Goal: Task Accomplishment & Management: Use online tool/utility

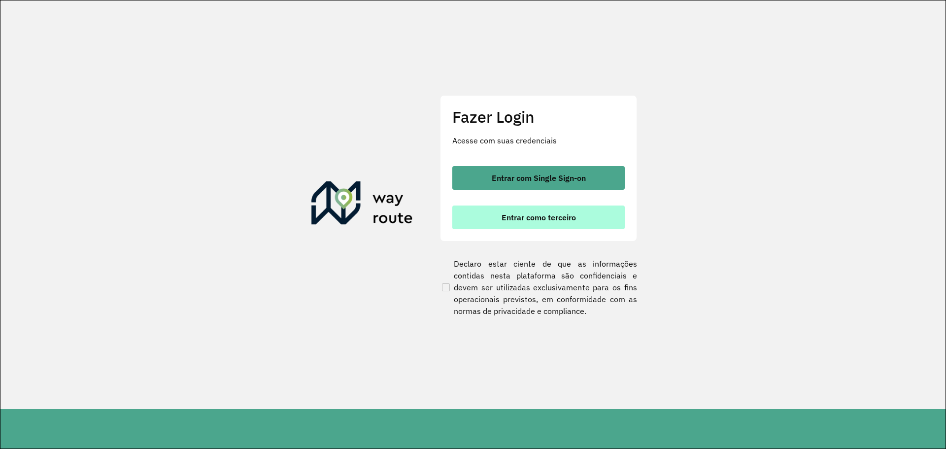
click at [547, 215] on span "Entrar como terceiro" at bounding box center [539, 217] width 74 height 8
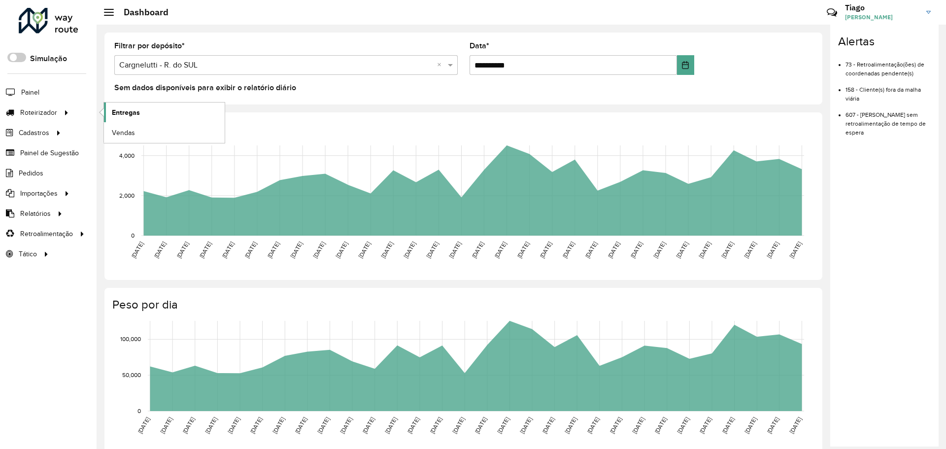
click at [132, 113] on span "Entregas" at bounding box center [126, 112] width 28 height 10
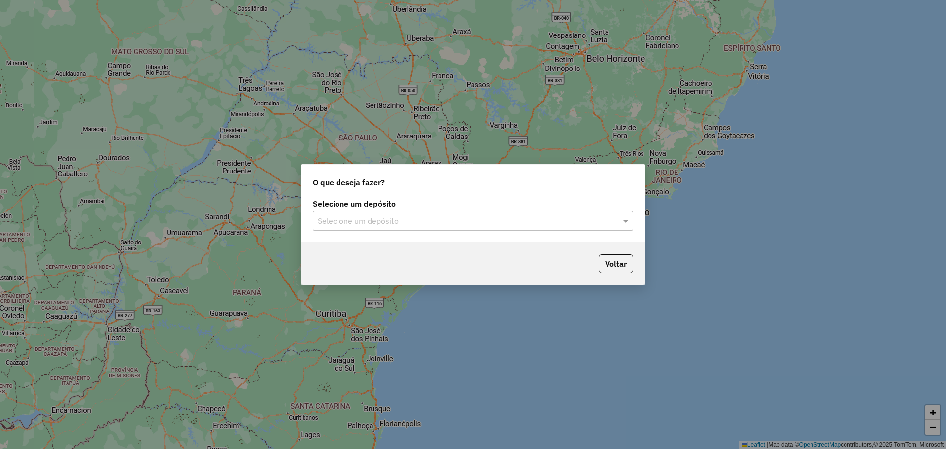
click at [391, 208] on label "Selecione um depósito" at bounding box center [473, 204] width 320 height 12
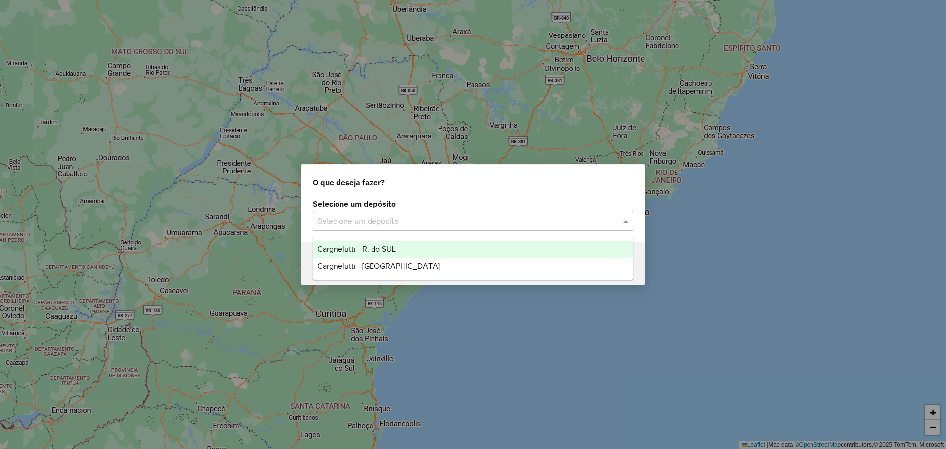
click at [391, 218] on input "text" at bounding box center [463, 221] width 291 height 12
click at [381, 248] on span "Cargnelutti - R. do SUL" at bounding box center [356, 249] width 78 height 8
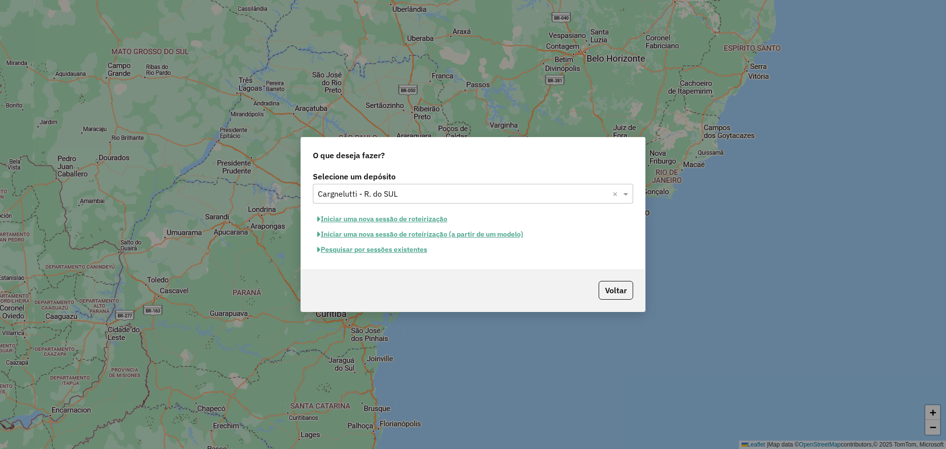
click at [395, 220] on button "Iniciar uma nova sessão de roteirização" at bounding box center [382, 218] width 139 height 15
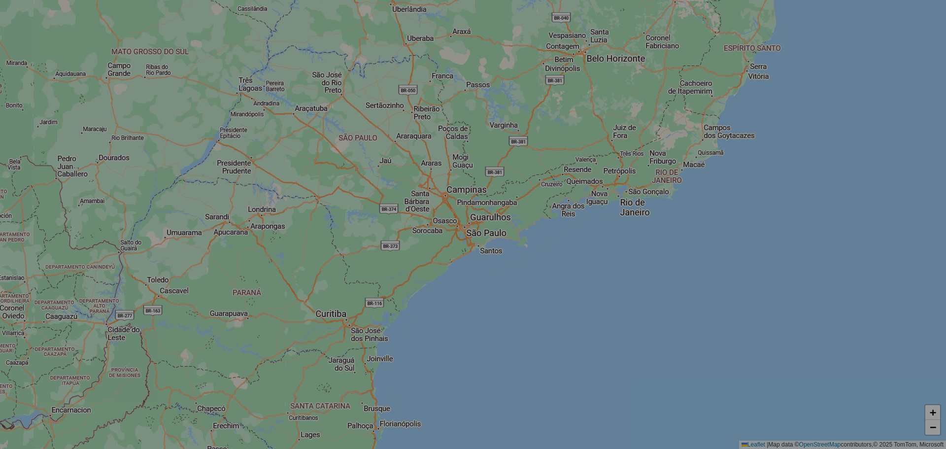
select select "*"
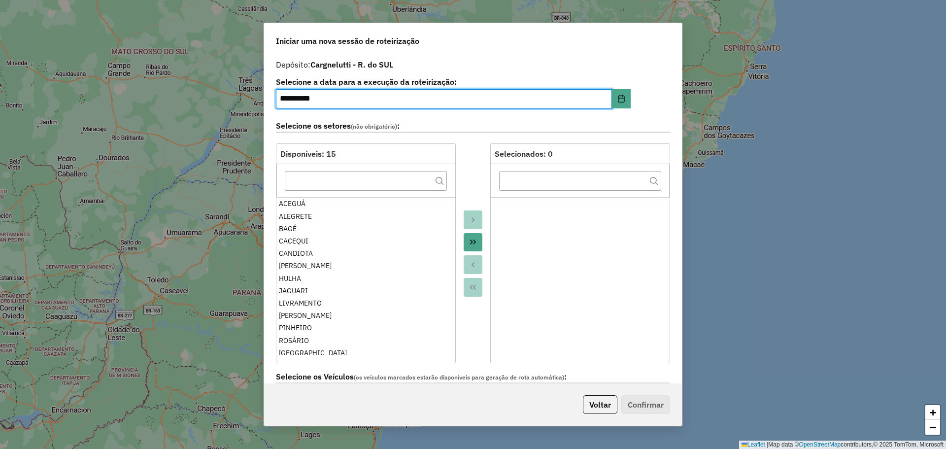
click at [474, 247] on button "Move All to Target" at bounding box center [473, 242] width 19 height 19
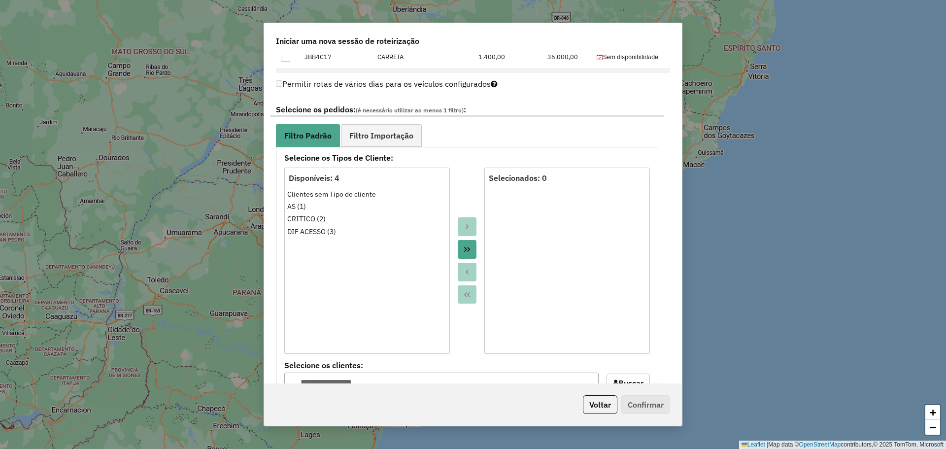
scroll to position [493, 0]
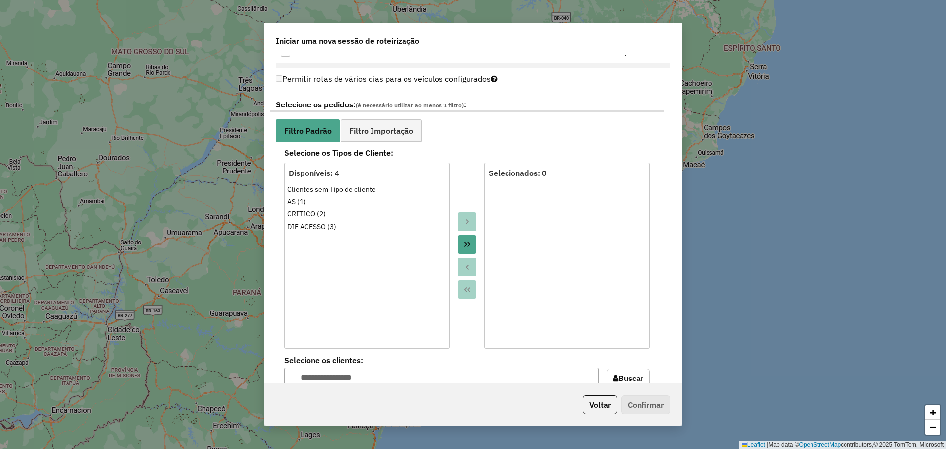
click at [464, 242] on icon "Move All to Target" at bounding box center [467, 244] width 8 height 8
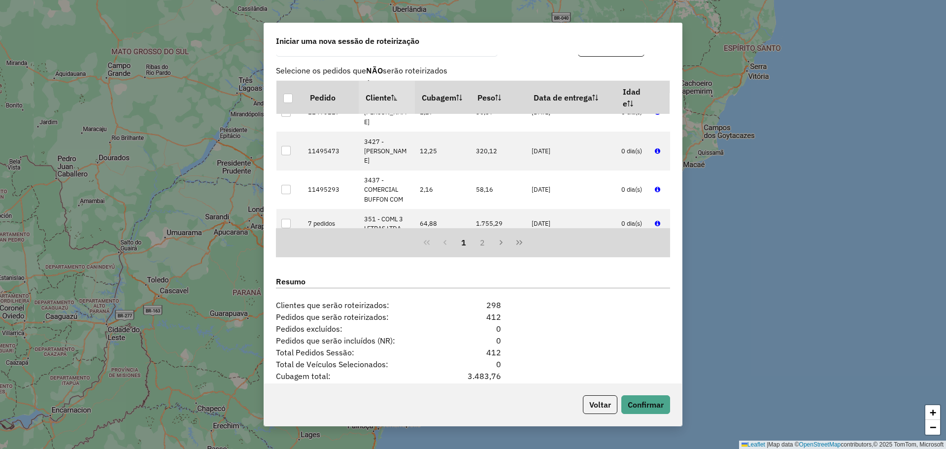
scroll to position [1124, 0]
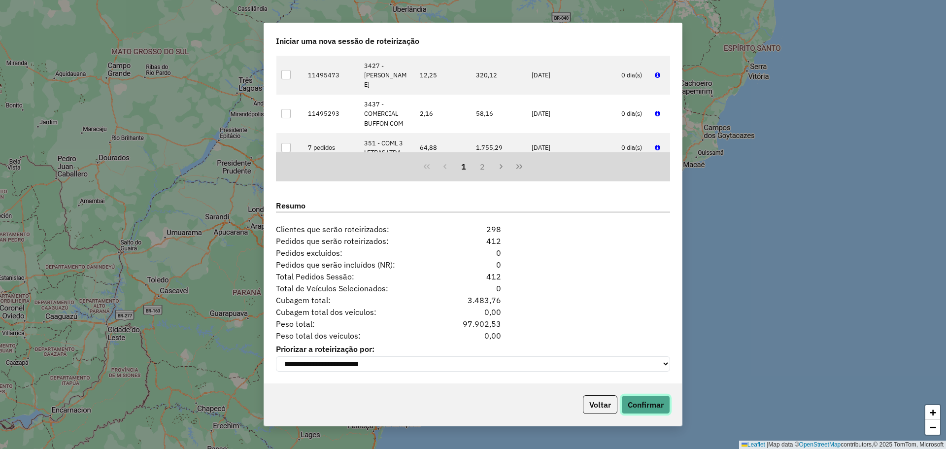
click at [653, 404] on button "Confirmar" at bounding box center [645, 404] width 49 height 19
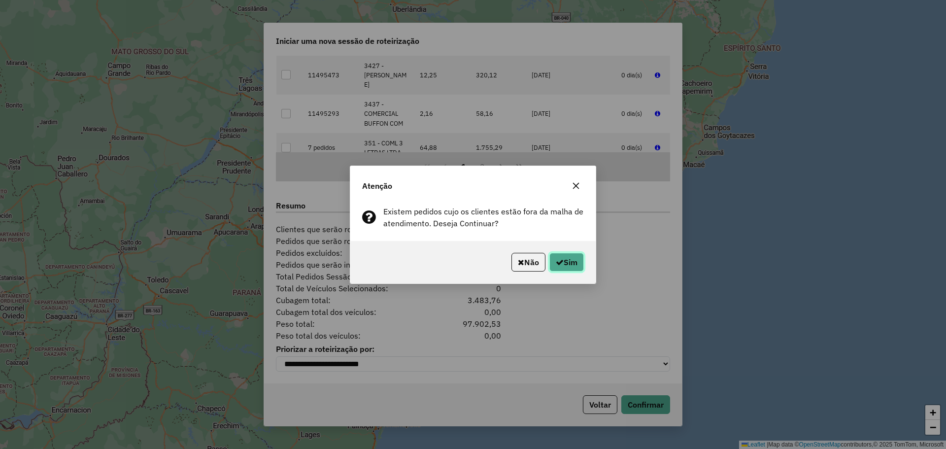
click at [565, 262] on button "Sim" at bounding box center [566, 262] width 34 height 19
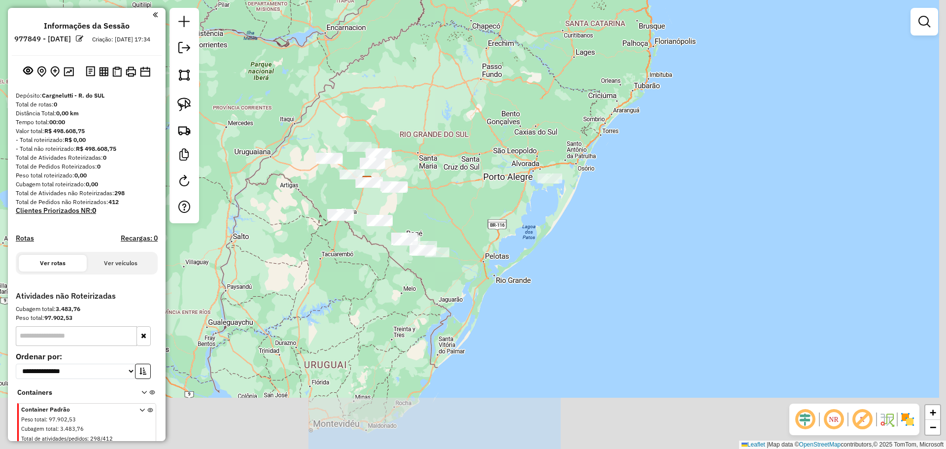
drag, startPoint x: 438, startPoint y: 311, endPoint x: 380, endPoint y: 239, distance: 92.3
click at [360, 229] on div "Janela de atendimento Grade de atendimento Capacidade Transportadoras Veículos …" at bounding box center [473, 224] width 946 height 449
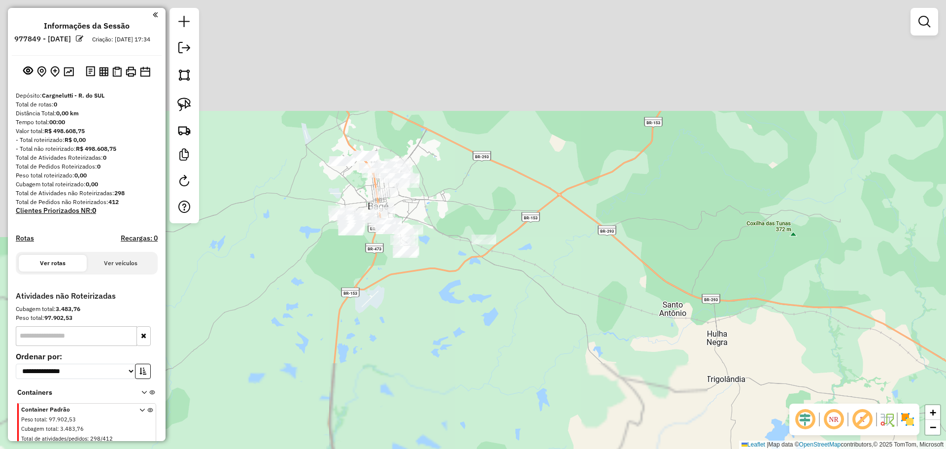
click at [472, 307] on div "Janela de atendimento Grade de atendimento Capacidade Transportadoras Veículos …" at bounding box center [473, 224] width 946 height 449
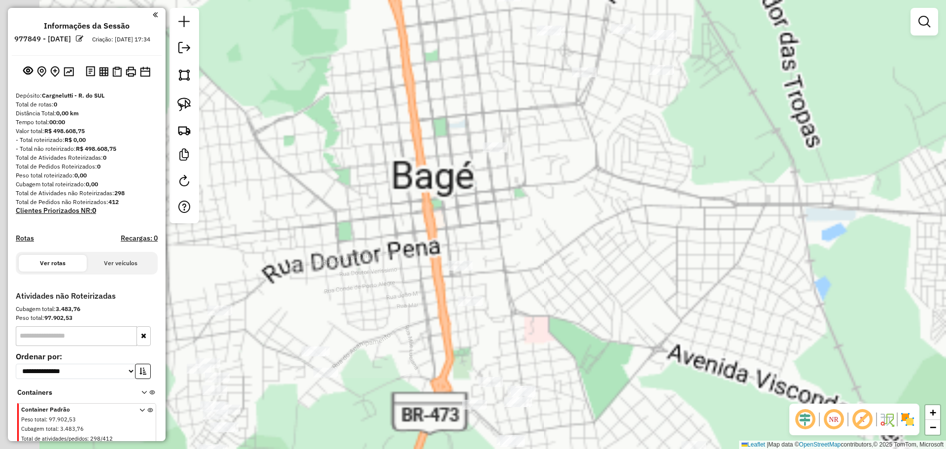
drag, startPoint x: 429, startPoint y: 178, endPoint x: 559, endPoint y: 343, distance: 209.9
click at [559, 343] on div "Janela de atendimento Grade de atendimento Capacidade Transportadoras Veículos …" at bounding box center [473, 224] width 946 height 449
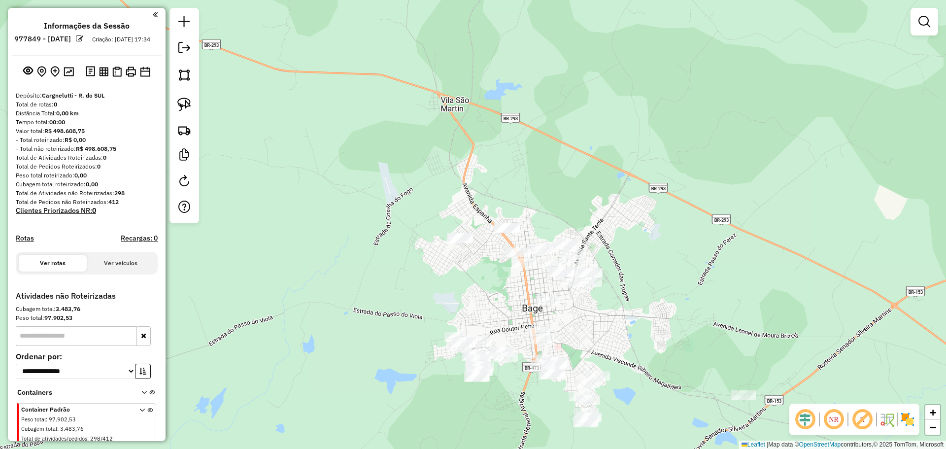
click at [458, 243] on div at bounding box center [460, 239] width 25 height 10
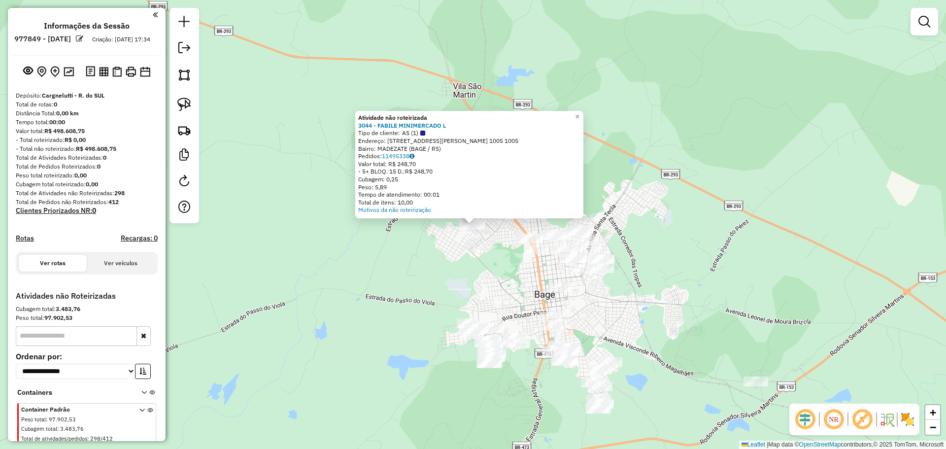
click at [501, 290] on div "Atividade não roteirizada 3044 - FABILE MINIMERCADO L Tipo de cliente: AS (1) E…" at bounding box center [473, 224] width 946 height 449
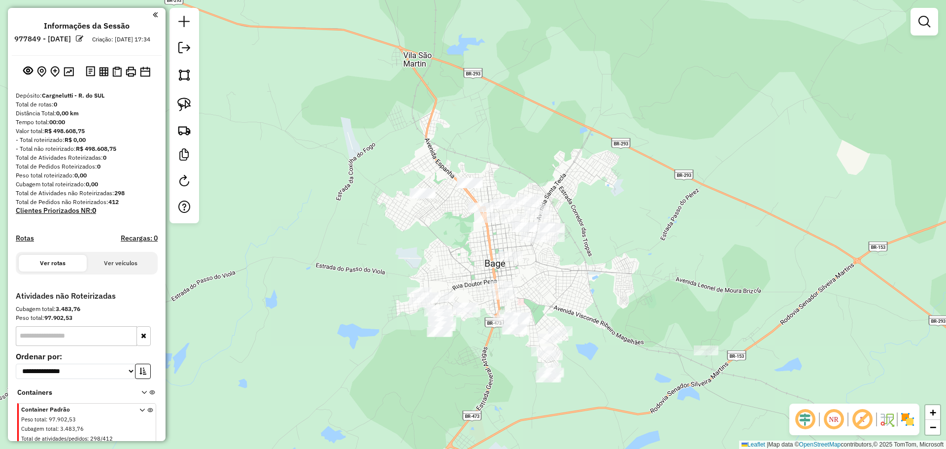
drag, startPoint x: 624, startPoint y: 320, endPoint x: 574, endPoint y: 289, distance: 59.3
click at [574, 289] on div "Janela de atendimento Grade de atendimento Capacidade Transportadoras Veículos …" at bounding box center [473, 224] width 946 height 449
click at [184, 104] on img at bounding box center [184, 105] width 14 height 14
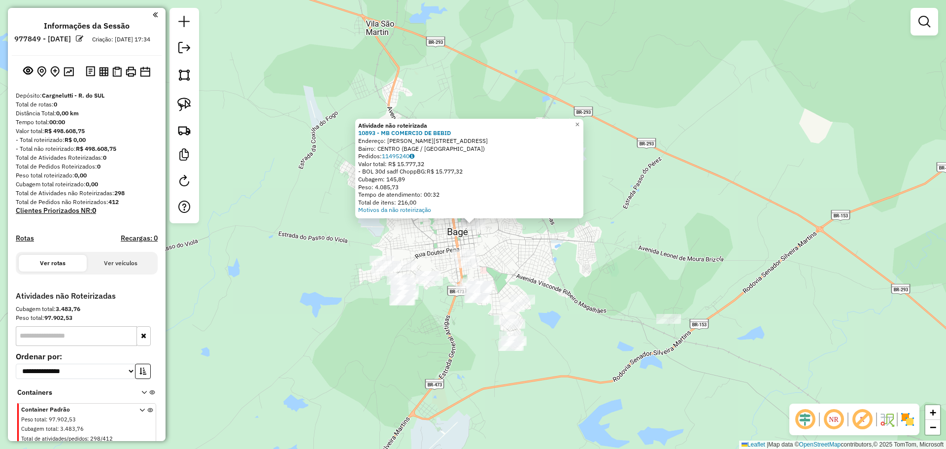
click at [509, 256] on div "Atividade não roteirizada 10893 - MB COMERCIO DE BEBID Endereço: R ISMAEL SOARE…" at bounding box center [473, 224] width 946 height 449
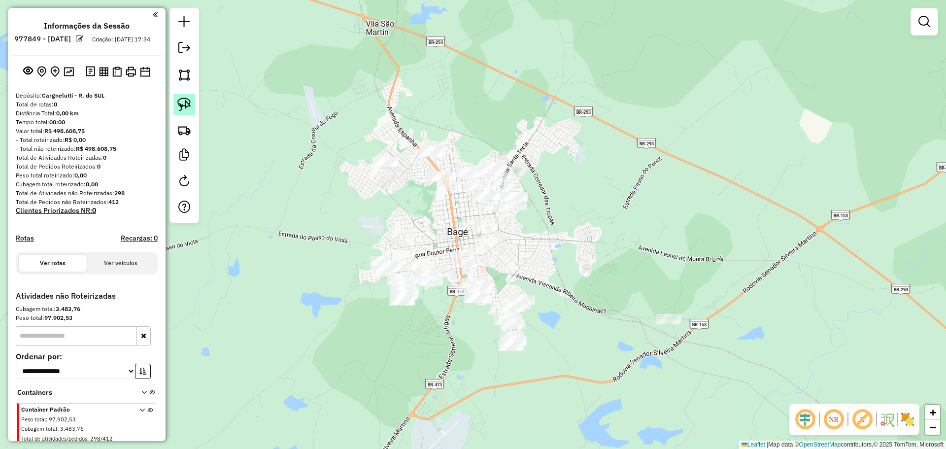
click at [187, 102] on img at bounding box center [184, 105] width 14 height 14
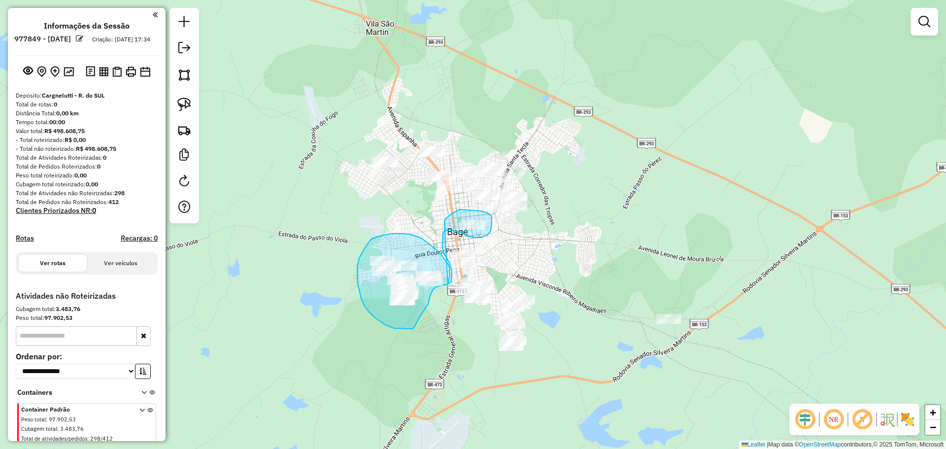
drag, startPoint x: 448, startPoint y: 283, endPoint x: 444, endPoint y: 224, distance: 59.2
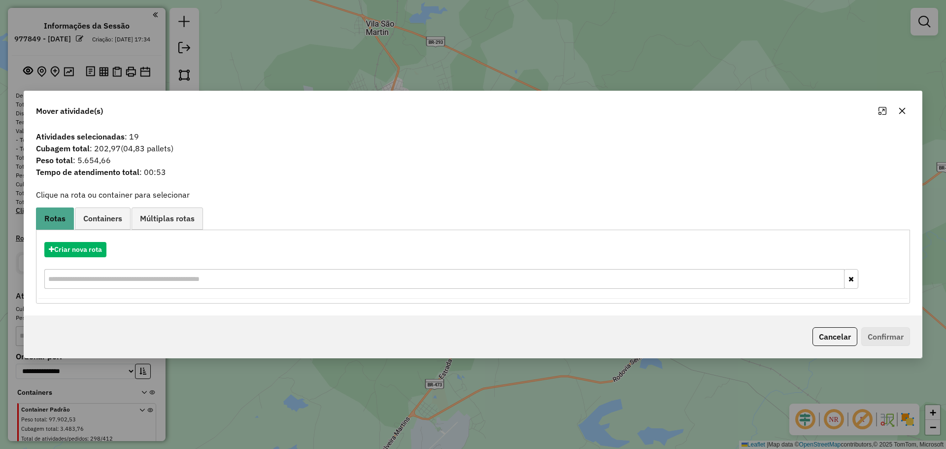
click at [904, 113] on icon "button" at bounding box center [902, 111] width 8 height 8
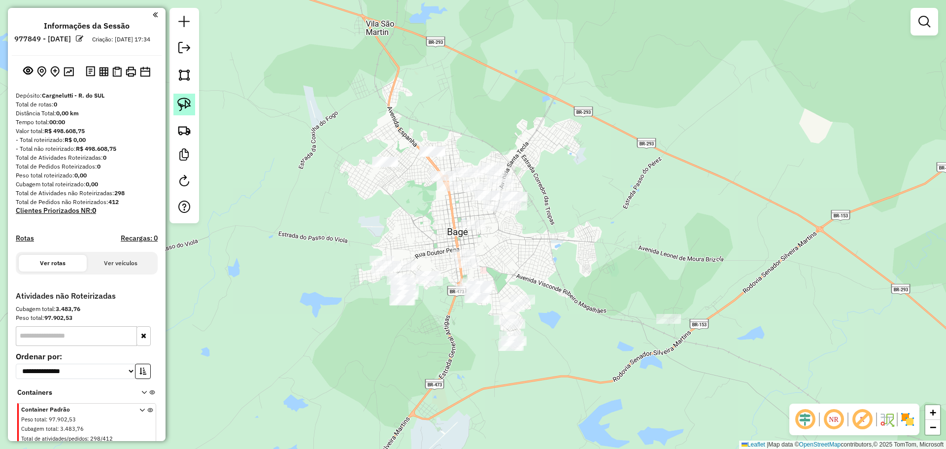
click at [190, 107] on img at bounding box center [184, 105] width 14 height 14
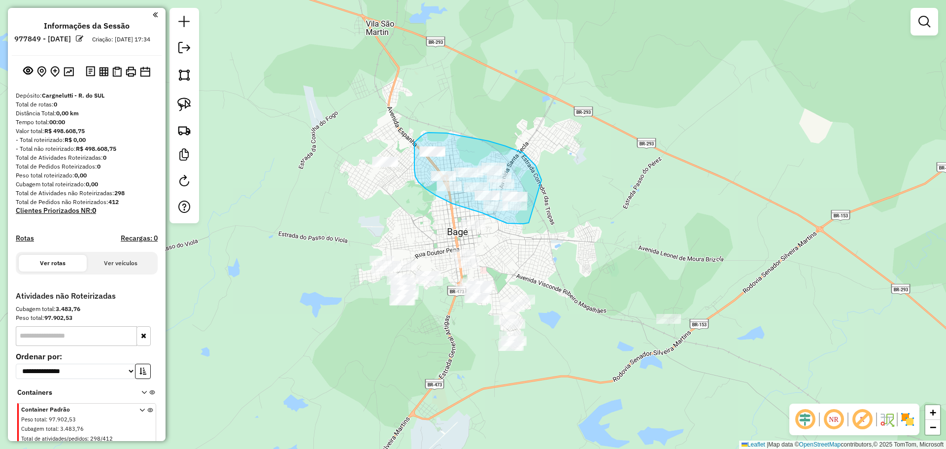
drag, startPoint x: 542, startPoint y: 180, endPoint x: 537, endPoint y: 220, distance: 40.2
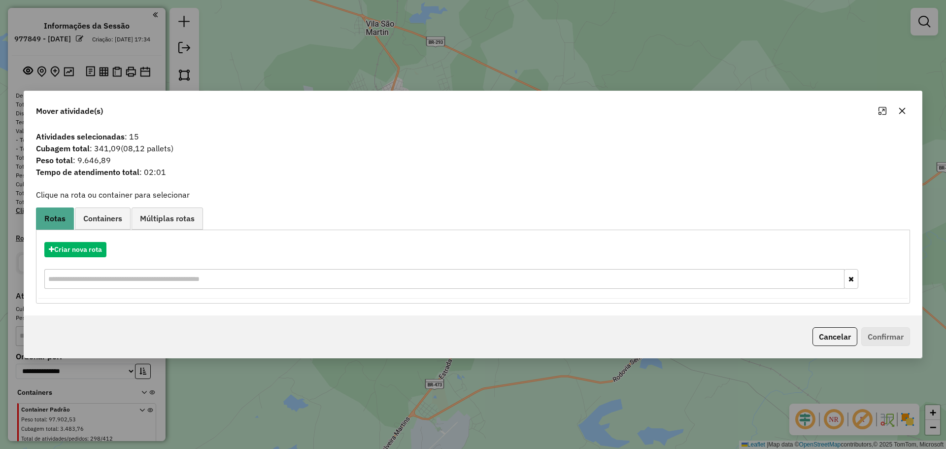
click at [897, 116] on button "button" at bounding box center [902, 111] width 16 height 16
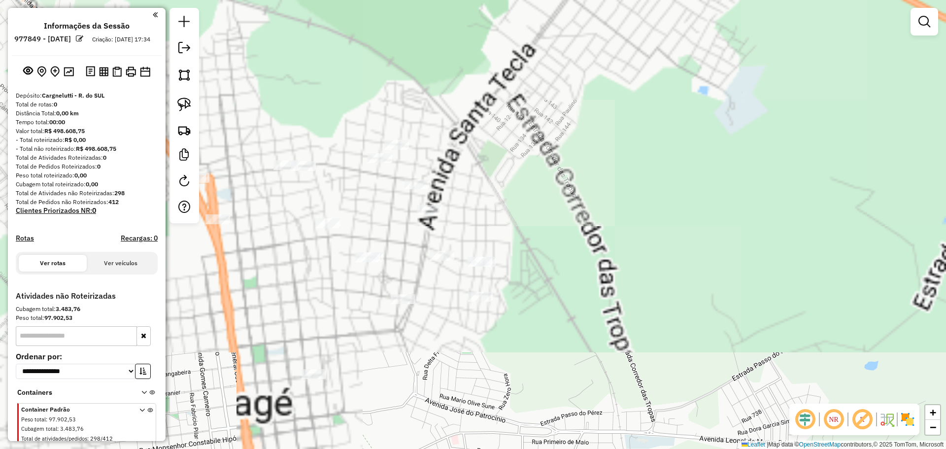
click at [443, 264] on div "Janela de atendimento Grade de atendimento Capacidade Transportadoras Veículos …" at bounding box center [473, 224] width 946 height 449
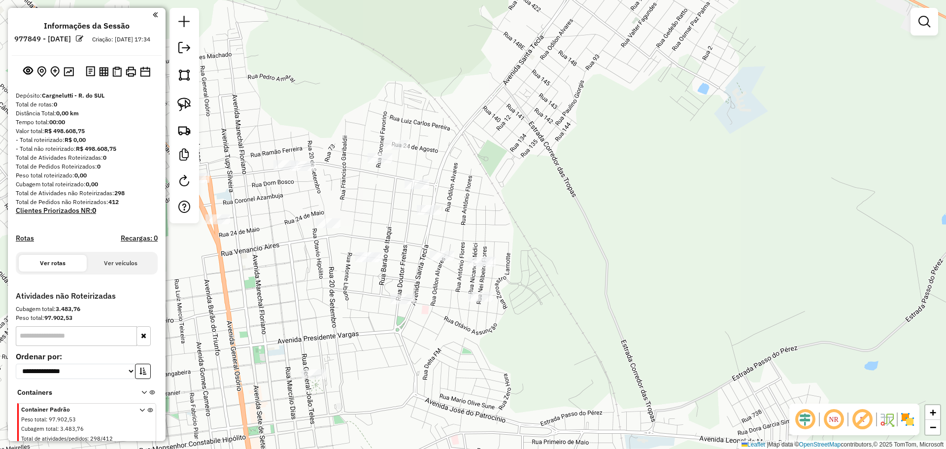
click at [443, 261] on div at bounding box center [442, 256] width 25 height 10
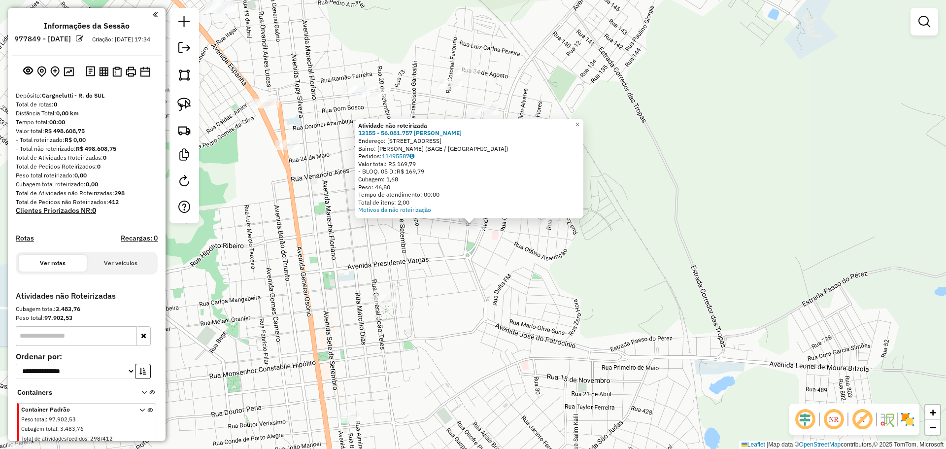
click at [546, 234] on div "Atividade não roteirizada 13155 - 56.081.757 ANDREIA B Endereço: R SAO CARLOS 7…" at bounding box center [473, 224] width 946 height 449
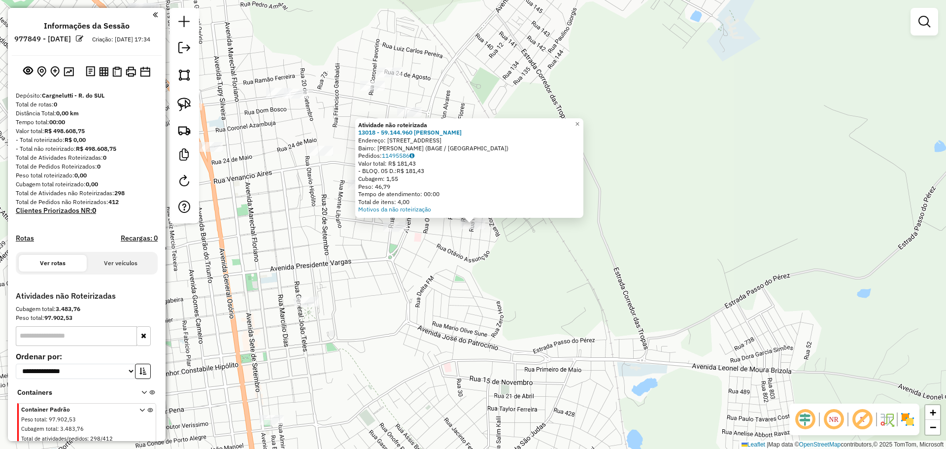
click at [425, 262] on div "Atividade não roteirizada 13018 - 59.144.960 LEANDRO G Endereço: R DOS FERROVIA…" at bounding box center [473, 224] width 946 height 449
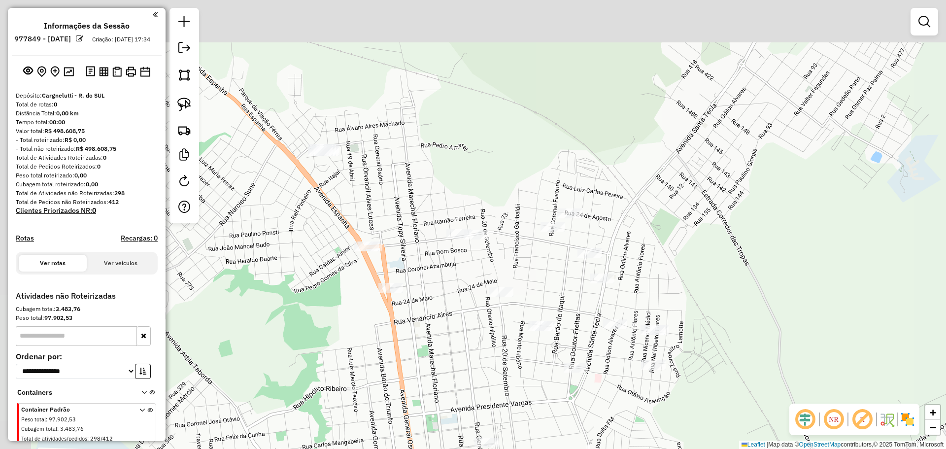
drag, startPoint x: 449, startPoint y: 335, endPoint x: 518, endPoint y: 391, distance: 88.6
click at [518, 391] on div "Janela de atendimento Grade de atendimento Capacidade Transportadoras Veículos …" at bounding box center [473, 224] width 946 height 449
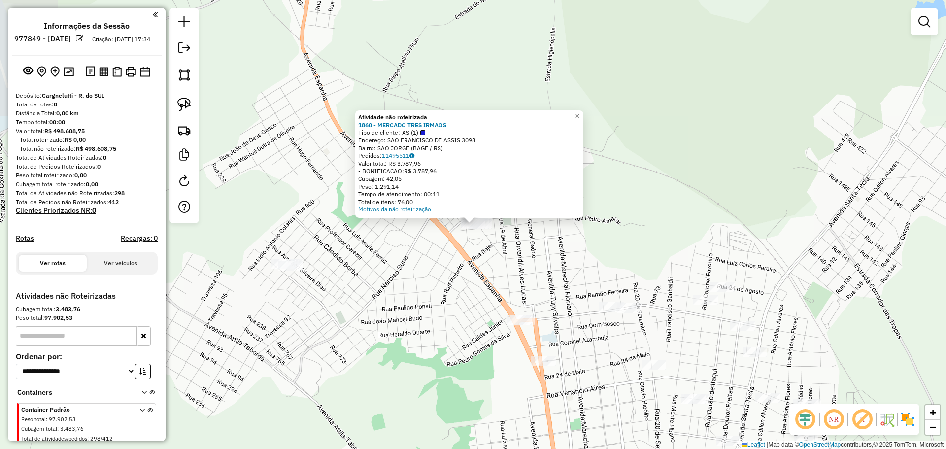
click at [417, 321] on div "Atividade não roteirizada 1860 - MERCADO TRES IRMAOS Tipo de cliente: AS (1) En…" at bounding box center [473, 224] width 946 height 449
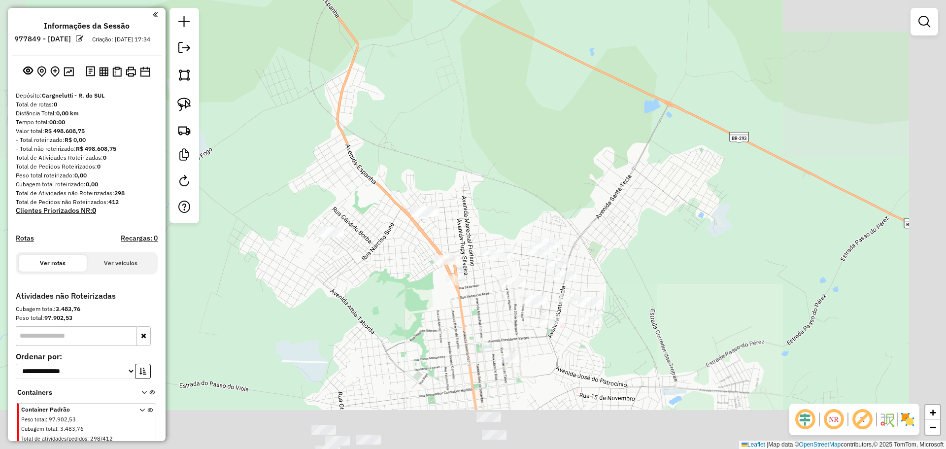
drag, startPoint x: 522, startPoint y: 378, endPoint x: 397, endPoint y: 221, distance: 201.2
click at [422, 251] on div "Janela de atendimento Grade de atendimento Capacidade Transportadoras Veículos …" at bounding box center [473, 224] width 946 height 449
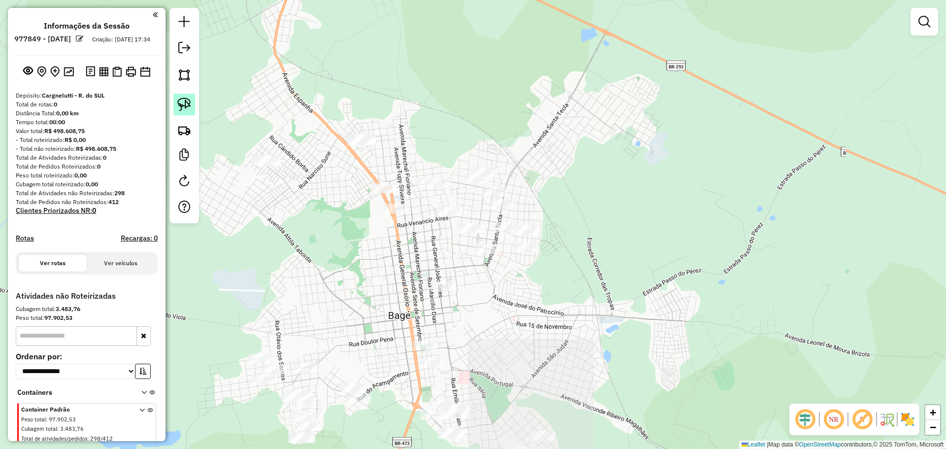
click at [187, 107] on img at bounding box center [184, 105] width 14 height 14
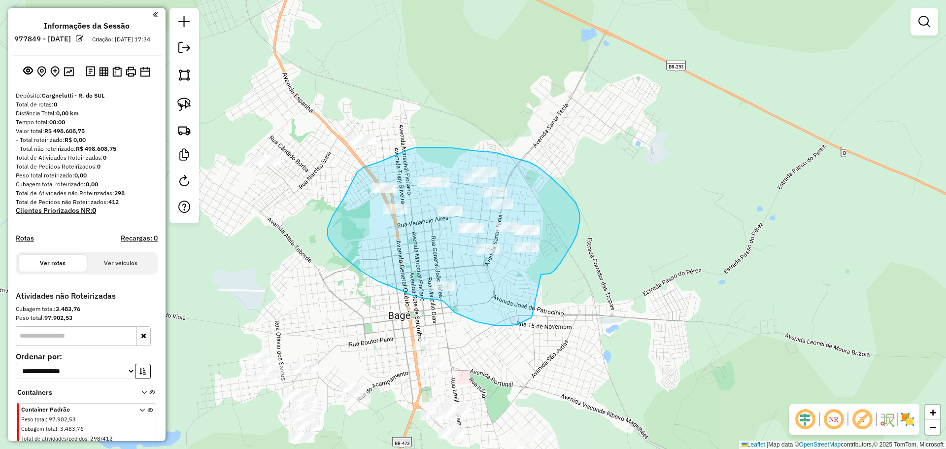
drag, startPoint x: 543, startPoint y: 274, endPoint x: 532, endPoint y: 317, distance: 44.2
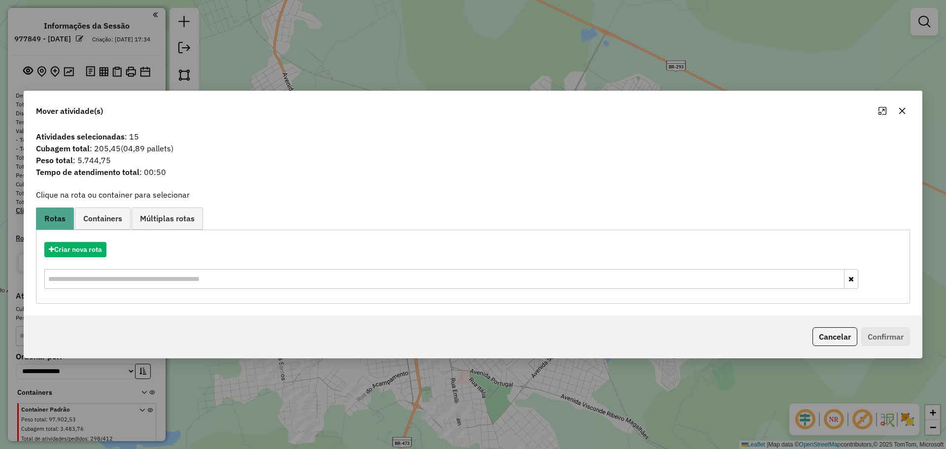
click at [902, 111] on icon "button" at bounding box center [902, 110] width 6 height 6
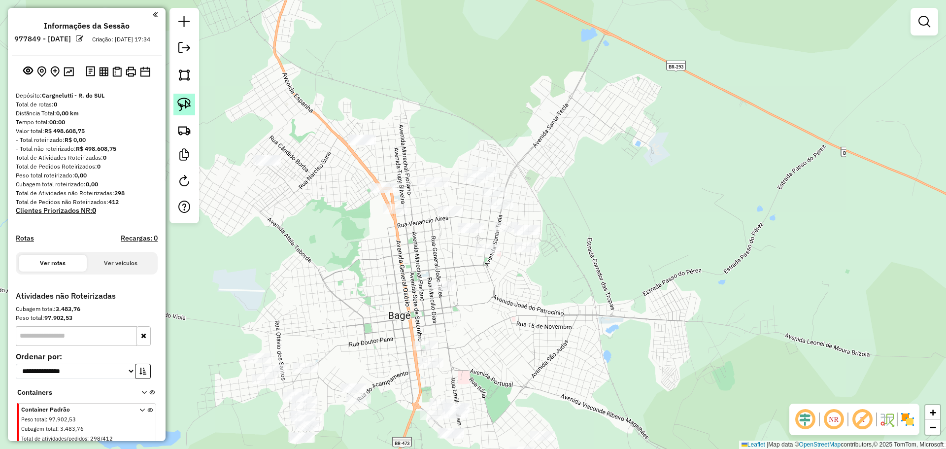
click at [187, 106] on img at bounding box center [184, 105] width 14 height 14
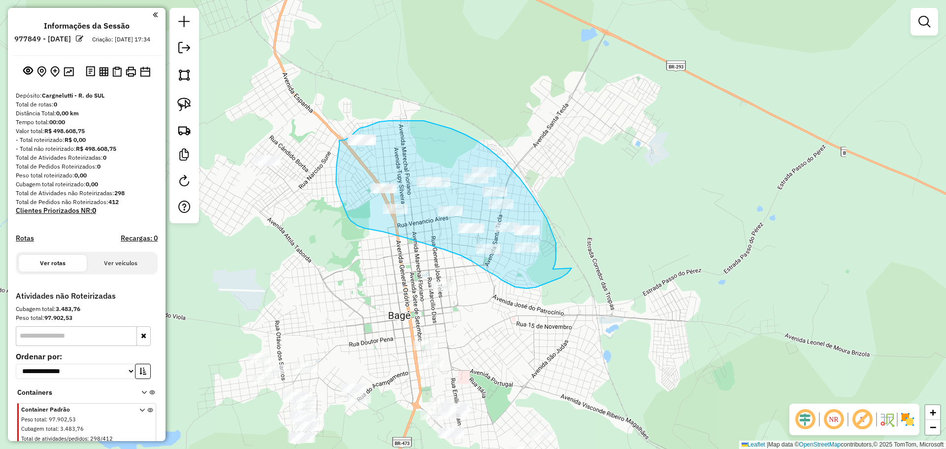
drag, startPoint x: 556, startPoint y: 251, endPoint x: 572, endPoint y: 263, distance: 19.8
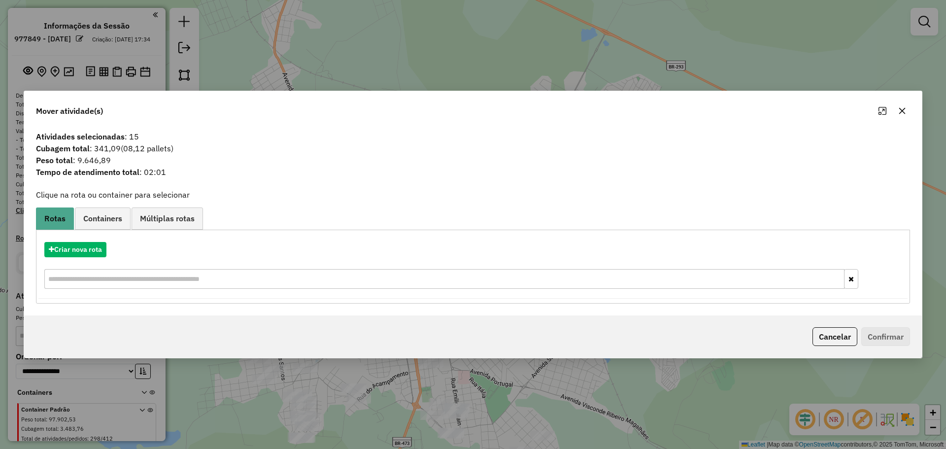
drag, startPoint x: 903, startPoint y: 110, endPoint x: 789, endPoint y: 123, distance: 114.5
click at [901, 109] on icon "button" at bounding box center [902, 110] width 6 height 6
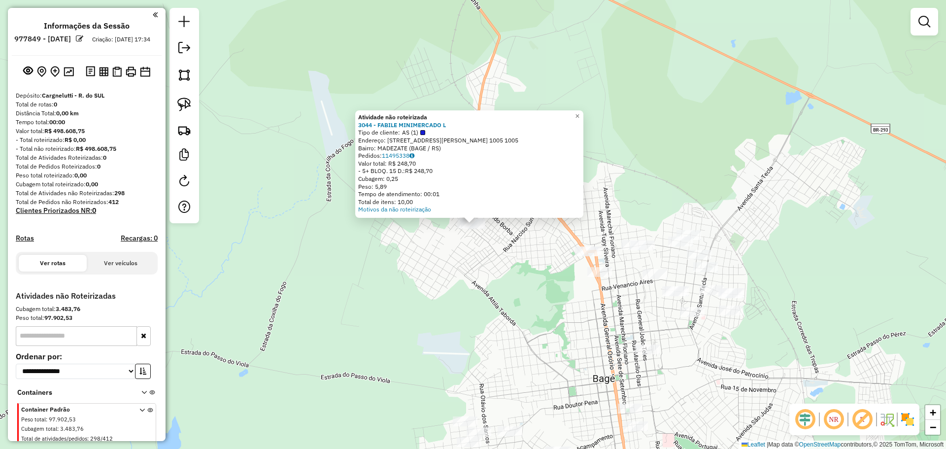
click at [484, 290] on div "Atividade não roteirizada 3044 - FABILE MINIMERCADO L Tipo de cliente: AS (1) E…" at bounding box center [473, 224] width 946 height 449
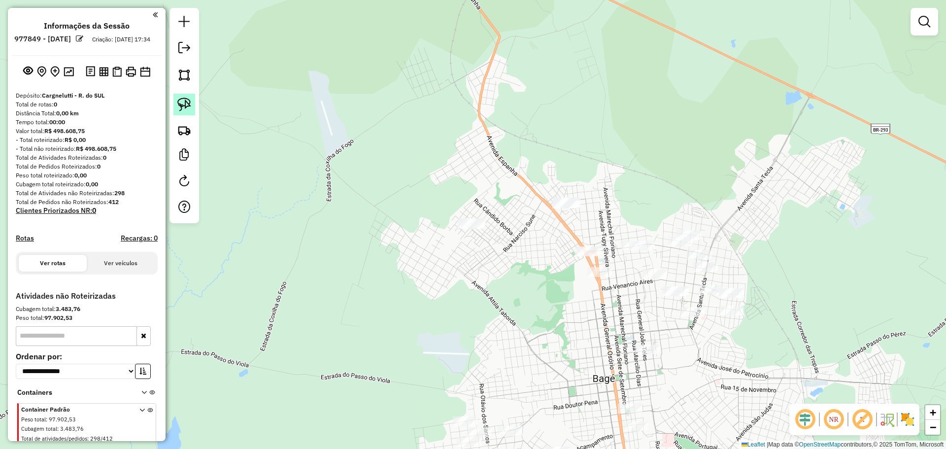
click at [191, 102] on link at bounding box center [184, 105] width 22 height 22
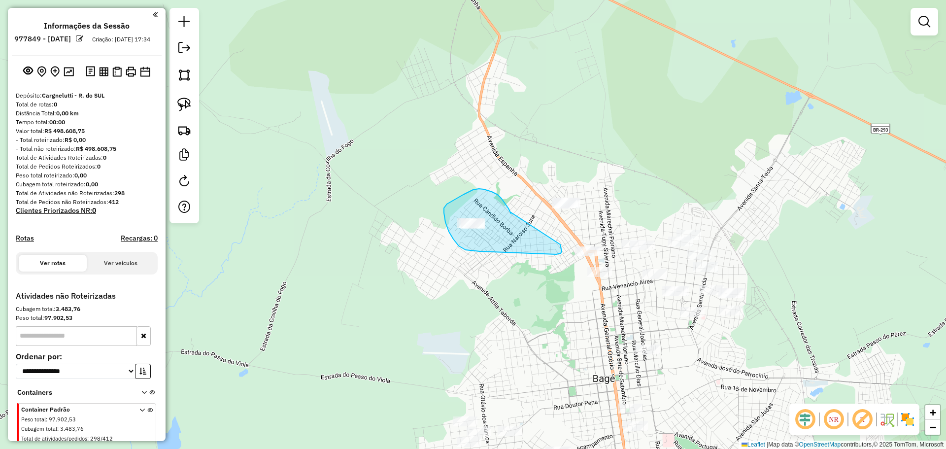
drag, startPoint x: 509, startPoint y: 208, endPoint x: 559, endPoint y: 242, distance: 60.8
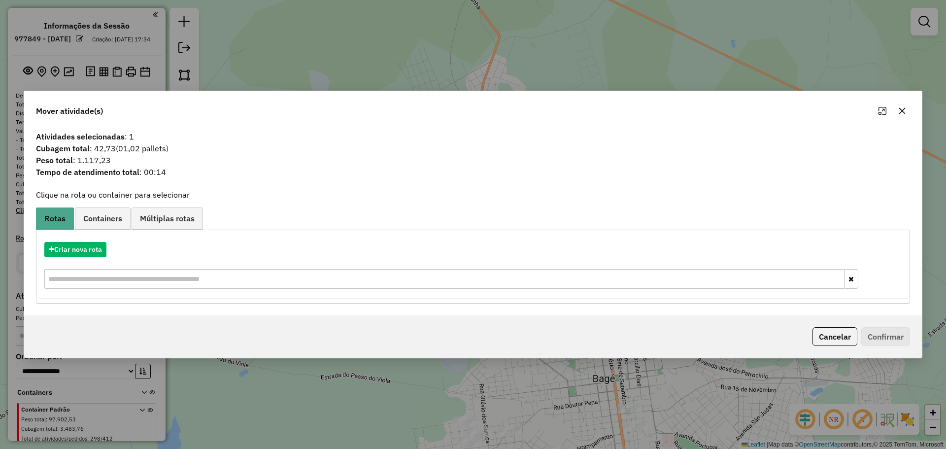
click at [902, 110] on icon "button" at bounding box center [902, 110] width 6 height 6
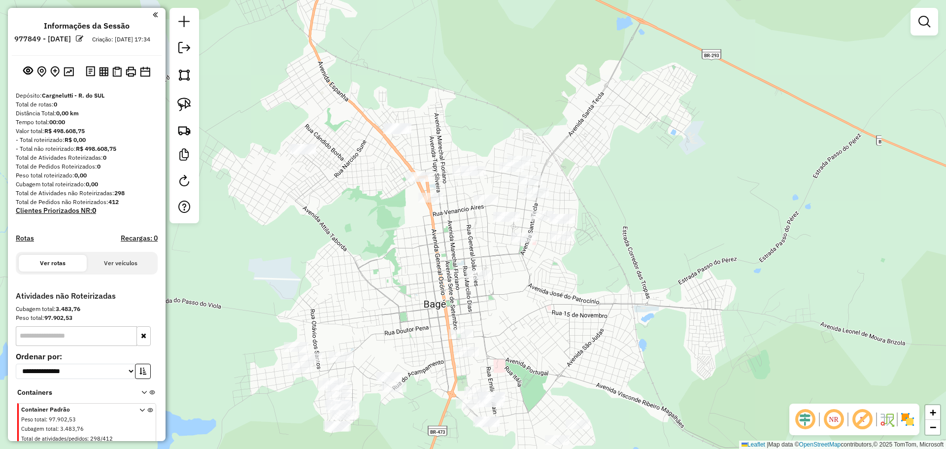
drag, startPoint x: 720, startPoint y: 348, endPoint x: 551, endPoint y: 273, distance: 184.7
click at [551, 273] on div "Janela de atendimento Grade de atendimento Capacidade Transportadoras Veículos …" at bounding box center [473, 224] width 946 height 449
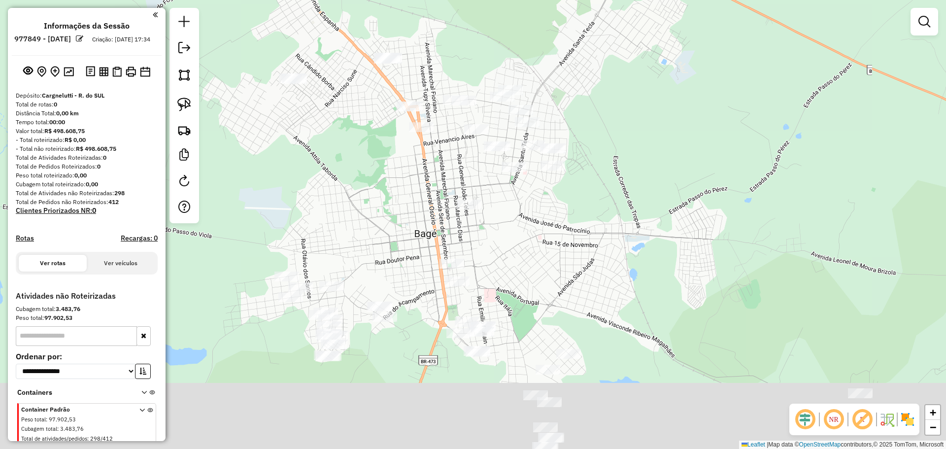
drag, startPoint x: 388, startPoint y: 330, endPoint x: 388, endPoint y: 246, distance: 84.3
click at [385, 249] on div "Janela de atendimento Grade de atendimento Capacidade Transportadoras Veículos …" at bounding box center [473, 224] width 946 height 449
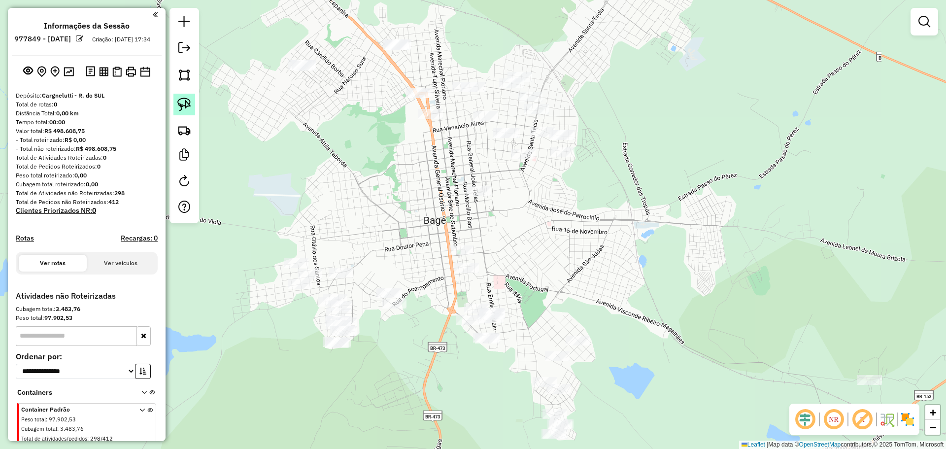
click at [189, 106] on img at bounding box center [184, 105] width 14 height 14
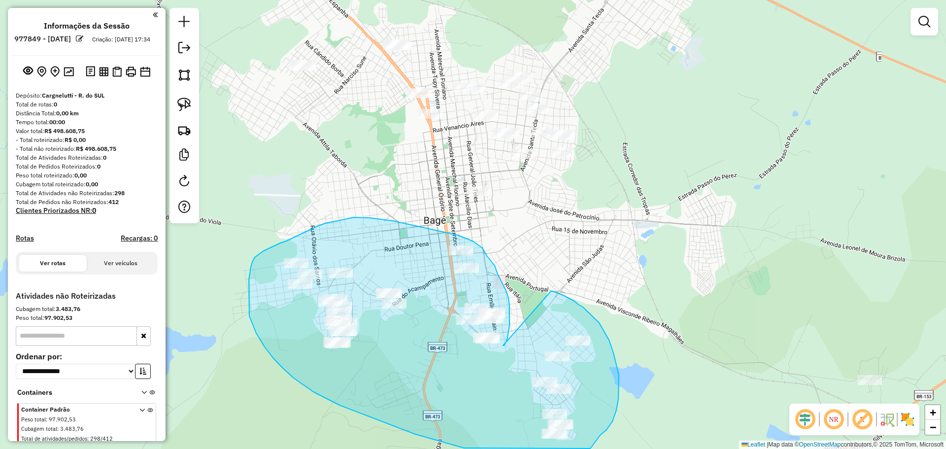
drag, startPoint x: 503, startPoint y: 345, endPoint x: 550, endPoint y: 291, distance: 71.9
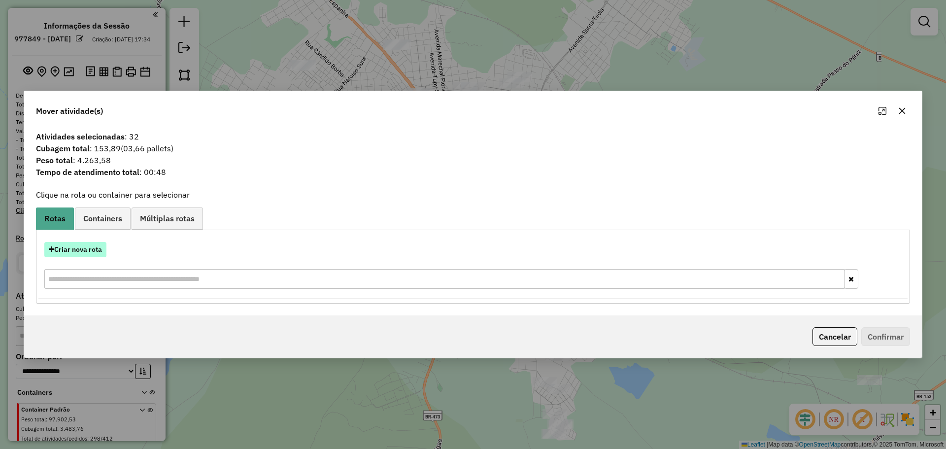
click at [73, 243] on button "Criar nova rota" at bounding box center [75, 249] width 62 height 15
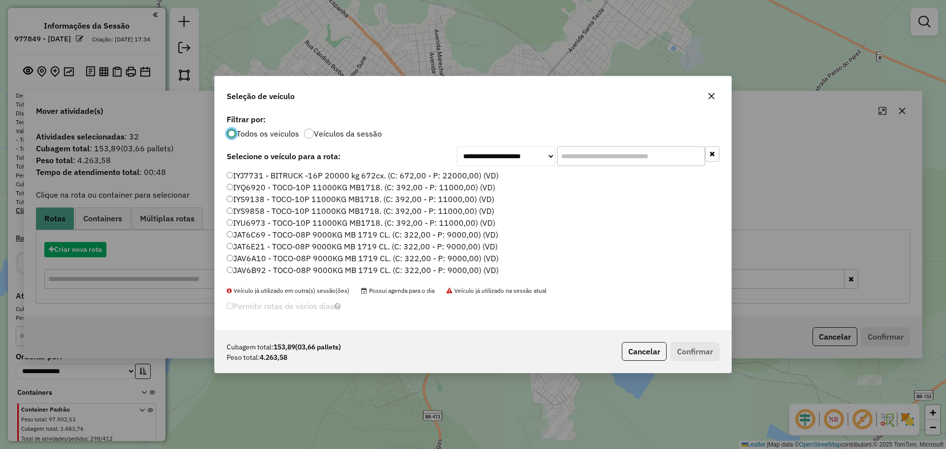
scroll to position [5, 3]
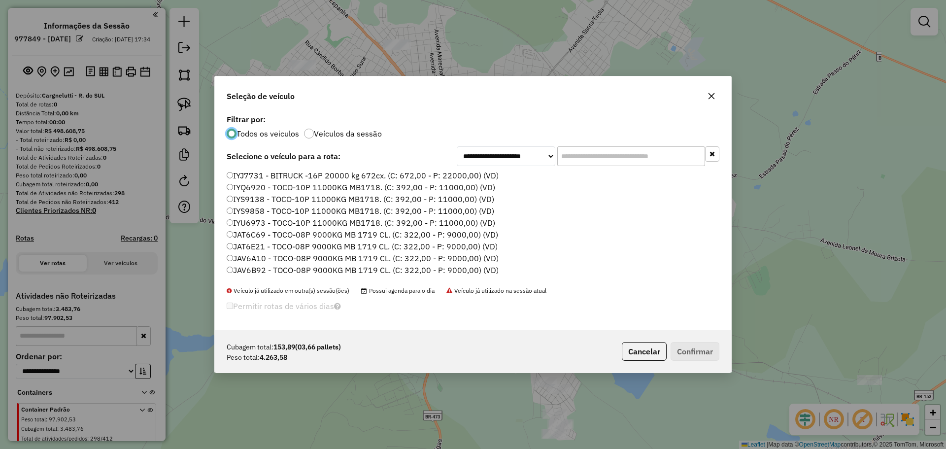
click at [611, 154] on input "text" at bounding box center [631, 156] width 148 height 20
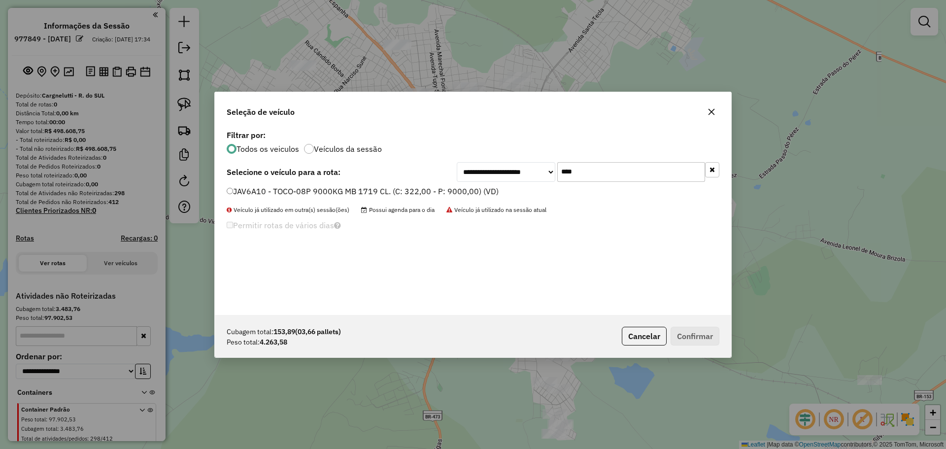
type input "****"
drag, startPoint x: 444, startPoint y: 188, endPoint x: 477, endPoint y: 212, distance: 41.3
click at [444, 188] on label "JAV6A10 - TOCO-08P 9000KG MB 1719 CL. (C: 322,00 - P: 9000,00) (VD)" at bounding box center [363, 191] width 272 height 12
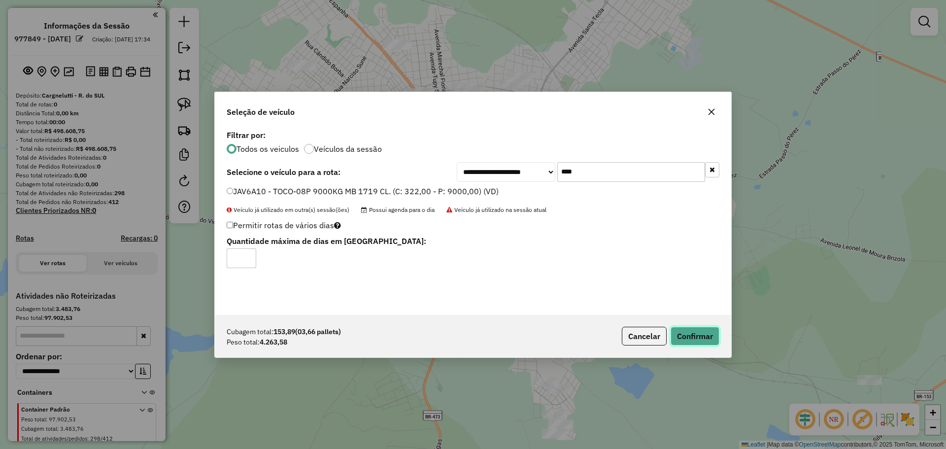
click at [701, 339] on button "Confirmar" at bounding box center [695, 336] width 49 height 19
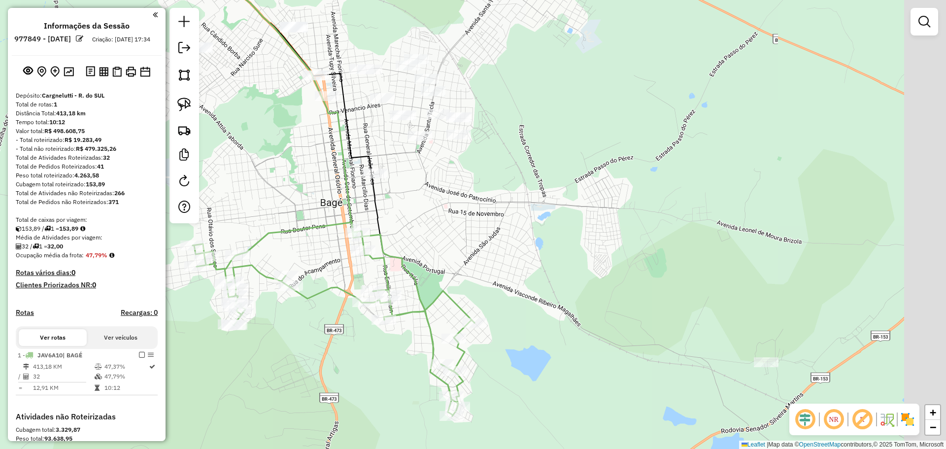
drag, startPoint x: 551, startPoint y: 294, endPoint x: 412, endPoint y: 271, distance: 140.9
click at [412, 271] on div "Janela de atendimento Grade de atendimento Capacidade Transportadoras Veículos …" at bounding box center [473, 224] width 946 height 449
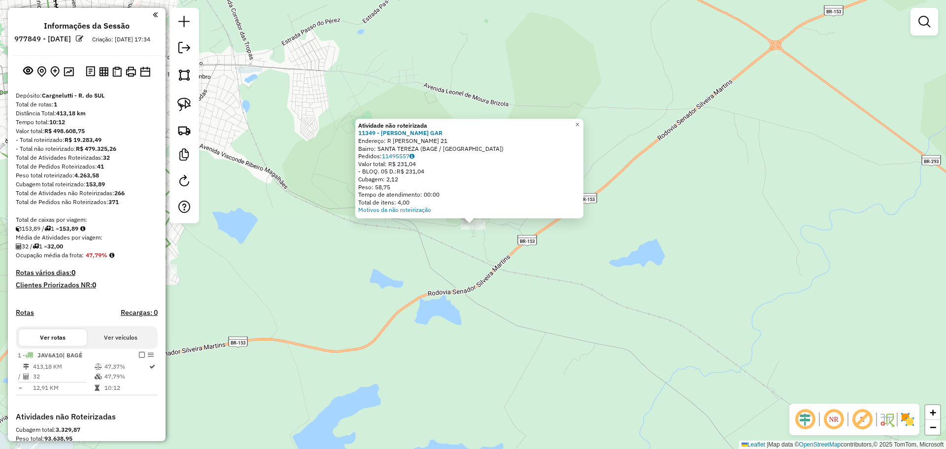
click at [449, 276] on div "Atividade não roteirizada 11349 - SANDY CAVALCANTE GAR Endereço: R ANSELMO GARR…" at bounding box center [473, 224] width 946 height 449
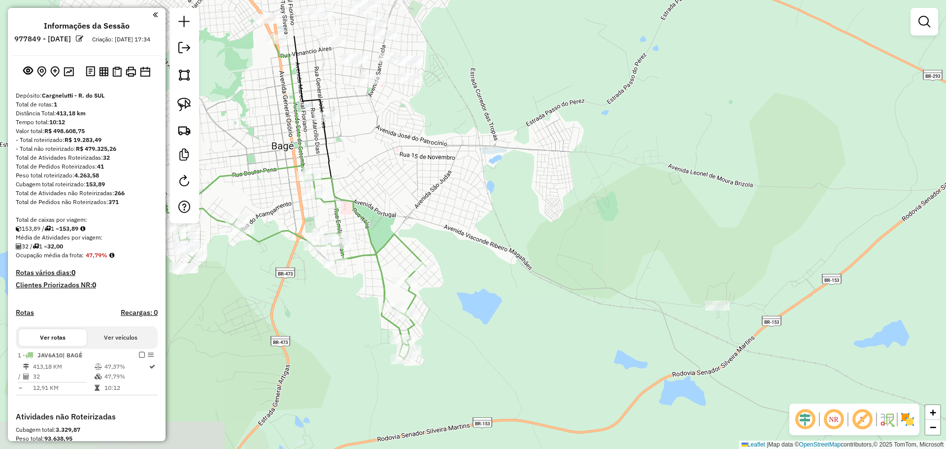
drag, startPoint x: 387, startPoint y: 263, endPoint x: 631, endPoint y: 344, distance: 256.5
click at [631, 344] on div "Janela de atendimento Grade de atendimento Capacidade Transportadoras Veículos …" at bounding box center [473, 224] width 946 height 449
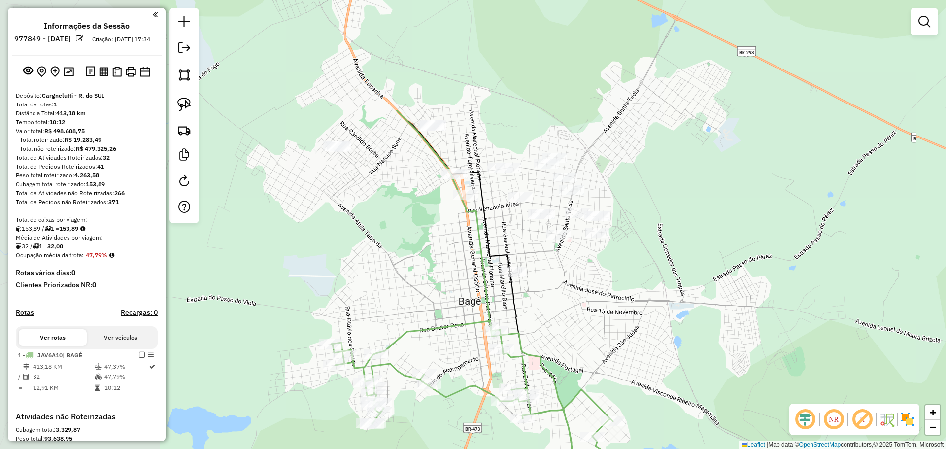
drag, startPoint x: 367, startPoint y: 189, endPoint x: 554, endPoint y: 344, distance: 243.6
click at [554, 344] on div "Janela de atendimento Grade de atendimento Capacidade Transportadoras Veículos …" at bounding box center [473, 224] width 946 height 449
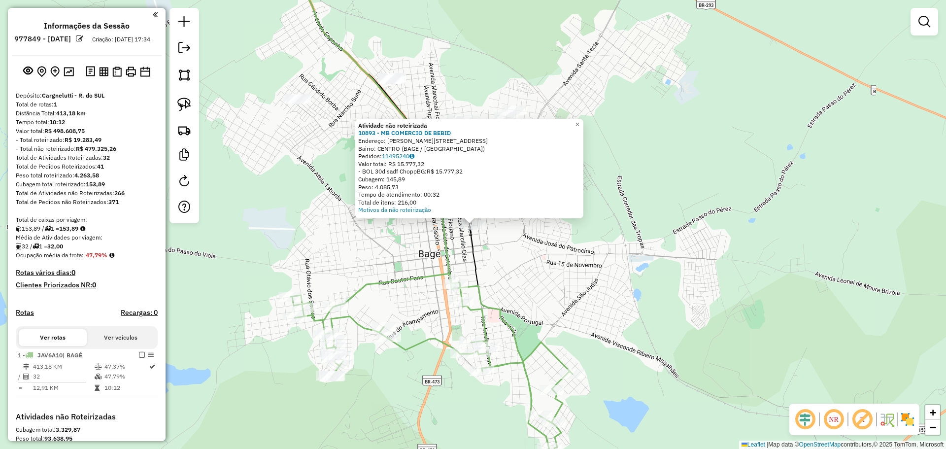
click at [519, 311] on div "Atividade não roteirizada 10893 - MB COMERCIO DE BEBID Endereço: R ISMAEL SOARE…" at bounding box center [473, 224] width 946 height 449
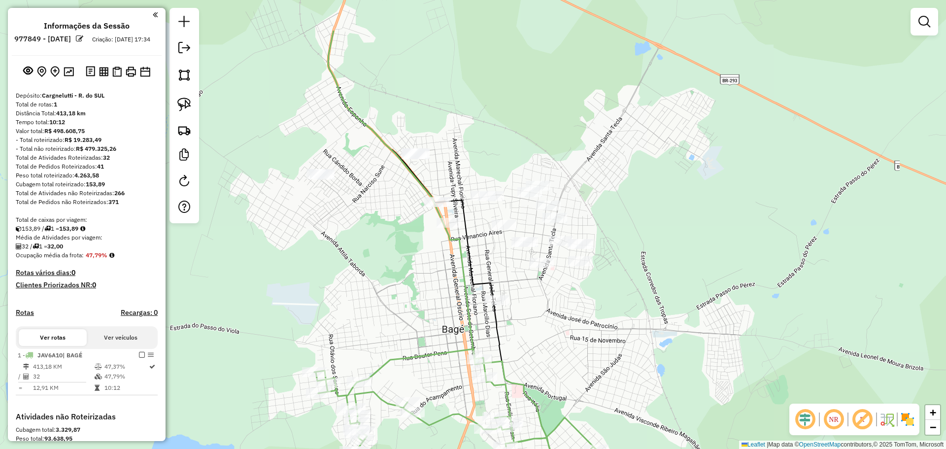
drag, startPoint x: 512, startPoint y: 316, endPoint x: 533, endPoint y: 364, distance: 52.5
click at [533, 364] on div "Janela de atendimento Grade de atendimento Capacidade Transportadoras Veículos …" at bounding box center [473, 224] width 946 height 449
click at [188, 102] on img at bounding box center [184, 105] width 14 height 14
drag, startPoint x: 437, startPoint y: 140, endPoint x: 446, endPoint y: 151, distance: 14.3
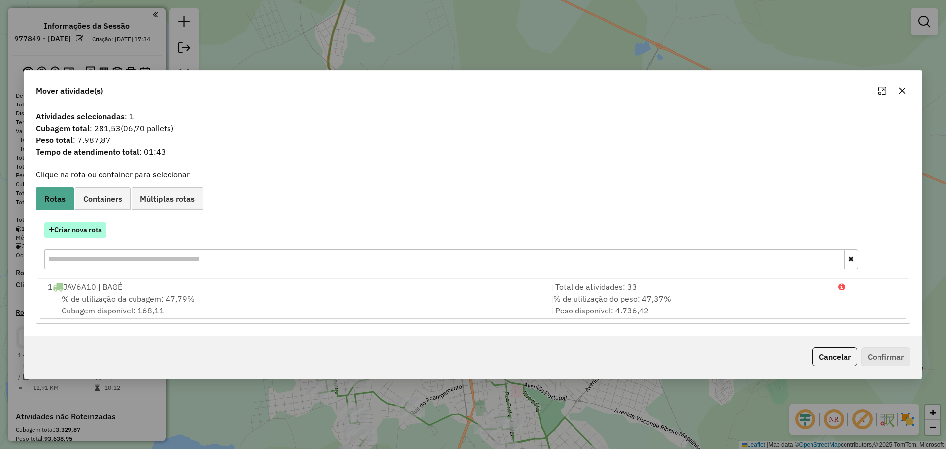
click at [92, 229] on button "Criar nova rota" at bounding box center [75, 229] width 62 height 15
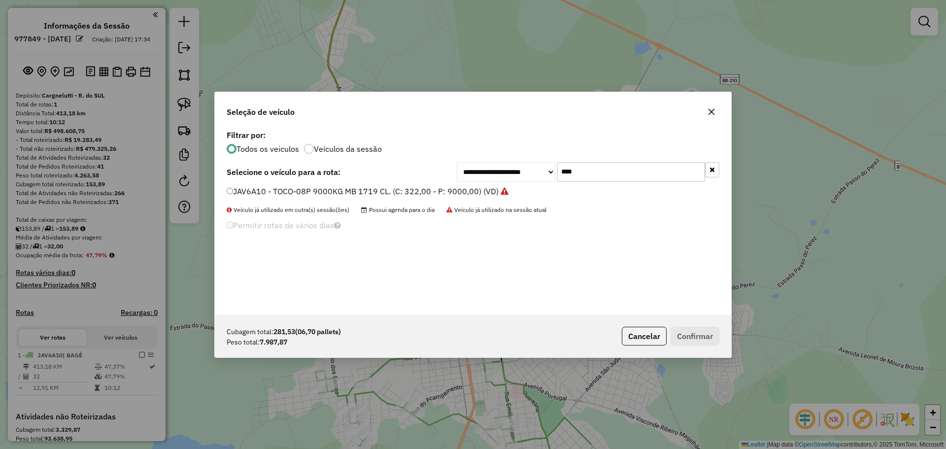
drag, startPoint x: 648, startPoint y: 174, endPoint x: 522, endPoint y: 162, distance: 126.2
click at [522, 162] on div "**********" at bounding box center [588, 172] width 263 height 20
type input "***"
click at [459, 188] on label "JAV6B92 - TOCO-08P 9000KG MB 1719 CL. (C: 322,00 - P: 9000,00) (VD)" at bounding box center [363, 191] width 272 height 12
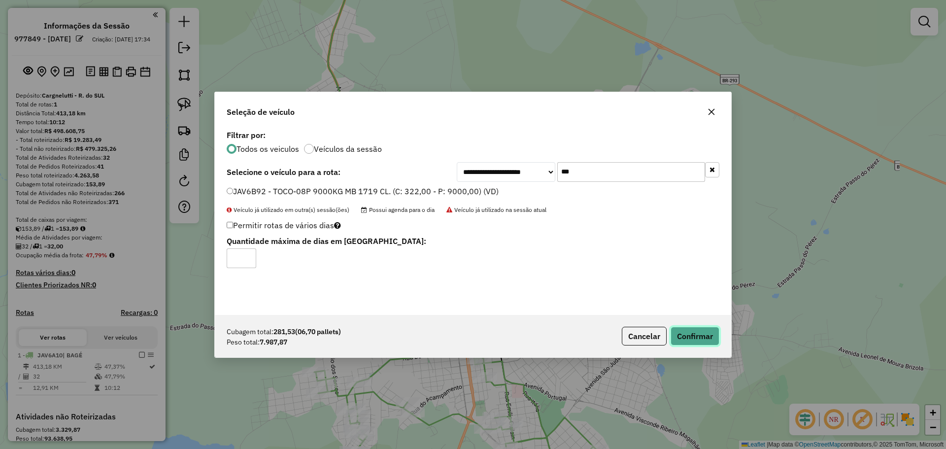
click at [700, 331] on button "Confirmar" at bounding box center [695, 336] width 49 height 19
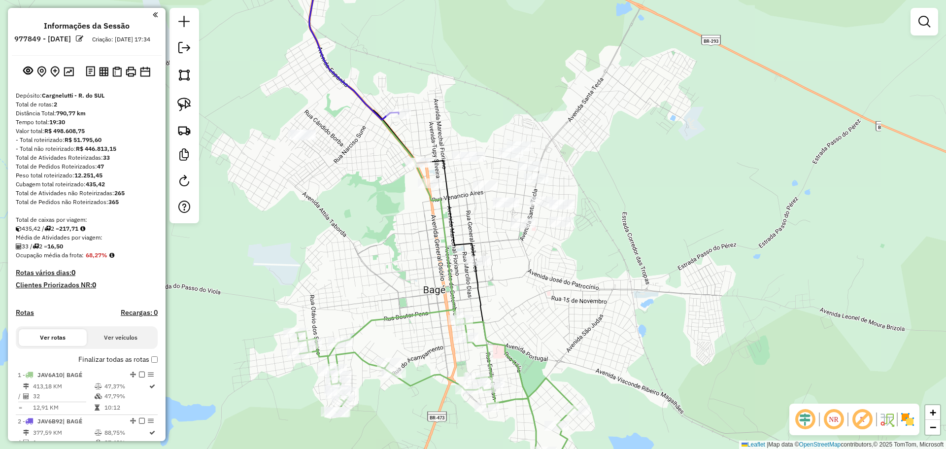
drag, startPoint x: 405, startPoint y: 204, endPoint x: 386, endPoint y: 165, distance: 43.6
click at [386, 165] on div "Janela de atendimento Grade de atendimento Capacidade Transportadoras Veículos …" at bounding box center [473, 224] width 946 height 449
click at [189, 104] on img at bounding box center [184, 105] width 14 height 14
drag, startPoint x: 498, startPoint y: 242, endPoint x: 502, endPoint y: 255, distance: 13.1
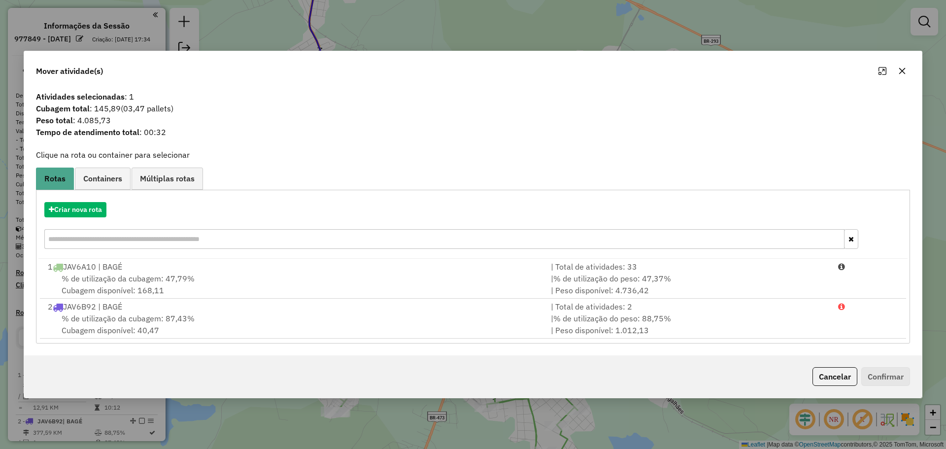
click at [904, 70] on icon "button" at bounding box center [902, 71] width 8 height 8
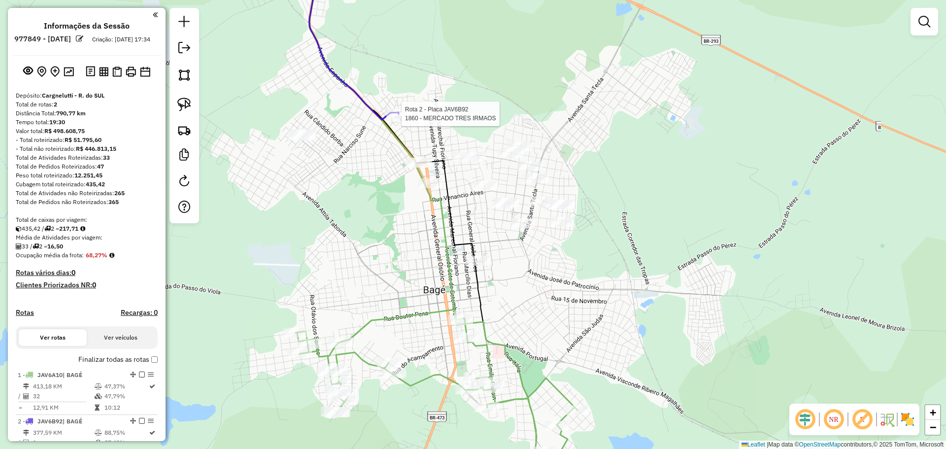
select select "**********"
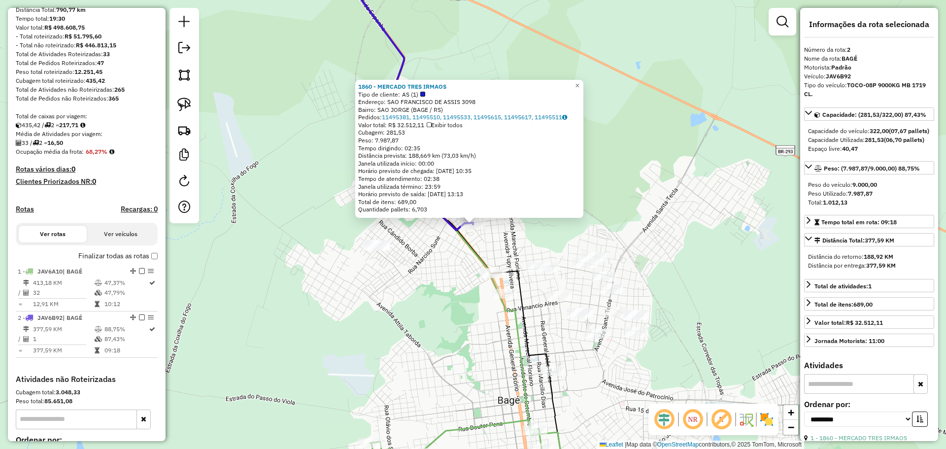
scroll to position [223, 0]
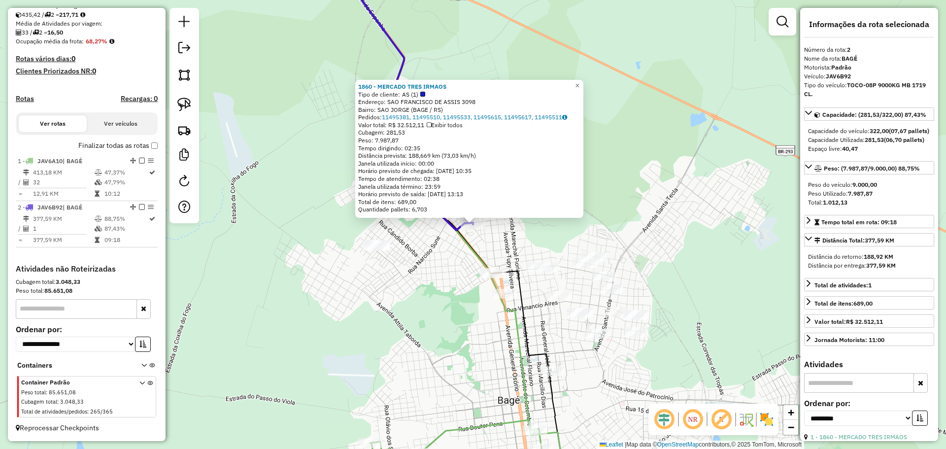
click at [450, 300] on div "1860 - MERCADO TRES IRMAOS Tipo de cliente: AS (1) Endereço: SAO FRANCISCO DE A…" at bounding box center [473, 224] width 946 height 449
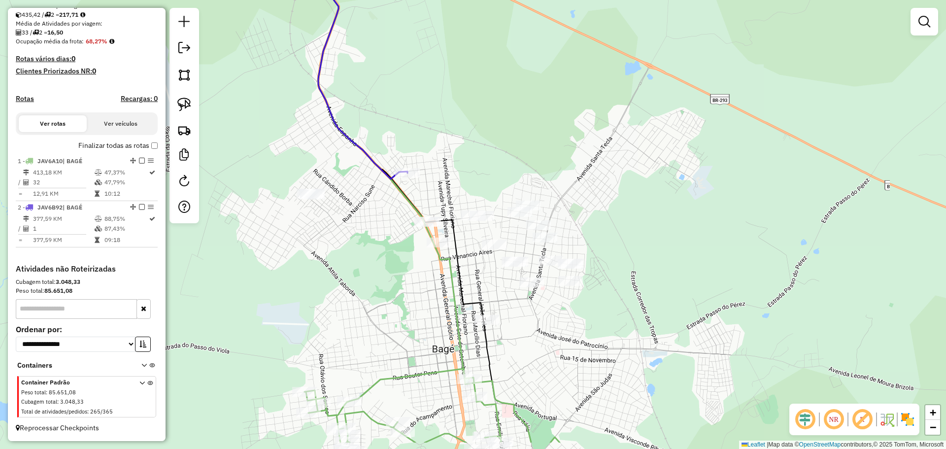
drag, startPoint x: 395, startPoint y: 275, endPoint x: 356, endPoint y: 237, distance: 54.0
click at [357, 240] on div "Janela de atendimento Grade de atendimento Capacidade Transportadoras Veículos …" at bounding box center [473, 224] width 946 height 449
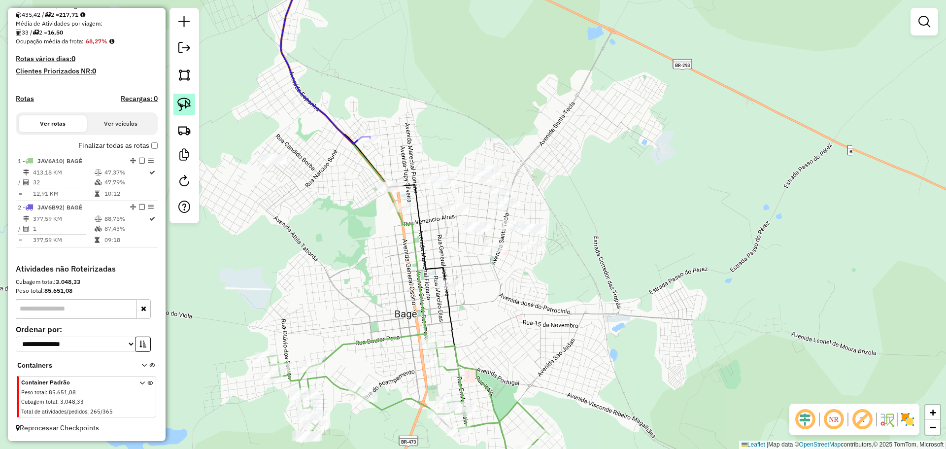
click at [179, 102] on img at bounding box center [184, 105] width 14 height 14
drag, startPoint x: 312, startPoint y: 179, endPoint x: 344, endPoint y: 175, distance: 32.3
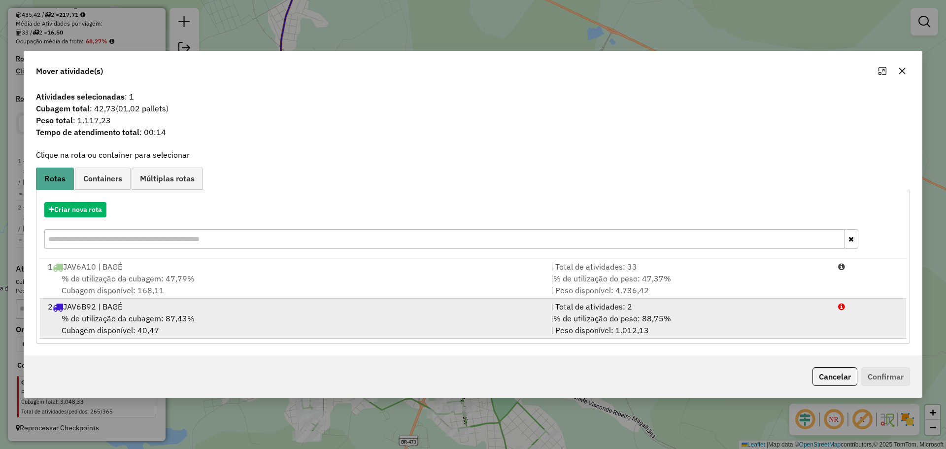
click at [322, 323] on div "% de utilização da cubagem: 87,43% Cubagem disponível: 40,47" at bounding box center [293, 324] width 503 height 24
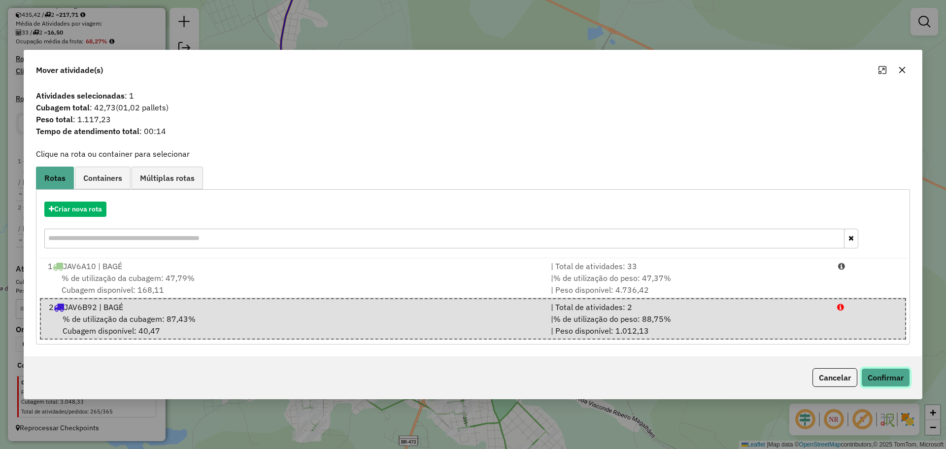
click at [883, 375] on button "Confirmar" at bounding box center [885, 377] width 49 height 19
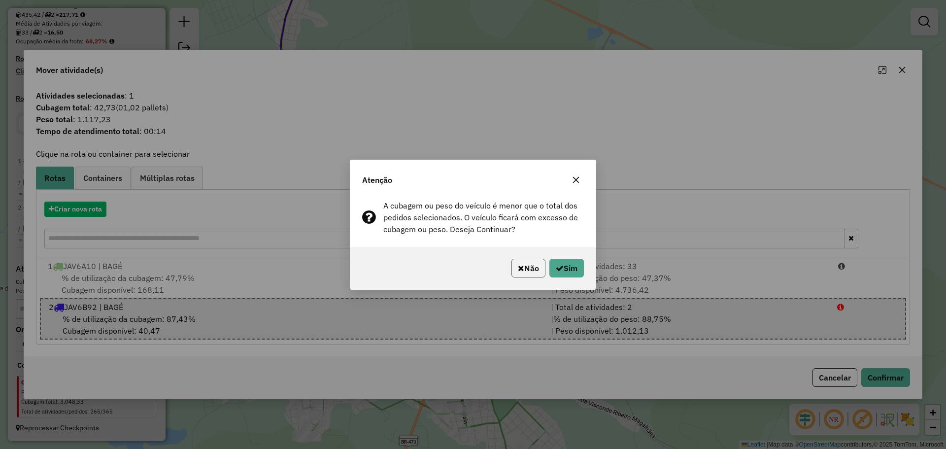
click at [511, 260] on button "Não" at bounding box center [528, 268] width 34 height 19
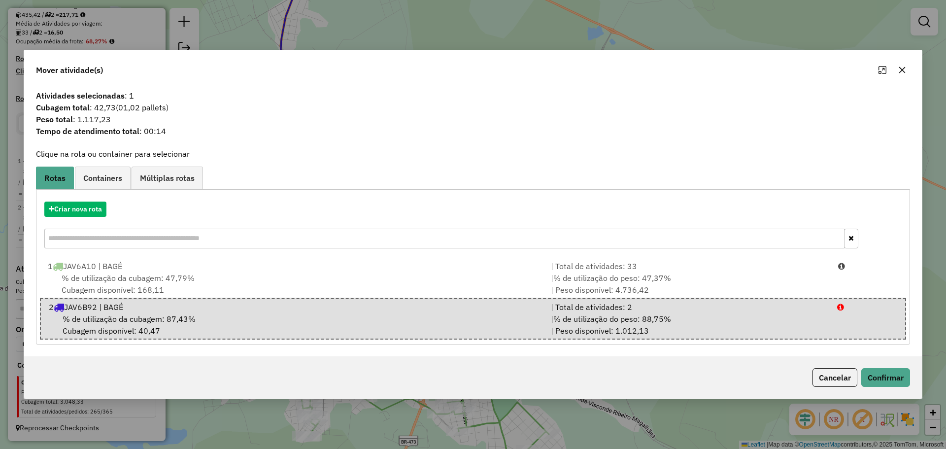
click at [899, 73] on icon "button" at bounding box center [902, 70] width 6 height 6
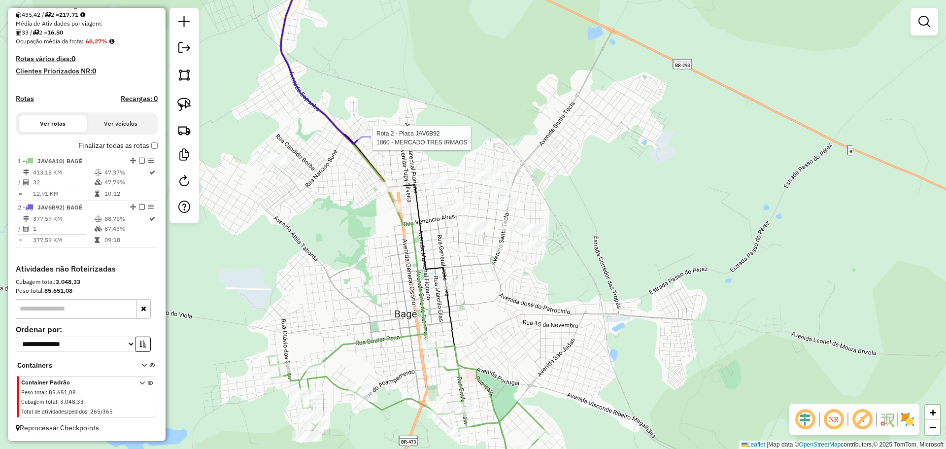
click at [368, 143] on div at bounding box center [370, 138] width 25 height 10
select select "**********"
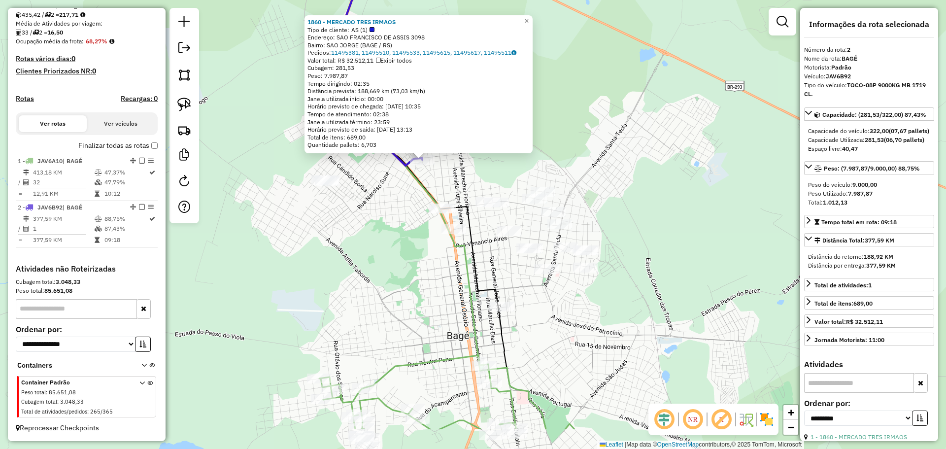
drag, startPoint x: 429, startPoint y: 305, endPoint x: 378, endPoint y: 240, distance: 82.1
click at [378, 240] on div "1860 - MERCADO TRES IRMAOS Tipo de cliente: AS (1) Endereço: SAO FRANCISCO DE A…" at bounding box center [473, 224] width 946 height 449
click at [419, 237] on div "1860 - MERCADO TRES IRMAOS Tipo de cliente: AS (1) Endereço: SAO FRANCISCO DE A…" at bounding box center [473, 224] width 946 height 449
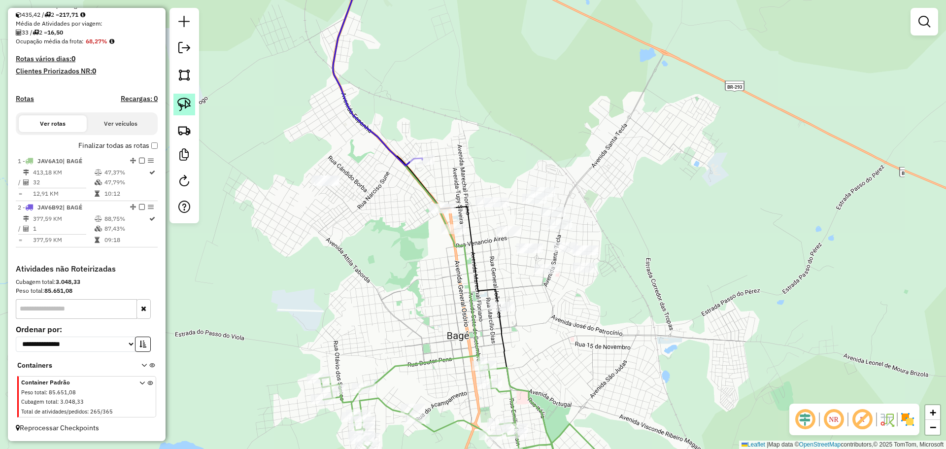
click at [185, 99] on img at bounding box center [184, 105] width 14 height 14
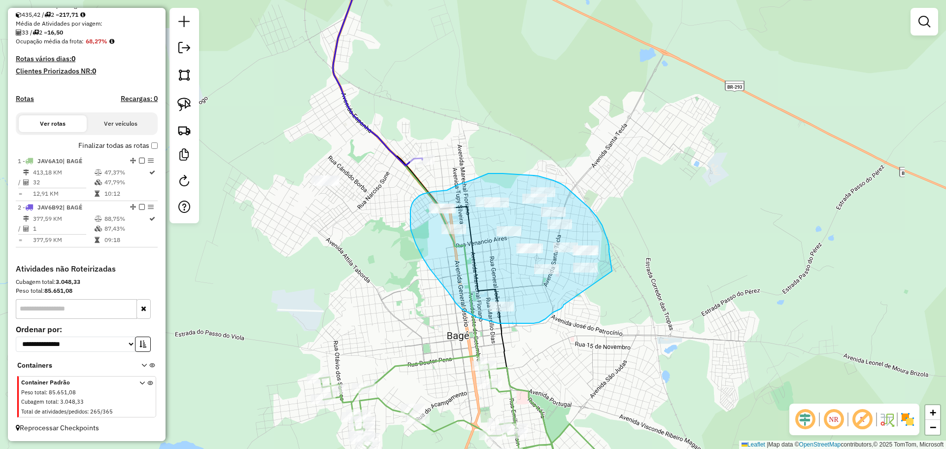
drag, startPoint x: 612, startPoint y: 271, endPoint x: 566, endPoint y: 303, distance: 56.0
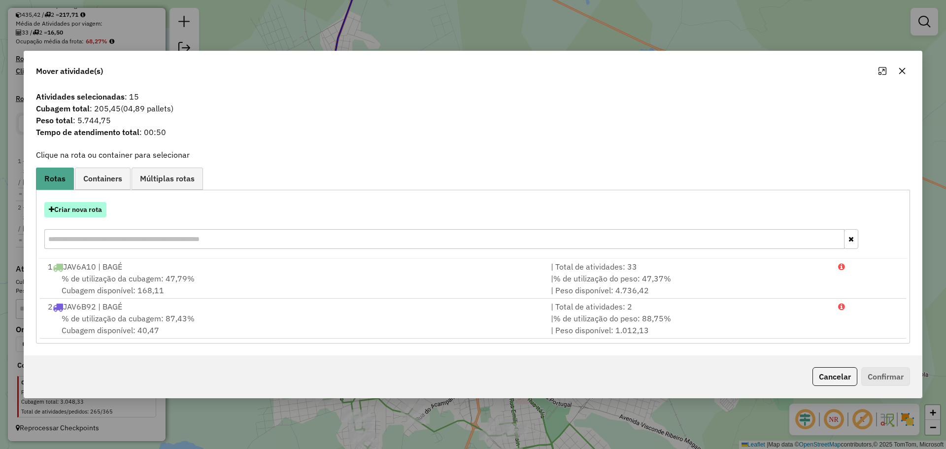
click at [96, 214] on button "Criar nova rota" at bounding box center [75, 209] width 62 height 15
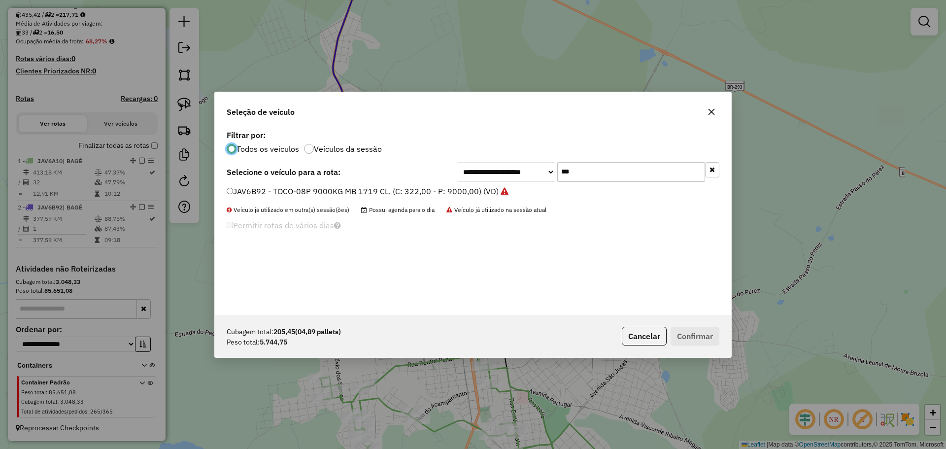
scroll to position [5, 3]
drag, startPoint x: 582, startPoint y: 173, endPoint x: 552, endPoint y: 167, distance: 31.3
click at [552, 167] on div "**********" at bounding box center [588, 172] width 263 height 20
type input "****"
click at [403, 190] on label "IYQ6920 - TOCO-10P 11000KG MB1718. (C: 392,00 - P: 11000,00) (VD)" at bounding box center [361, 191] width 269 height 12
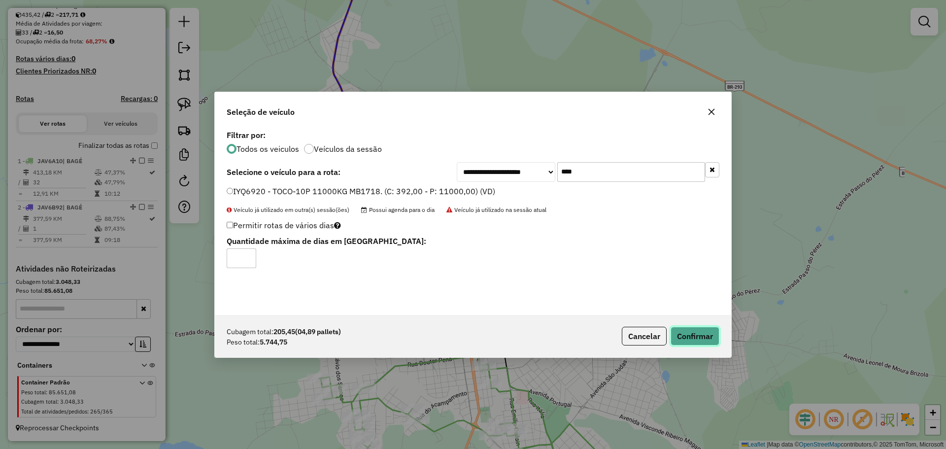
click at [683, 336] on button "Confirmar" at bounding box center [695, 336] width 49 height 19
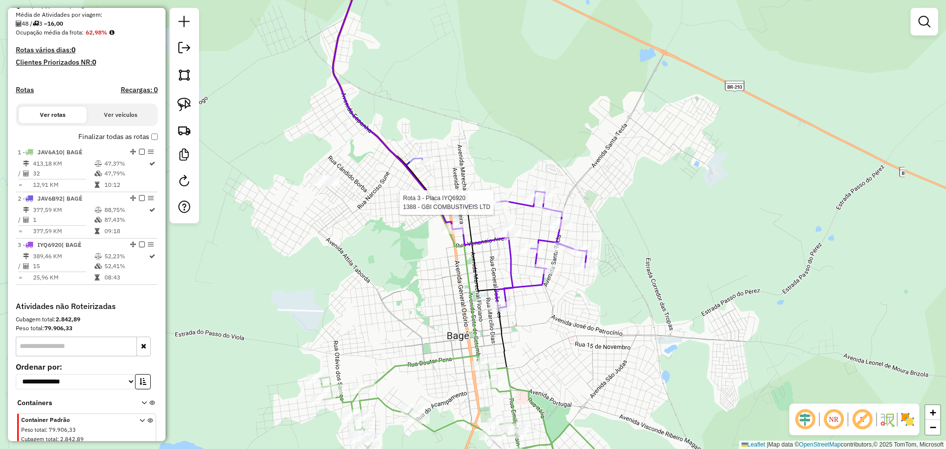
select select "**********"
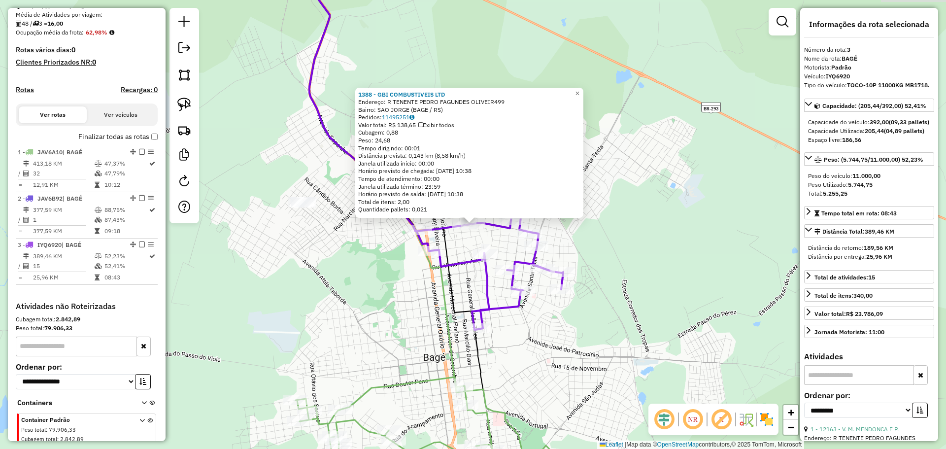
scroll to position [269, 0]
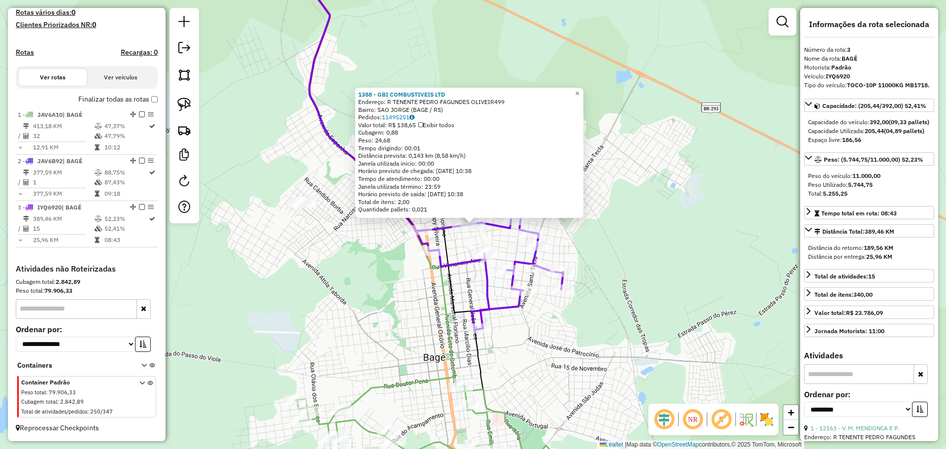
drag, startPoint x: 420, startPoint y: 311, endPoint x: 414, endPoint y: 254, distance: 57.5
click at [420, 311] on div "1388 - GBI COMBUSTIVEIS LTD Endereço: R TENENTE PEDRO FAGUNDES OLIVEIR499 Bairr…" at bounding box center [473, 224] width 946 height 449
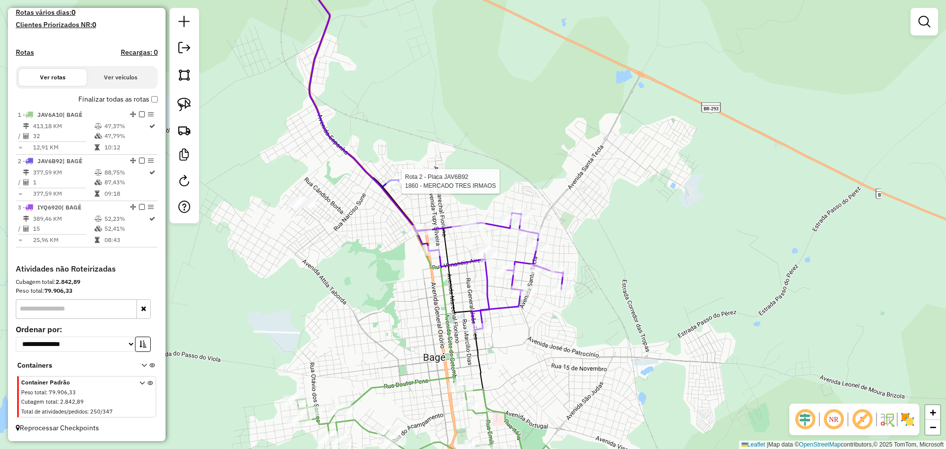
select select "**********"
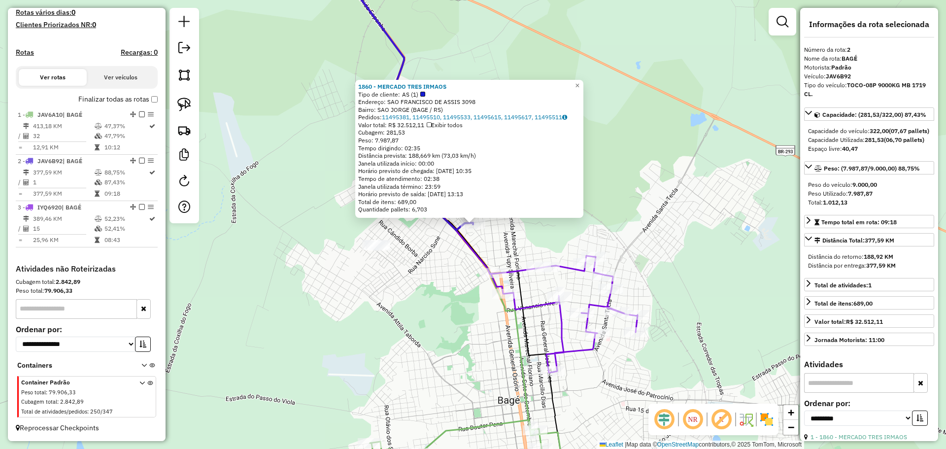
click at [465, 279] on div "1860 - MERCADO TRES IRMAOS Tipo de cliente: AS (1) Endereço: SAO FRANCISCO DE A…" at bounding box center [473, 224] width 946 height 449
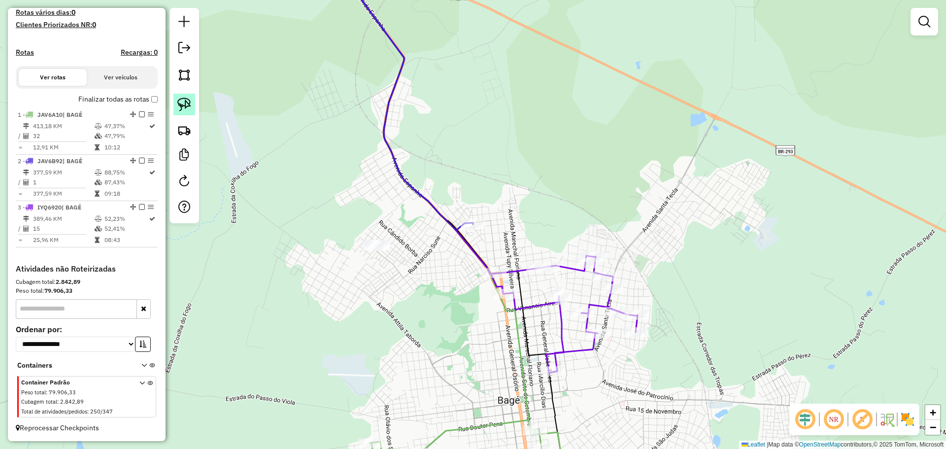
click at [182, 102] on img at bounding box center [184, 105] width 14 height 14
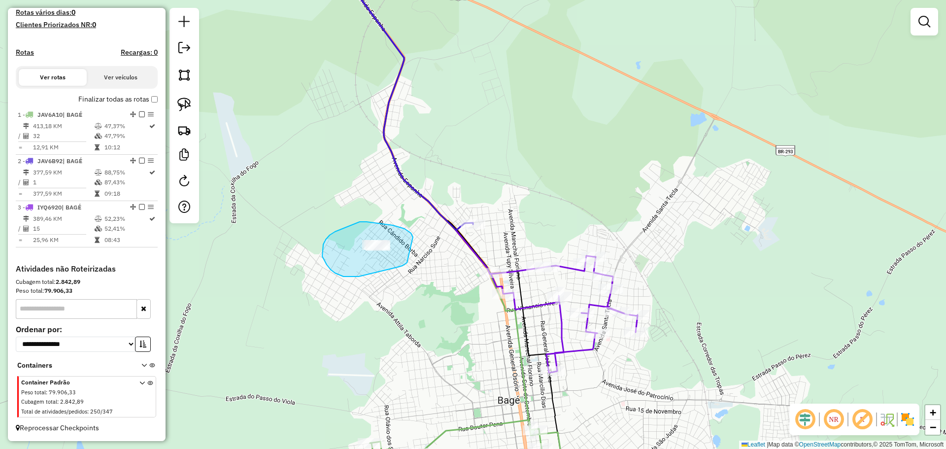
drag, startPoint x: 405, startPoint y: 229, endPoint x: 407, endPoint y: 249, distance: 20.9
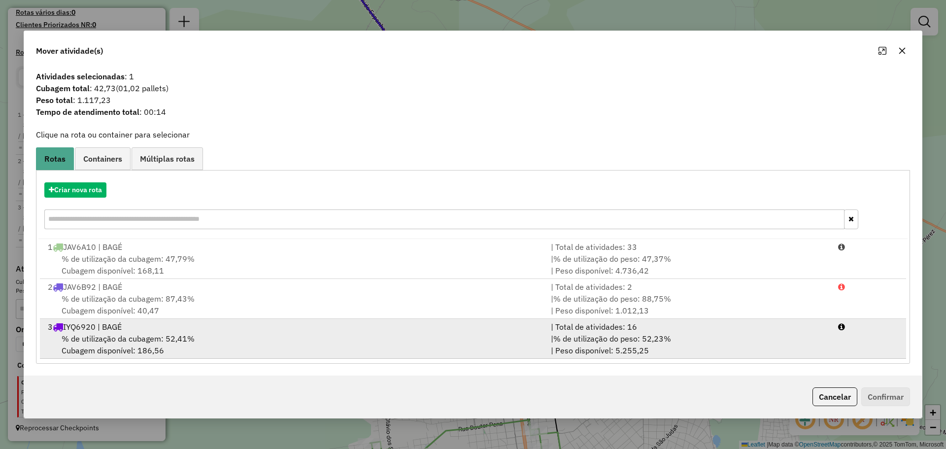
click at [420, 335] on div "% de utilização da cubagem: 52,41% Cubagem disponível: 186,56" at bounding box center [293, 345] width 503 height 24
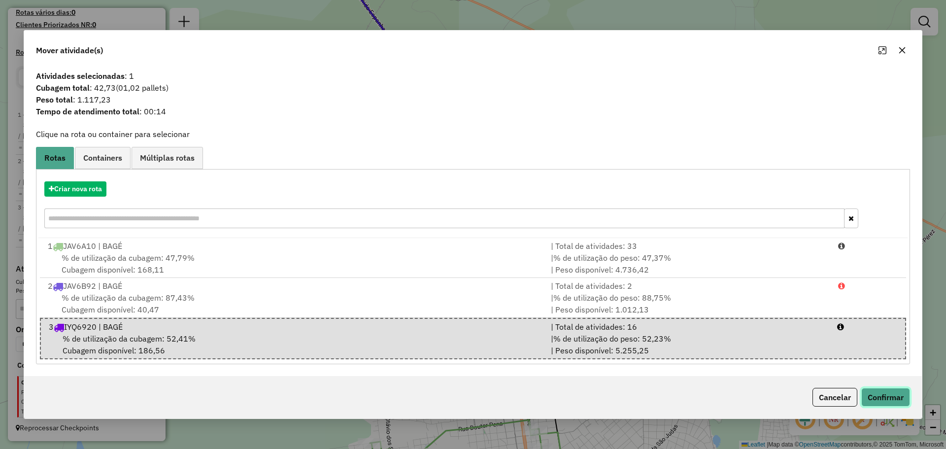
click at [891, 398] on button "Confirmar" at bounding box center [885, 397] width 49 height 19
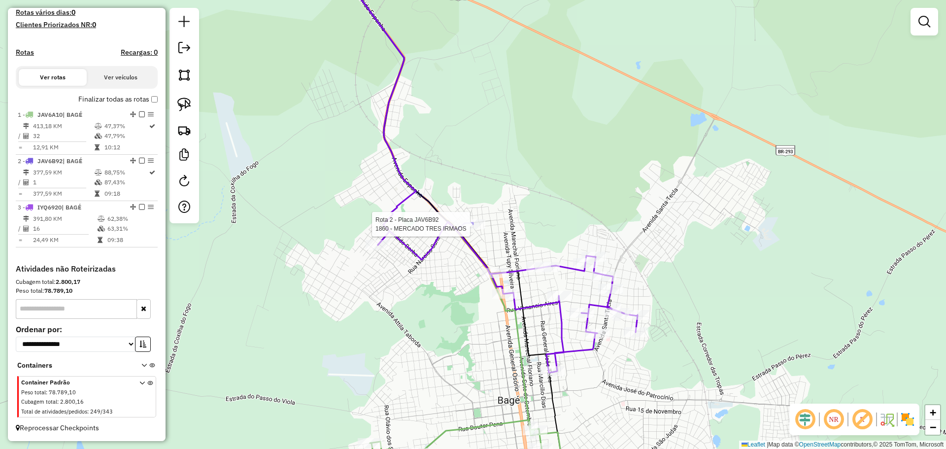
select select "**********"
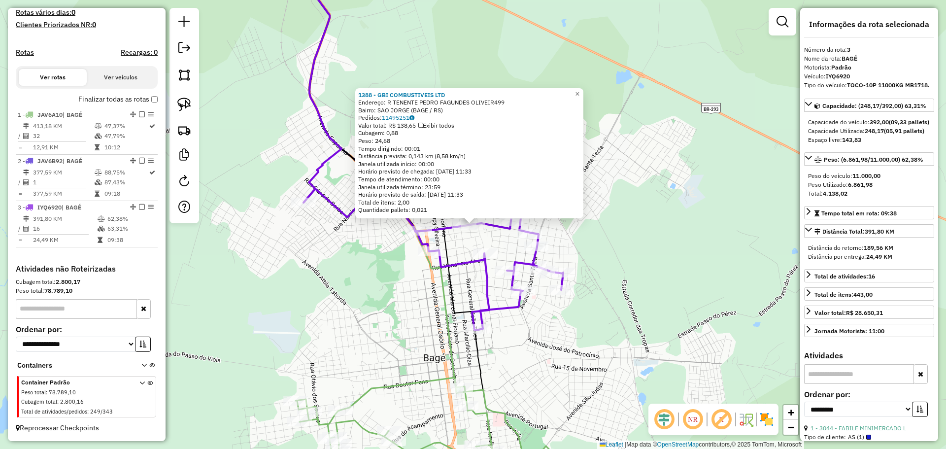
click at [388, 308] on div "1388 - GBI COMBUSTIVEIS LTD Endereço: R TENENTE PEDRO FAGUNDES OLIVEIR499 Bairr…" at bounding box center [473, 224] width 946 height 449
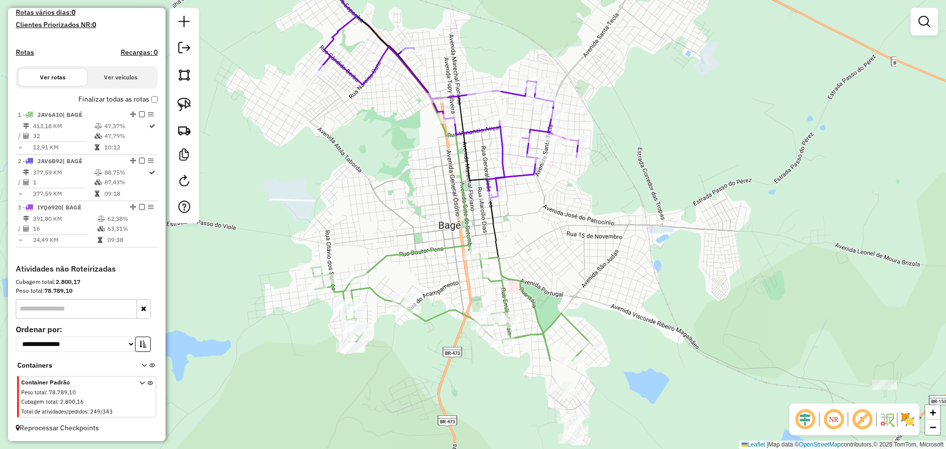
drag, startPoint x: 403, startPoint y: 351, endPoint x: 418, endPoint y: 218, distance: 133.4
click at [418, 218] on div "Janela de atendimento Grade de atendimento Capacidade Transportadoras Veículos …" at bounding box center [473, 224] width 946 height 449
select select "**********"
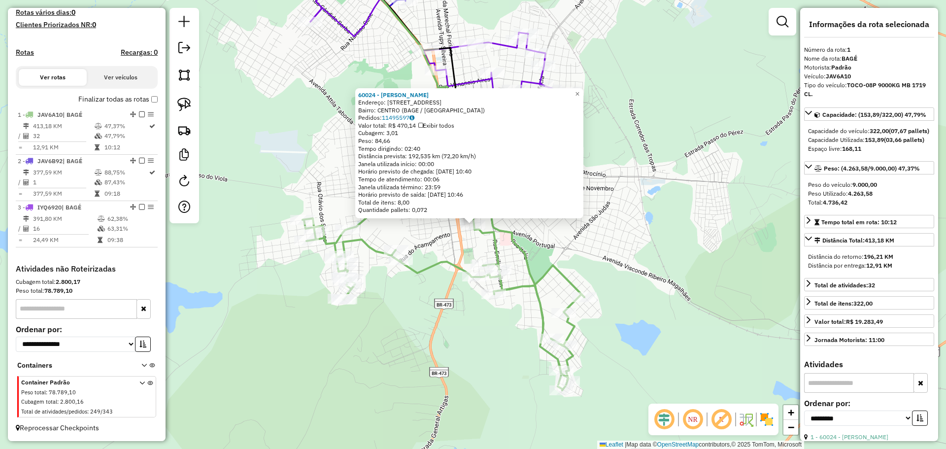
click at [436, 324] on div "60024 - JOSE KIELDER BRIAO T Endereço: R ALMIRANTE GONCALVES 292 Bairro: CENTRO…" at bounding box center [473, 224] width 946 height 449
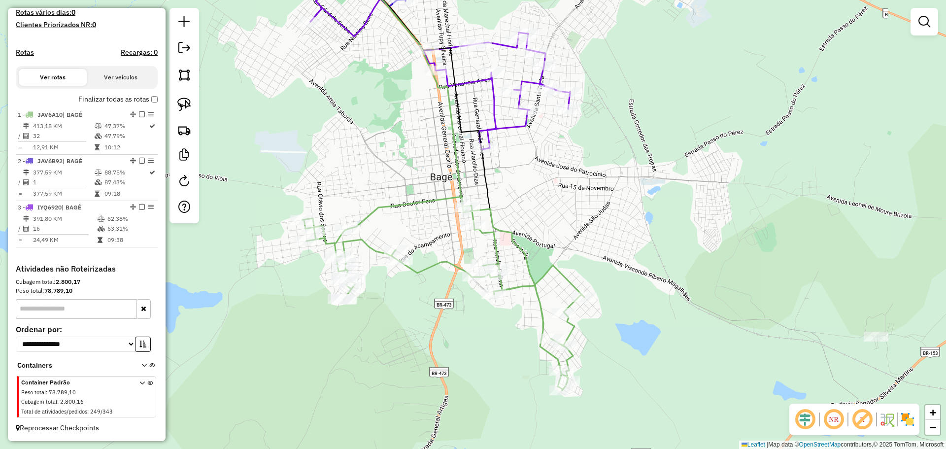
drag, startPoint x: 532, startPoint y: 246, endPoint x: 457, endPoint y: 222, distance: 78.7
click at [458, 222] on div "Janela de atendimento Grade de atendimento Capacidade Transportadoras Veículos …" at bounding box center [473, 224] width 946 height 449
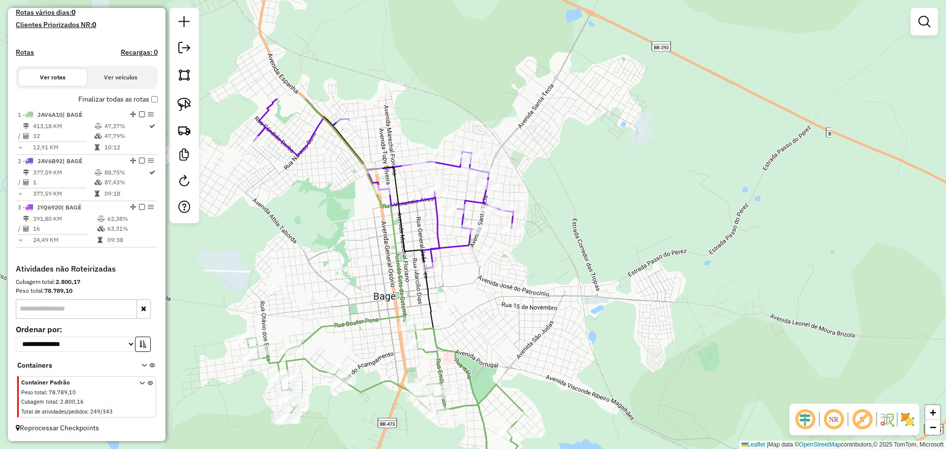
drag, startPoint x: 490, startPoint y: 223, endPoint x: 508, endPoint y: 367, distance: 144.5
click at [508, 367] on div "Janela de atendimento Grade de atendimento Capacidade Transportadoras Veículos …" at bounding box center [473, 224] width 946 height 449
select select "**********"
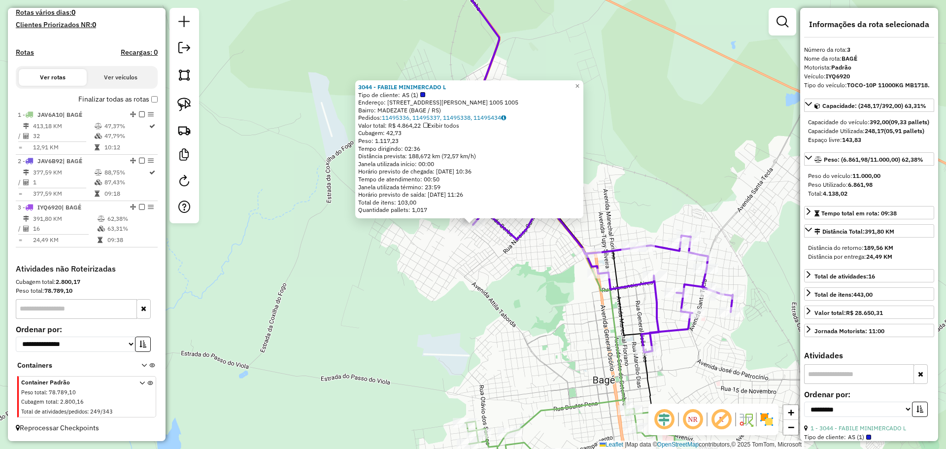
click at [508, 283] on div "3044 - FABILE MINIMERCADO L Tipo de cliente: AS (1) Endereço: R MARIANO NIEDERA…" at bounding box center [473, 224] width 946 height 449
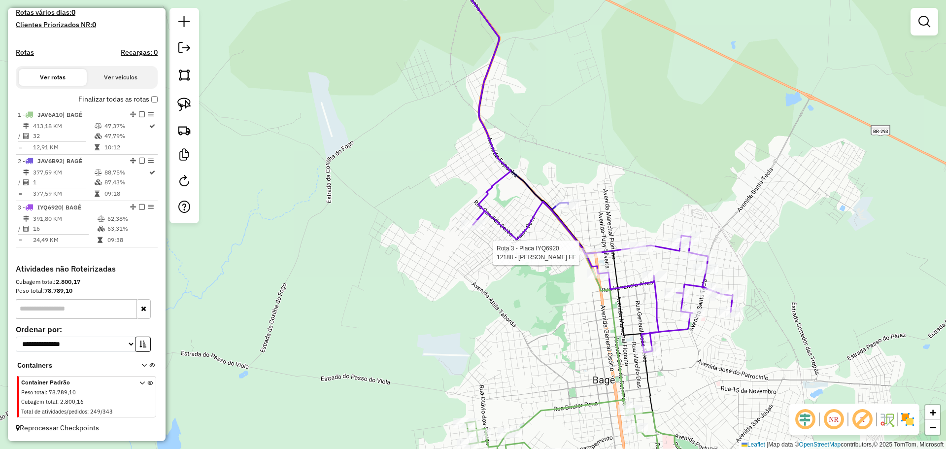
select select "**********"
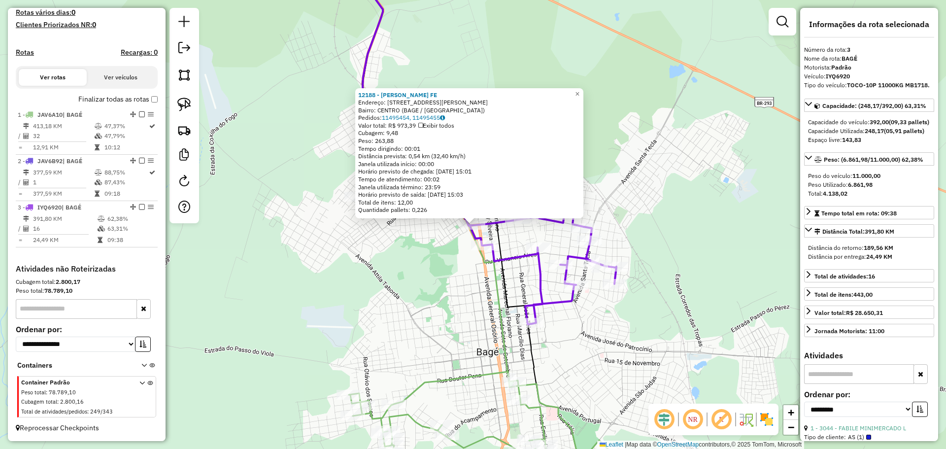
click at [482, 332] on div "12188 - ANDRIELI OLIVEIRA FE Endereço: R ALAN KARDEC 151 Bairro: CENTRO (BAGE /…" at bounding box center [473, 224] width 946 height 449
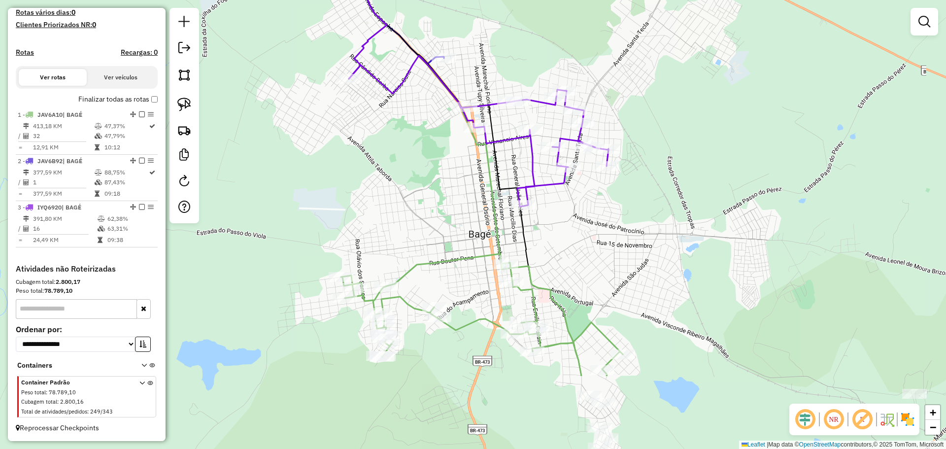
drag, startPoint x: 482, startPoint y: 332, endPoint x: 474, endPoint y: 214, distance: 118.0
click at [474, 214] on div "Janela de atendimento Grade de atendimento Capacidade Transportadoras Veículos …" at bounding box center [473, 224] width 946 height 449
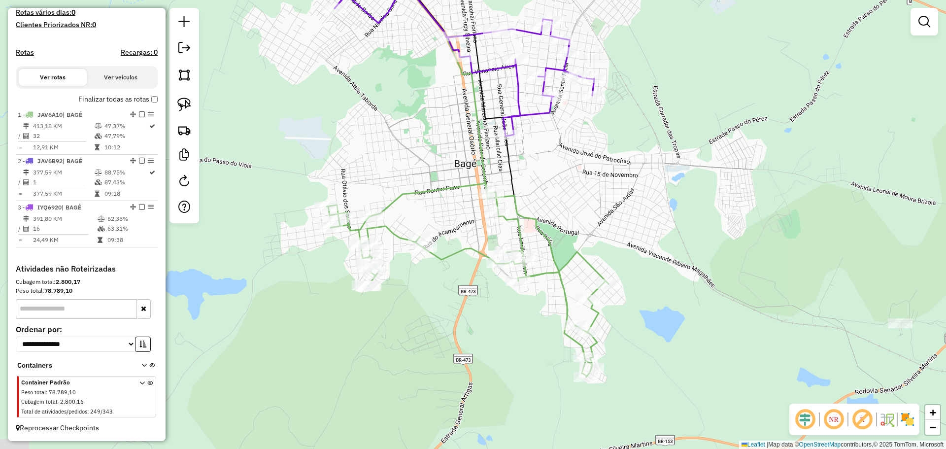
drag, startPoint x: 435, startPoint y: 230, endPoint x: 376, endPoint y: 136, distance: 110.6
click at [416, 145] on div "Janela de atendimento Grade de atendimento Capacidade Transportadoras Veículos …" at bounding box center [473, 224] width 946 height 449
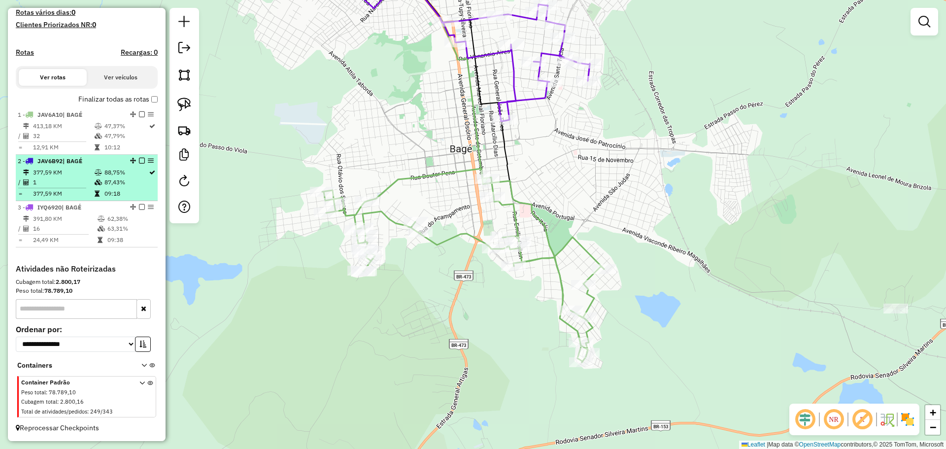
drag, startPoint x: 144, startPoint y: 115, endPoint x: 129, endPoint y: 183, distance: 69.2
click at [129, 183] on td "87,43%" at bounding box center [126, 182] width 44 height 10
select select "**********"
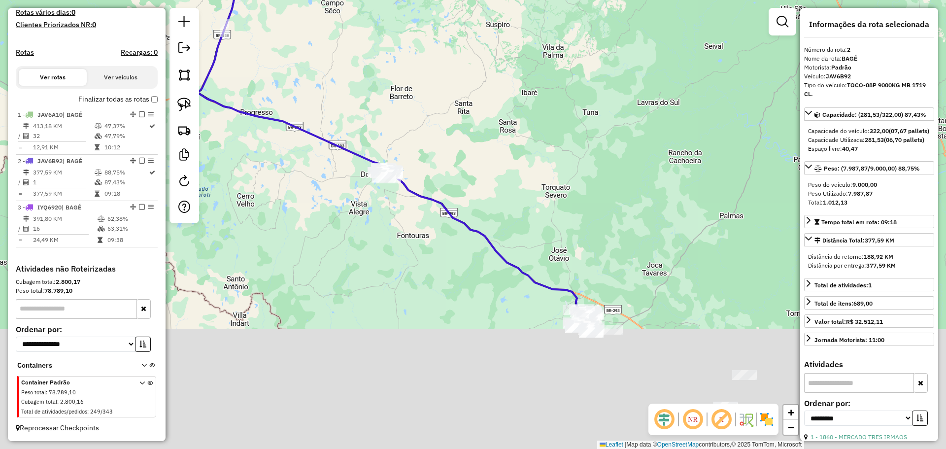
drag, startPoint x: 465, startPoint y: 362, endPoint x: 287, endPoint y: 101, distance: 316.7
click at [262, 91] on div "Janela de atendimento Grade de atendimento Capacidade Transportadoras Veículos …" at bounding box center [473, 224] width 946 height 449
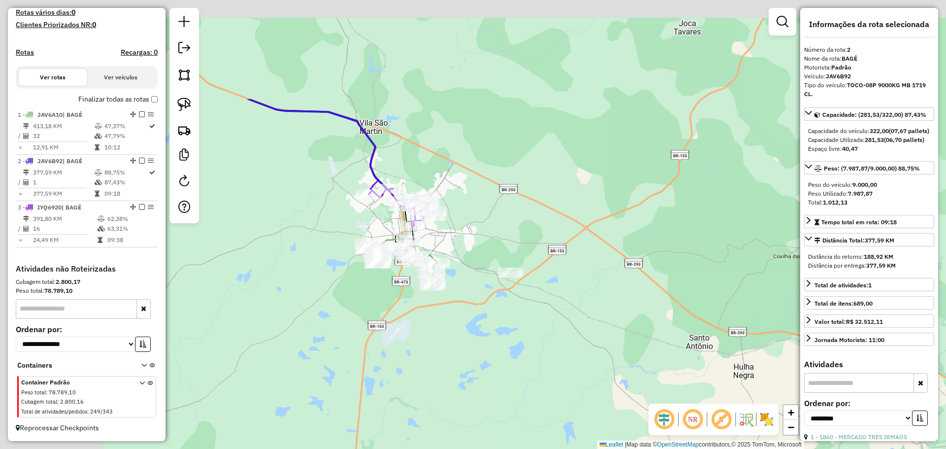
drag, startPoint x: 486, startPoint y: 278, endPoint x: 543, endPoint y: 342, distance: 85.8
click at [543, 342] on div "Janela de atendimento Grade de atendimento Capacidade Transportadoras Veículos …" at bounding box center [473, 224] width 946 height 449
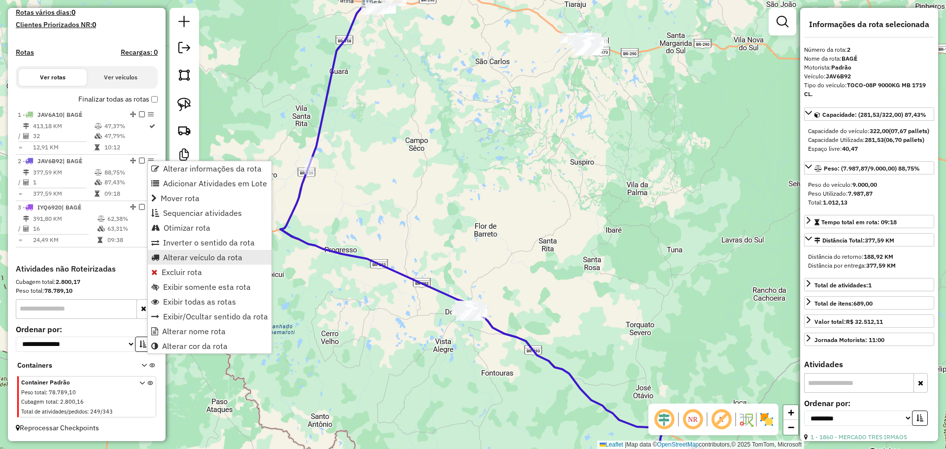
click at [189, 260] on span "Alterar veículo da rota" at bounding box center [202, 257] width 79 height 8
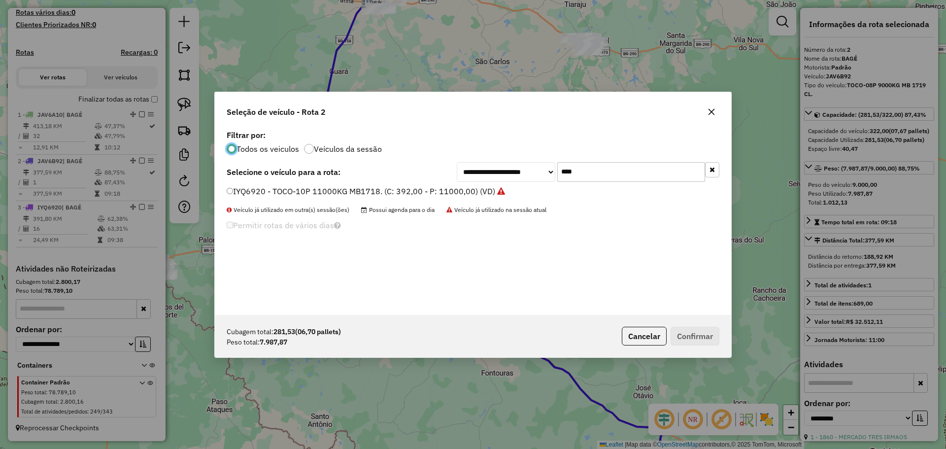
scroll to position [5, 3]
drag, startPoint x: 603, startPoint y: 172, endPoint x: 549, endPoint y: 168, distance: 53.9
click at [549, 168] on div "**********" at bounding box center [588, 172] width 263 height 20
type input "****"
click at [412, 196] on label "JAV6A10 - TOCO-08P 9000KG MB 1719 CL. (C: 322,00 - P: 9000,00) (VD)" at bounding box center [368, 191] width 282 height 12
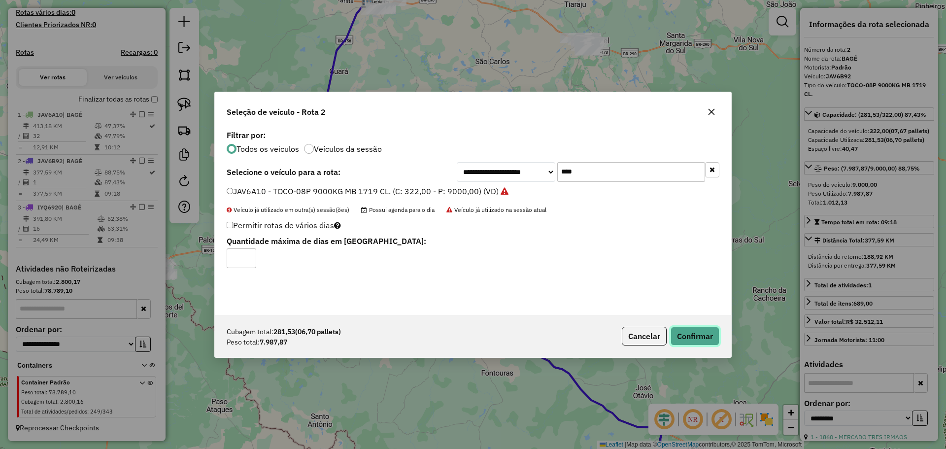
click at [683, 333] on button "Confirmar" at bounding box center [695, 336] width 49 height 19
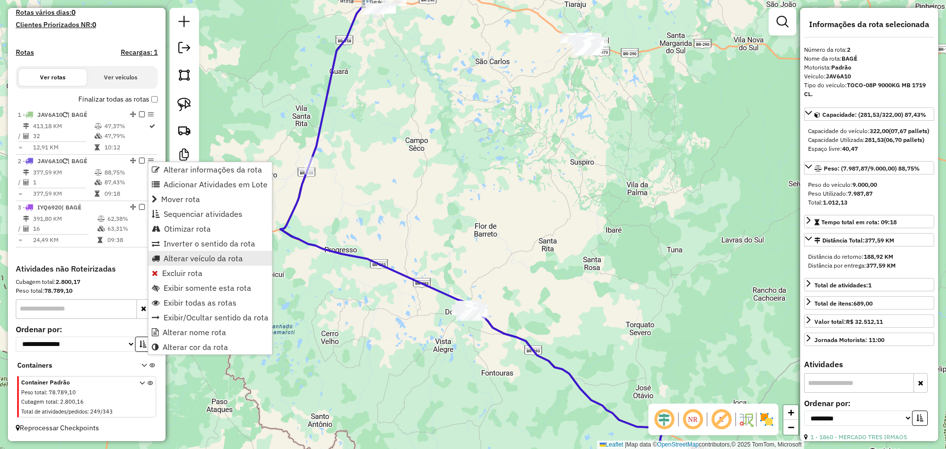
click at [184, 262] on span "Alterar veículo da rota" at bounding box center [203, 258] width 79 height 8
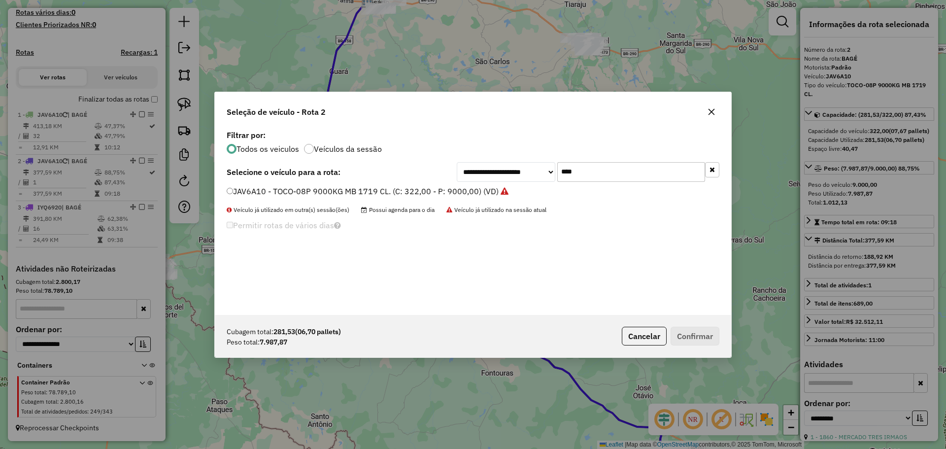
drag, startPoint x: 604, startPoint y: 176, endPoint x: 518, endPoint y: 163, distance: 87.2
click at [518, 163] on div "**********" at bounding box center [588, 172] width 263 height 20
type input "***"
click at [339, 198] on div "JAV6B92 - TOCO-08P 9000KG MB 1719 CL. (C: 322,00 - P: 9000,00) (VD)" at bounding box center [473, 196] width 505 height 20
click at [340, 190] on label "JAV6B92 - TOCO-08P 9000KG MB 1719 CL. (C: 322,00 - P: 9000,00) (VD)" at bounding box center [363, 191] width 272 height 12
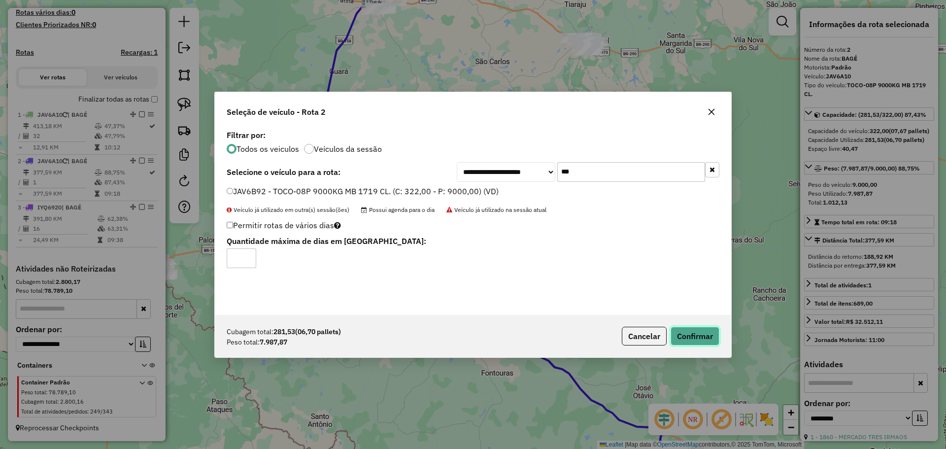
click at [692, 336] on button "Confirmar" at bounding box center [695, 336] width 49 height 19
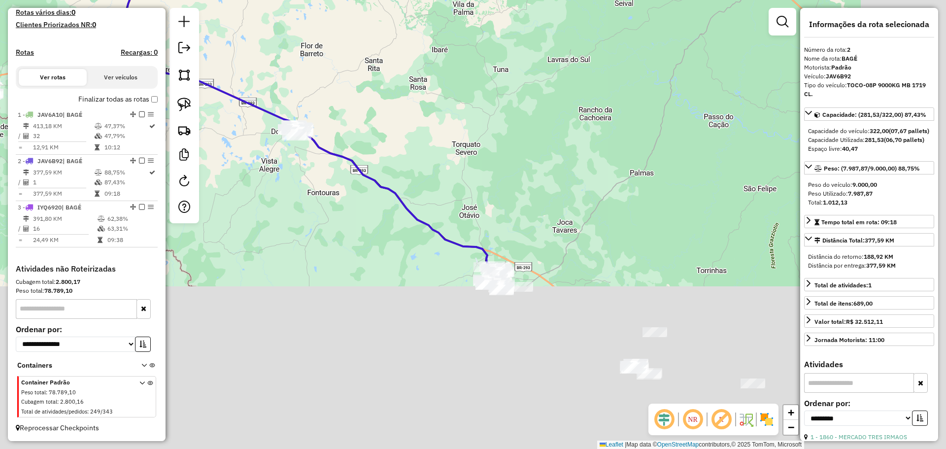
drag, startPoint x: 493, startPoint y: 352, endPoint x: 308, endPoint y: 134, distance: 286.4
click at [295, 136] on div "Janela de atendimento Grade de atendimento Capacidade Transportadoras Veículos …" at bounding box center [473, 224] width 946 height 449
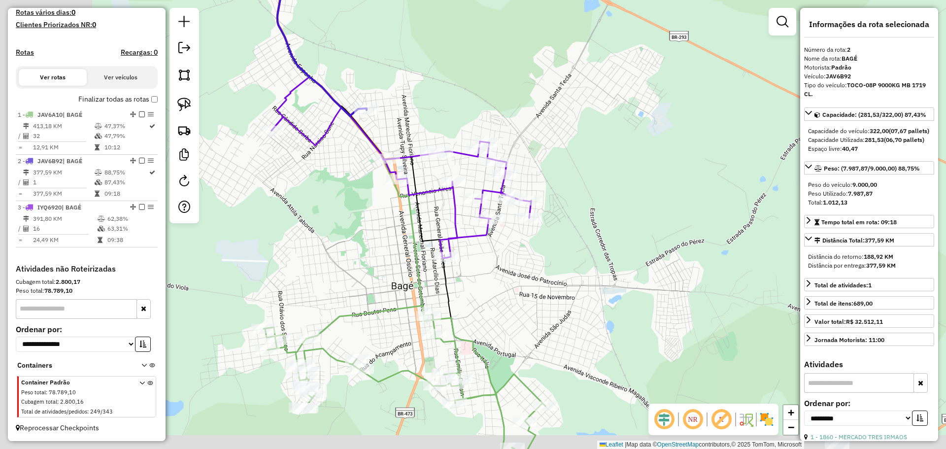
drag, startPoint x: 404, startPoint y: 327, endPoint x: 605, endPoint y: 277, distance: 206.7
click at [609, 277] on div "Janela de atendimento Grade de atendimento Capacidade Transportadoras Veículos …" at bounding box center [473, 224] width 946 height 449
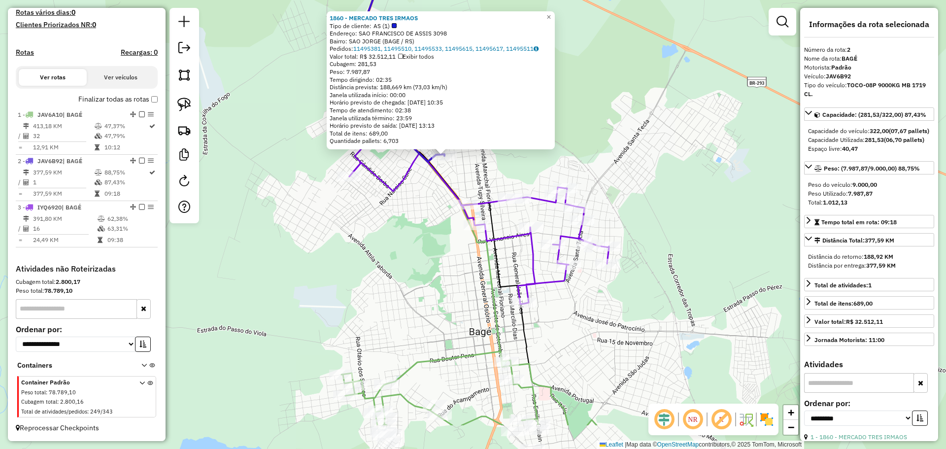
drag, startPoint x: 462, startPoint y: 318, endPoint x: 429, endPoint y: 221, distance: 102.5
click at [429, 221] on div "1860 - MERCADO TRES IRMAOS Tipo de cliente: AS (1) Endereço: SAO FRANCISCO DE A…" at bounding box center [473, 224] width 946 height 449
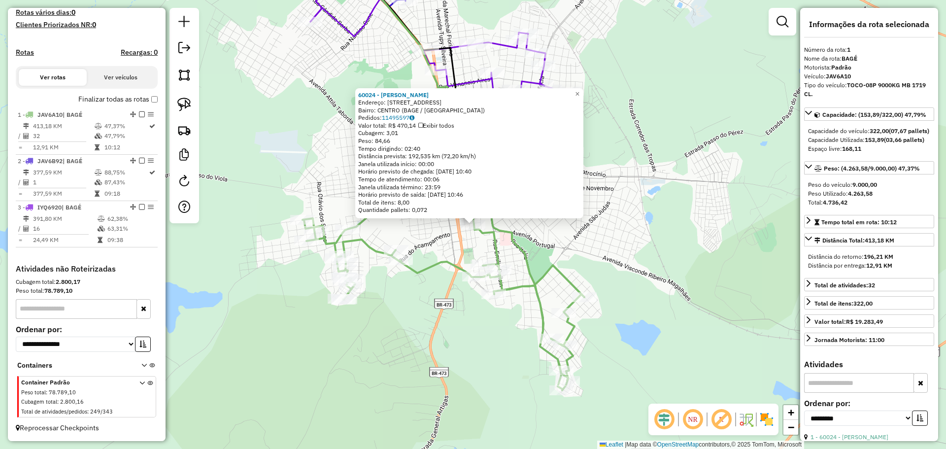
click at [425, 324] on div "60024 - JOSE KIELDER BRIAO T Endereço: R ALMIRANTE GONCALVES 292 Bairro: CENTRO…" at bounding box center [473, 224] width 946 height 449
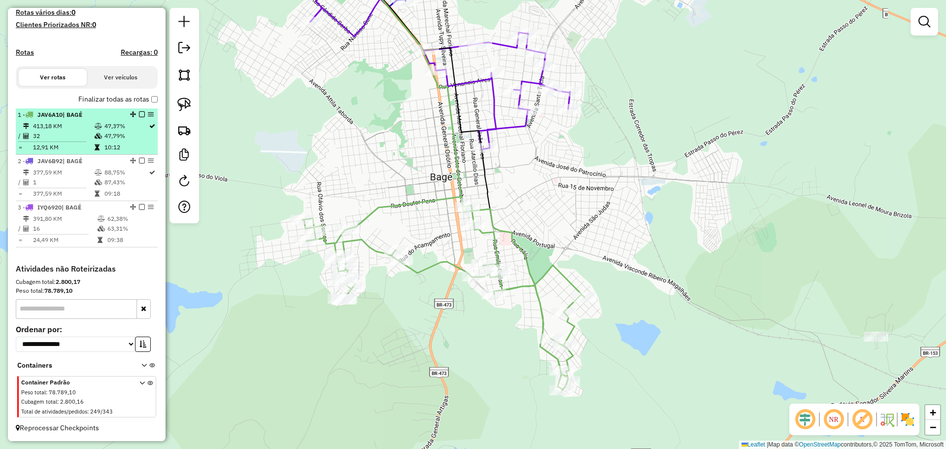
select select "**********"
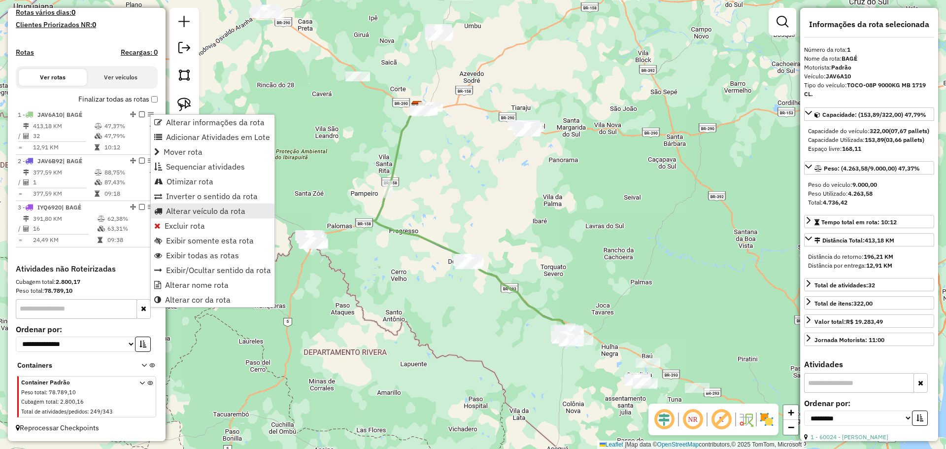
click at [195, 210] on span "Alterar veículo da rota" at bounding box center [205, 211] width 79 height 8
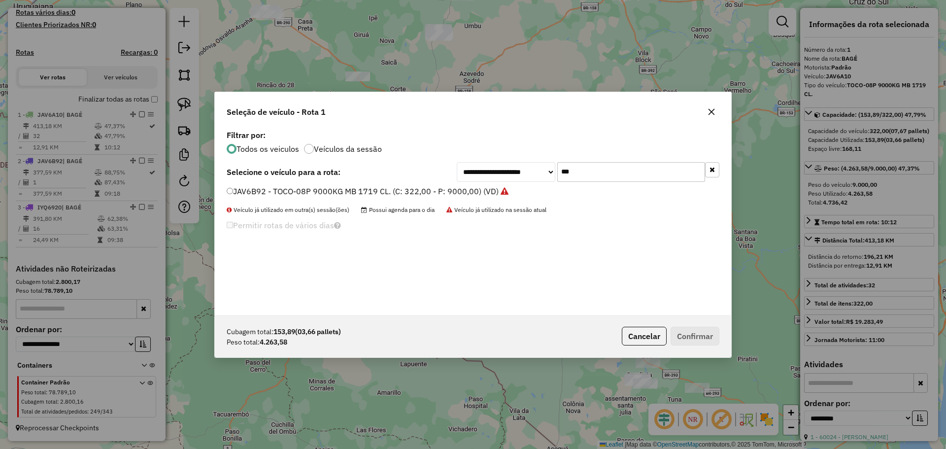
drag, startPoint x: 573, startPoint y: 173, endPoint x: 518, endPoint y: 170, distance: 55.3
click at [518, 170] on div "**********" at bounding box center [588, 172] width 263 height 20
click at [431, 192] on label "JAV6B92 - TOCO-08P 9000KG MB 1719 CL. (C: 322,00 - P: 9000,00) (VD)" at bounding box center [368, 191] width 282 height 12
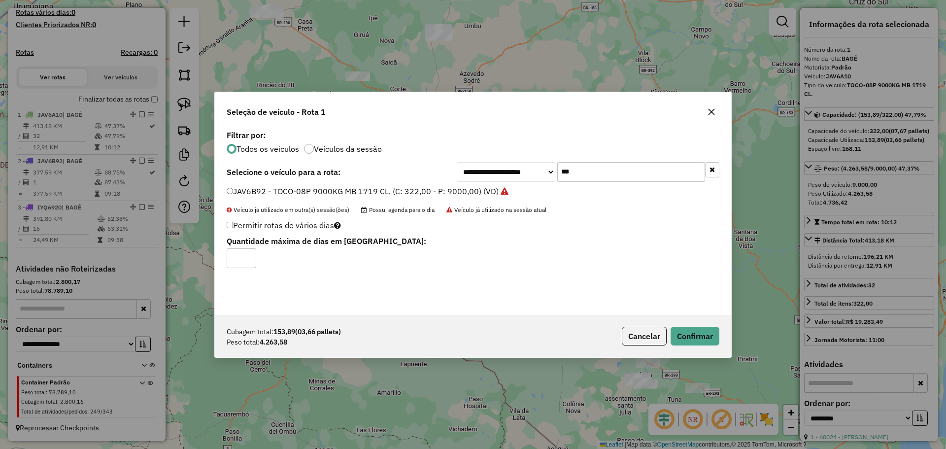
click at [699, 325] on div "Cubagem total: 153,89 (03,66 pallets) Peso total: 4.263,58 Cancelar Confirmar" at bounding box center [473, 336] width 516 height 42
click at [701, 334] on button "Confirmar" at bounding box center [695, 336] width 49 height 19
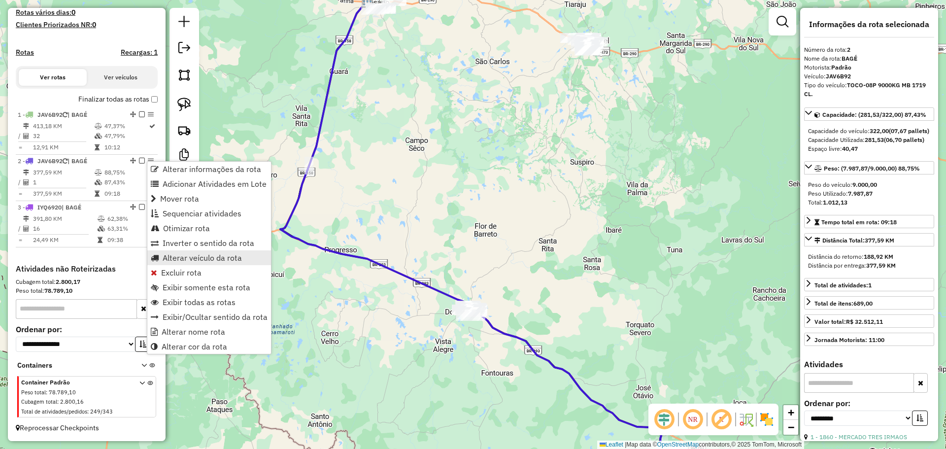
click at [182, 259] on span "Alterar veículo da rota" at bounding box center [202, 258] width 79 height 8
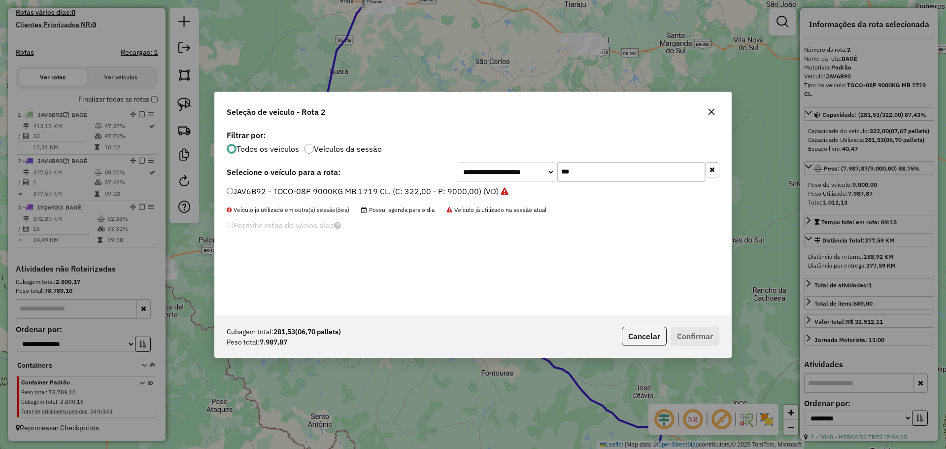
drag, startPoint x: 609, startPoint y: 176, endPoint x: 557, endPoint y: 162, distance: 53.7
click at [549, 169] on div "**********" at bounding box center [588, 172] width 263 height 20
type input "****"
click at [438, 185] on div "**********" at bounding box center [473, 221] width 516 height 187
click at [438, 191] on label "JAV6A10 - TOCO-08P 9000KG MB 1719 CL. (C: 322,00 - P: 9000,00) (VD)" at bounding box center [363, 191] width 272 height 12
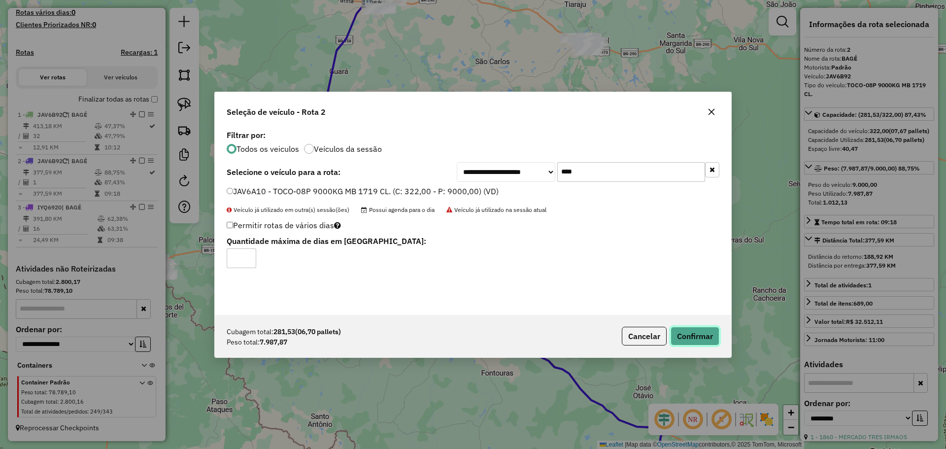
click at [689, 341] on button "Confirmar" at bounding box center [695, 336] width 49 height 19
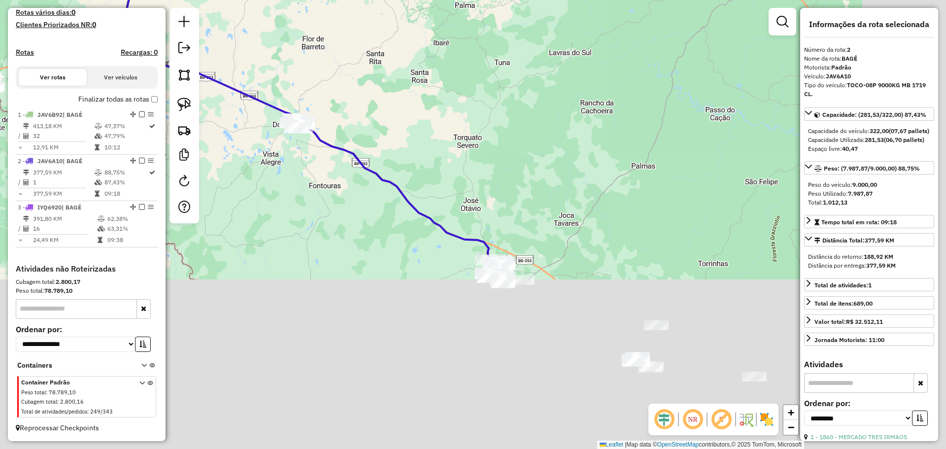
drag, startPoint x: 506, startPoint y: 393, endPoint x: 276, endPoint y: 164, distance: 324.0
click at [276, 164] on div "Janela de atendimento Grade de atendimento Capacidade Transportadoras Veículos …" at bounding box center [473, 224] width 946 height 449
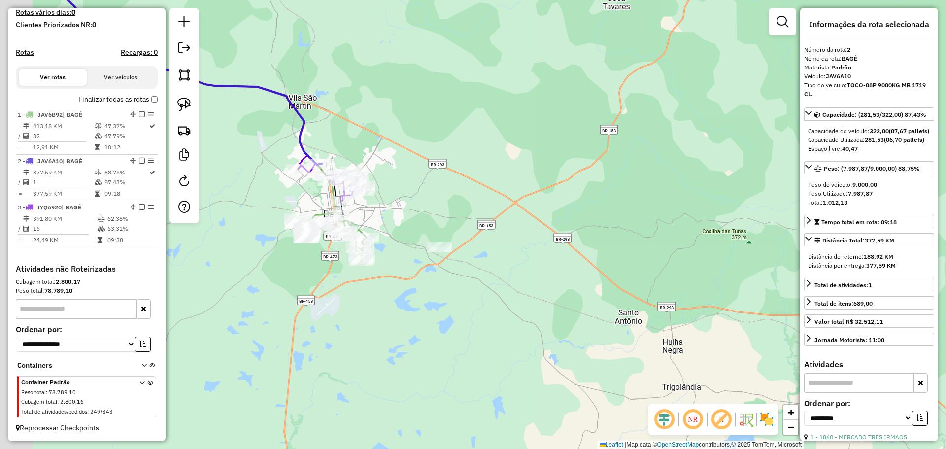
drag, startPoint x: 296, startPoint y: 226, endPoint x: 456, endPoint y: 229, distance: 160.2
click at [456, 229] on div "Janela de atendimento Grade de atendimento Capacidade Transportadoras Veículos …" at bounding box center [473, 224] width 946 height 449
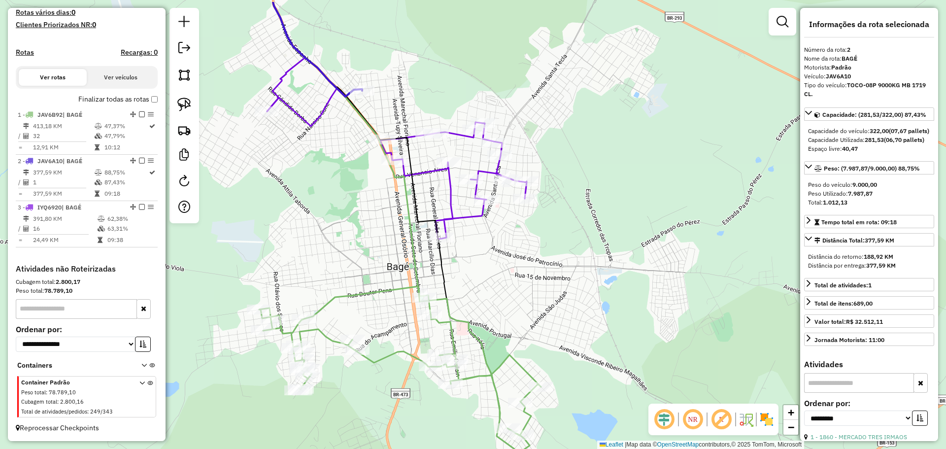
drag, startPoint x: 287, startPoint y: 235, endPoint x: 515, endPoint y: 282, distance: 232.6
click at [515, 282] on div "Janela de atendimento Grade de atendimento Capacidade Transportadoras Veículos …" at bounding box center [473, 224] width 946 height 449
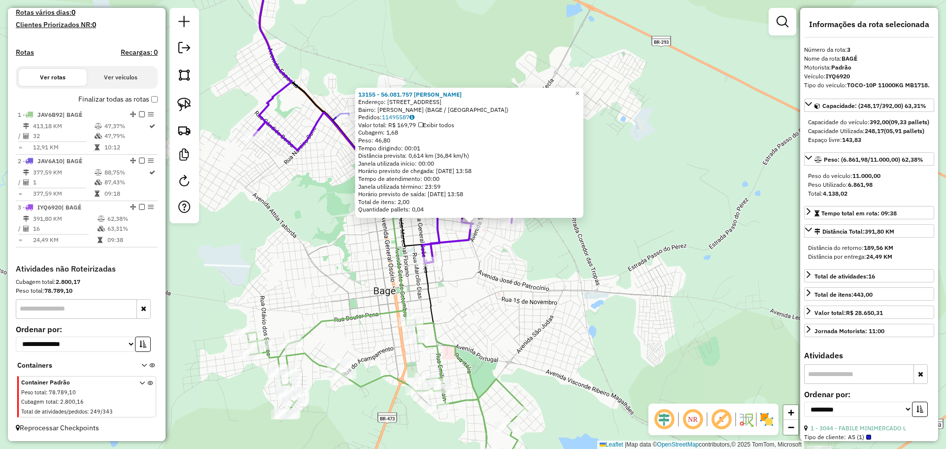
click at [466, 296] on div "13155 - 56.081.757 ANDREIA B Endereço: R SAO CARLOS 74 Bairro: GETULIO VARGAS (…" at bounding box center [473, 224] width 946 height 449
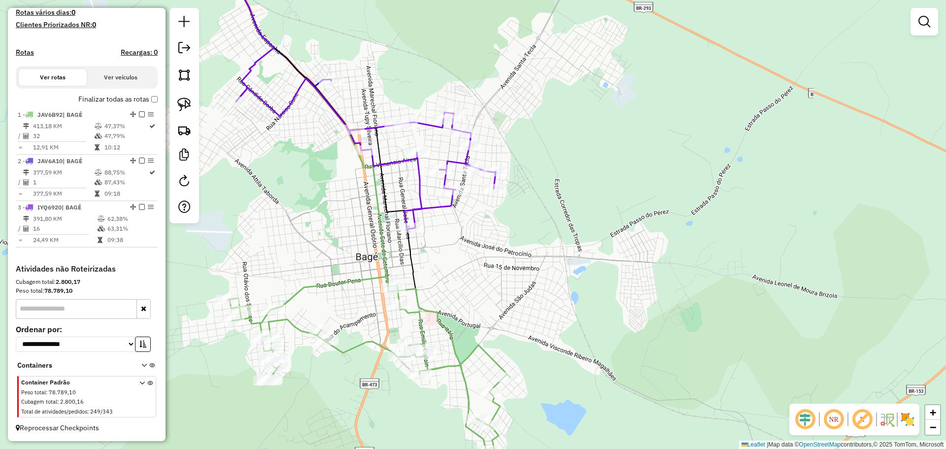
drag, startPoint x: 484, startPoint y: 302, endPoint x: 419, endPoint y: 211, distance: 111.3
click at [412, 212] on div "Janela de atendimento Grade de atendimento Capacidade Transportadoras Veículos …" at bounding box center [473, 224] width 946 height 449
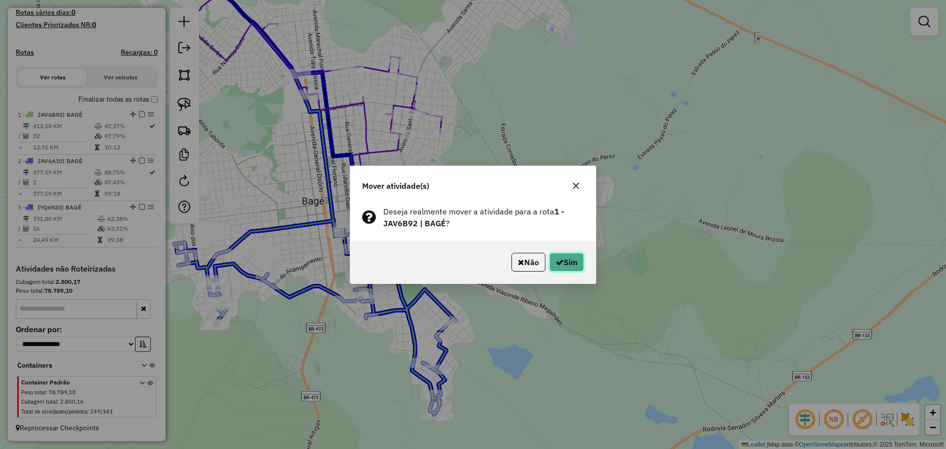
click at [556, 263] on icon "button" at bounding box center [560, 262] width 8 height 8
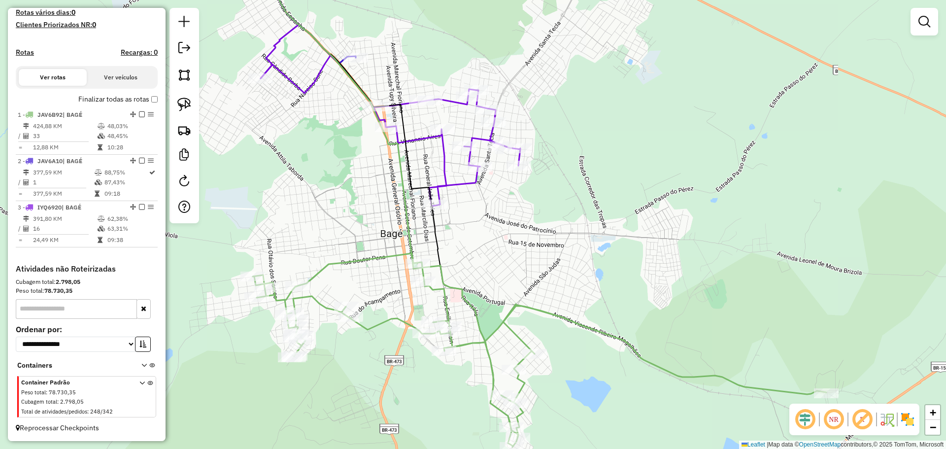
drag, startPoint x: 410, startPoint y: 253, endPoint x: 476, endPoint y: 281, distance: 71.9
click at [476, 281] on div "Janela de atendimento Grade de atendimento Capacidade Transportadoras Veículos …" at bounding box center [473, 224] width 946 height 449
click at [190, 107] on img at bounding box center [184, 105] width 14 height 14
click at [176, 102] on link at bounding box center [184, 105] width 22 height 22
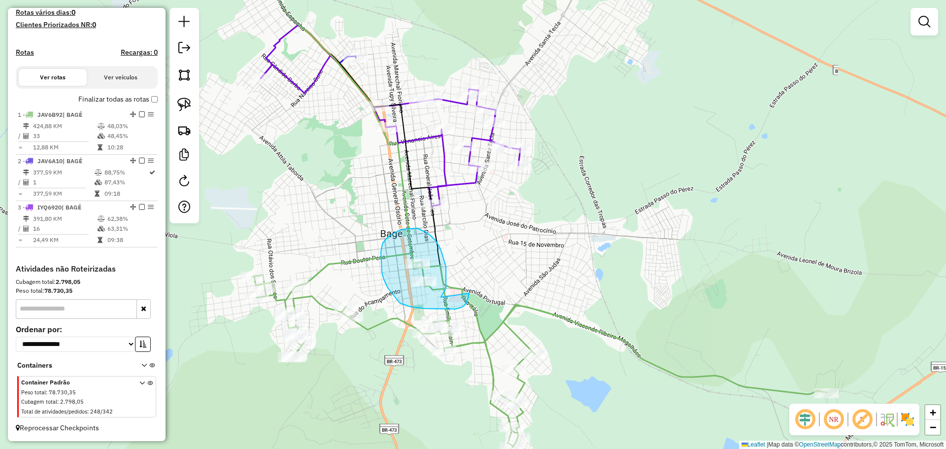
drag, startPoint x: 444, startPoint y: 292, endPoint x: 469, endPoint y: 287, distance: 25.5
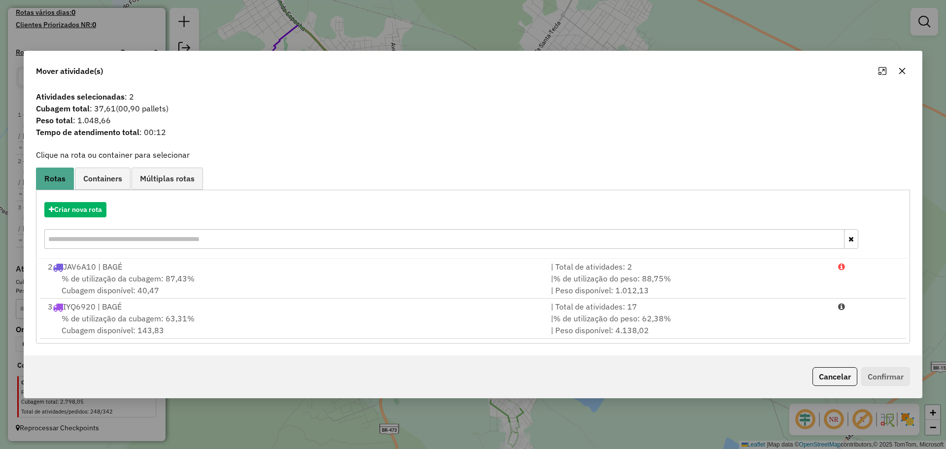
click at [901, 73] on icon "button" at bounding box center [902, 71] width 8 height 8
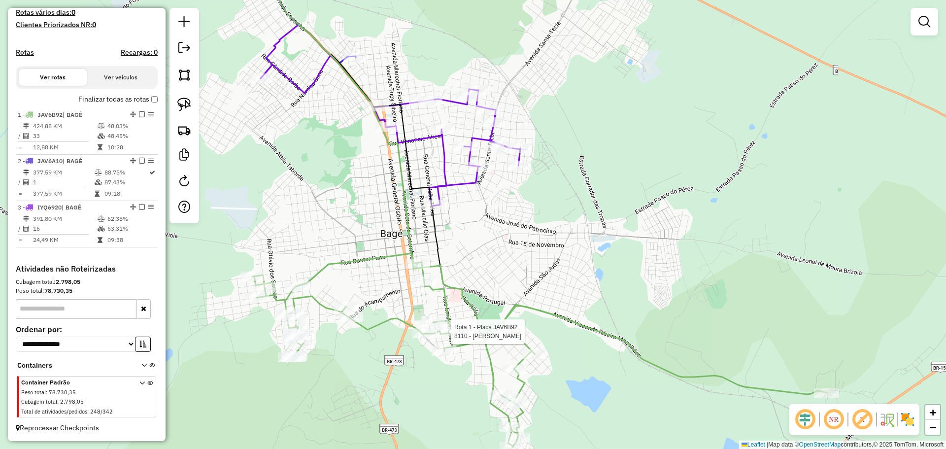
select select "**********"
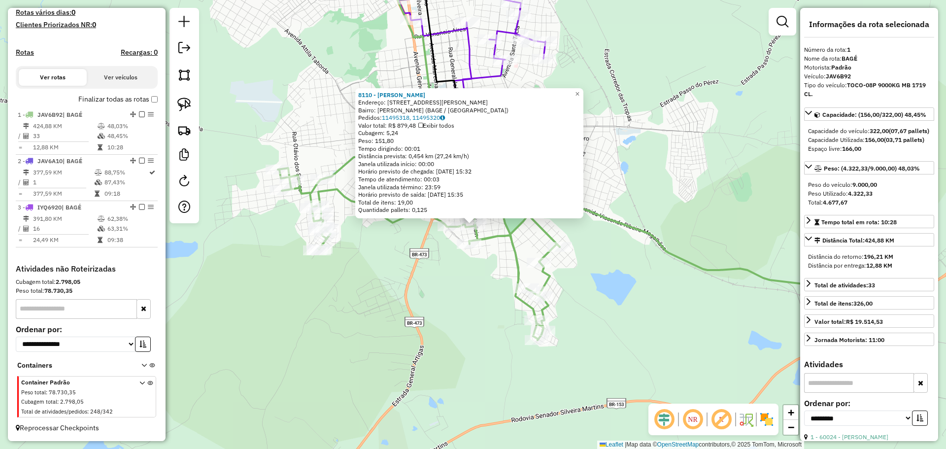
click at [439, 327] on div "8110 - Cleusa Beatriz Rodri Endereço: R PROFESSOR JOSE ANTONIO PORTO 33 Bairro:…" at bounding box center [473, 224] width 946 height 449
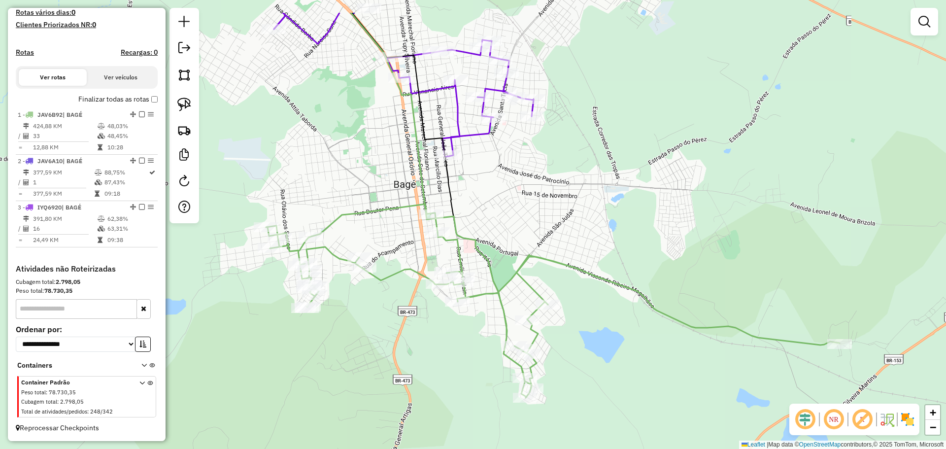
drag, startPoint x: 486, startPoint y: 166, endPoint x: 472, endPoint y: 224, distance: 60.5
click at [475, 224] on div "Janela de atendimento Grade de atendimento Capacidade Transportadoras Veículos …" at bounding box center [473, 224] width 946 height 449
select select "**********"
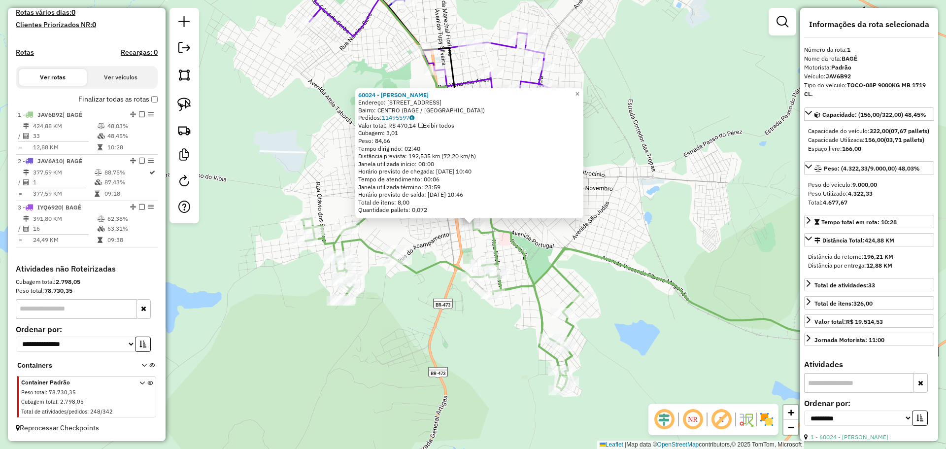
click at [485, 232] on icon at bounding box center [589, 294] width 574 height 194
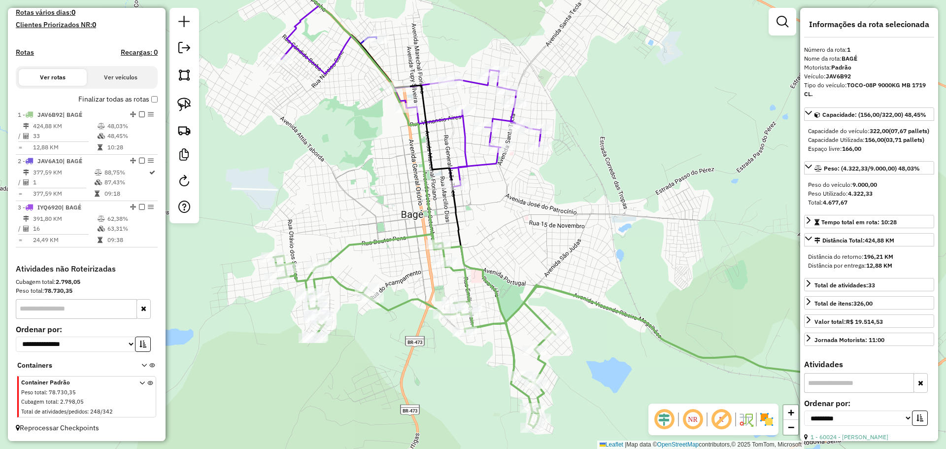
drag, startPoint x: 511, startPoint y: 241, endPoint x: 483, endPoint y: 279, distance: 46.8
click at [483, 279] on icon at bounding box center [560, 331] width 574 height 194
click at [187, 102] on img at bounding box center [184, 105] width 14 height 14
drag, startPoint x: 488, startPoint y: 302, endPoint x: 485, endPoint y: 296, distance: 6.2
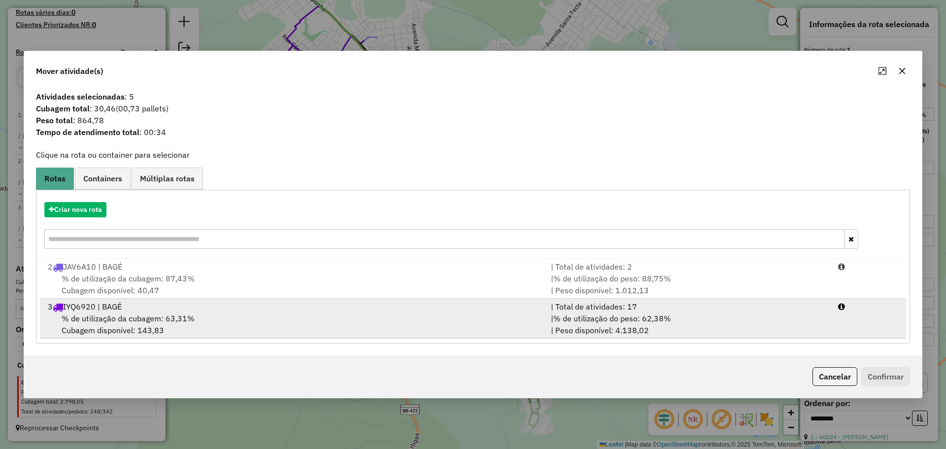
click at [354, 310] on div "3 IYQ6920 | BAGÉ" at bounding box center [293, 307] width 503 height 12
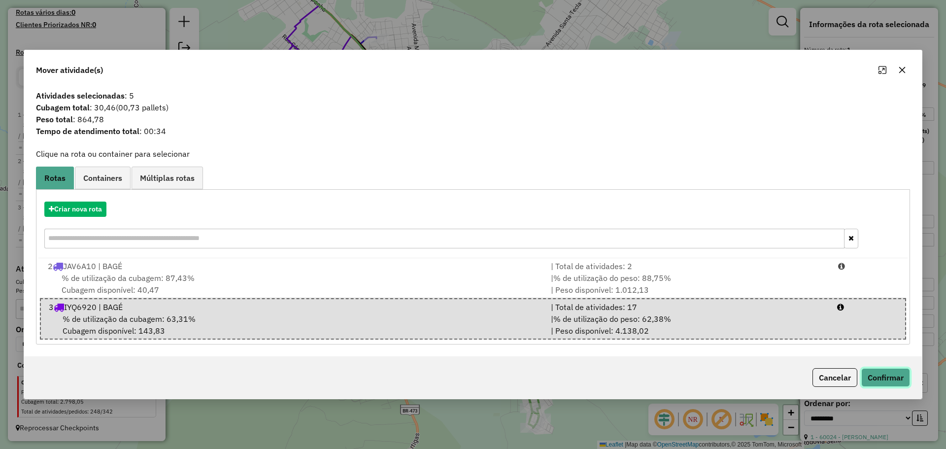
click at [872, 373] on button "Confirmar" at bounding box center [885, 377] width 49 height 19
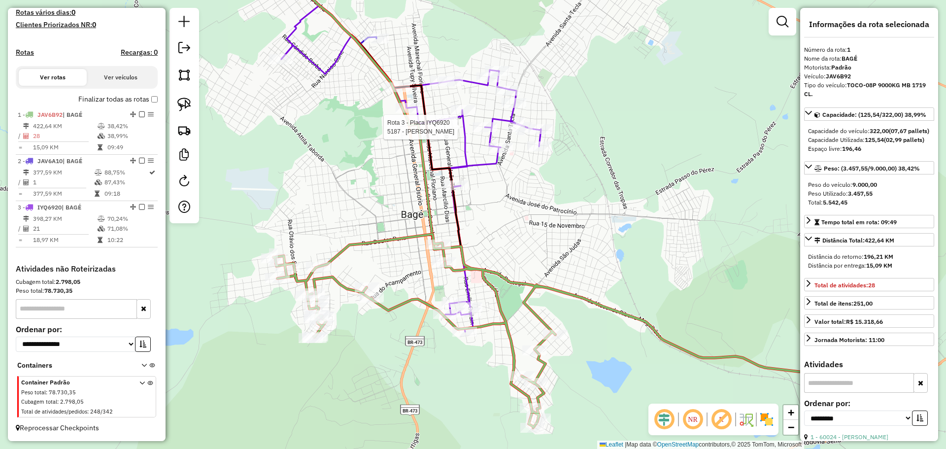
click at [483, 132] on div at bounding box center [485, 127] width 25 height 10
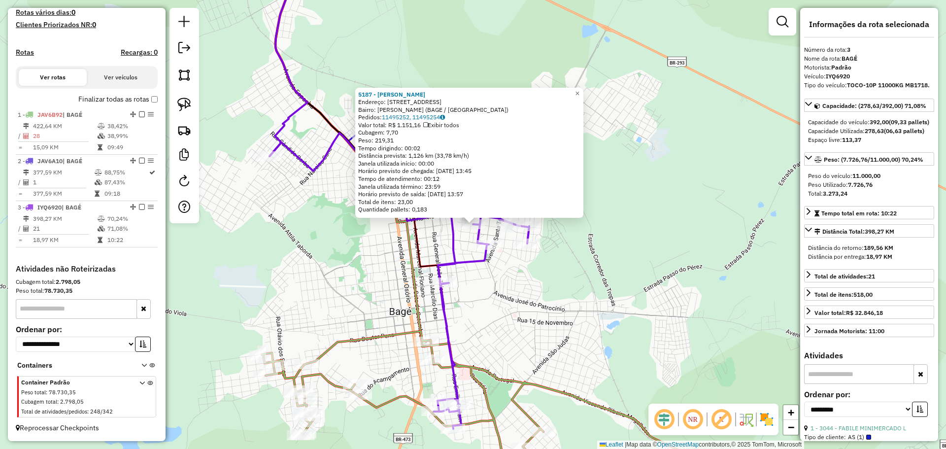
click at [404, 282] on div "5187 - CRISTIANE DUTRA GONC Endereço: R SANTO ANTONIO 278 Bairro: GETULIO VARGA…" at bounding box center [473, 224] width 946 height 449
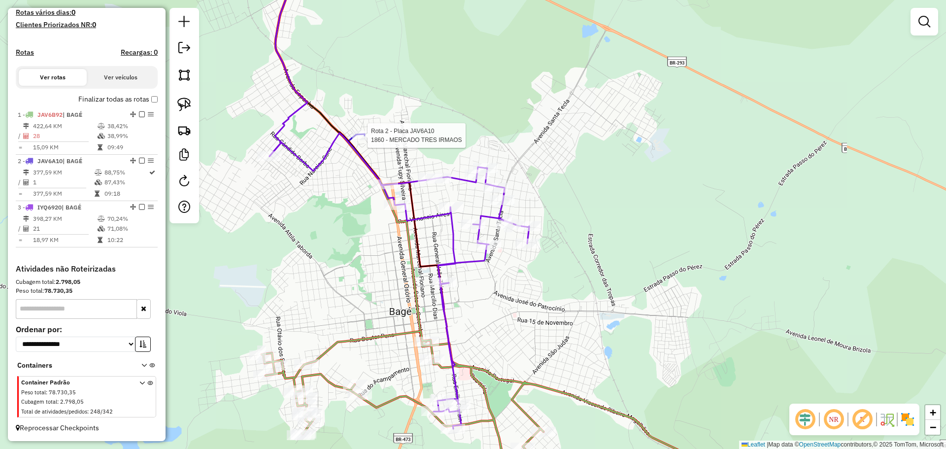
select select "**********"
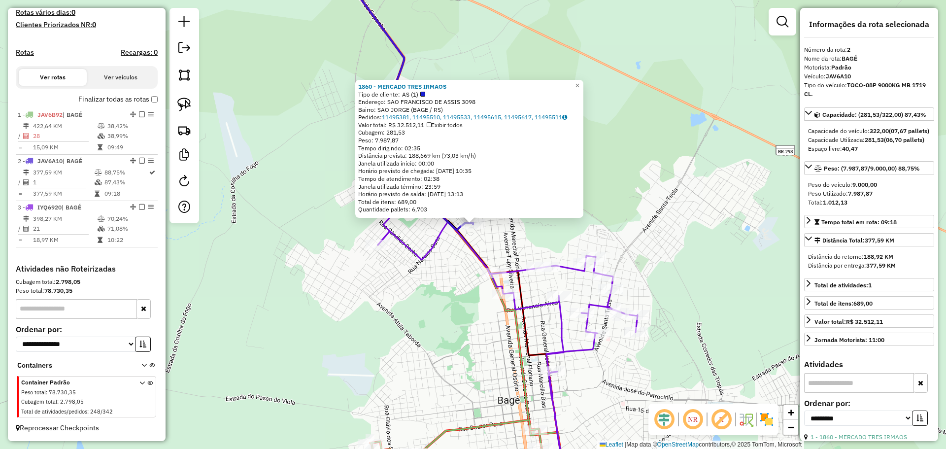
click at [425, 303] on div "1860 - MERCADO TRES IRMAOS Tipo de cliente: AS (1) Endereço: SAO FRANCISCO DE A…" at bounding box center [473, 224] width 946 height 449
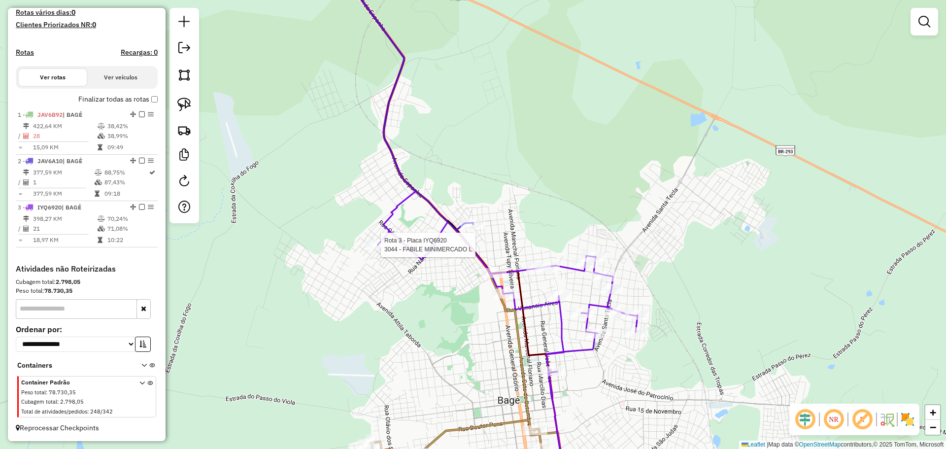
click at [375, 250] on div at bounding box center [378, 245] width 25 height 10
select select "**********"
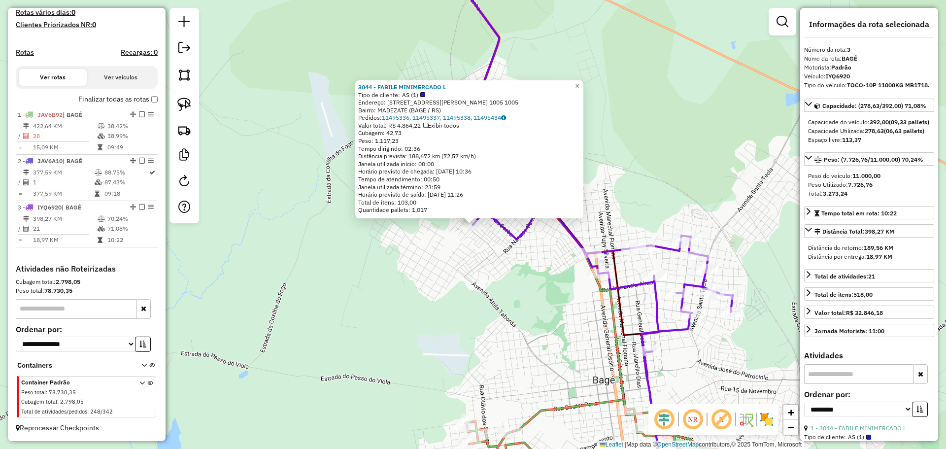
click at [510, 321] on div "3044 - FABILE MINIMERCADO L Tipo de cliente: AS (1) Endereço: R MARIANO NIEDERA…" at bounding box center [473, 224] width 946 height 449
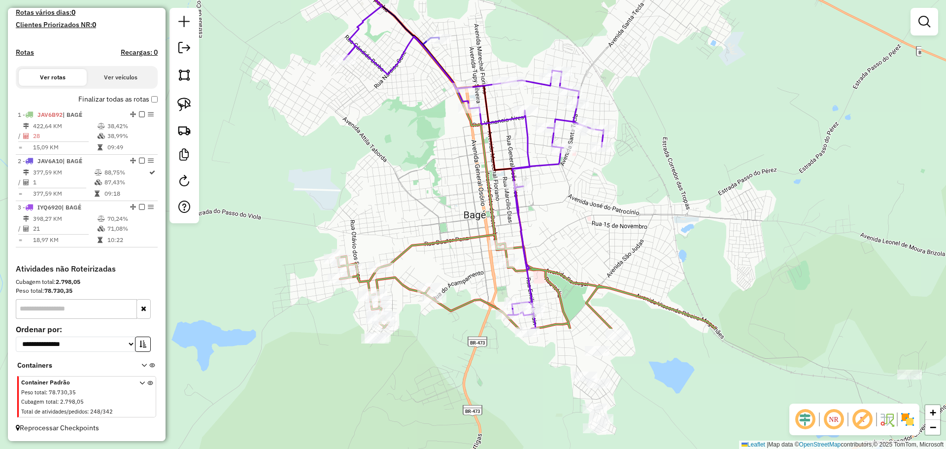
drag, startPoint x: 514, startPoint y: 319, endPoint x: 374, endPoint y: 134, distance: 232.1
click at [373, 132] on div "Janela de atendimento Grade de atendimento Capacidade Transportadoras Veículos …" at bounding box center [473, 224] width 946 height 449
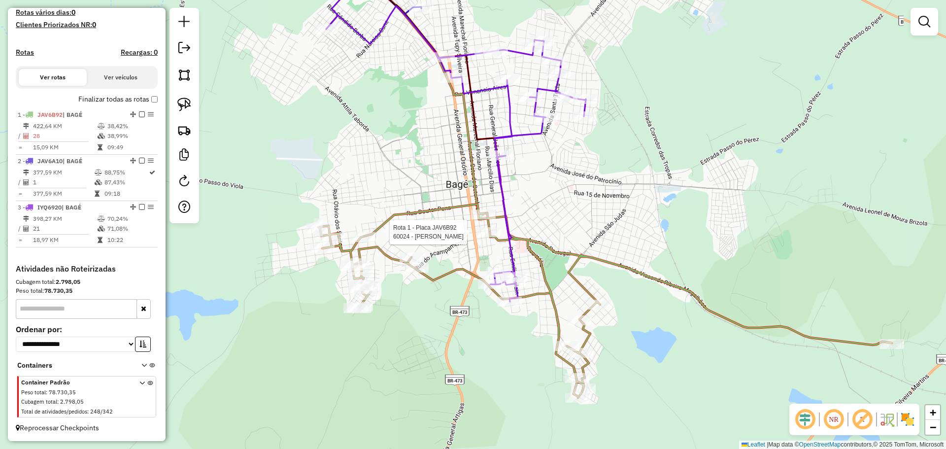
click at [486, 237] on div at bounding box center [488, 232] width 25 height 10
select select "**********"
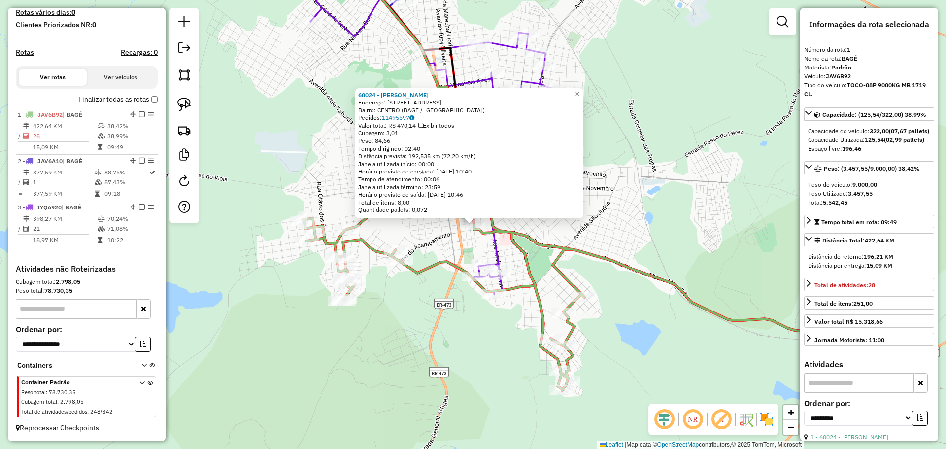
click at [468, 305] on div "60024 - JOSE KIELDER BRIAO T Endereço: R ALMIRANTE GONCALVES 292 Bairro: CENTRO…" at bounding box center [473, 224] width 946 height 449
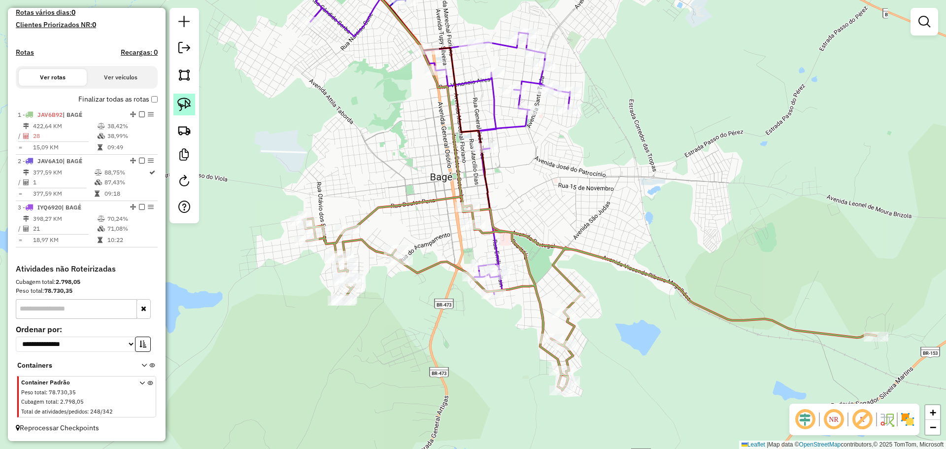
click at [193, 102] on link at bounding box center [184, 105] width 22 height 22
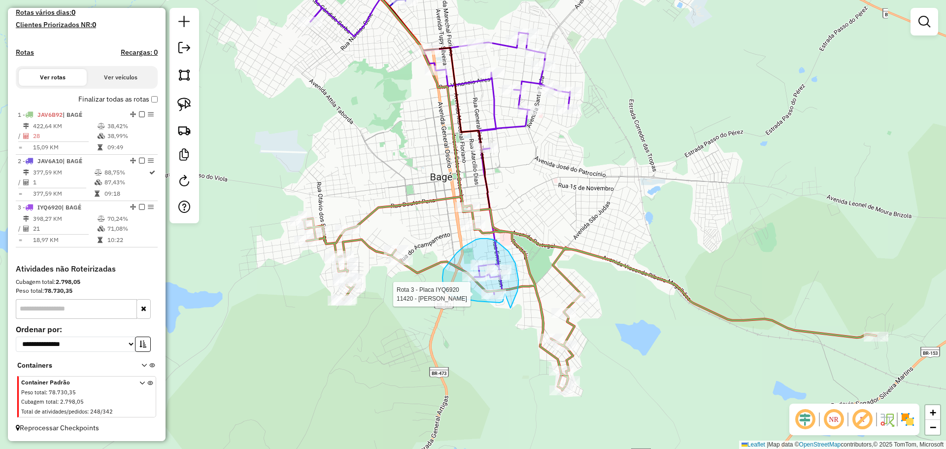
drag, startPoint x: 514, startPoint y: 298, endPoint x: 508, endPoint y: 284, distance: 15.2
click at [508, 281] on div "Rota 3 - Placa IYQ6920 11420 - ARIANI MACHADO ALVIR Janela de atendimento Grade…" at bounding box center [473, 224] width 946 height 449
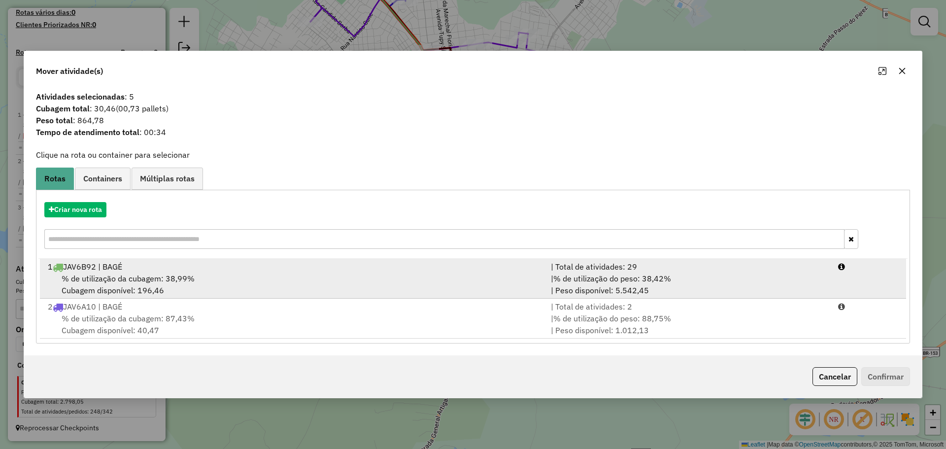
click at [427, 273] on div "% de utilização da cubagem: 38,99% Cubagem disponível: 196,46" at bounding box center [293, 284] width 503 height 24
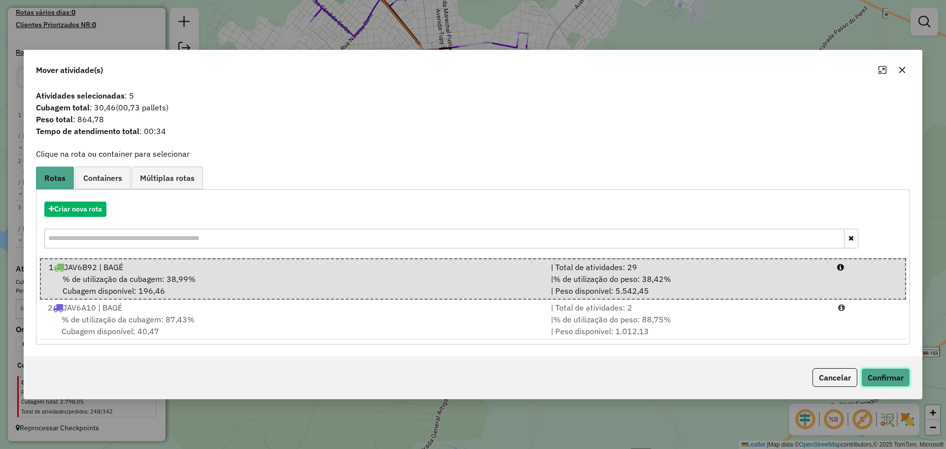
click at [869, 373] on button "Confirmar" at bounding box center [885, 377] width 49 height 19
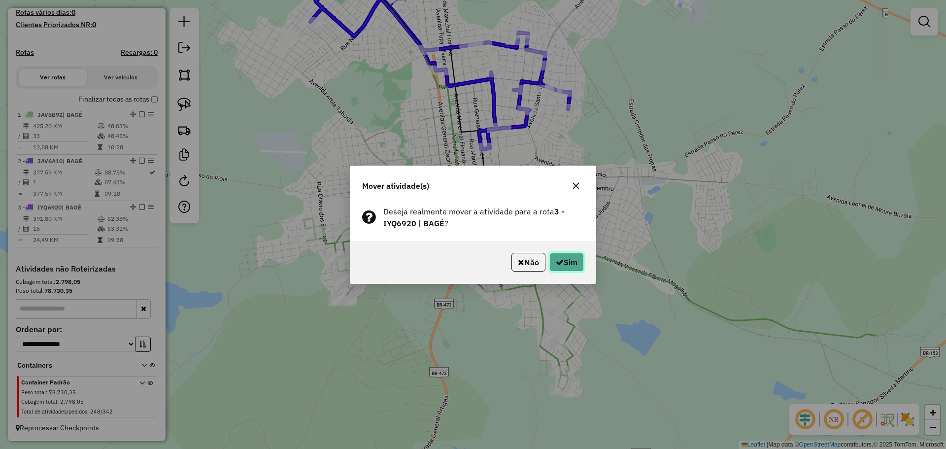
click at [556, 258] on icon "button" at bounding box center [560, 262] width 8 height 8
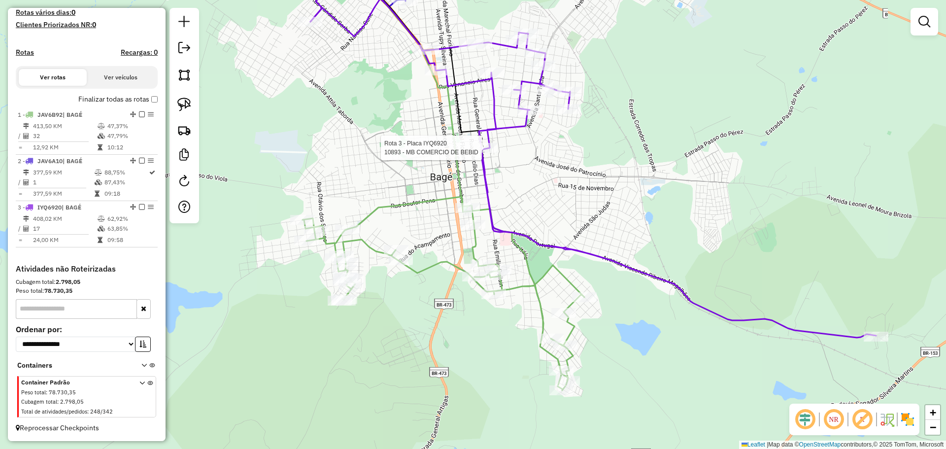
select select "**********"
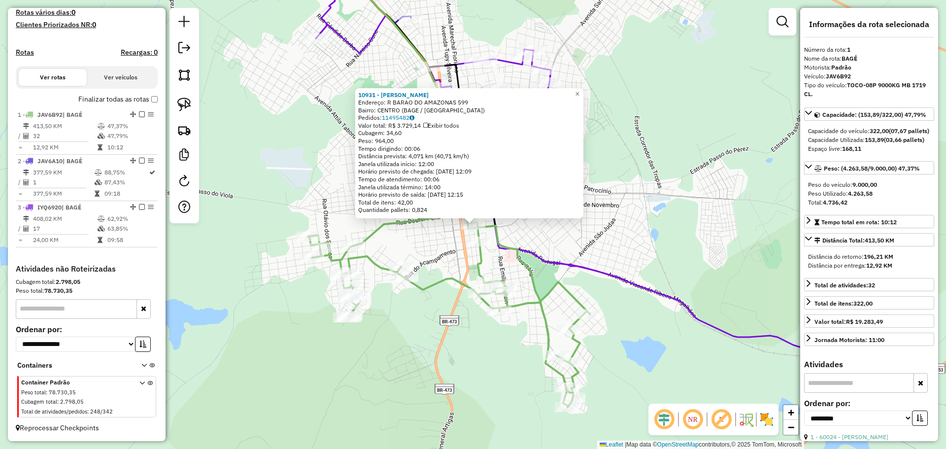
click at [416, 319] on div "10931 - LUCIANO DA SILVA ANT Endereço: R BARAO DO AMAZONAS 599 Bairro: CENTRO (…" at bounding box center [473, 224] width 946 height 449
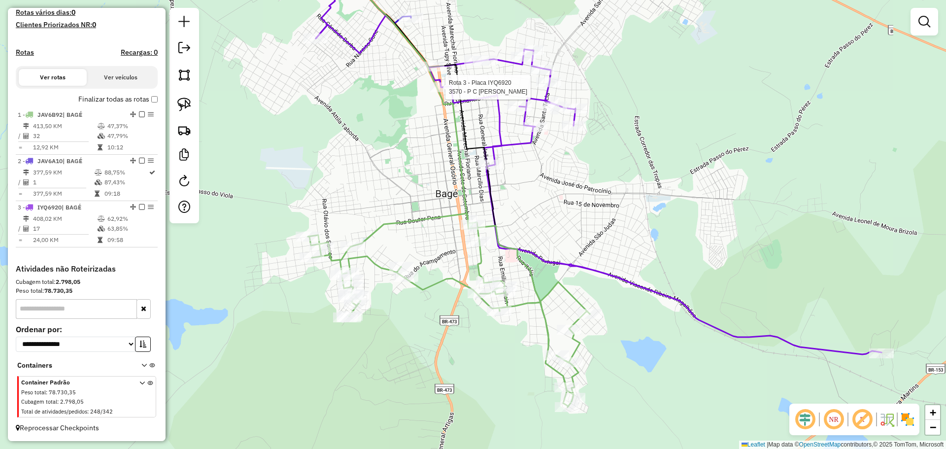
select select "**********"
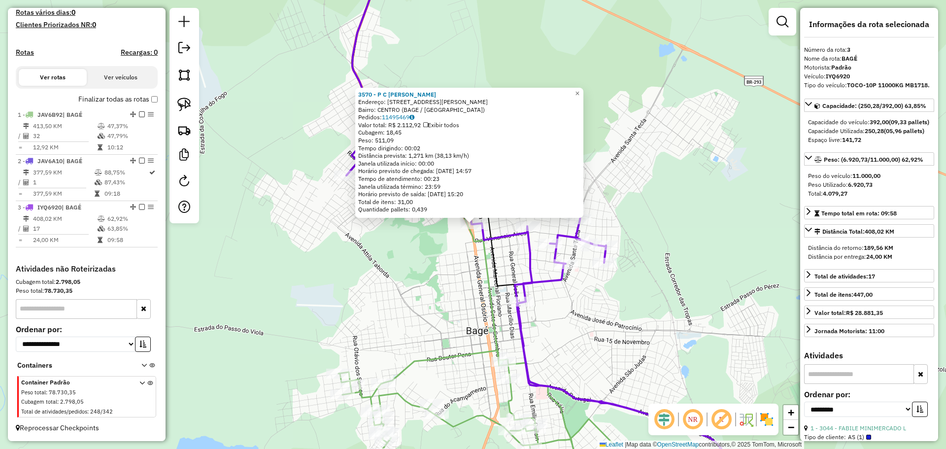
click at [405, 254] on div "3570 - P C MESSA DA SILVA Endereço: AV GENERAL OSORIO 2099 Bairro: CENTRO (BAGE…" at bounding box center [473, 224] width 946 height 449
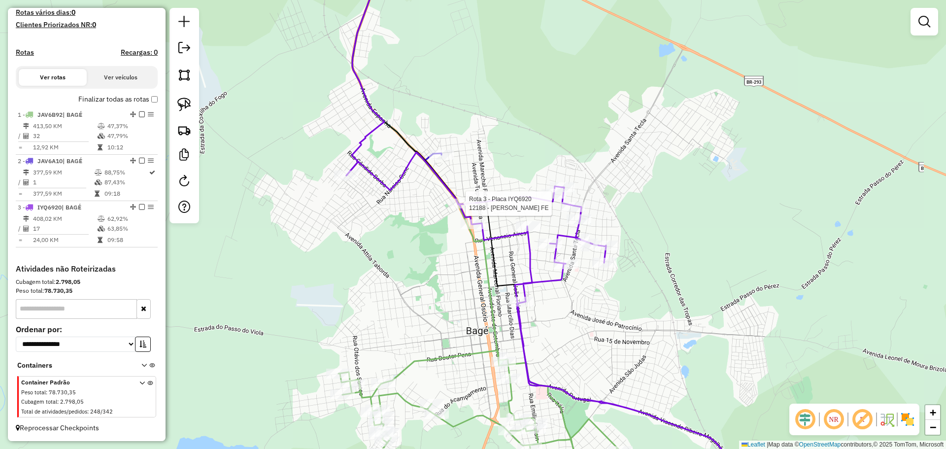
select select "**********"
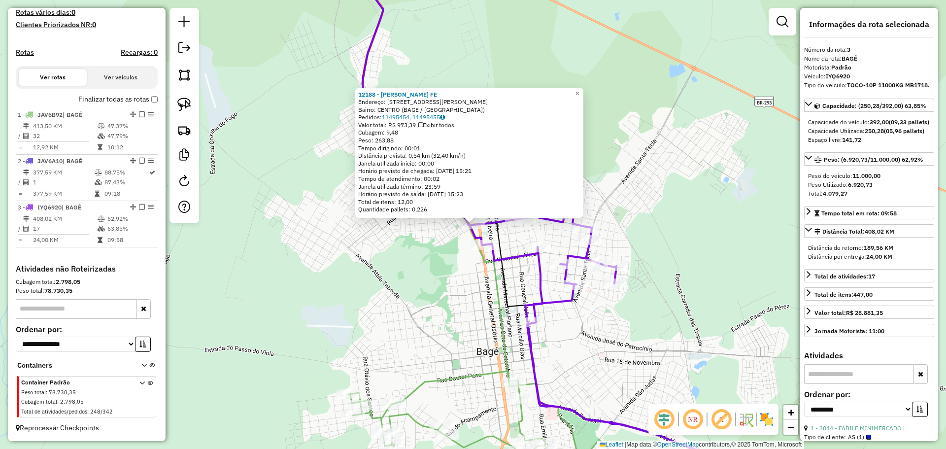
drag, startPoint x: 496, startPoint y: 284, endPoint x: 487, endPoint y: 280, distance: 9.7
click at [495, 284] on icon at bounding box center [431, 177] width 177 height 444
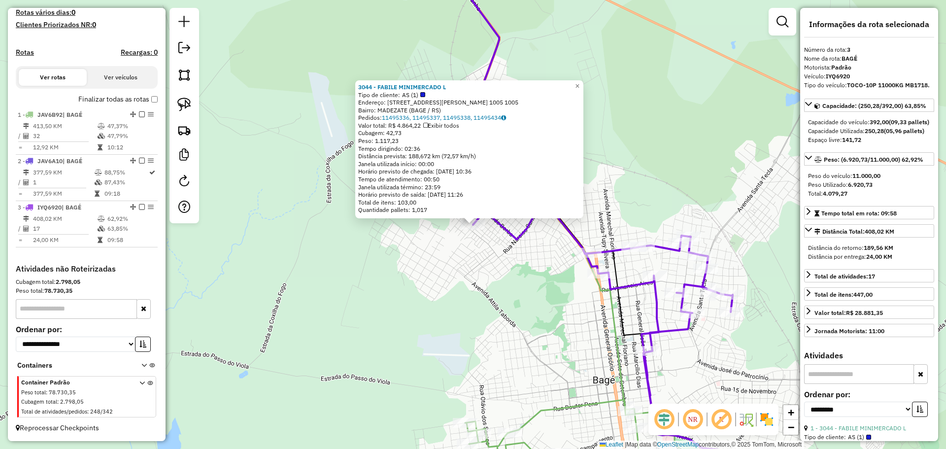
click at [516, 294] on div "3044 - FABILE MINIMERCADO L Tipo de cliente: AS (1) Endereço: R MARIANO NIEDERA…" at bounding box center [473, 224] width 946 height 449
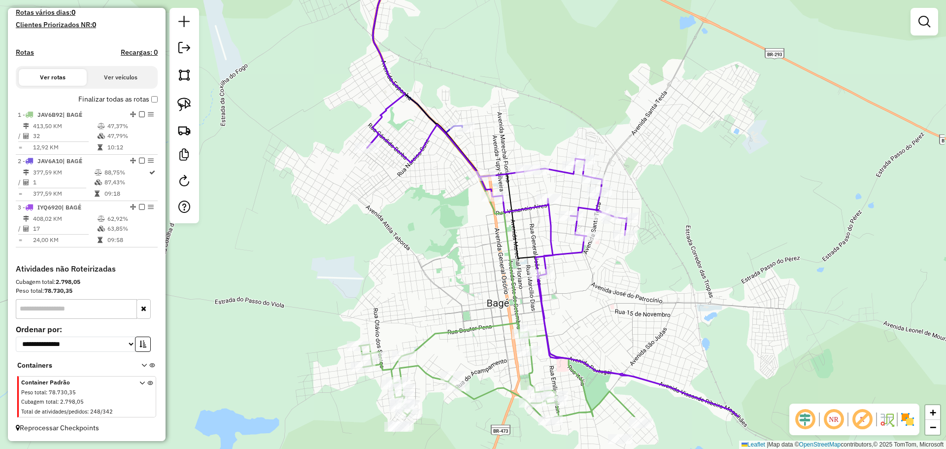
drag, startPoint x: 516, startPoint y: 294, endPoint x: 454, endPoint y: 159, distance: 148.6
click at [409, 215] on div "Janela de atendimento Grade de atendimento Capacidade Transportadoras Veículos …" at bounding box center [473, 224] width 946 height 449
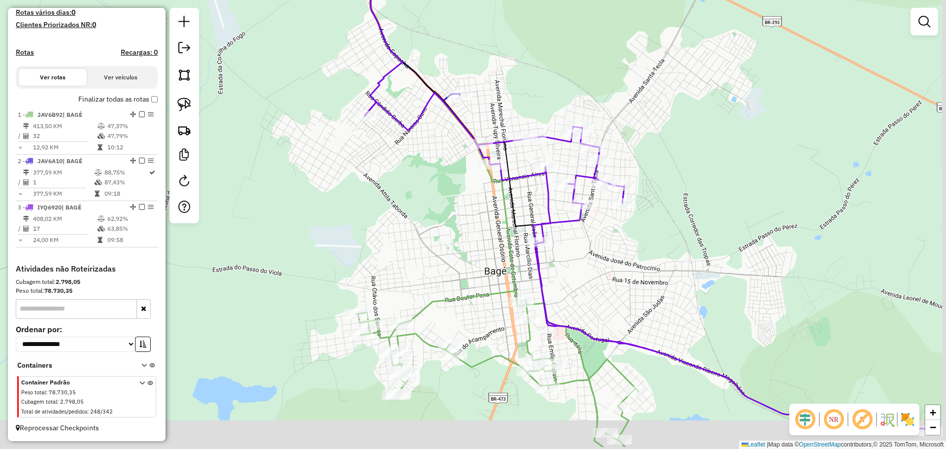
drag, startPoint x: 481, startPoint y: 247, endPoint x: 431, endPoint y: 208, distance: 64.3
click at [432, 208] on div "Janela de atendimento Grade de atendimento Capacidade Transportadoras Veículos …" at bounding box center [473, 224] width 946 height 449
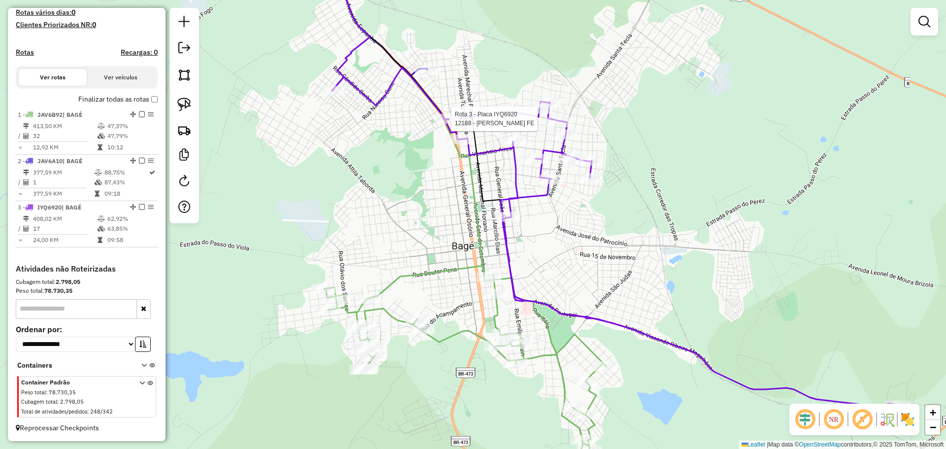
select select "**********"
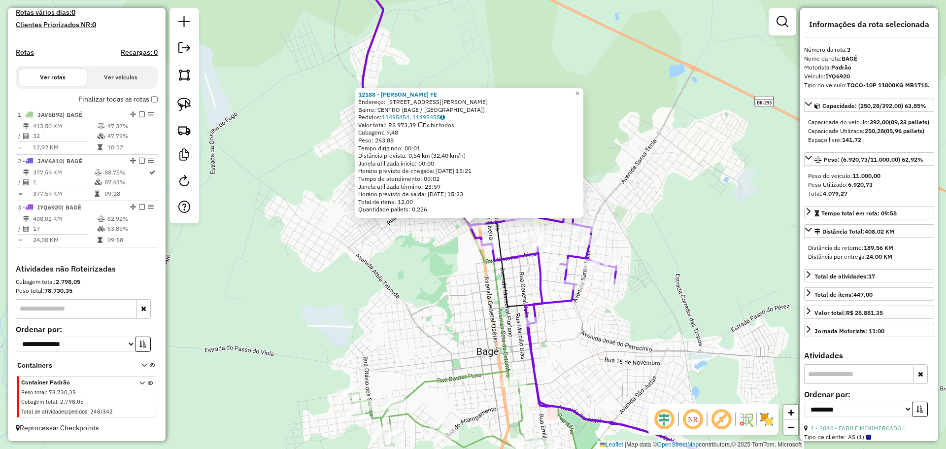
click at [454, 256] on div "12188 - ANDRIELI OLIVEIRA FE Endereço: R ALAN KARDEC 151 Bairro: CENTRO (BAGE /…" at bounding box center [473, 224] width 946 height 449
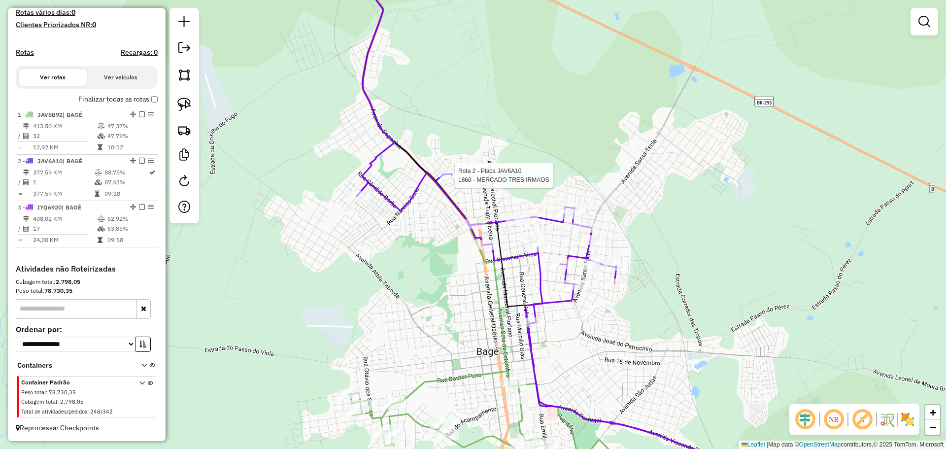
select select "**********"
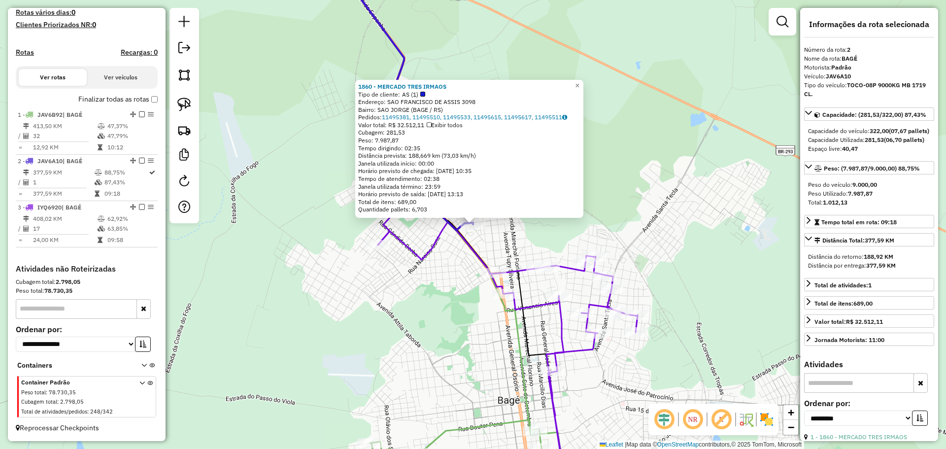
click at [480, 299] on div "1860 - MERCADO TRES IRMAOS Tipo de cliente: AS (1) Endereço: SAO FRANCISCO DE A…" at bounding box center [473, 224] width 946 height 449
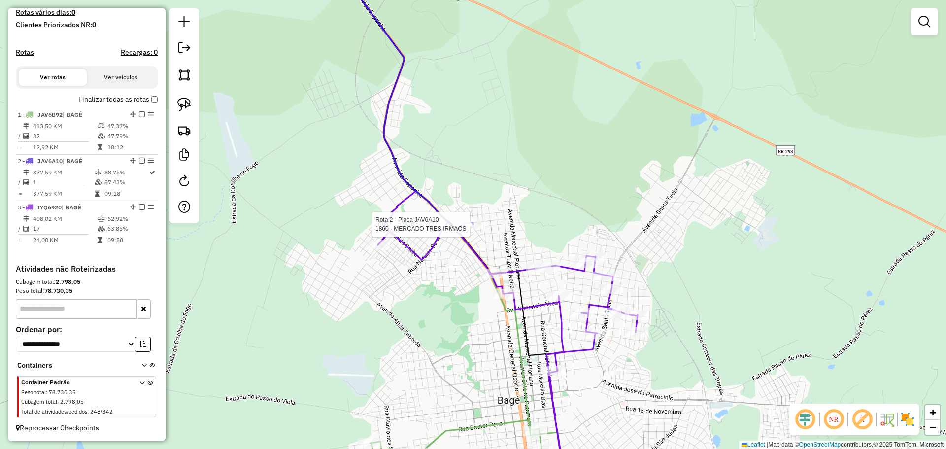
select select "**********"
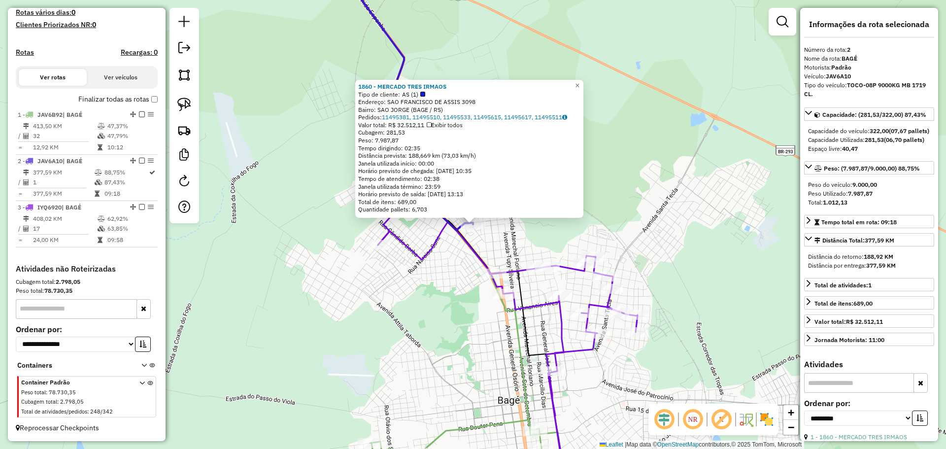
click at [438, 280] on div "Rota 2 - Placa JAV6A10 1860 - MERCADO TRES IRMAOS 1860 - MERCADO TRES IRMAOS Ti…" at bounding box center [473, 224] width 946 height 449
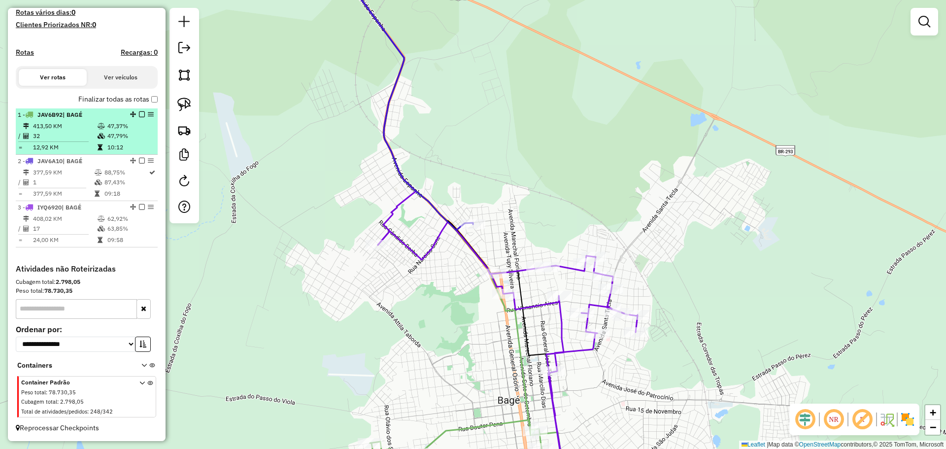
drag, startPoint x: 140, startPoint y: 114, endPoint x: 141, endPoint y: 150, distance: 36.5
click at [141, 114] on em at bounding box center [142, 114] width 6 height 6
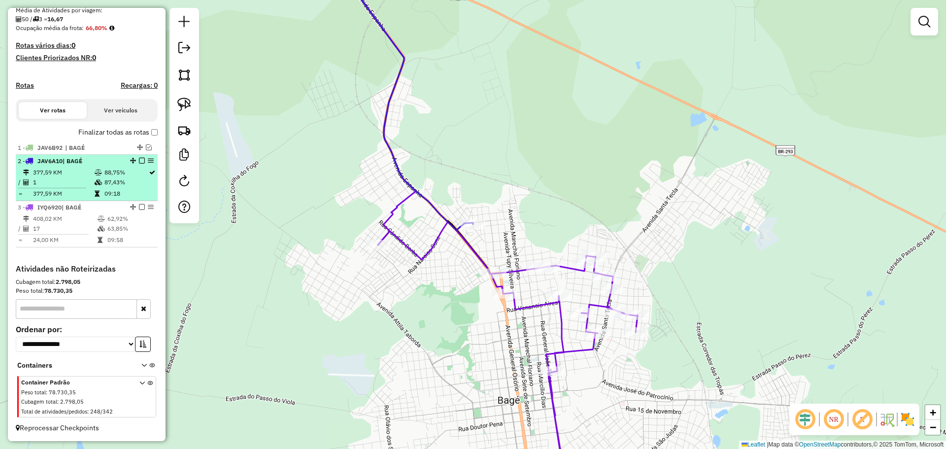
click at [139, 161] on em at bounding box center [142, 161] width 6 height 6
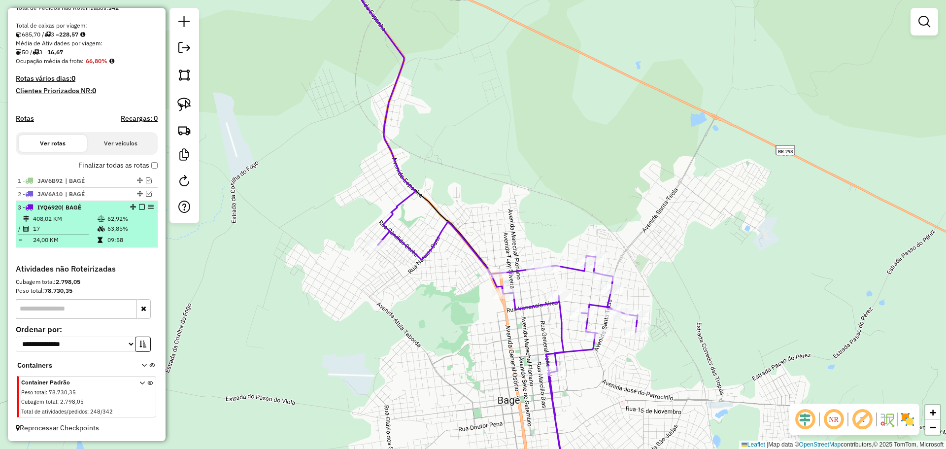
click at [139, 207] on em at bounding box center [142, 207] width 6 height 6
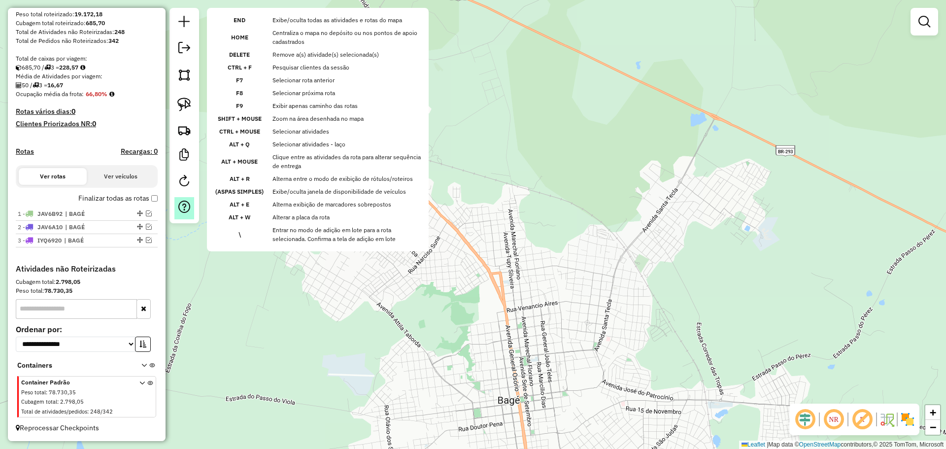
scroll to position [170, 0]
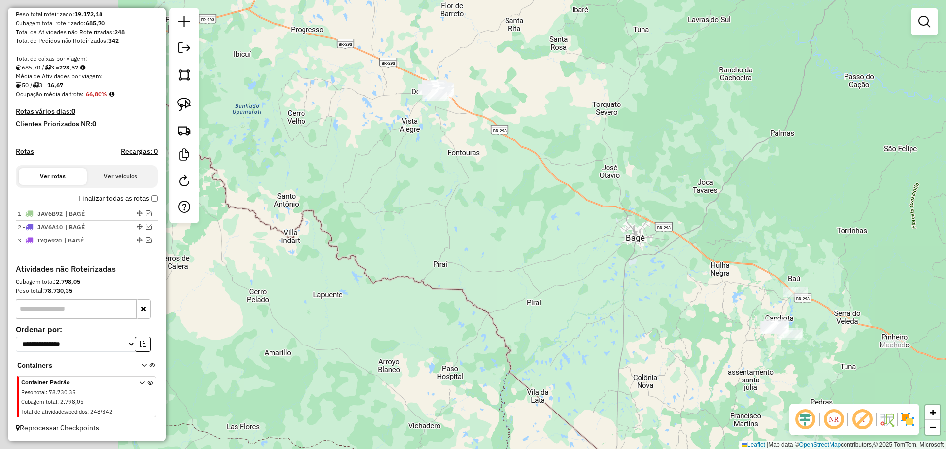
drag, startPoint x: 446, startPoint y: 243, endPoint x: 584, endPoint y: 199, distance: 144.4
click at [584, 199] on div "Janela de atendimento Grade de atendimento Capacidade Transportadoras Veículos …" at bounding box center [473, 224] width 946 height 449
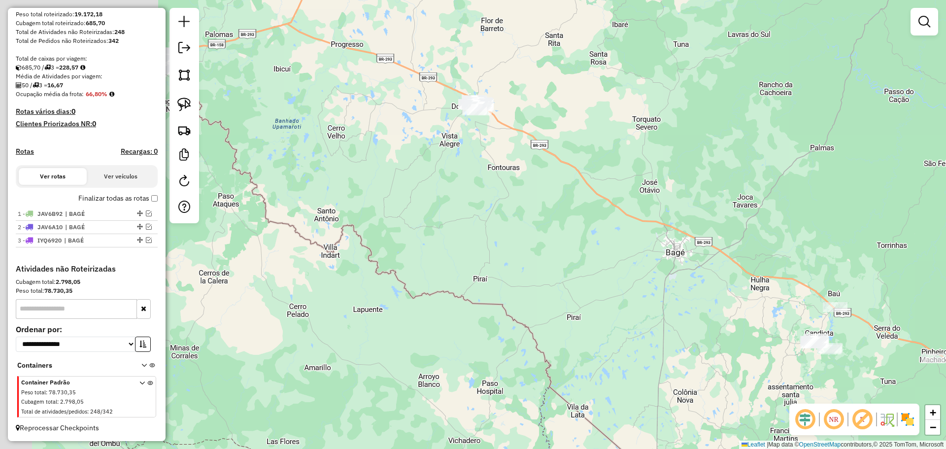
drag, startPoint x: 438, startPoint y: 178, endPoint x: 475, endPoint y: 196, distance: 41.2
click at [475, 196] on div "Janela de atendimento Grade de atendimento Capacidade Transportadoras Veículos …" at bounding box center [473, 224] width 946 height 449
click at [189, 45] on em at bounding box center [184, 48] width 12 height 12
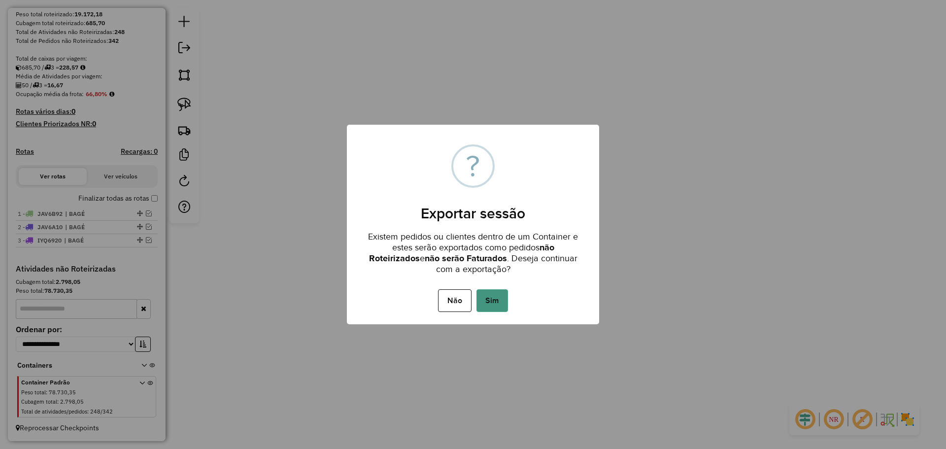
click at [498, 301] on button "Sim" at bounding box center [492, 300] width 32 height 23
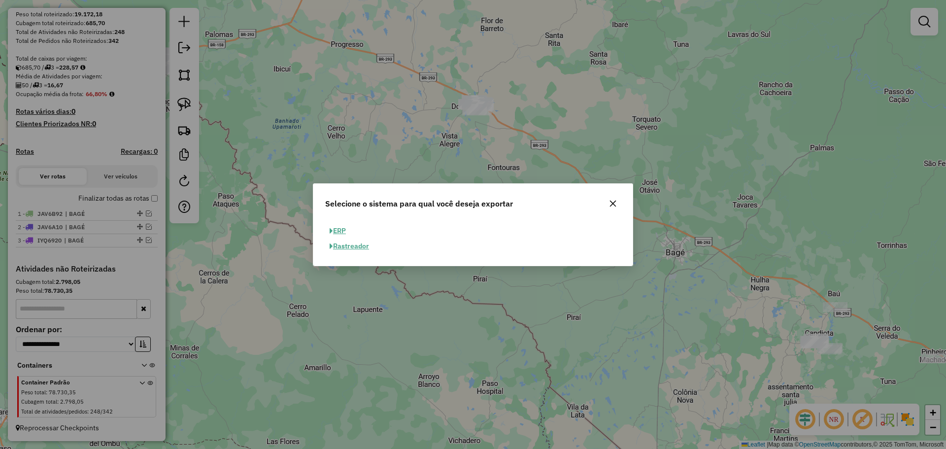
click at [350, 229] on button "ERP" at bounding box center [337, 230] width 25 height 15
select select "**"
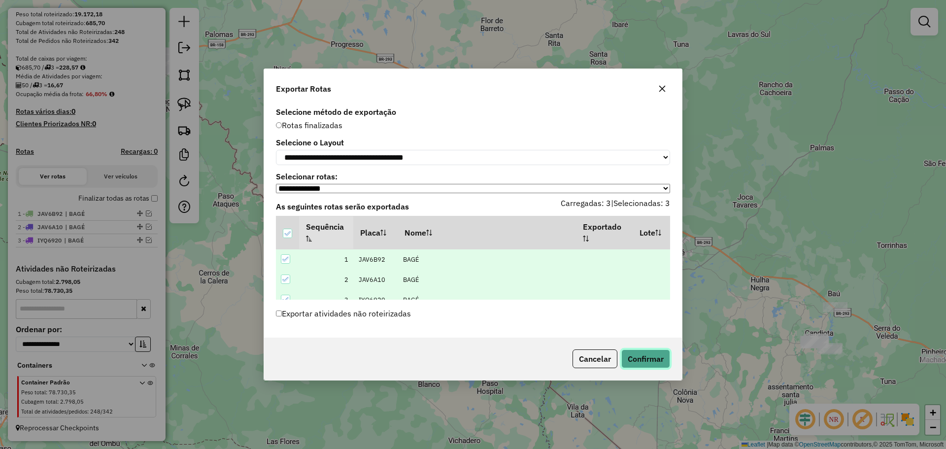
click at [657, 360] on button "Confirmar" at bounding box center [645, 358] width 49 height 19
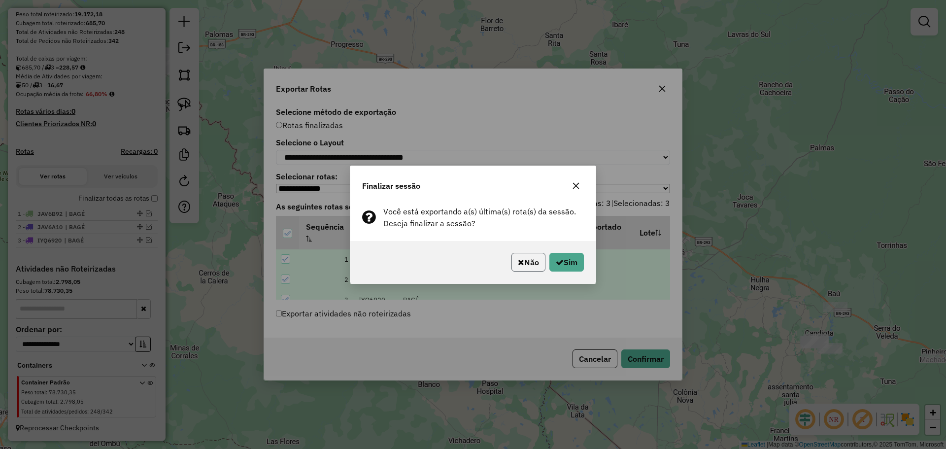
click at [522, 263] on button "Não" at bounding box center [528, 262] width 34 height 19
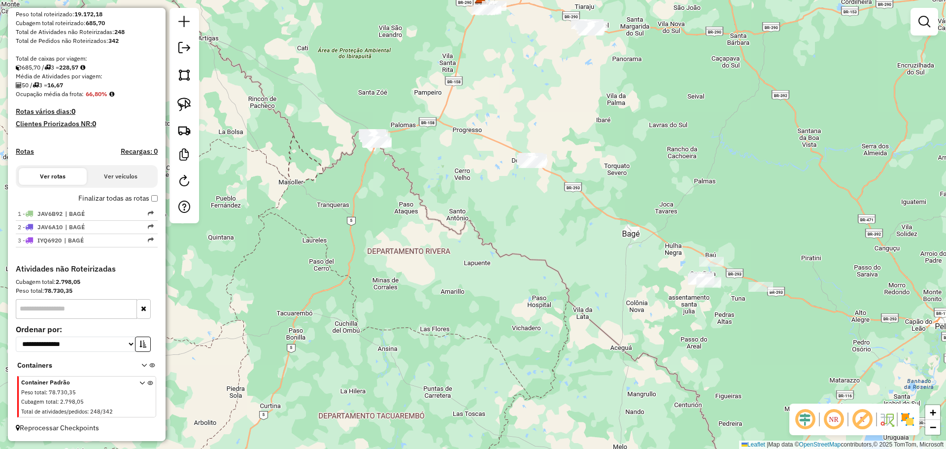
drag, startPoint x: 402, startPoint y: 155, endPoint x: 382, endPoint y: 149, distance: 20.1
click at [497, 207] on div "Janela de atendimento Grade de atendimento Capacidade Transportadoras Veículos …" at bounding box center [473, 224] width 946 height 449
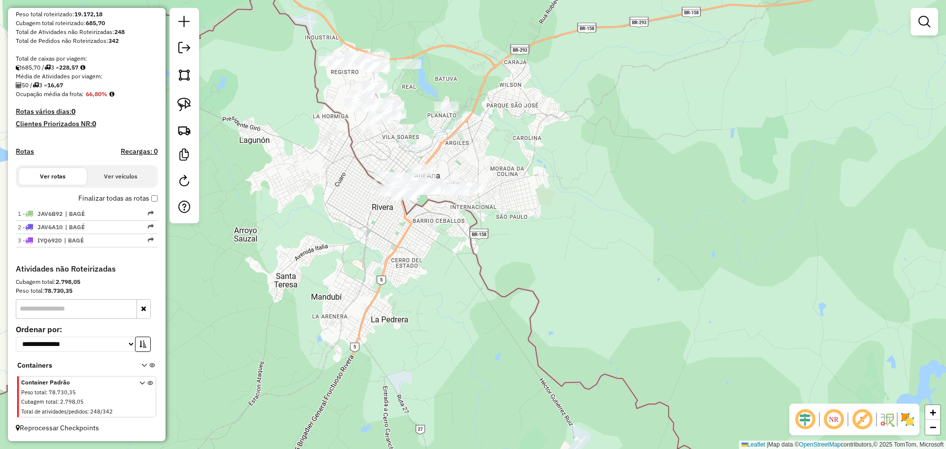
click at [374, 150] on div "Janela de atendimento Grade de atendimento Capacidade Transportadoras Veículos …" at bounding box center [473, 224] width 946 height 449
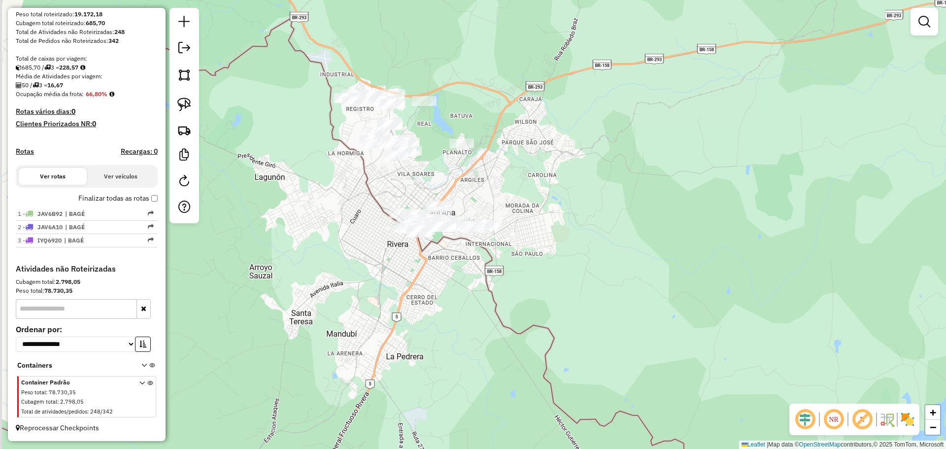
click at [406, 195] on div "Janela de atendimento Grade de atendimento Capacidade Transportadoras Veículos …" at bounding box center [473, 224] width 946 height 449
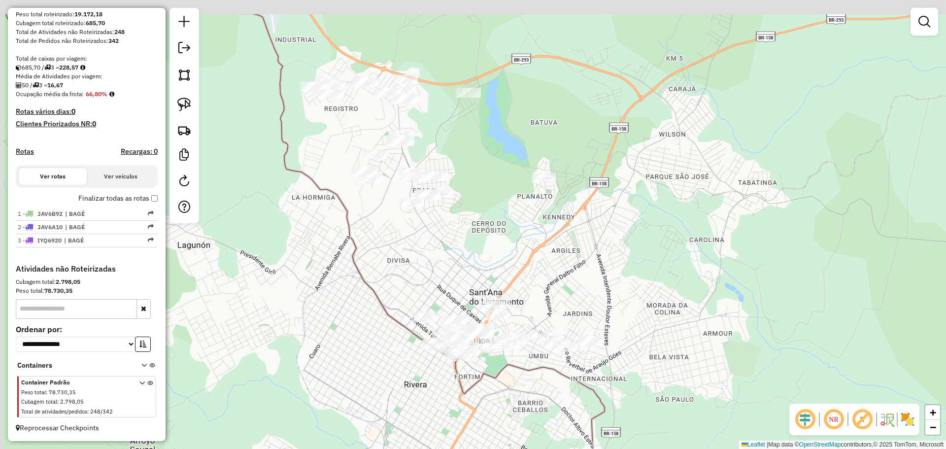
click at [420, 252] on div "Janela de atendimento Grade de atendimento Capacidade Transportadoras Veículos …" at bounding box center [473, 224] width 946 height 449
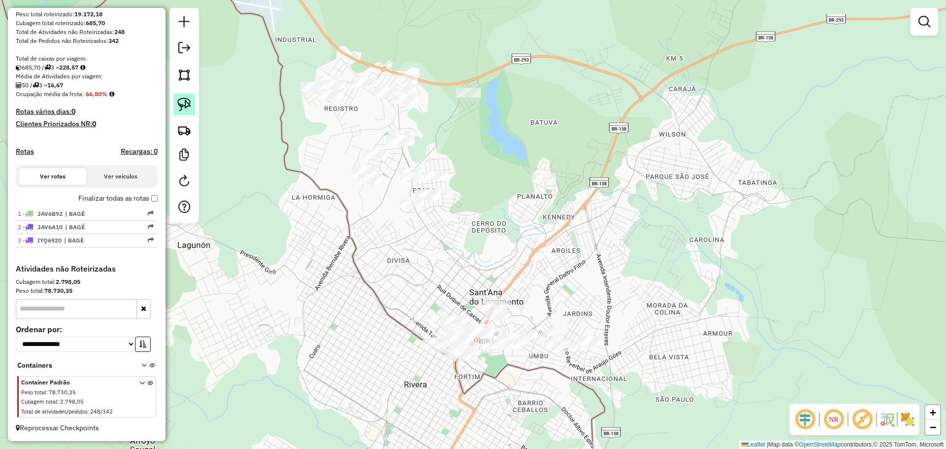
click at [185, 104] on img at bounding box center [184, 105] width 14 height 14
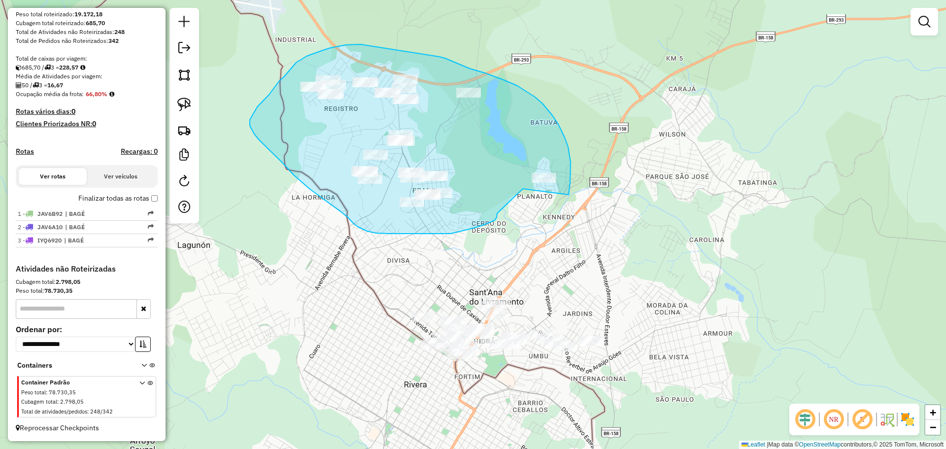
drag, startPoint x: 569, startPoint y: 195, endPoint x: 523, endPoint y: 188, distance: 46.3
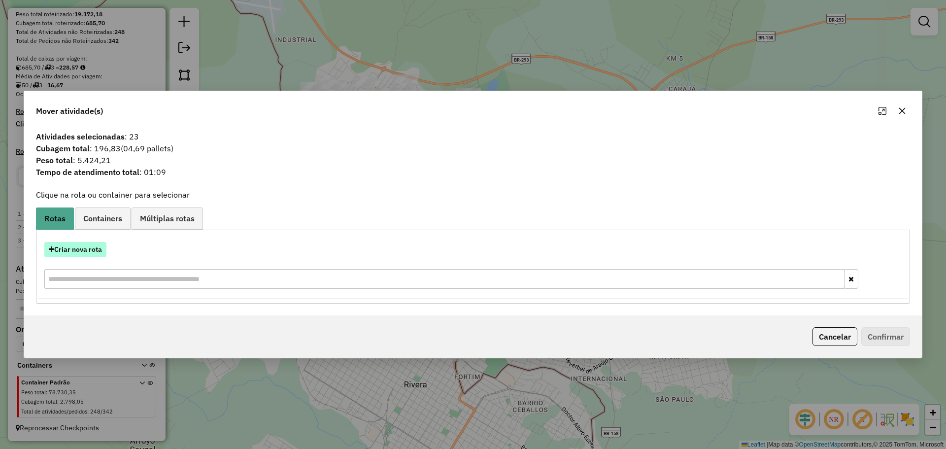
click at [74, 251] on button "Criar nova rota" at bounding box center [75, 249] width 62 height 15
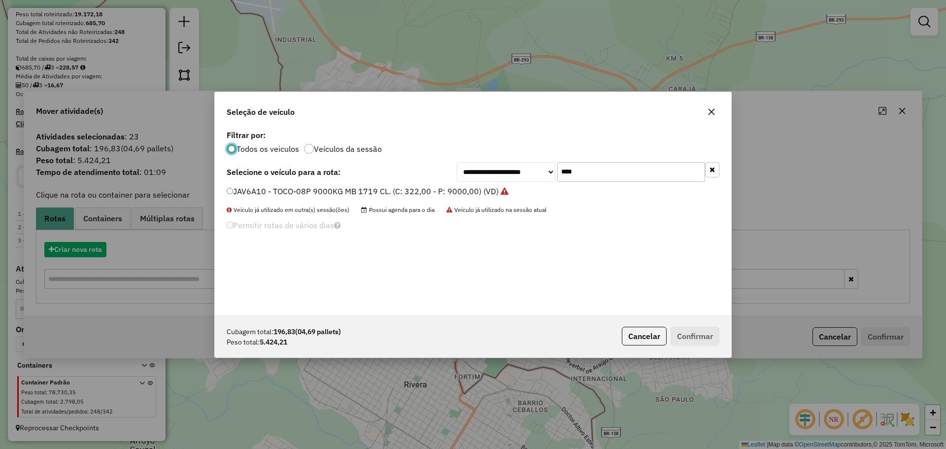
scroll to position [5, 3]
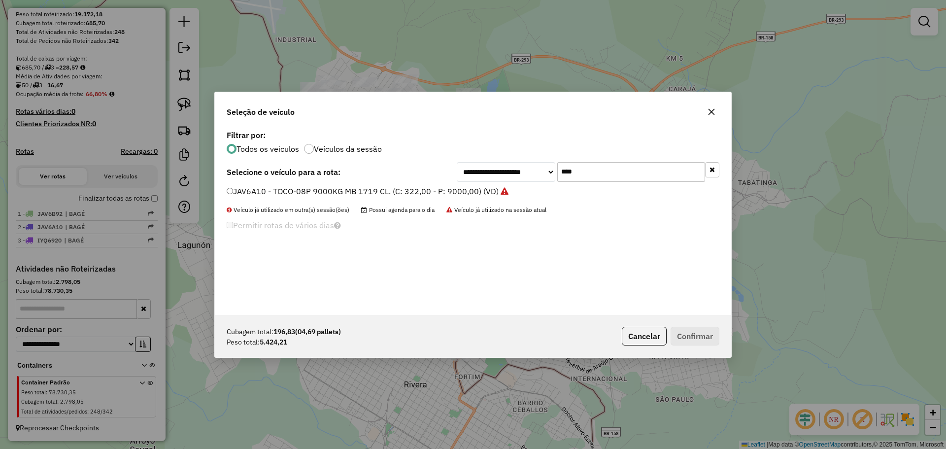
drag, startPoint x: 607, startPoint y: 174, endPoint x: 537, endPoint y: 167, distance: 69.9
click at [537, 167] on div "**********" at bounding box center [588, 172] width 263 height 20
type input "***"
drag, startPoint x: 366, startPoint y: 192, endPoint x: 396, endPoint y: 207, distance: 33.5
click at [366, 192] on label "JAT6E21 - TOCO-08P 9000KG MB 1719 CL. (C: 322,00 - P: 9000,00) (VD)" at bounding box center [362, 191] width 271 height 12
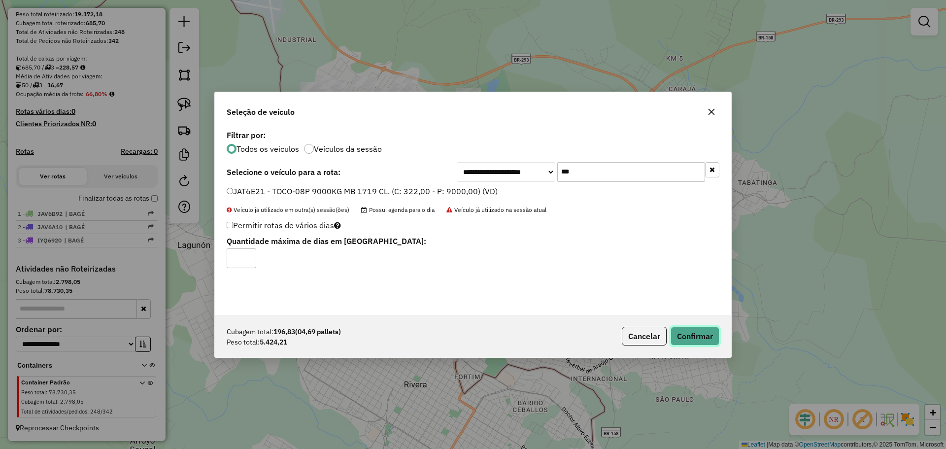
click at [691, 334] on button "Confirmar" at bounding box center [695, 336] width 49 height 19
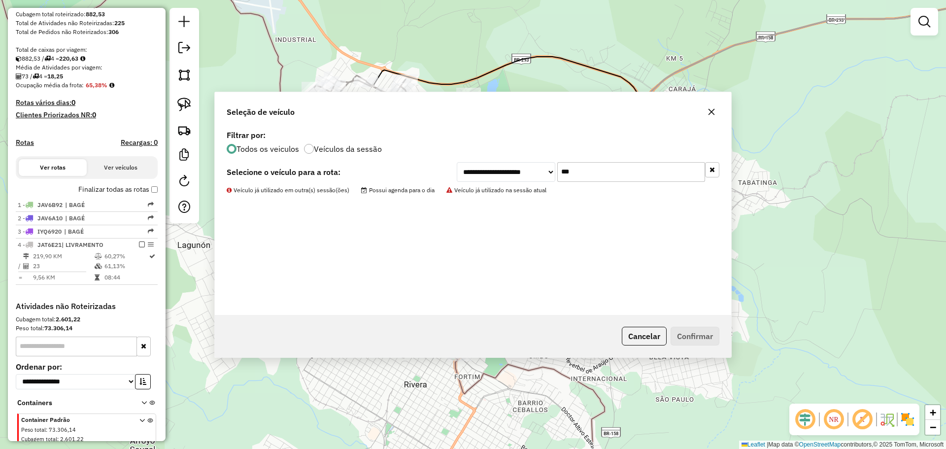
scroll to position [216, 0]
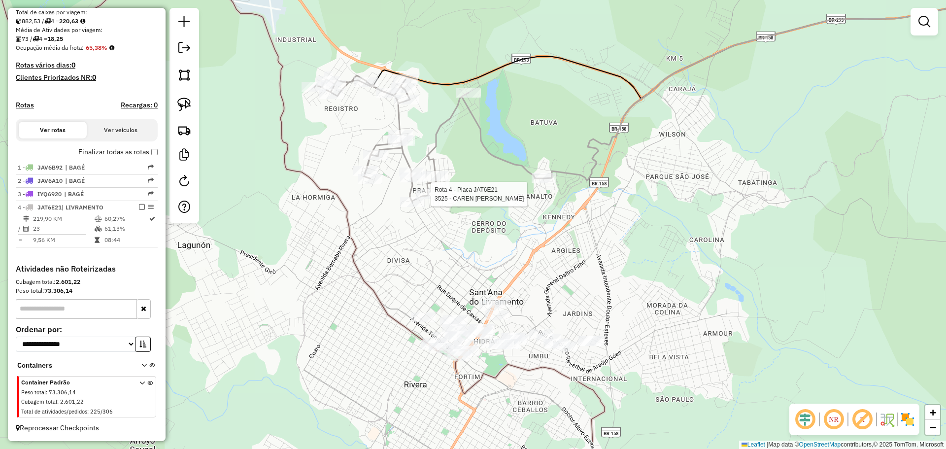
select select "**********"
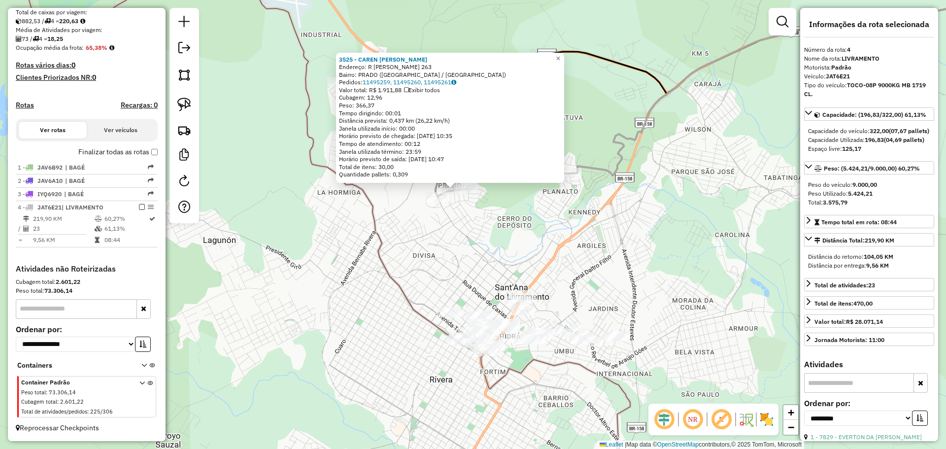
drag, startPoint x: 438, startPoint y: 263, endPoint x: 418, endPoint y: 227, distance: 40.3
click at [418, 227] on div "3525 - CAREN SABRINA MOREIR Endereço: R ONOFRIO LEMES DA SILVA 263 Bairro: PRAD…" at bounding box center [473, 224] width 946 height 449
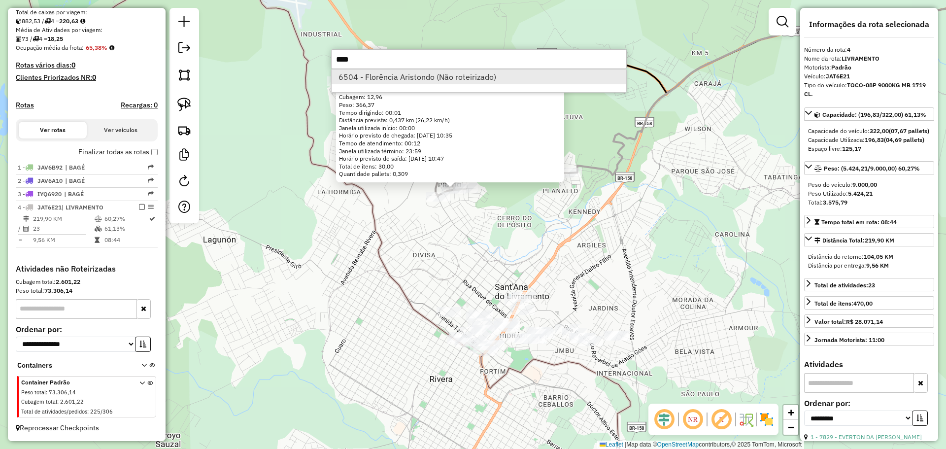
type input "****"
click at [444, 74] on li "6504 - Florência Aristondo (Não roteirizado)" at bounding box center [479, 76] width 295 height 15
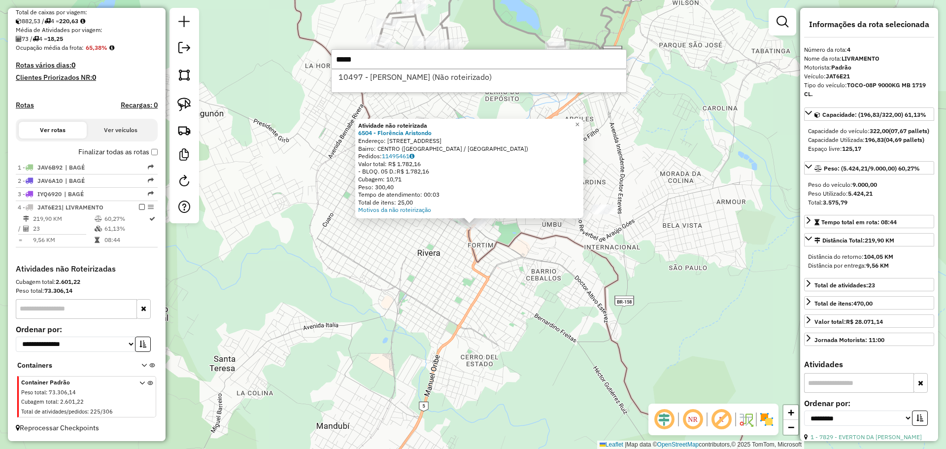
type input "*****"
click at [460, 84] on div "10497 - SONIA MARIA DE AVILA (Não roteirizado)" at bounding box center [479, 81] width 296 height 24
click at [461, 78] on li "10497 - SONIA MARIA DE AVILA (Não roteirizado)" at bounding box center [479, 76] width 295 height 15
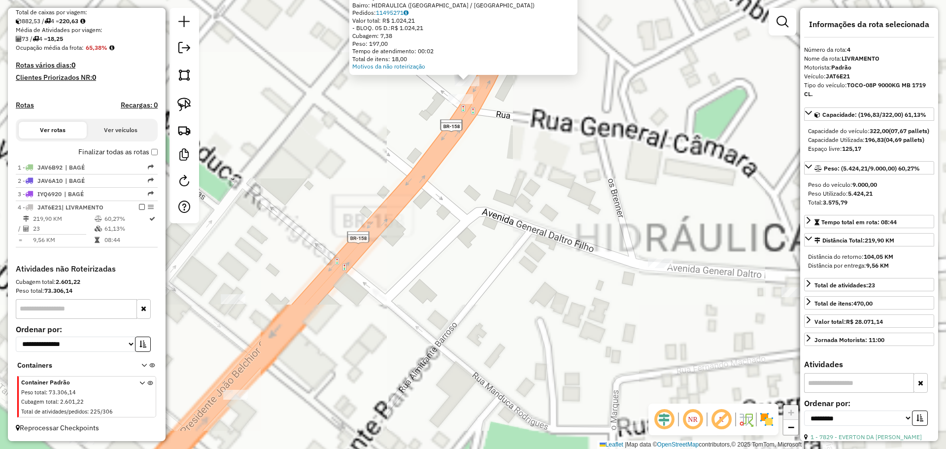
click at [483, 159] on div "Atividade não roteirizada 10497 - SONIA MARIA DE AVILA Endereço: AV PRESIDENTE …" at bounding box center [473, 224] width 946 height 449
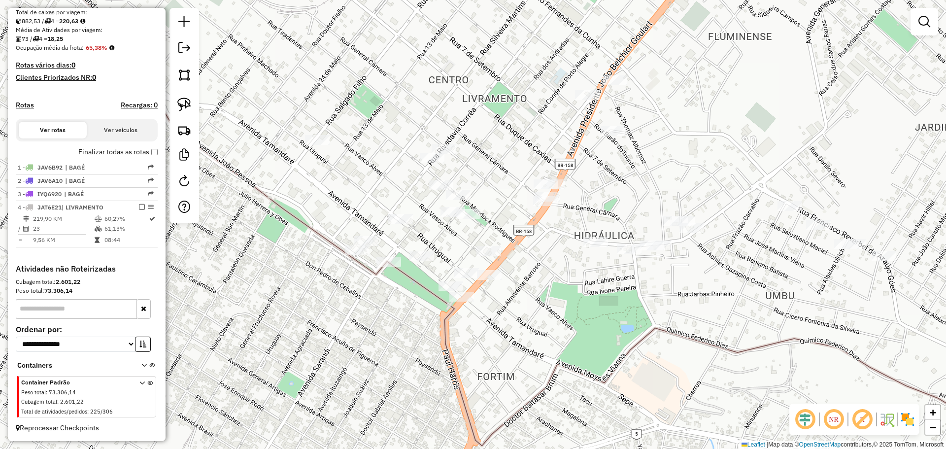
drag, startPoint x: 472, startPoint y: 158, endPoint x: 524, endPoint y: 197, distance: 64.8
click at [524, 197] on div "Janela de atendimento Grade de atendimento Capacidade Transportadoras Veículos …" at bounding box center [473, 224] width 946 height 449
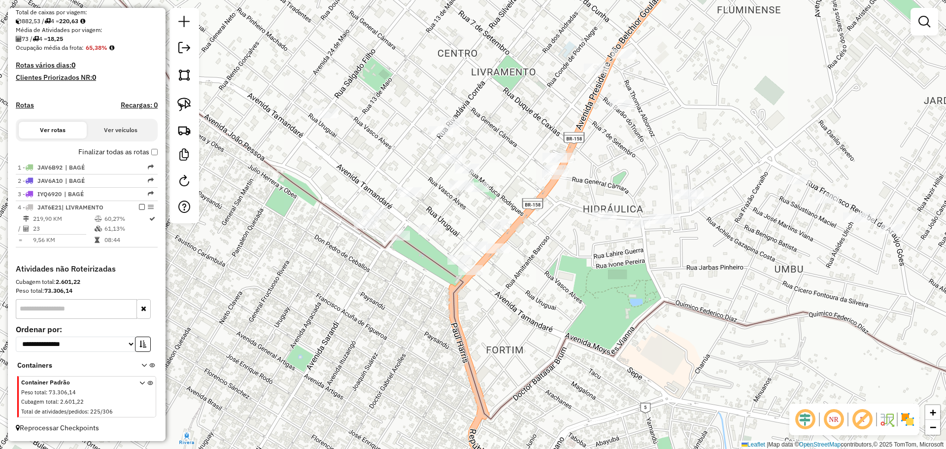
drag, startPoint x: 571, startPoint y: 268, endPoint x: 579, endPoint y: 241, distance: 28.0
click at [579, 241] on div "Janela de atendimento Grade de atendimento Capacidade Transportadoras Veículos …" at bounding box center [473, 224] width 946 height 449
click at [186, 107] on img at bounding box center [184, 105] width 14 height 14
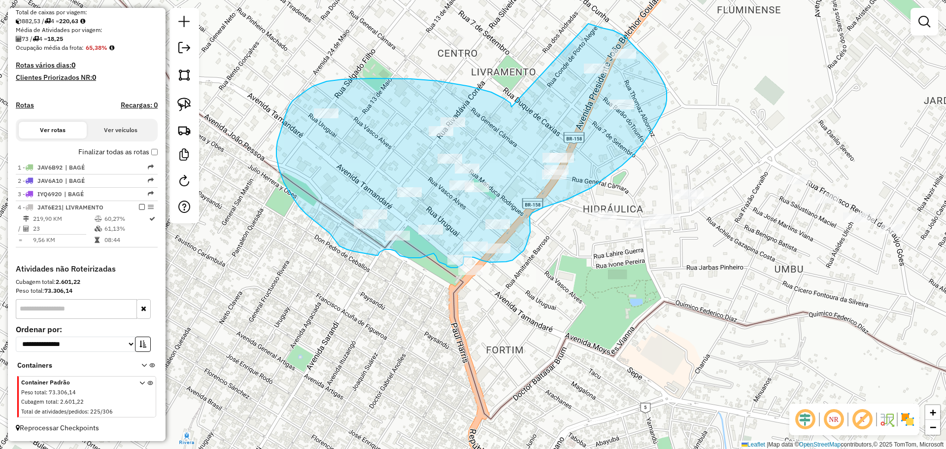
drag, startPoint x: 511, startPoint y: 107, endPoint x: 581, endPoint y: 22, distance: 110.3
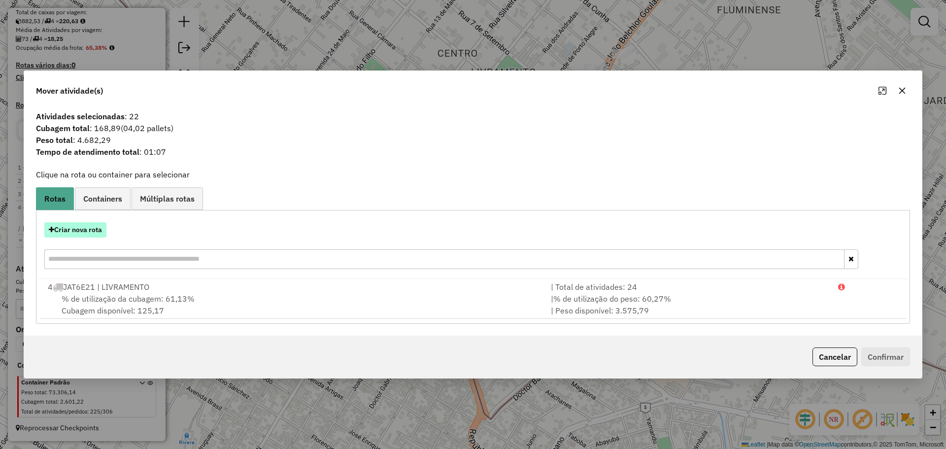
click at [90, 235] on button "Criar nova rota" at bounding box center [75, 229] width 62 height 15
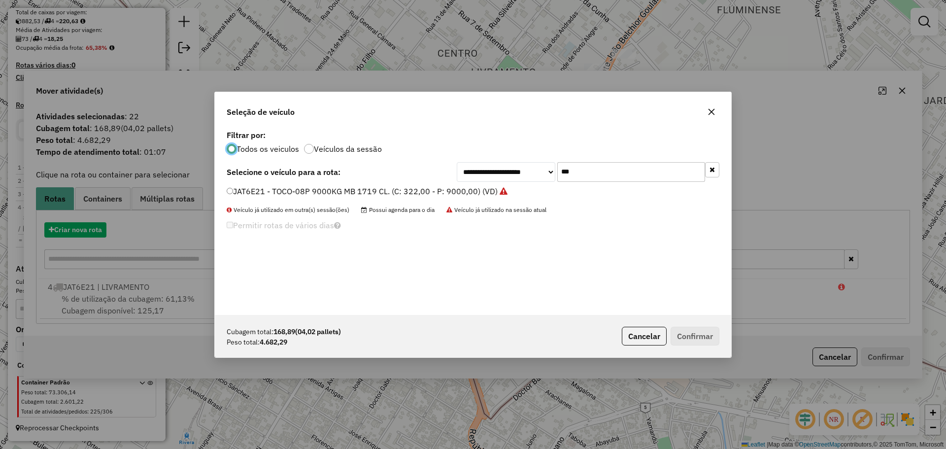
scroll to position [5, 3]
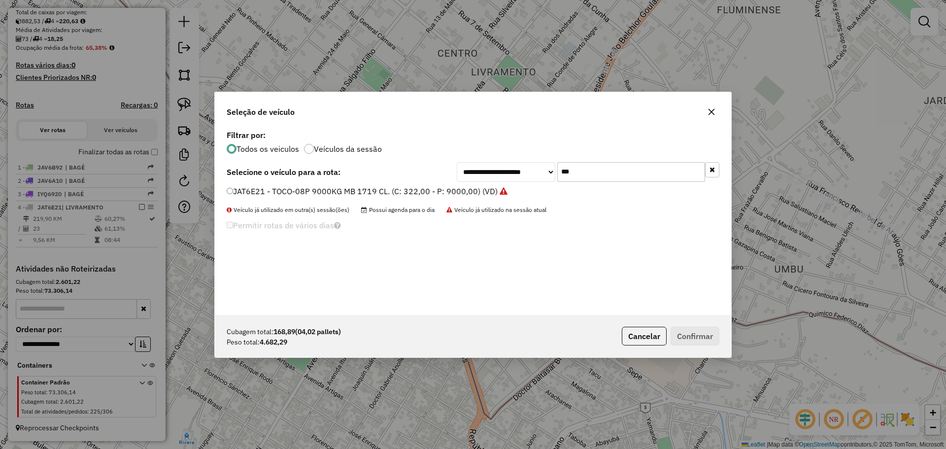
drag, startPoint x: 596, startPoint y: 170, endPoint x: 533, endPoint y: 168, distance: 62.6
click at [533, 168] on div "**********" at bounding box center [588, 172] width 263 height 20
type input "***"
click at [328, 188] on label "JBU9B64 - TOCO-06P 6000 kg. (C: 252,00 - P: 6000,00) (VD)" at bounding box center [340, 191] width 227 height 12
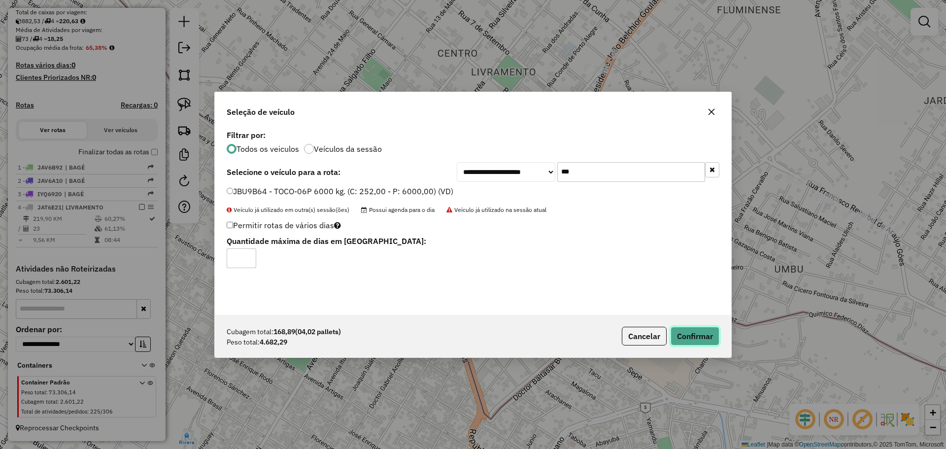
click at [705, 337] on button "Confirmar" at bounding box center [695, 336] width 49 height 19
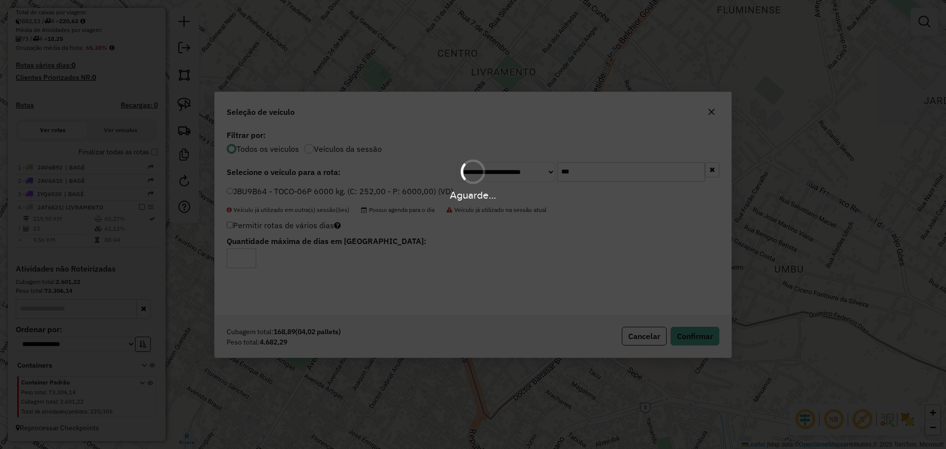
scroll to position [263, 0]
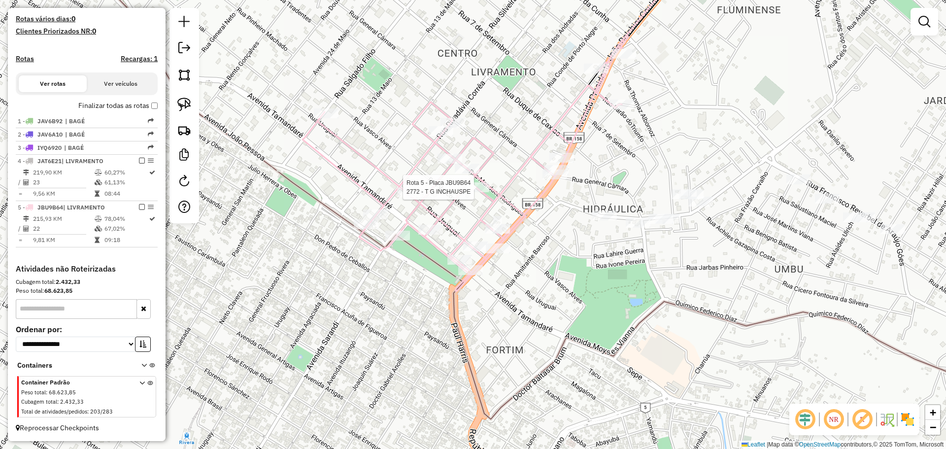
select select "**********"
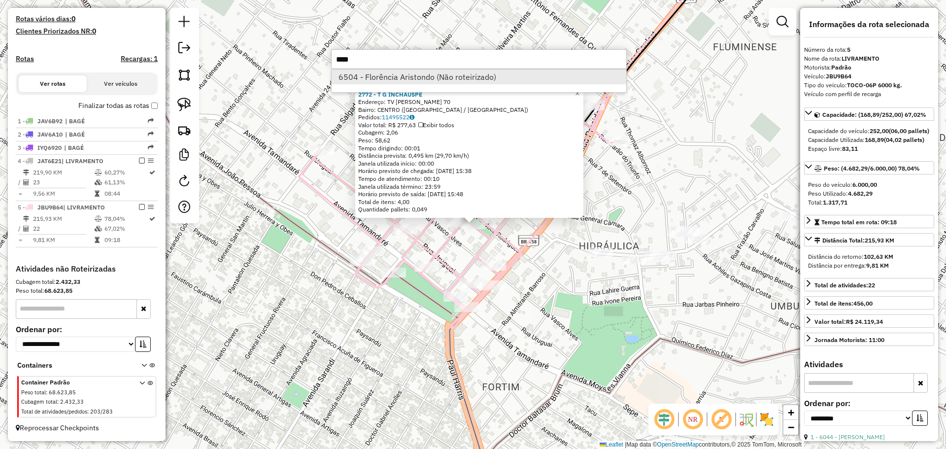
type input "****"
click at [361, 77] on li "6504 - Florência Aristondo (Não roteirizado)" at bounding box center [479, 76] width 295 height 15
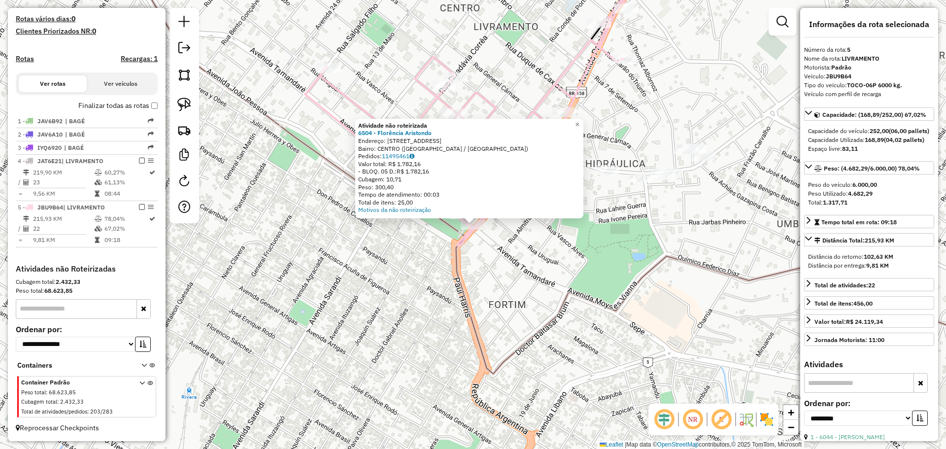
click at [452, 238] on div "Atividade não roteirizada 6504 - Florência Aristondo Endereço: AV ALMIRANTE TAM…" at bounding box center [473, 224] width 946 height 449
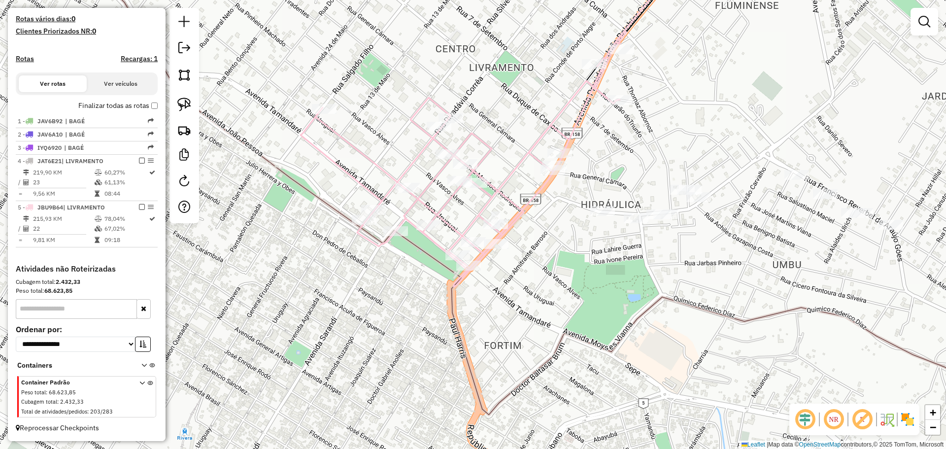
drag, startPoint x: 562, startPoint y: 192, endPoint x: 557, endPoint y: 233, distance: 41.2
click at [557, 233] on div "Janela de atendimento Grade de atendimento Capacidade Transportadoras Veículos …" at bounding box center [473, 224] width 946 height 449
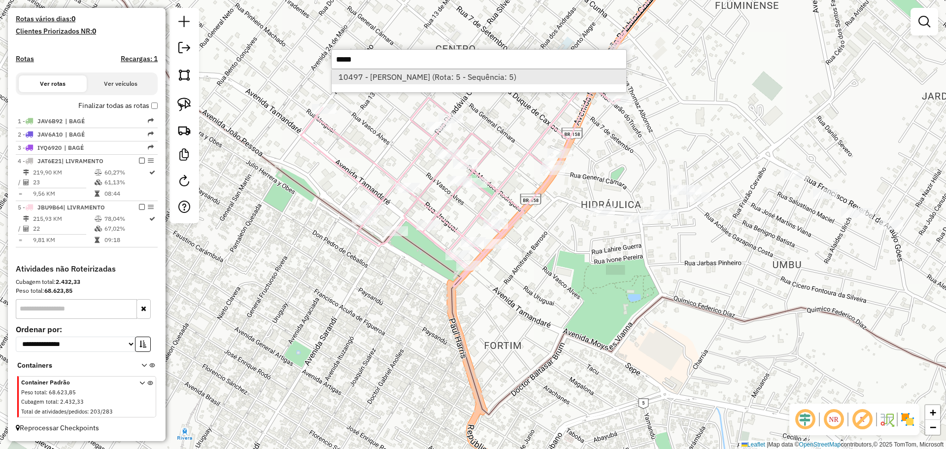
type input "*****"
click at [459, 70] on li "10497 - SONIA MARIA DE AVILA (Rota: 5 - Sequência: 5)" at bounding box center [479, 76] width 295 height 15
select select "**********"
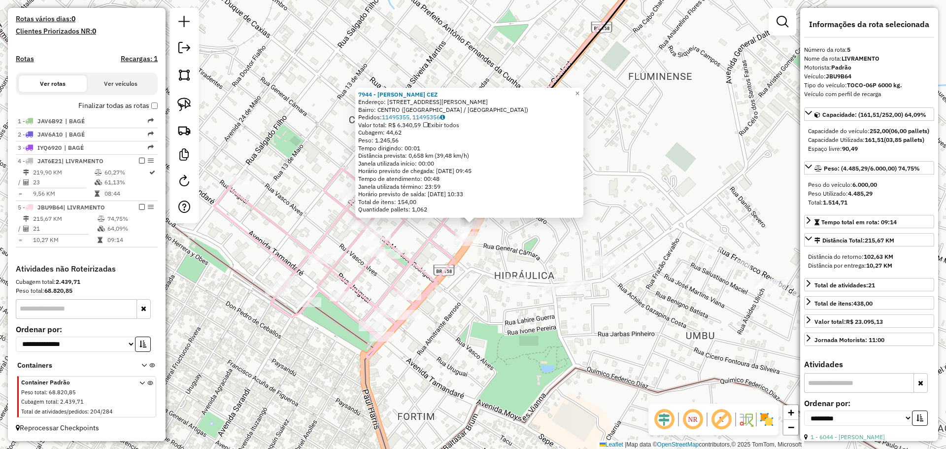
click at [484, 358] on div "7944 - DANIEL SALMENTAO CEZ Endereço: R PREFEITO HUGOLINO ANDRADE 596 Bairro: C…" at bounding box center [473, 224] width 946 height 449
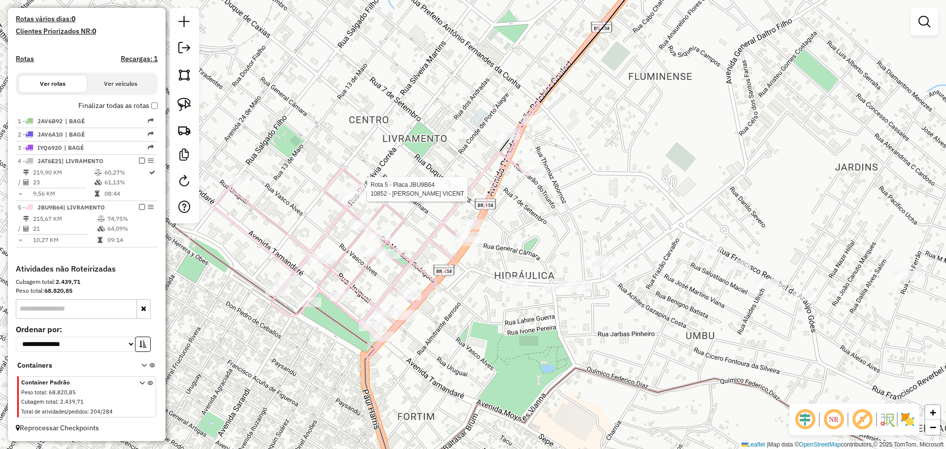
select select "**********"
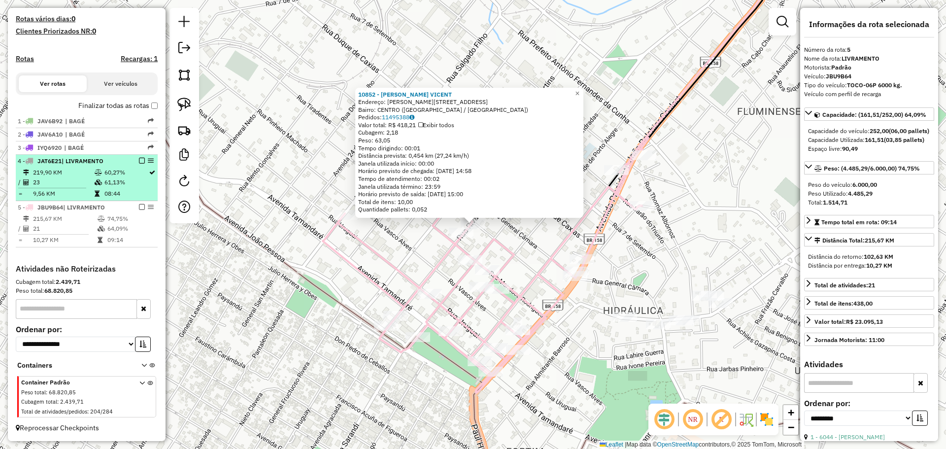
click at [140, 160] on em at bounding box center [142, 161] width 6 height 6
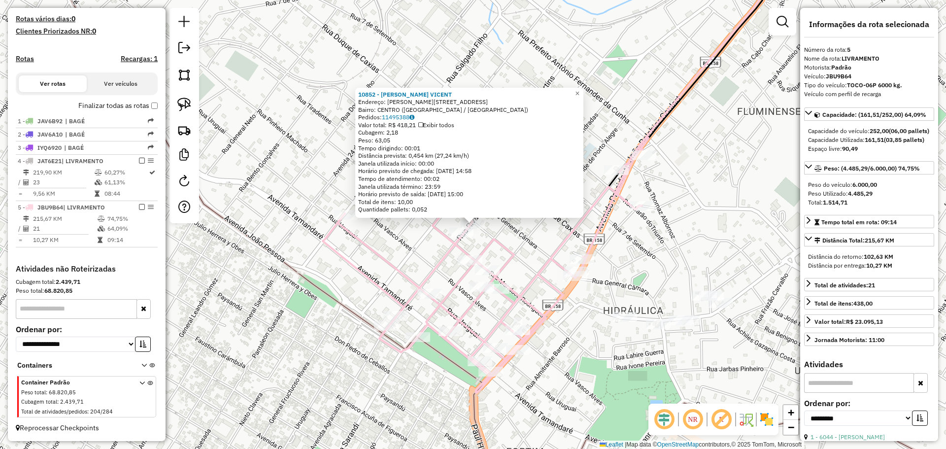
scroll to position [230, 0]
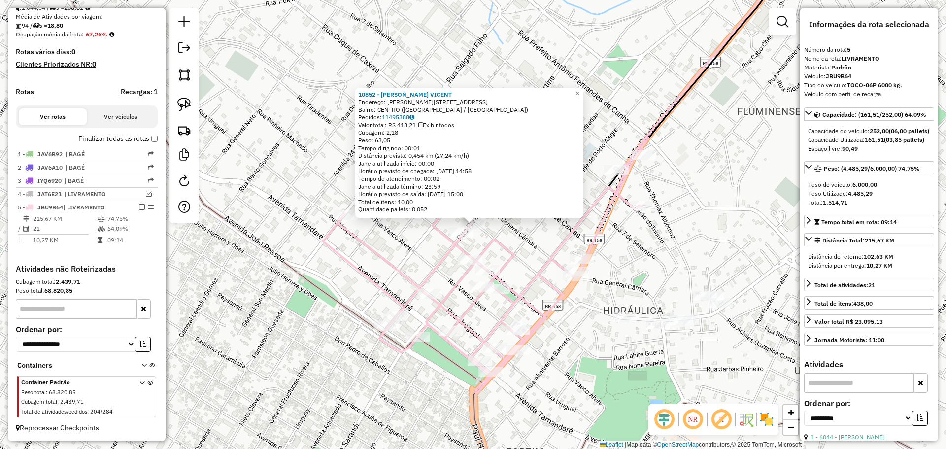
click at [327, 289] on div "10852 - ISADORA P. W. VICENT Endereço: R RIVADAVIA CORREA 589 Bairro: CENTRO (S…" at bounding box center [473, 224] width 946 height 449
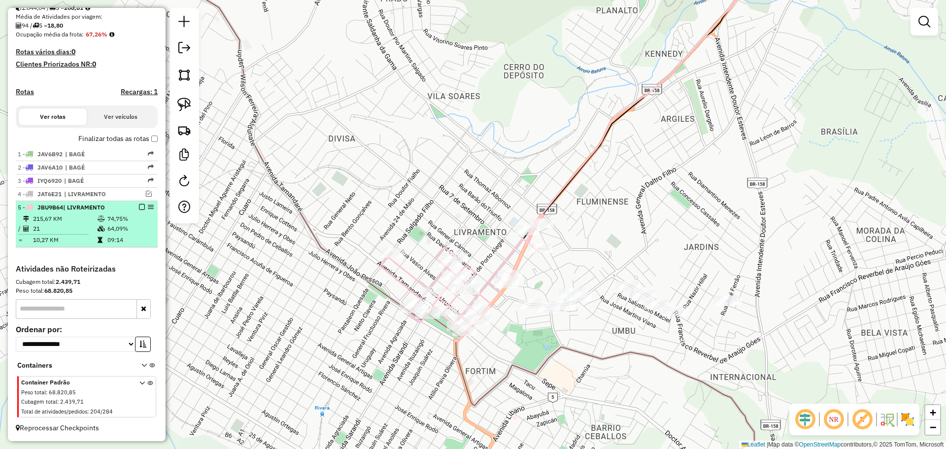
click at [139, 207] on em at bounding box center [142, 207] width 6 height 6
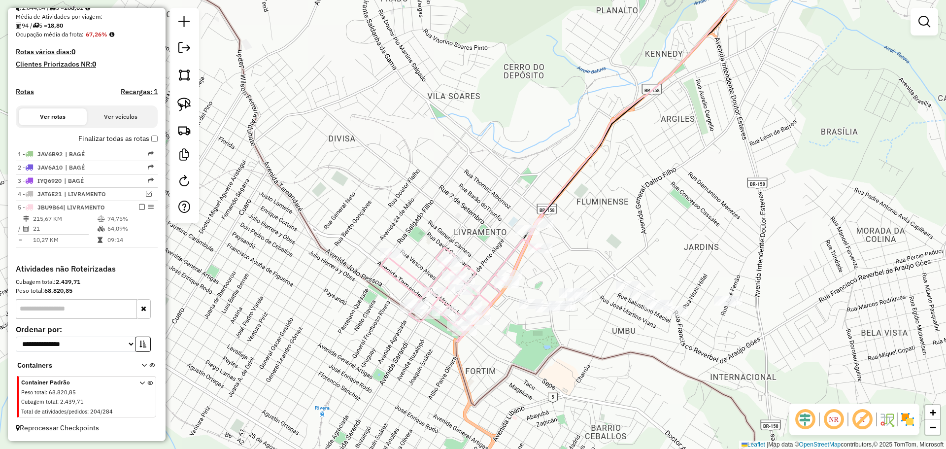
scroll to position [197, 0]
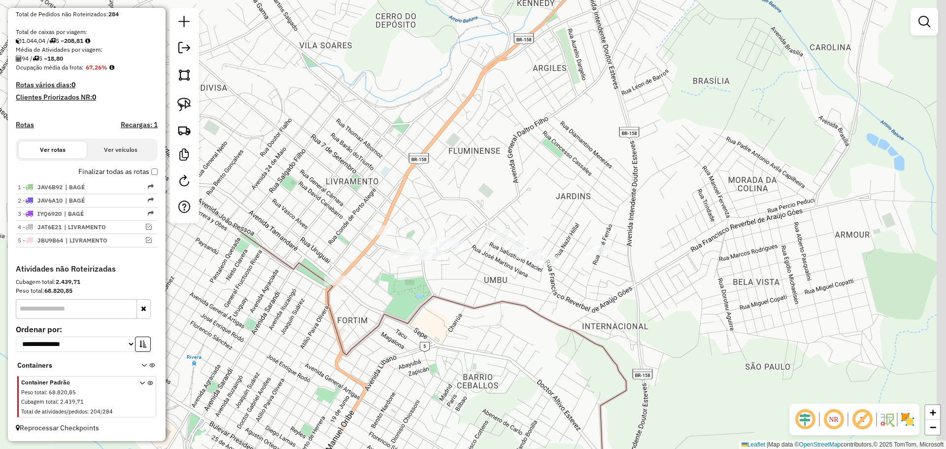
drag, startPoint x: 463, startPoint y: 318, endPoint x: 382, endPoint y: 289, distance: 86.3
click at [382, 289] on div "Janela de atendimento Grade de atendimento Capacidade Transportadoras Veículos …" at bounding box center [473, 224] width 946 height 449
click at [186, 105] on img at bounding box center [184, 105] width 14 height 14
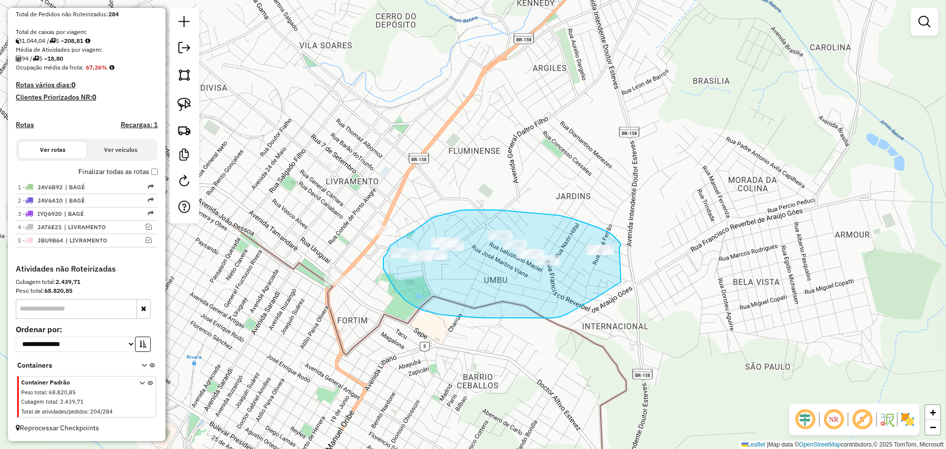
drag, startPoint x: 620, startPoint y: 244, endPoint x: 650, endPoint y: 236, distance: 30.6
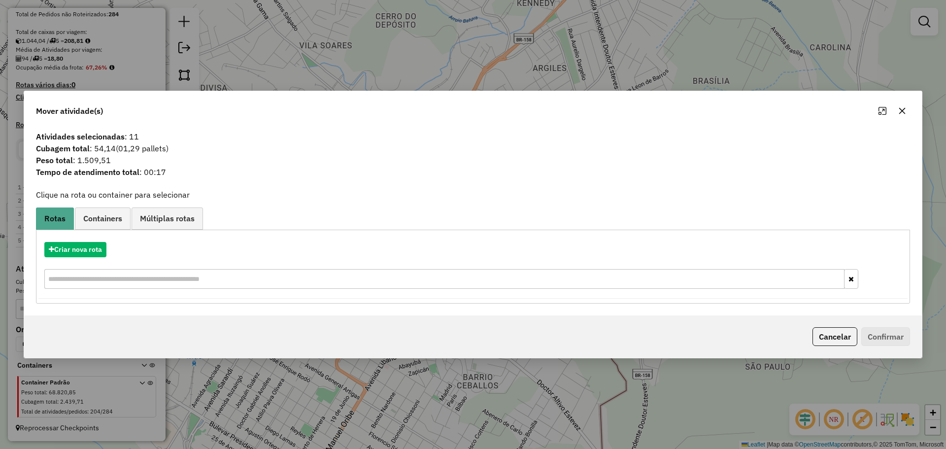
click at [900, 109] on icon "button" at bounding box center [902, 111] width 8 height 8
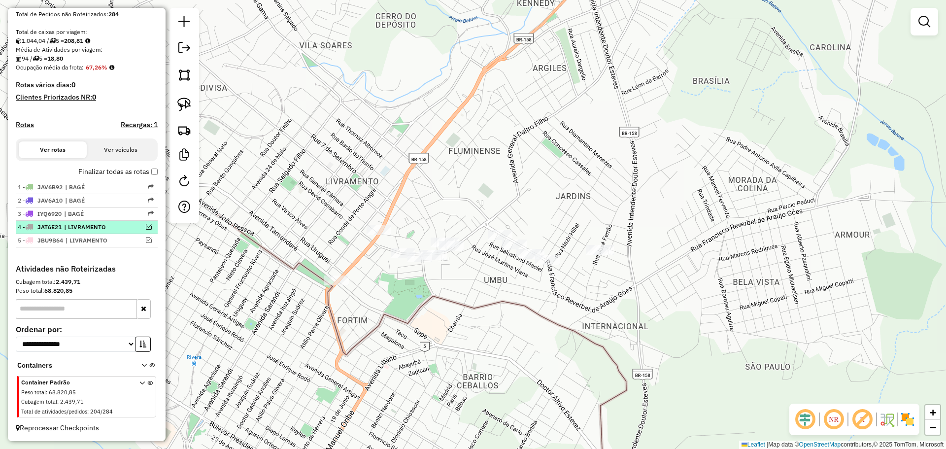
click at [146, 229] on em at bounding box center [149, 227] width 6 height 6
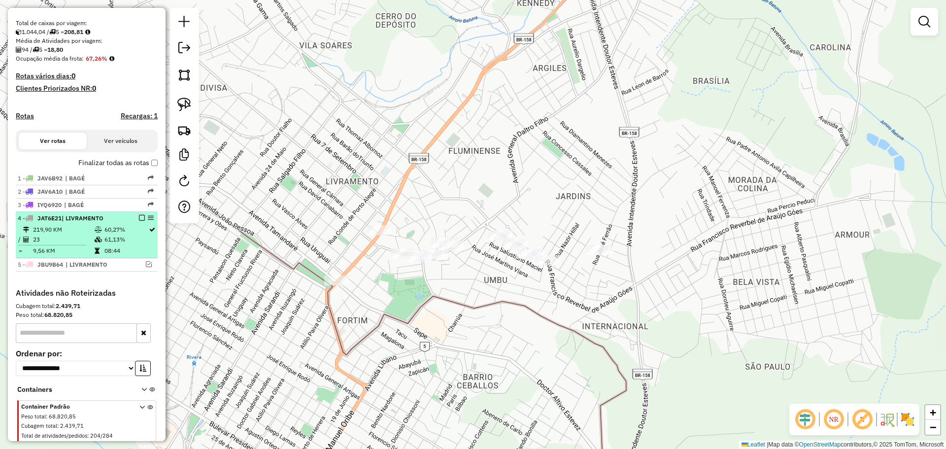
scroll to position [230, 0]
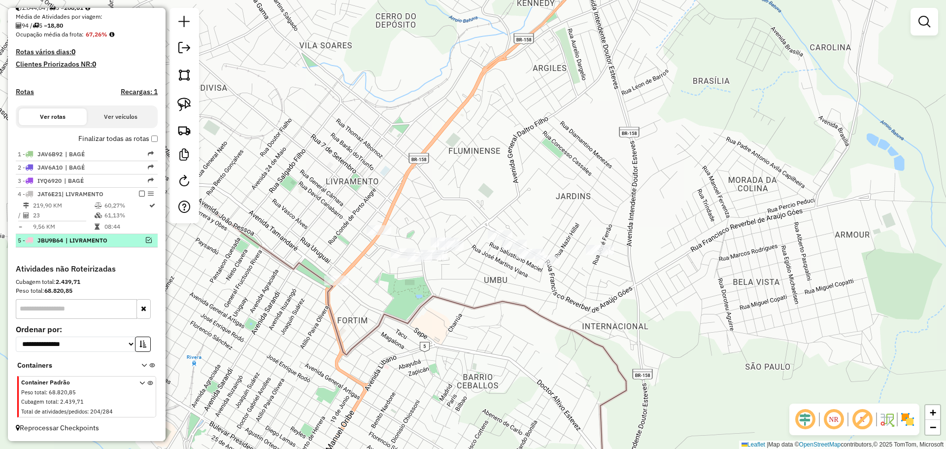
click at [144, 236] on div "5 - JBU9B64 | LIVRAMENTO" at bounding box center [87, 240] width 138 height 9
select select "**********"
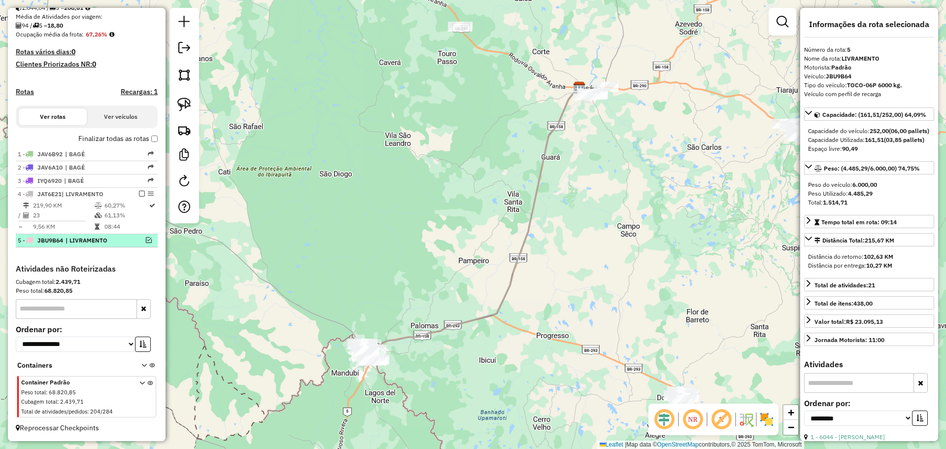
click at [148, 241] on em at bounding box center [149, 240] width 6 height 6
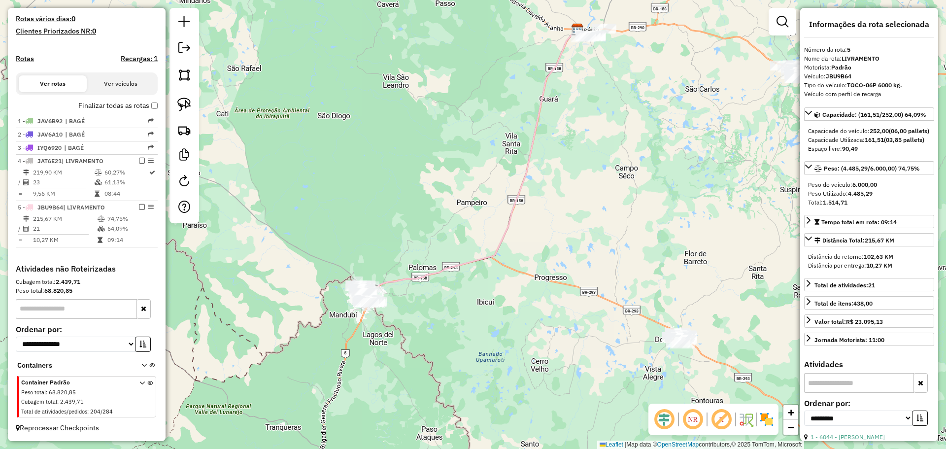
drag, startPoint x: 361, startPoint y: 325, endPoint x: 361, endPoint y: 208, distance: 116.8
click at [361, 208] on div "Janela de atendimento Grade de atendimento Capacidade Transportadoras Veículos …" at bounding box center [473, 224] width 946 height 449
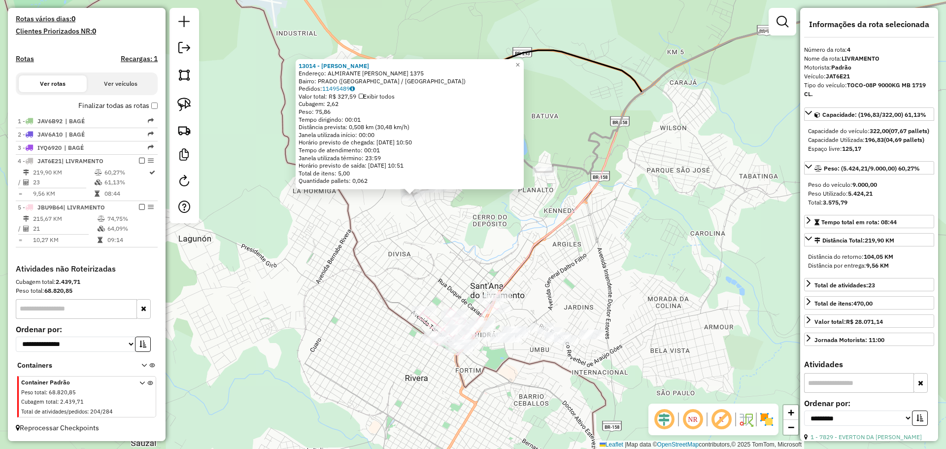
drag, startPoint x: 539, startPoint y: 292, endPoint x: 478, endPoint y: 263, distance: 66.8
click at [478, 263] on div "13014 - LORIS RENATA PIRES D Endereço: ALMIRANTE SALDANHA DA GAMA 1375 Bairro: …" at bounding box center [473, 224] width 946 height 449
click at [475, 266] on div "13014 - LORIS RENATA PIRES D Endereço: ALMIRANTE SALDANHA DA GAMA 1375 Bairro: …" at bounding box center [473, 224] width 946 height 449
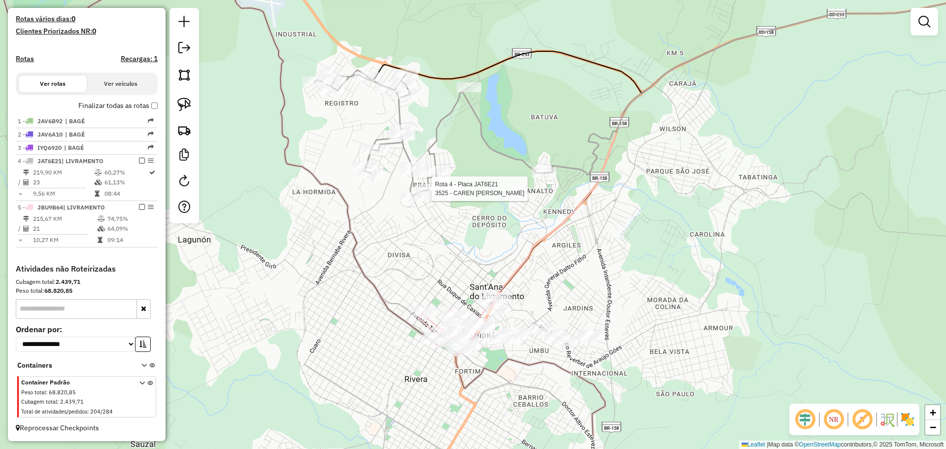
select select "**********"
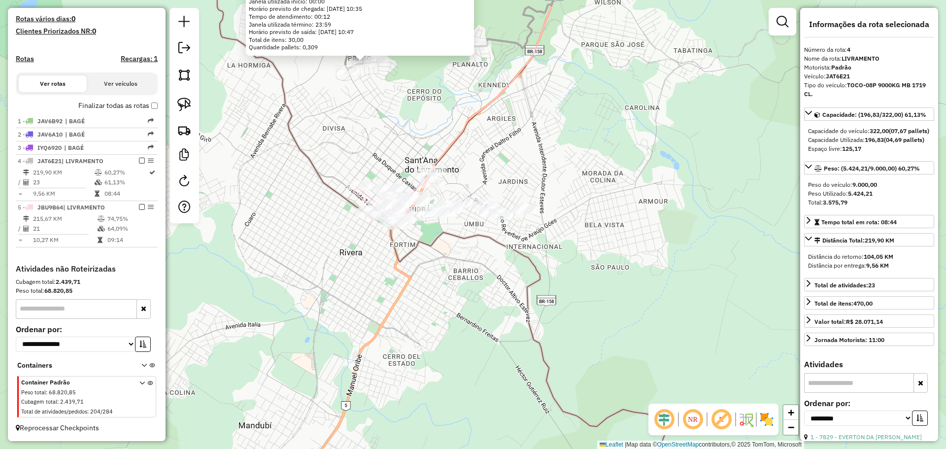
drag, startPoint x: 503, startPoint y: 323, endPoint x: 393, endPoint y: 161, distance: 195.8
click at [393, 161] on div "3525 - CAREN SABRINA MOREIR Endereço: R ONOFRIO LEMES DA SILVA 263 Bairro: PRAD…" at bounding box center [473, 224] width 946 height 449
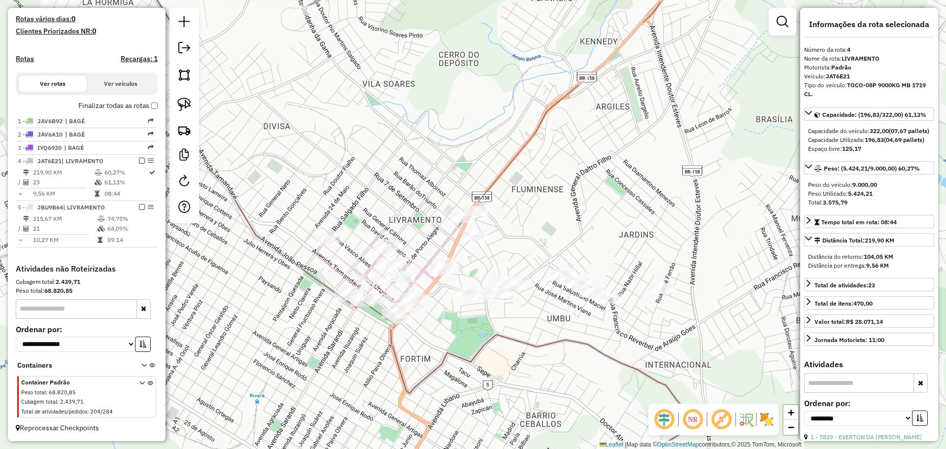
drag, startPoint x: 543, startPoint y: 299, endPoint x: 556, endPoint y: 347, distance: 50.4
click at [556, 347] on div "3525 - CAREN SABRINA MOREIR Endereço: R ONOFRIO LEMES DA SILVA 263 Bairro: PRAD…" at bounding box center [473, 224] width 946 height 449
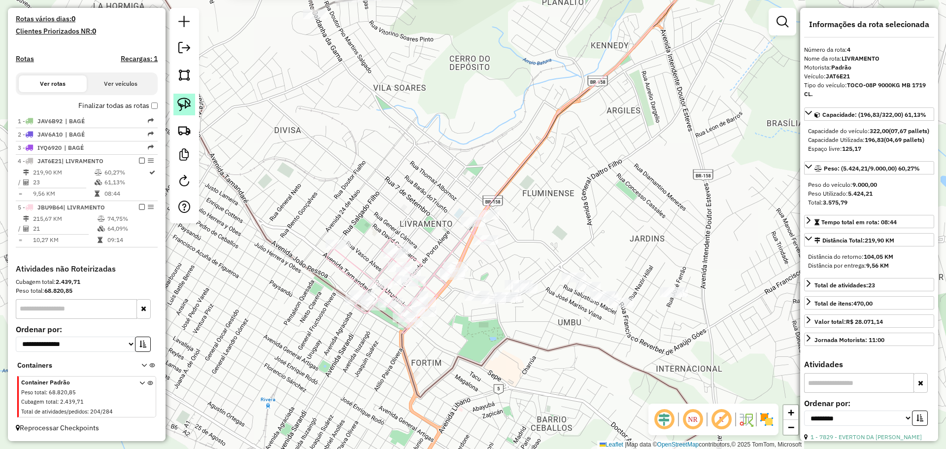
click at [189, 102] on img at bounding box center [184, 105] width 14 height 14
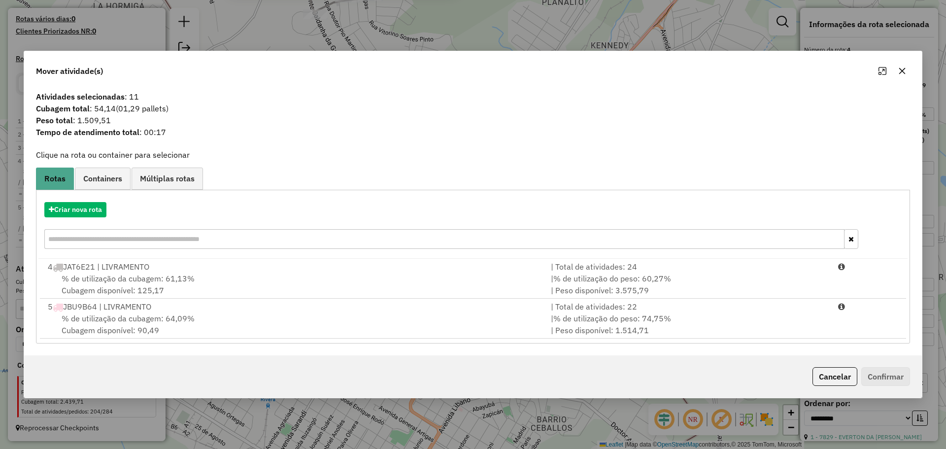
click at [906, 78] on button "button" at bounding box center [902, 71] width 16 height 16
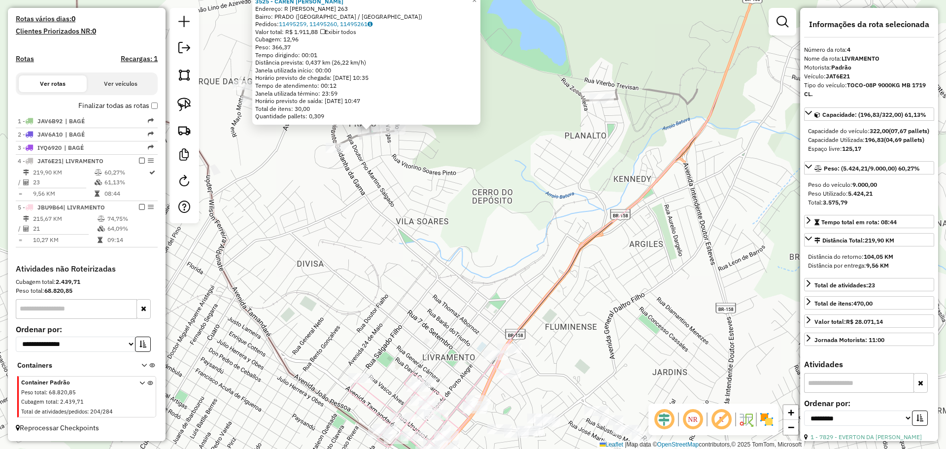
drag, startPoint x: 496, startPoint y: 265, endPoint x: 500, endPoint y: 293, distance: 28.4
click at [500, 293] on div "3525 - CAREN SABRINA MOREIR Endereço: R ONOFRIO LEMES DA SILVA 263 Bairro: PRAD…" at bounding box center [473, 224] width 946 height 449
click at [480, 261] on div "3525 - CAREN SABRINA MOREIR Endereço: R ONOFRIO LEMES DA SILVA 263 Bairro: PRAD…" at bounding box center [473, 224] width 946 height 449
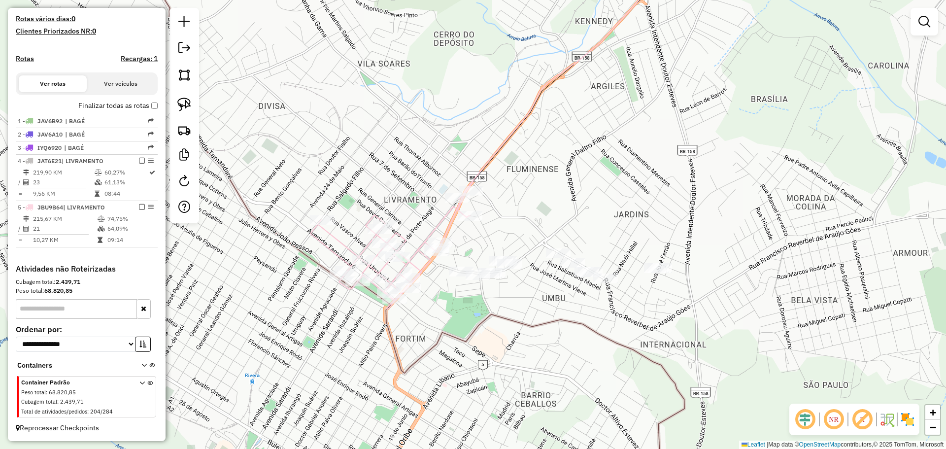
drag, startPoint x: 480, startPoint y: 261, endPoint x: 441, endPoint y: 103, distance: 162.3
click at [441, 103] on div "Janela de atendimento Grade de atendimento Capacidade Transportadoras Veículos …" at bounding box center [473, 224] width 946 height 449
click at [183, 102] on img at bounding box center [184, 105] width 14 height 14
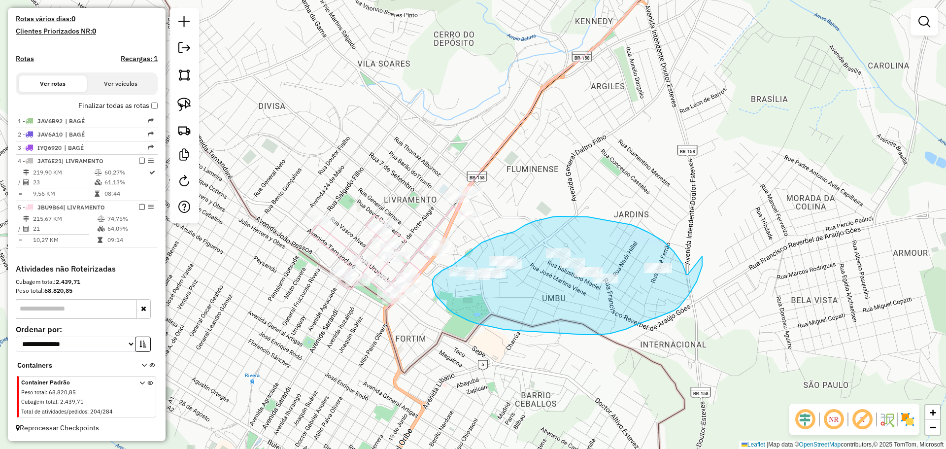
drag, startPoint x: 688, startPoint y: 274, endPoint x: 702, endPoint y: 255, distance: 23.7
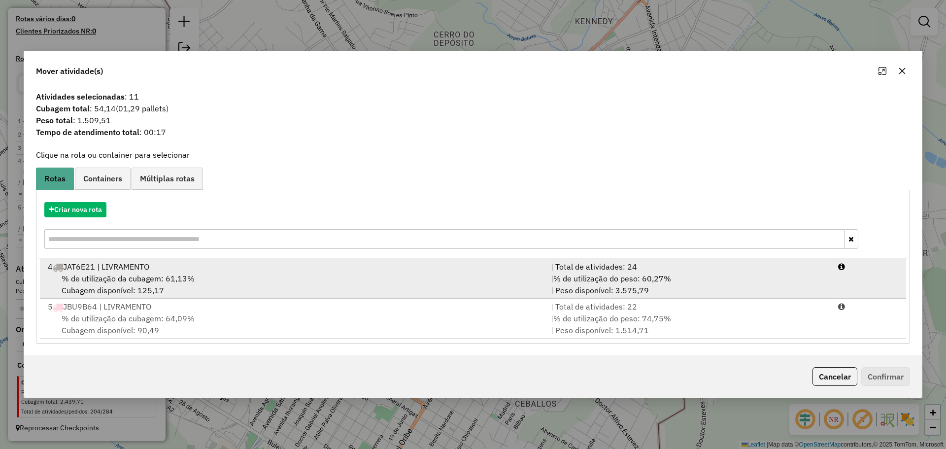
click at [477, 276] on div "% de utilização da cubagem: 61,13% Cubagem disponível: 125,17" at bounding box center [293, 284] width 503 height 24
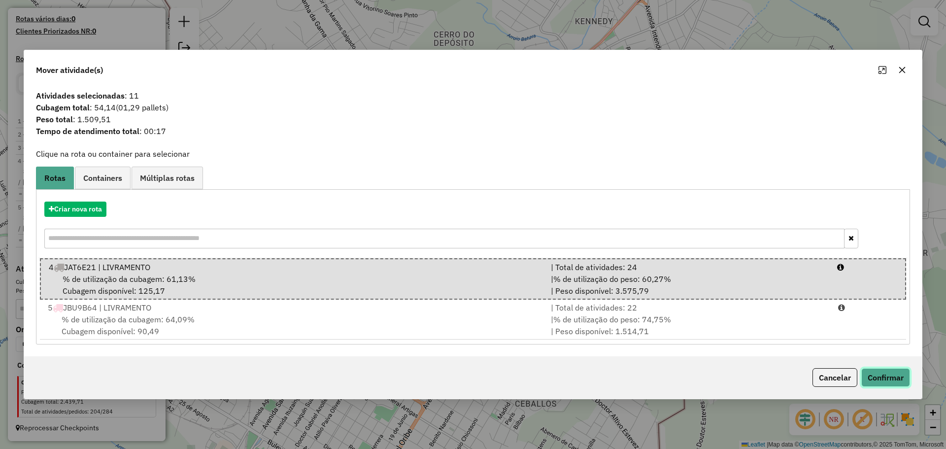
click at [875, 374] on button "Confirmar" at bounding box center [885, 377] width 49 height 19
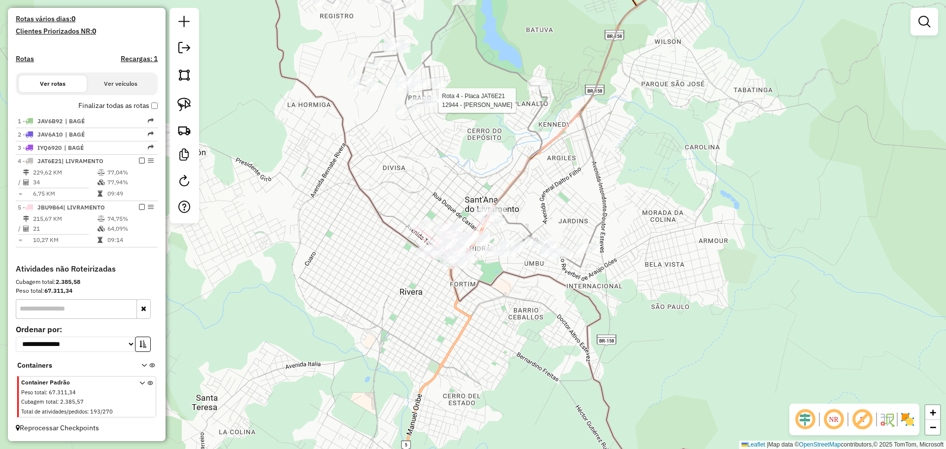
click at [438, 105] on div at bounding box center [435, 101] width 25 height 10
select select "**********"
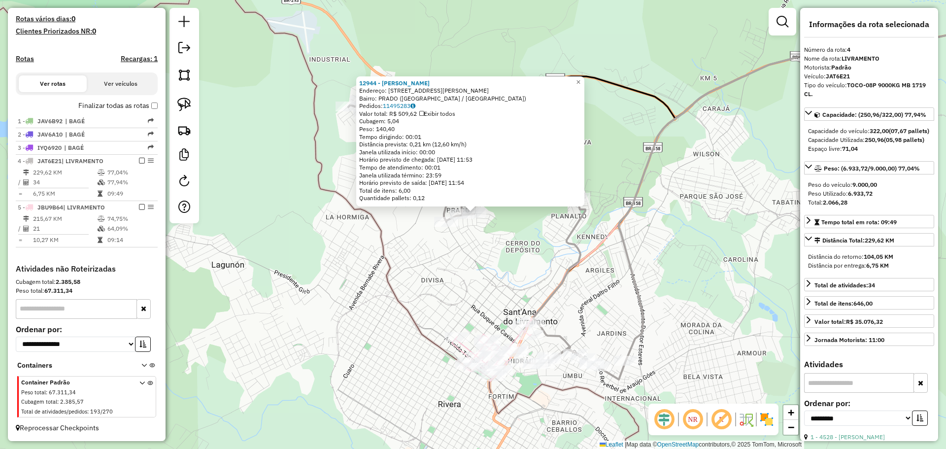
drag, startPoint x: 510, startPoint y: 289, endPoint x: 501, endPoint y: 217, distance: 72.5
click at [503, 222] on div "12944 - PAULO RICARDO BORGES Endereço: R ALCIONE MARTINEZ 535 Bairro: PRADO (SA…" at bounding box center [473, 224] width 946 height 449
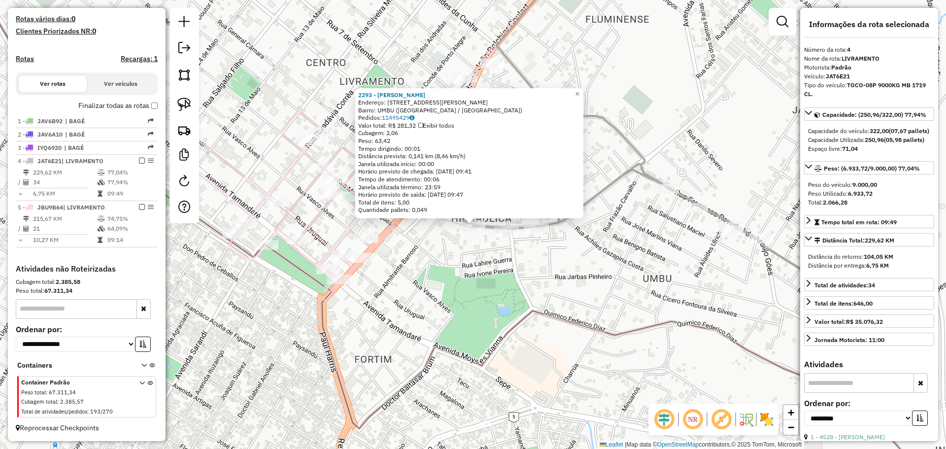
click at [440, 231] on div "2293 - NELSON LUIS ALVES RI Endereço: AV GENERAL DALTRO FILHO 337 Bairro: UMBU …" at bounding box center [473, 224] width 946 height 449
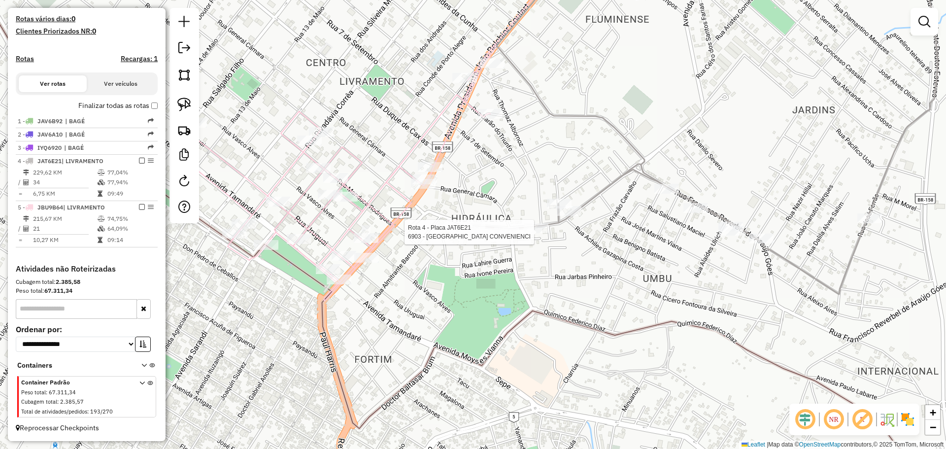
select select "**********"
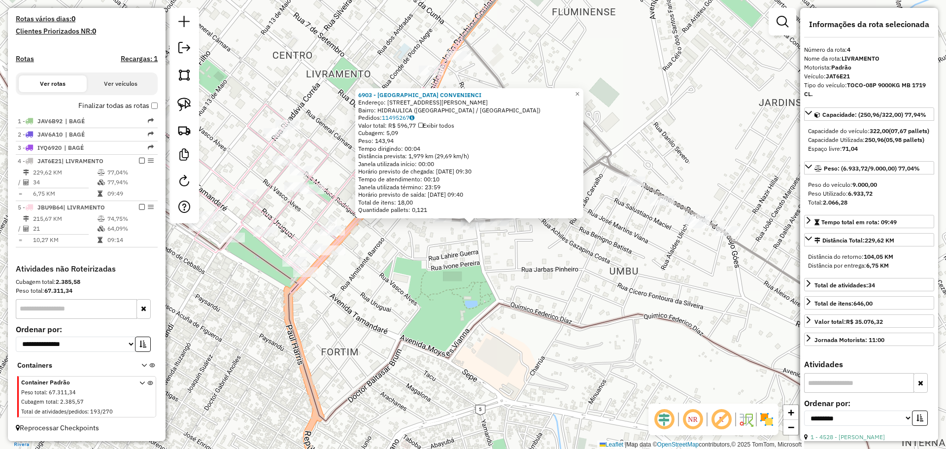
click at [476, 241] on div "6903 - SHANGHAI CONVENIENCI Endereço: AV GENERAL DALTRO FILHO 487 Bairro: HIDRA…" at bounding box center [473, 224] width 946 height 449
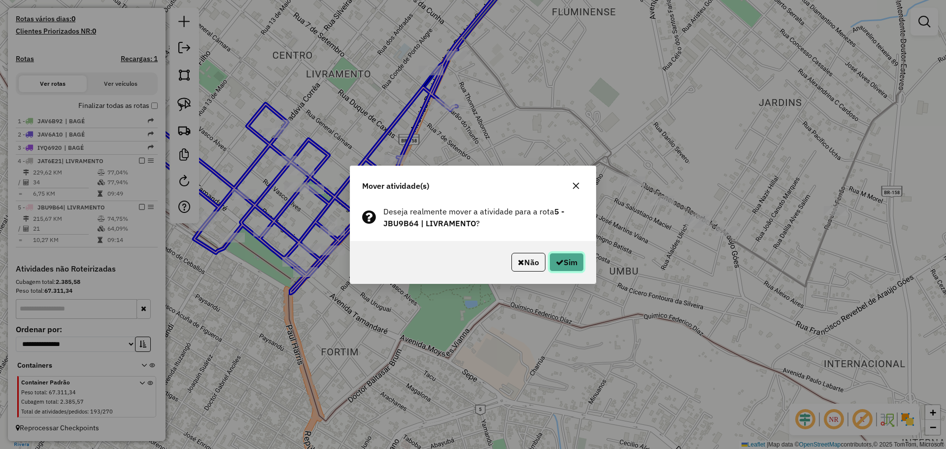
click at [572, 261] on button "Sim" at bounding box center [566, 262] width 34 height 19
click at [565, 254] on button "Sim" at bounding box center [566, 262] width 34 height 19
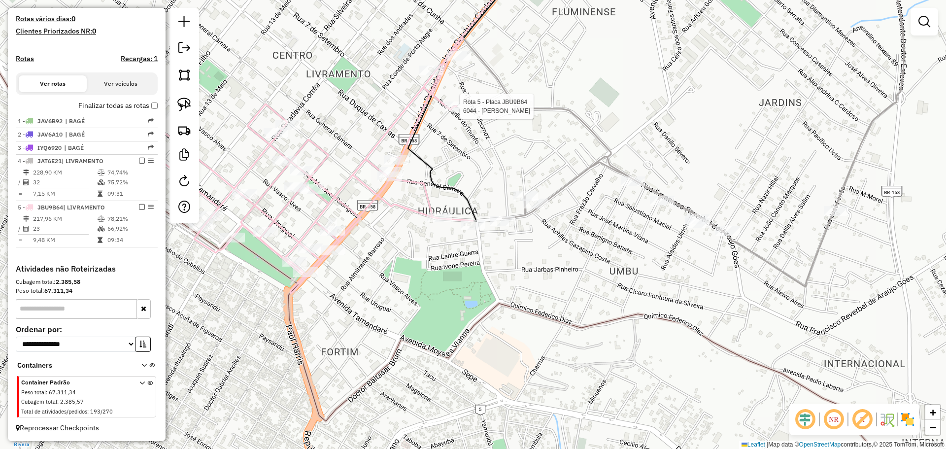
select select "**********"
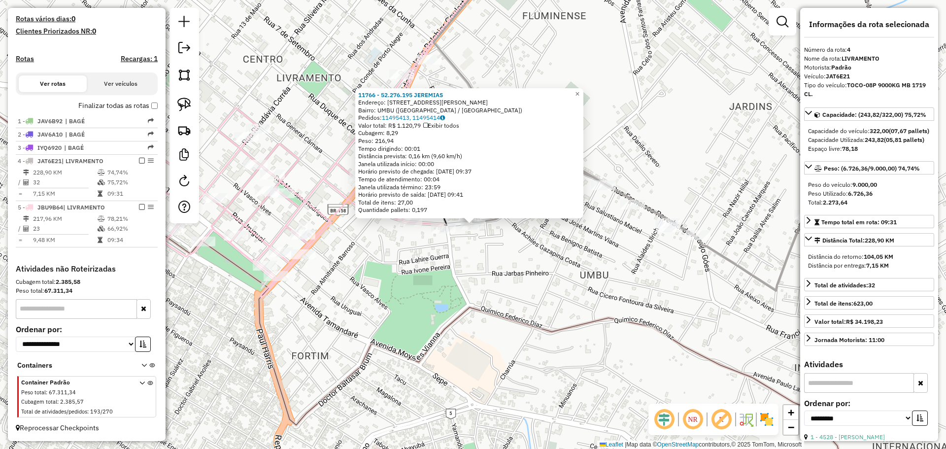
click at [490, 284] on div "11766 - 52.276.195 JEREMIAS Endereço: AV GENERAL DALTRO FILHO 581 Bairro: UMBU …" at bounding box center [473, 224] width 946 height 449
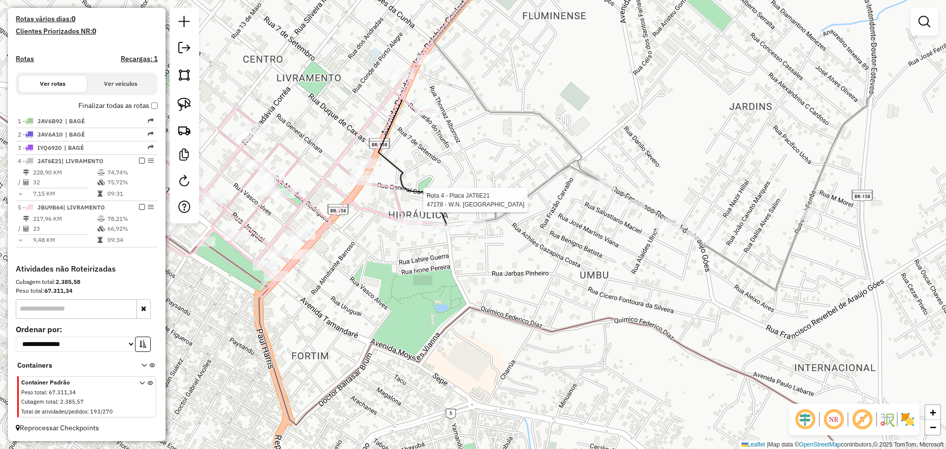
select select "**********"
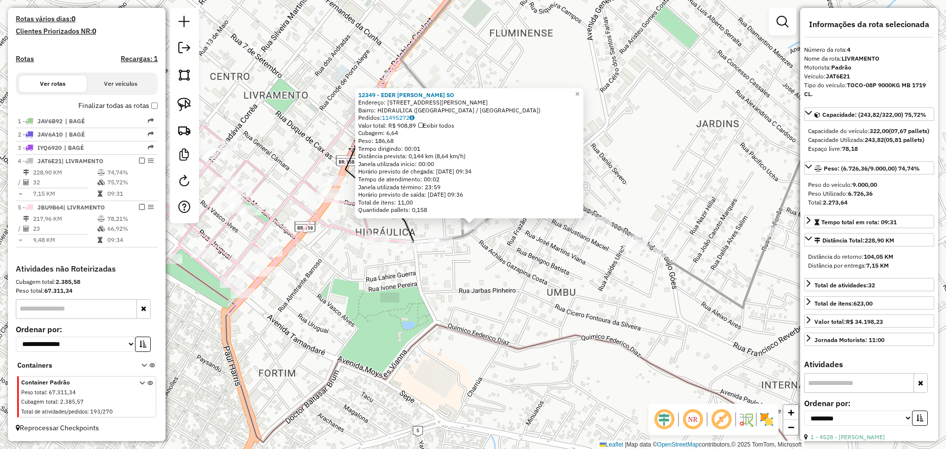
click at [496, 254] on div "12349 - EDER ADAN MACHADO SO Endereço: AV GENERAL DALTRO FILHO 750 Bairro: HIDR…" at bounding box center [473, 224] width 946 height 449
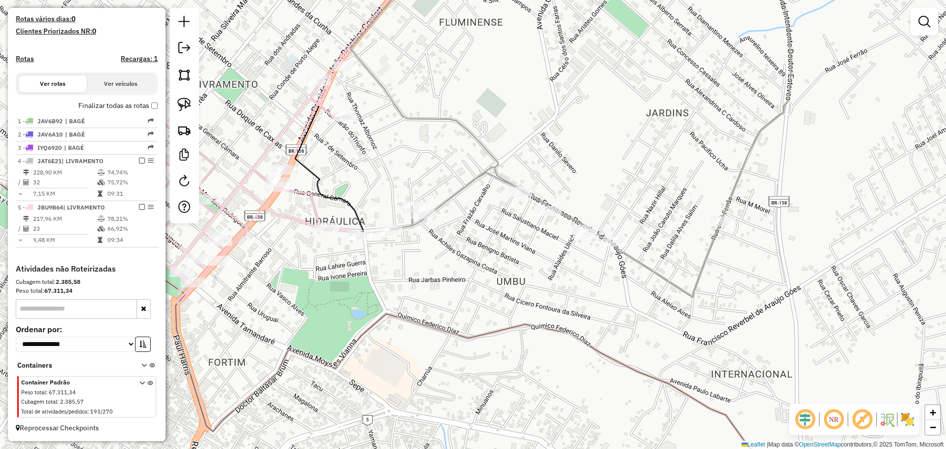
drag, startPoint x: 532, startPoint y: 268, endPoint x: 482, endPoint y: 257, distance: 51.4
click at [482, 257] on div "Janela de atendimento Grade de atendimento Capacidade Transportadoras Veículos …" at bounding box center [473, 224] width 946 height 449
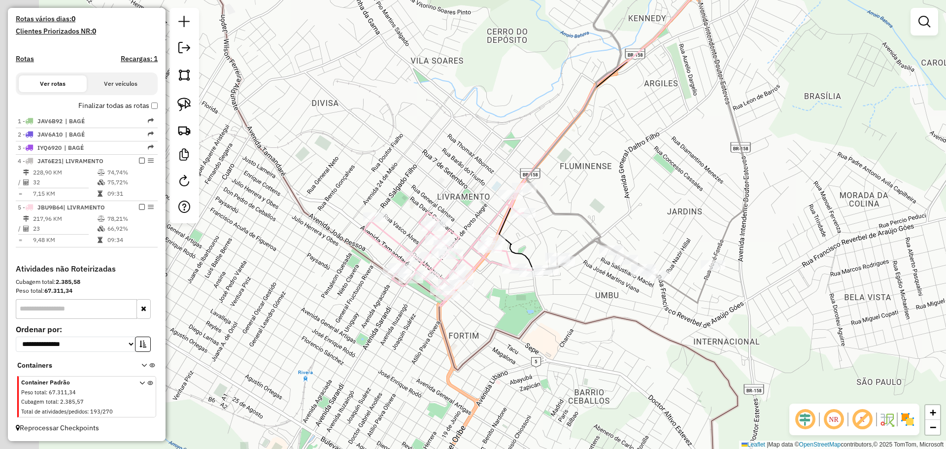
drag, startPoint x: 579, startPoint y: 274, endPoint x: 602, endPoint y: 290, distance: 27.7
click at [602, 290] on div "Janela de atendimento Grade de atendimento Capacidade Transportadoras Veículos …" at bounding box center [473, 224] width 946 height 449
click at [523, 218] on div at bounding box center [523, 213] width 25 height 10
select select "**********"
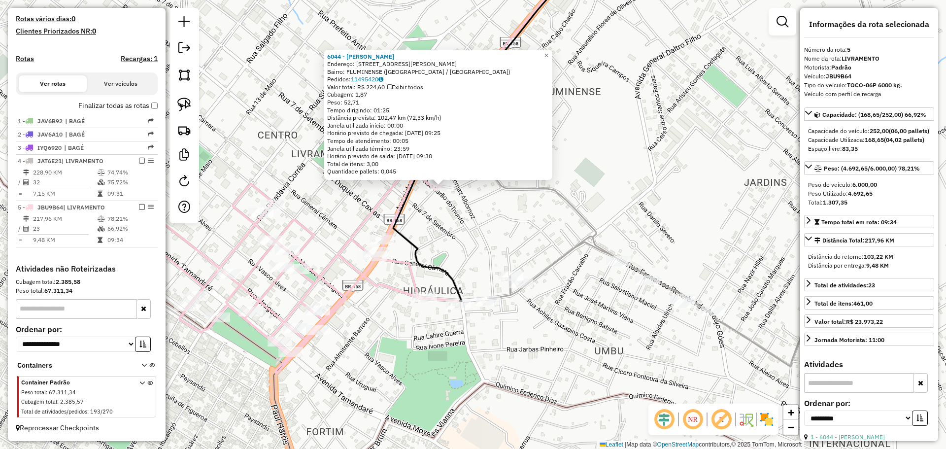
click at [468, 222] on div "6044 - Vera Helena Castilho Endereço: R ANTONIO AUGUSTO DE AZEVEDO 804 Bairro: …" at bounding box center [473, 224] width 946 height 449
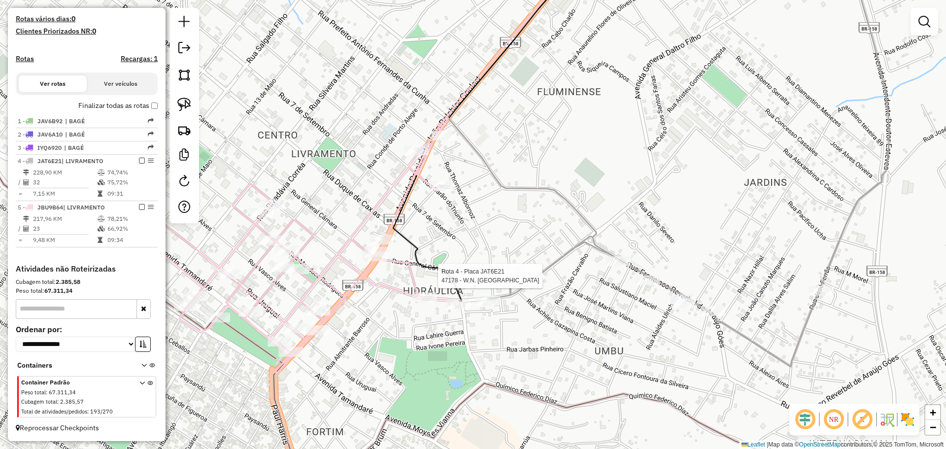
select select "**********"
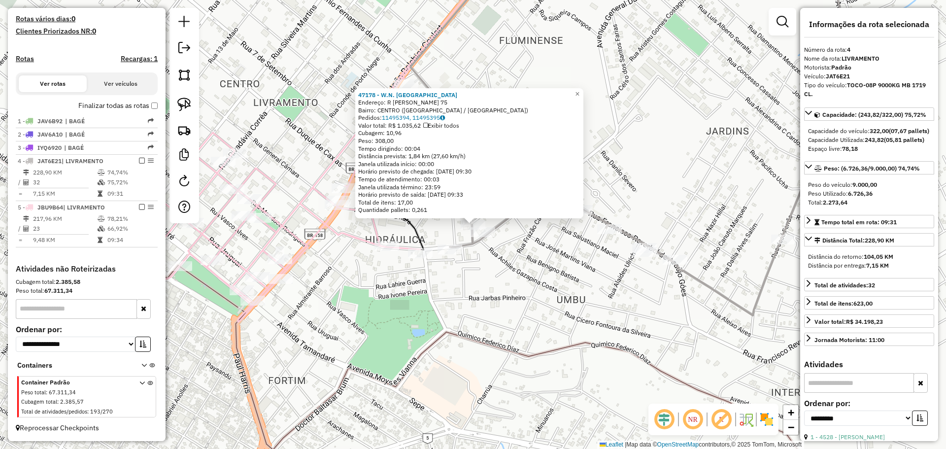
click at [502, 279] on div "47178 - W.N. OCANAS Endereço: R JOSE CESAR TETAMANZI 75 Bairro: CENTRO (SANT AN…" at bounding box center [473, 224] width 946 height 449
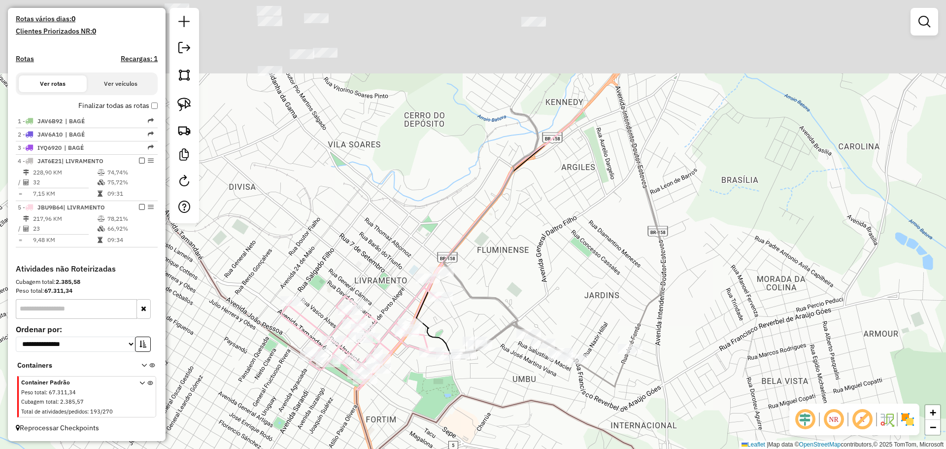
drag, startPoint x: 470, startPoint y: 56, endPoint x: 481, endPoint y: 214, distance: 158.6
click at [481, 214] on icon at bounding box center [506, 203] width 158 height 190
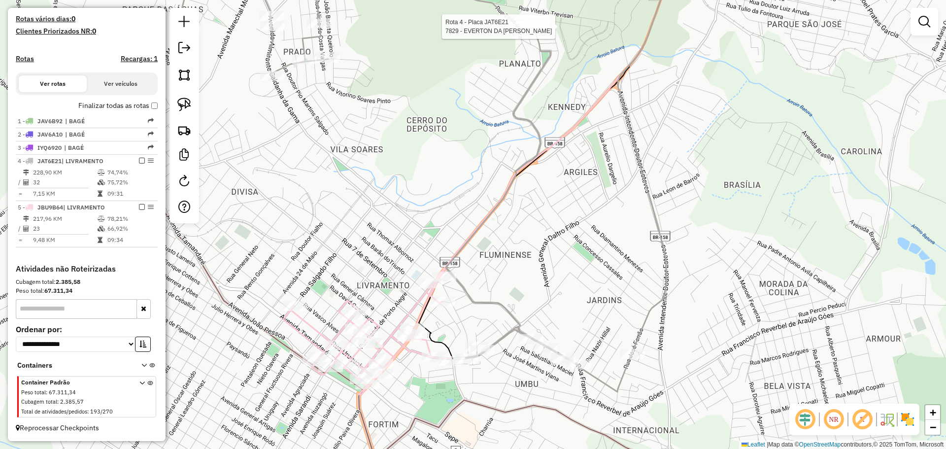
select select "**********"
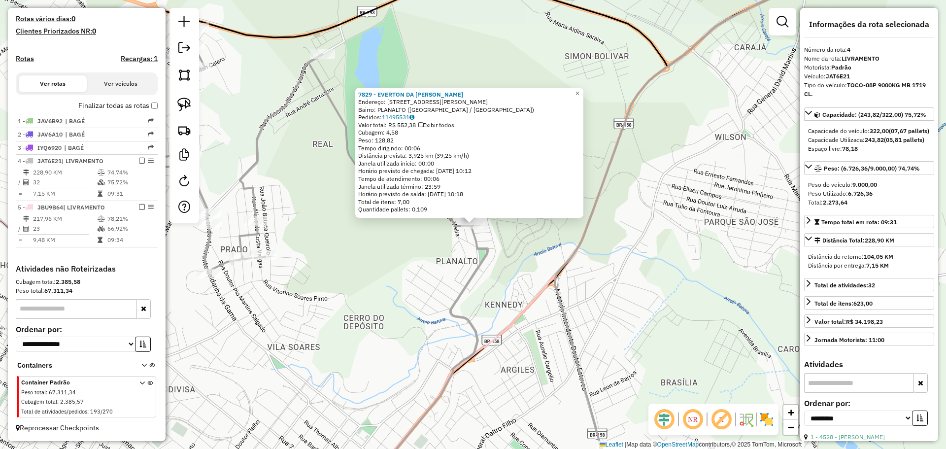
click at [443, 285] on div "7829 - EVERTON DA SILVA TEI Endereço: R MIGUEL RODRIGUES 131 Bairro: PLANALTO (…" at bounding box center [473, 224] width 946 height 449
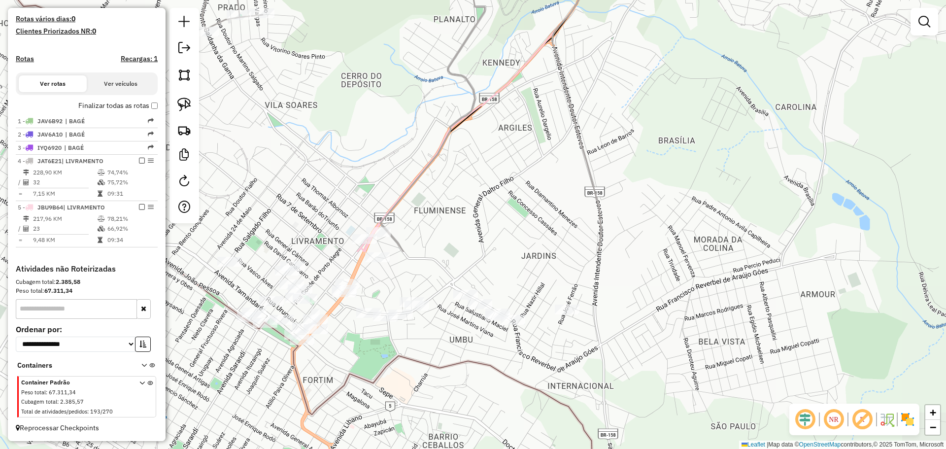
drag, startPoint x: 441, startPoint y: 312, endPoint x: 439, endPoint y: 70, distance: 241.9
click at [439, 70] on div "Janela de atendimento Grade de atendimento Capacidade Transportadoras Veículos …" at bounding box center [473, 224] width 946 height 449
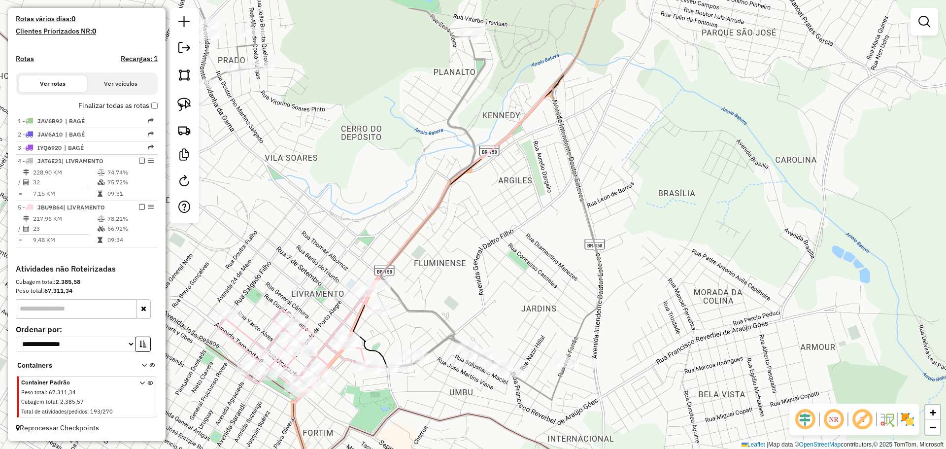
drag, startPoint x: 497, startPoint y: 129, endPoint x: 495, endPoint y: 235, distance: 106.5
click at [496, 235] on div "Janela de atendimento Grade de atendimento Capacidade Transportadoras Veículos …" at bounding box center [473, 224] width 946 height 449
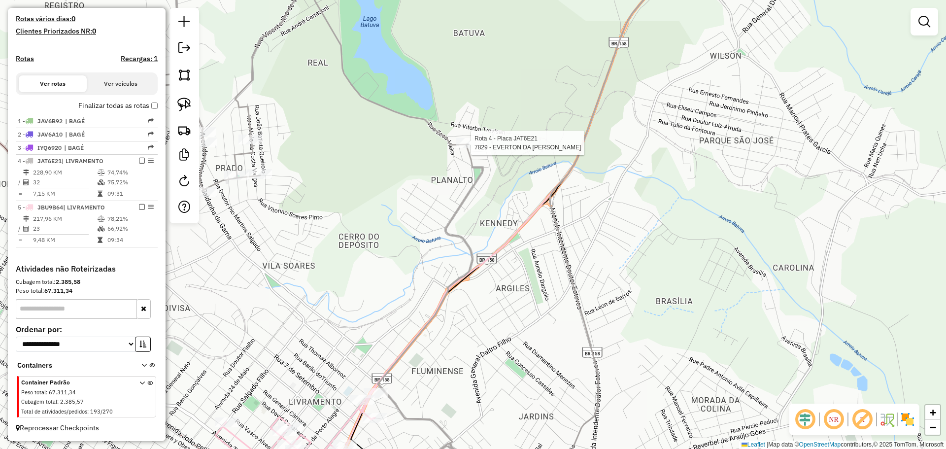
select select "**********"
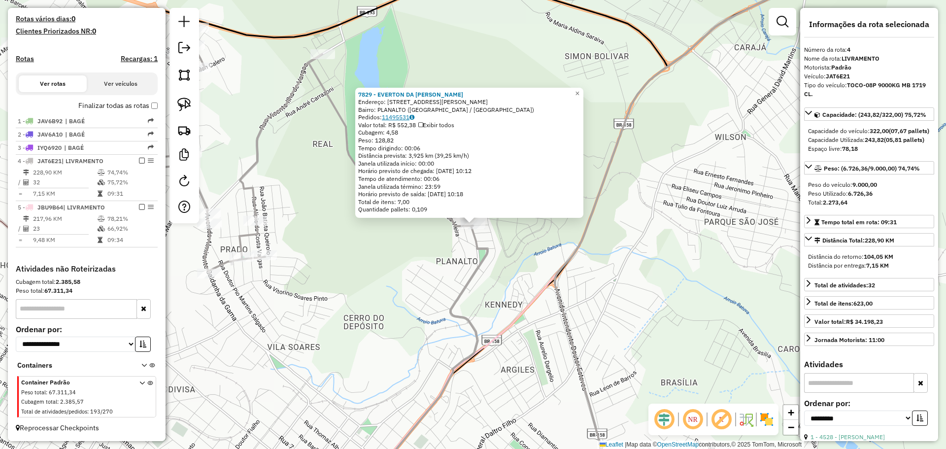
click at [410, 117] on link "11495531" at bounding box center [398, 116] width 33 height 7
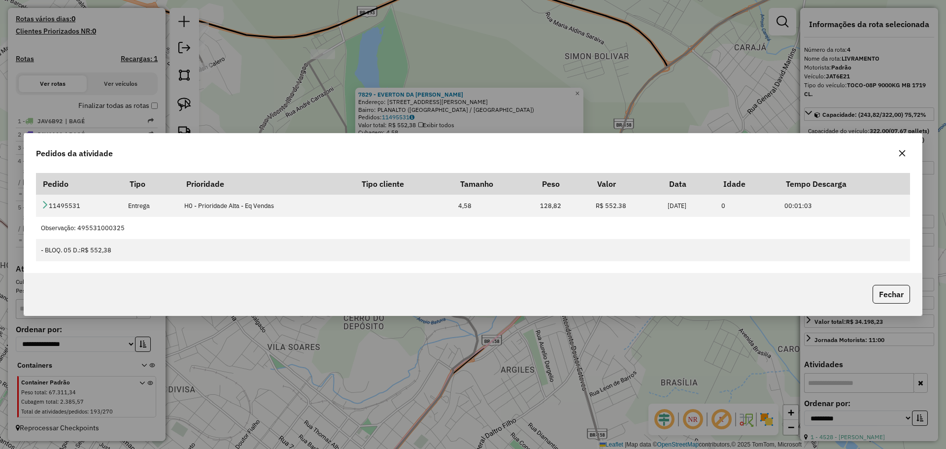
click at [902, 154] on icon "button" at bounding box center [902, 153] width 8 height 8
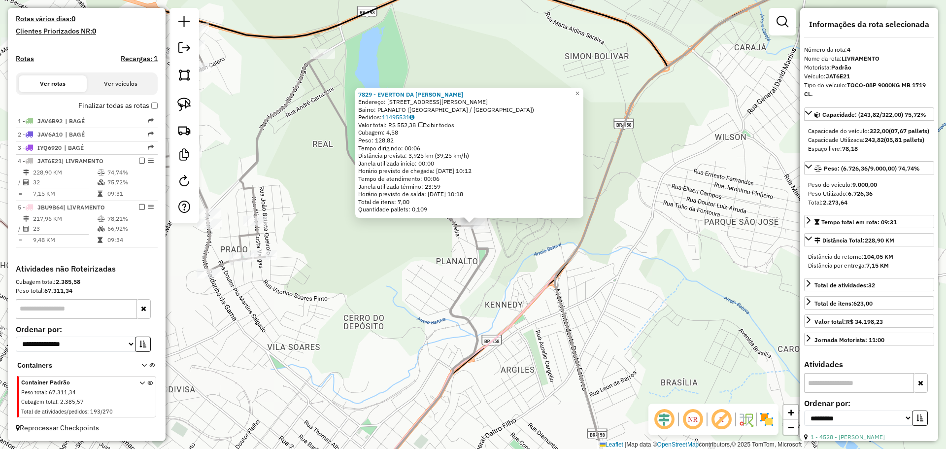
click at [608, 345] on div "7829 - EVERTON DA SILVA TEI Endereço: R MIGUEL RODRIGUES 131 Bairro: PLANALTO (…" at bounding box center [473, 224] width 946 height 449
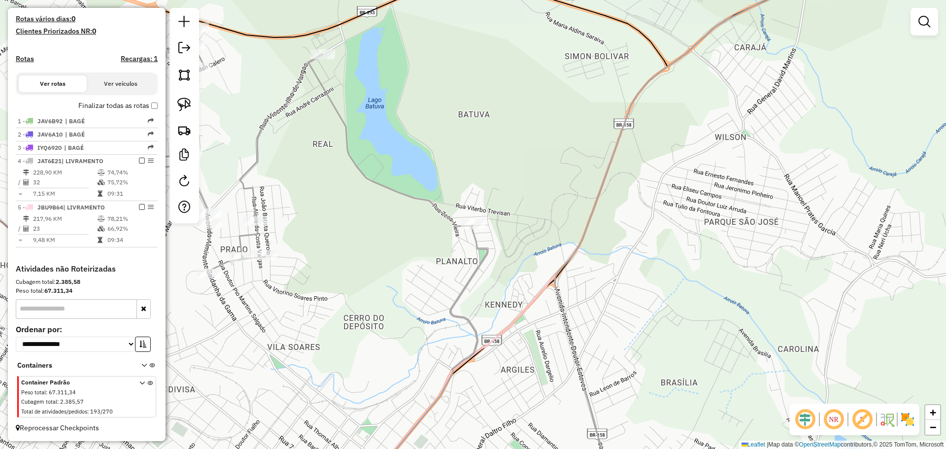
select select "**********"
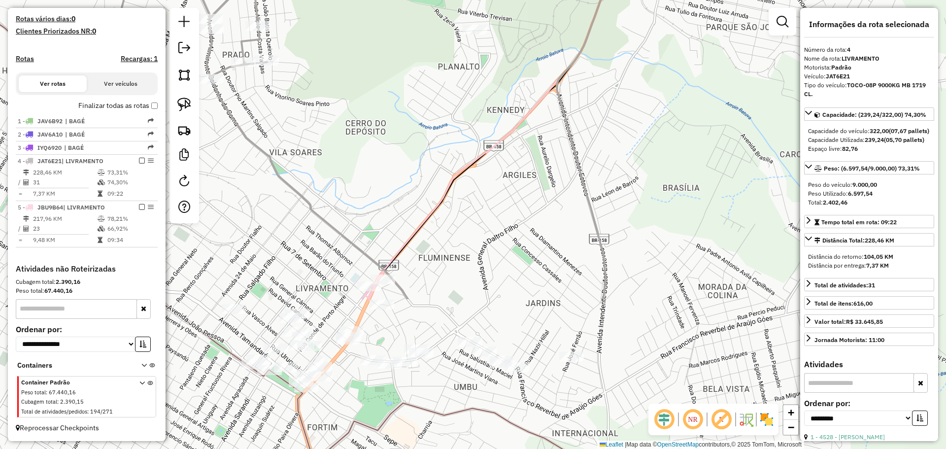
drag, startPoint x: 399, startPoint y: 305, endPoint x: 408, endPoint y: 155, distance: 150.6
click at [408, 155] on div "Janela de atendimento Grade de atendimento Capacidade Transportadoras Veículos …" at bounding box center [473, 224] width 946 height 449
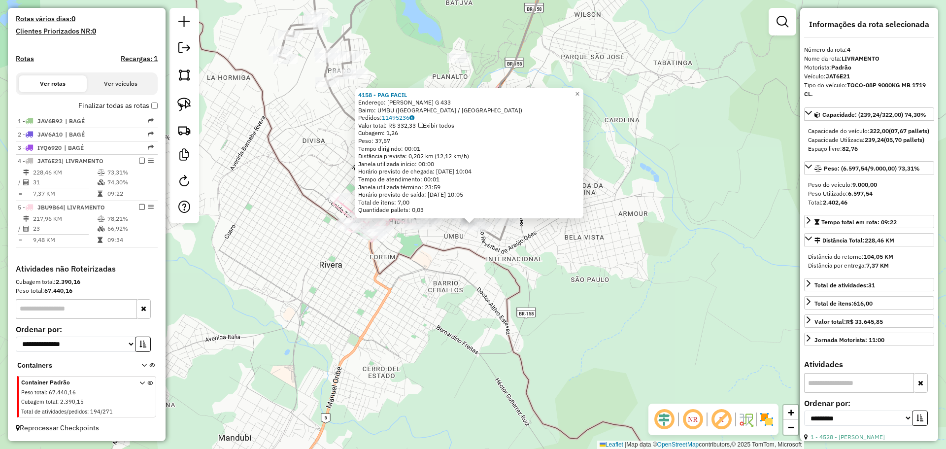
click at [429, 265] on div "4158 - PAG FACIL Endereço: FRANCISCO REVERBEL DE ARAUJO G 433 Bairro: UMBU (SAN…" at bounding box center [473, 224] width 946 height 449
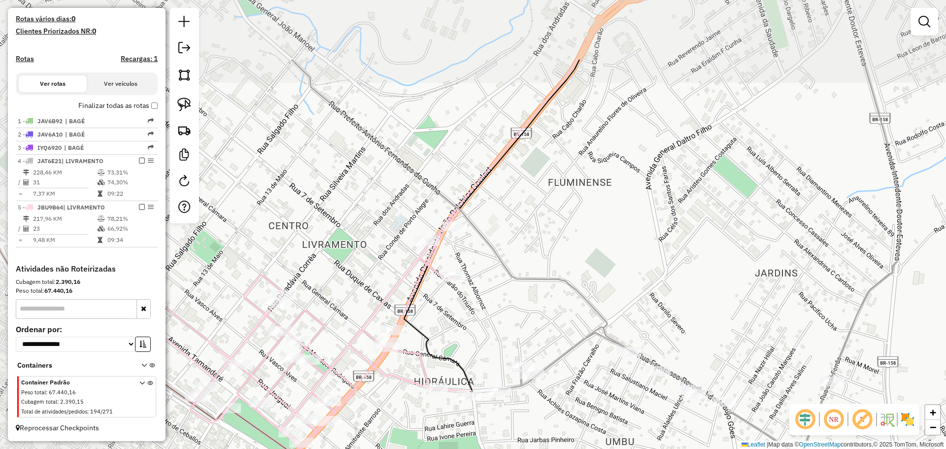
drag, startPoint x: 525, startPoint y: 359, endPoint x: 568, endPoint y: 385, distance: 50.0
click at [568, 385] on div "Janela de atendimento Grade de atendimento Capacidade Transportadoras Veículos …" at bounding box center [473, 224] width 946 height 449
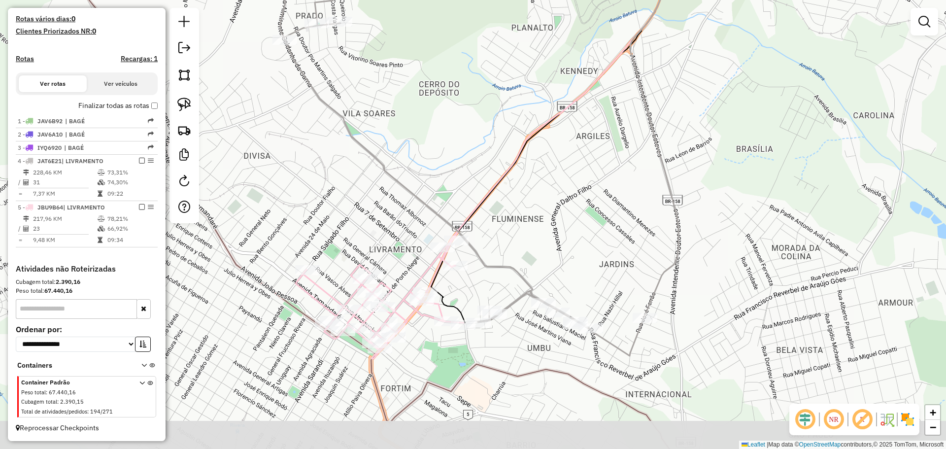
drag, startPoint x: 549, startPoint y: 276, endPoint x: 520, endPoint y: 228, distance: 56.5
click at [520, 228] on div "Janela de atendimento Grade de atendimento Capacidade Transportadoras Veículos …" at bounding box center [473, 224] width 946 height 449
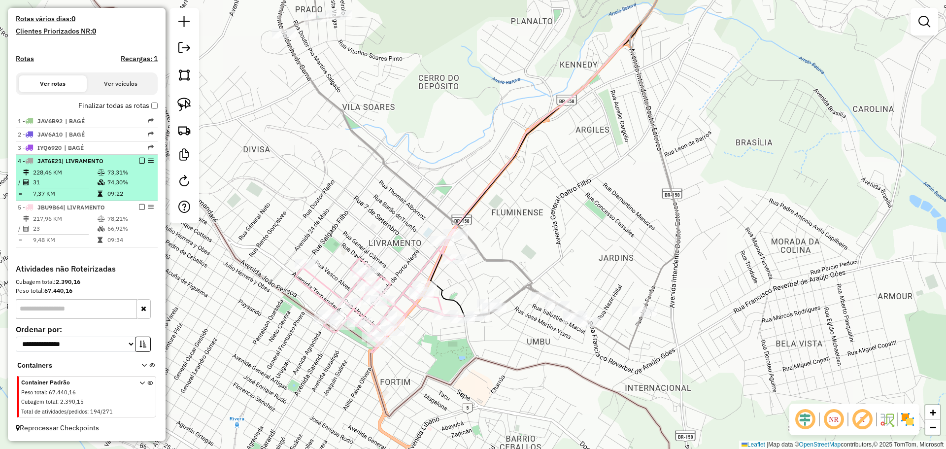
click at [139, 162] on em at bounding box center [142, 161] width 6 height 6
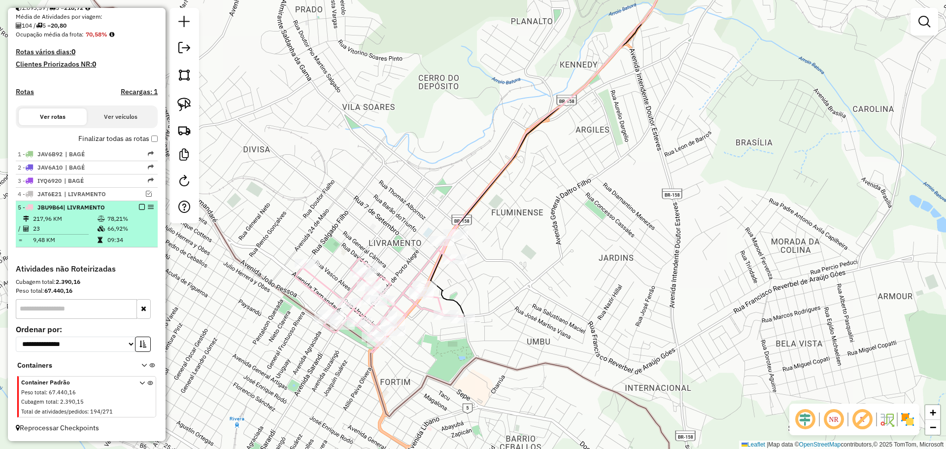
scroll to position [230, 0]
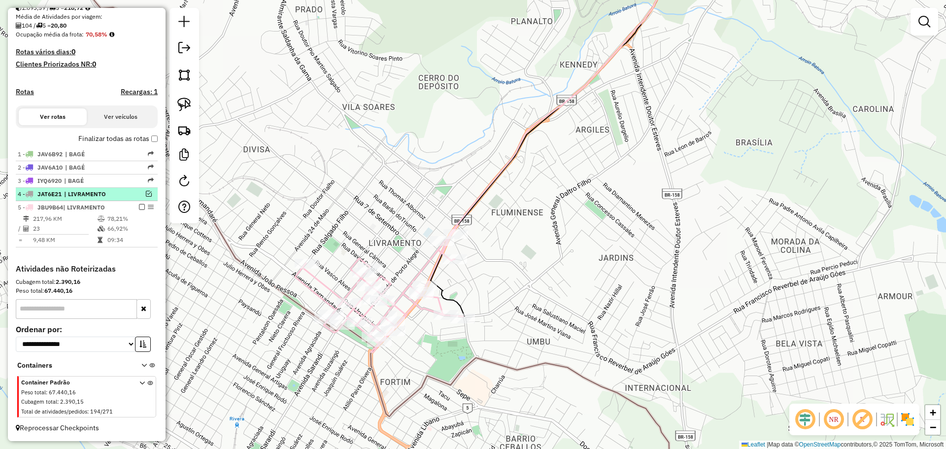
click at [146, 192] on em at bounding box center [149, 194] width 6 height 6
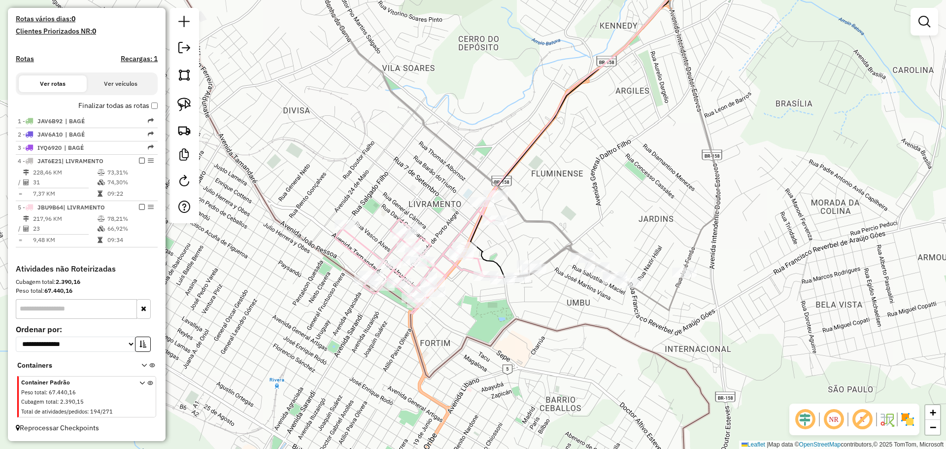
drag, startPoint x: 447, startPoint y: 201, endPoint x: 474, endPoint y: 141, distance: 65.3
click at [474, 141] on div "Janela de atendimento Grade de atendimento Capacidade Transportadoras Veículos …" at bounding box center [473, 224] width 946 height 449
select select "**********"
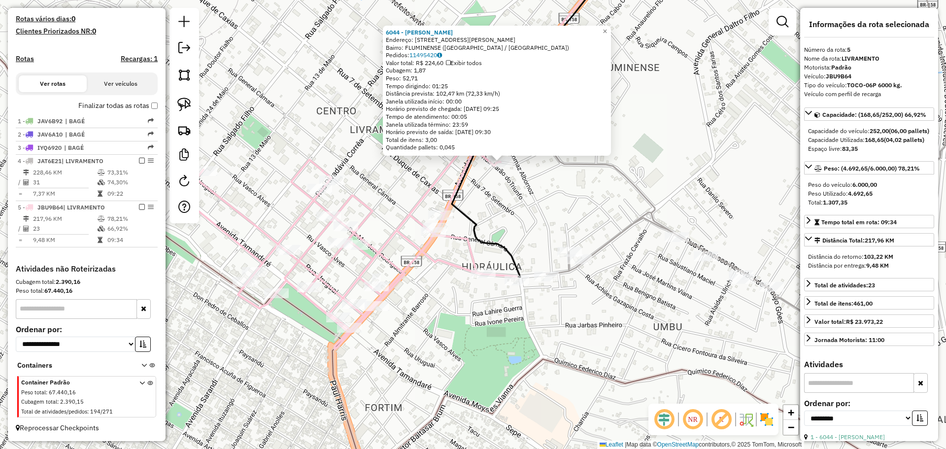
click at [592, 294] on div "6044 - Vera Helena Castilho Endereço: R ANTONIO AUGUSTO DE AZEVEDO 804 Bairro: …" at bounding box center [473, 224] width 946 height 449
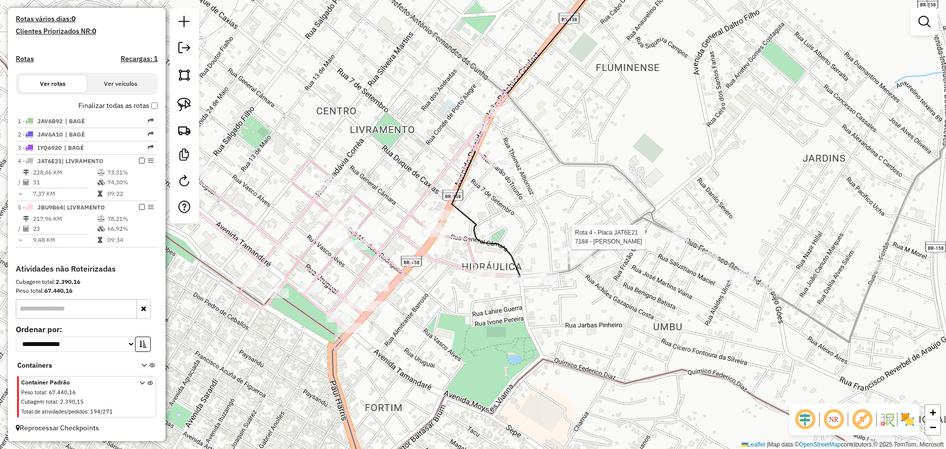
select select "**********"
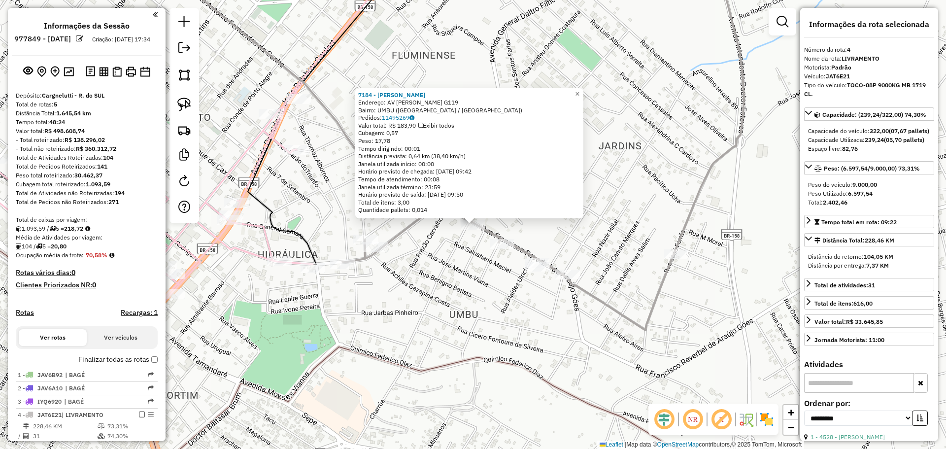
select select "**********"
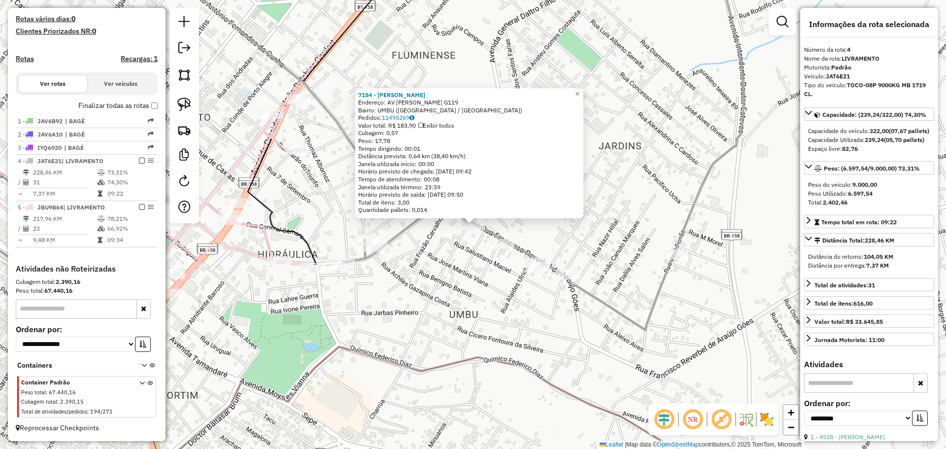
click at [471, 250] on div "7184 - [PERSON_NAME]: AV [PERSON_NAME] DE ARAUJO G119 Bairro: UMBU ([GEOGRAPHIC…" at bounding box center [473, 224] width 946 height 449
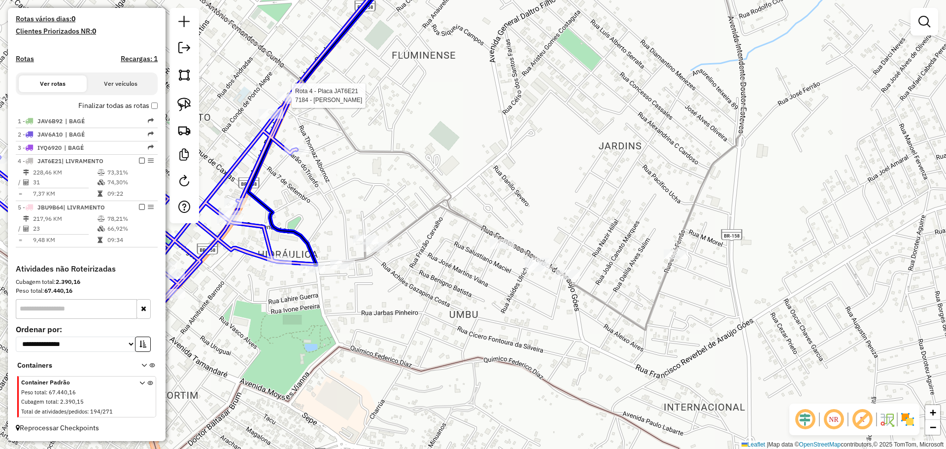
drag, startPoint x: 468, startPoint y: 231, endPoint x: 282, endPoint y: 102, distance: 225.8
click at [282, 102] on div at bounding box center [289, 97] width 25 height 10
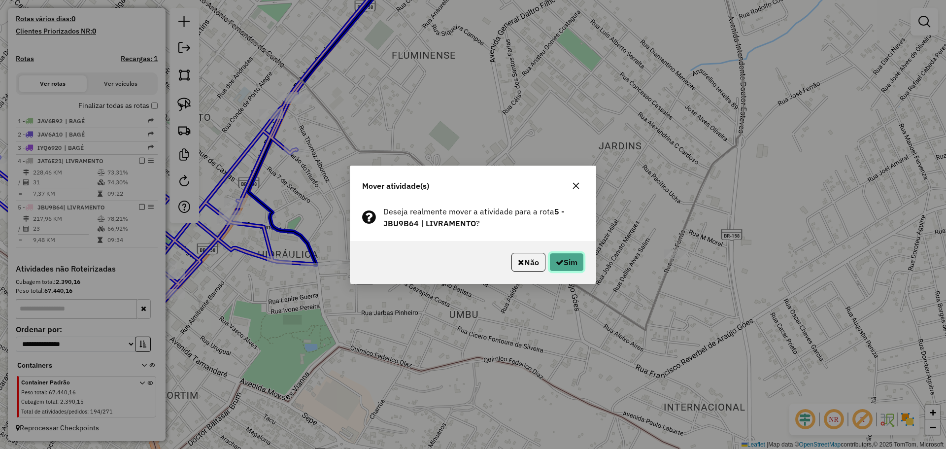
click at [575, 258] on button "Sim" at bounding box center [566, 262] width 34 height 19
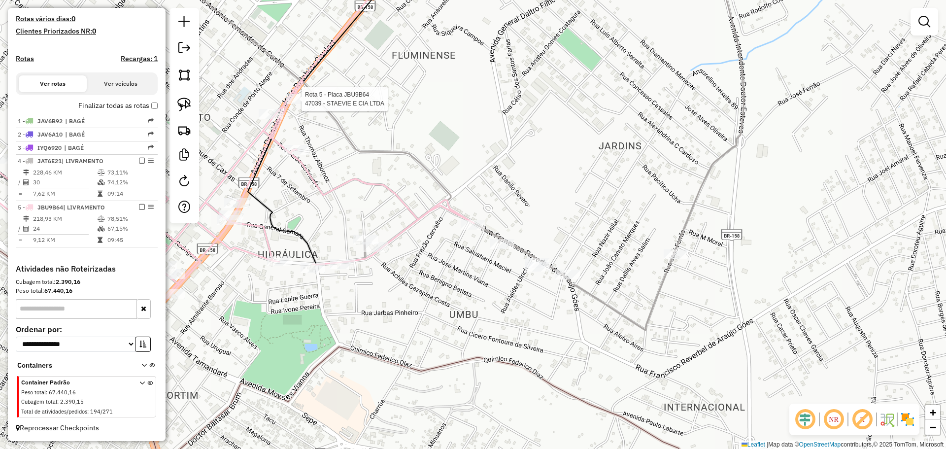
select select "**********"
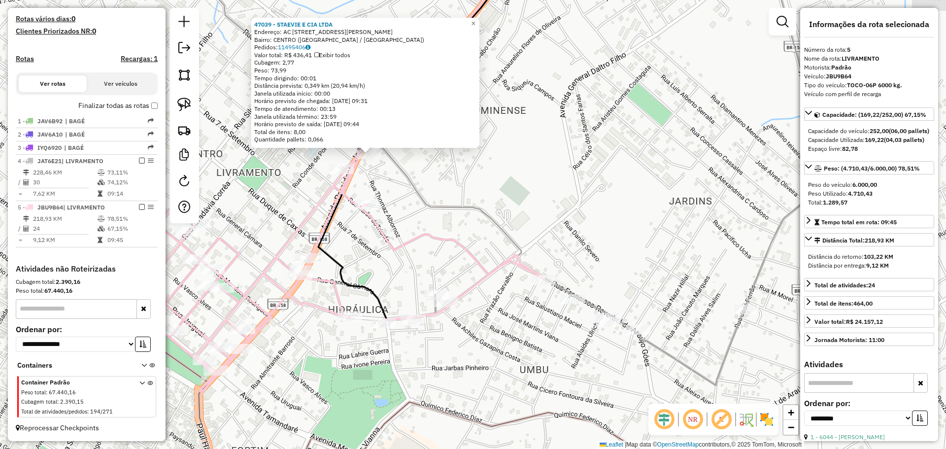
drag, startPoint x: 543, startPoint y: 345, endPoint x: 439, endPoint y: 274, distance: 125.6
click at [439, 274] on div "47039 - STAEVIE E CIA LTDA Endereço: AC [STREET_ADDRESS][PERSON_NAME] Bairro: C…" at bounding box center [473, 224] width 946 height 449
click at [575, 304] on div at bounding box center [572, 299] width 25 height 10
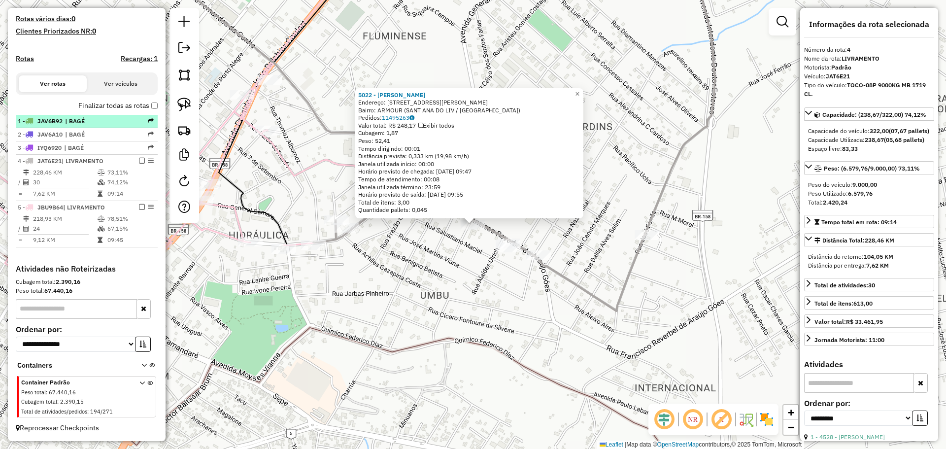
click at [139, 159] on em at bounding box center [142, 161] width 6 height 6
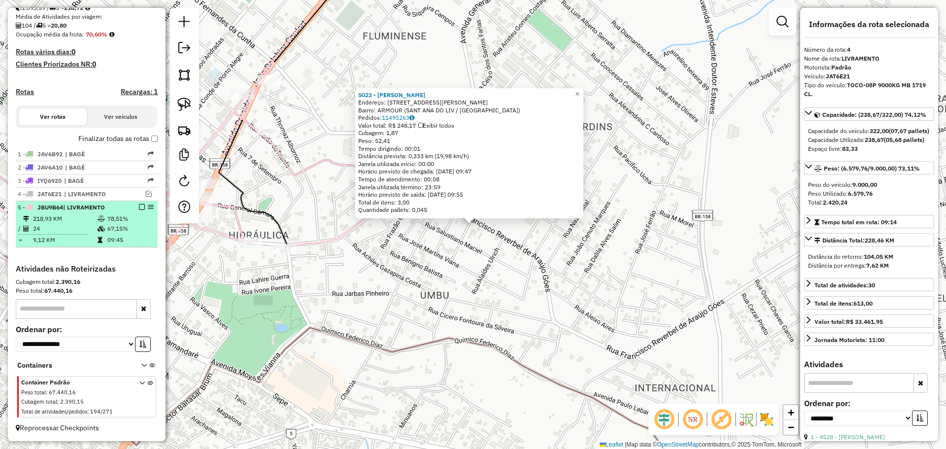
click at [139, 208] on em at bounding box center [142, 207] width 6 height 6
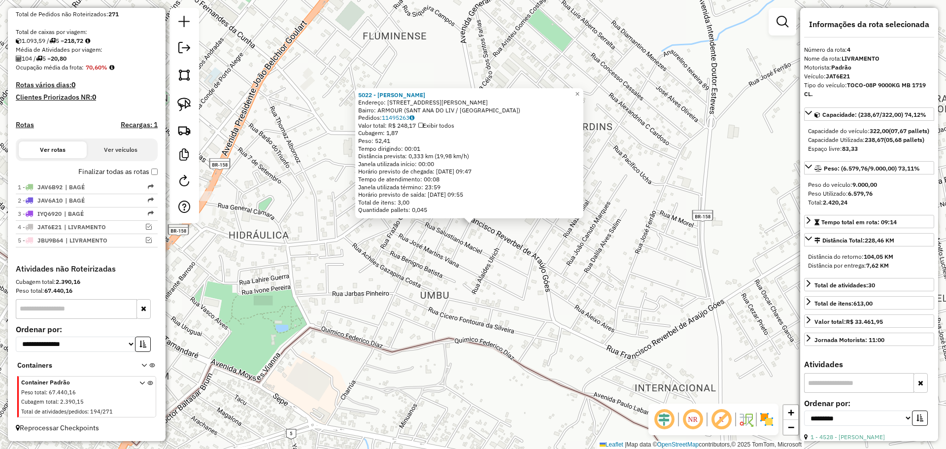
click at [328, 309] on div "5022 - [PERSON_NAME] DOS SAN Endereço: AV [PERSON_NAME] DE A GOES 255 Bairro: A…" at bounding box center [473, 224] width 946 height 449
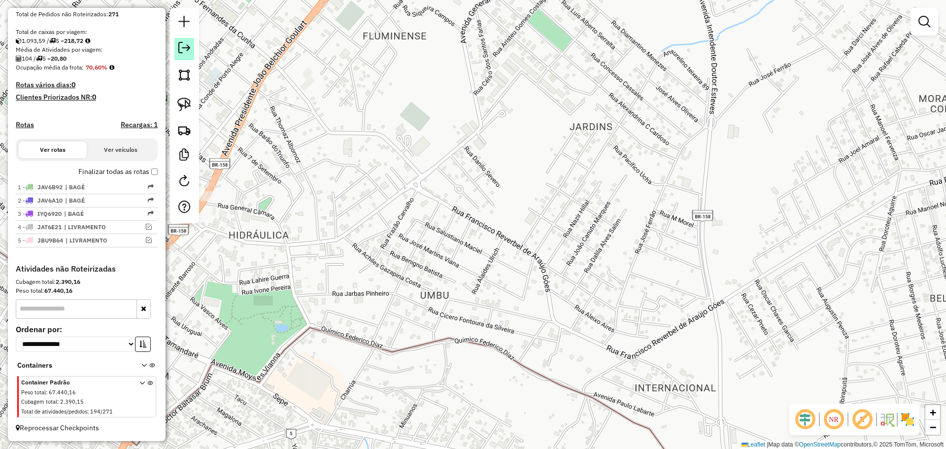
click at [194, 48] on link at bounding box center [184, 49] width 20 height 22
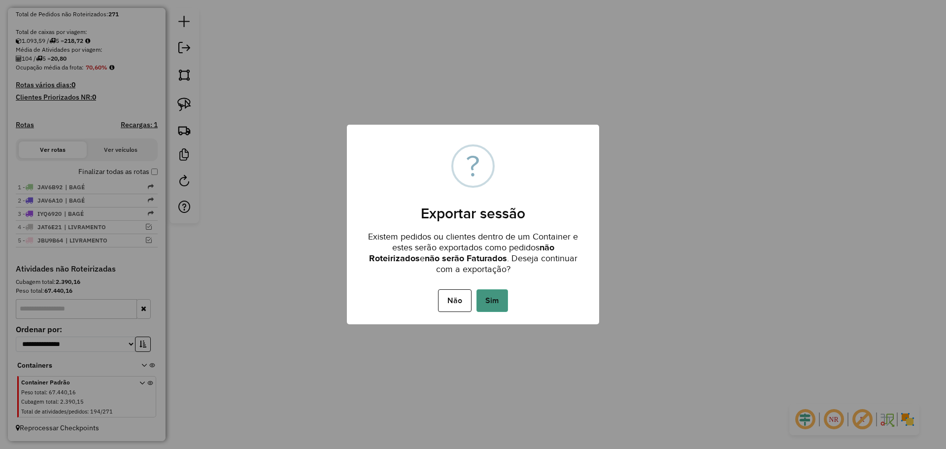
click at [491, 303] on button "Sim" at bounding box center [492, 300] width 32 height 23
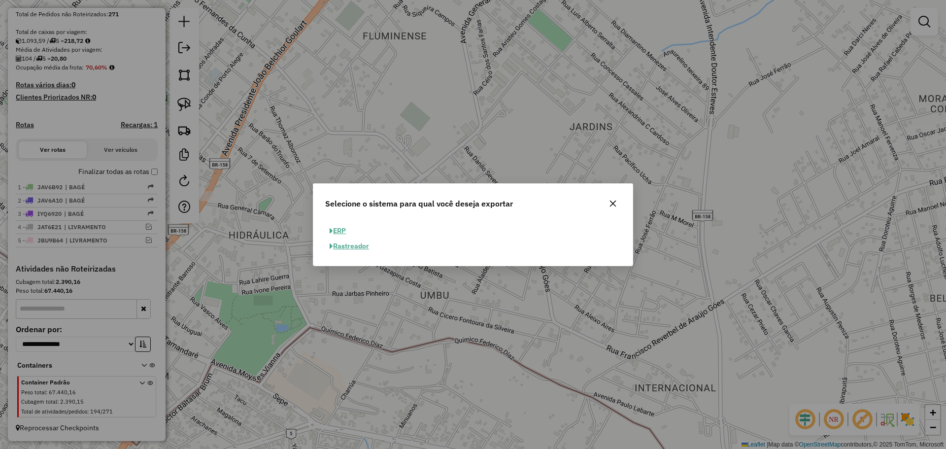
click at [332, 228] on span "button" at bounding box center [331, 231] width 3 height 7
select select "**"
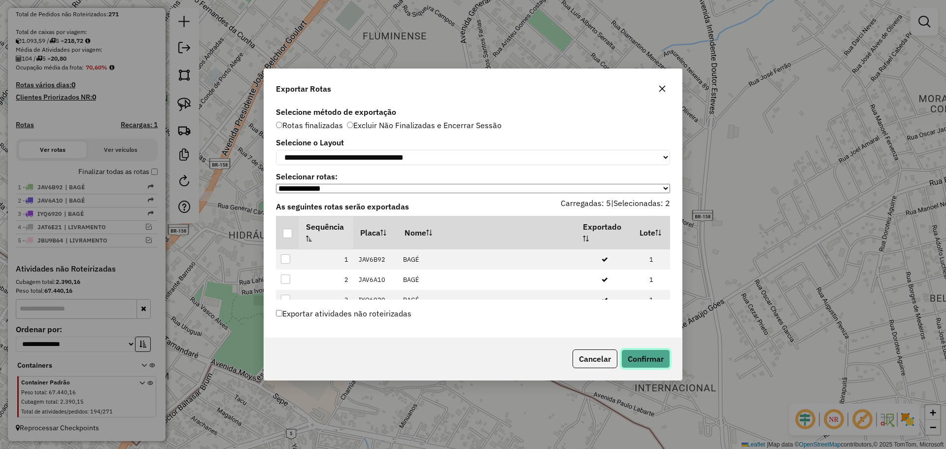
click at [655, 359] on button "Confirmar" at bounding box center [645, 358] width 49 height 19
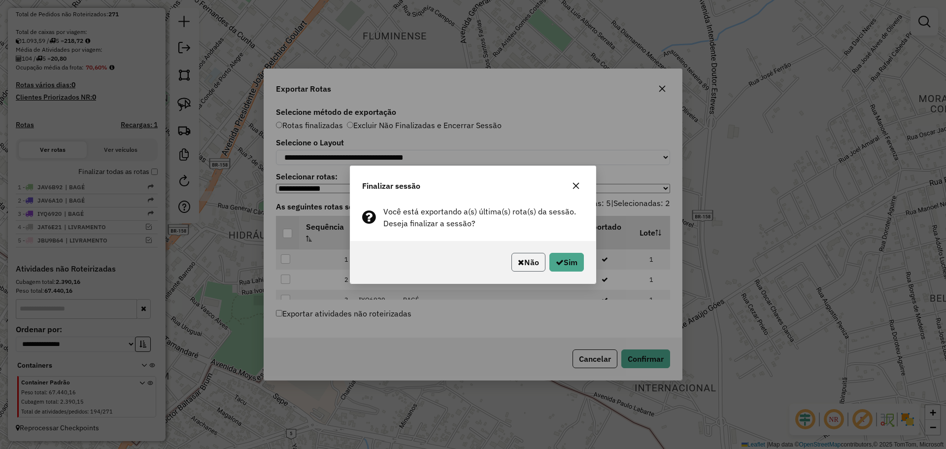
click at [523, 268] on button "Não" at bounding box center [528, 262] width 34 height 19
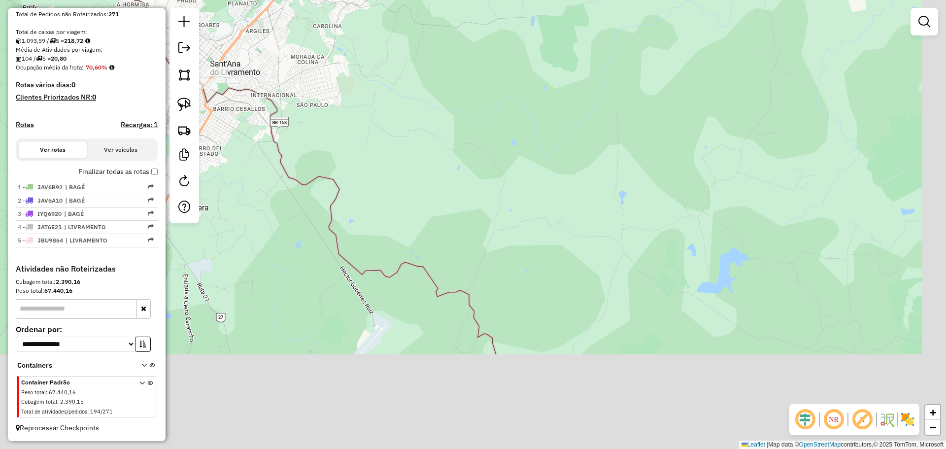
drag, startPoint x: 322, startPoint y: 310, endPoint x: 221, endPoint y: 144, distance: 194.1
click at [221, 144] on div "Janela de atendimento Grade de atendimento Capacidade Transportadoras Veículos …" at bounding box center [473, 224] width 946 height 449
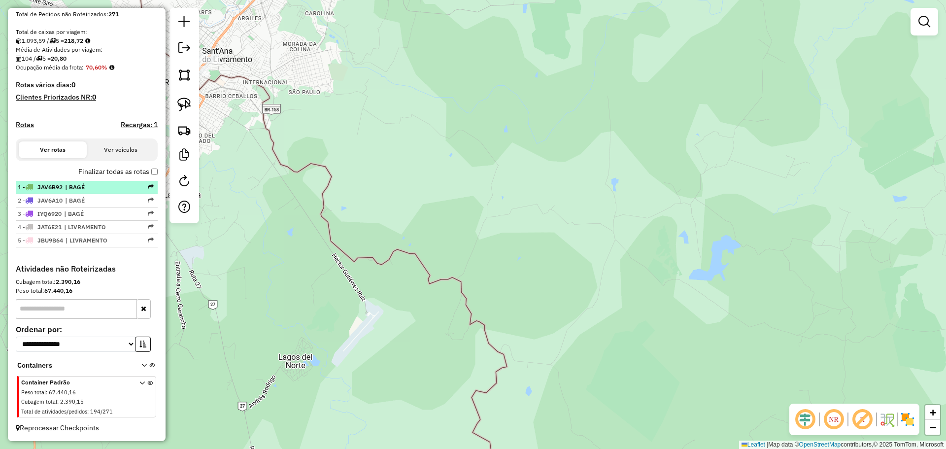
click at [70, 188] on span "| BAGÉ" at bounding box center [87, 187] width 45 height 9
select select "**********"
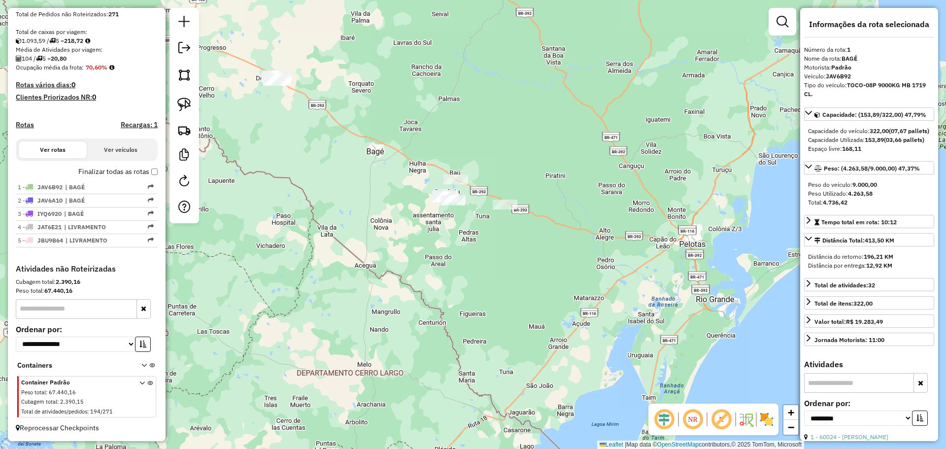
drag, startPoint x: 475, startPoint y: 337, endPoint x: 270, endPoint y: 122, distance: 297.6
click at [270, 122] on div "Janela de atendimento Grade de atendimento Capacidade Transportadoras Veículos …" at bounding box center [473, 224] width 946 height 449
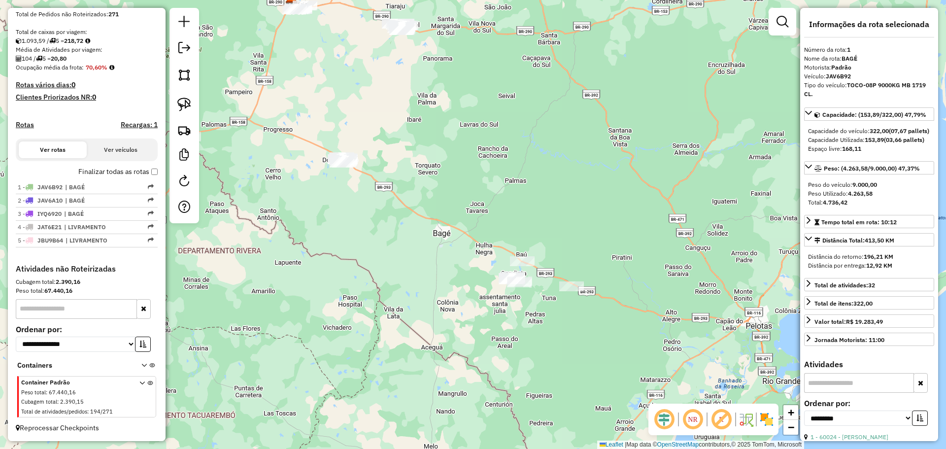
drag, startPoint x: 384, startPoint y: 256, endPoint x: 403, endPoint y: 273, distance: 25.1
click at [403, 273] on div "Janela de atendimento Grade de atendimento Capacidade Transportadoras Veículos …" at bounding box center [473, 224] width 946 height 449
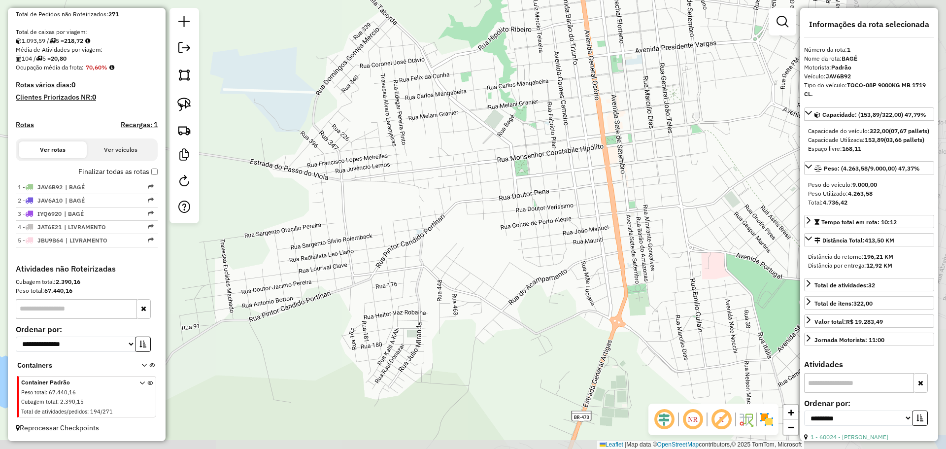
drag, startPoint x: 463, startPoint y: 302, endPoint x: 348, endPoint y: 266, distance: 120.8
click at [348, 266] on div "Janela de atendimento Grade de atendimento Capacidade Transportadoras Veículos …" at bounding box center [473, 224] width 946 height 449
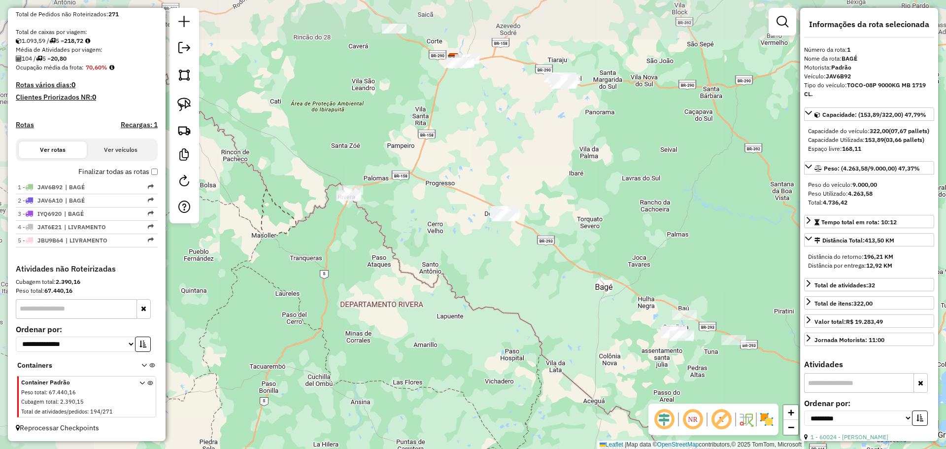
drag, startPoint x: 382, startPoint y: 242, endPoint x: 562, endPoint y: 340, distance: 205.1
click at [563, 341] on div "Janela de atendimento Grade de atendimento Capacidade Transportadoras Veículos …" at bounding box center [473, 224] width 946 height 449
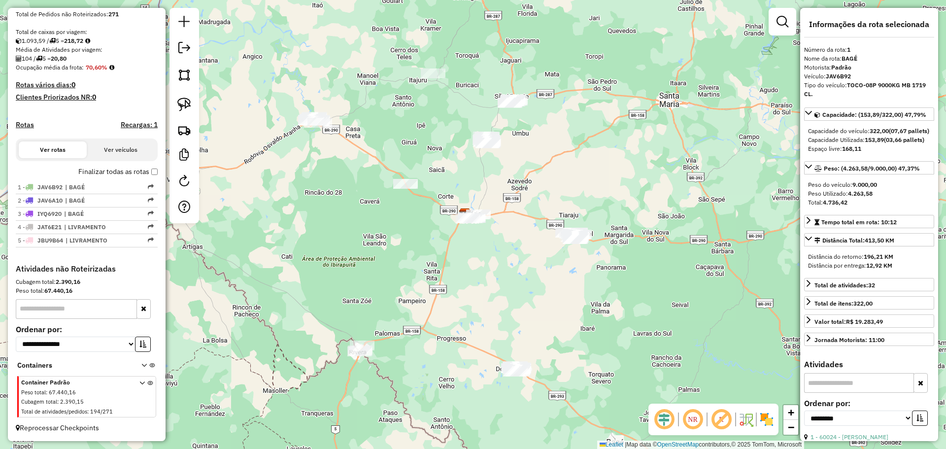
drag, startPoint x: 464, startPoint y: 194, endPoint x: 366, endPoint y: 228, distance: 103.8
click at [467, 344] on div "Janela de atendimento Grade de atendimento Capacidade Transportadoras Veículos …" at bounding box center [473, 224] width 946 height 449
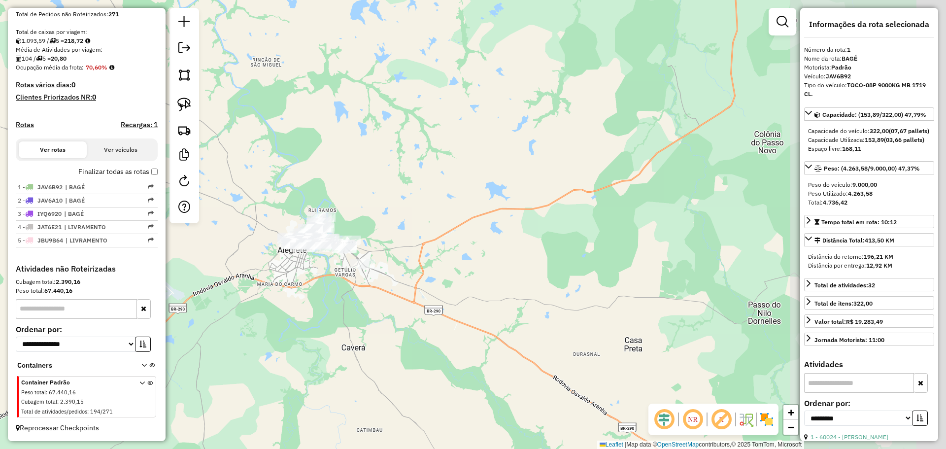
drag, startPoint x: 640, startPoint y: 187, endPoint x: 294, endPoint y: 334, distance: 375.8
click at [294, 334] on div "Janela de atendimento Grade de atendimento Capacidade Transportadoras Veículos …" at bounding box center [473, 224] width 946 height 449
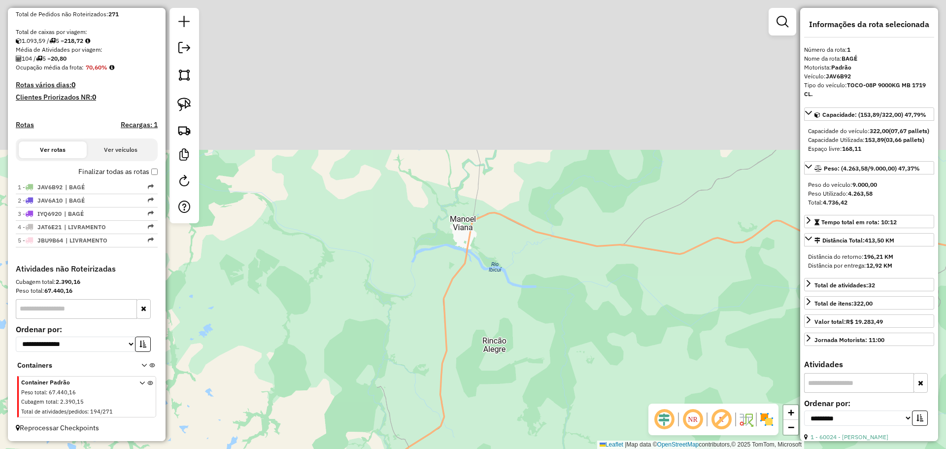
drag, startPoint x: 553, startPoint y: 169, endPoint x: 491, endPoint y: 381, distance: 221.7
click at [491, 381] on div "Janela de atendimento Grade de atendimento Capacidade Transportadoras Veículos …" at bounding box center [473, 224] width 946 height 449
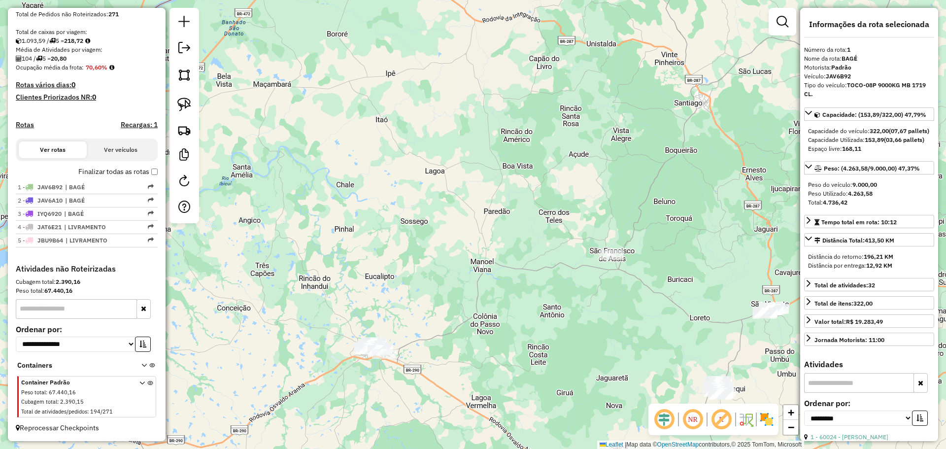
drag, startPoint x: 413, startPoint y: 321, endPoint x: 458, endPoint y: 245, distance: 88.4
click at [467, 240] on div "Janela de atendimento Grade de atendimento Capacidade Transportadoras Veículos …" at bounding box center [473, 224] width 946 height 449
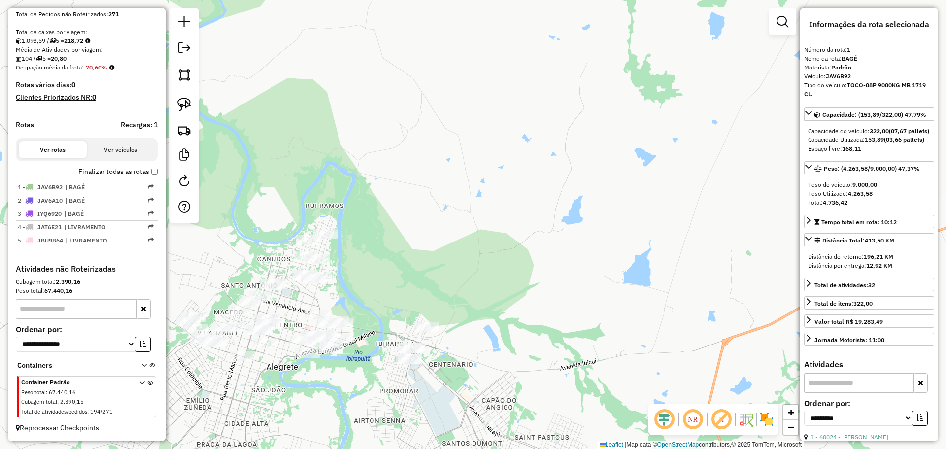
drag, startPoint x: 369, startPoint y: 289, endPoint x: 452, endPoint y: 258, distance: 88.9
click at [452, 258] on div "Janela de atendimento Grade de atendimento Capacidade Transportadoras Veículos …" at bounding box center [473, 224] width 946 height 449
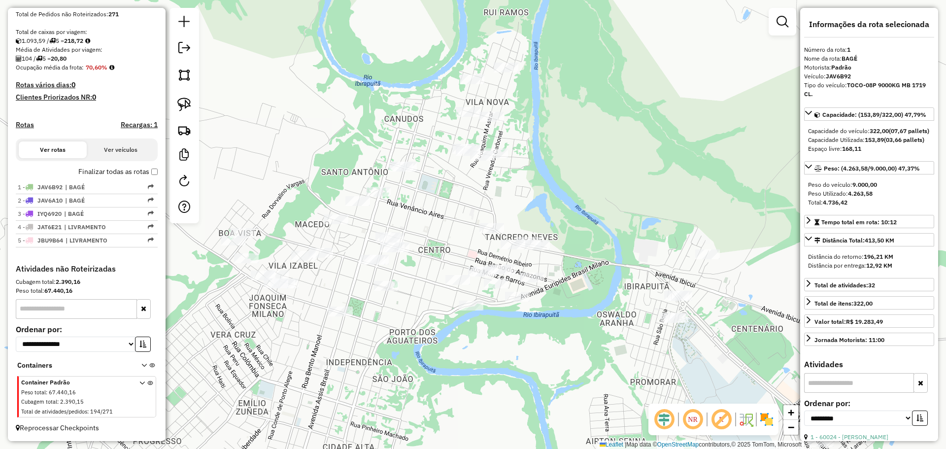
drag, startPoint x: 356, startPoint y: 362, endPoint x: 422, endPoint y: 298, distance: 92.3
click at [422, 298] on div "Janela de atendimento Grade de atendimento Capacidade Transportadoras Veículos …" at bounding box center [473, 224] width 946 height 449
click at [484, 222] on div "Janela de atendimento Grade de atendimento Capacidade Transportadoras Veículos …" at bounding box center [473, 224] width 946 height 449
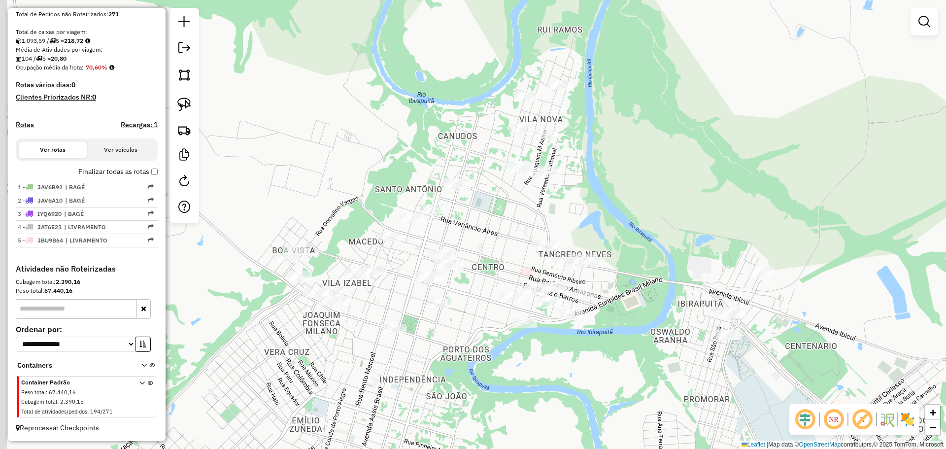
drag, startPoint x: 433, startPoint y: 295, endPoint x: 483, endPoint y: 311, distance: 53.3
click at [483, 311] on div "Janela de atendimento Grade de atendimento Capacidade Transportadoras Veículos …" at bounding box center [473, 224] width 946 height 449
click at [187, 103] on img at bounding box center [184, 105] width 14 height 14
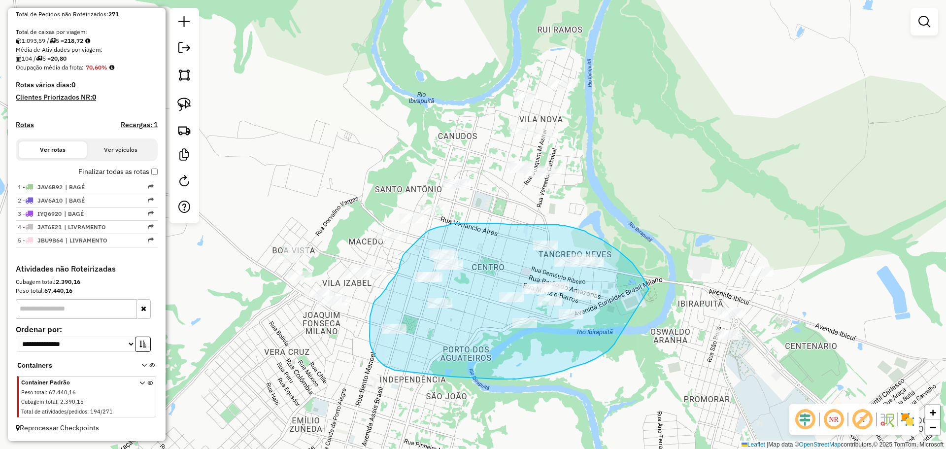
drag, startPoint x: 649, startPoint y: 289, endPoint x: 618, endPoint y: 335, distance: 55.8
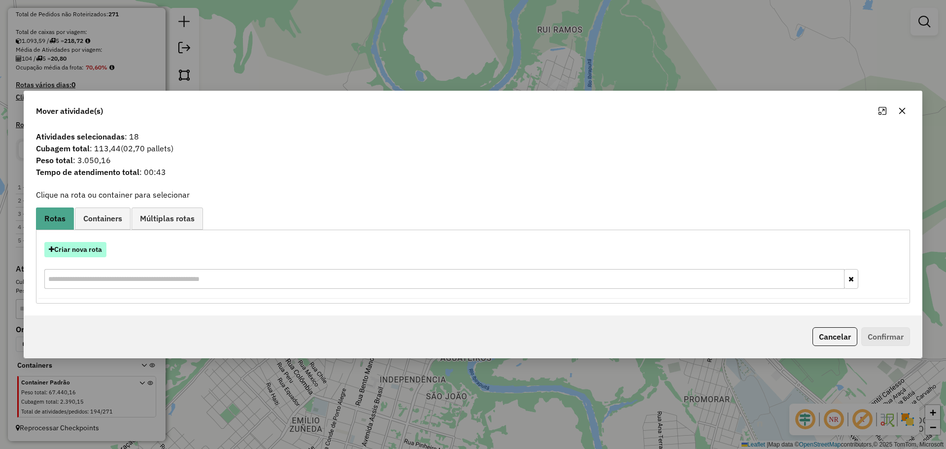
click at [80, 249] on button "Criar nova rota" at bounding box center [75, 249] width 62 height 15
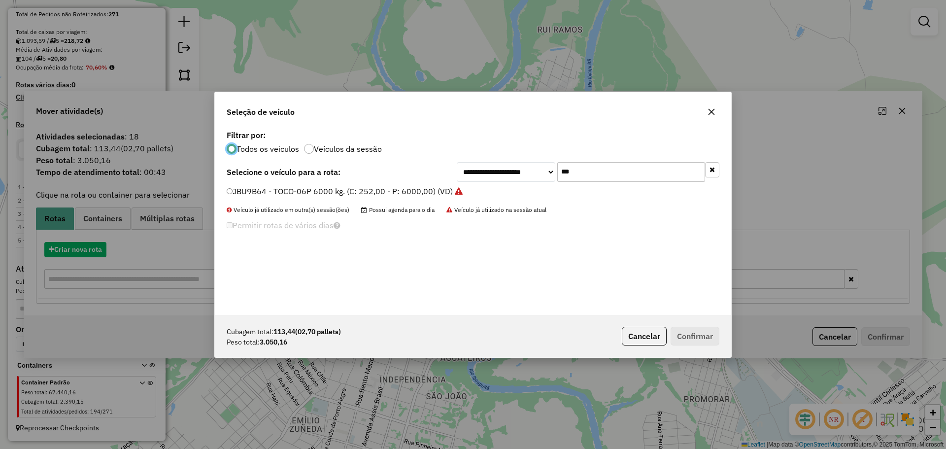
scroll to position [5, 3]
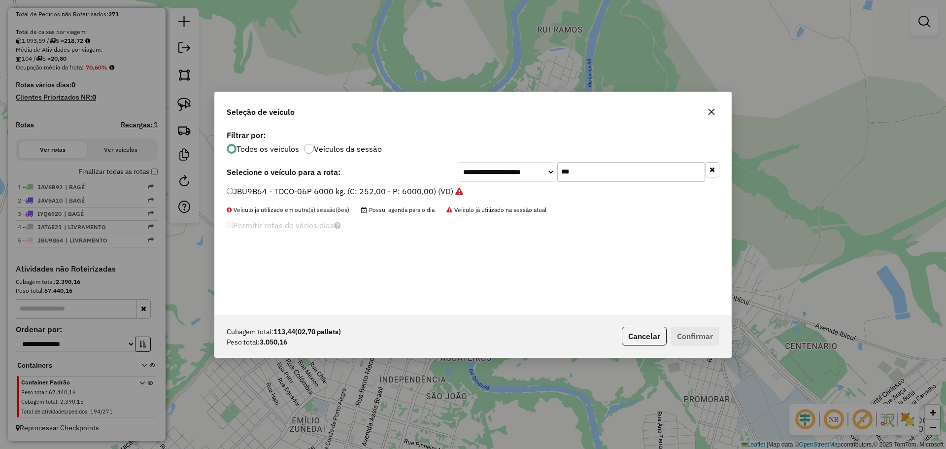
drag, startPoint x: 595, startPoint y: 173, endPoint x: 535, endPoint y: 165, distance: 60.7
click at [535, 165] on div "**********" at bounding box center [588, 172] width 263 height 20
type input "**"
click at [348, 190] on label "JBA1I59 - TOCO-06P 6000 kg. (C: 252,00 - P: 6000,00) (VD)" at bounding box center [339, 191] width 224 height 12
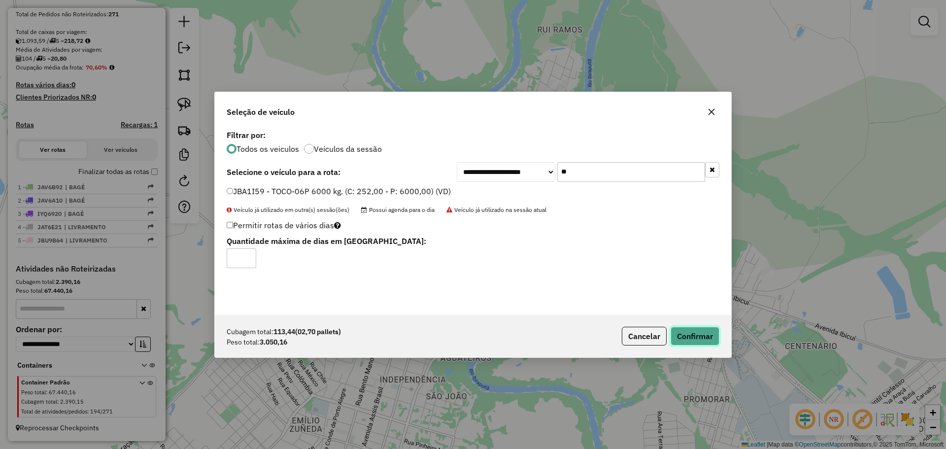
click at [686, 327] on button "Confirmar" at bounding box center [695, 336] width 49 height 19
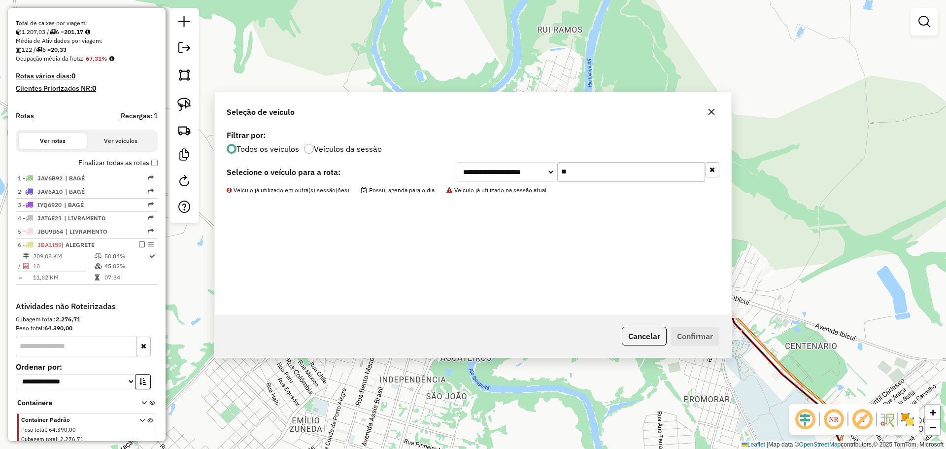
scroll to position [243, 0]
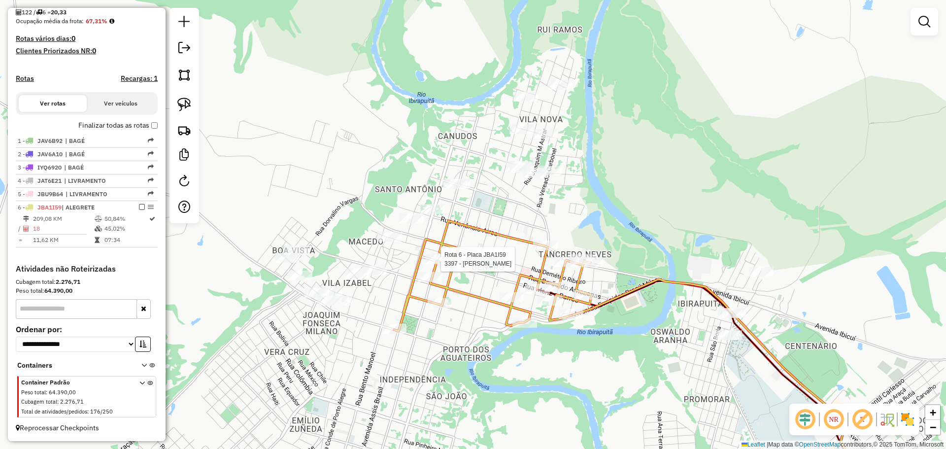
select select "**********"
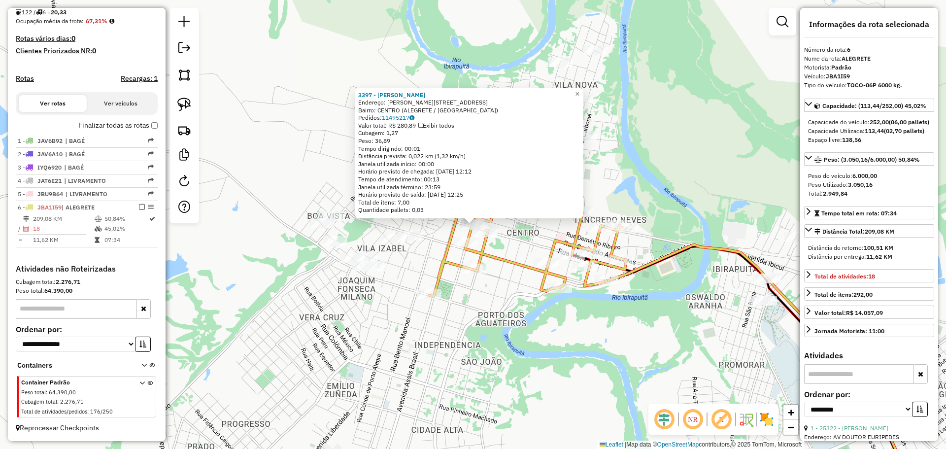
click at [492, 365] on div "3397 - [PERSON_NAME]: R [PERSON_NAME] 285 Bairro: [GEOGRAPHIC_DATA] (ALEGRETE /…" at bounding box center [473, 224] width 946 height 449
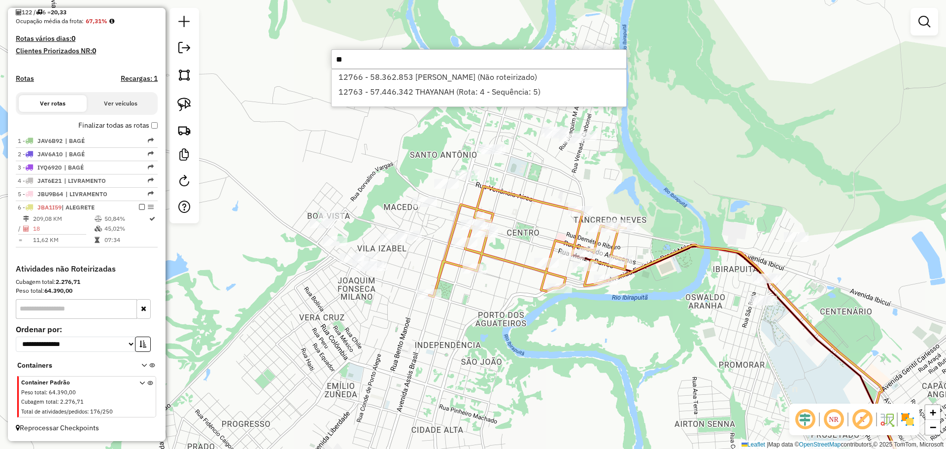
type input "*"
type input "****"
click at [464, 79] on li "5092 - [PERSON_NAME] PE (Não roteirizado)" at bounding box center [479, 76] width 295 height 15
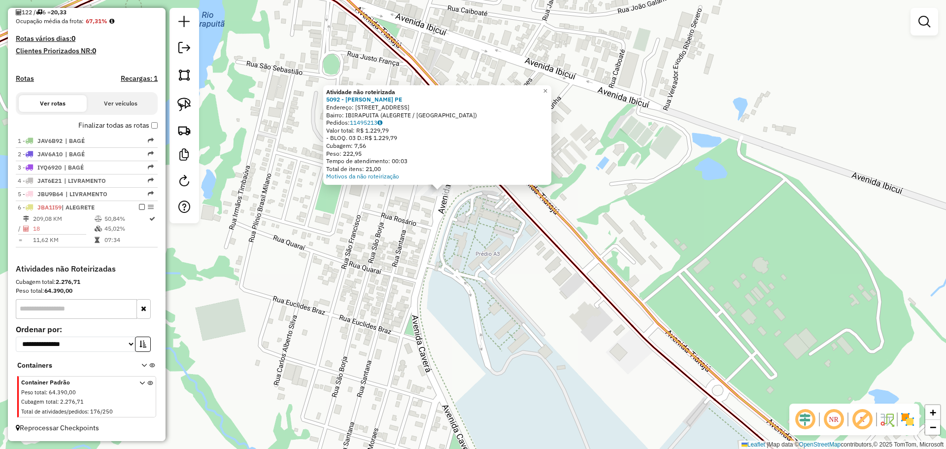
click at [442, 196] on div at bounding box center [441, 191] width 25 height 10
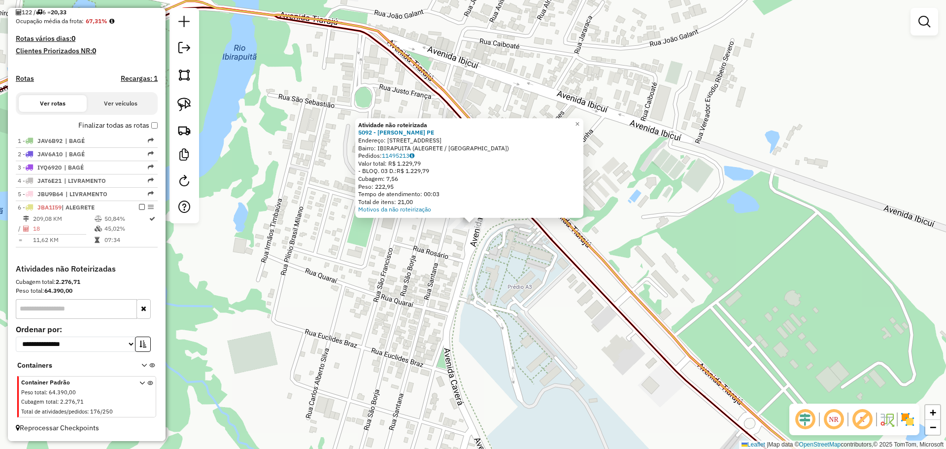
click at [456, 219] on div "Atividade não roteirizada 5092 - [PERSON_NAME] PE Endereço: AV CAVERA 80 Bairro…" at bounding box center [473, 224] width 946 height 449
click at [456, 246] on div "Atividade não roteirizada 5092 - [PERSON_NAME] PE Endereço: AV CAVERA 80 Bairro…" at bounding box center [473, 224] width 946 height 449
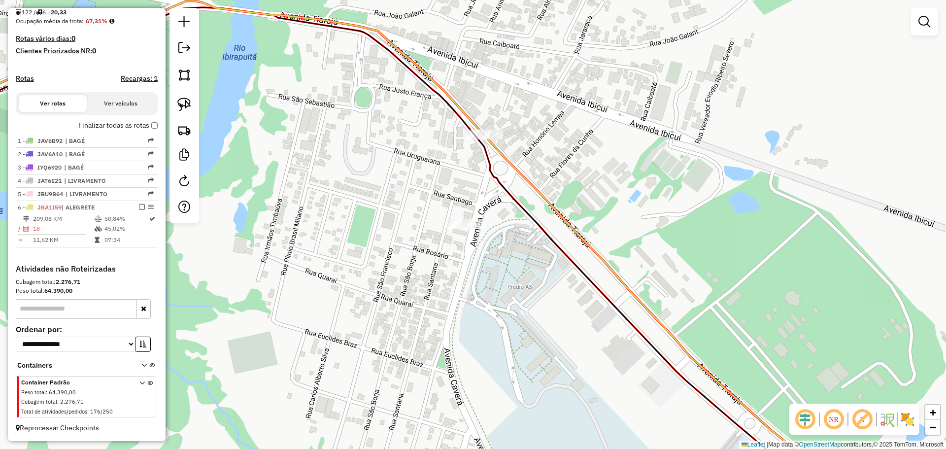
drag, startPoint x: 371, startPoint y: 198, endPoint x: 716, endPoint y: 349, distance: 377.5
click at [716, 349] on div "Janela de atendimento Grade de atendimento Capacidade Transportadoras Veículos …" at bounding box center [473, 224] width 946 height 449
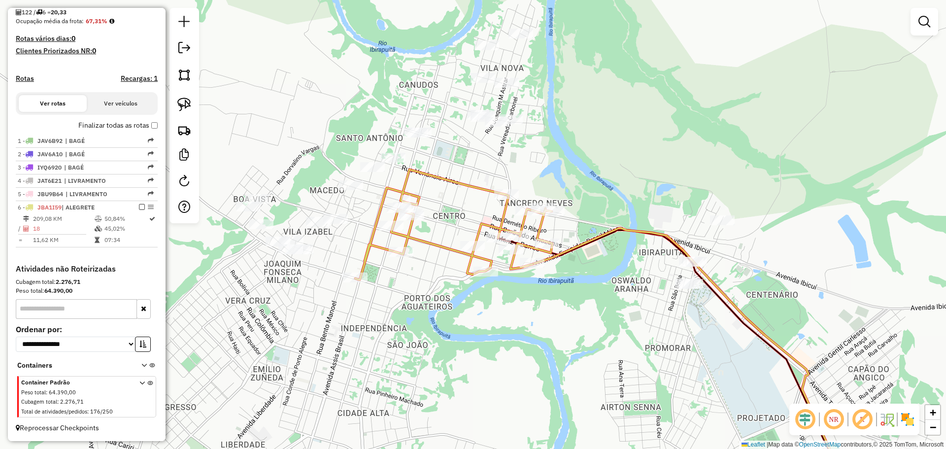
drag, startPoint x: 407, startPoint y: 192, endPoint x: 586, endPoint y: 214, distance: 180.2
click at [586, 214] on div "Janela de atendimento Grade de atendimento Capacidade Transportadoras Veículos …" at bounding box center [473, 224] width 946 height 449
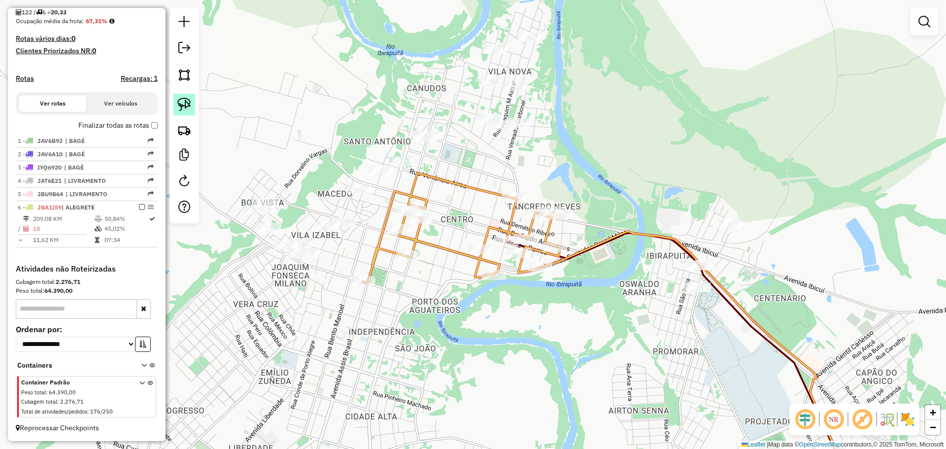
click at [186, 103] on img at bounding box center [184, 105] width 14 height 14
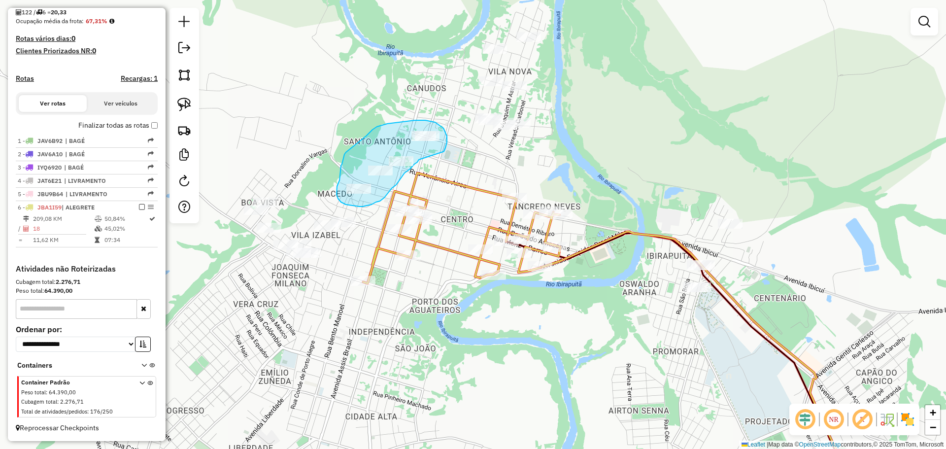
drag, startPoint x: 443, startPoint y: 152, endPoint x: 419, endPoint y: 160, distance: 25.4
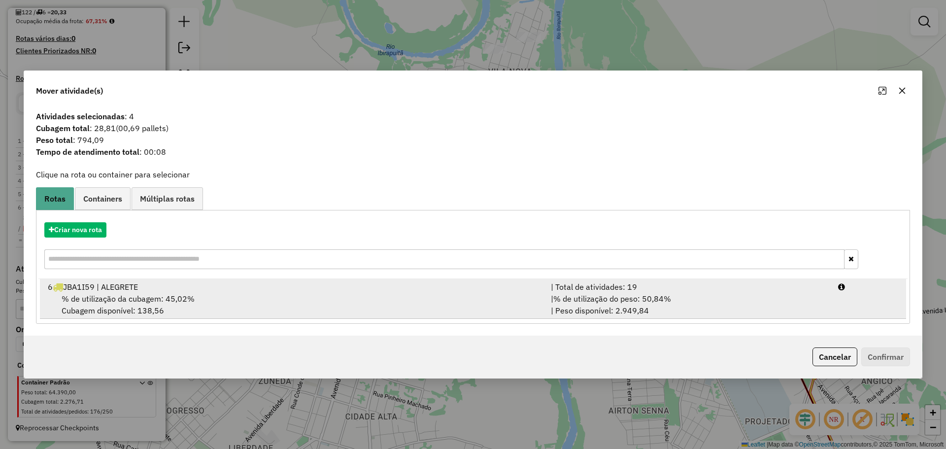
click at [217, 303] on div "% de utilização da cubagem: 45,02% Cubagem disponível: 138,56" at bounding box center [293, 305] width 503 height 24
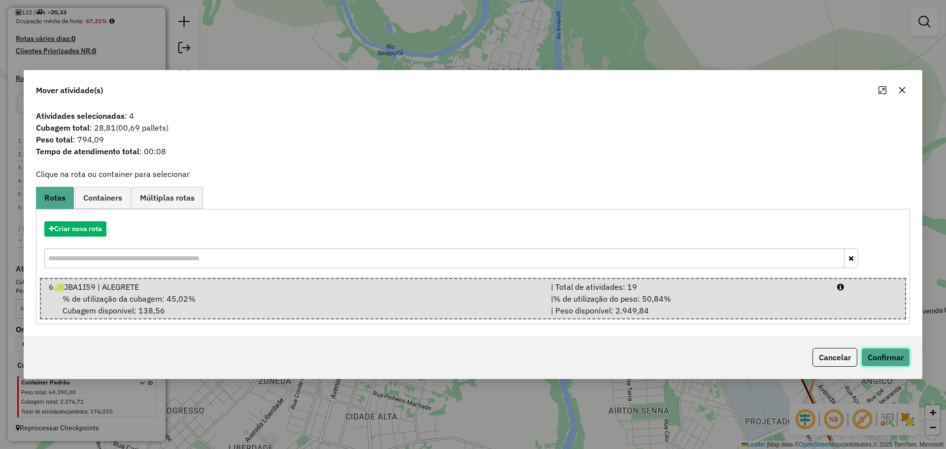
click at [870, 357] on button "Confirmar" at bounding box center [885, 357] width 49 height 19
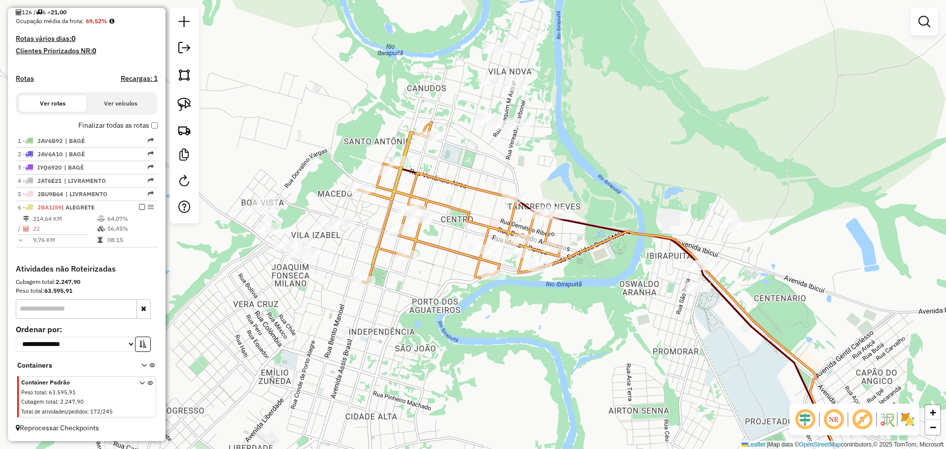
click at [537, 207] on icon at bounding box center [459, 202] width 202 height 161
select select "**********"
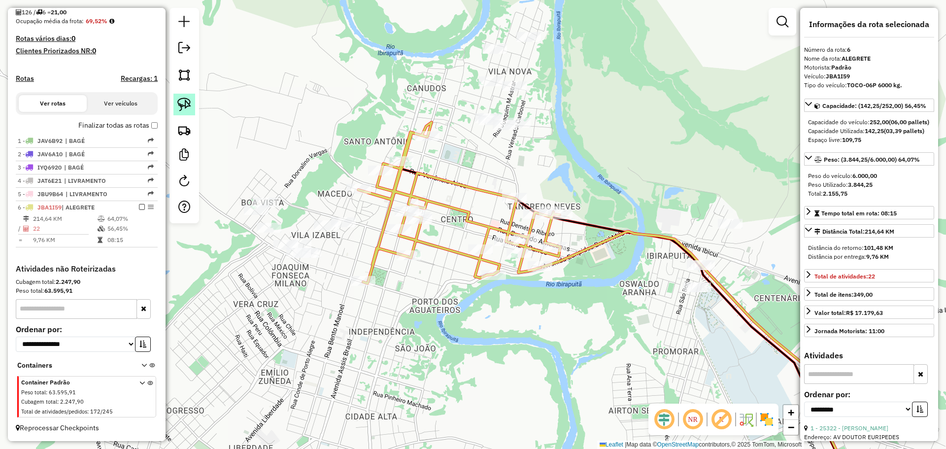
click at [183, 108] on img at bounding box center [184, 105] width 14 height 14
drag, startPoint x: 360, startPoint y: 217, endPoint x: 365, endPoint y: 230, distance: 14.2
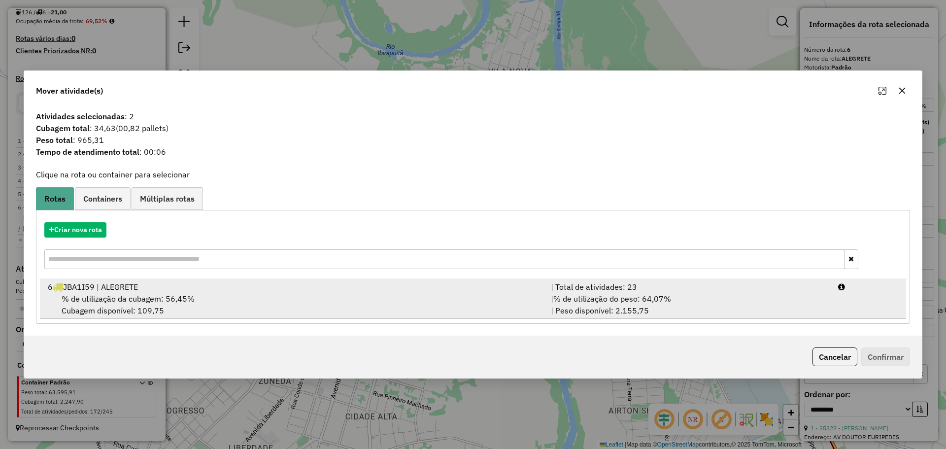
click at [346, 294] on div "% de utilização da cubagem: 56,45% Cubagem disponível: 109,75" at bounding box center [293, 305] width 503 height 24
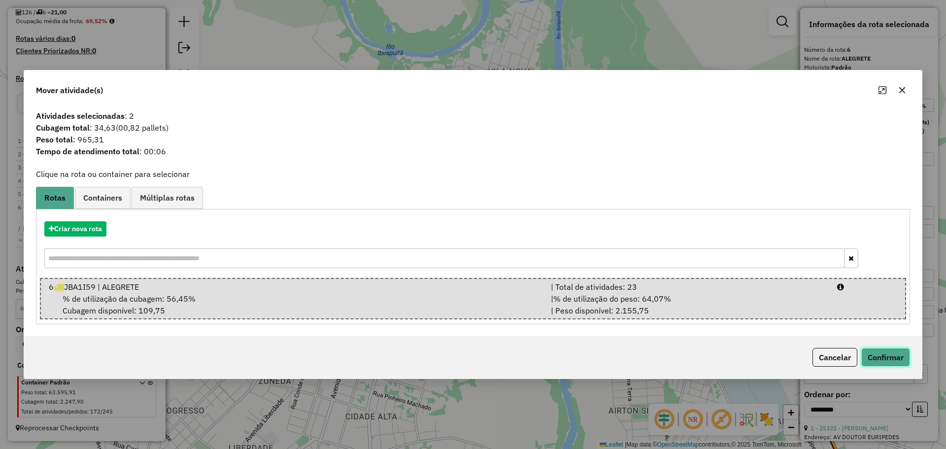
click at [874, 354] on button "Confirmar" at bounding box center [885, 357] width 49 height 19
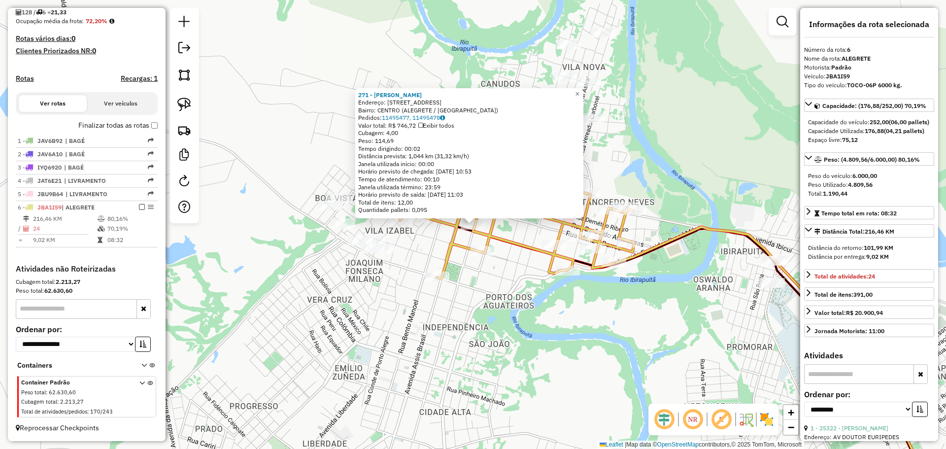
click at [363, 282] on div "271 - [PERSON_NAME]: [STREET_ADDRESS] Bairro: CENTRO (ALEGRETE / [GEOGRAPHIC_DA…" at bounding box center [473, 224] width 946 height 449
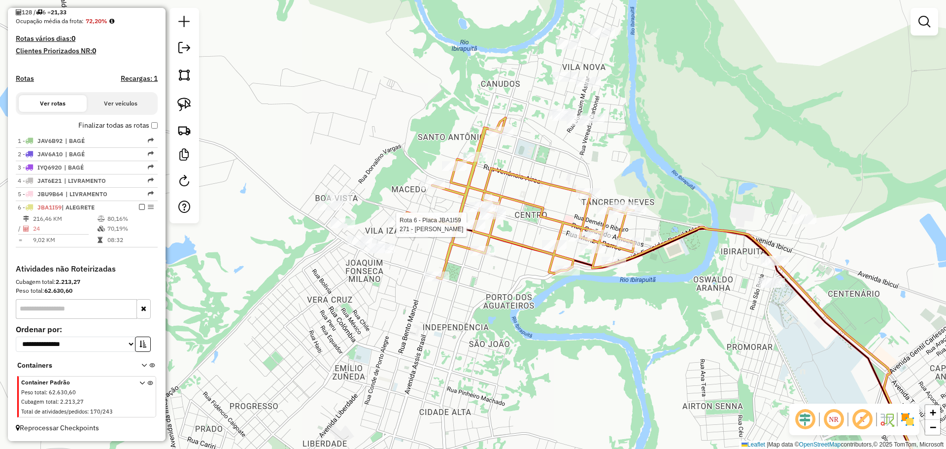
select select "**********"
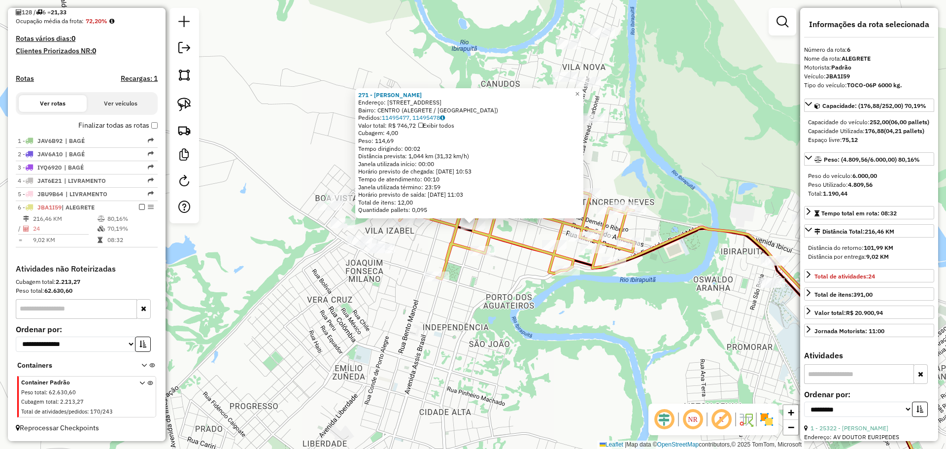
click at [440, 294] on div "271 - [PERSON_NAME]: [STREET_ADDRESS] Bairro: CENTRO (ALEGRETE / [GEOGRAPHIC_DA…" at bounding box center [473, 224] width 946 height 449
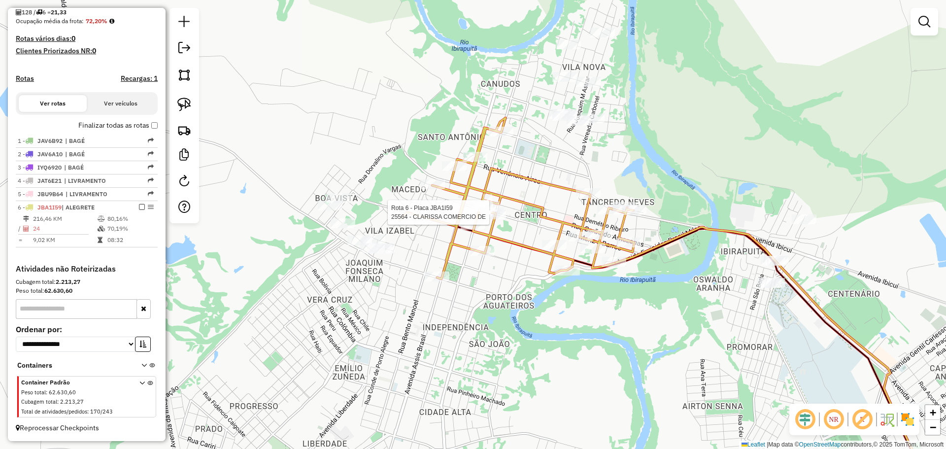
select select "**********"
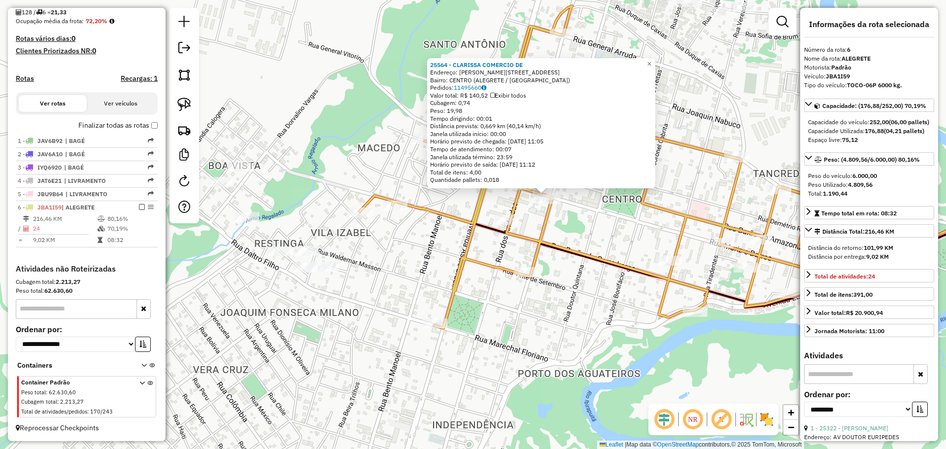
click at [401, 253] on div "25564 - CLARISSA COMERCIO DE Endereço: [PERSON_NAME] 227 Bairro: [GEOGRAPHIC_DA…" at bounding box center [473, 224] width 946 height 449
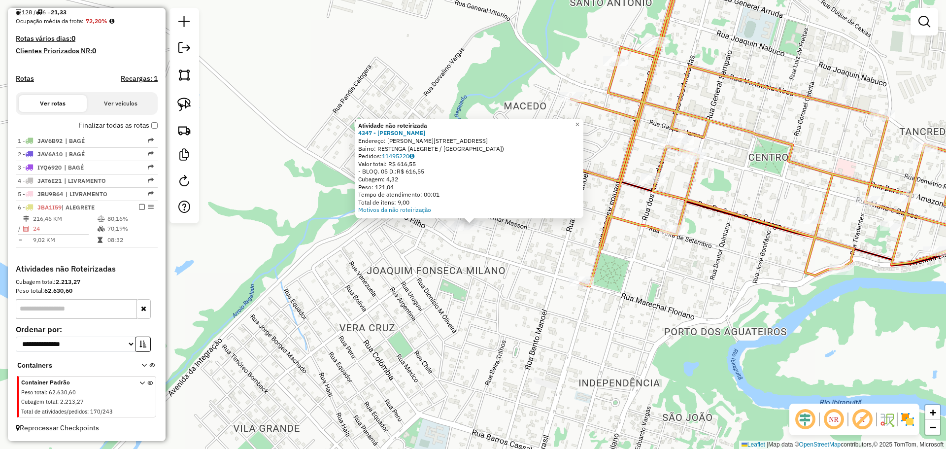
click at [478, 284] on div "Atividade não roteirizada 4347 - [PERSON_NAME]: [PERSON_NAME][STREET_ADDRESS] P…" at bounding box center [473, 224] width 946 height 449
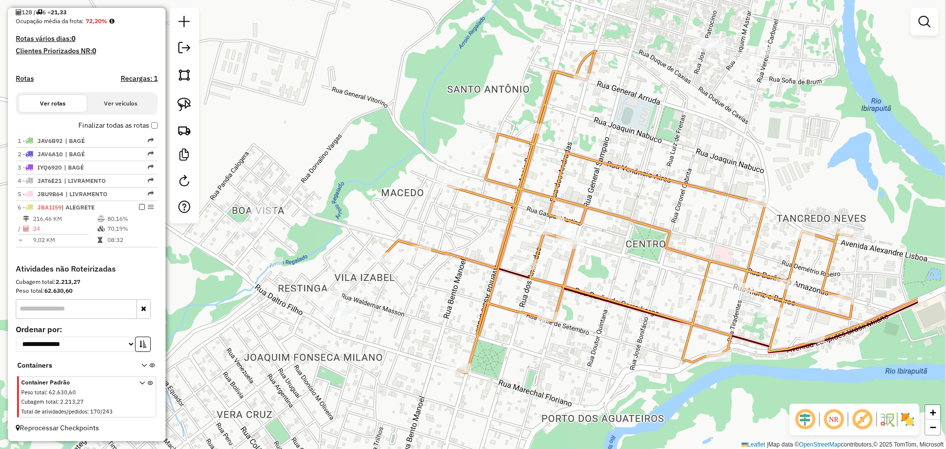
drag, startPoint x: 523, startPoint y: 242, endPoint x: 422, endPoint y: 310, distance: 122.0
click at [401, 330] on div "Janela de atendimento Grade de atendimento Capacidade Transportadoras Veículos …" at bounding box center [473, 224] width 946 height 449
select select "**********"
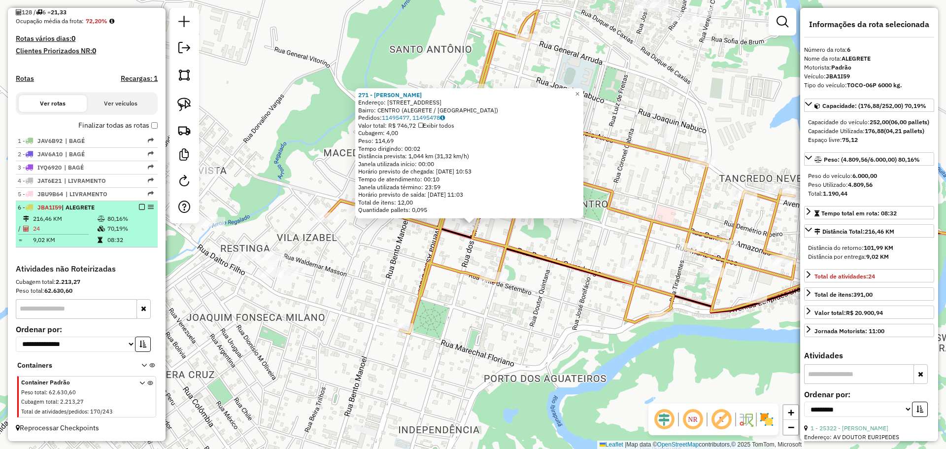
click at [139, 208] on em at bounding box center [142, 207] width 6 height 6
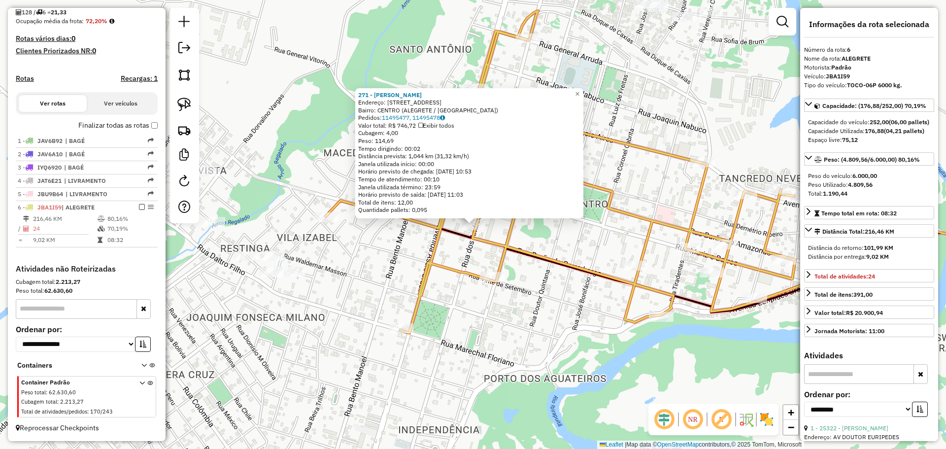
scroll to position [210, 0]
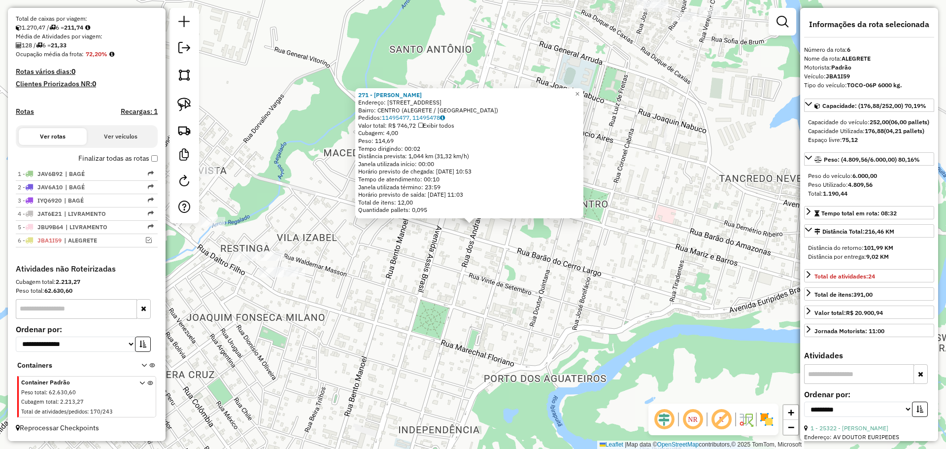
click at [528, 278] on div "271 - [PERSON_NAME]: [STREET_ADDRESS] Bairro: CENTRO (ALEGRETE / [GEOGRAPHIC_DA…" at bounding box center [473, 224] width 946 height 449
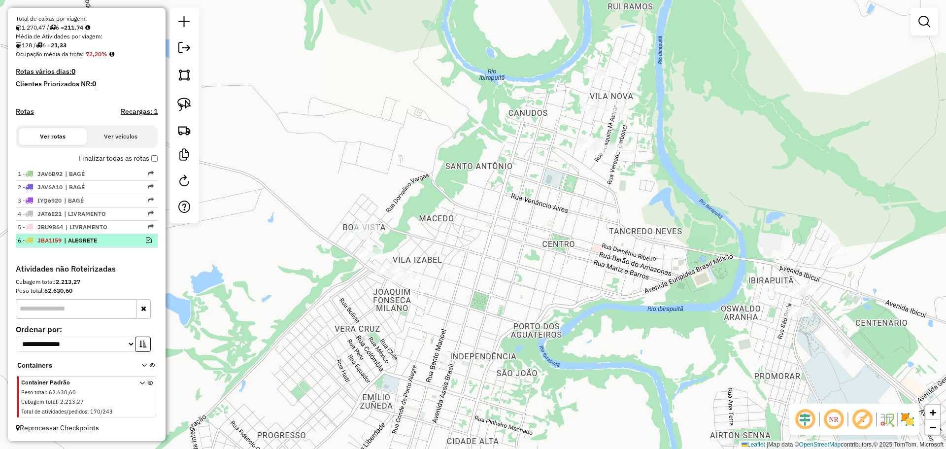
click at [146, 241] on em at bounding box center [149, 240] width 6 height 6
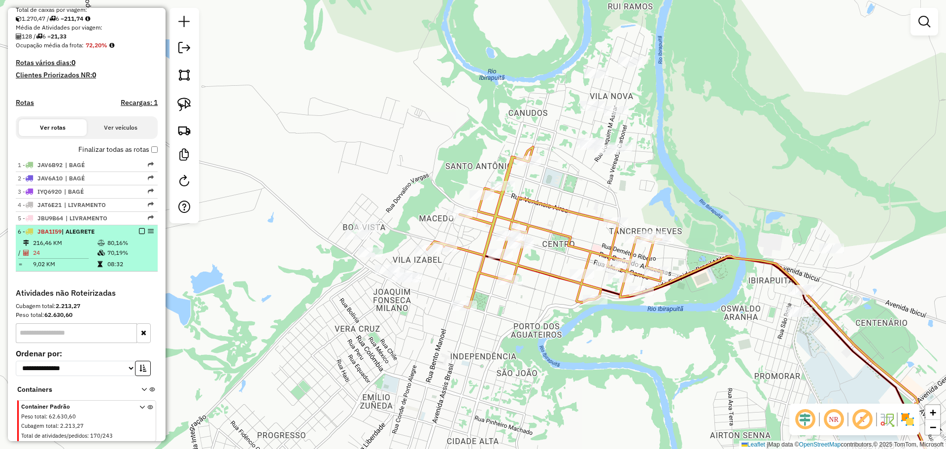
scroll to position [243, 0]
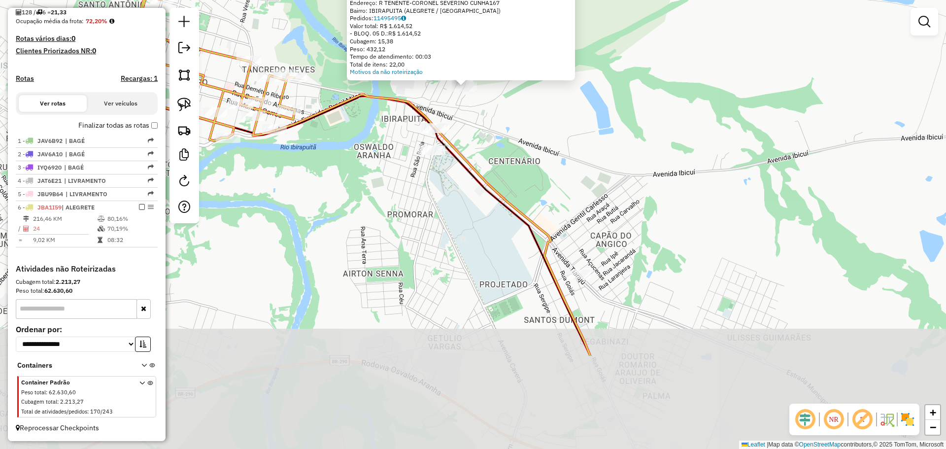
drag, startPoint x: 493, startPoint y: 324, endPoint x: 485, endPoint y: 186, distance: 138.2
click at [485, 186] on icon at bounding box center [432, 225] width 315 height 261
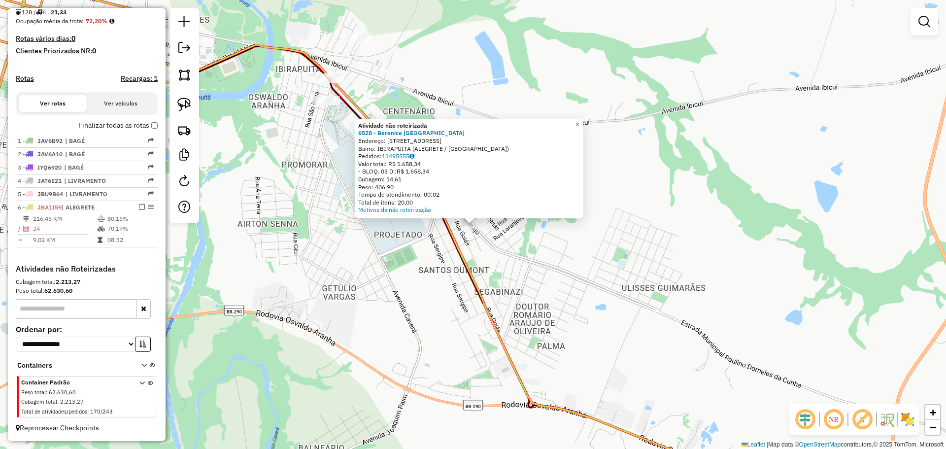
click at [441, 270] on div "Atividade não roteirizada 6528 - Berenice Fiuza Paz Endereço: [STREET_ADDRESS] …" at bounding box center [473, 224] width 946 height 449
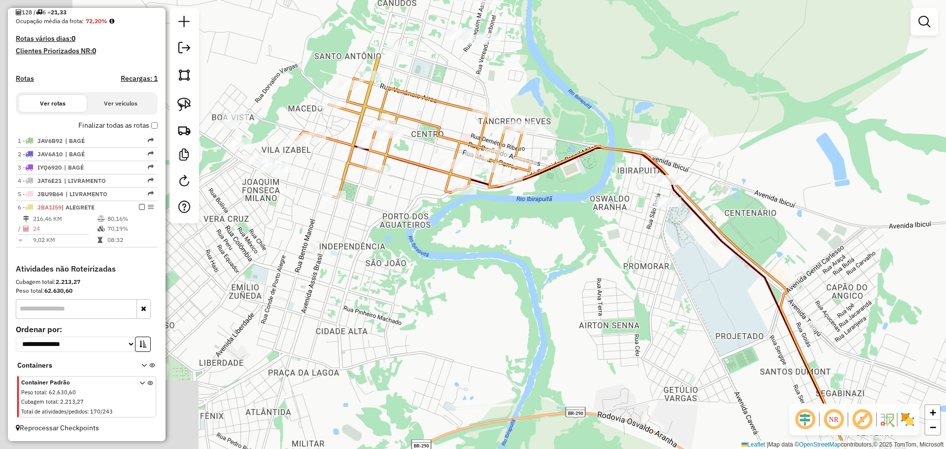
drag, startPoint x: 385, startPoint y: 232, endPoint x: 721, endPoint y: 332, distance: 350.8
click at [731, 334] on div "Janela de atendimento Grade de atendimento Capacidade Transportadoras Veículos …" at bounding box center [473, 224] width 946 height 449
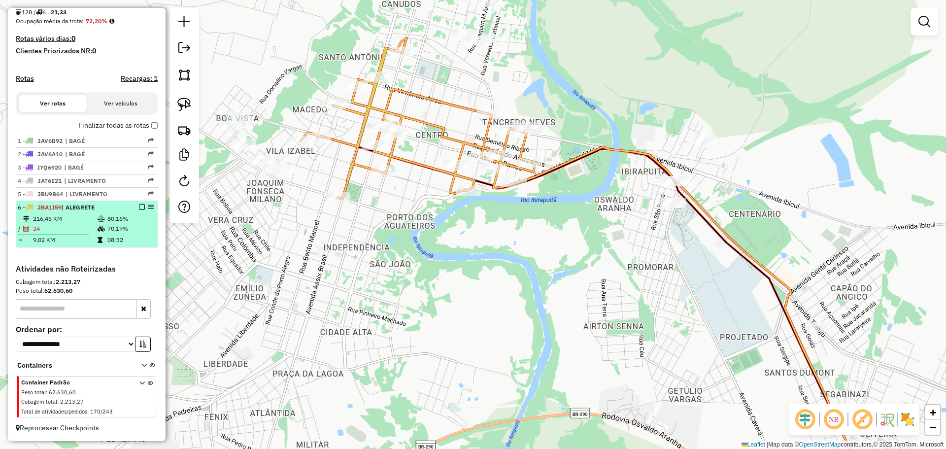
click at [139, 205] on em at bounding box center [142, 207] width 6 height 6
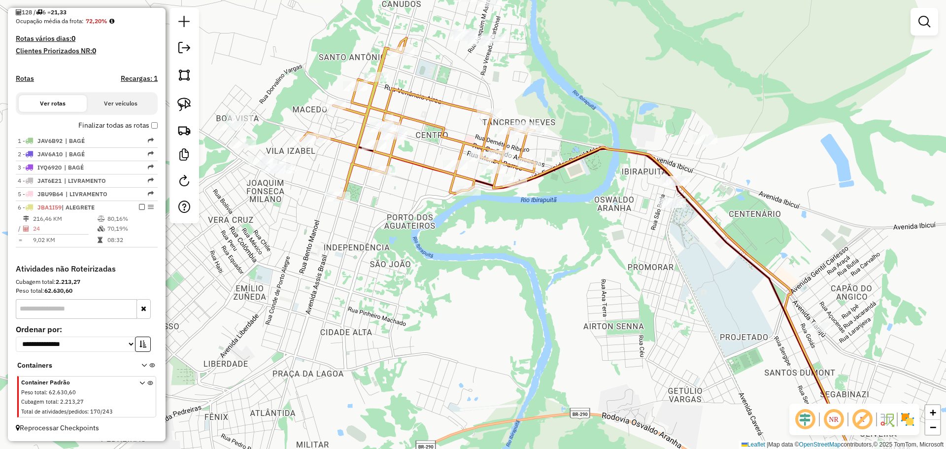
scroll to position [210, 0]
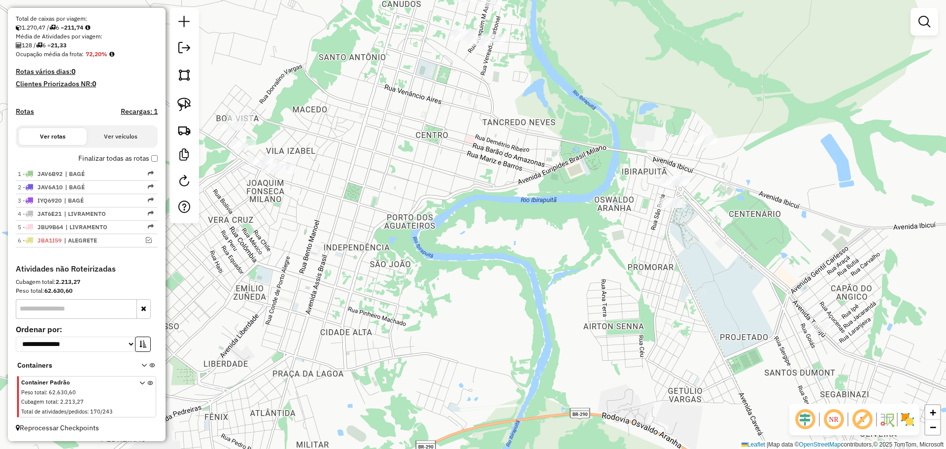
click at [654, 264] on div "Janela de atendimento Grade de atendimento Capacidade Transportadoras Veículos …" at bounding box center [473, 224] width 946 height 449
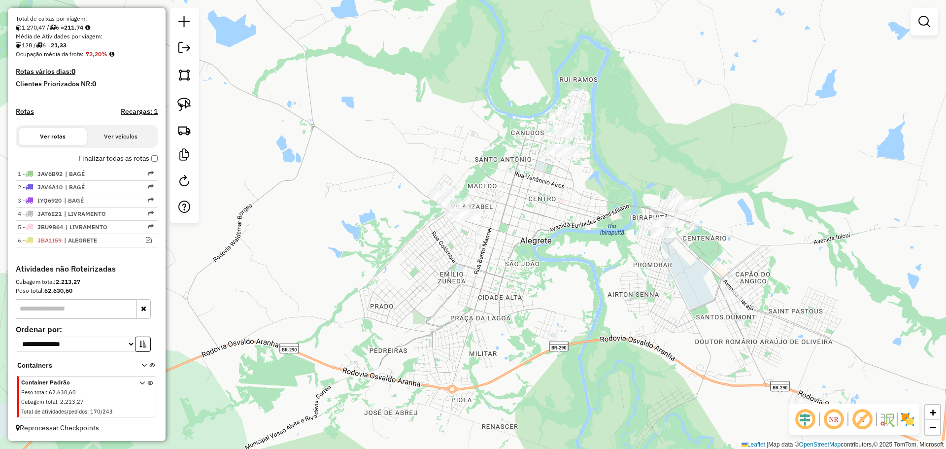
drag, startPoint x: 185, startPoint y: 106, endPoint x: 298, endPoint y: 130, distance: 115.4
click at [185, 106] on img at bounding box center [184, 105] width 14 height 14
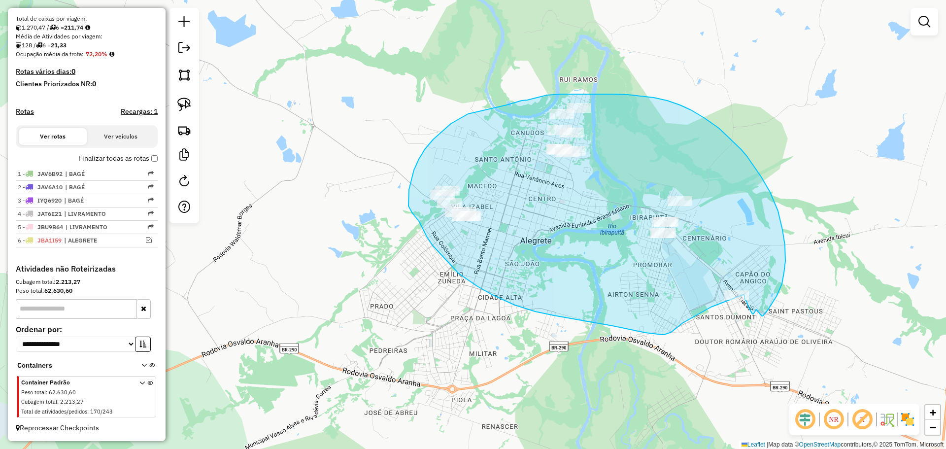
drag, startPoint x: 762, startPoint y: 316, endPoint x: 756, endPoint y: 309, distance: 8.4
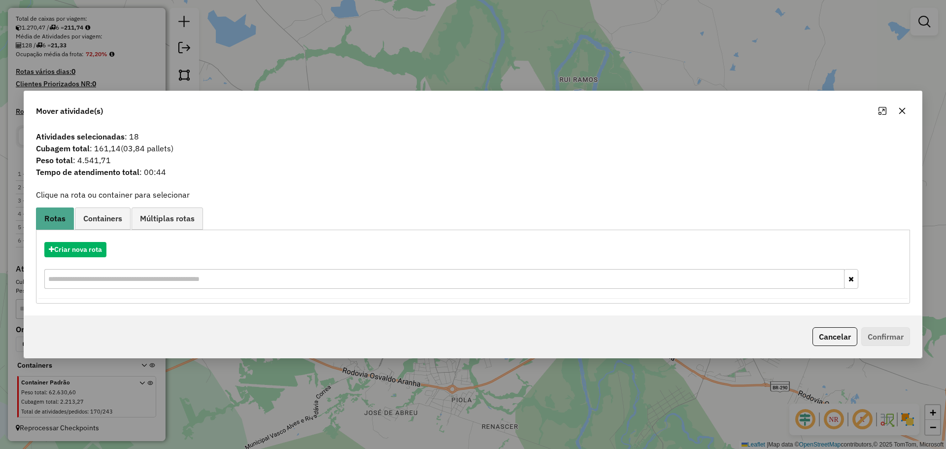
click at [901, 110] on icon "button" at bounding box center [902, 111] width 8 height 8
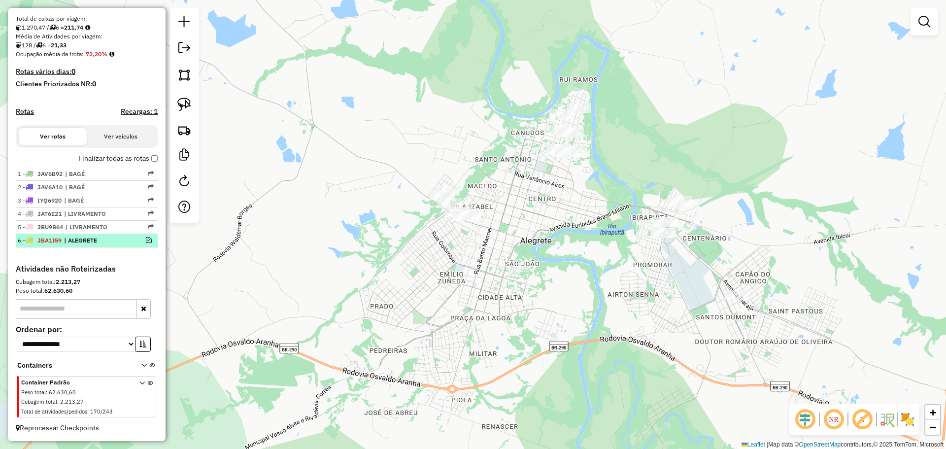
click at [146, 241] on em at bounding box center [149, 240] width 6 height 6
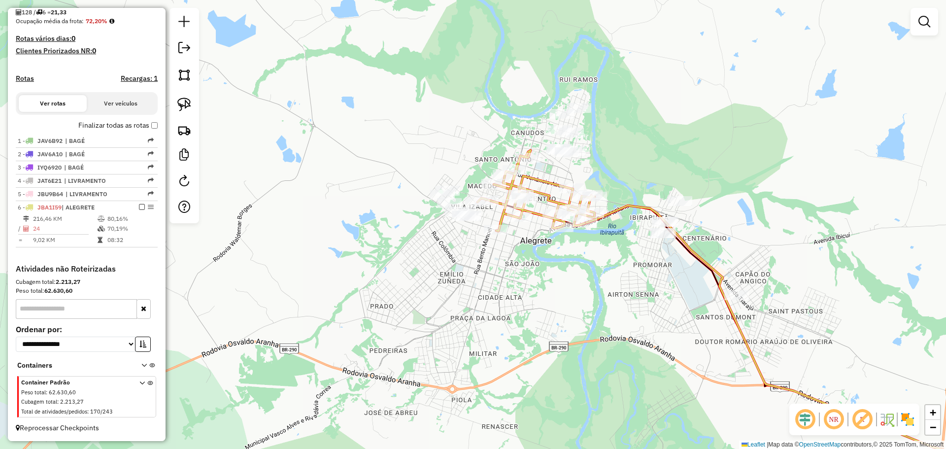
drag, startPoint x: 514, startPoint y: 294, endPoint x: 486, endPoint y: 341, distance: 55.0
click at [486, 341] on div "Janela de atendimento Grade de atendimento Capacidade Transportadoras Veículos …" at bounding box center [473, 224] width 946 height 449
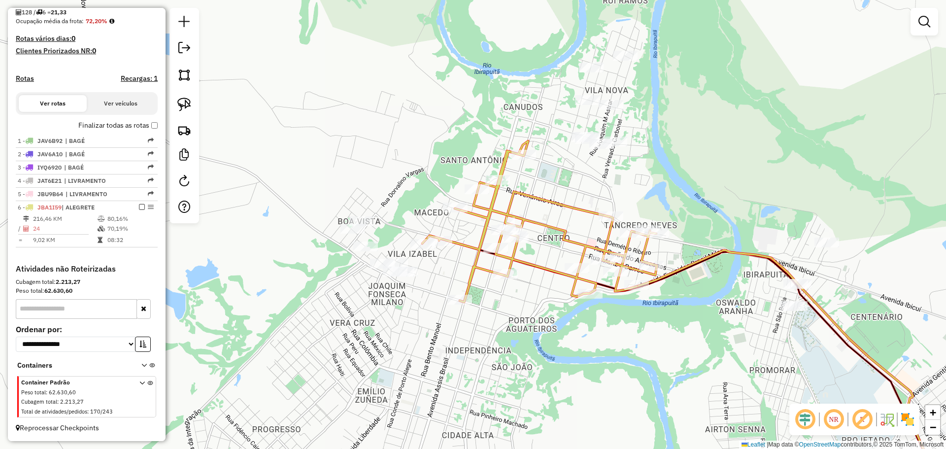
drag, startPoint x: 184, startPoint y: 109, endPoint x: 218, endPoint y: 108, distance: 34.0
click at [185, 109] on img at bounding box center [184, 105] width 14 height 14
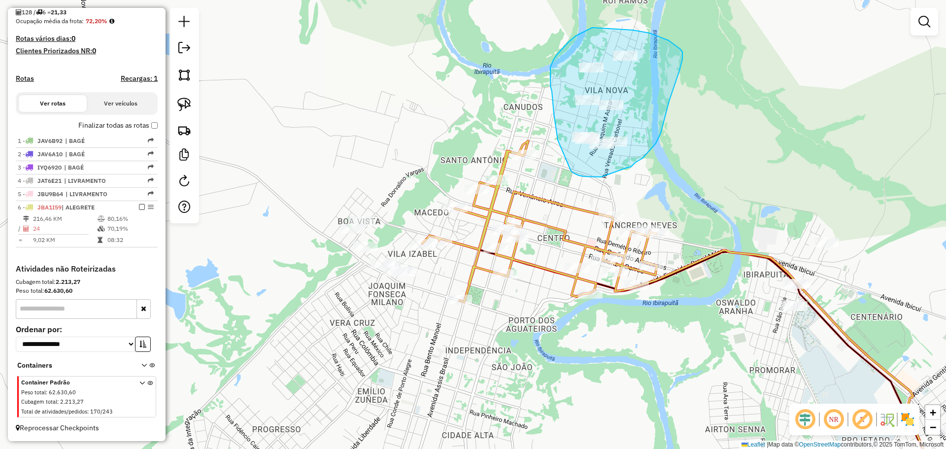
drag, startPoint x: 649, startPoint y: 152, endPoint x: 611, endPoint y: 173, distance: 43.7
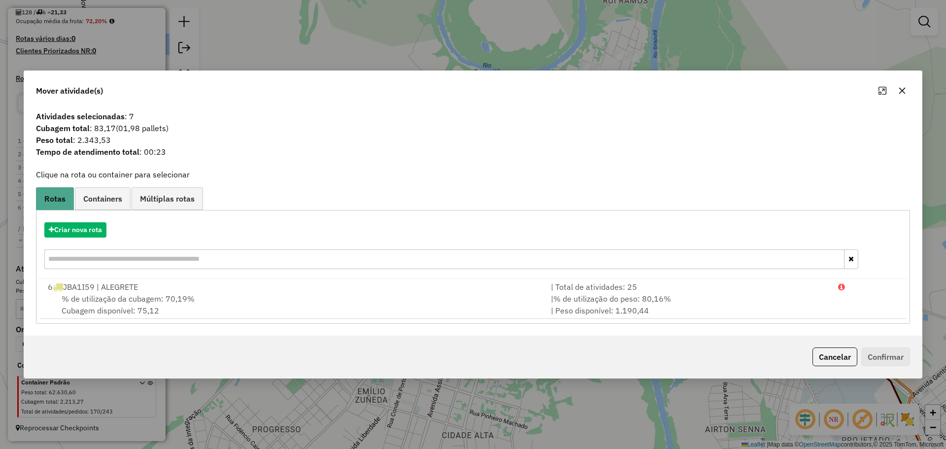
click at [904, 91] on icon "button" at bounding box center [902, 91] width 8 height 8
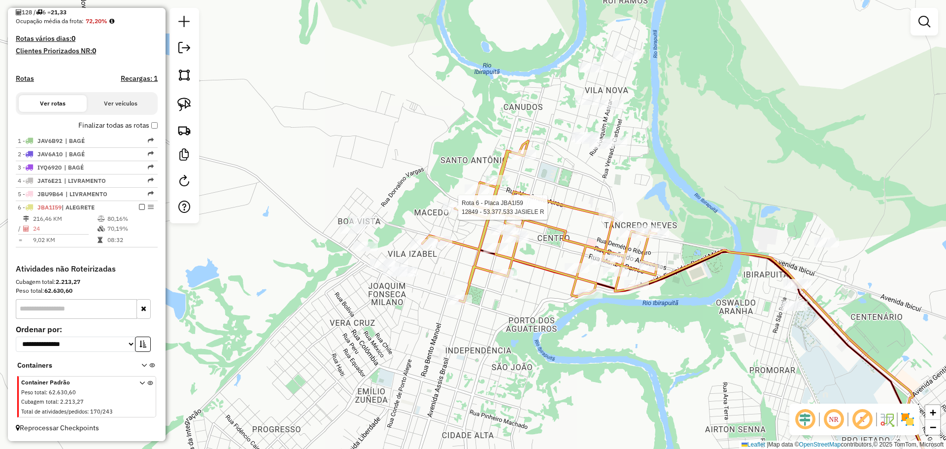
select select "**********"
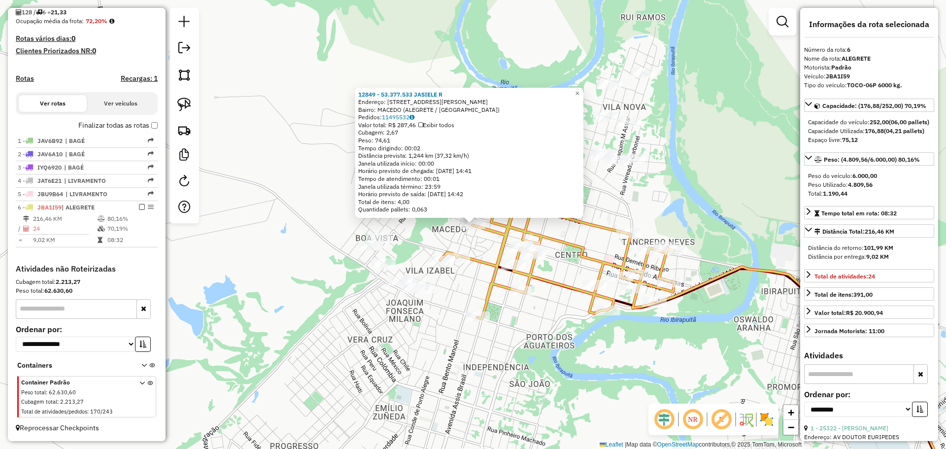
click at [461, 267] on div "12849 - 53.377.533 JASIELE R Endereço: R [PERSON_NAME] 18 Bairro: MACEDO (ALEGR…" at bounding box center [473, 224] width 946 height 449
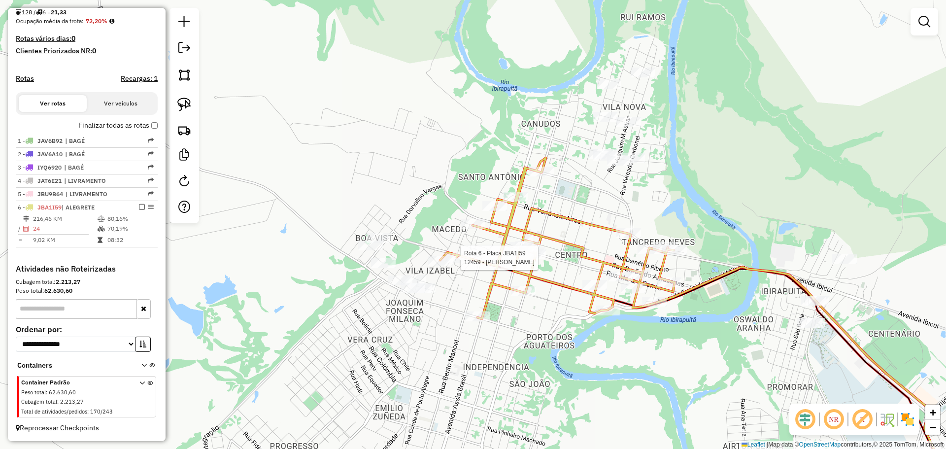
click at [455, 263] on div at bounding box center [457, 258] width 25 height 10
select select "**********"
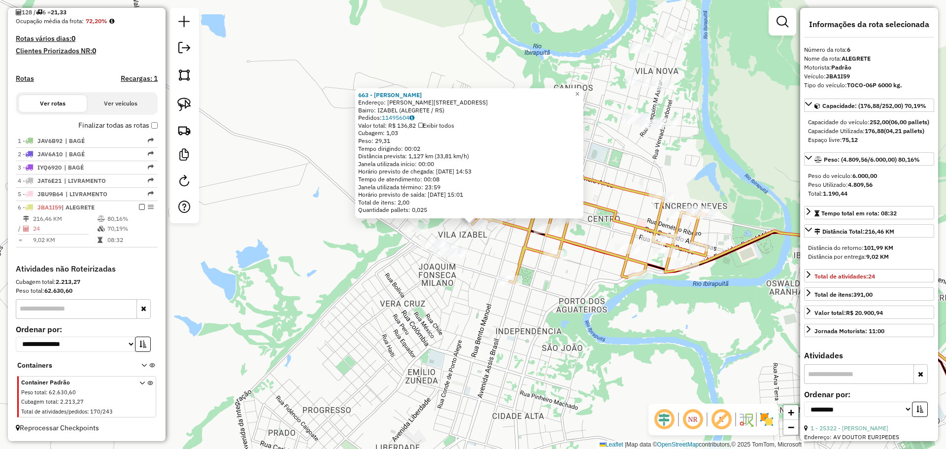
click at [496, 248] on div "663 - [PERSON_NAME] RUV Endereço: R [PERSON_NAME] 89 Bairro: IZABEL (ALEGRETE /…" at bounding box center [473, 224] width 946 height 449
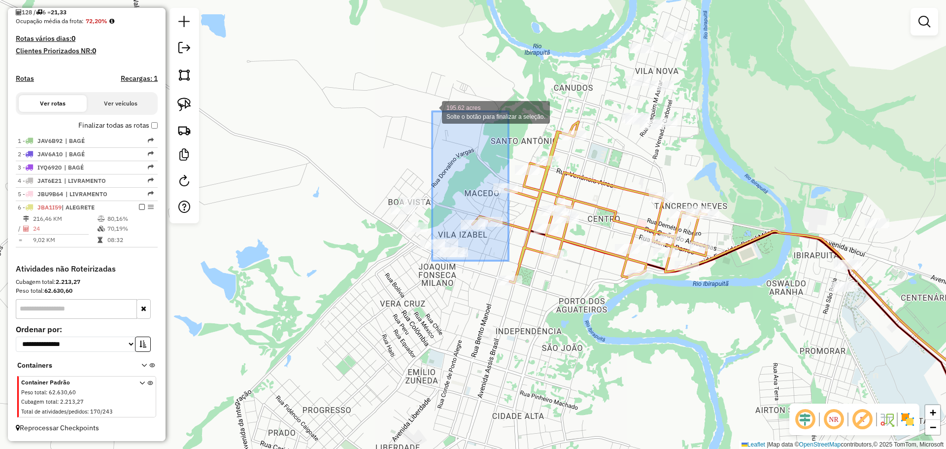
drag, startPoint x: 509, startPoint y: 261, endPoint x: 432, endPoint y: 111, distance: 168.1
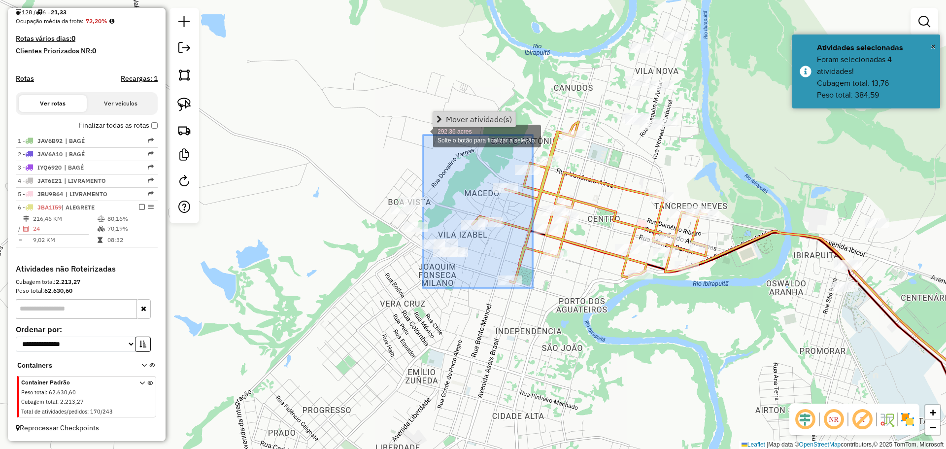
drag, startPoint x: 533, startPoint y: 288, endPoint x: 423, endPoint y: 135, distance: 188.3
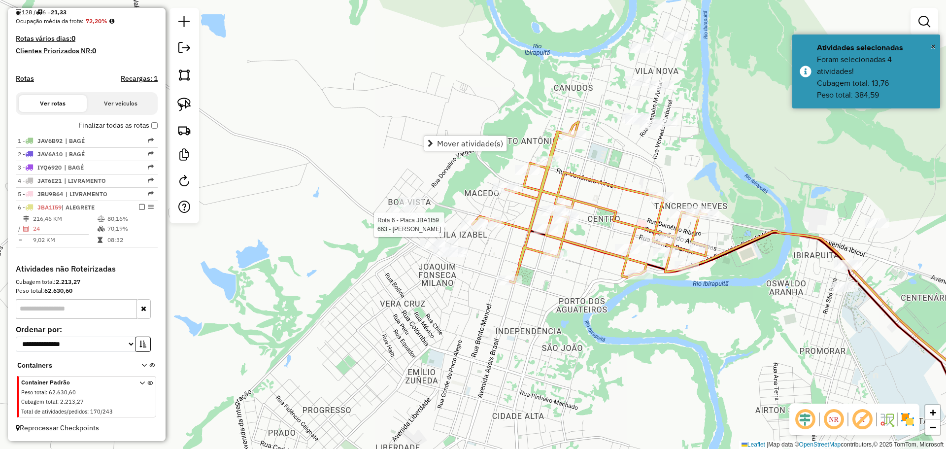
click at [476, 230] on div at bounding box center [473, 225] width 25 height 10
select select "**********"
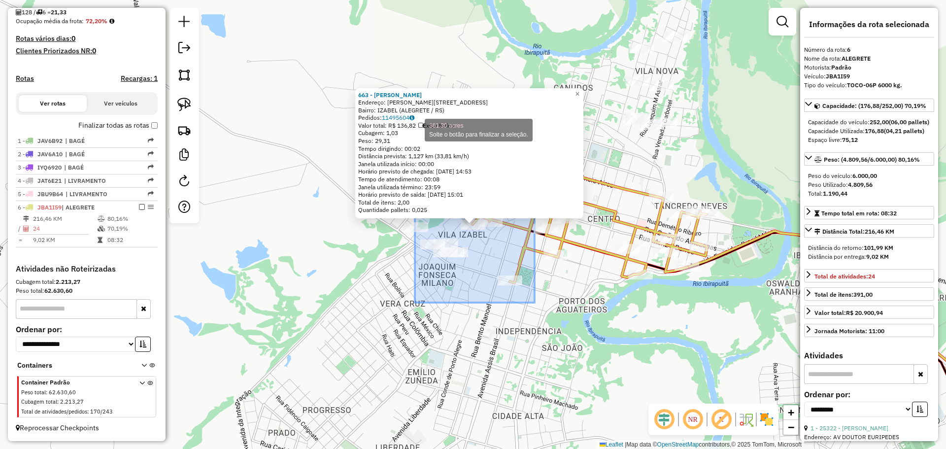
drag, startPoint x: 535, startPoint y: 303, endPoint x: 412, endPoint y: 126, distance: 215.0
click at [413, 127] on div "663 - [PERSON_NAME] RUV Endereço: R [PERSON_NAME] 89 Bairro: IZABEL (ALEGRETE /…" at bounding box center [473, 224] width 946 height 449
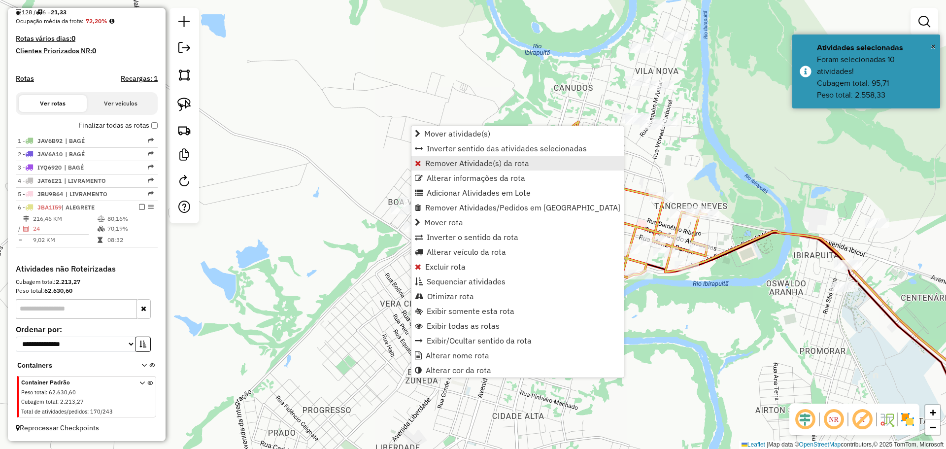
click at [440, 161] on span "Remover Atividade(s) da rota" at bounding box center [477, 163] width 104 height 8
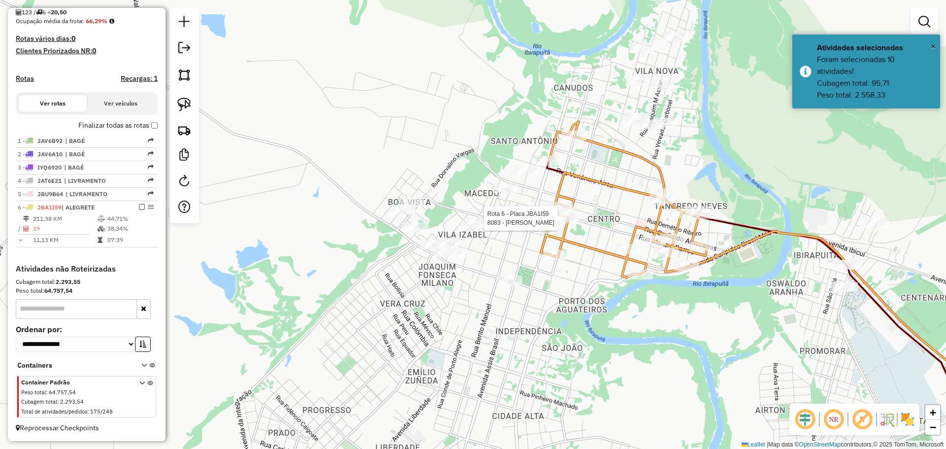
select select "**********"
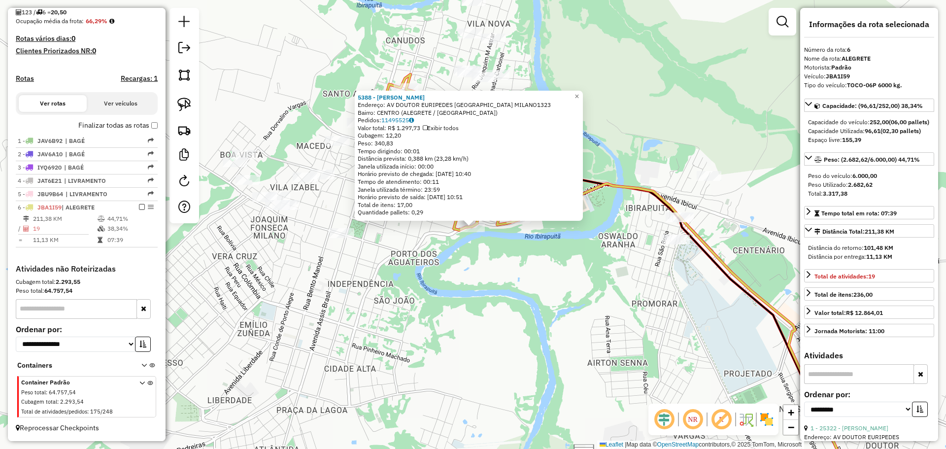
drag, startPoint x: 526, startPoint y: 265, endPoint x: 524, endPoint y: 271, distance: 5.6
click at [526, 270] on div "5388 - [PERSON_NAME]: AV DOUTOR EURIPEDES [GEOGRAPHIC_DATA] MILANO1323 Bairro: …" at bounding box center [473, 224] width 946 height 449
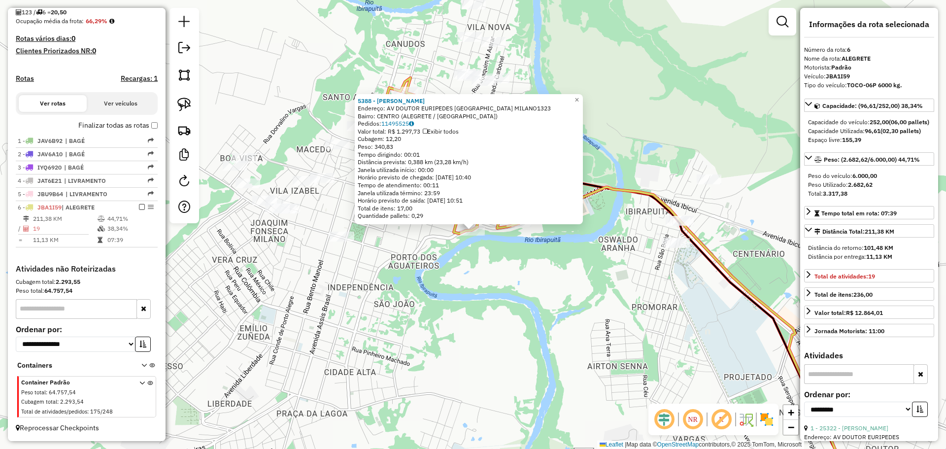
click at [524, 271] on div "5388 - [PERSON_NAME]: AV DOUTOR EURIPEDES [GEOGRAPHIC_DATA] MILANO1323 Bairro: …" at bounding box center [473, 224] width 946 height 449
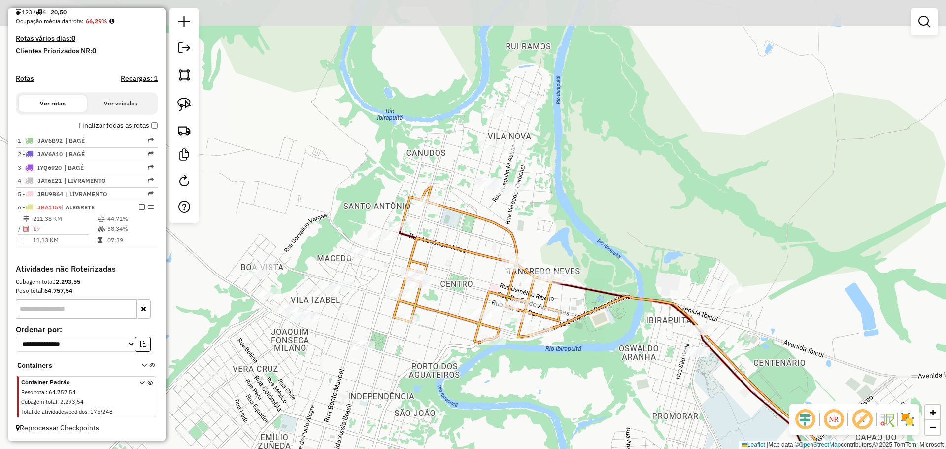
drag, startPoint x: 520, startPoint y: 267, endPoint x: 524, endPoint y: 357, distance: 90.8
click at [543, 378] on div "Janela de atendimento Grade de atendimento Capacidade Transportadoras Veículos …" at bounding box center [473, 224] width 946 height 449
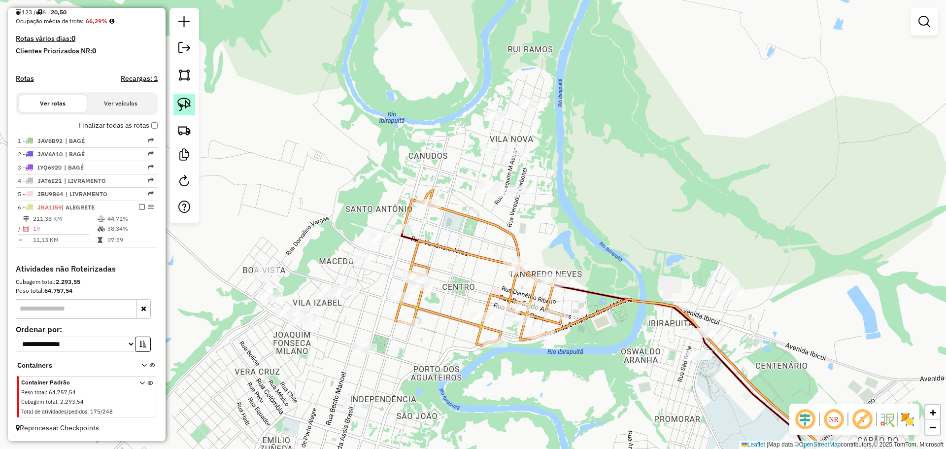
click at [187, 98] on img at bounding box center [184, 105] width 14 height 14
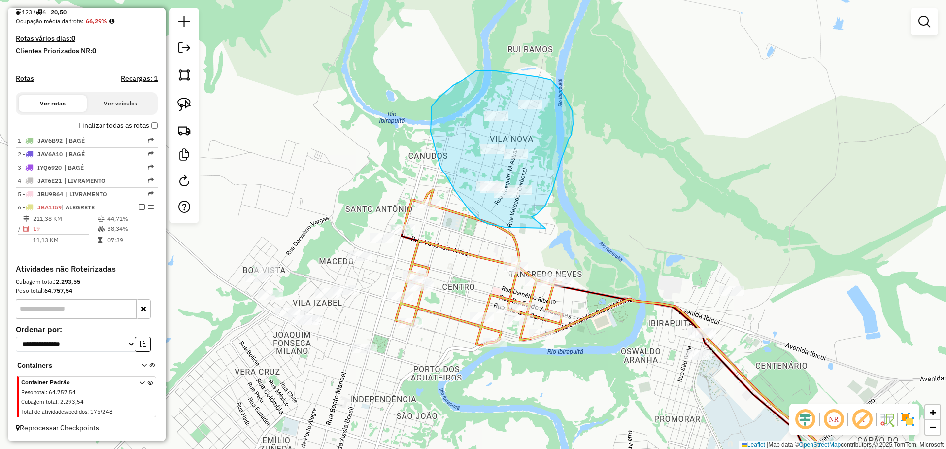
drag, startPoint x: 561, startPoint y: 160, endPoint x: 548, endPoint y: 226, distance: 67.3
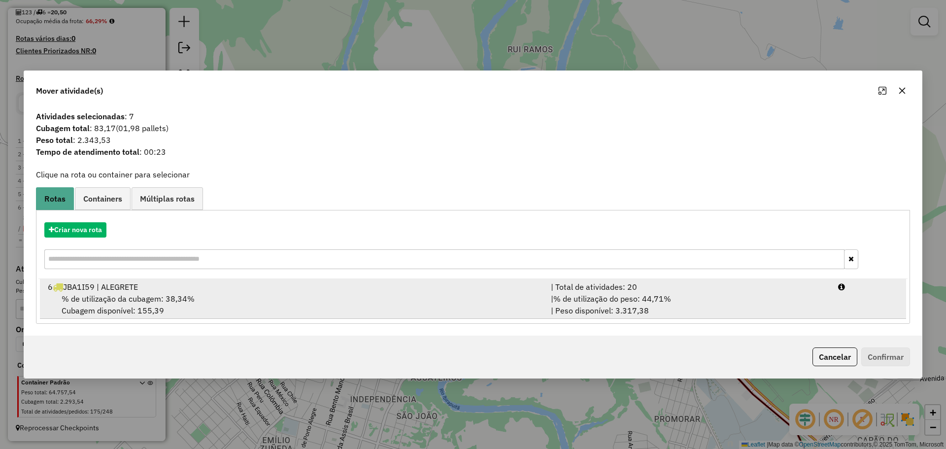
click at [347, 291] on div "6 JBA1I59 | ALEGRETE" at bounding box center [293, 287] width 503 height 12
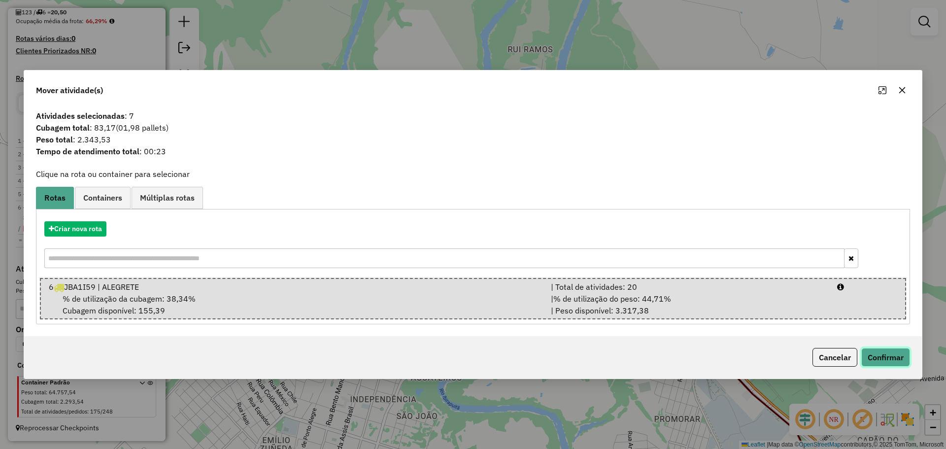
click at [868, 356] on button "Confirmar" at bounding box center [885, 357] width 49 height 19
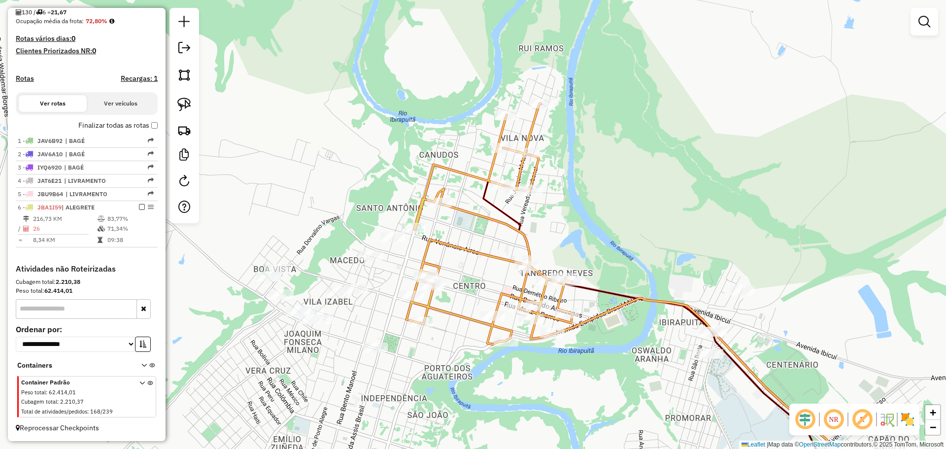
drag, startPoint x: 387, startPoint y: 233, endPoint x: 398, endPoint y: 232, distance: 10.9
click at [398, 232] on div "Janela de atendimento Grade de atendimento Capacidade Transportadoras Veículos …" at bounding box center [473, 224] width 946 height 449
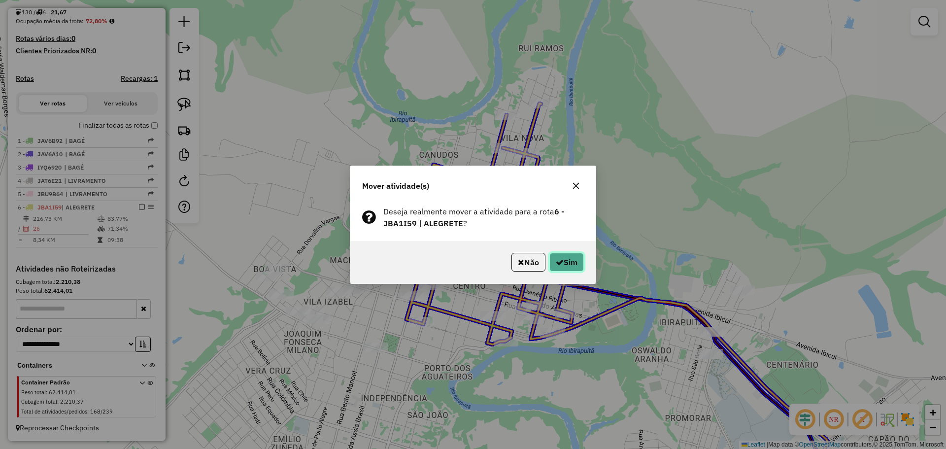
click at [578, 267] on button "Sim" at bounding box center [566, 262] width 34 height 19
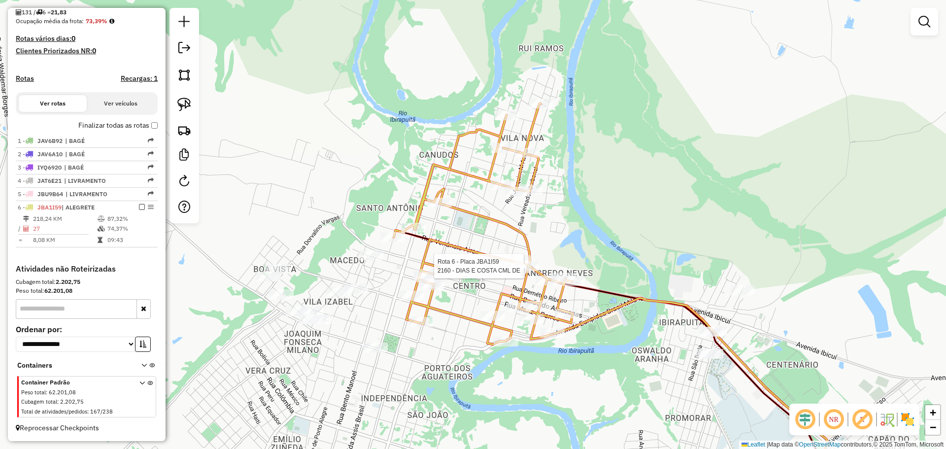
select select "**********"
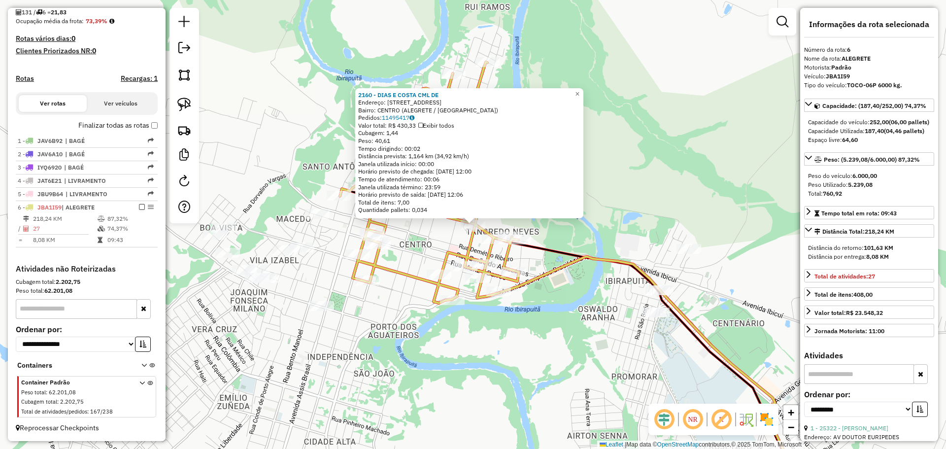
click at [418, 316] on div "2160 - DIAS E COSTA CML DE Endereço: [STREET_ADDRESS] Bairro: [GEOGRAPHIC_DATA]…" at bounding box center [473, 224] width 946 height 449
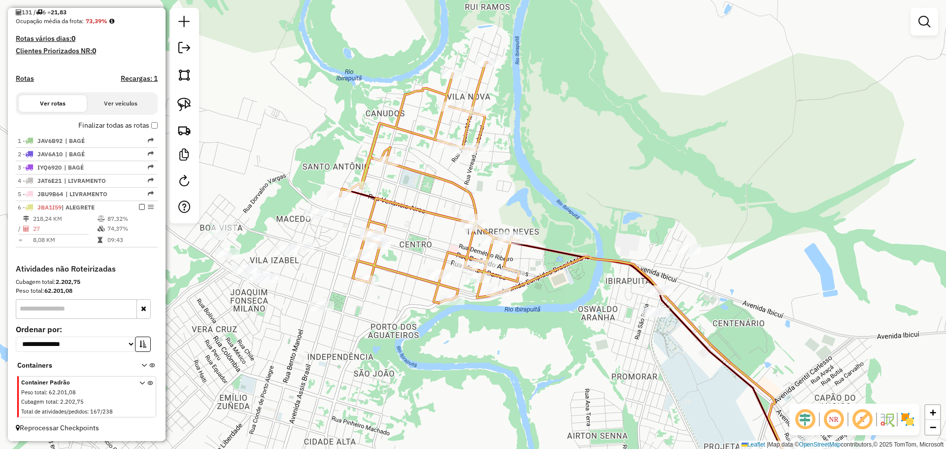
click at [340, 190] on icon at bounding box center [429, 182] width 179 height 241
click at [343, 201] on div at bounding box center [340, 196] width 25 height 10
select select "**********"
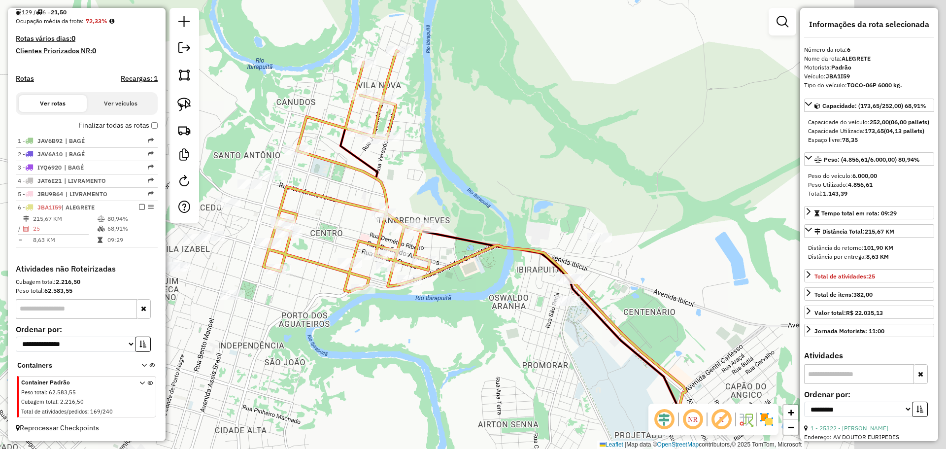
drag, startPoint x: 633, startPoint y: 271, endPoint x: 477, endPoint y: 201, distance: 170.7
click at [476, 202] on div "Janela de atendimento Grade de atendimento Capacidade Transportadoras Veículos …" at bounding box center [473, 224] width 946 height 449
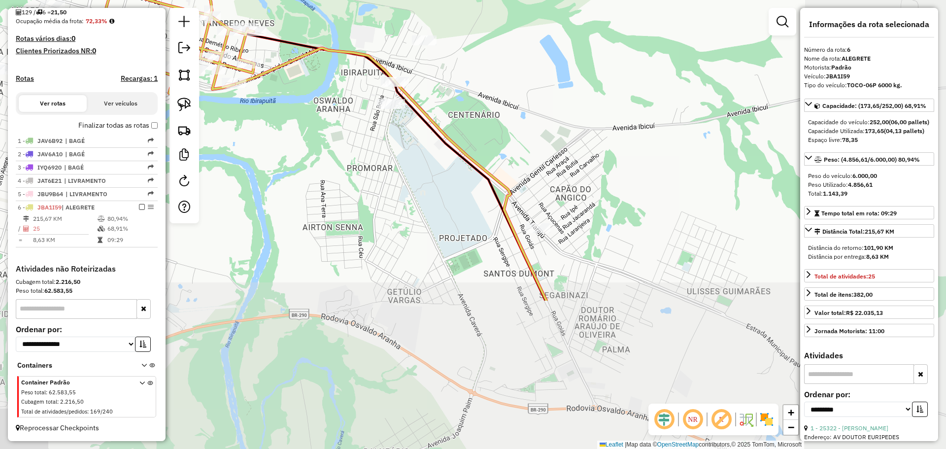
drag, startPoint x: 528, startPoint y: 319, endPoint x: 371, endPoint y: 153, distance: 229.0
click at [371, 153] on div "Janela de atendimento Grade de atendimento Capacidade Transportadoras Veículos …" at bounding box center [473, 224] width 946 height 449
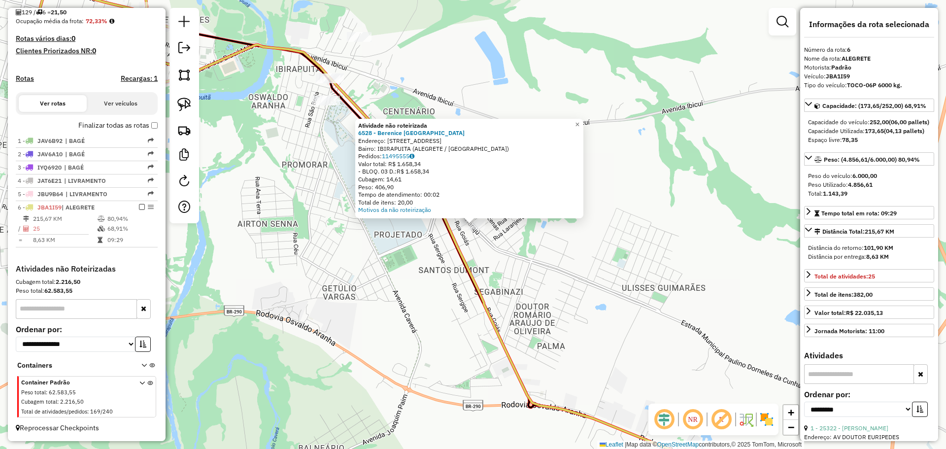
click at [431, 276] on div "Atividade não roteirizada 6528 - Berenice Fiuza Paz Endereço: [STREET_ADDRESS] …" at bounding box center [473, 224] width 946 height 449
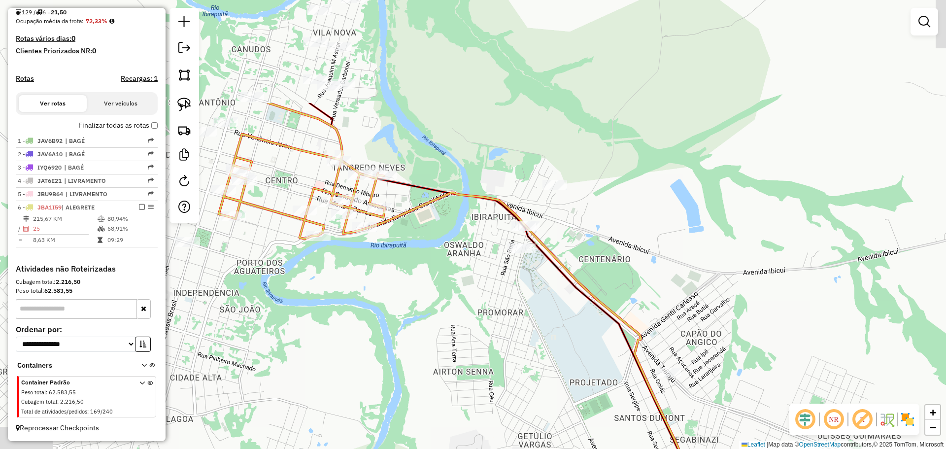
drag, startPoint x: 427, startPoint y: 291, endPoint x: 604, endPoint y: 426, distance: 222.5
click at [604, 426] on div "Janela de atendimento Grade de atendimento Capacidade Transportadoras Veículos …" at bounding box center [473, 224] width 946 height 449
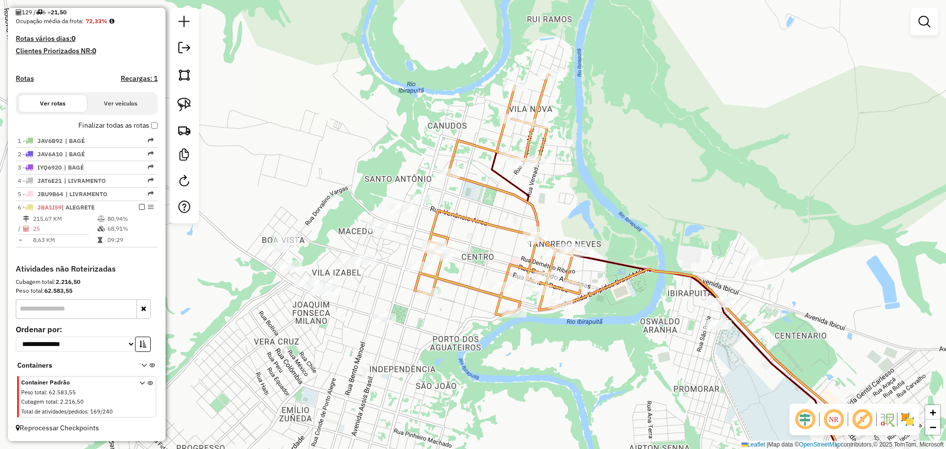
drag, startPoint x: 486, startPoint y: 328, endPoint x: 623, endPoint y: 358, distance: 140.7
click at [623, 358] on div "Janela de atendimento Grade de atendimento Capacidade Transportadoras Veículos …" at bounding box center [473, 224] width 946 height 449
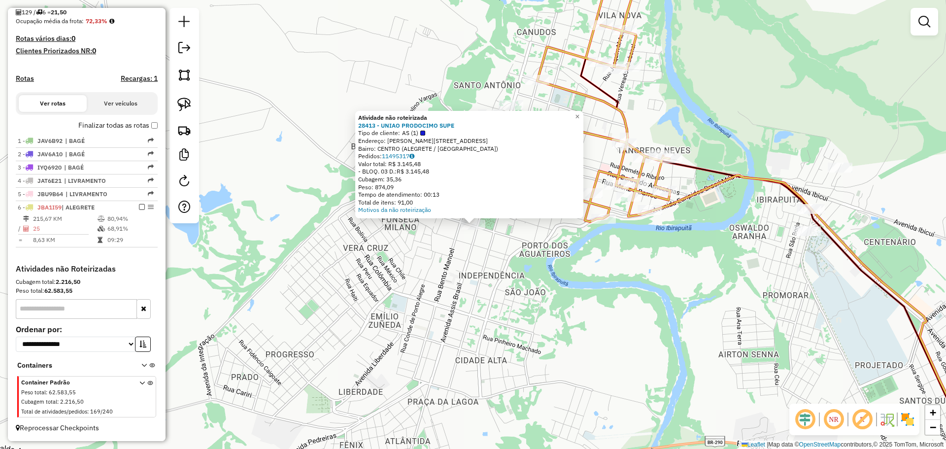
click at [488, 305] on div "Atividade não roteirizada 28413 - UNIAO PRODOCIMO SUPE Tipo de cliente: AS (1) …" at bounding box center [473, 224] width 946 height 449
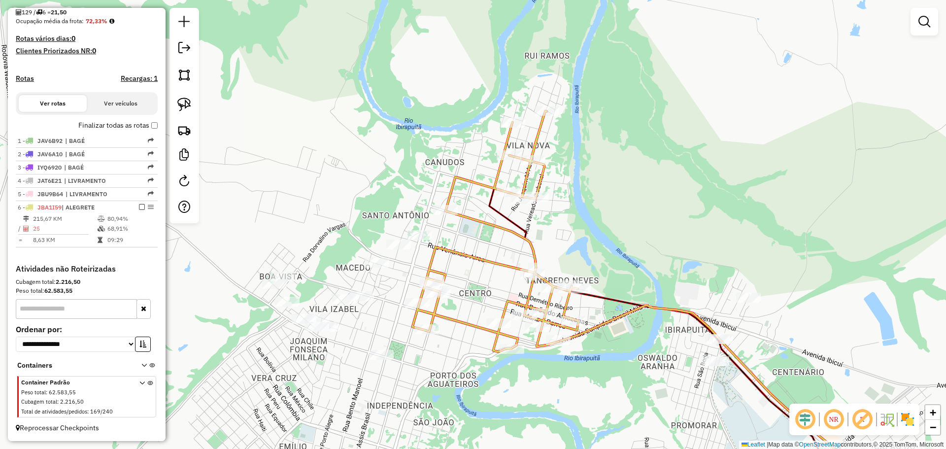
drag, startPoint x: 537, startPoint y: 245, endPoint x: 445, endPoint y: 375, distance: 159.1
click at [445, 375] on div "Janela de atendimento Grade de atendimento Capacidade Transportadoras Veículos …" at bounding box center [473, 224] width 946 height 449
select select "**********"
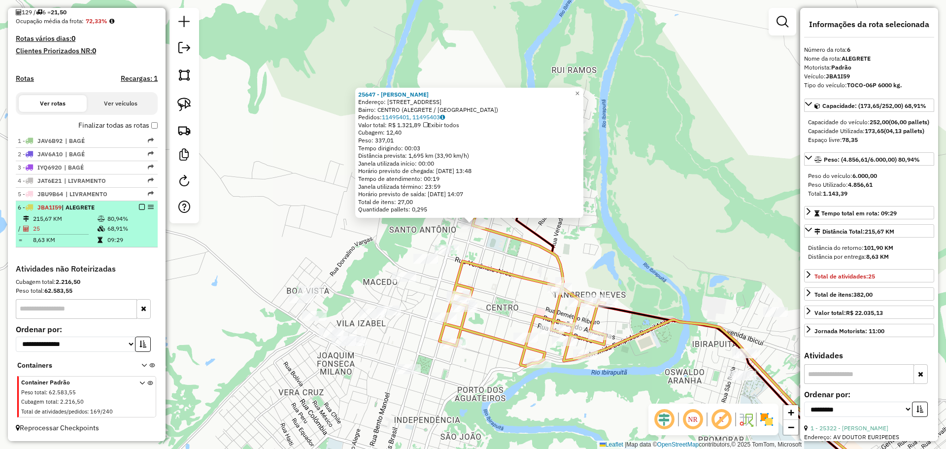
click at [140, 206] on em at bounding box center [142, 207] width 6 height 6
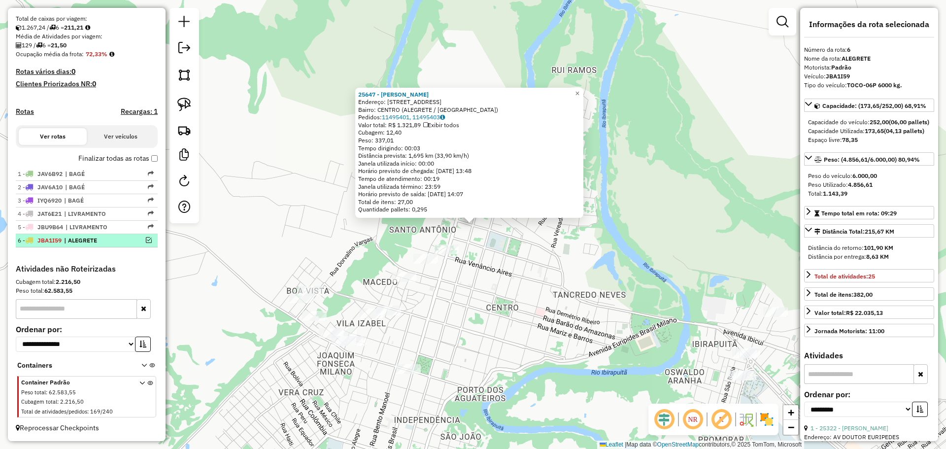
scroll to position [210, 0]
click at [516, 361] on div "25647 - [PERSON_NAME]: R DOS ANDRADAS 1160 Bairro: CENTRO (ALEGRETE / [GEOGRAPH…" at bounding box center [473, 224] width 946 height 449
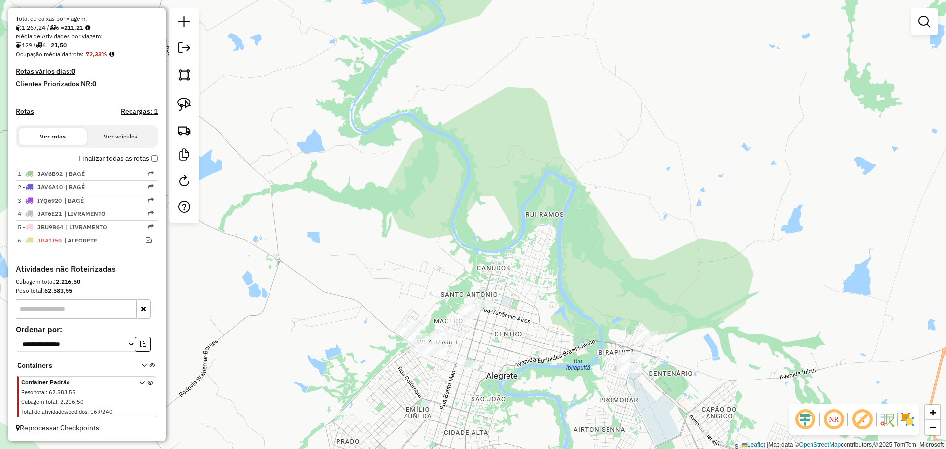
click at [513, 364] on div "Janela de atendimento Grade de atendimento Capacidade Transportadoras Veículos …" at bounding box center [473, 224] width 946 height 449
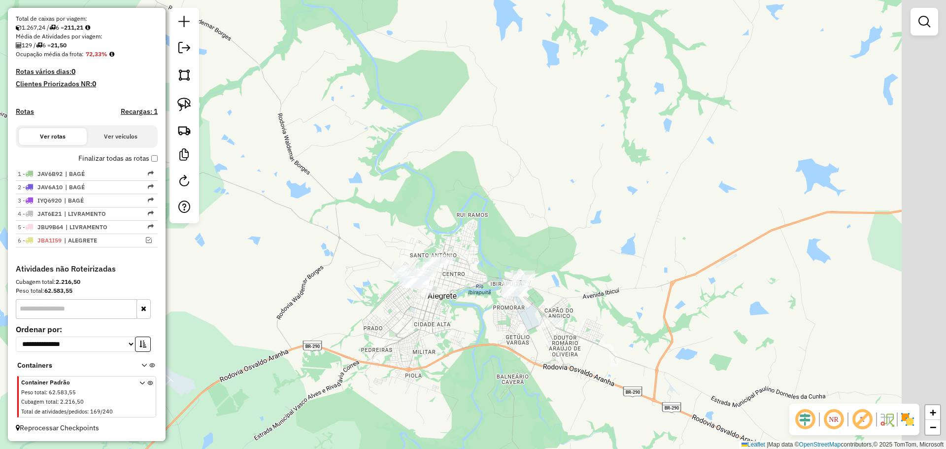
drag, startPoint x: 522, startPoint y: 383, endPoint x: 447, endPoint y: 294, distance: 116.1
click at [463, 305] on div "Janela de atendimento Grade de atendimento Capacidade Transportadoras Veículos …" at bounding box center [473, 224] width 946 height 449
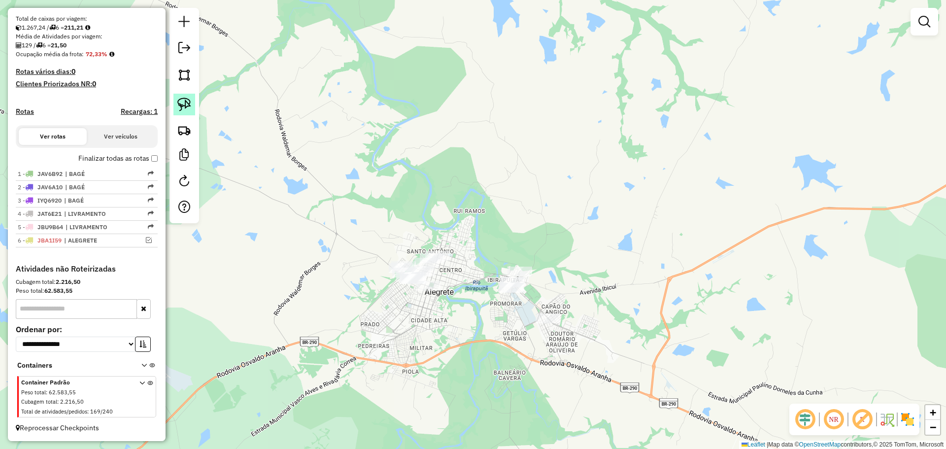
click at [191, 106] on img at bounding box center [184, 105] width 14 height 14
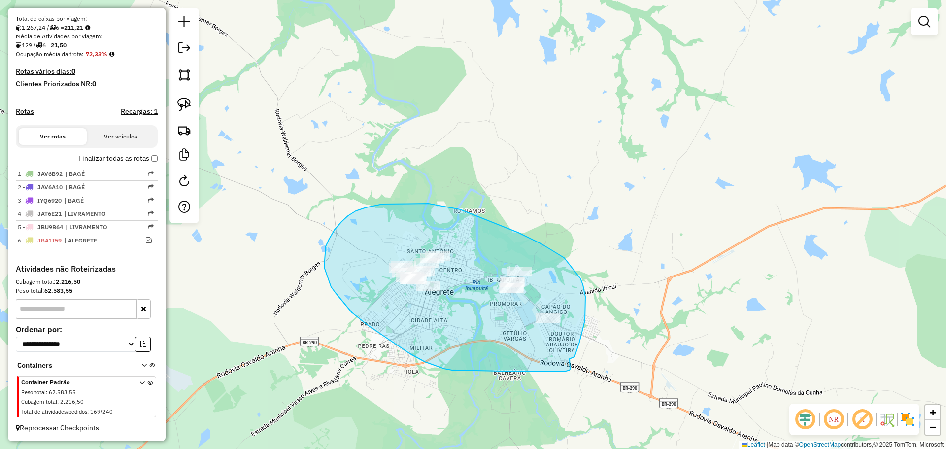
drag, startPoint x: 585, startPoint y: 310, endPoint x: 568, endPoint y: 358, distance: 50.8
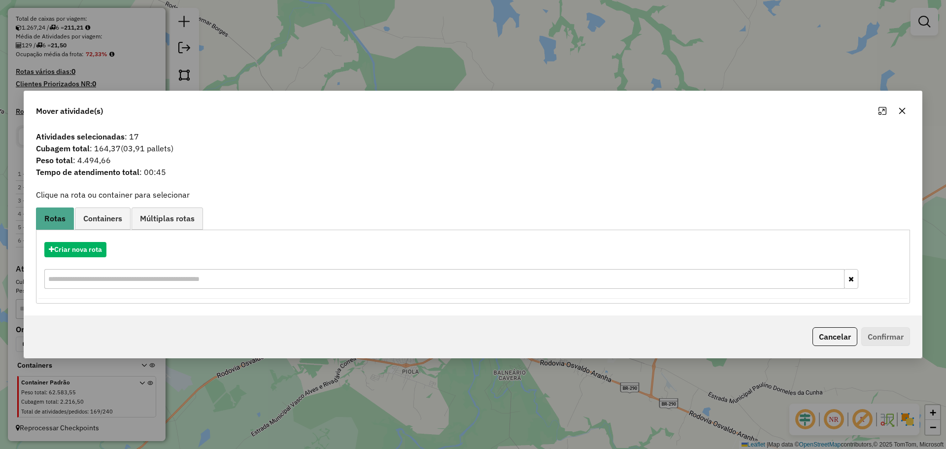
click at [901, 114] on icon "button" at bounding box center [902, 111] width 8 height 8
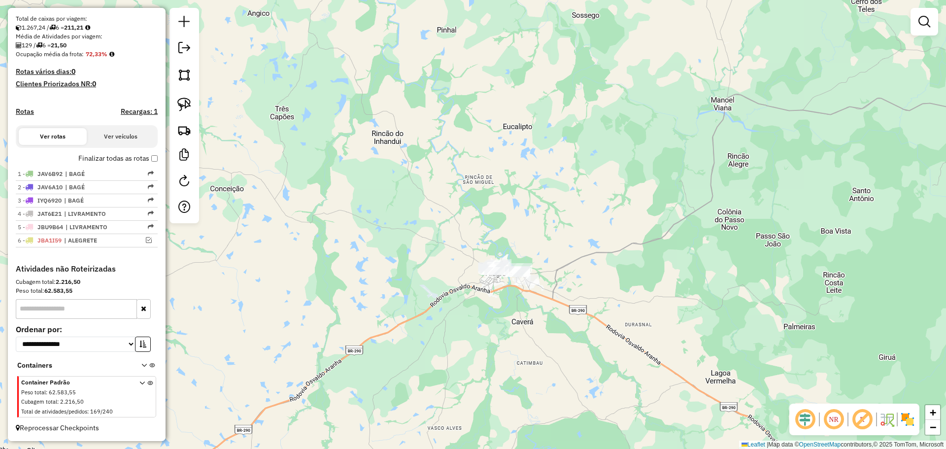
drag, startPoint x: 576, startPoint y: 356, endPoint x: 361, endPoint y: 41, distance: 381.6
click at [361, 41] on div "Janela de atendimento Grade de atendimento Capacidade Transportadoras Veículos …" at bounding box center [473, 224] width 946 height 449
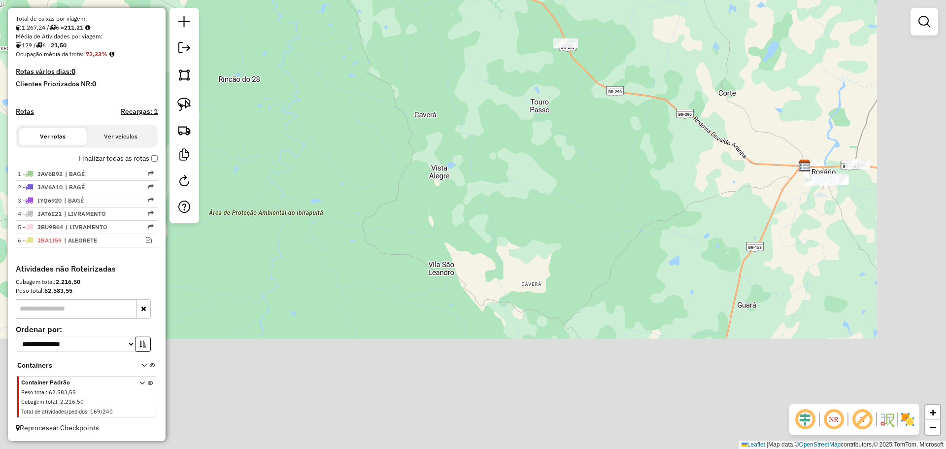
drag, startPoint x: 602, startPoint y: 341, endPoint x: 471, endPoint y: 129, distance: 249.6
click at [471, 129] on div "Janela de atendimento Grade de atendimento Capacidade Transportadoras Veículos …" at bounding box center [473, 224] width 946 height 449
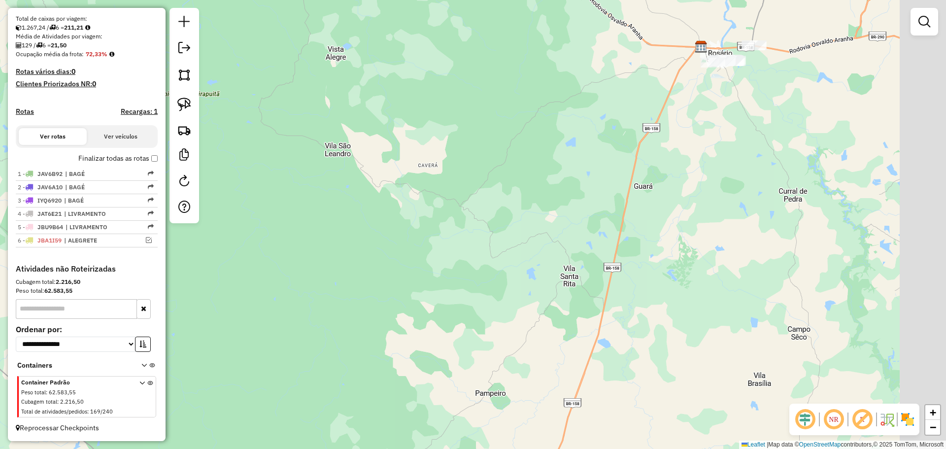
drag, startPoint x: 721, startPoint y: 219, endPoint x: 590, endPoint y: 72, distance: 197.2
click at [592, 74] on div "Janela de atendimento Grade de atendimento Capacidade Transportadoras Veículos …" at bounding box center [473, 224] width 946 height 449
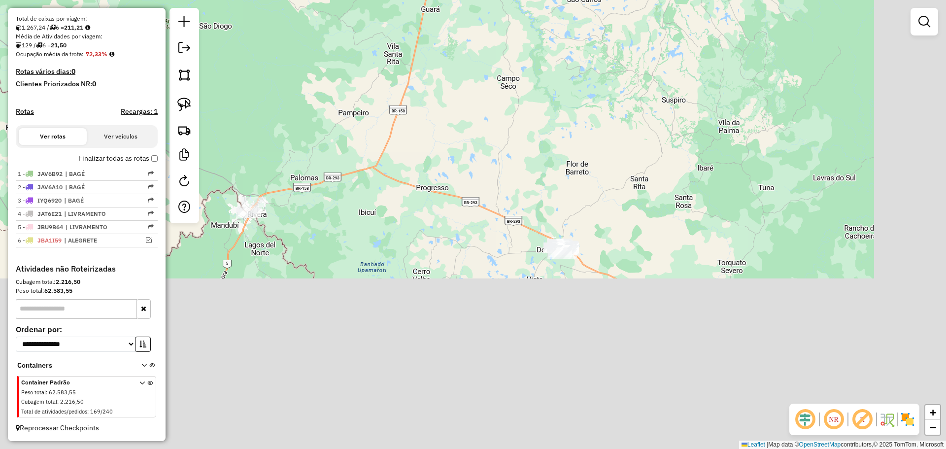
drag, startPoint x: 651, startPoint y: 363, endPoint x: 491, endPoint y: 169, distance: 251.3
click at [491, 169] on div "Janela de atendimento Grade de atendimento Capacidade Transportadoras Veículos …" at bounding box center [473, 224] width 946 height 449
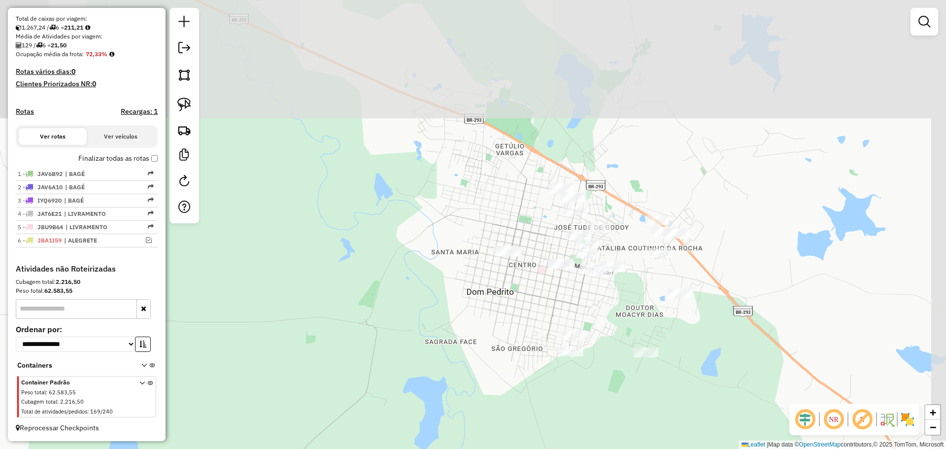
drag, startPoint x: 627, startPoint y: 147, endPoint x: 581, endPoint y: 360, distance: 217.6
click at [581, 360] on div "Janela de atendimento Grade de atendimento Capacidade Transportadoras Veículos …" at bounding box center [473, 224] width 946 height 449
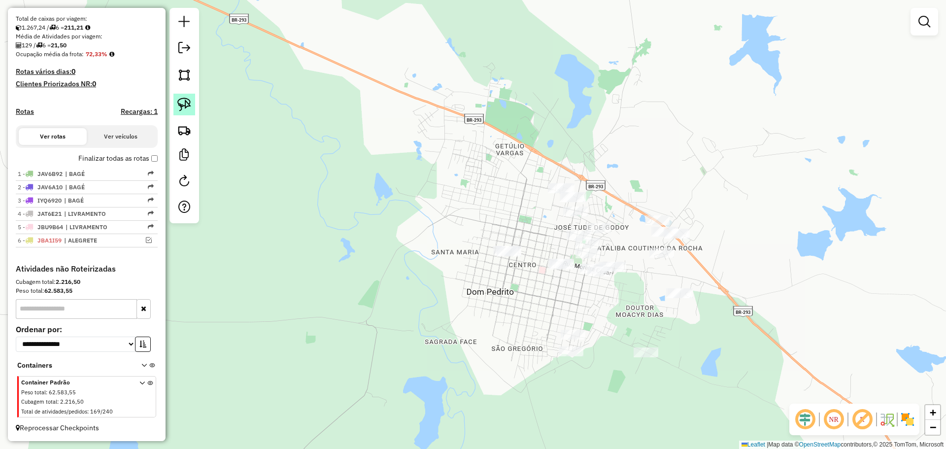
click at [183, 97] on link at bounding box center [184, 105] width 22 height 22
drag, startPoint x: 699, startPoint y: 368, endPoint x: 709, endPoint y: 248, distance: 119.6
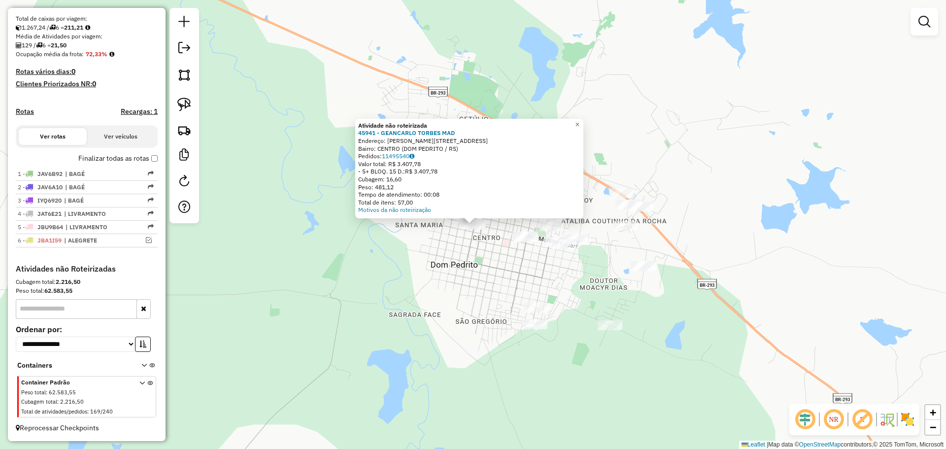
click at [441, 261] on div "Atividade não roteirizada 45941 - GEANCARLO TORBES MAD Endereço: [STREET_ADDRES…" at bounding box center [473, 224] width 946 height 449
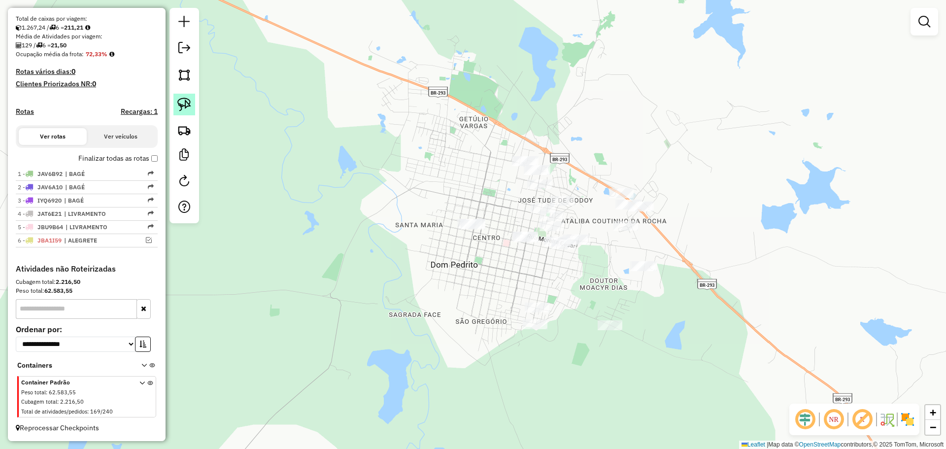
click at [182, 104] on img at bounding box center [184, 105] width 14 height 14
drag, startPoint x: 481, startPoint y: 247, endPoint x: 484, endPoint y: 241, distance: 6.6
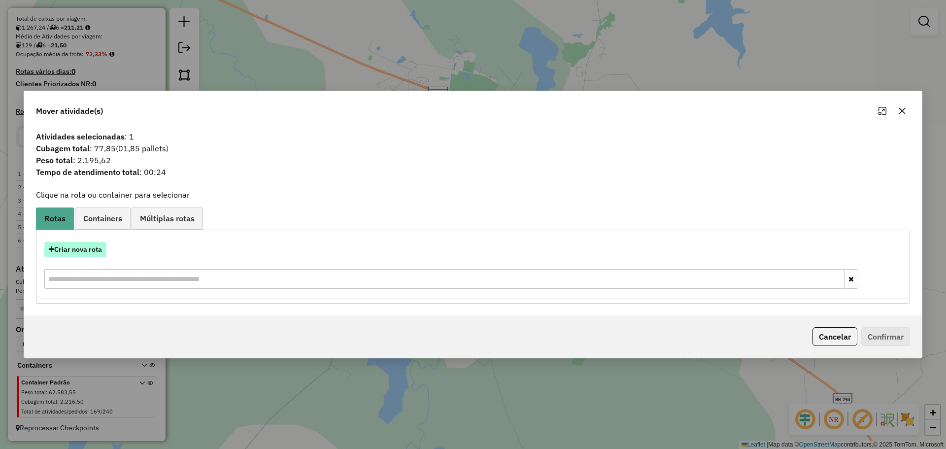
click at [98, 252] on button "Criar nova rota" at bounding box center [75, 249] width 62 height 15
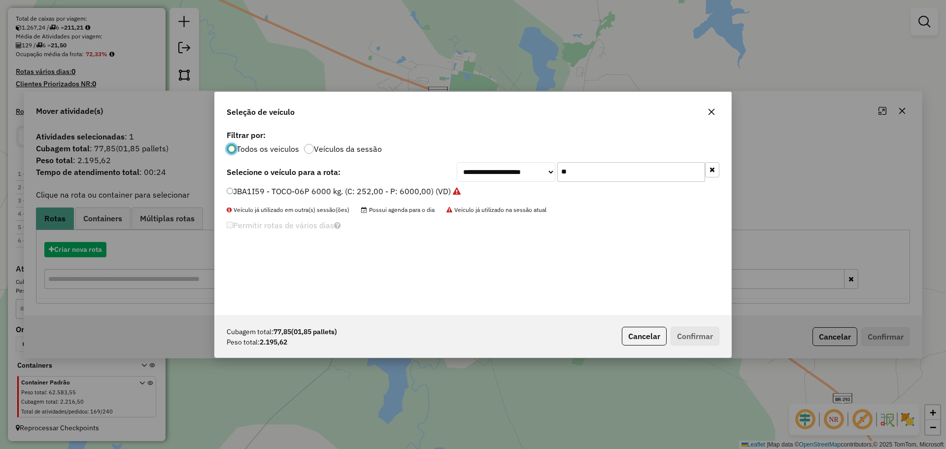
scroll to position [5, 3]
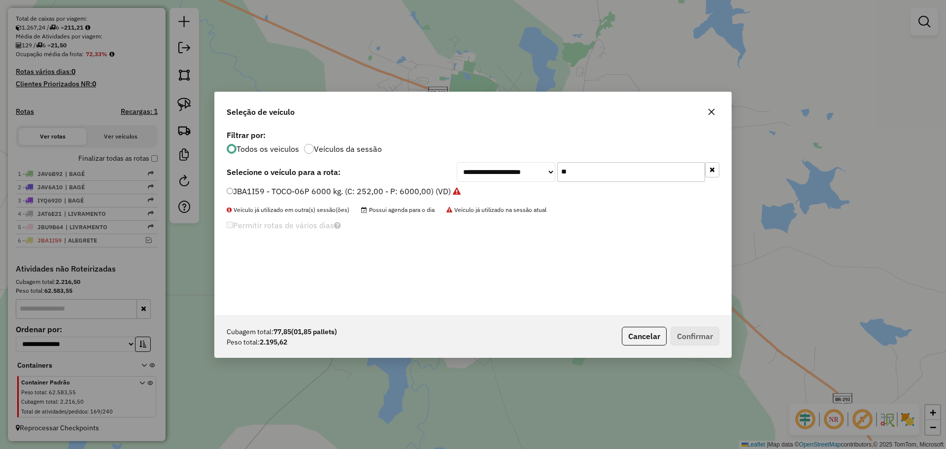
drag, startPoint x: 582, startPoint y: 176, endPoint x: 530, endPoint y: 166, distance: 52.9
click at [530, 166] on div "**********" at bounding box center [588, 172] width 263 height 20
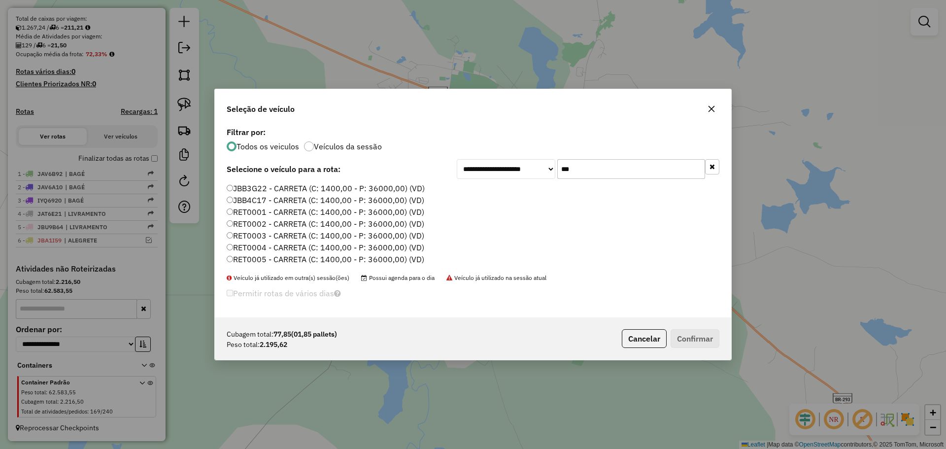
type input "***"
click at [365, 212] on label "RET0001 - CARRETA (C: 1400,00 - P: 36000,00) (VD)" at bounding box center [326, 212] width 198 height 12
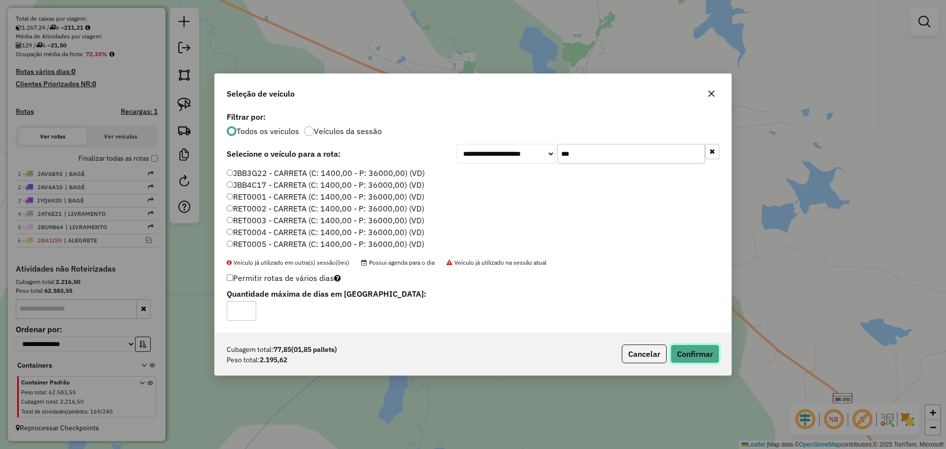
click at [694, 354] on button "Confirmar" at bounding box center [695, 353] width 49 height 19
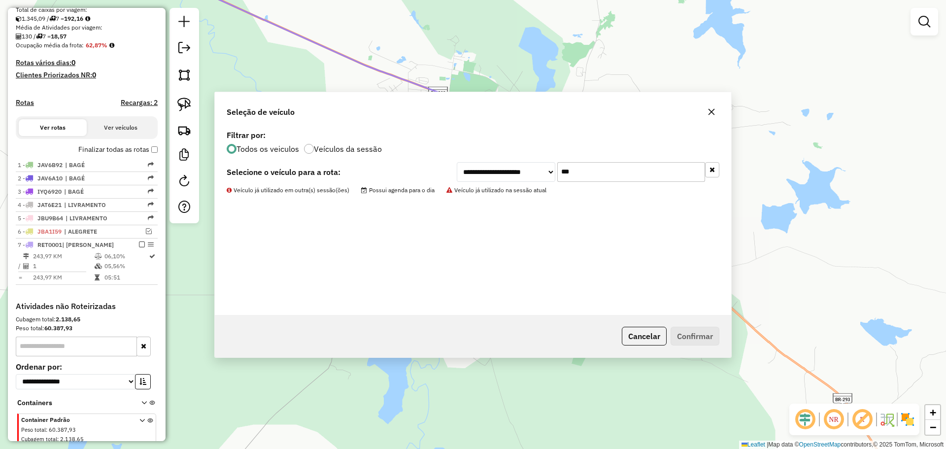
scroll to position [256, 0]
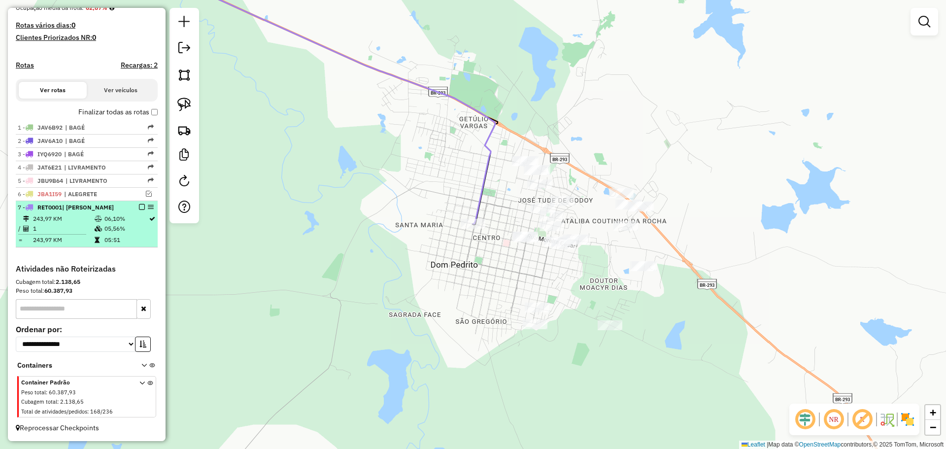
select select "**********"
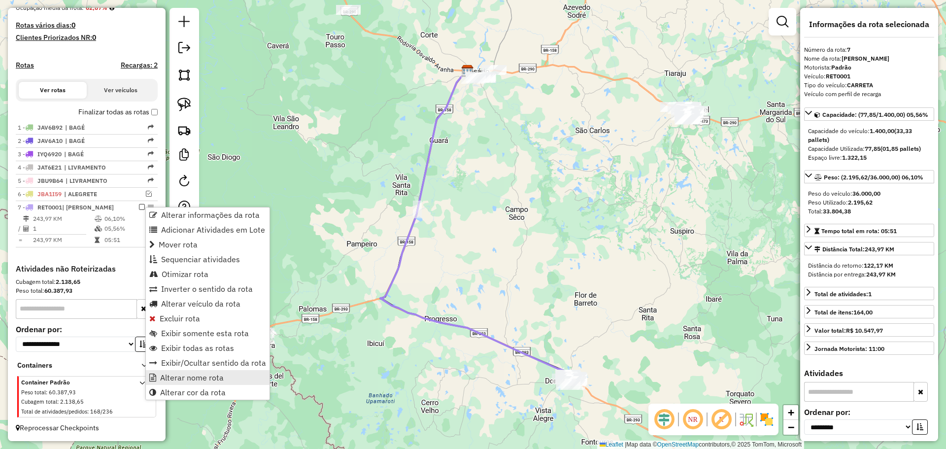
click at [213, 373] on span "Alterar nome rota" at bounding box center [192, 377] width 64 height 8
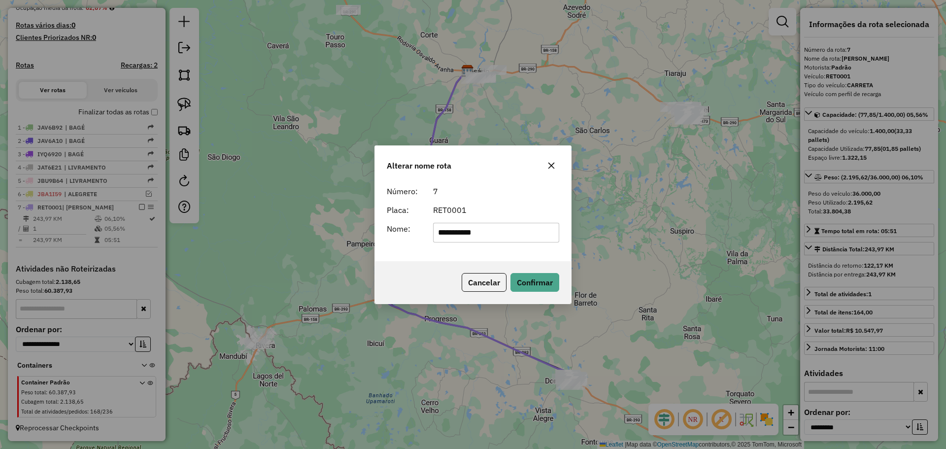
drag, startPoint x: 502, startPoint y: 234, endPoint x: 435, endPoint y: 230, distance: 67.1
click at [435, 230] on input "**********" at bounding box center [496, 233] width 127 height 20
type input "*******"
click at [519, 271] on div "Cancelar Confirmar" at bounding box center [473, 282] width 196 height 42
click at [521, 279] on button "Confirmar" at bounding box center [534, 282] width 49 height 19
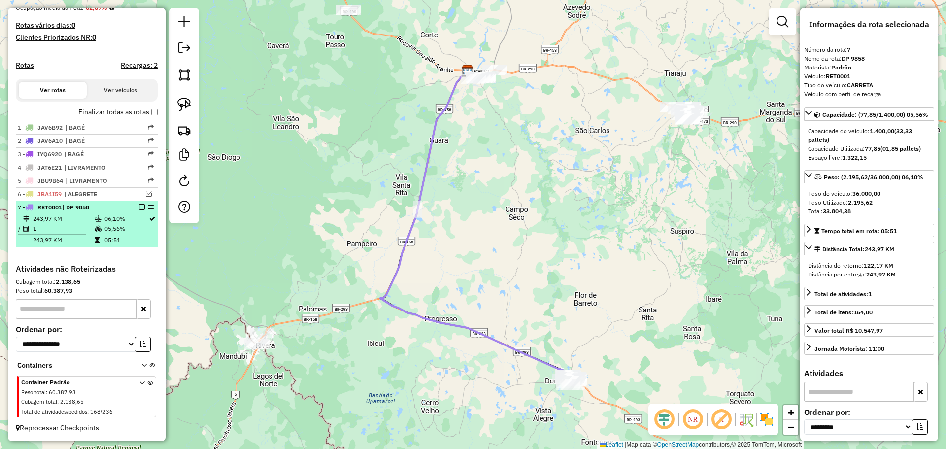
click at [139, 206] on em at bounding box center [142, 207] width 6 height 6
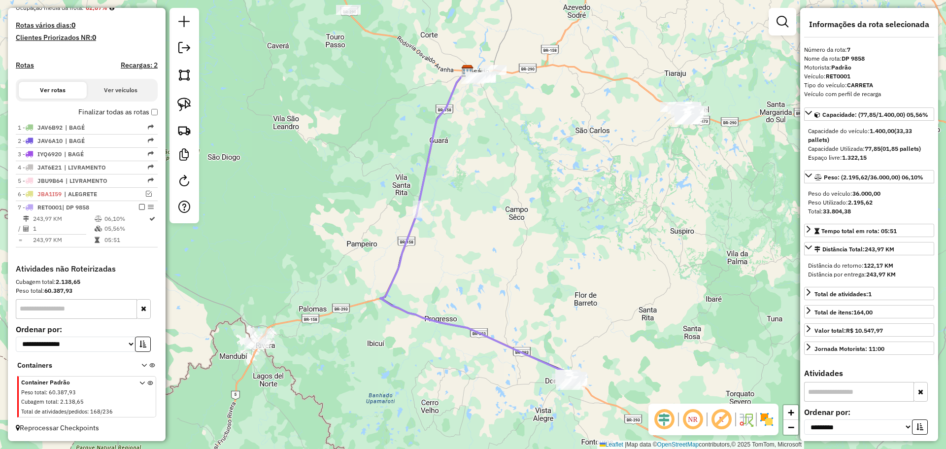
scroll to position [223, 0]
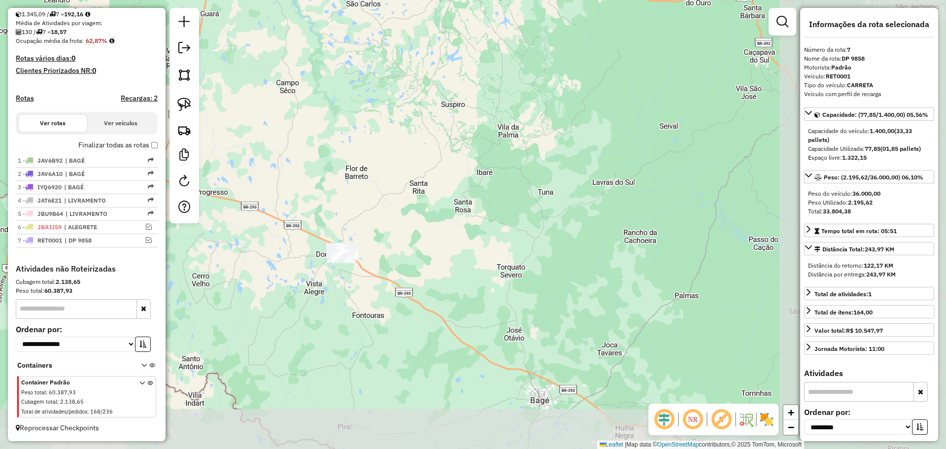
drag, startPoint x: 495, startPoint y: 399, endPoint x: 272, endPoint y: 276, distance: 254.3
click at [272, 276] on div "Janela de atendimento Grade de atendimento Capacidade Transportadoras Veículos …" at bounding box center [473, 224] width 946 height 449
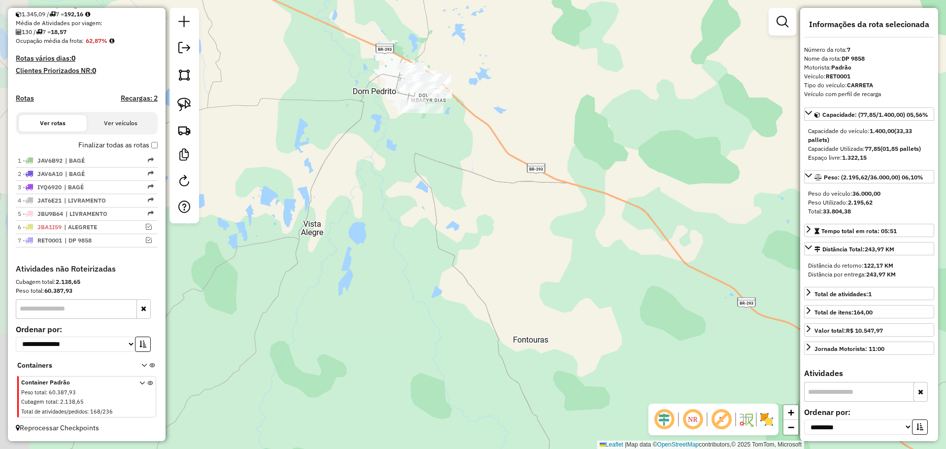
drag, startPoint x: 450, startPoint y: 218, endPoint x: 394, endPoint y: 455, distance: 243.6
click at [394, 448] on html "Aguarde... Pop-up bloqueado! Seu navegador bloqueou automáticamente a abertura …" at bounding box center [473, 224] width 946 height 449
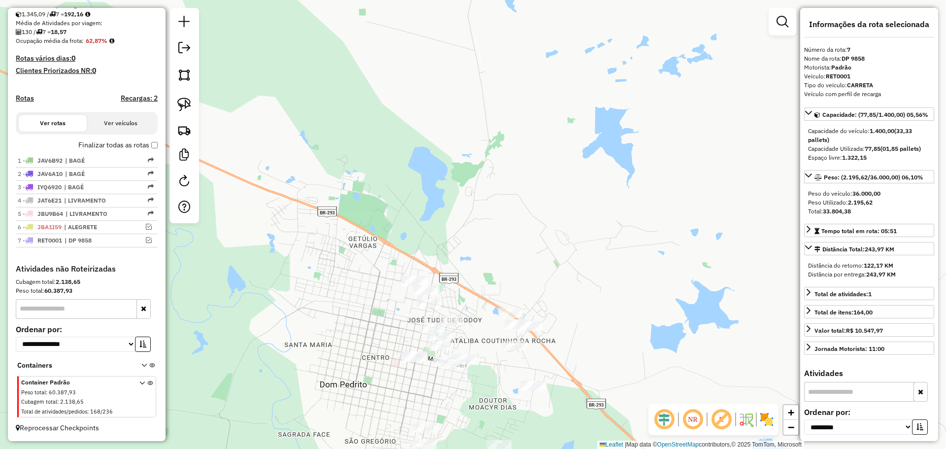
drag, startPoint x: 373, startPoint y: 389, endPoint x: 350, endPoint y: 302, distance: 89.8
click at [350, 302] on div "Janela de atendimento Grade de atendimento Capacidade Transportadoras Veículos …" at bounding box center [473, 224] width 946 height 449
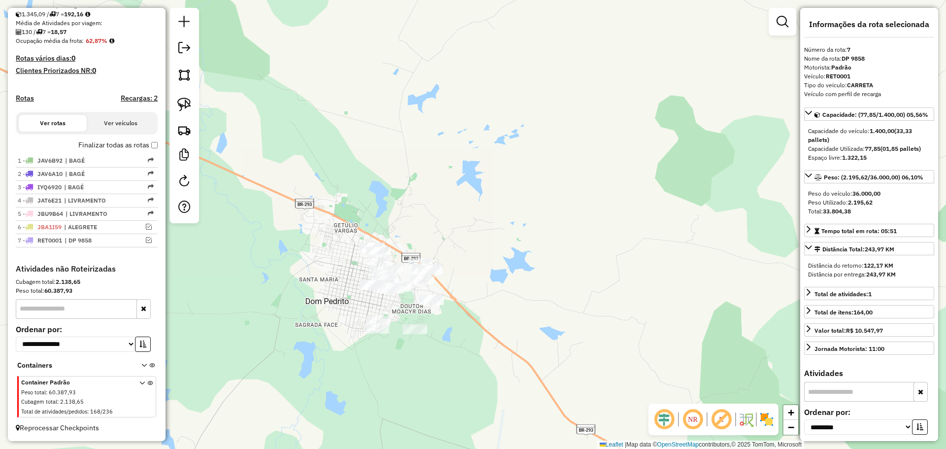
drag, startPoint x: 186, startPoint y: 100, endPoint x: 211, endPoint y: 130, distance: 39.2
click at [186, 100] on img at bounding box center [184, 105] width 14 height 14
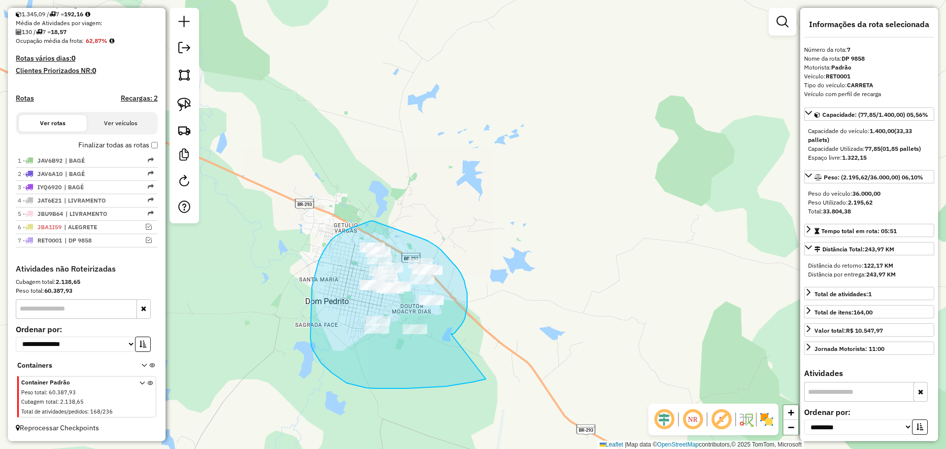
drag, startPoint x: 451, startPoint y: 334, endPoint x: 515, endPoint y: 346, distance: 64.7
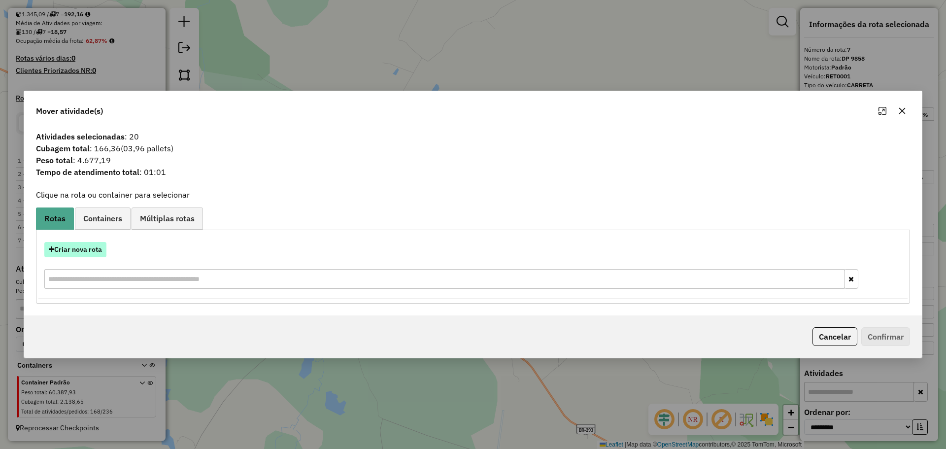
click at [96, 247] on button "Criar nova rota" at bounding box center [75, 249] width 62 height 15
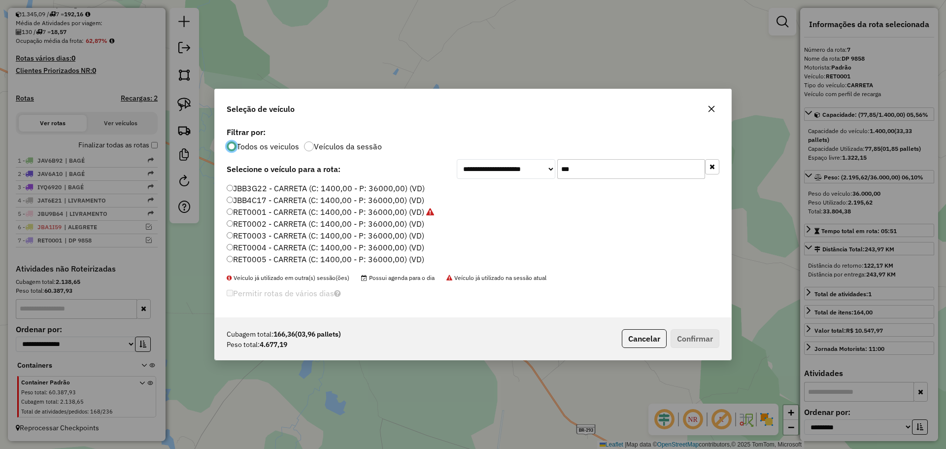
scroll to position [6, 3]
drag, startPoint x: 596, startPoint y: 170, endPoint x: 539, endPoint y: 161, distance: 57.8
click at [539, 161] on div "**********" at bounding box center [588, 169] width 263 height 20
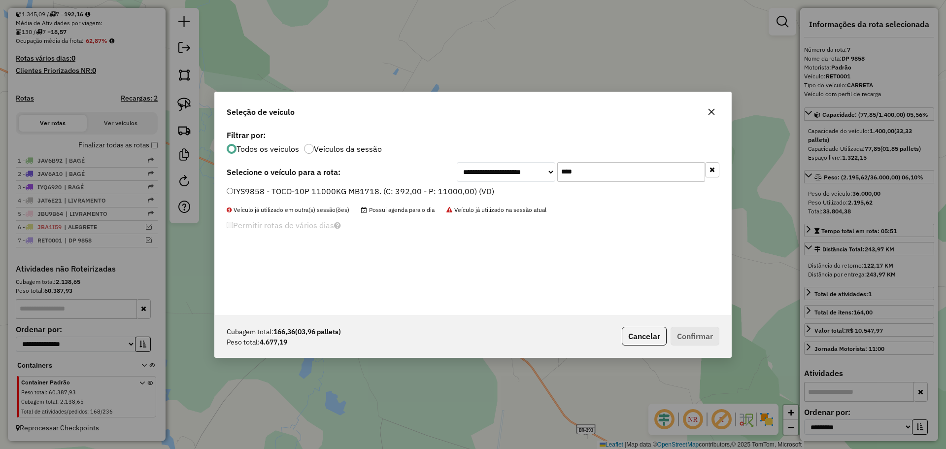
type input "****"
click at [412, 186] on label "IYS9858 - TOCO-10P 11000KG MB1718. (C: 392,00 - P: 11000,00) (VD)" at bounding box center [361, 191] width 268 height 12
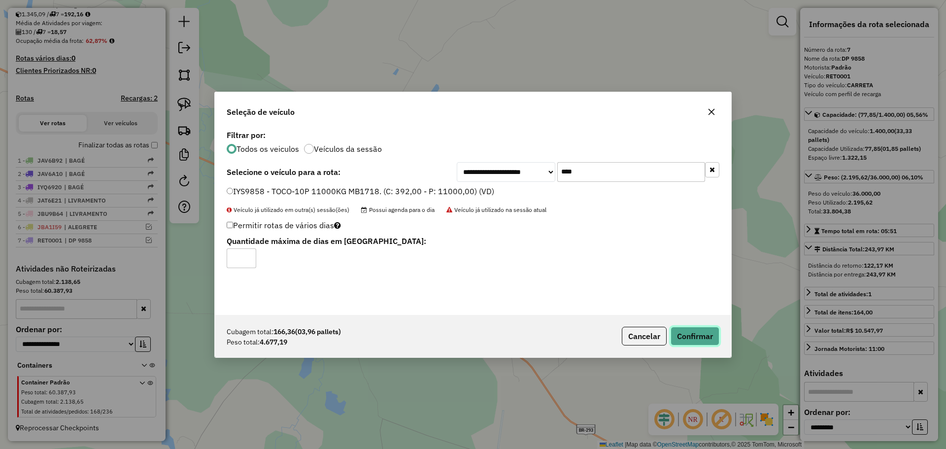
click at [712, 334] on button "Confirmar" at bounding box center [695, 336] width 49 height 19
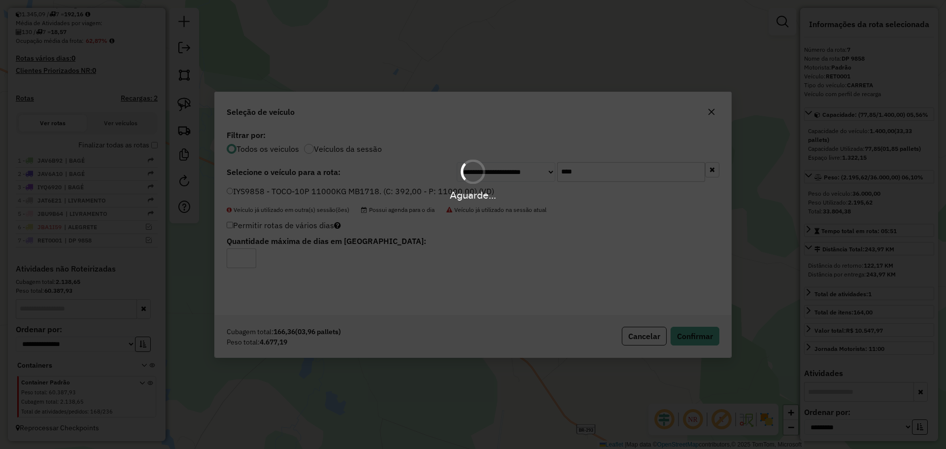
scroll to position [270, 0]
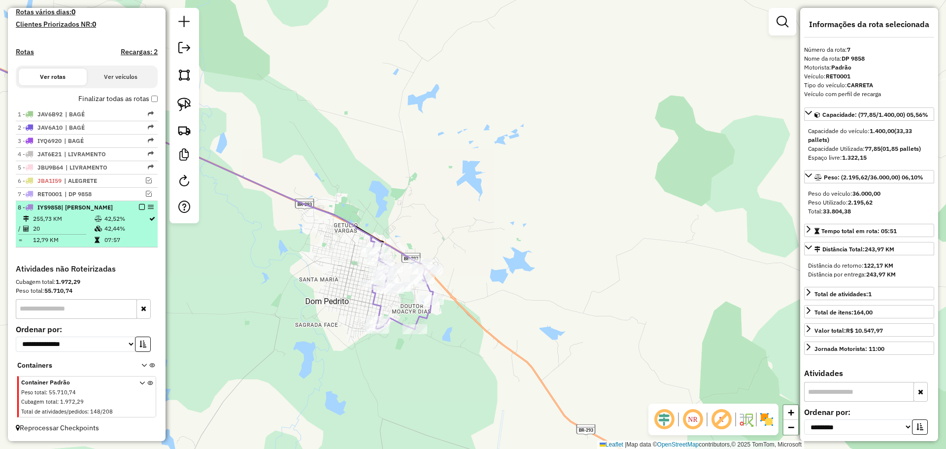
click at [139, 207] on em at bounding box center [142, 207] width 6 height 6
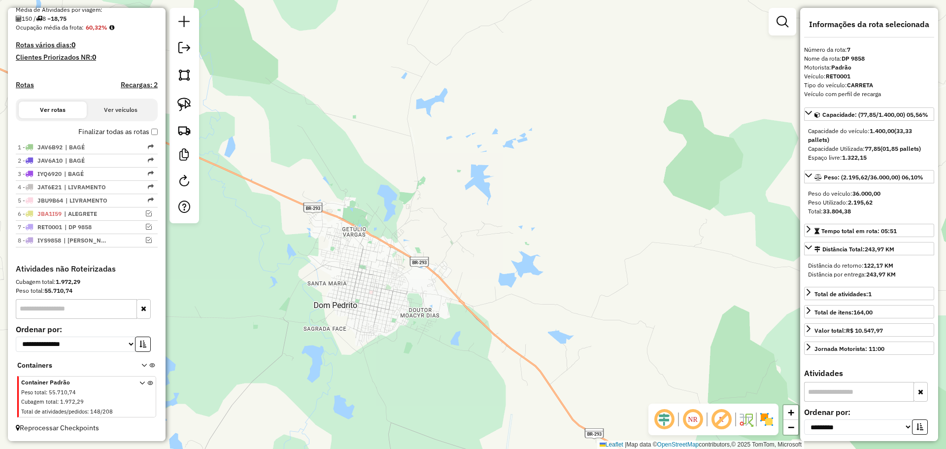
drag, startPoint x: 304, startPoint y: 282, endPoint x: 371, endPoint y: 311, distance: 72.6
click at [371, 311] on div "Janela de atendimento Grade de atendimento Capacidade Transportadoras Veículos …" at bounding box center [473, 224] width 946 height 449
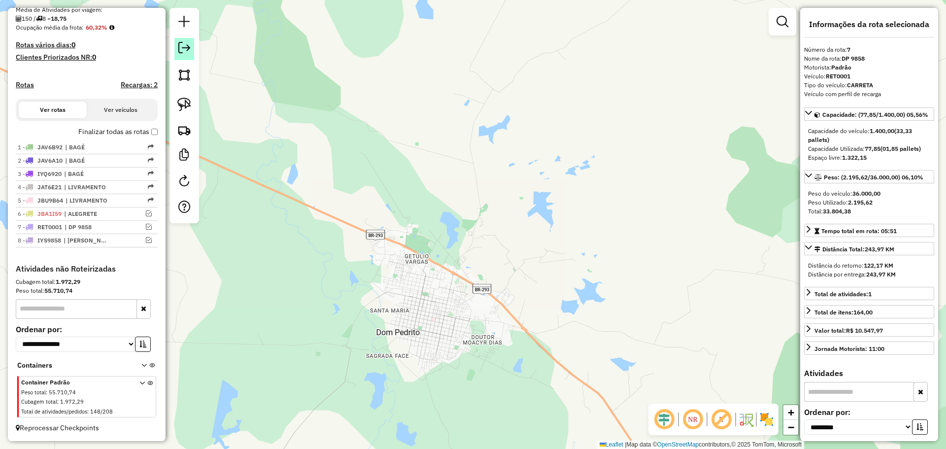
click at [188, 53] on em at bounding box center [184, 48] width 12 height 12
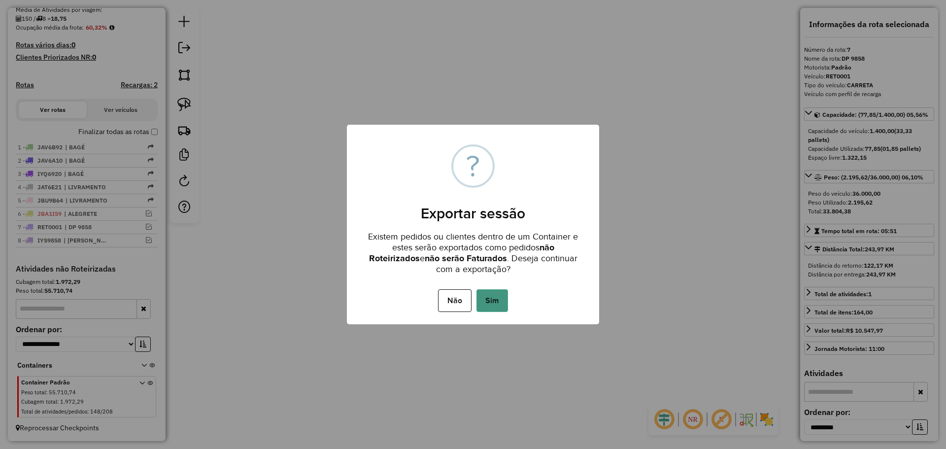
click at [501, 301] on button "Sim" at bounding box center [492, 300] width 32 height 23
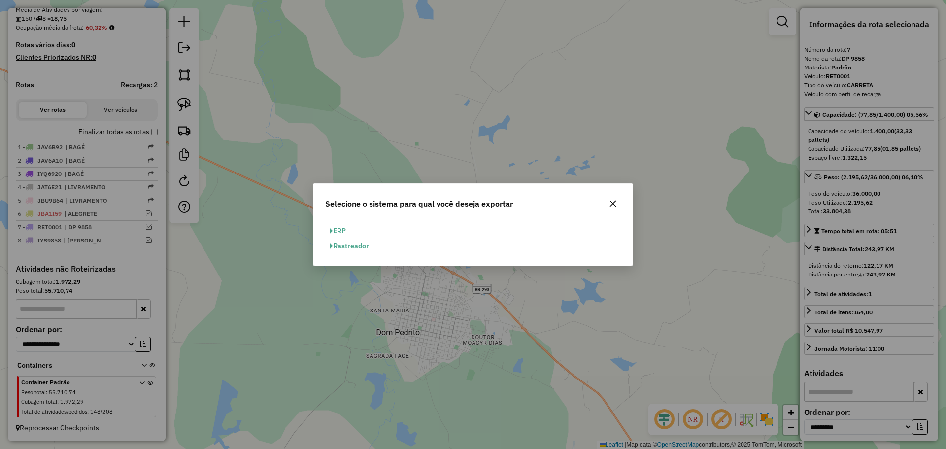
click at [345, 228] on button "ERP" at bounding box center [337, 230] width 25 height 15
select select "**"
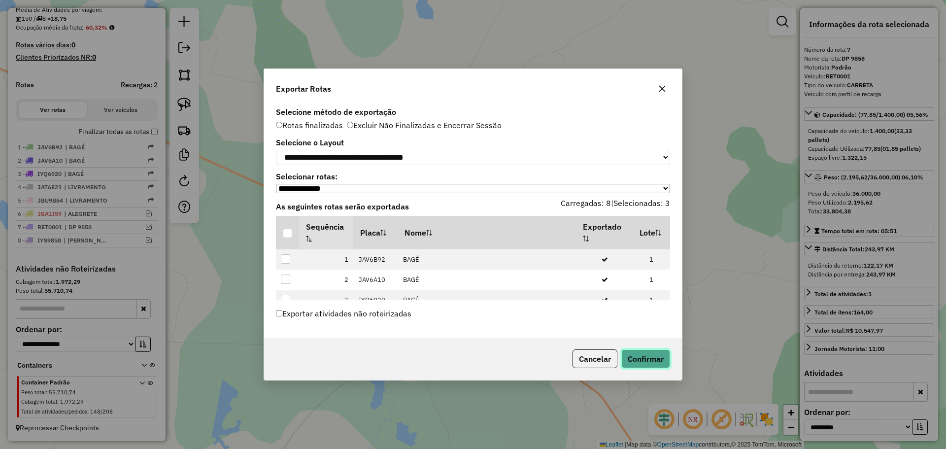
click at [639, 358] on button "Confirmar" at bounding box center [645, 358] width 49 height 19
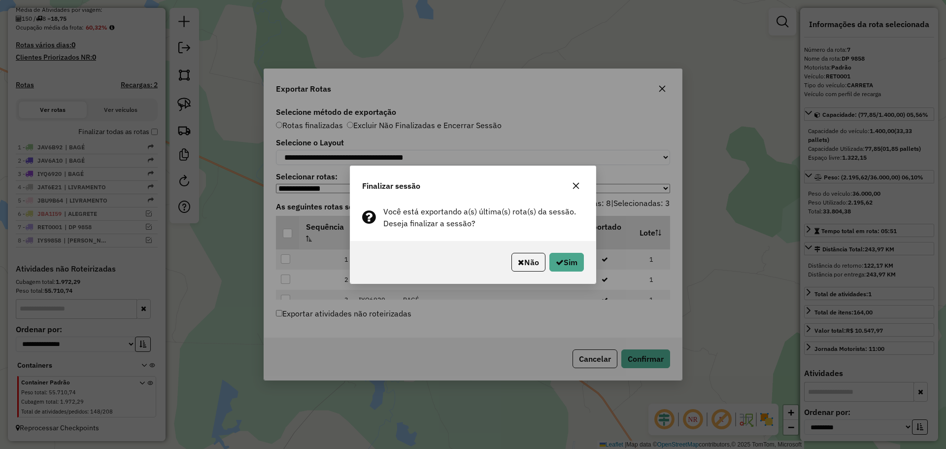
click at [523, 260] on button "Não" at bounding box center [528, 262] width 34 height 19
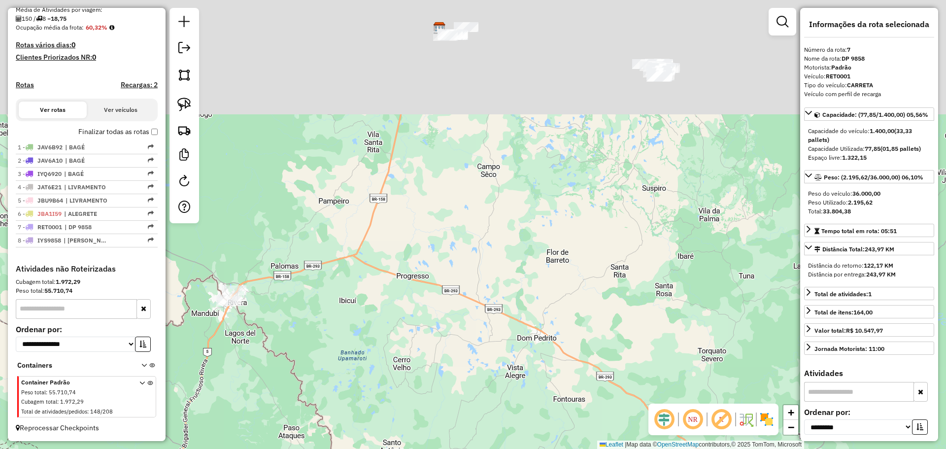
drag, startPoint x: 406, startPoint y: 128, endPoint x: 482, endPoint y: 320, distance: 206.6
click at [482, 320] on div "Janela de atendimento Grade de atendimento Capacidade Transportadoras Veículos …" at bounding box center [473, 224] width 946 height 449
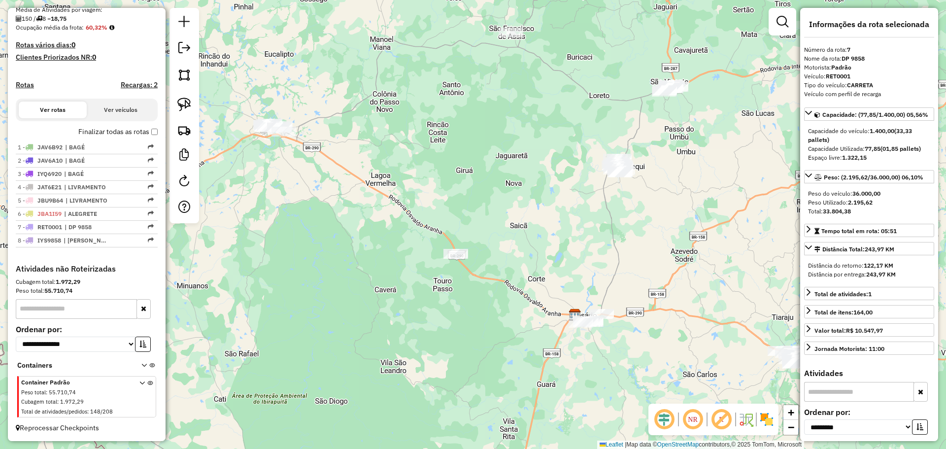
drag, startPoint x: 356, startPoint y: 181, endPoint x: 440, endPoint y: 280, distance: 129.7
click at [454, 313] on div "Janela de atendimento Grade de atendimento Capacidade Transportadoras Veículos …" at bounding box center [473, 224] width 946 height 449
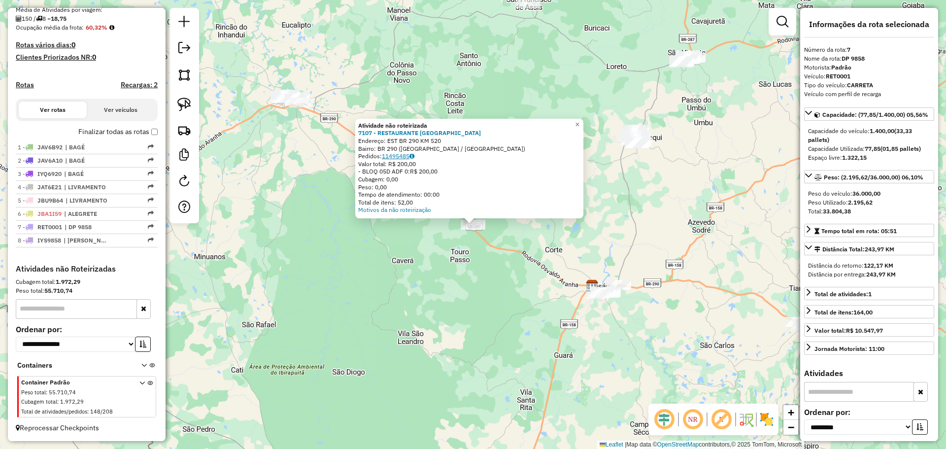
click at [400, 156] on link "11495485" at bounding box center [398, 155] width 33 height 7
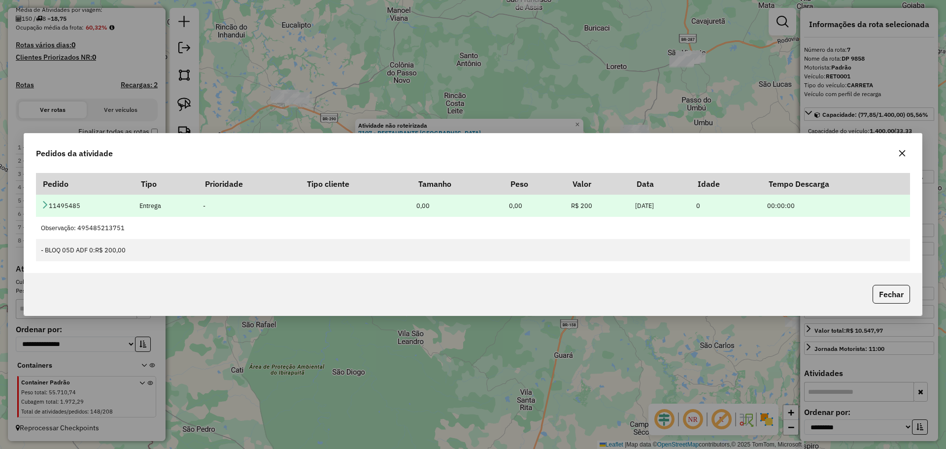
click at [46, 204] on icon at bounding box center [45, 205] width 8 height 8
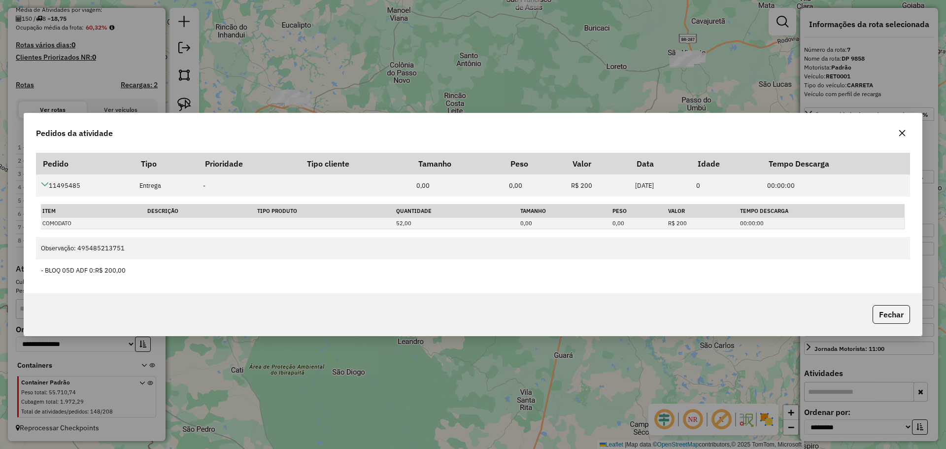
click at [908, 135] on button "button" at bounding box center [902, 133] width 16 height 16
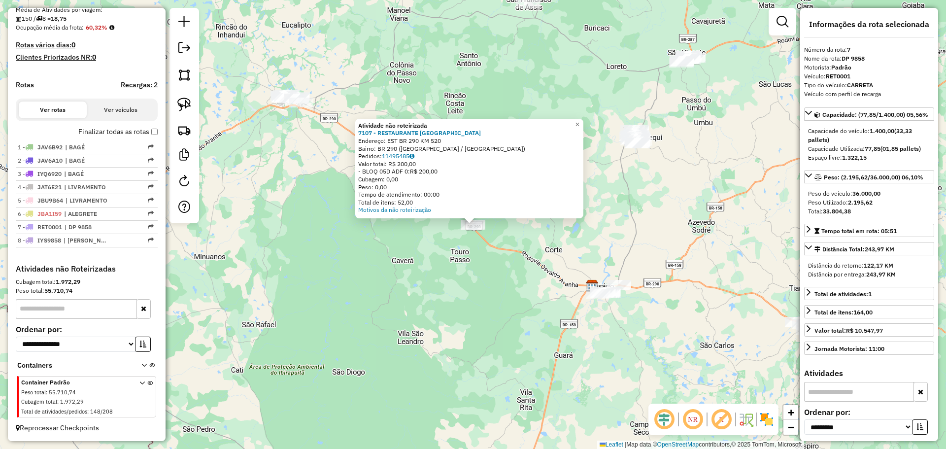
click at [512, 231] on div "Atividade não roteirizada 7107 - RESTAURANTE ITAPEVI Endereço: EST BR 290 KM 52…" at bounding box center [473, 224] width 946 height 449
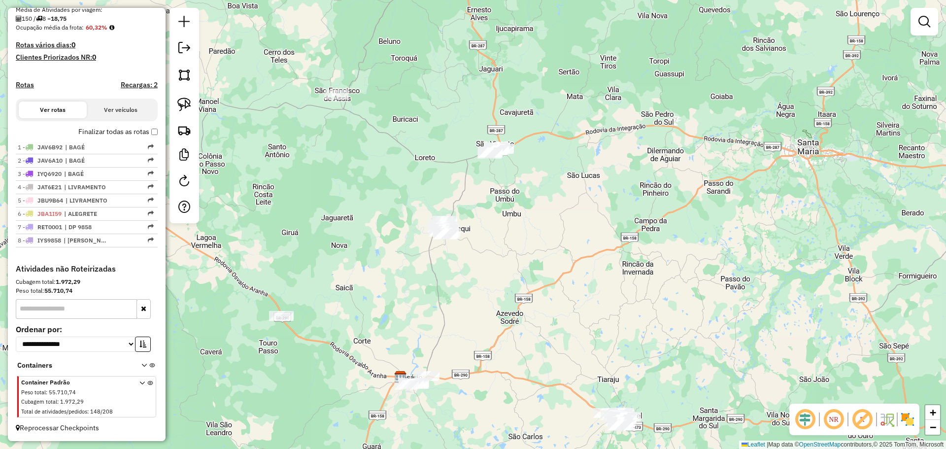
drag, startPoint x: 536, startPoint y: 239, endPoint x: 302, endPoint y: 329, distance: 250.5
click at [302, 329] on div "Janela de atendimento Grade de atendimento Capacidade Transportadoras Veículos …" at bounding box center [473, 224] width 946 height 449
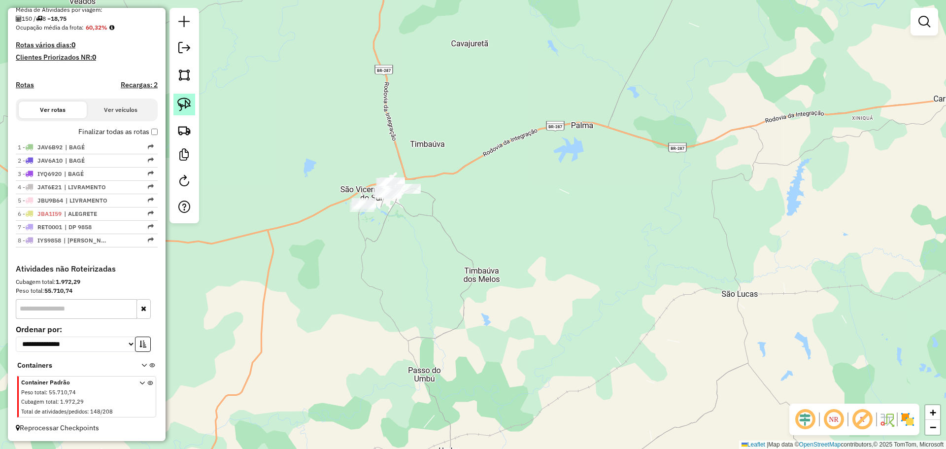
click at [178, 102] on img at bounding box center [184, 105] width 14 height 14
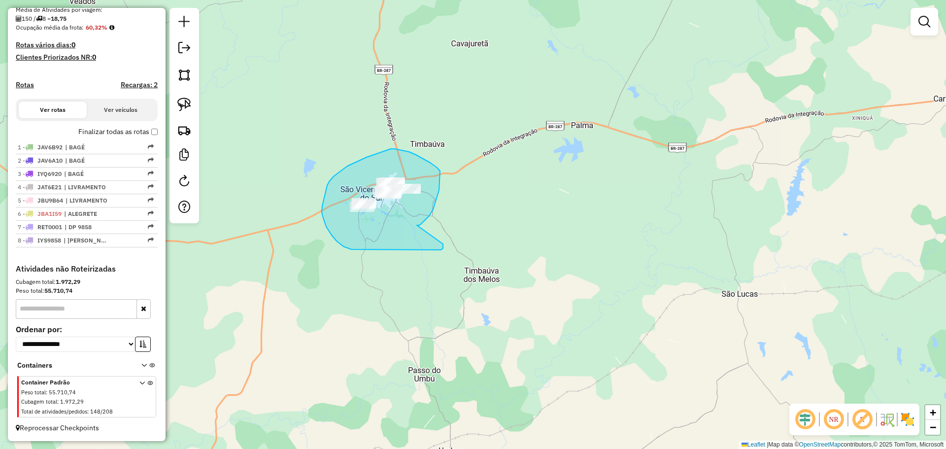
drag, startPoint x: 417, startPoint y: 225, endPoint x: 443, endPoint y: 244, distance: 32.1
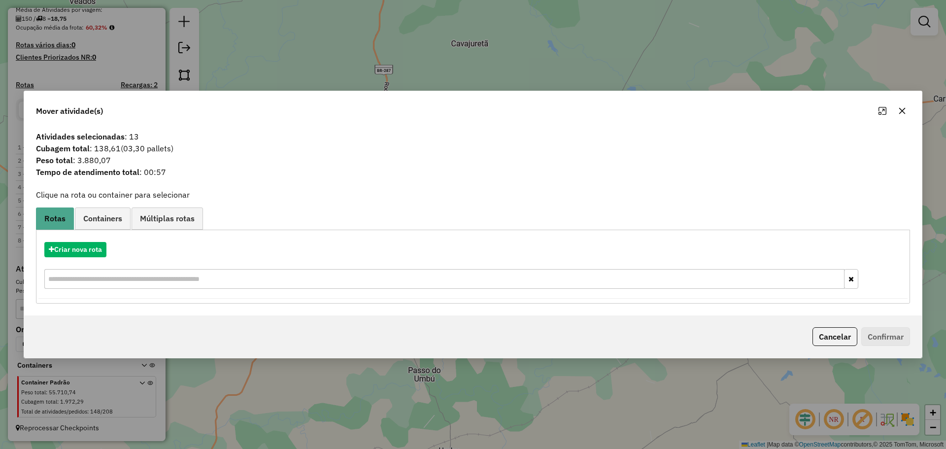
click at [902, 112] on icon "button" at bounding box center [902, 111] width 8 height 8
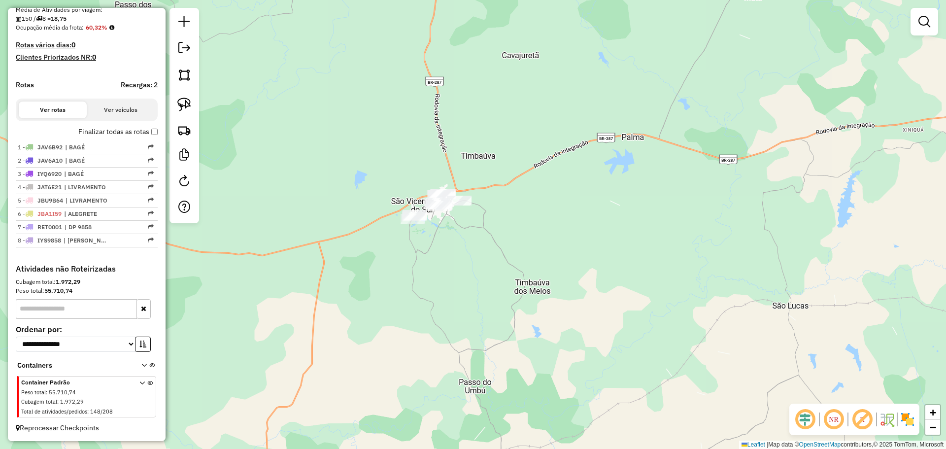
drag, startPoint x: 429, startPoint y: 254, endPoint x: 441, endPoint y: 256, distance: 13.0
click at [441, 256] on div "Janela de atendimento Grade de atendimento Capacidade Transportadoras Veículos …" at bounding box center [473, 224] width 946 height 449
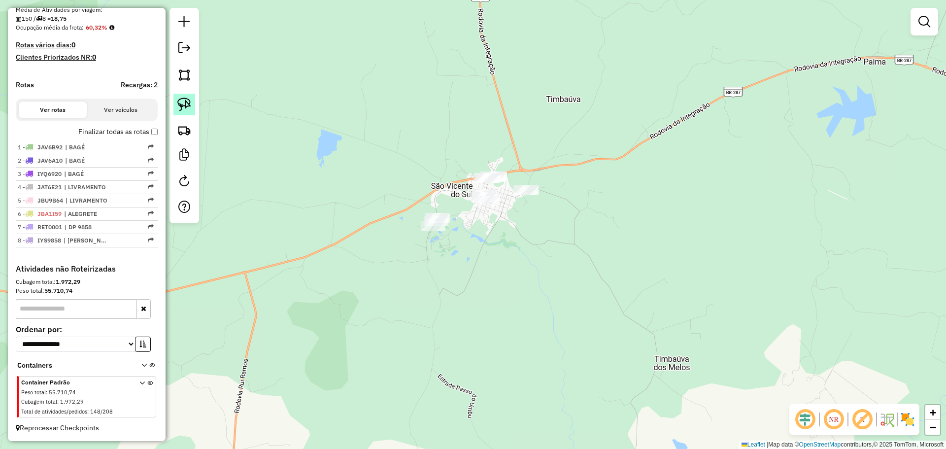
click at [174, 104] on link at bounding box center [184, 105] width 22 height 22
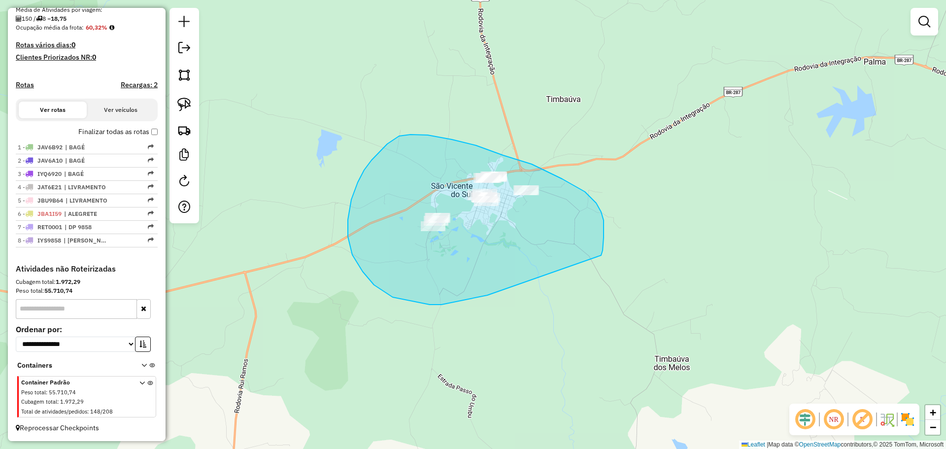
drag, startPoint x: 603, startPoint y: 250, endPoint x: 570, endPoint y: 225, distance: 41.5
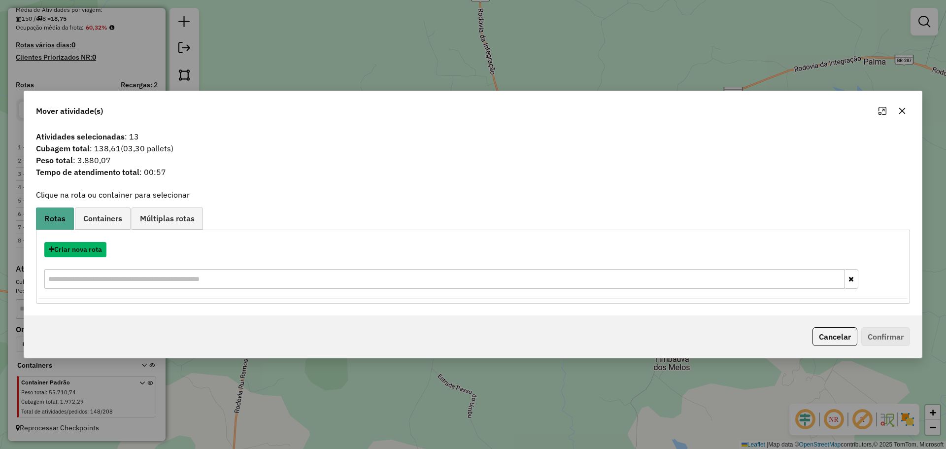
click at [91, 247] on button "Criar nova rota" at bounding box center [75, 249] width 62 height 15
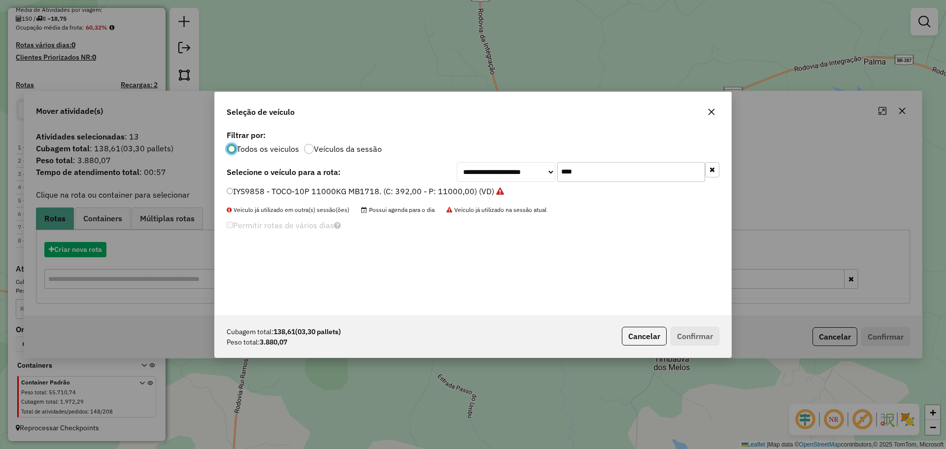
scroll to position [5, 3]
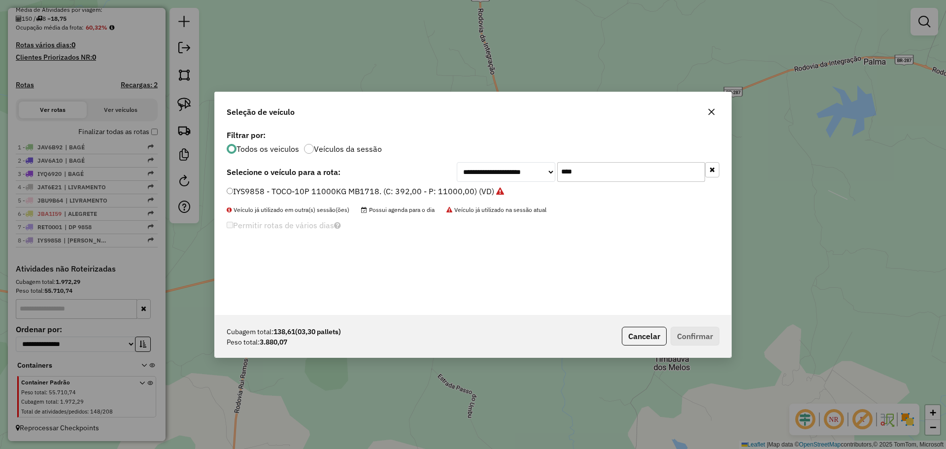
drag, startPoint x: 652, startPoint y: 168, endPoint x: 550, endPoint y: 163, distance: 102.6
click at [550, 163] on div "**********" at bounding box center [588, 172] width 263 height 20
type input "****"
click at [450, 194] on label "IYU6973 - TOCO-10P 11000KG MB1718. (C: 392,00 - P: 11000,00) (VD)" at bounding box center [361, 191] width 269 height 12
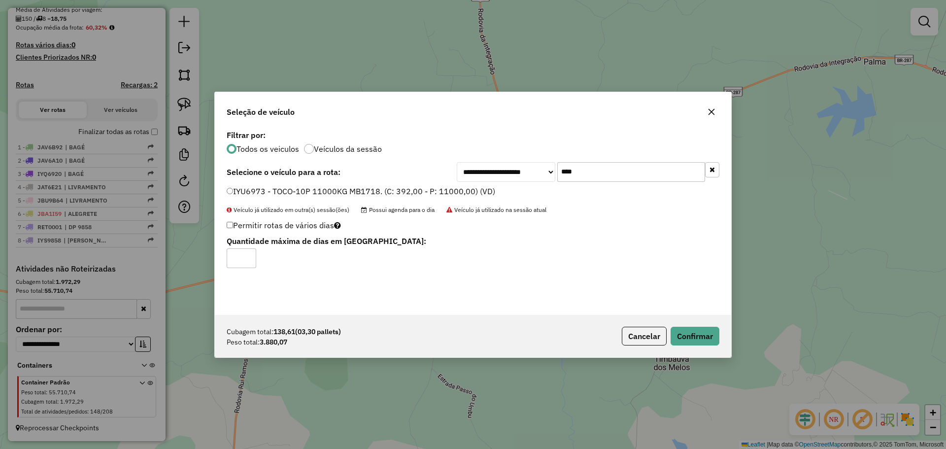
click at [681, 325] on div "Cubagem total: 138,61 (03,30 pallets) Peso total: 3.880,07 Cancelar Confirmar" at bounding box center [473, 336] width 516 height 42
click at [681, 332] on button "Confirmar" at bounding box center [695, 336] width 49 height 19
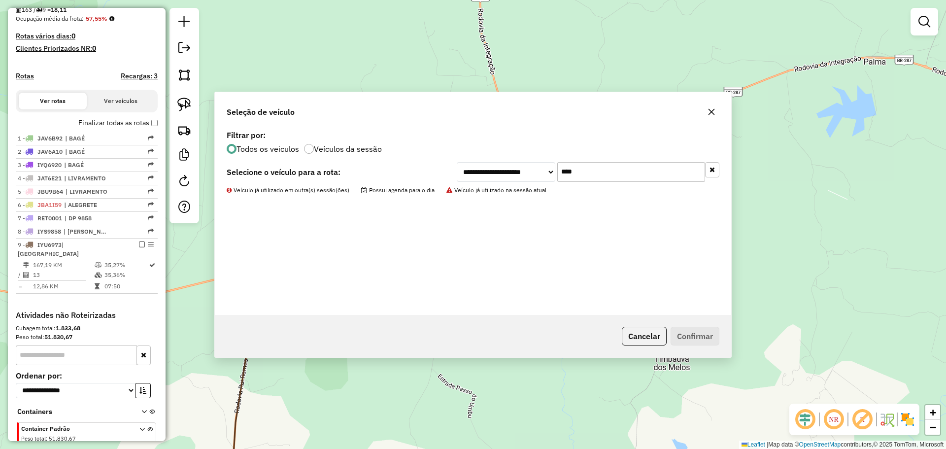
scroll to position [270, 0]
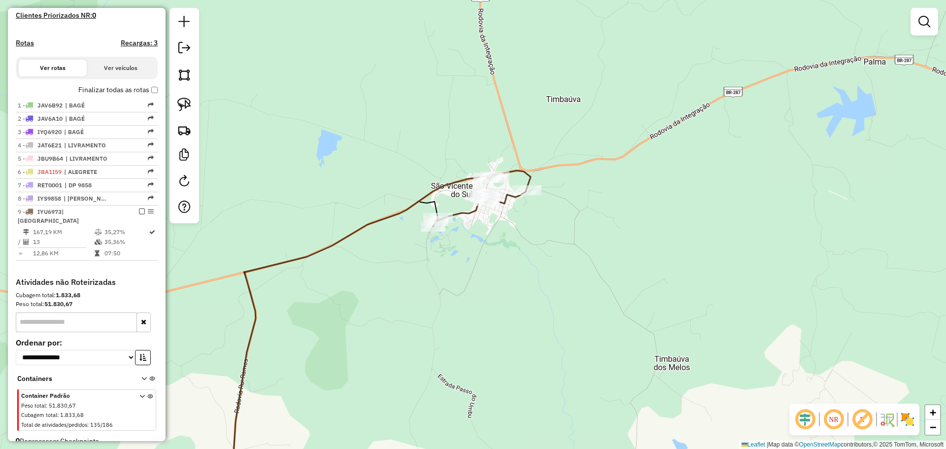
drag, startPoint x: 271, startPoint y: 282, endPoint x: 469, endPoint y: 126, distance: 251.6
click at [468, 127] on div "Janela de atendimento Grade de atendimento Capacidade Transportadoras Veículos …" at bounding box center [473, 224] width 946 height 449
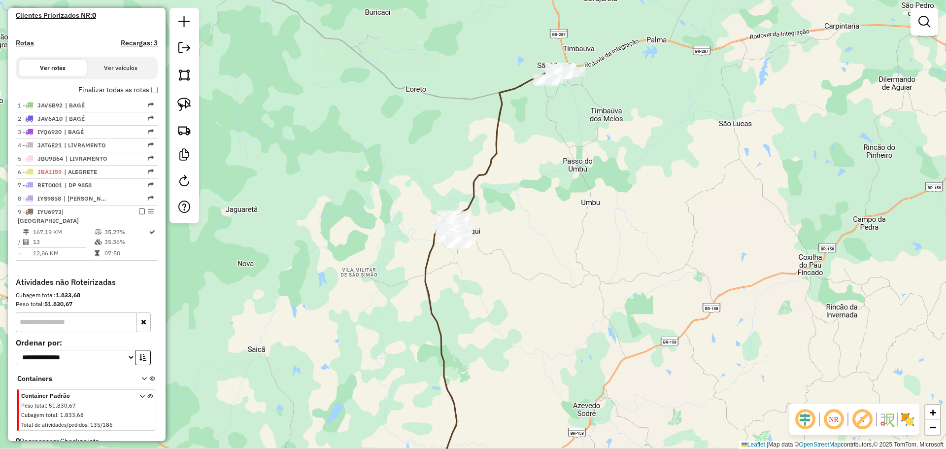
drag, startPoint x: 474, startPoint y: 219, endPoint x: 480, endPoint y: 162, distance: 57.5
click at [483, 165] on div "Janela de atendimento Grade de atendimento Capacidade Transportadoras Veículos …" at bounding box center [473, 224] width 946 height 449
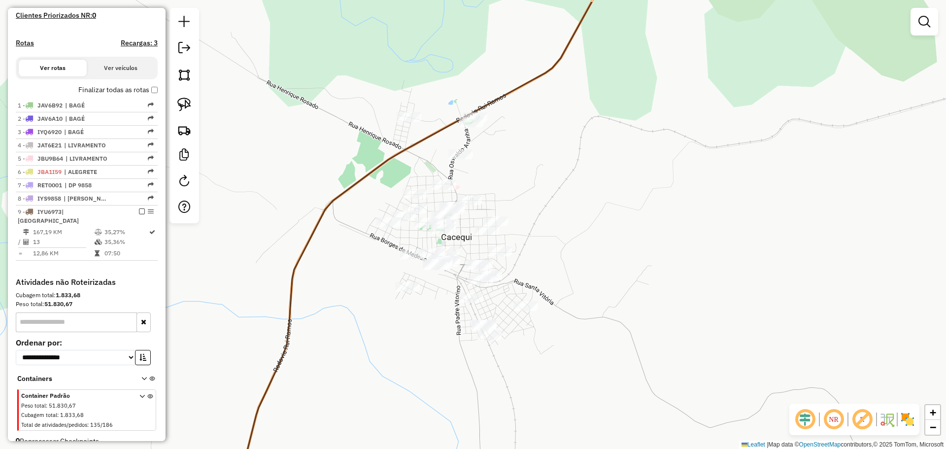
drag, startPoint x: 492, startPoint y: 136, endPoint x: 494, endPoint y: 179, distance: 42.9
click at [494, 179] on div "Janela de atendimento Grade de atendimento Capacidade Transportadoras Veículos …" at bounding box center [473, 224] width 946 height 449
click at [186, 107] on img at bounding box center [184, 105] width 14 height 14
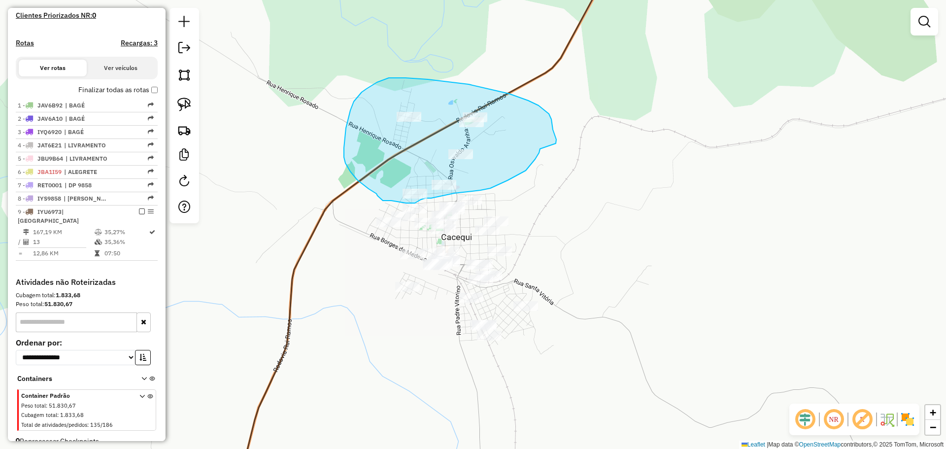
drag, startPoint x: 556, startPoint y: 139, endPoint x: 540, endPoint y: 148, distance: 18.3
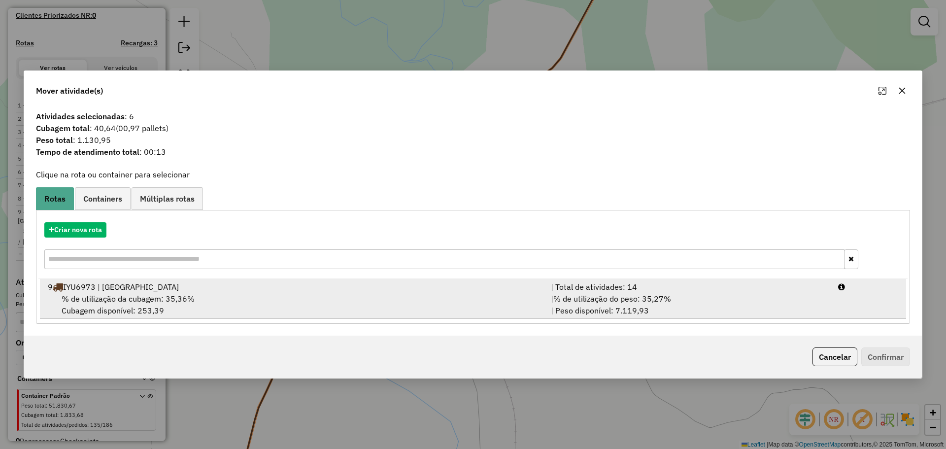
click at [452, 296] on div "% de utilização da cubagem: 35,36% Cubagem disponível: 253,39" at bounding box center [293, 305] width 503 height 24
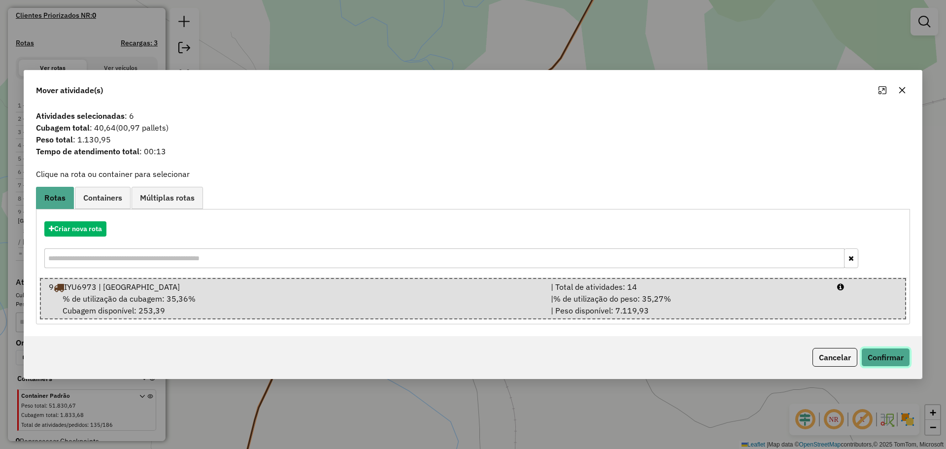
click at [897, 359] on button "Confirmar" at bounding box center [885, 357] width 49 height 19
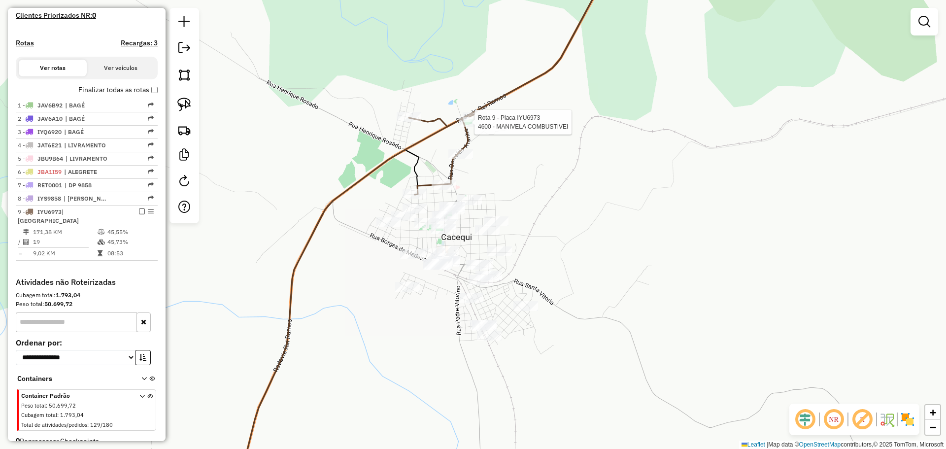
scroll to position [283, 0]
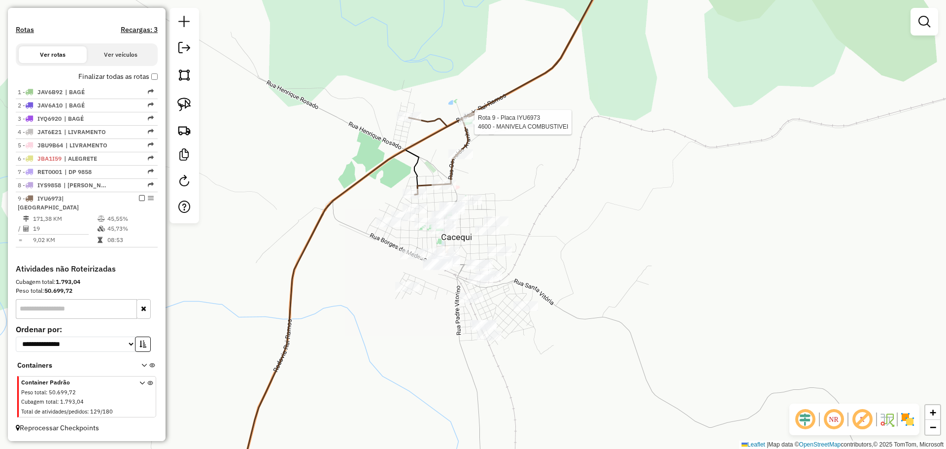
select select "**********"
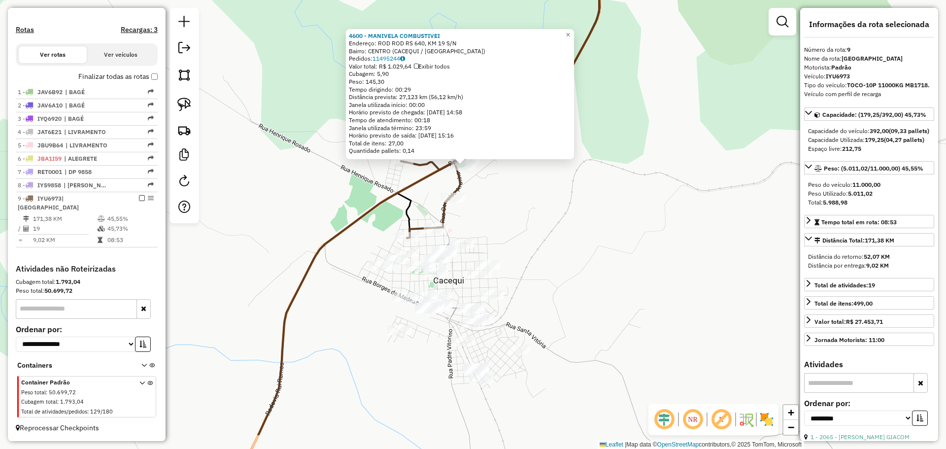
drag, startPoint x: 501, startPoint y: 285, endPoint x: 491, endPoint y: 226, distance: 59.9
click at [491, 226] on div "4600 - MANIVELA COMBUSTIVEI Endereço: ROD ROD RS 640, KM 19 S/N Bairro: [GEOGRA…" at bounding box center [473, 224] width 946 height 449
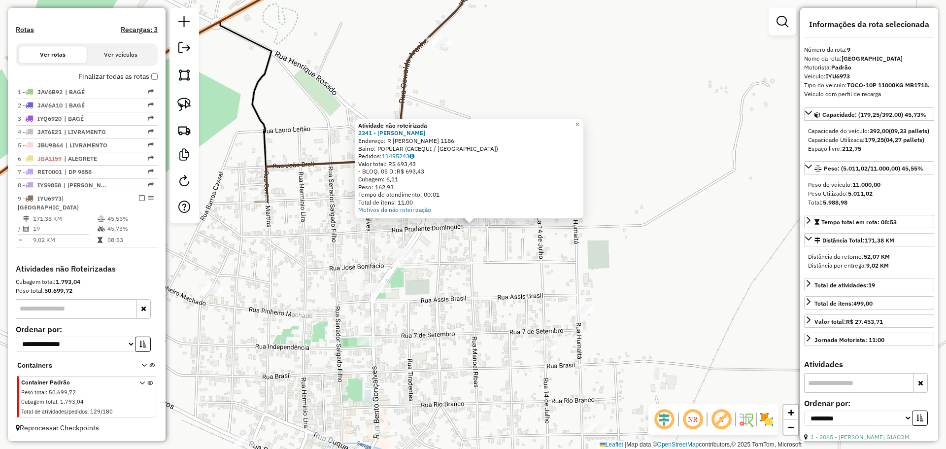
click at [443, 263] on div "Atividade não roteirizada 2341 - [PERSON_NAME]: R [PERSON_NAME] 1186 Bairro: PO…" at bounding box center [473, 224] width 946 height 449
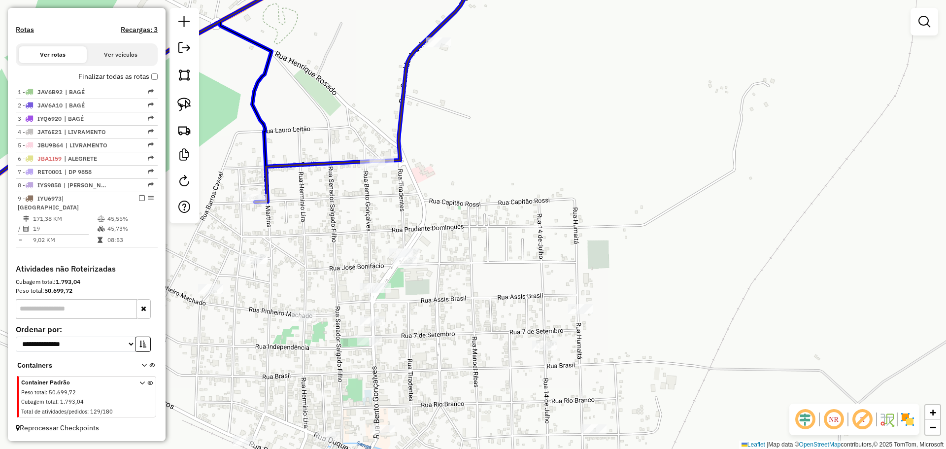
click at [385, 166] on div at bounding box center [382, 161] width 25 height 10
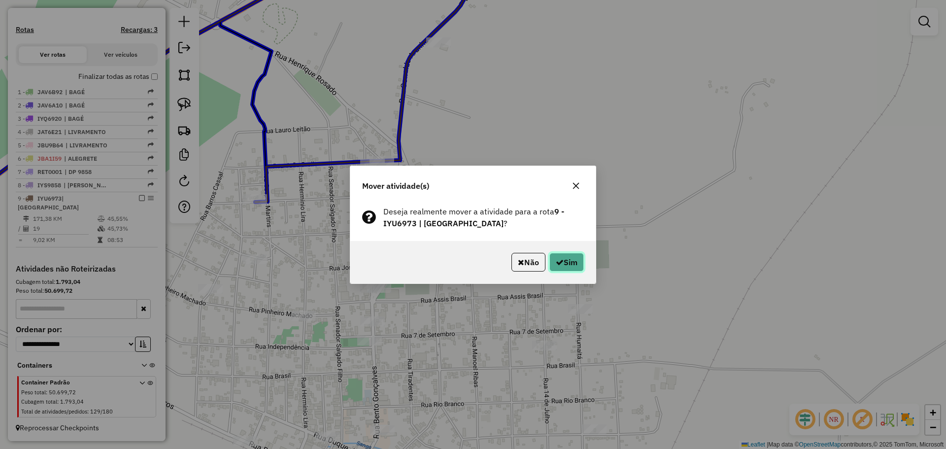
click at [572, 267] on button "Sim" at bounding box center [566, 262] width 34 height 19
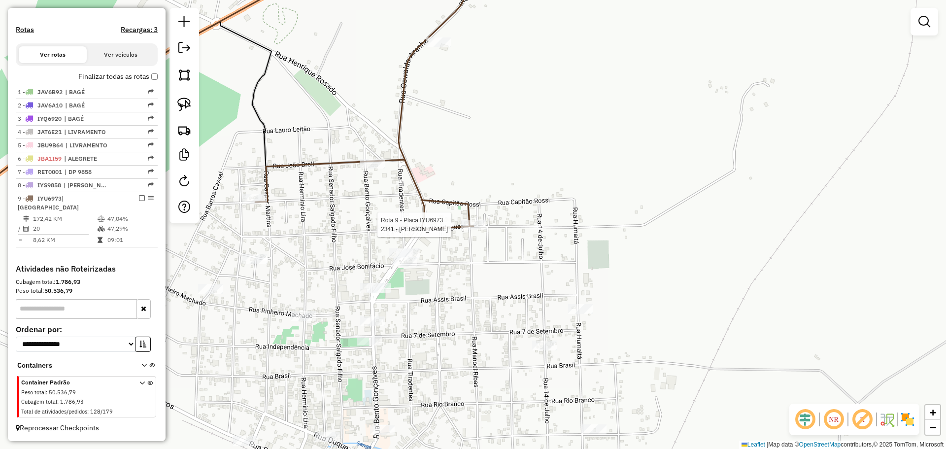
select select "**********"
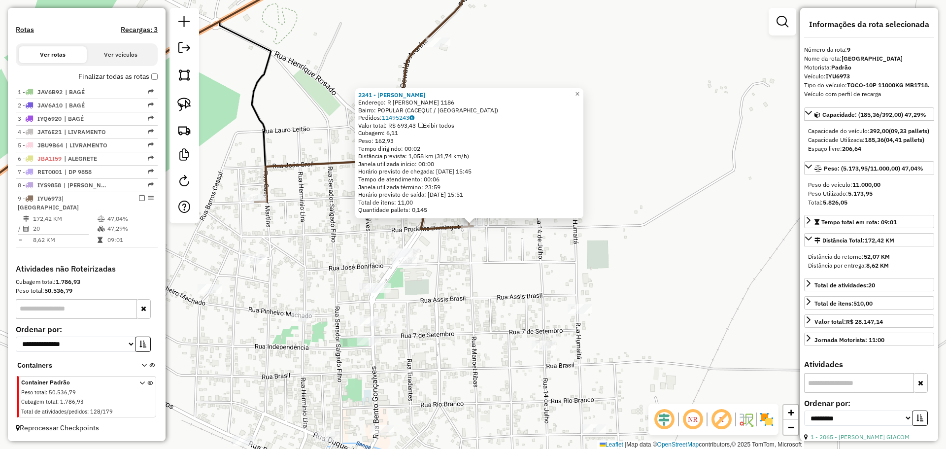
click at [480, 261] on div "2341 - [PERSON_NAME]: R [PERSON_NAME] 1186 Bairro: POPULAR (CACEQUI / [GEOGRAPH…" at bounding box center [473, 224] width 946 height 449
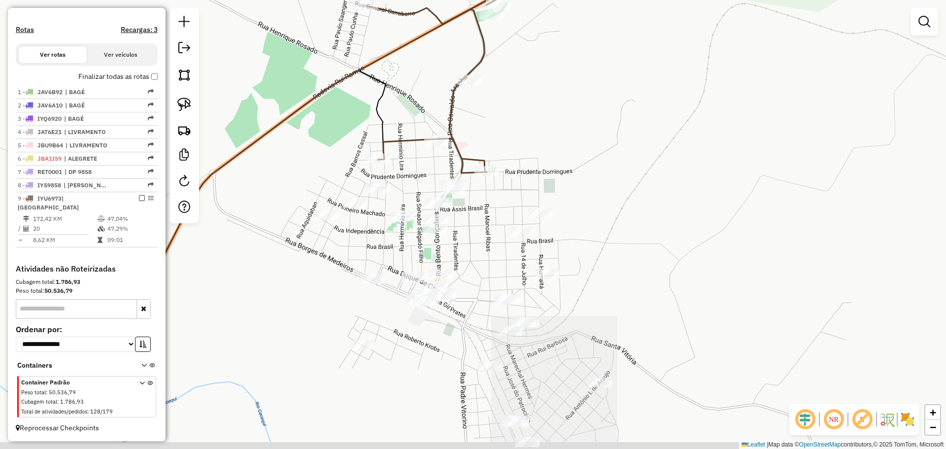
drag, startPoint x: 481, startPoint y: 287, endPoint x: 493, endPoint y: 205, distance: 82.1
click at [493, 205] on div "Janela de atendimento Grade de atendimento Capacidade Transportadoras Veículos …" at bounding box center [473, 224] width 946 height 449
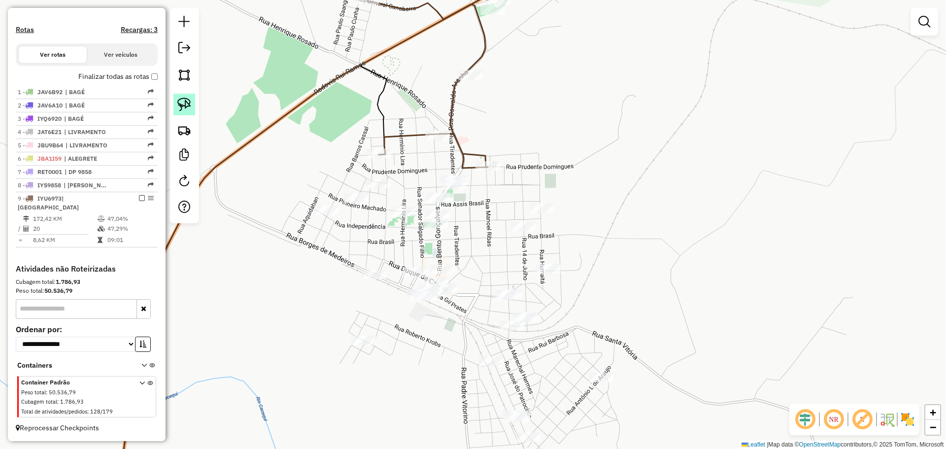
click at [186, 107] on img at bounding box center [184, 105] width 14 height 14
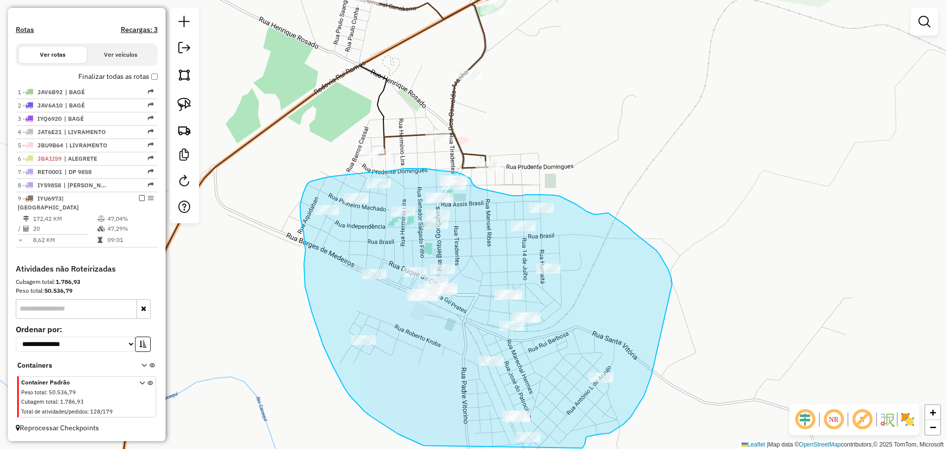
drag, startPoint x: 672, startPoint y: 284, endPoint x: 659, endPoint y: 354, distance: 71.6
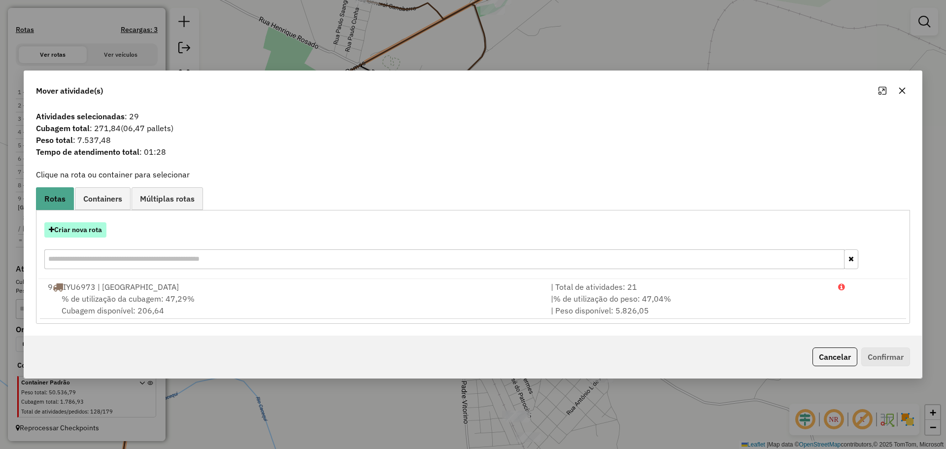
click at [70, 226] on button "Criar nova rota" at bounding box center [75, 229] width 62 height 15
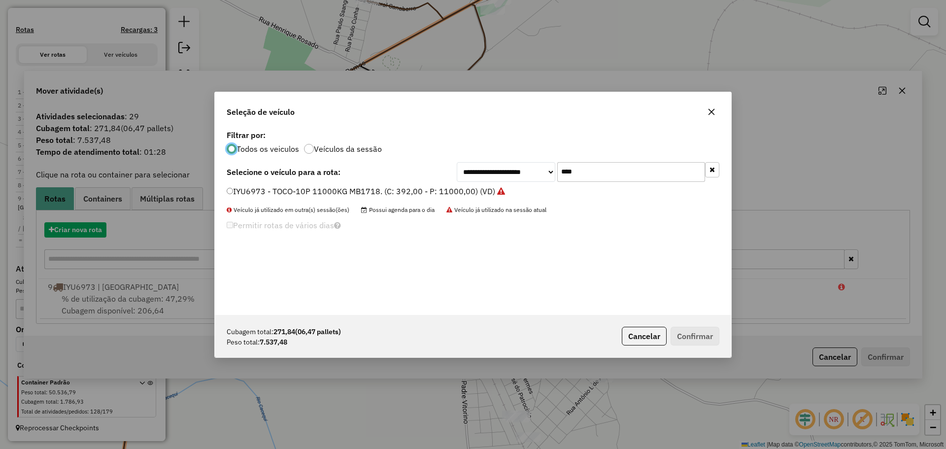
scroll to position [5, 3]
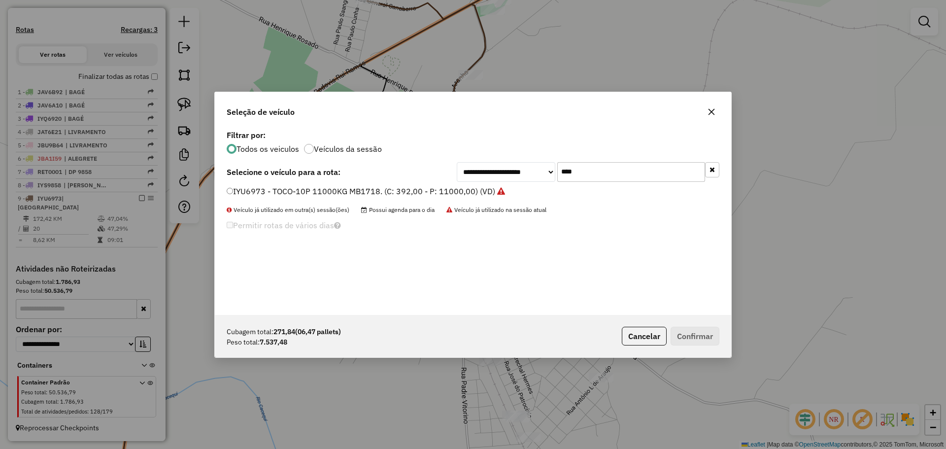
drag, startPoint x: 587, startPoint y: 176, endPoint x: 521, endPoint y: 158, distance: 68.0
click at [521, 158] on div "**********" at bounding box center [473, 221] width 516 height 187
type input "***"
click at [435, 192] on label "JAX7E14 - TOCO-10P 11000KG MB1718. (C: 392,00 - P: 11000,00) (VD)" at bounding box center [361, 191] width 269 height 12
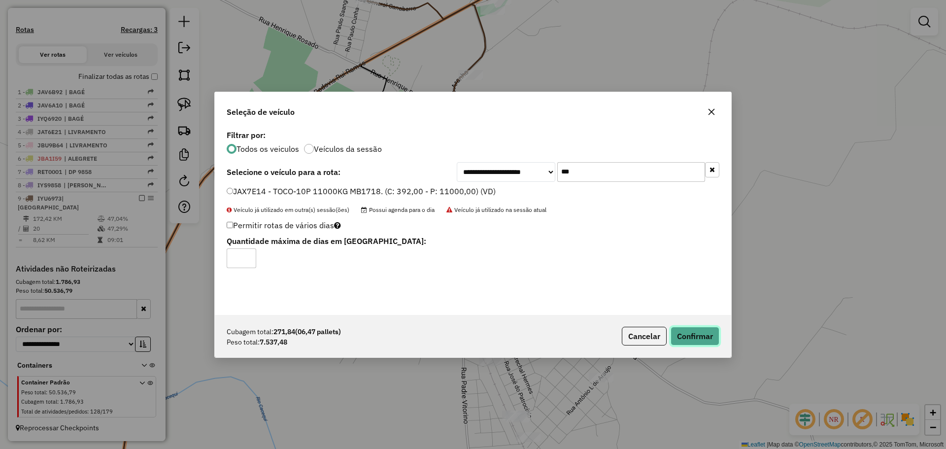
click at [698, 330] on button "Confirmar" at bounding box center [695, 336] width 49 height 19
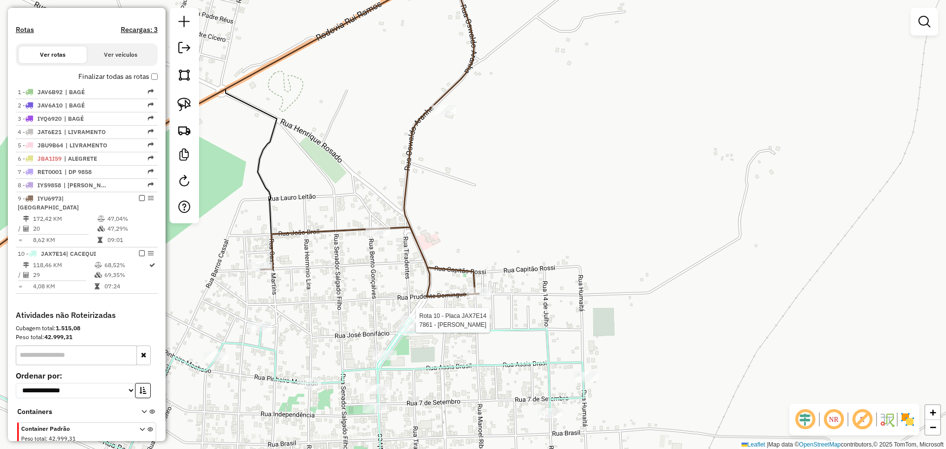
select select "**********"
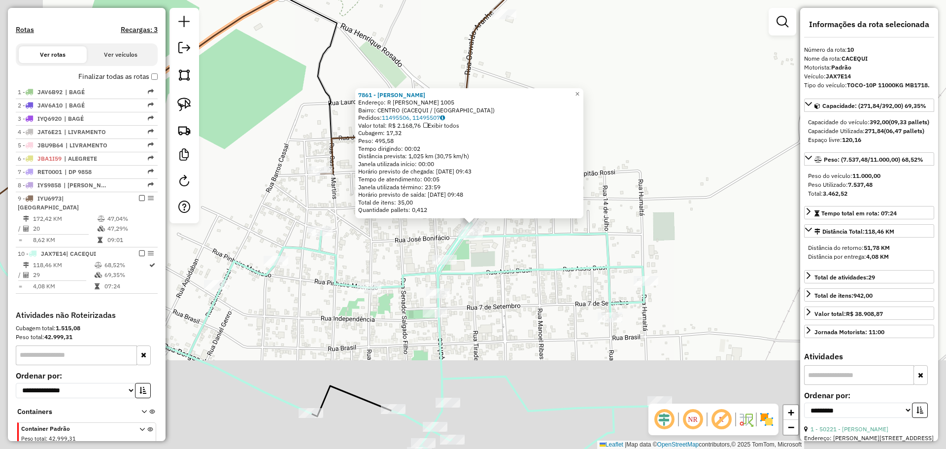
scroll to position [329, 0]
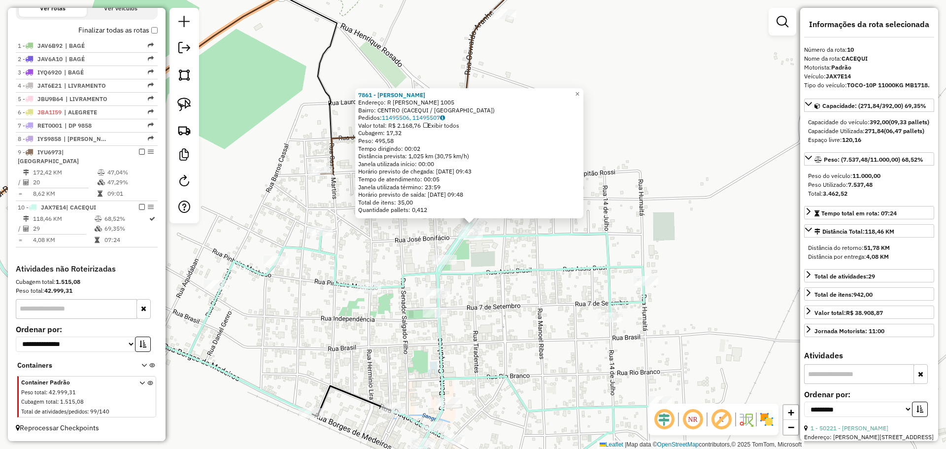
click at [501, 290] on div "7861 - [PERSON_NAME]: R PRUDENTE DOMINGUES 1005 Bairro: [GEOGRAPHIC_DATA] ([GEO…" at bounding box center [473, 224] width 946 height 449
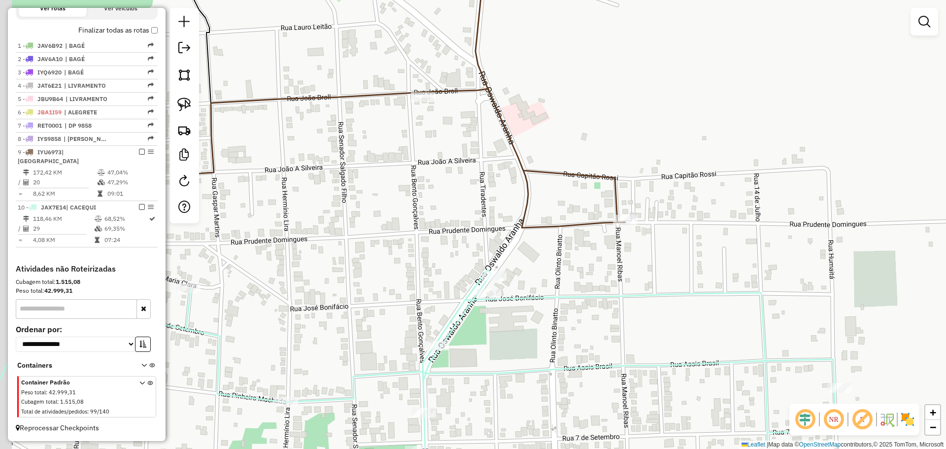
drag, startPoint x: 472, startPoint y: 263, endPoint x: 509, endPoint y: 301, distance: 53.0
click at [509, 301] on div "Janela de atendimento Grade de atendimento Capacidade Transportadoras Veículos …" at bounding box center [473, 224] width 946 height 449
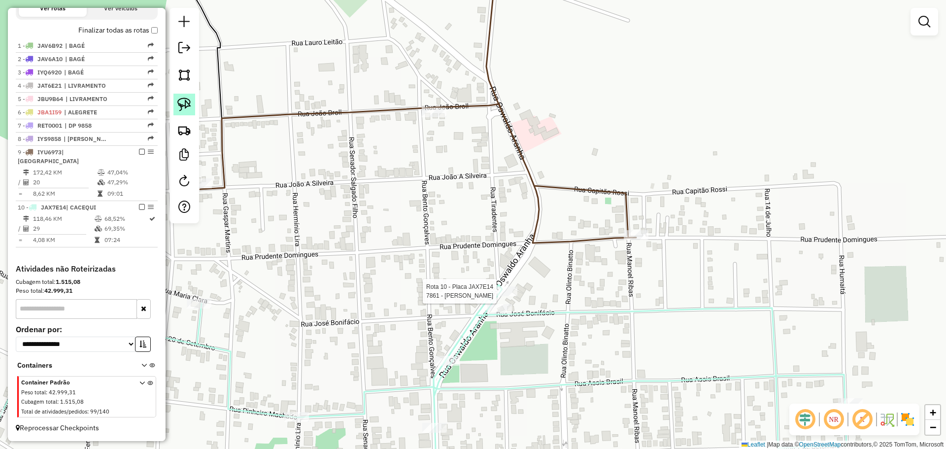
click at [187, 106] on img at bounding box center [184, 105] width 14 height 14
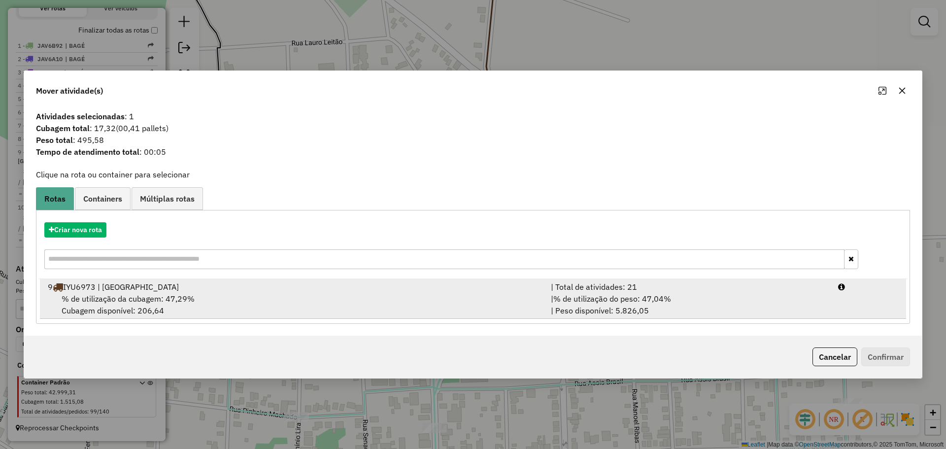
click at [419, 296] on div "% de utilização da cubagem: 47,29% Cubagem disponível: 206,64" at bounding box center [293, 305] width 503 height 24
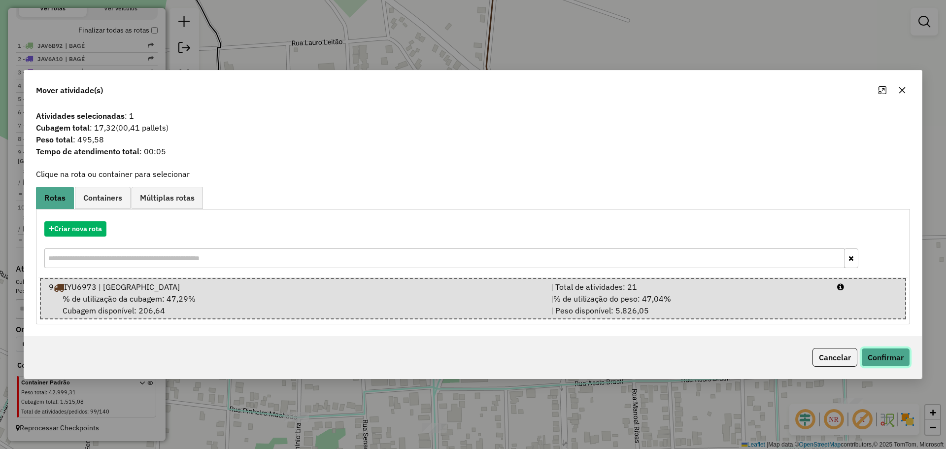
click at [883, 353] on button "Confirmar" at bounding box center [885, 357] width 49 height 19
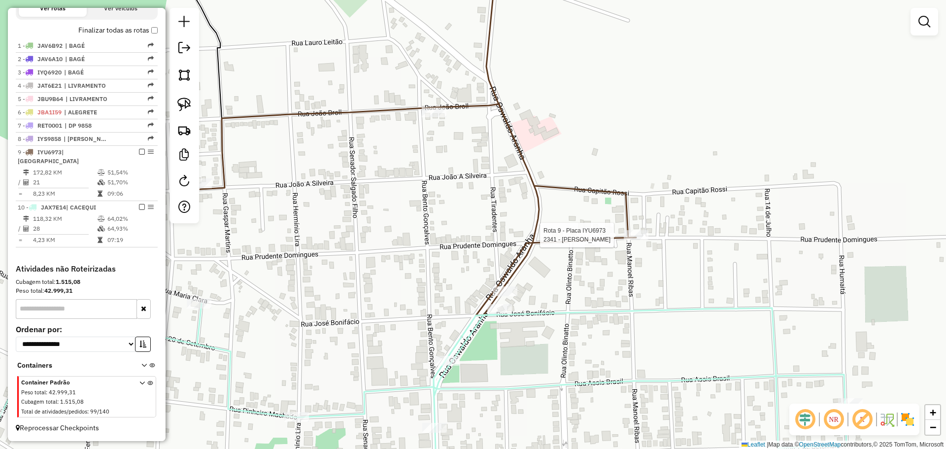
select select "**********"
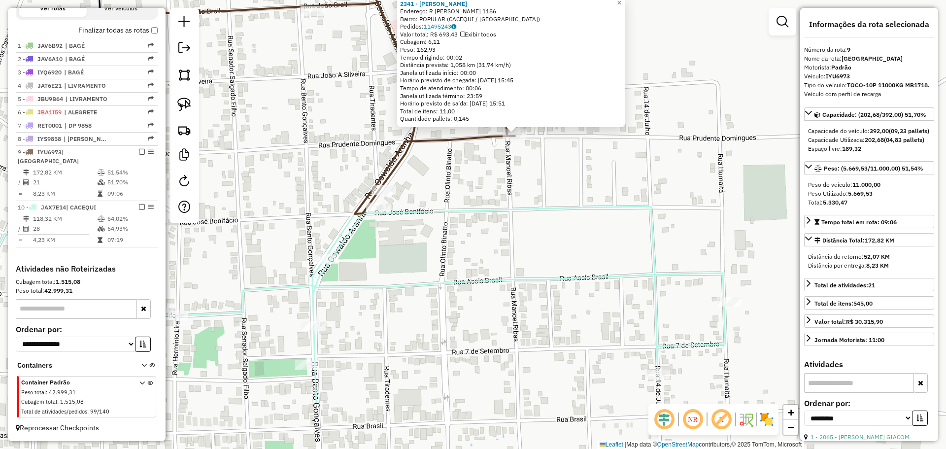
drag, startPoint x: 533, startPoint y: 291, endPoint x: 481, endPoint y: 191, distance: 113.1
click at [585, 164] on div "2341 - [PERSON_NAME]: R [PERSON_NAME] 1186 Bairro: POPULAR (CACEQUI / [GEOGRAPH…" at bounding box center [473, 224] width 946 height 449
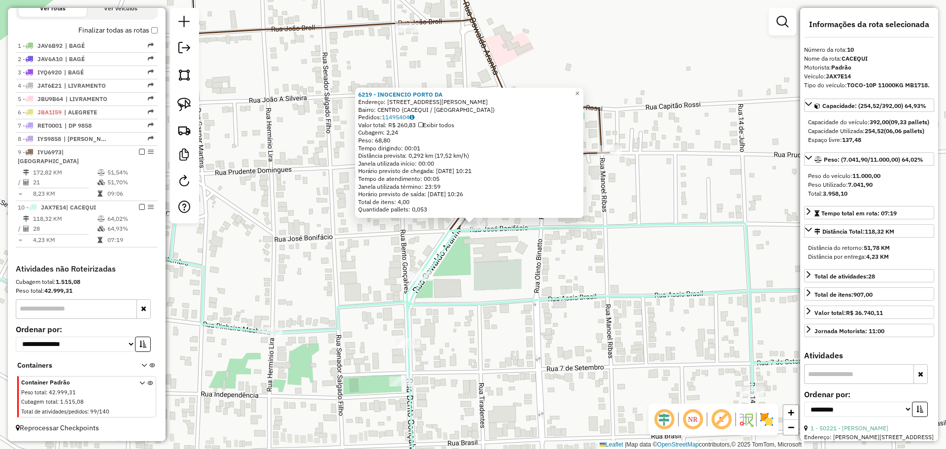
click at [441, 221] on div "6219 - [PERSON_NAME] DA Endereço: [STREET_ADDRESS][PERSON_NAME] Pedidos: 114954…" at bounding box center [473, 224] width 946 height 449
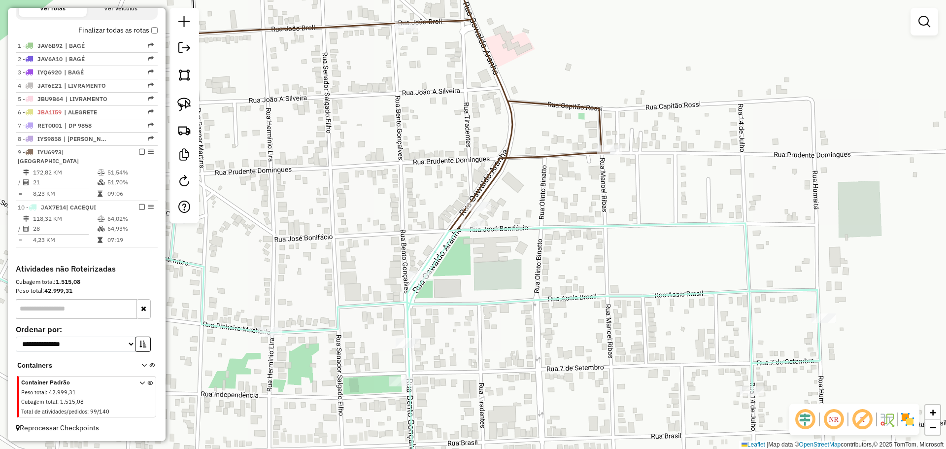
click at [476, 200] on icon at bounding box center [391, 92] width 436 height 275
select select "**********"
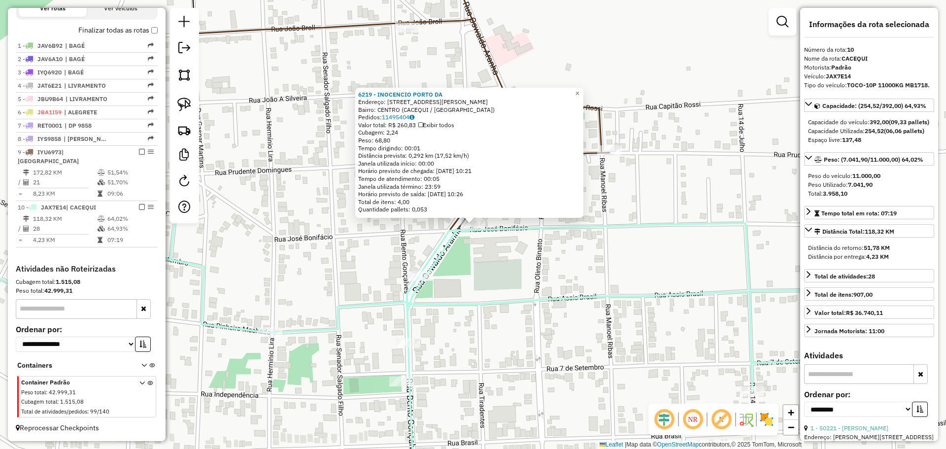
click at [478, 241] on div "6219 - [PERSON_NAME] DA Endereço: [STREET_ADDRESS][PERSON_NAME] Pedidos: 114954…" at bounding box center [473, 224] width 946 height 449
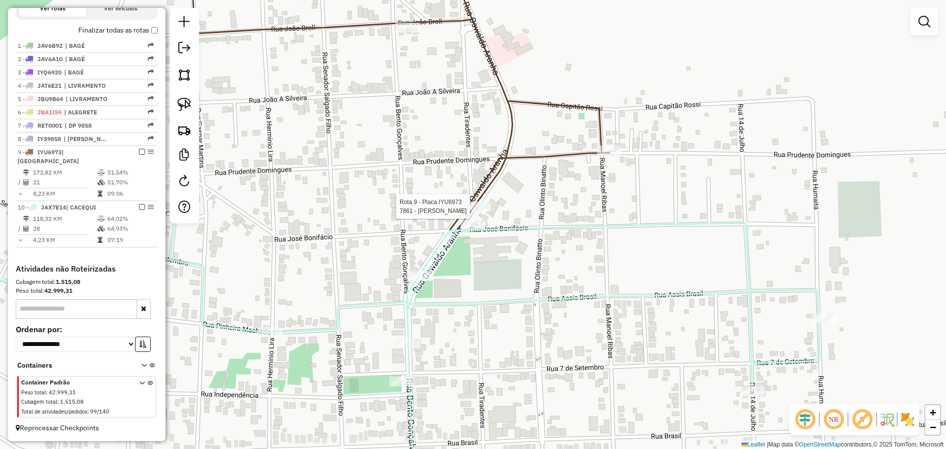
select select "**********"
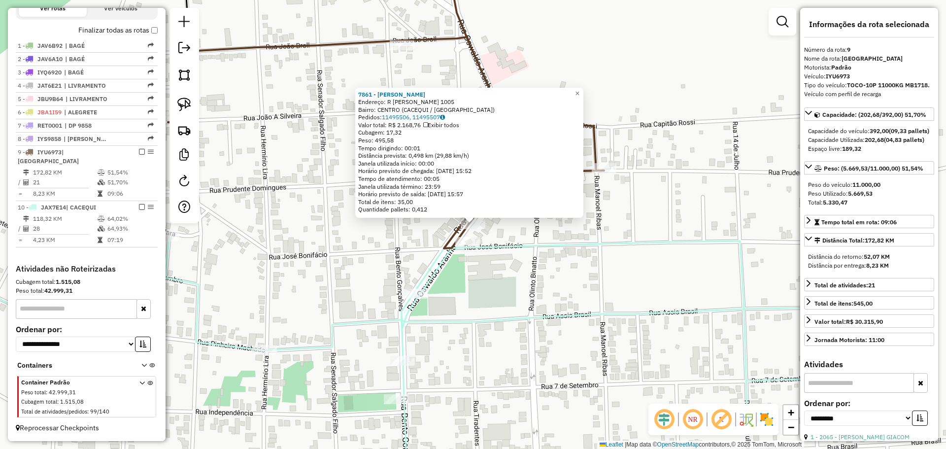
click at [316, 232] on div "7861 - [PERSON_NAME]: R PRUDENTE DOMINGUES 1005 Bairro: [GEOGRAPHIC_DATA] (CACE…" at bounding box center [473, 224] width 946 height 449
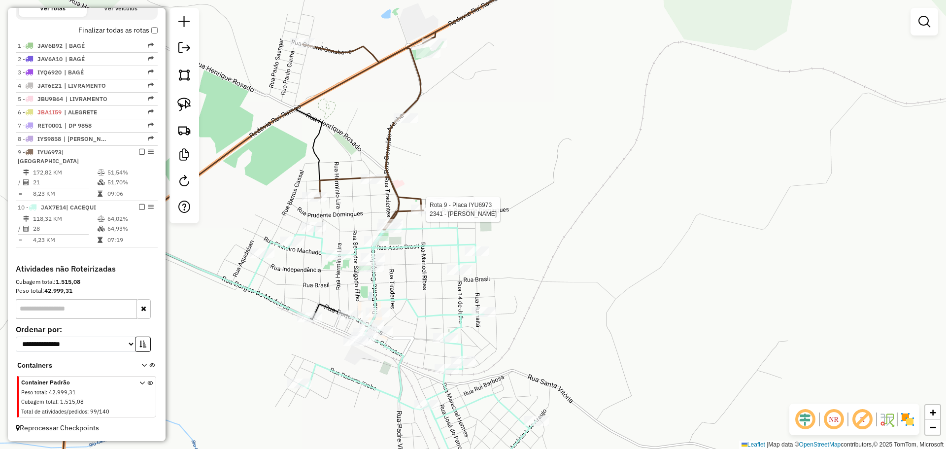
select select "**********"
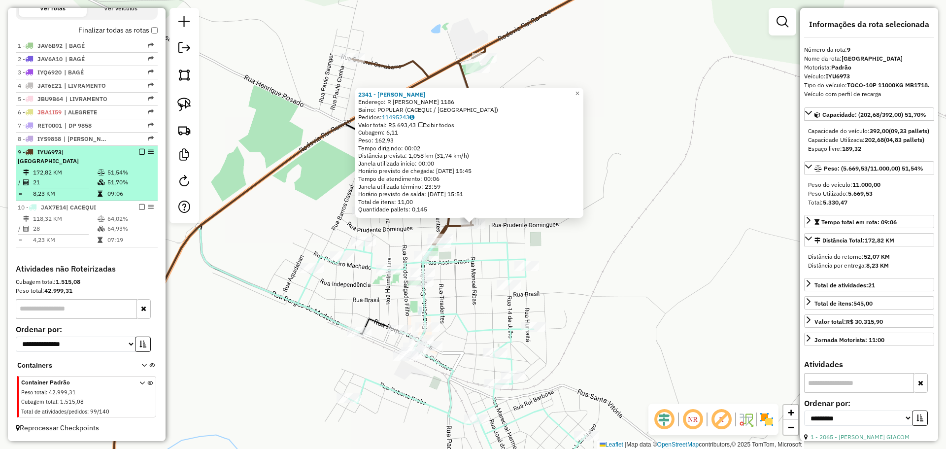
click at [139, 155] on em at bounding box center [142, 152] width 6 height 6
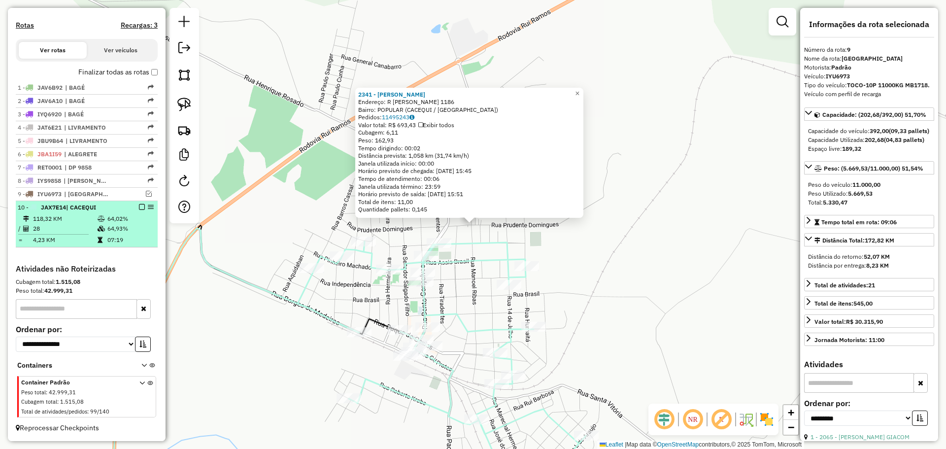
click at [139, 208] on em at bounding box center [142, 207] width 6 height 6
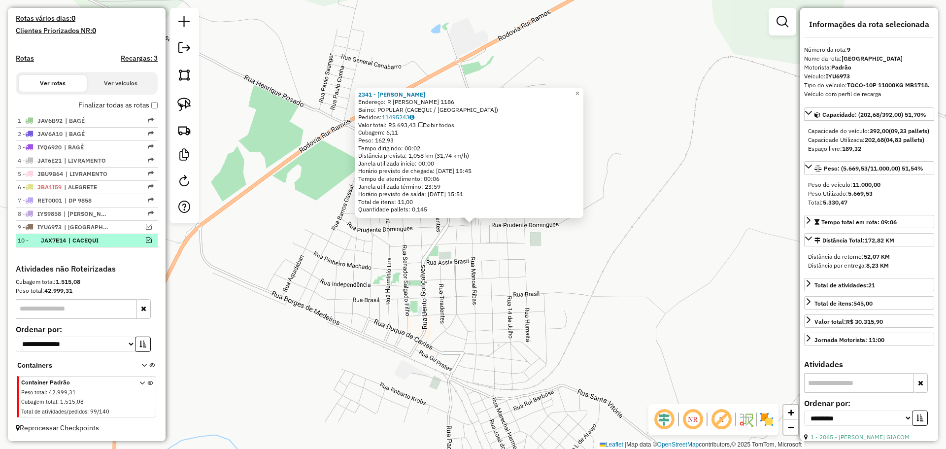
scroll to position [263, 0]
click at [398, 258] on div "2341 - [PERSON_NAME]: R [PERSON_NAME] 1186 Bairro: POPULAR (CACEQUI / [GEOGRAPH…" at bounding box center [473, 224] width 946 height 449
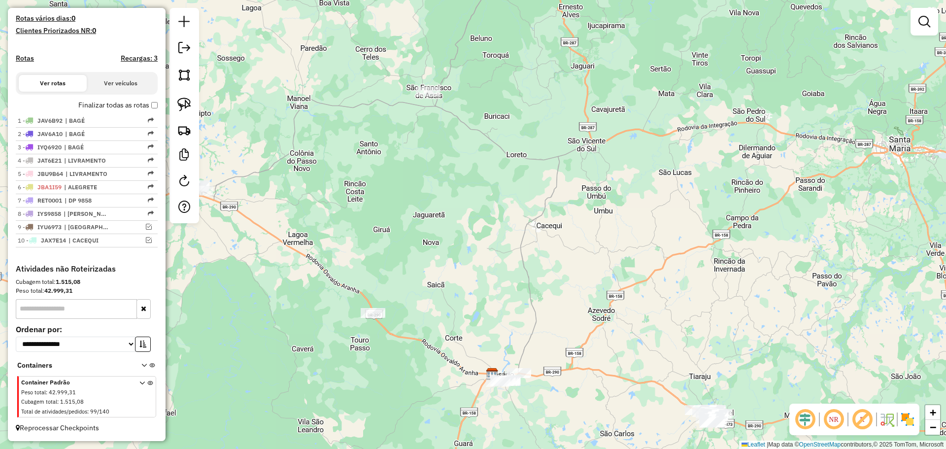
drag, startPoint x: 431, startPoint y: 259, endPoint x: 564, endPoint y: 230, distance: 136.2
click at [564, 230] on div "Janela de atendimento Grade de atendimento Capacidade Transportadoras Veículos …" at bounding box center [473, 224] width 946 height 449
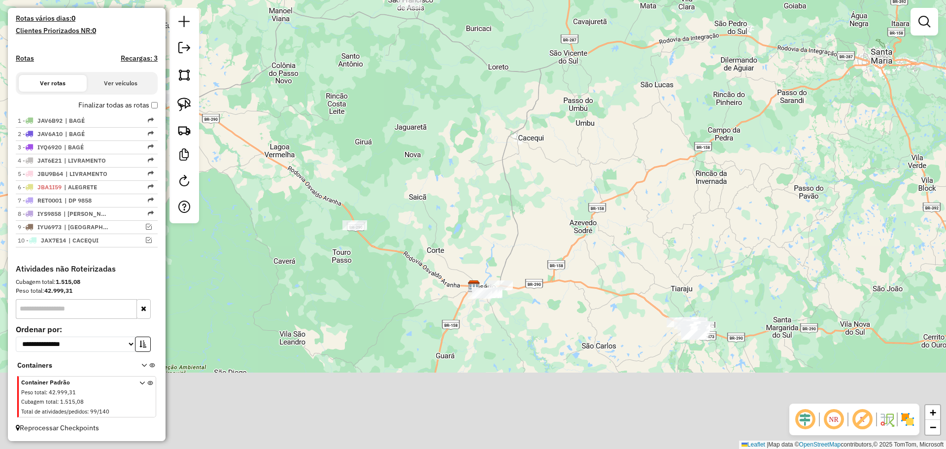
drag, startPoint x: 469, startPoint y: 119, endPoint x: 466, endPoint y: 108, distance: 11.7
click at [466, 108] on div "Janela de atendimento Grade de atendimento Capacidade Transportadoras Veículos …" at bounding box center [473, 224] width 946 height 449
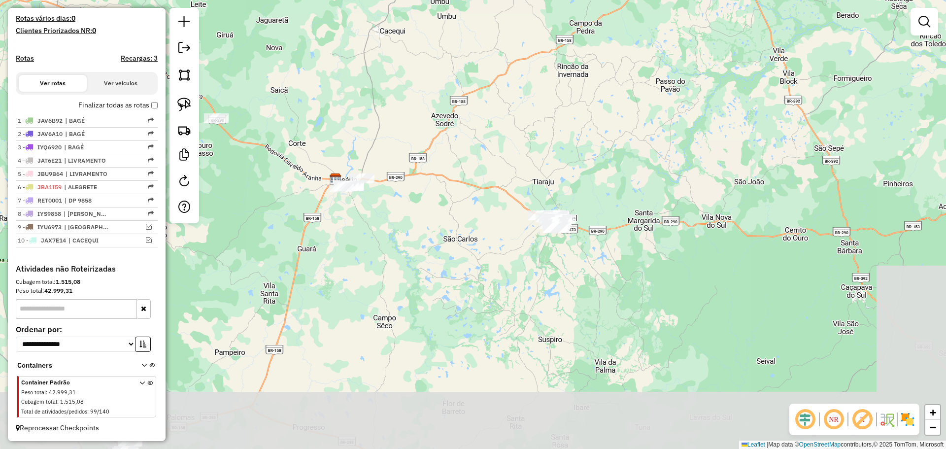
drag, startPoint x: 484, startPoint y: 225, endPoint x: 345, endPoint y: 120, distance: 174.5
click at [345, 120] on div "Janela de atendimento Grade de atendimento Capacidade Transportadoras Veículos …" at bounding box center [473, 224] width 946 height 449
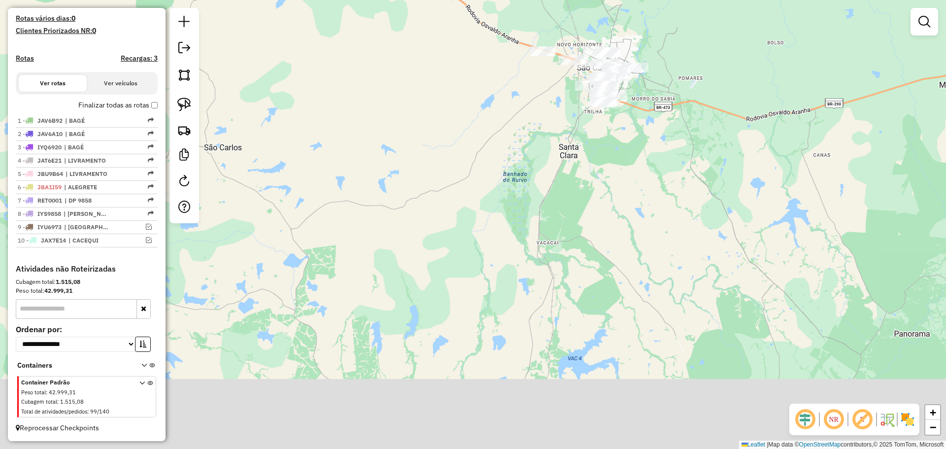
drag, startPoint x: 516, startPoint y: 277, endPoint x: 535, endPoint y: 102, distance: 176.4
click at [535, 102] on div "Janela de atendimento Grade de atendimento Capacidade Transportadoras Veículos …" at bounding box center [473, 224] width 946 height 449
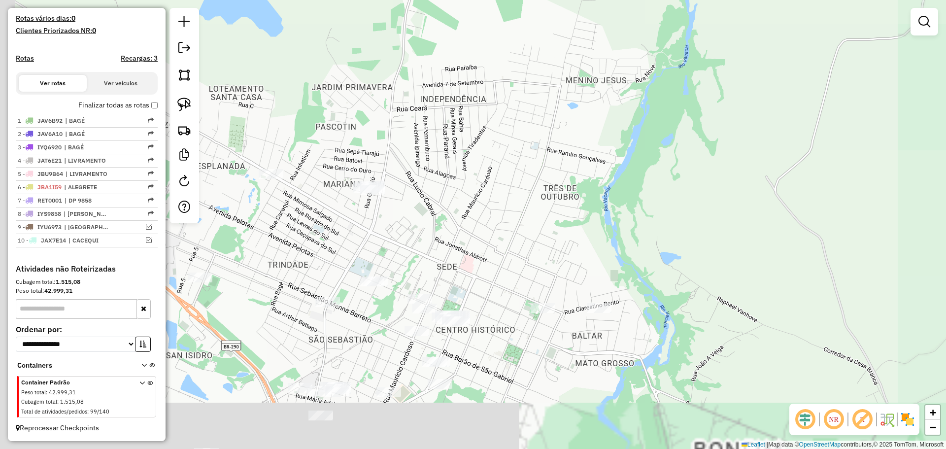
drag, startPoint x: 465, startPoint y: 273, endPoint x: 564, endPoint y: 8, distance: 282.4
click at [563, 10] on div "Janela de atendimento Grade de atendimento Capacidade Transportadoras Veículos …" at bounding box center [473, 224] width 946 height 449
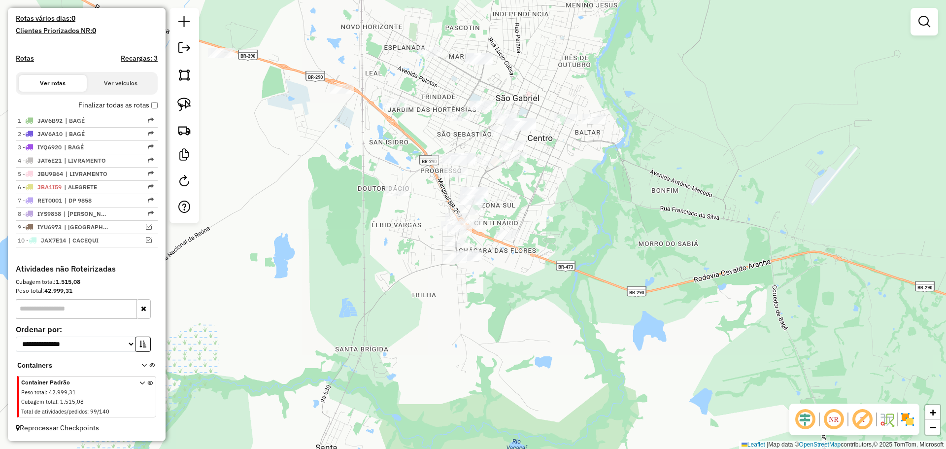
click at [411, 154] on div "Janela de atendimento Grade de atendimento Capacidade Transportadoras Veículos …" at bounding box center [473, 224] width 946 height 449
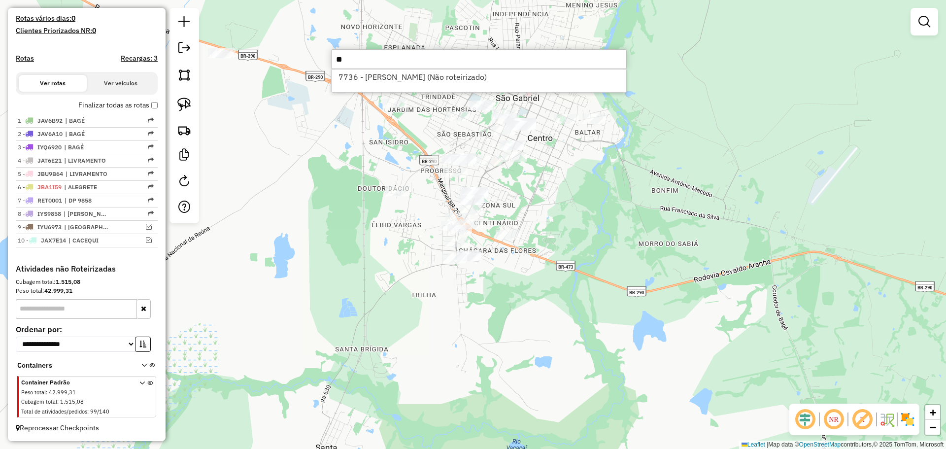
type input "*"
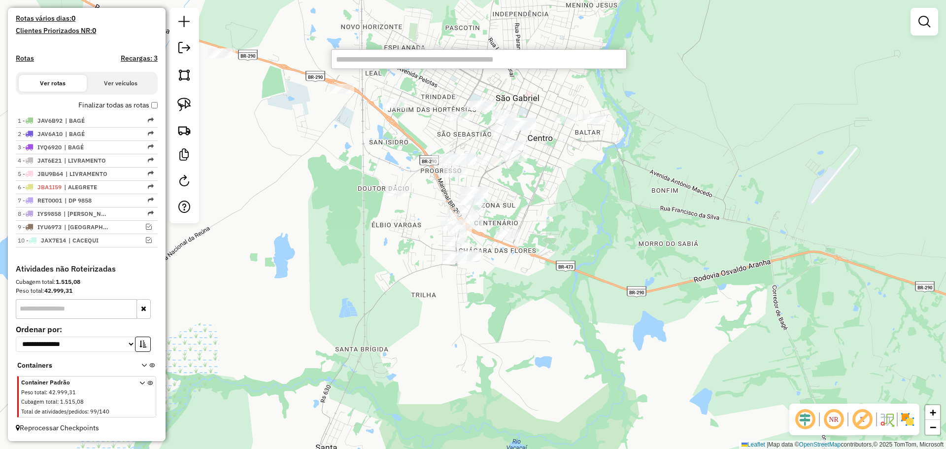
click at [527, 65] on input "text" at bounding box center [479, 59] width 296 height 20
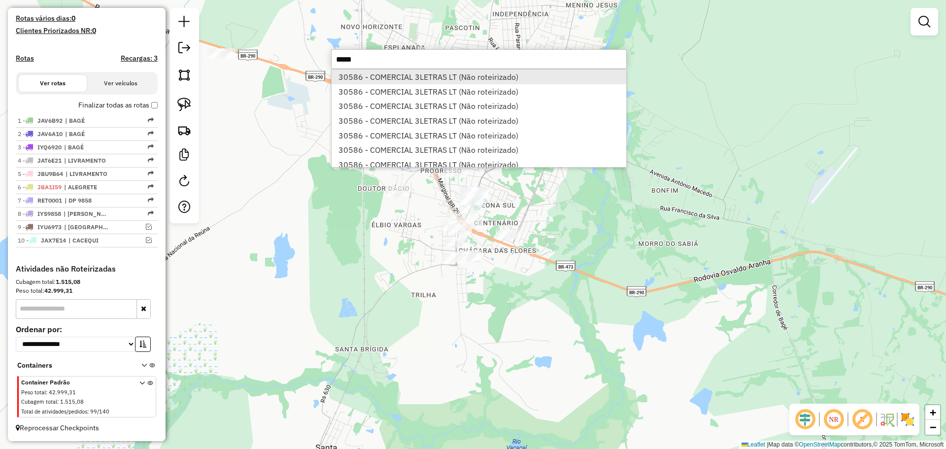
type input "*****"
click at [408, 73] on li "30586 - COMERCIAL 3LETRAS LT (Não roteirizado)" at bounding box center [479, 76] width 295 height 15
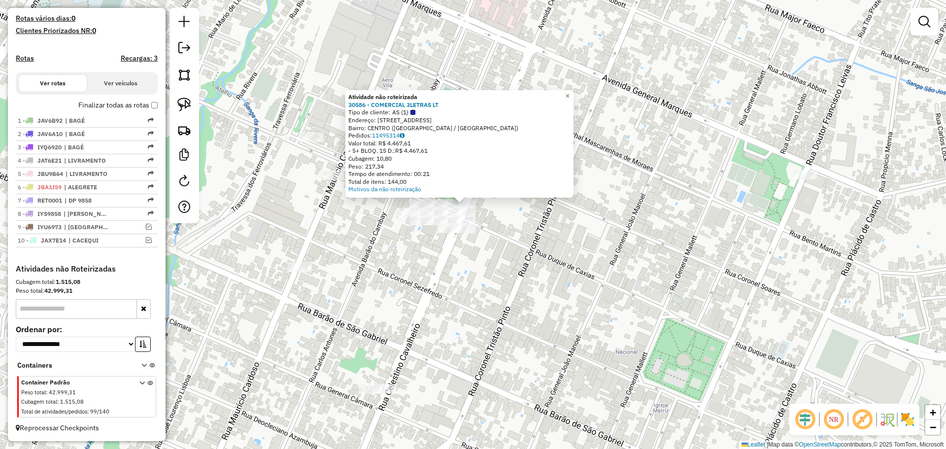
click at [435, 259] on div "Atividade não roteirizada 30586 - COMERCIAL 3LETRAS LT Tipo de cliente: AS (1) …" at bounding box center [473, 224] width 946 height 449
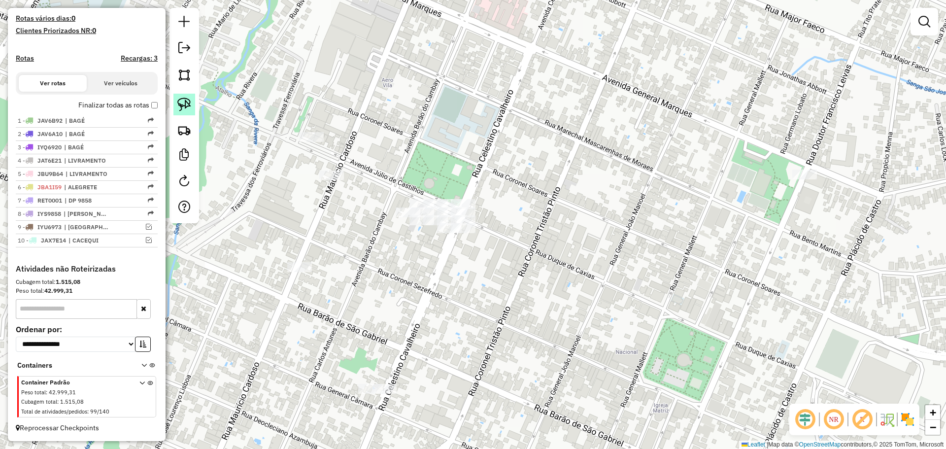
click at [186, 110] on img at bounding box center [184, 105] width 14 height 14
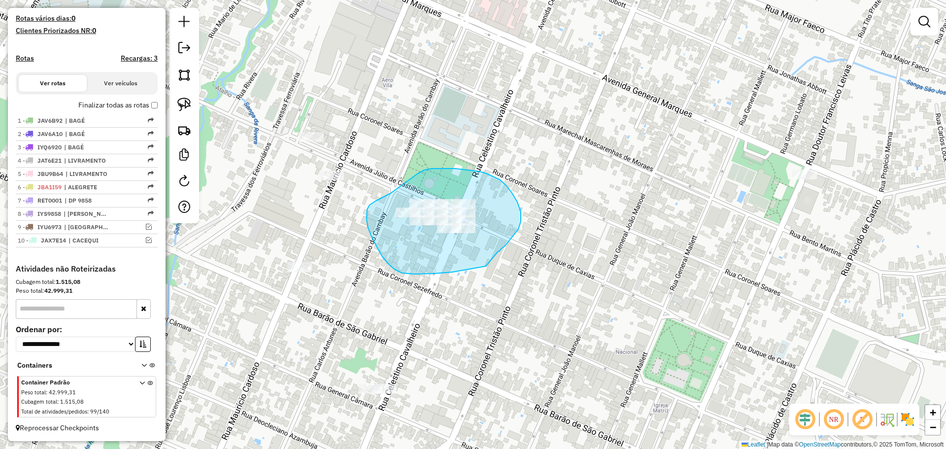
drag, startPoint x: 502, startPoint y: 248, endPoint x: 507, endPoint y: 240, distance: 9.6
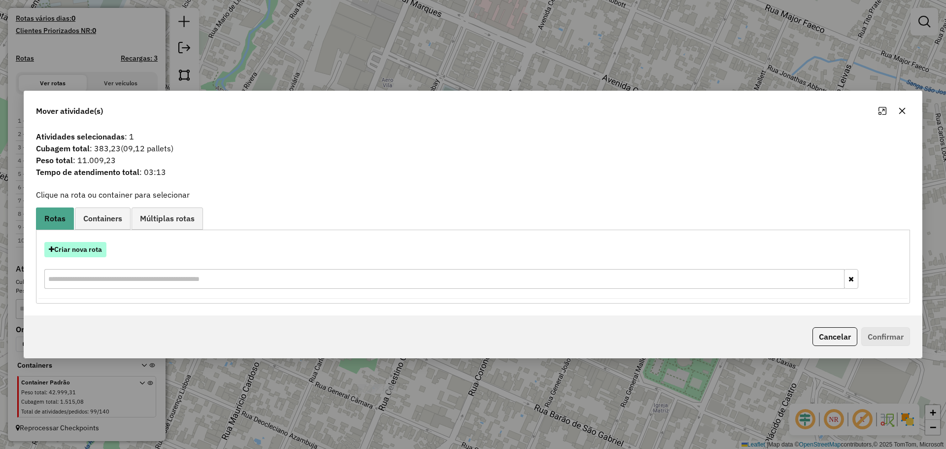
click at [88, 245] on button "Criar nova rota" at bounding box center [75, 249] width 62 height 15
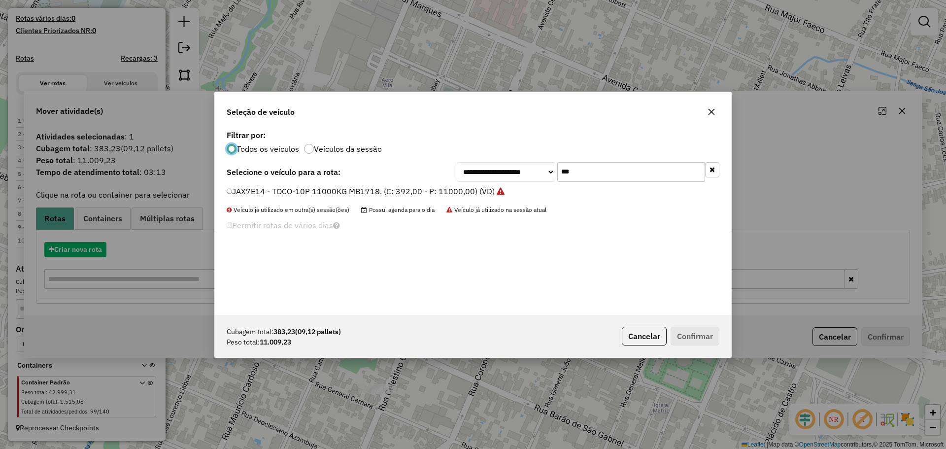
scroll to position [5, 3]
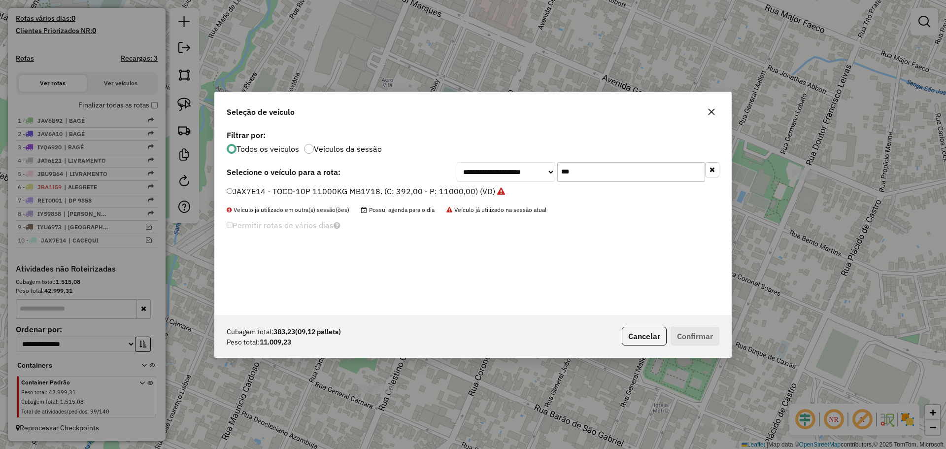
drag, startPoint x: 567, startPoint y: 170, endPoint x: 552, endPoint y: 163, distance: 16.5
click at [550, 170] on div "**********" at bounding box center [588, 172] width 263 height 20
type input "****"
drag, startPoint x: 443, startPoint y: 189, endPoint x: 478, endPoint y: 224, distance: 49.5
click at [442, 189] on label "IYJ7731 - BITRUCK -16P 20000 kg 672cx. (C: 672,00 - P: 22000,00) (VD)" at bounding box center [363, 191] width 272 height 12
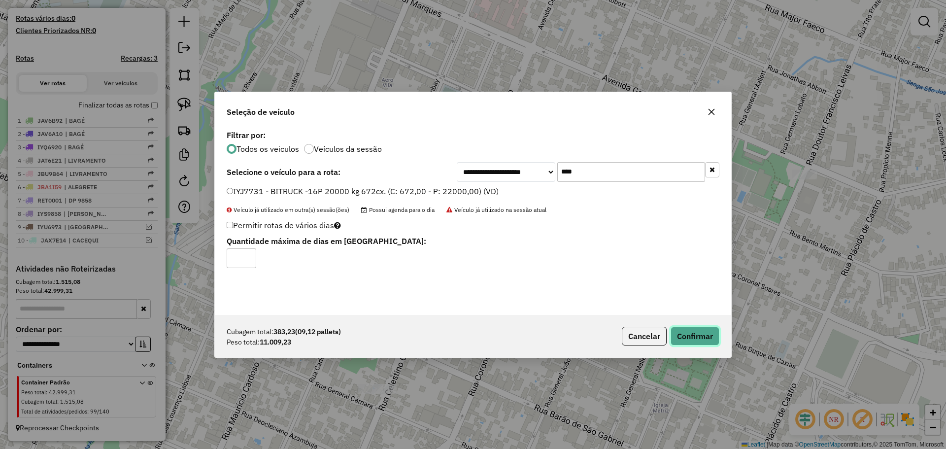
click at [701, 331] on button "Confirmar" at bounding box center [695, 336] width 49 height 19
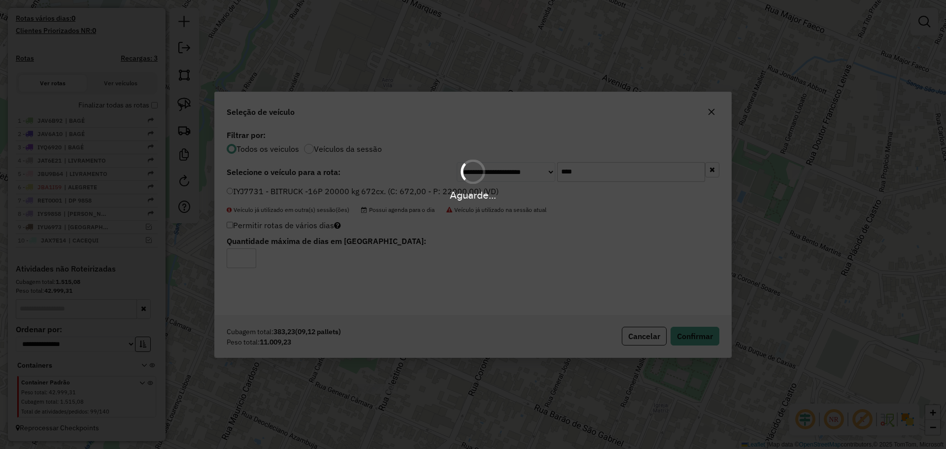
scroll to position [309, 0]
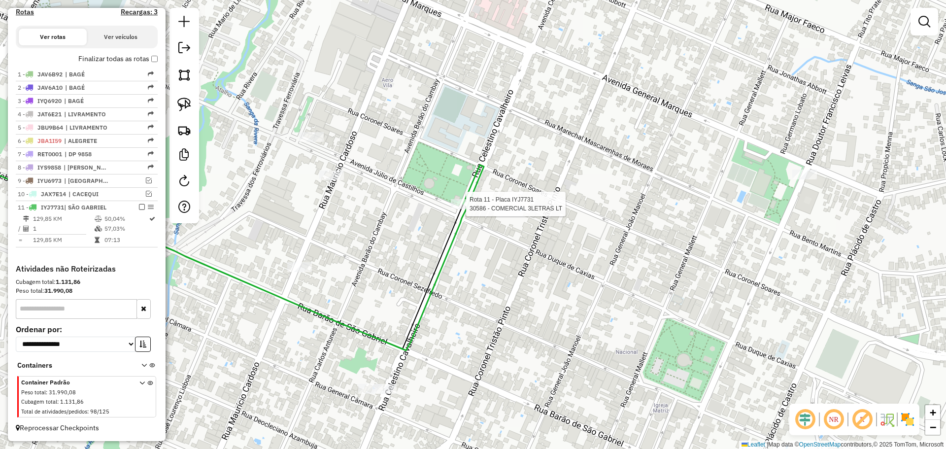
select select "**********"
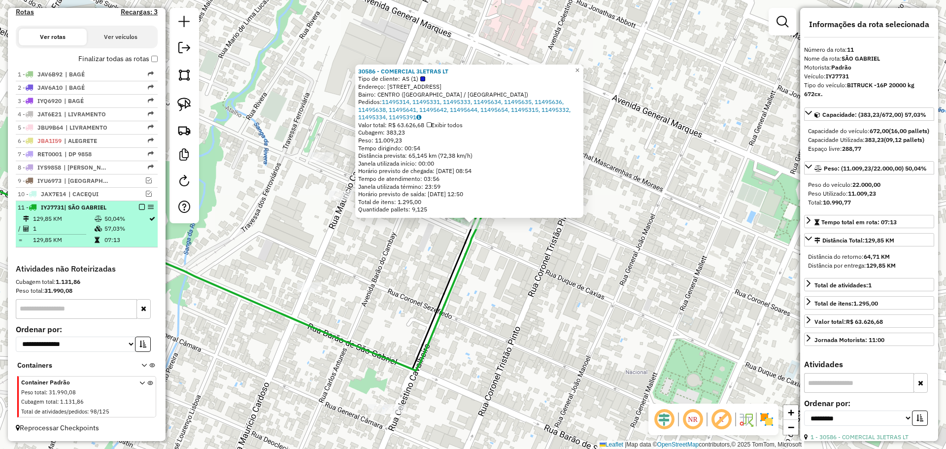
click at [139, 207] on em at bounding box center [142, 207] width 6 height 6
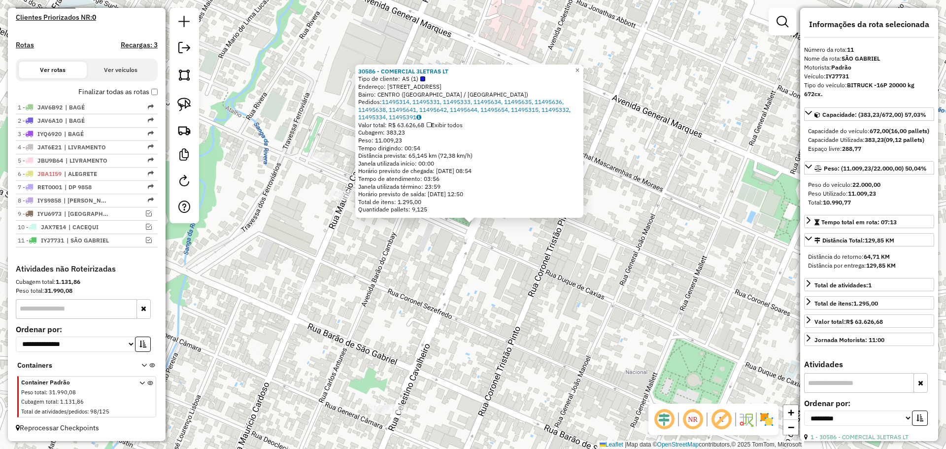
scroll to position [276, 0]
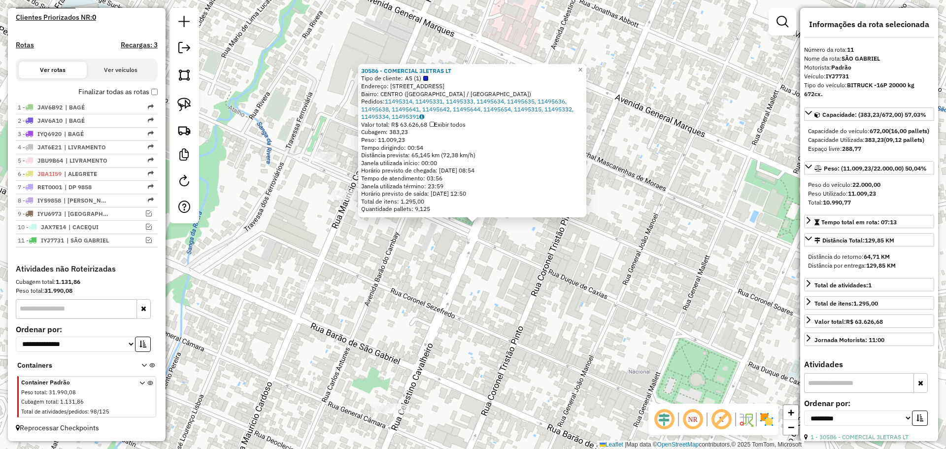
click at [402, 304] on div "30586 - COMERCIAL 3LETRAS LT Tipo de cliente: AS (1) Endereço: [STREET_ADDRESS]…" at bounding box center [473, 224] width 946 height 449
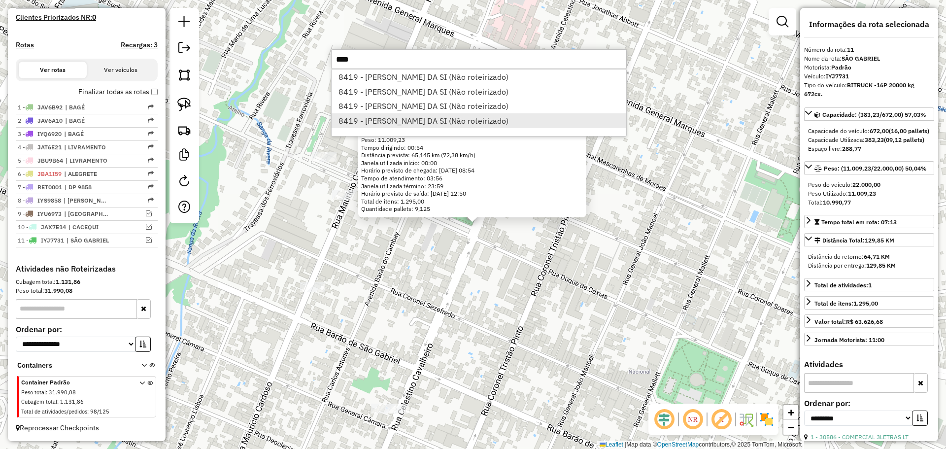
type input "****"
click at [398, 116] on li "8419 - [PERSON_NAME] DA SI (Não roteirizado)" at bounding box center [479, 120] width 295 height 15
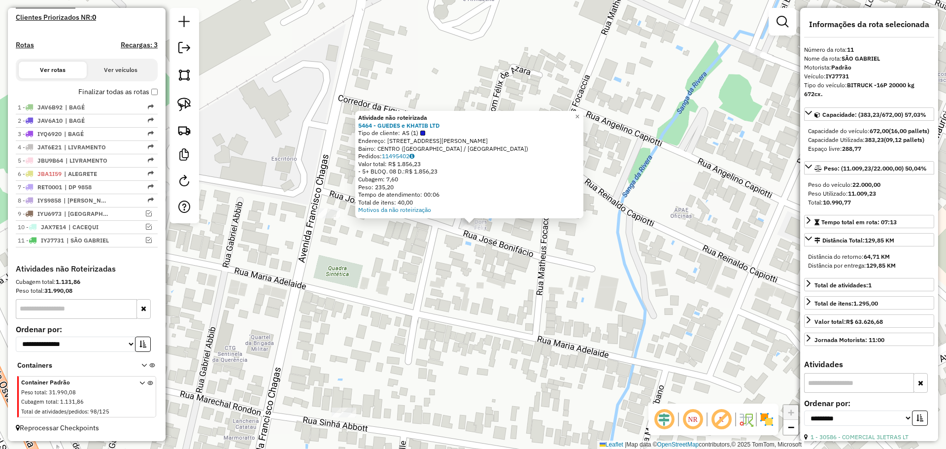
click at [456, 269] on div "Atividade não roteirizada 5464 - GUEDES e KHATIB LTD Tipo de cliente: AS (1) En…" at bounding box center [473, 224] width 946 height 449
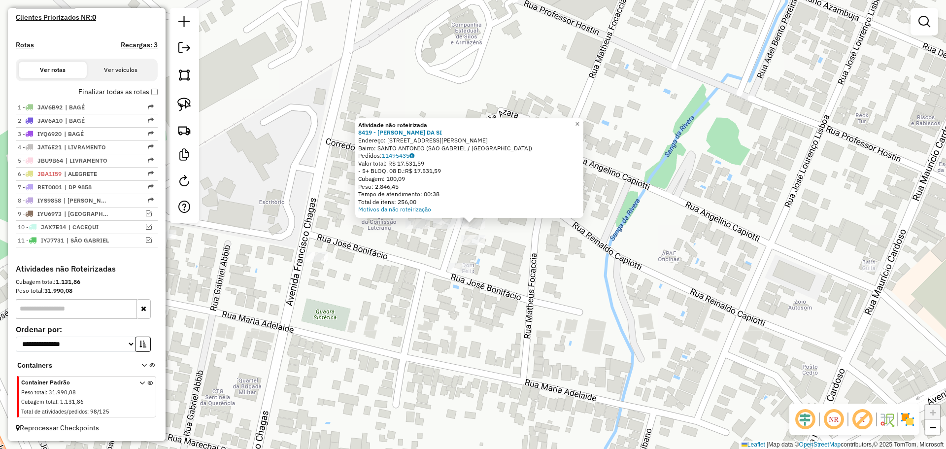
click at [472, 293] on div "Atividade não roteirizada 8419 - [PERSON_NAME] DA SI Endereço: [STREET_ADDRESS]…" at bounding box center [473, 224] width 946 height 449
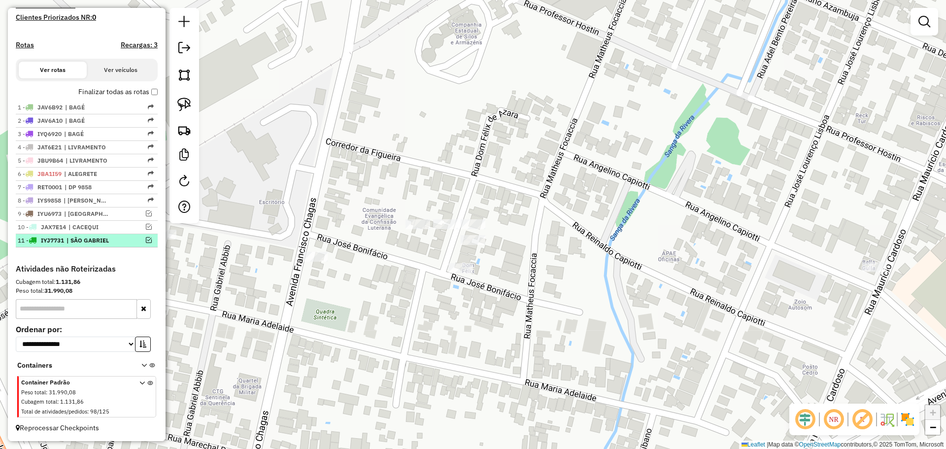
click at [147, 240] on em at bounding box center [149, 240] width 6 height 6
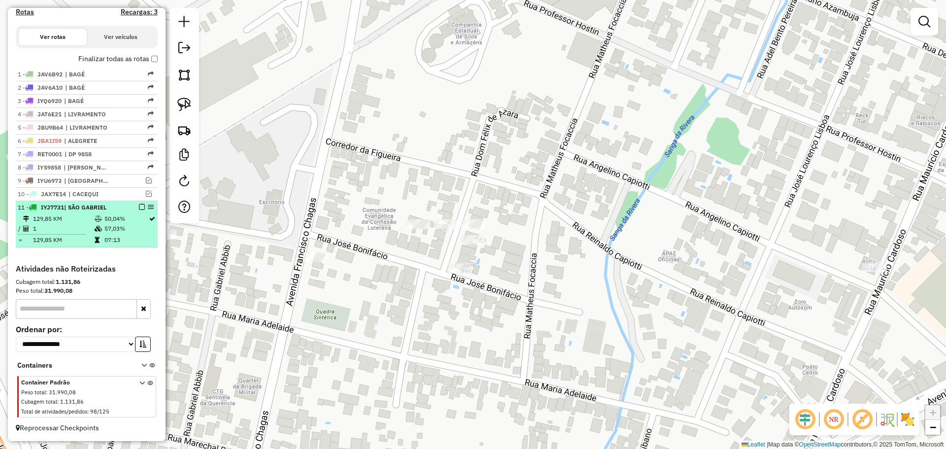
select select "**********"
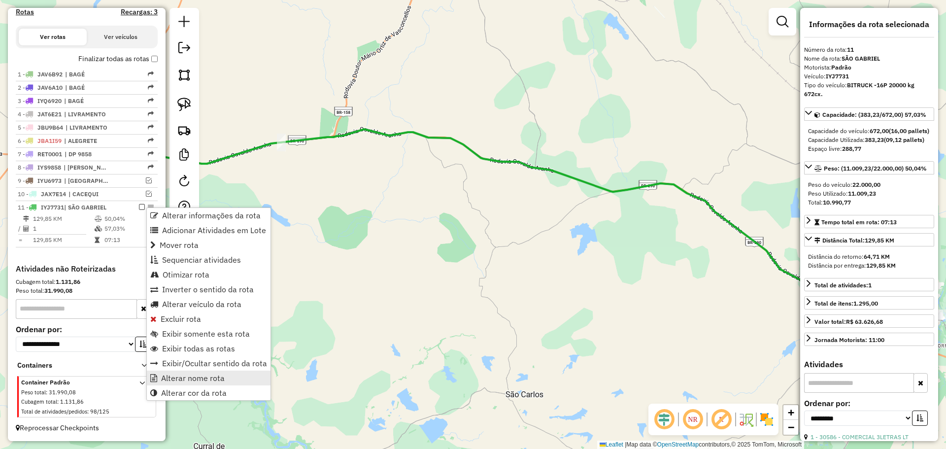
click at [199, 379] on span "Alterar nome rota" at bounding box center [193, 378] width 64 height 8
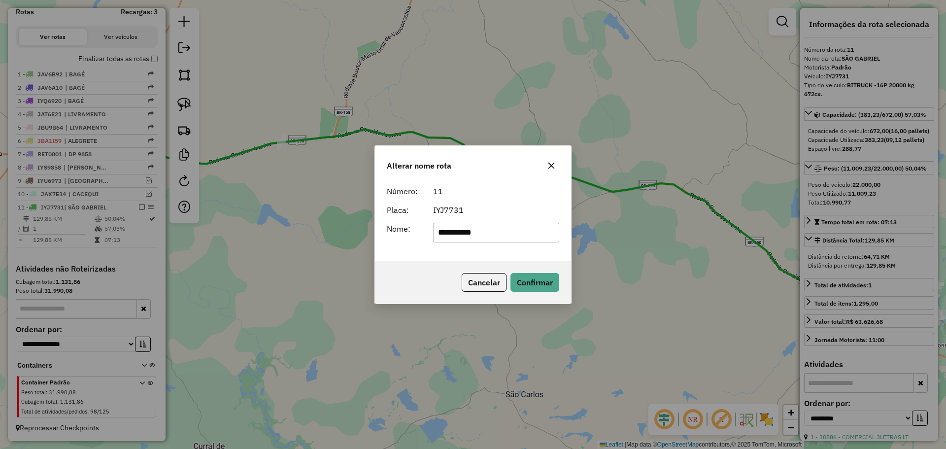
click at [554, 165] on icon "button" at bounding box center [551, 166] width 8 height 8
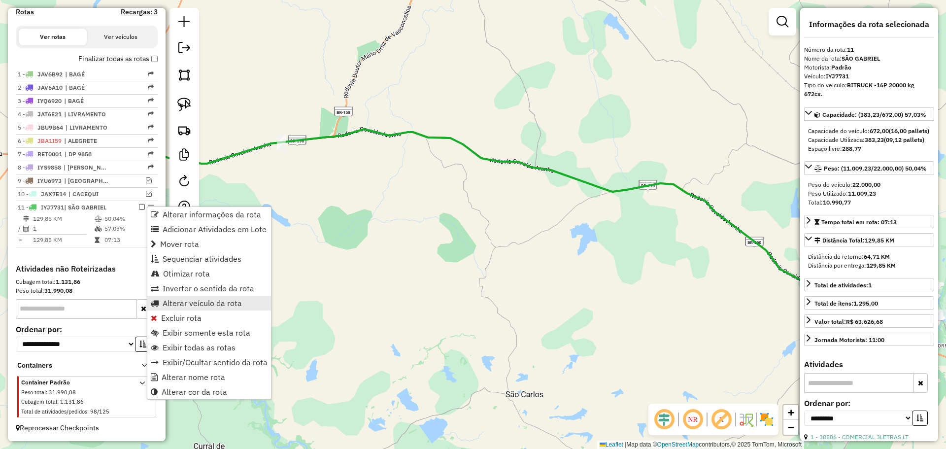
click at [187, 301] on span "Alterar veículo da rota" at bounding box center [202, 303] width 79 height 8
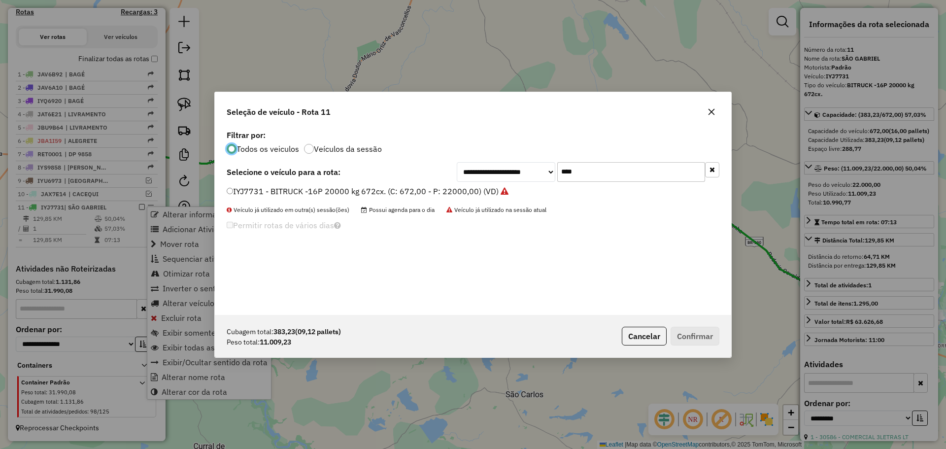
scroll to position [5, 3]
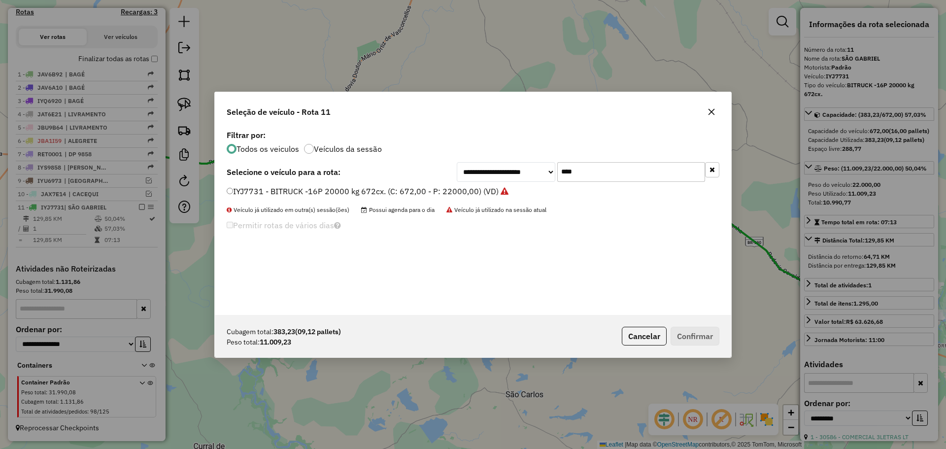
drag, startPoint x: 604, startPoint y: 171, endPoint x: 509, endPoint y: 152, distance: 96.5
click at [510, 153] on div "**********" at bounding box center [473, 221] width 516 height 187
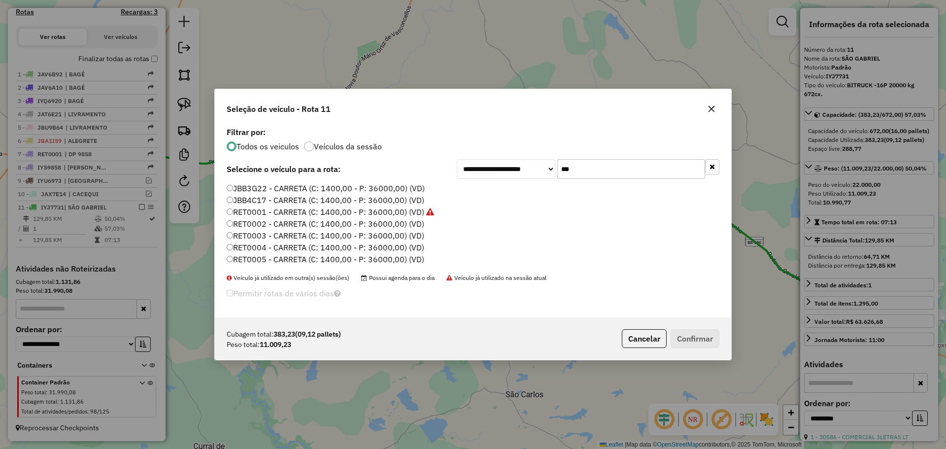
type input "***"
click at [389, 220] on label "RET0002 - CARRETA (C: 1400,00 - P: 36000,00) (VD)" at bounding box center [326, 224] width 198 height 12
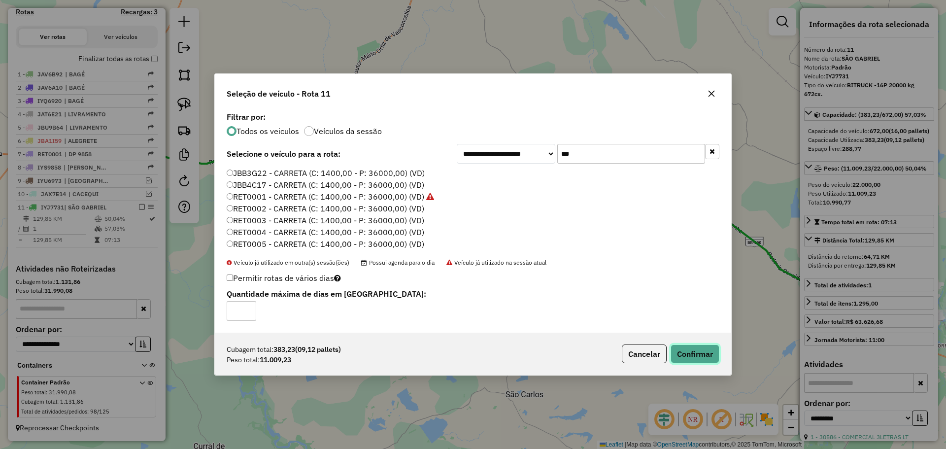
click at [684, 352] on button "Confirmar" at bounding box center [695, 353] width 49 height 19
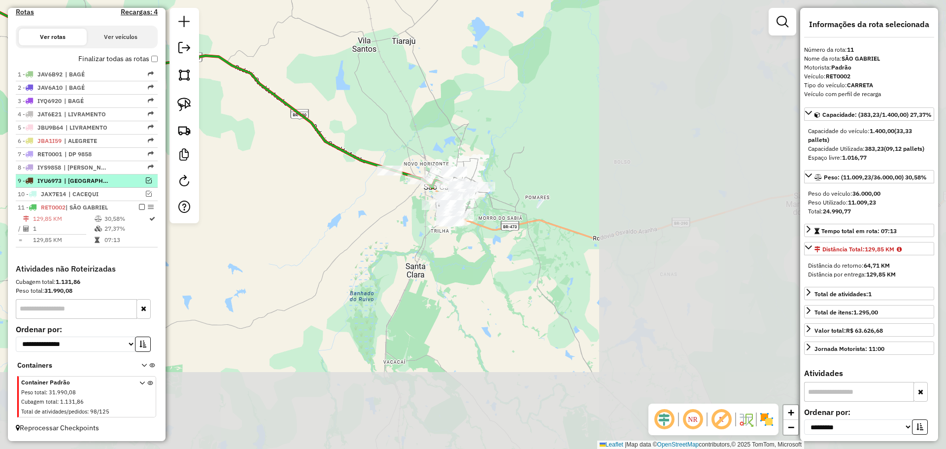
drag, startPoint x: 599, startPoint y: 310, endPoint x: 144, endPoint y: 182, distance: 472.4
click at [144, 182] on hb-router-mapa "Informações da Sessão 977849 - [DATE] Criação: [DATE] 17:34 Depósito: Cargnelut…" at bounding box center [473, 224] width 946 height 449
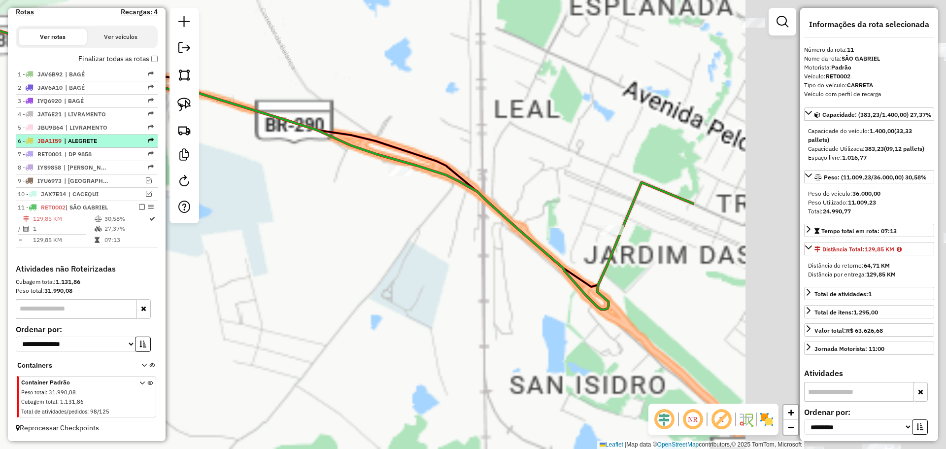
drag, startPoint x: 290, startPoint y: 180, endPoint x: 87, endPoint y: 137, distance: 207.6
click at [101, 141] on hb-router-mapa "Informações da Sessão 977849 - [DATE] Criação: [DATE] 17:34 Depósito: Cargnelut…" at bounding box center [473, 224] width 946 height 449
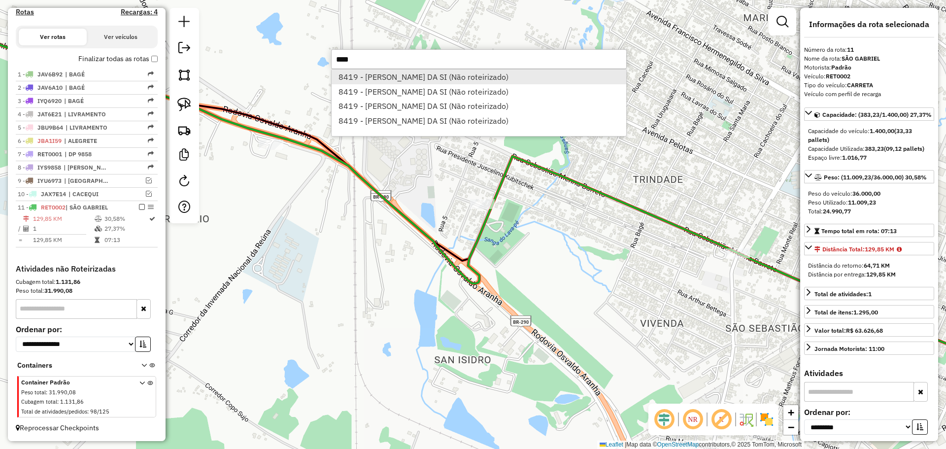
type input "****"
click at [379, 82] on li "8419 - [PERSON_NAME] DA SI (Não roteirizado)" at bounding box center [479, 76] width 295 height 15
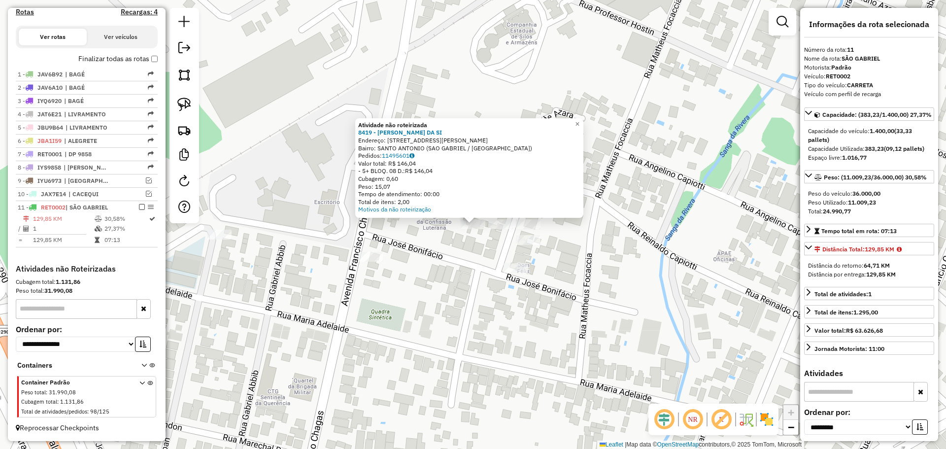
click at [496, 229] on div at bounding box center [500, 224] width 25 height 10
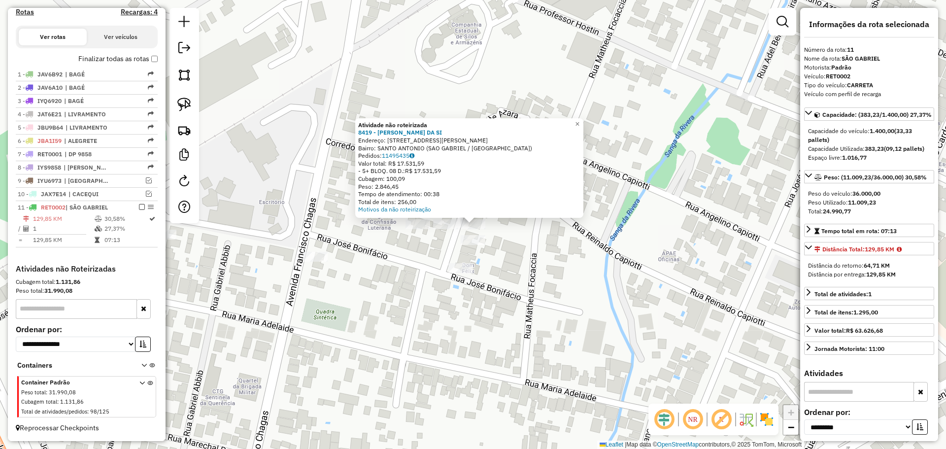
click at [469, 245] on div at bounding box center [473, 240] width 25 height 10
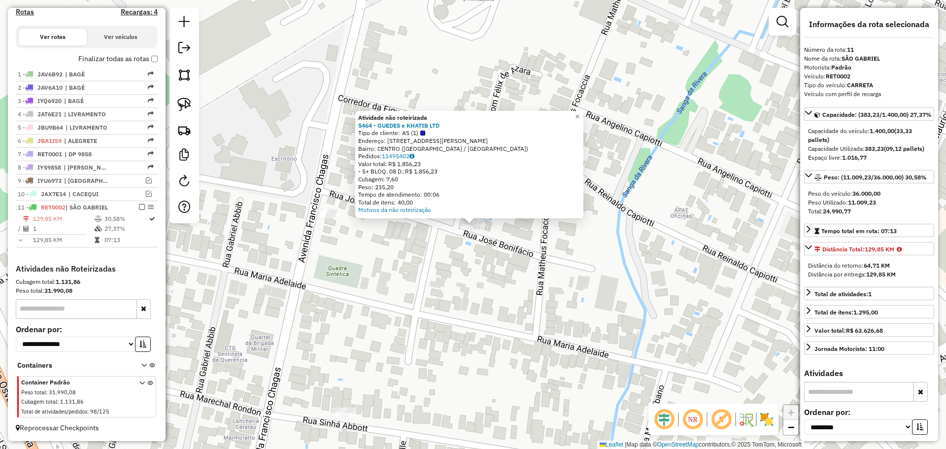
click at [458, 258] on div "Atividade não roteirizada 5464 - GUEDES e KHATIB LTD Tipo de cliente: AS (1) En…" at bounding box center [473, 224] width 946 height 449
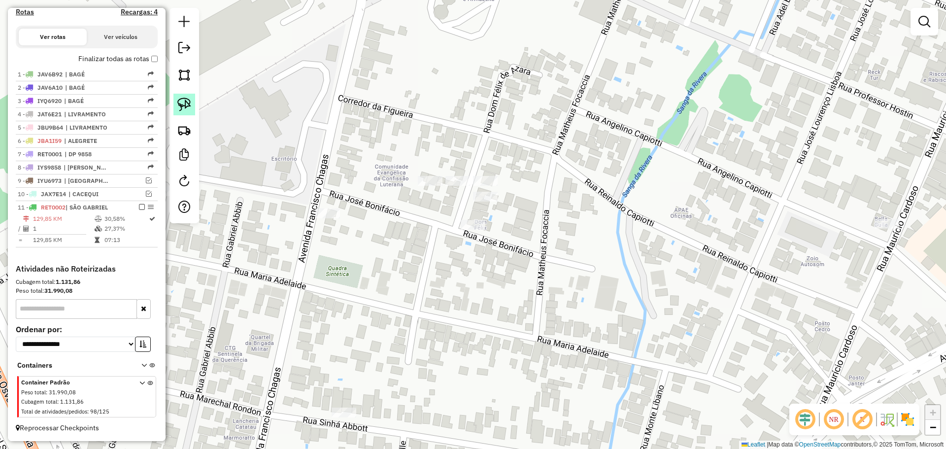
click at [186, 104] on img at bounding box center [184, 105] width 14 height 14
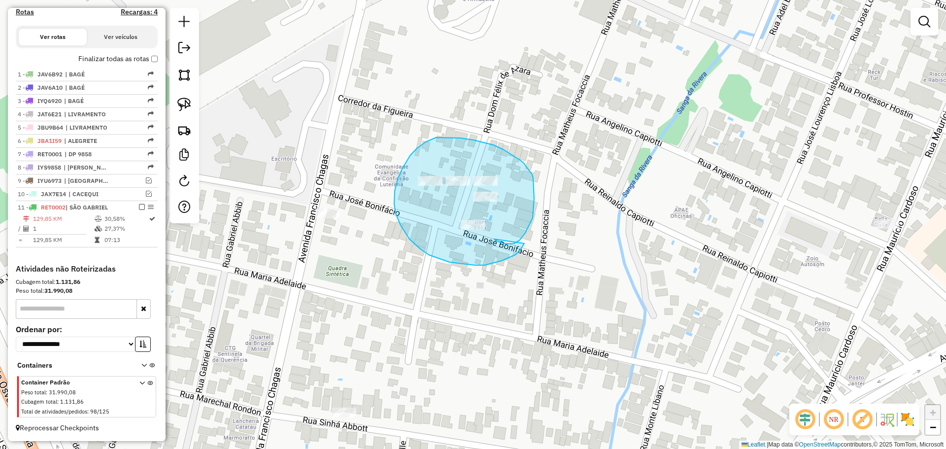
drag, startPoint x: 514, startPoint y: 243, endPoint x: 532, endPoint y: 235, distance: 19.6
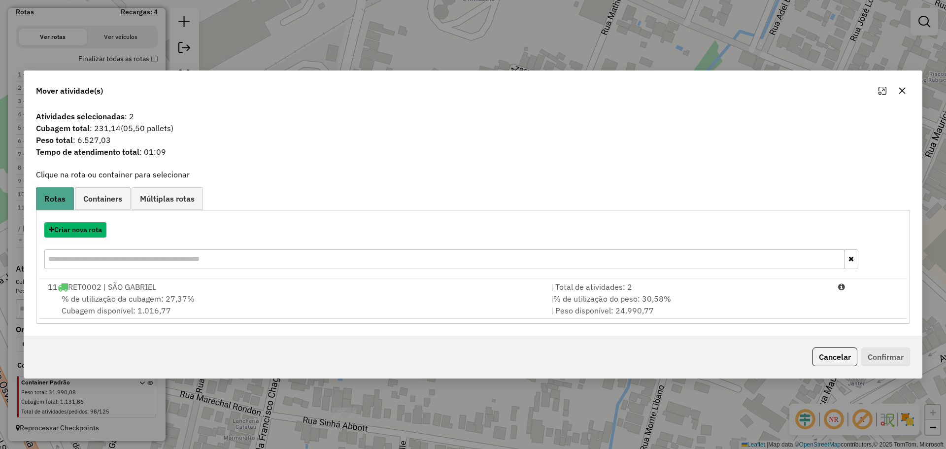
click at [80, 234] on button "Criar nova rota" at bounding box center [75, 229] width 62 height 15
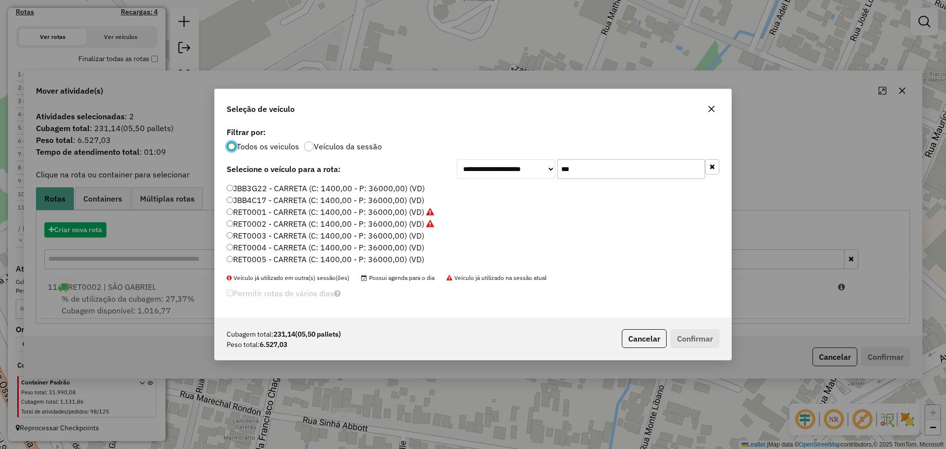
scroll to position [6, 3]
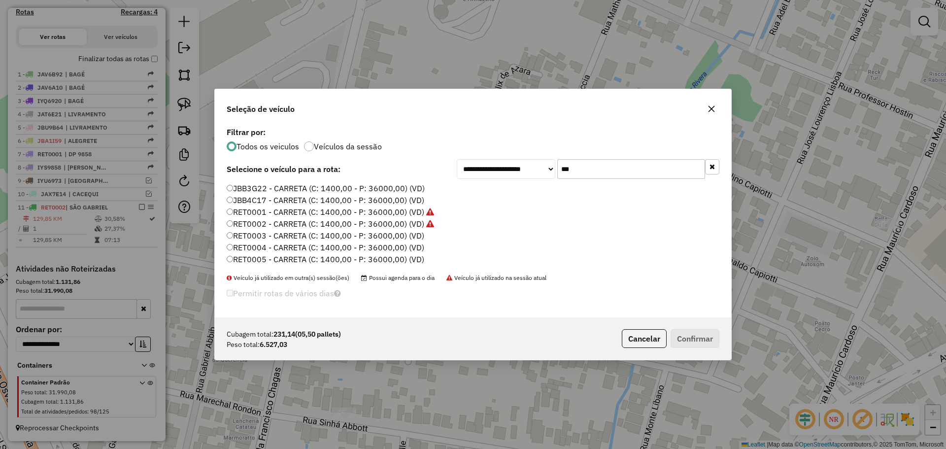
drag, startPoint x: 592, startPoint y: 169, endPoint x: 549, endPoint y: 167, distance: 42.4
click at [543, 169] on div "**********" at bounding box center [588, 169] width 263 height 20
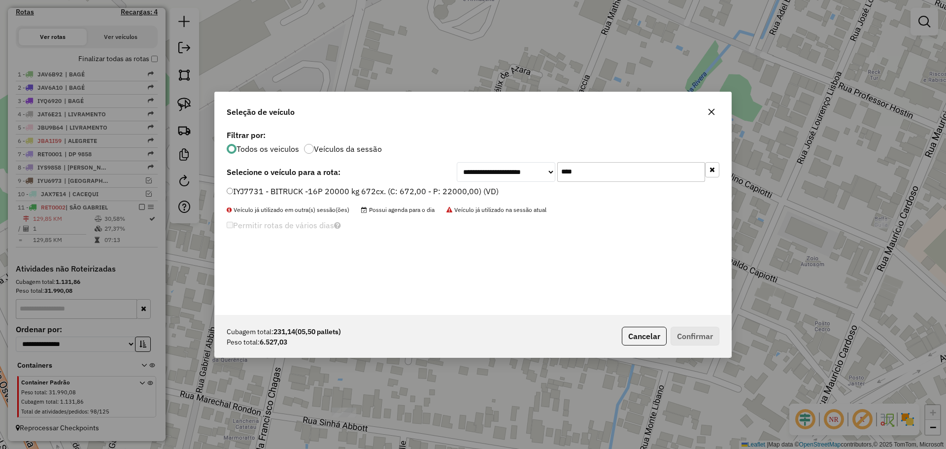
type input "****"
click at [416, 192] on label "IYJ7731 - BITRUCK -16P 20000 kg 672cx. (C: 672,00 - P: 22000,00) (VD)" at bounding box center [363, 191] width 272 height 12
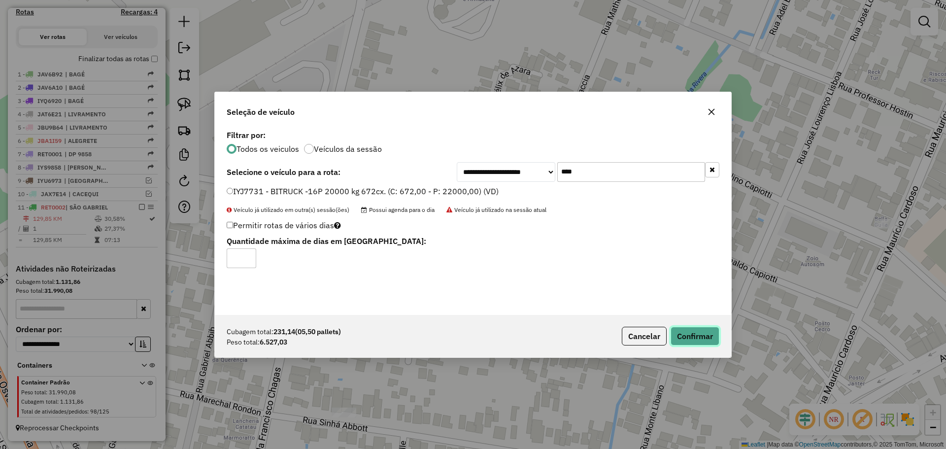
click at [681, 330] on button "Confirmar" at bounding box center [695, 336] width 49 height 19
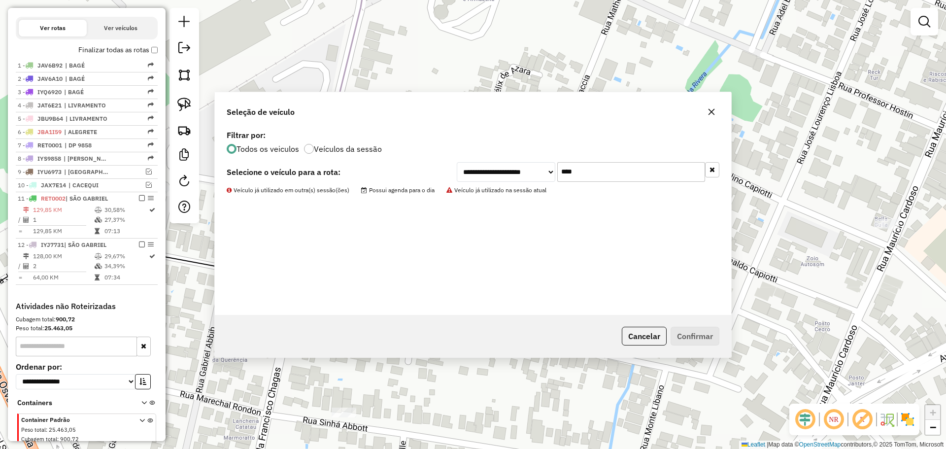
scroll to position [329, 0]
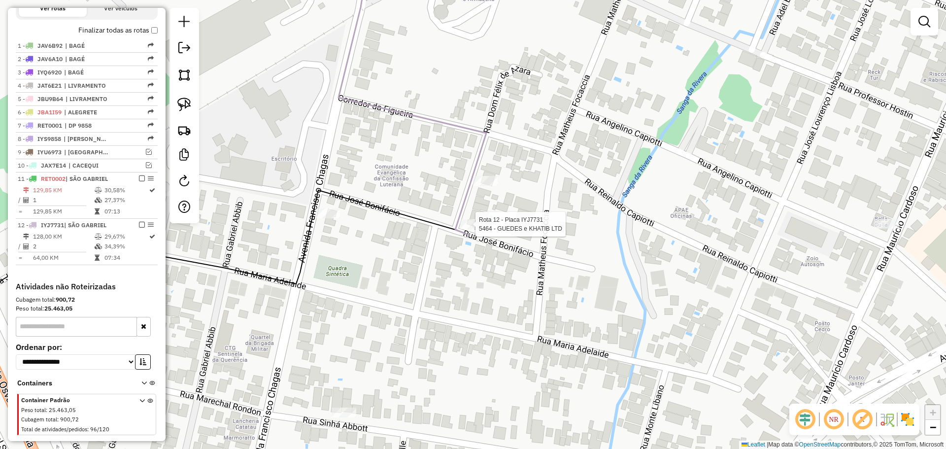
select select "**********"
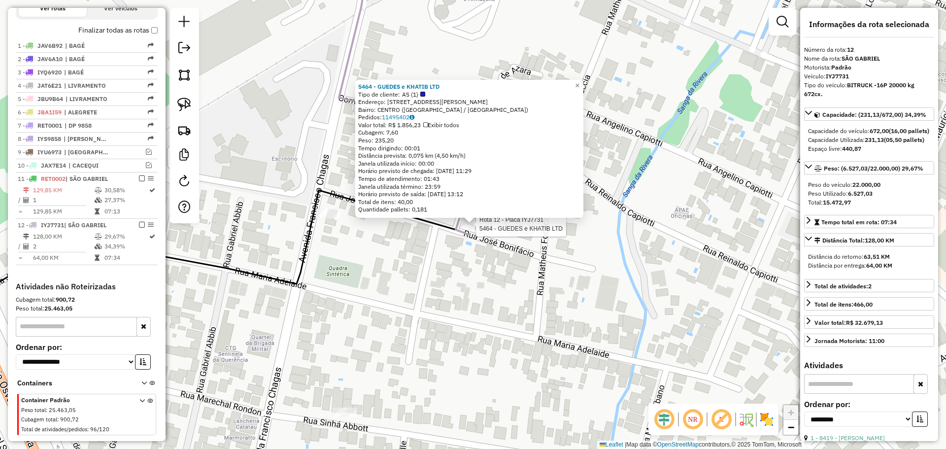
scroll to position [356, 0]
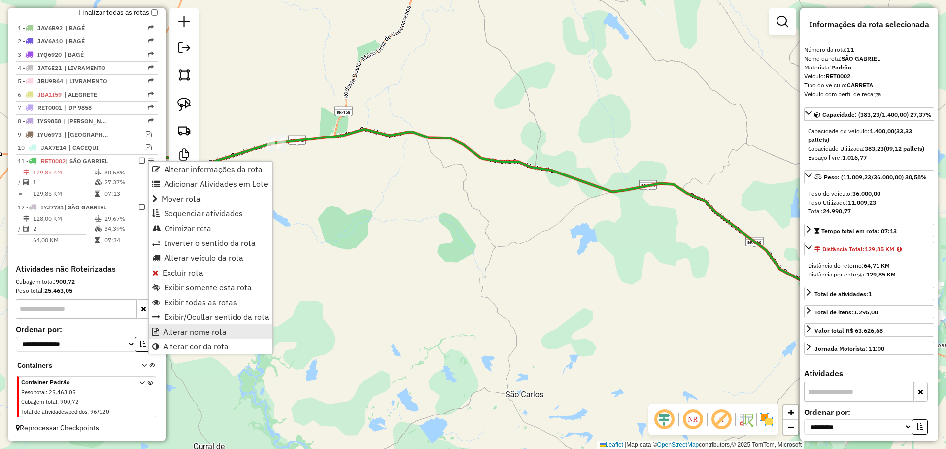
click at [224, 333] on span "Alterar nome rota" at bounding box center [195, 332] width 64 height 8
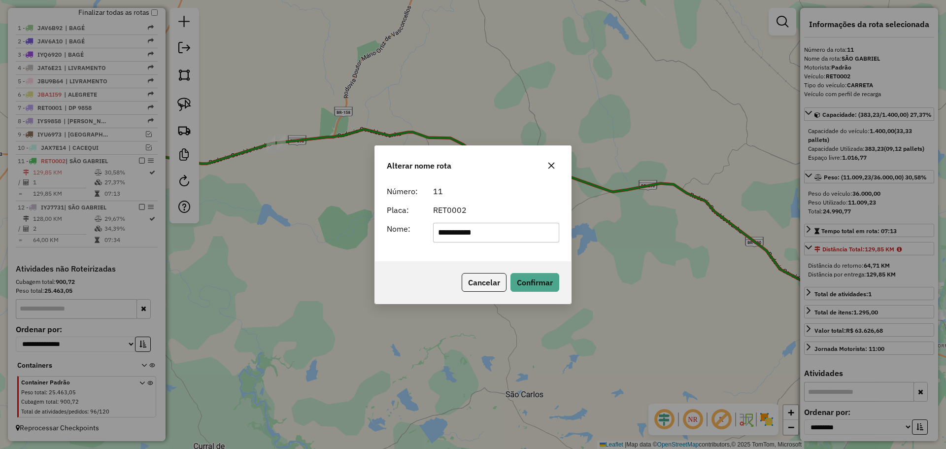
drag, startPoint x: 489, startPoint y: 231, endPoint x: 440, endPoint y: 226, distance: 49.5
click at [440, 226] on input "**********" at bounding box center [496, 233] width 127 height 20
type input "*******"
click at [537, 278] on button "Confirmar" at bounding box center [534, 282] width 49 height 19
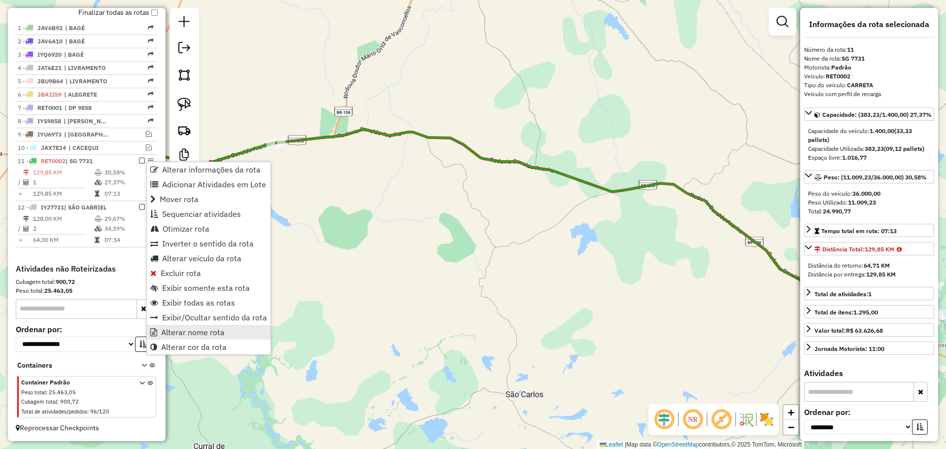
click at [188, 333] on span "Alterar nome rota" at bounding box center [193, 332] width 64 height 8
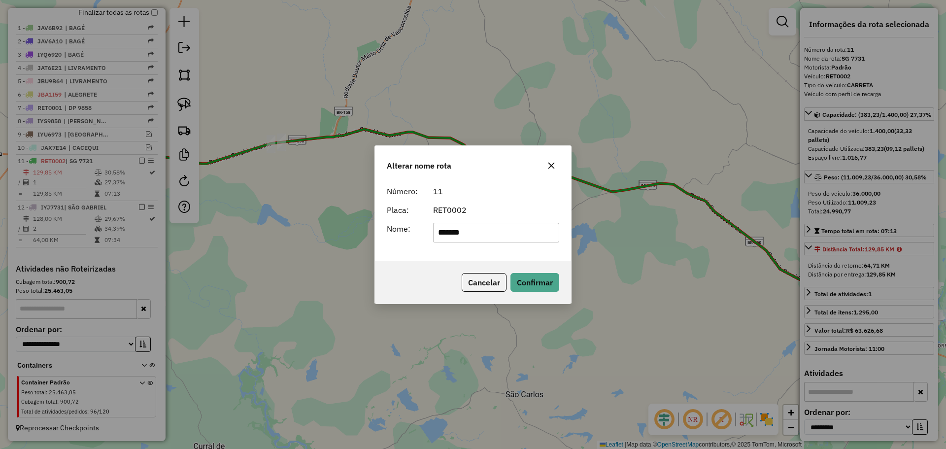
click at [484, 236] on input "*******" at bounding box center [496, 233] width 127 height 20
type input "**********"
click at [531, 284] on button "Confirmar" at bounding box center [534, 282] width 49 height 19
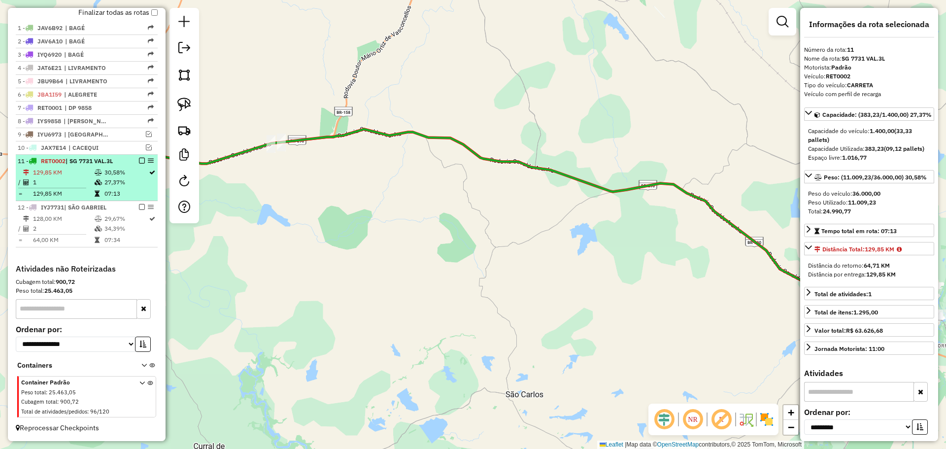
click at [140, 158] on em at bounding box center [142, 161] width 6 height 6
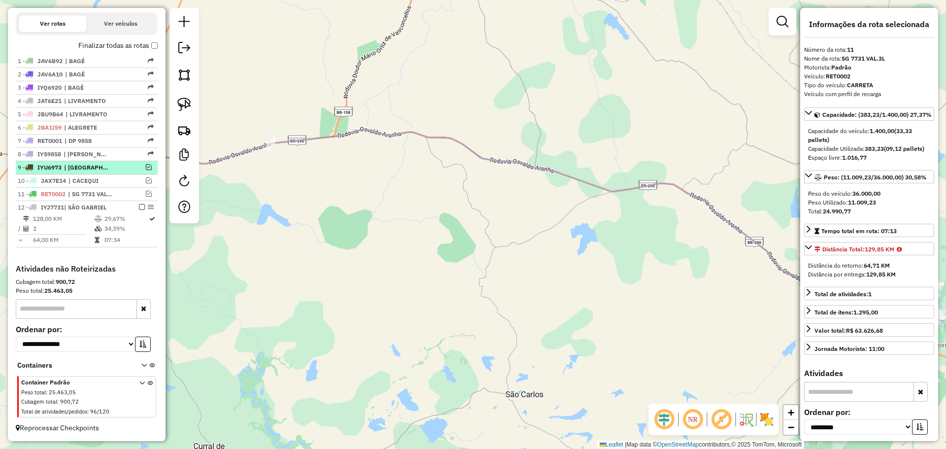
scroll to position [323, 0]
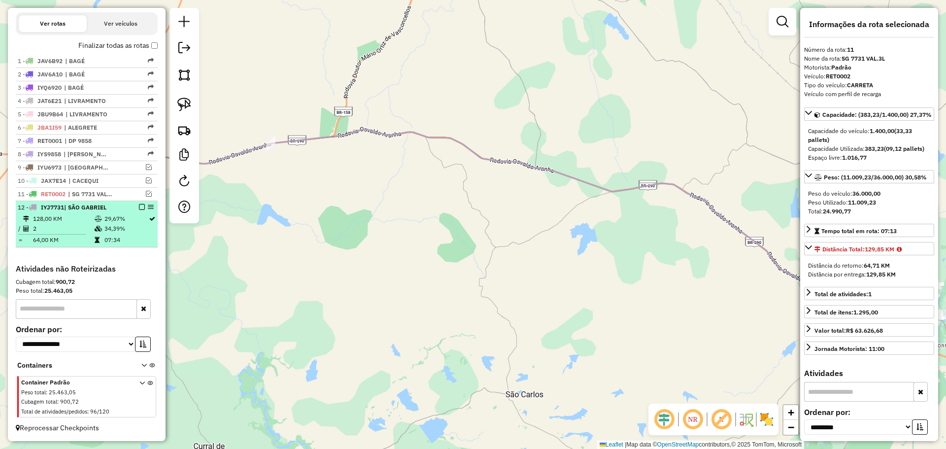
click at [139, 205] on em at bounding box center [142, 207] width 6 height 6
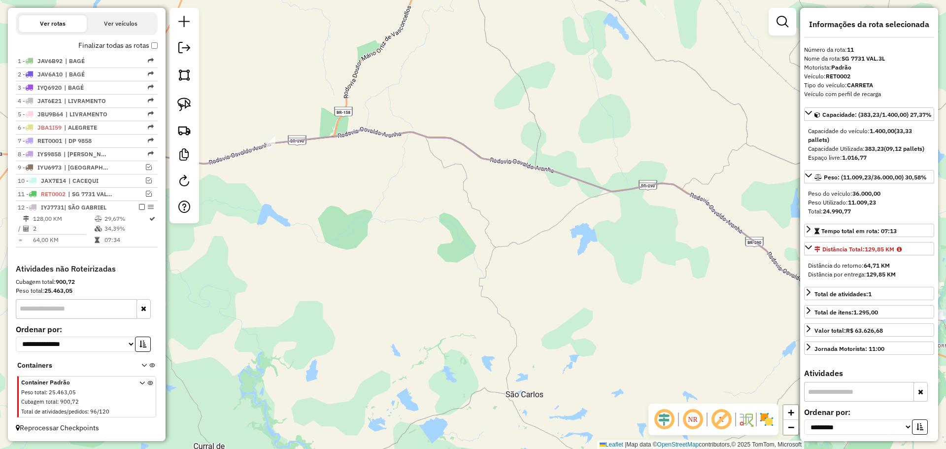
scroll to position [290, 0]
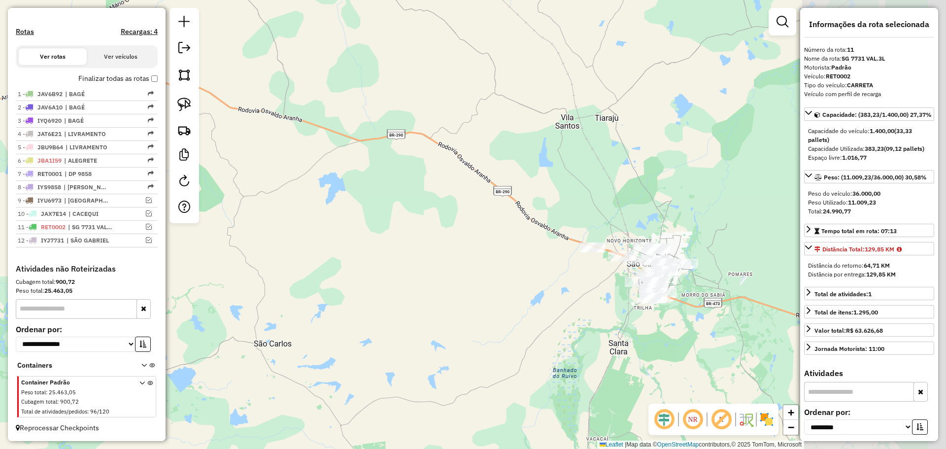
drag, startPoint x: 464, startPoint y: 282, endPoint x: 174, endPoint y: 223, distance: 296.2
click at [144, 218] on hb-router-mapa "Informações da Sessão 977849 - [DATE] Criação: [DATE] 17:34 Depósito: Cargnelut…" at bounding box center [473, 224] width 946 height 449
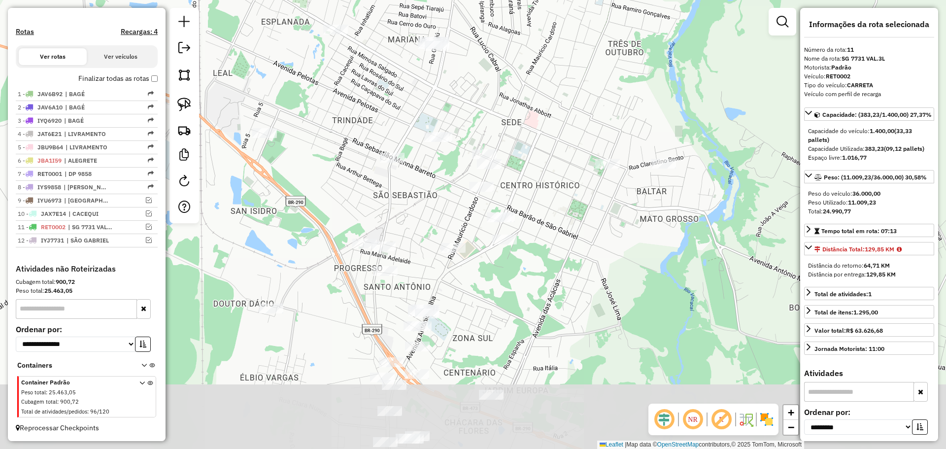
drag, startPoint x: 442, startPoint y: 321, endPoint x: 436, endPoint y: 223, distance: 98.3
click at [436, 225] on div "Janela de atendimento Grade de atendimento Capacidade Transportadoras Veículos …" at bounding box center [473, 224] width 946 height 449
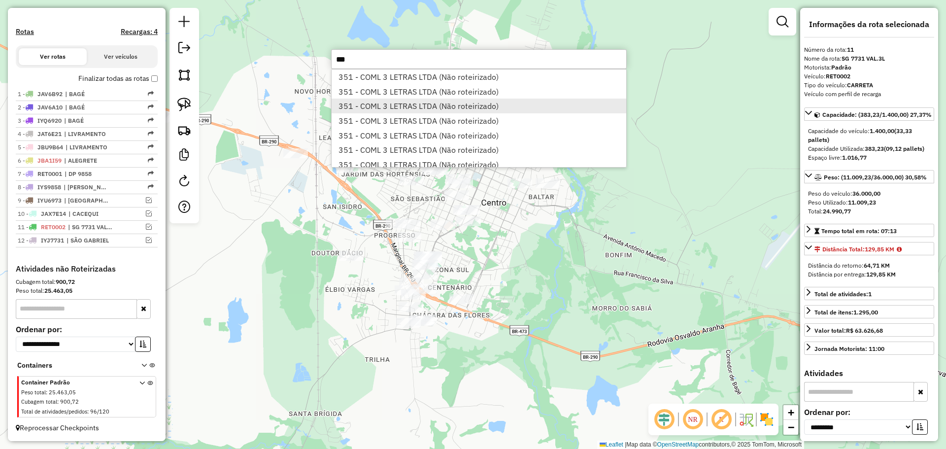
type input "***"
click at [447, 105] on li "351 - COML 3 LETRAS LTDA (Não roteirizado)" at bounding box center [479, 106] width 295 height 15
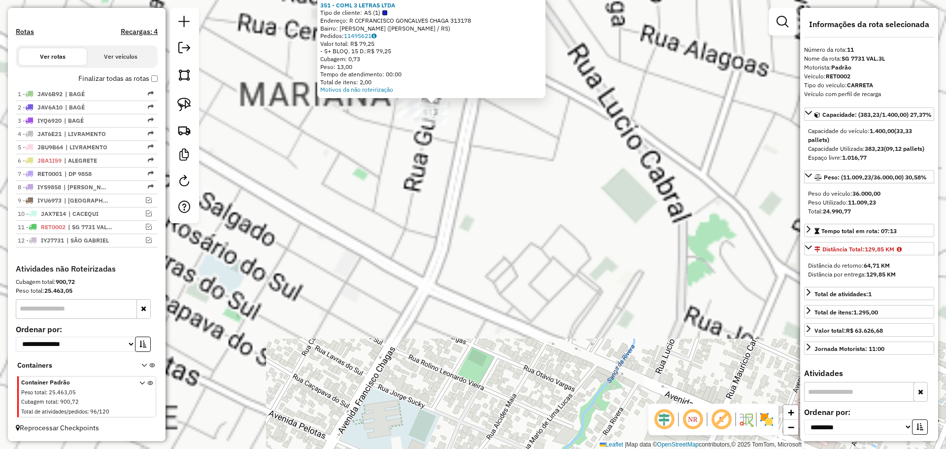
drag, startPoint x: 456, startPoint y: 204, endPoint x: 461, endPoint y: 285, distance: 80.5
click at [462, 285] on div "Atividade não roteirizada 351 - COML 3 LETRAS LTDA Tipo de cliente: AS (1) Ende…" at bounding box center [473, 224] width 946 height 449
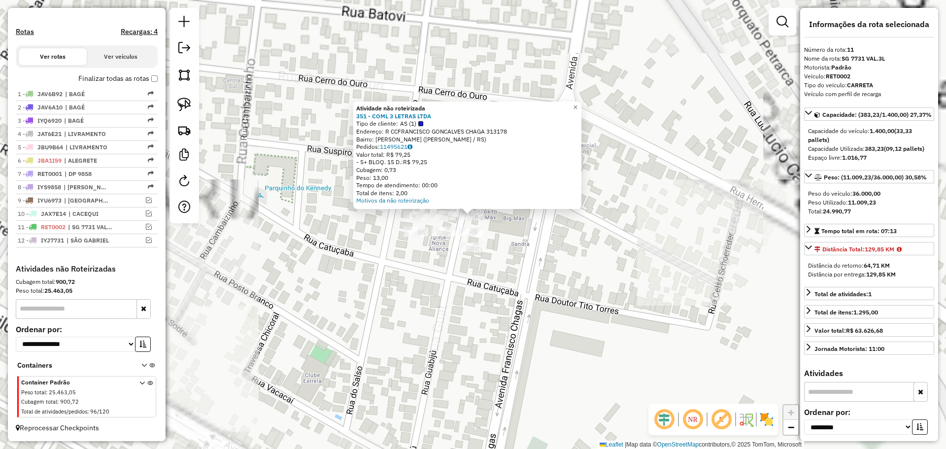
drag, startPoint x: 421, startPoint y: 255, endPoint x: 420, endPoint y: 248, distance: 6.9
click at [420, 258] on div "Atividade não roteirizada 351 - COML 3 LETRAS LTDA Tipo de cliente: AS (1) Ende…" at bounding box center [473, 224] width 946 height 449
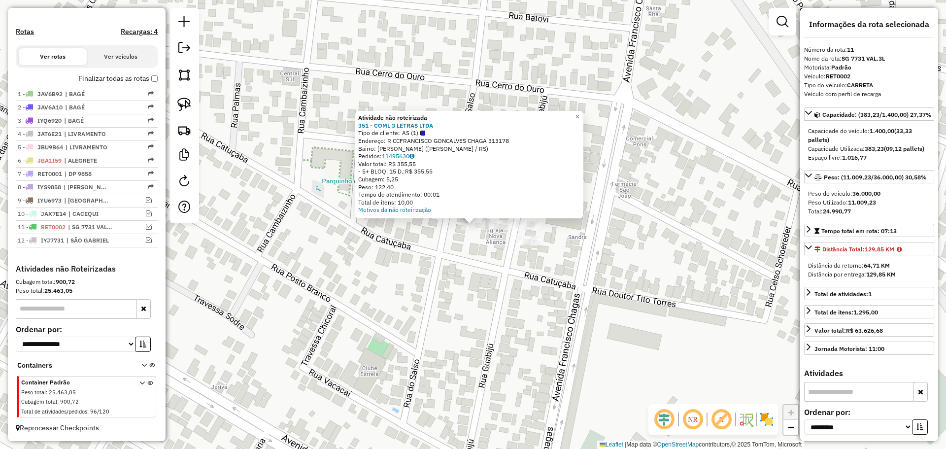
click at [499, 234] on div "Atividade não roteirizada 351 - COML 3 LETRAS LTDA Tipo de cliente: AS (1) Ende…" at bounding box center [473, 224] width 946 height 449
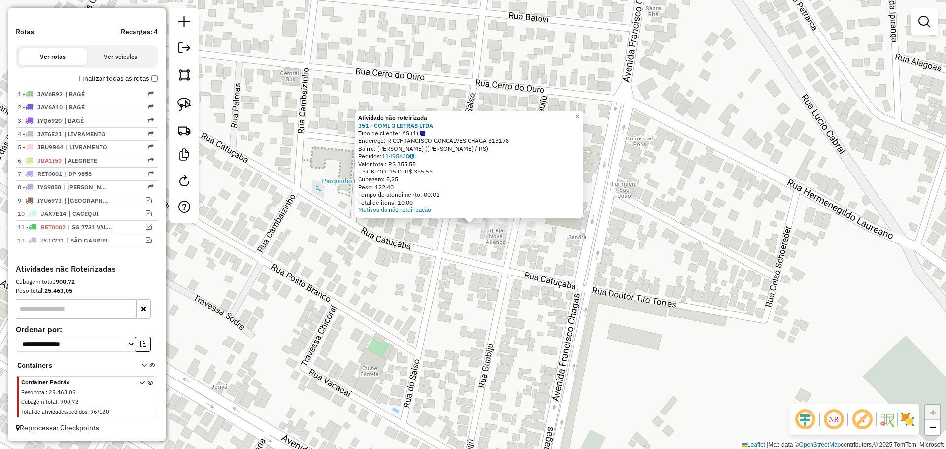
click at [480, 256] on div "Atividade não roteirizada 351 - COML 3 LETRAS LTDA Tipo de cliente: AS (1) Ende…" at bounding box center [473, 224] width 946 height 449
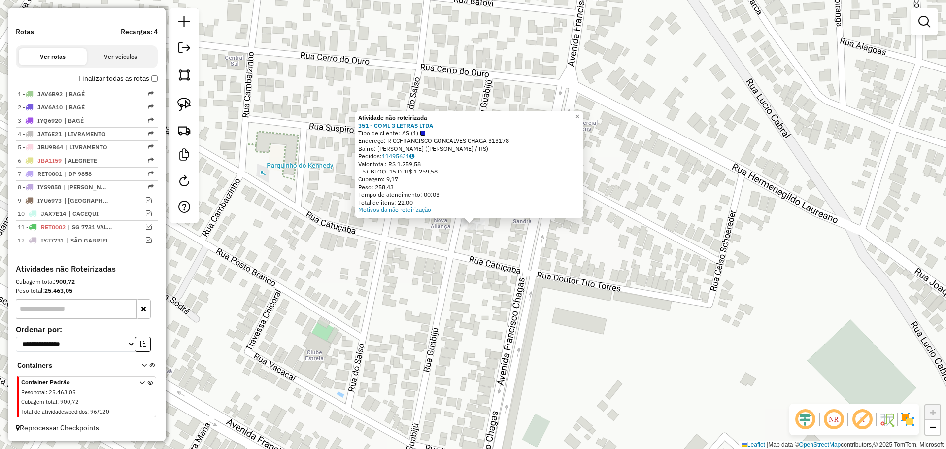
click at [486, 254] on div "Atividade não roteirizada 351 - COML 3 LETRAS LTDA Tipo de cliente: AS (1) Ende…" at bounding box center [473, 224] width 946 height 449
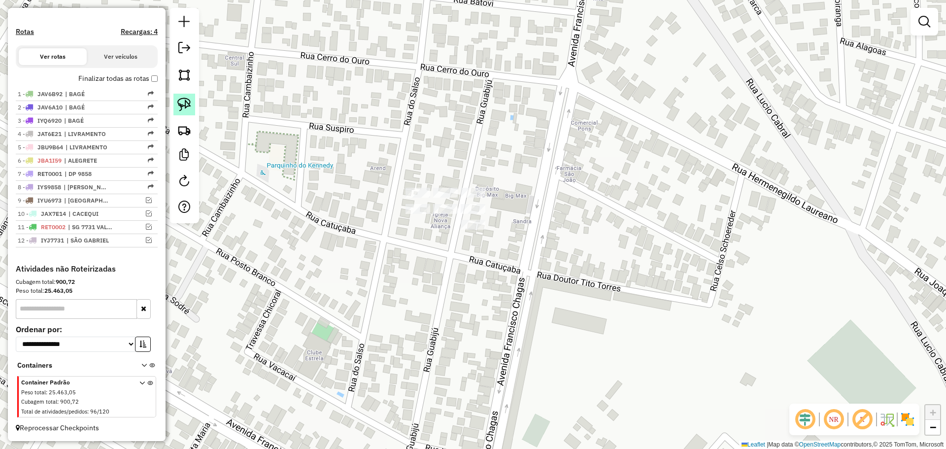
click at [187, 102] on img at bounding box center [184, 105] width 14 height 14
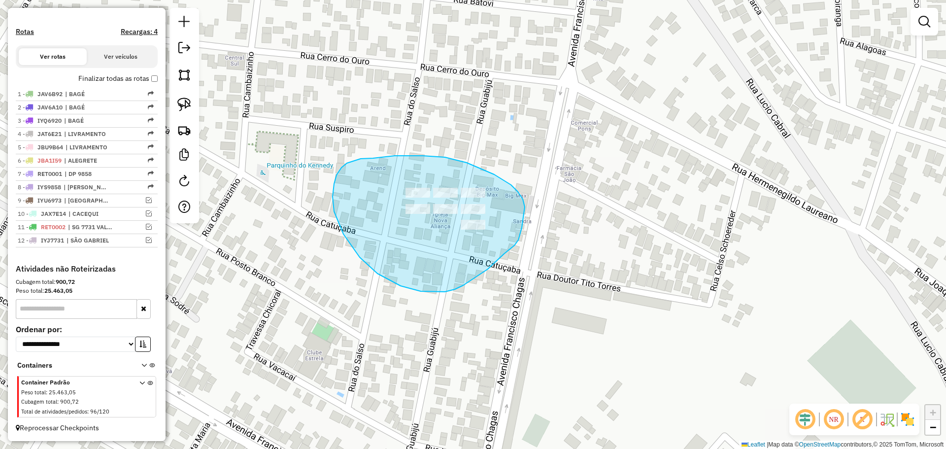
drag, startPoint x: 518, startPoint y: 240, endPoint x: 523, endPoint y: 251, distance: 12.2
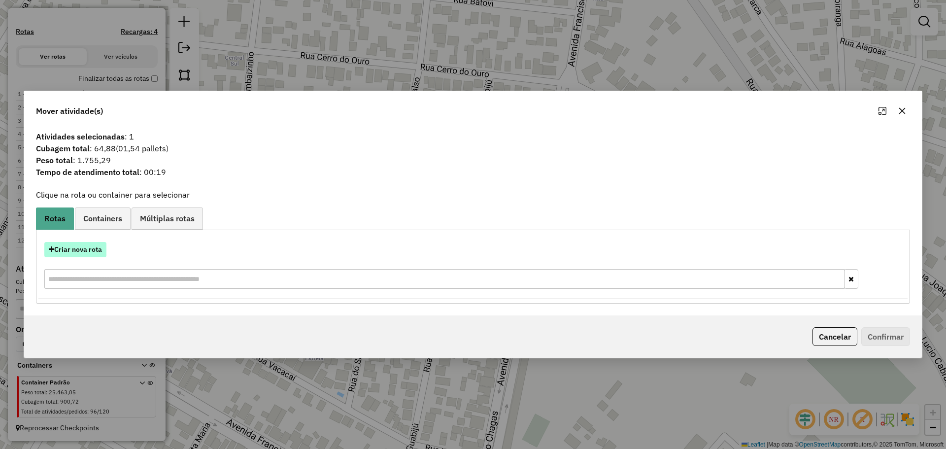
click at [85, 252] on button "Criar nova rota" at bounding box center [75, 249] width 62 height 15
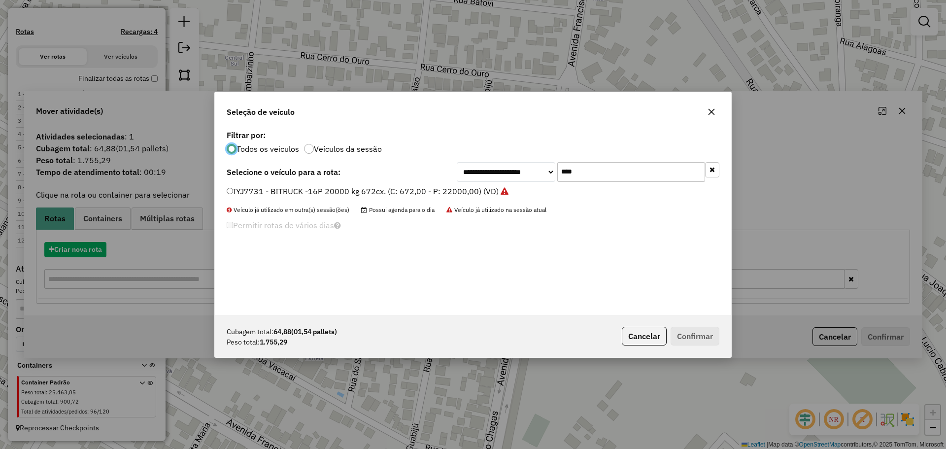
scroll to position [5, 3]
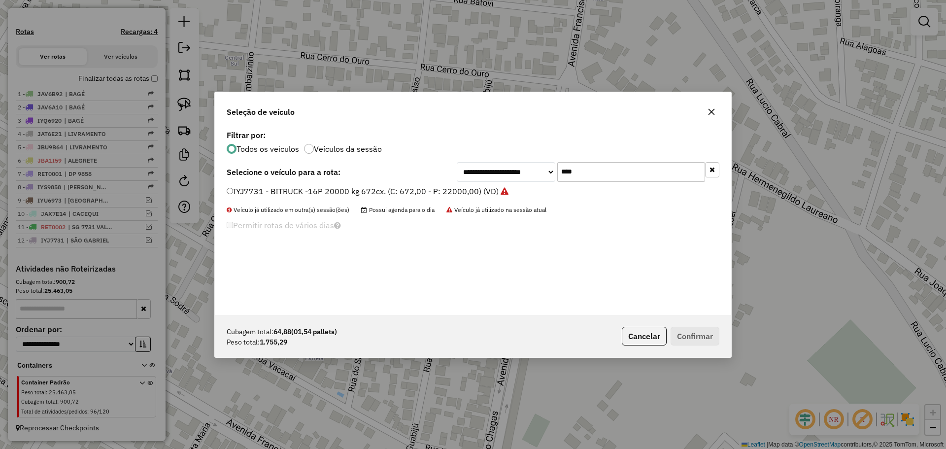
drag, startPoint x: 582, startPoint y: 173, endPoint x: 545, endPoint y: 173, distance: 37.0
click at [545, 173] on div "**********" at bounding box center [588, 172] width 263 height 20
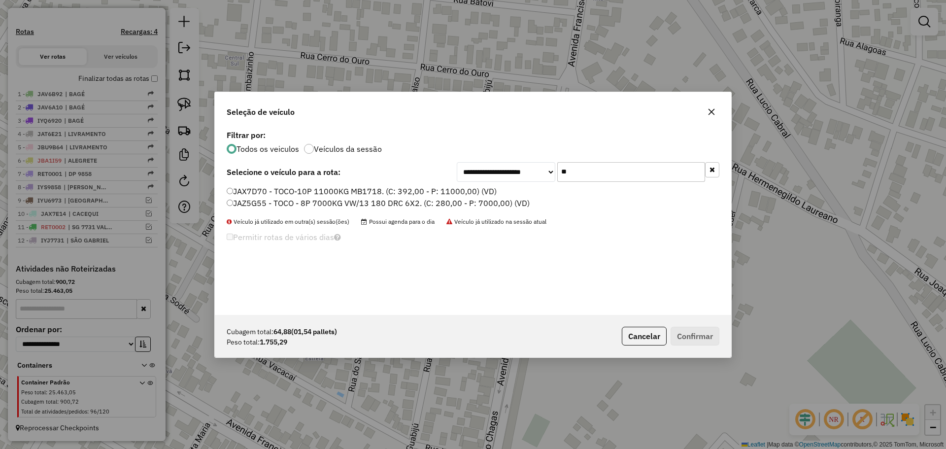
type input "**"
click at [405, 192] on label "JAX7D70 - TOCO-10P 11000KG MB1718. (C: 392,00 - P: 11000,00) (VD)" at bounding box center [362, 191] width 270 height 12
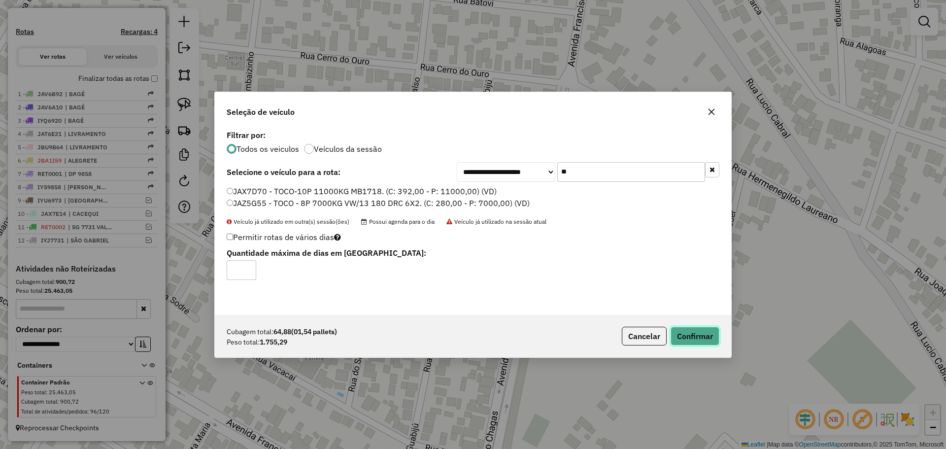
click at [700, 335] on button "Confirmar" at bounding box center [695, 336] width 49 height 19
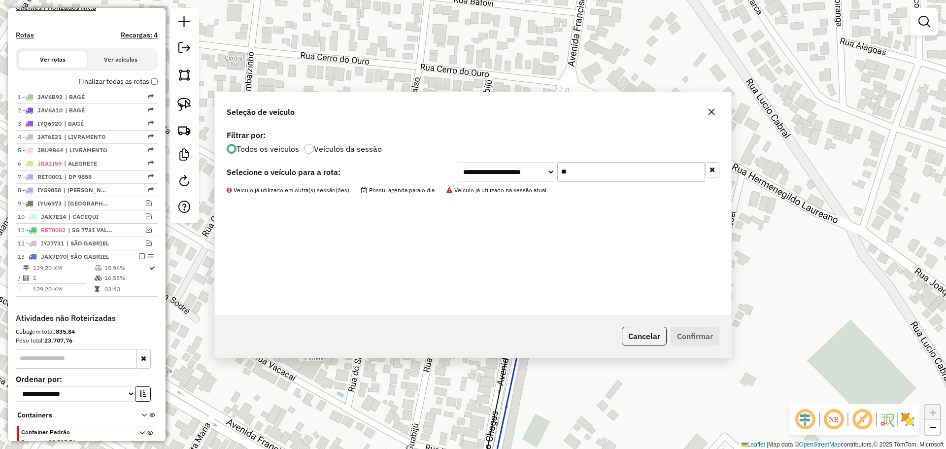
scroll to position [348, 0]
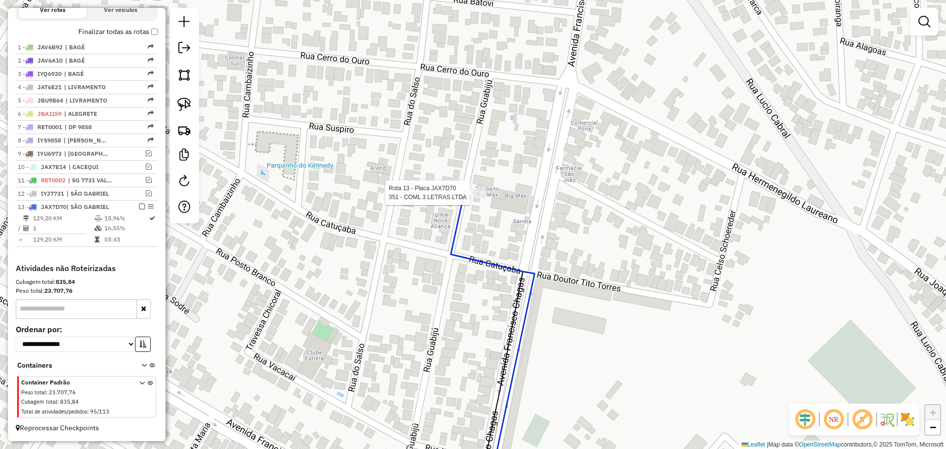
select select "**********"
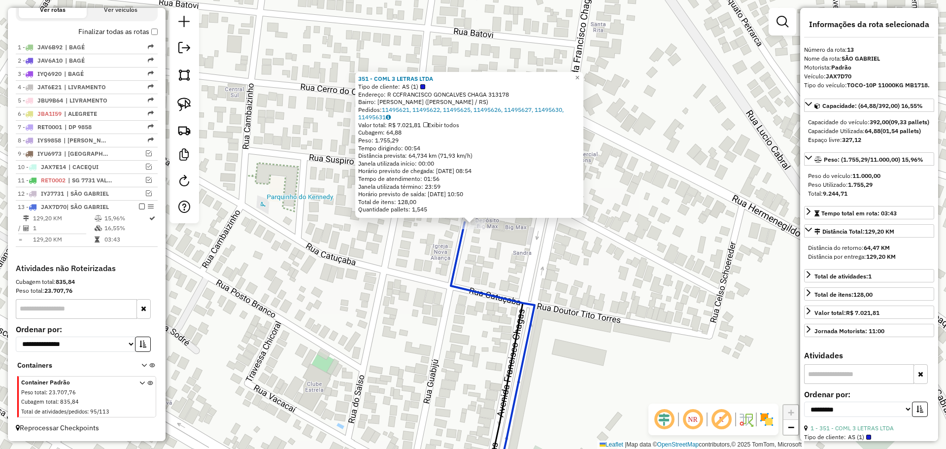
drag, startPoint x: 458, startPoint y: 340, endPoint x: 452, endPoint y: 200, distance: 141.0
click at [453, 204] on div "351 - COML 3 LETRAS LTDA Tipo de cliente: AS (1) Endereço: R CCFRANCISCO GONCAL…" at bounding box center [473, 224] width 946 height 449
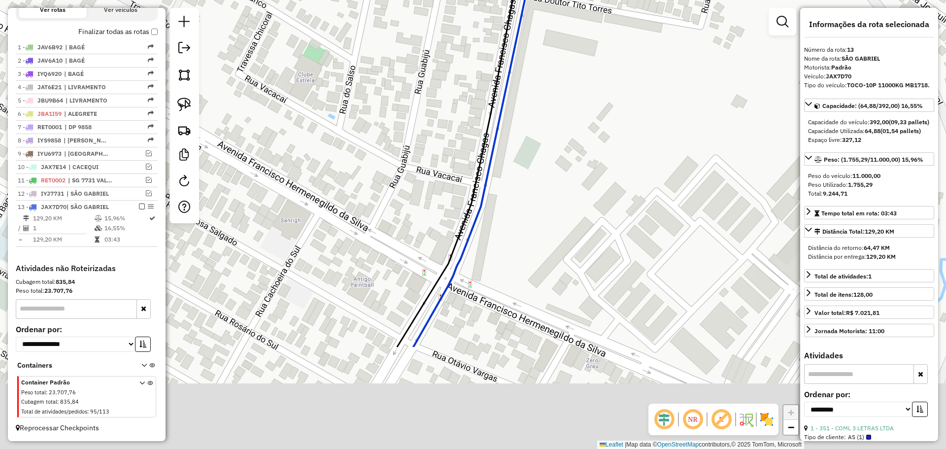
drag, startPoint x: 453, startPoint y: 313, endPoint x: 434, endPoint y: 163, distance: 151.4
click at [450, 160] on div "351 - COML 3 LETRAS LTDA Tipo de cliente: AS (1) Endereço: R CCFRANCISCO GONCAL…" at bounding box center [473, 224] width 946 height 449
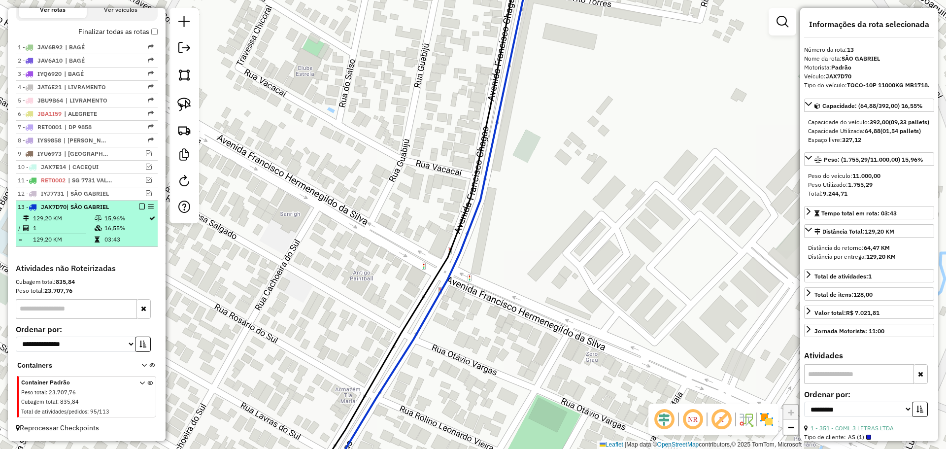
click at [139, 208] on em at bounding box center [142, 207] width 6 height 6
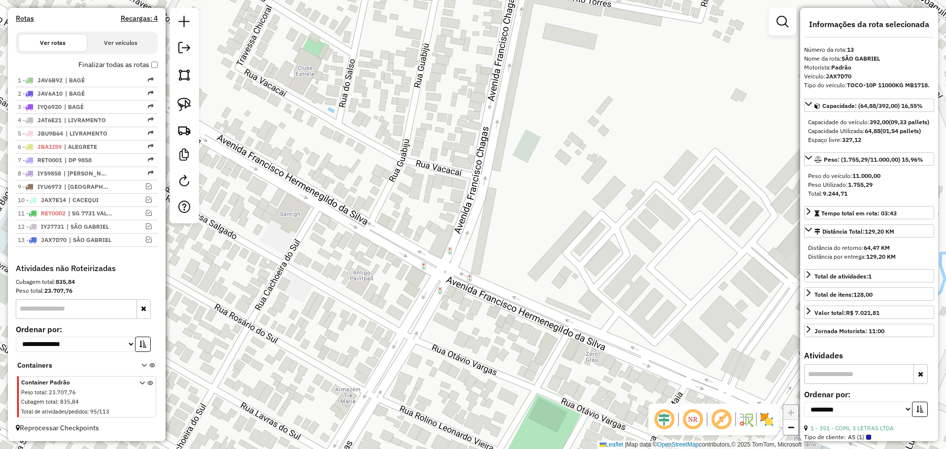
scroll to position [315, 0]
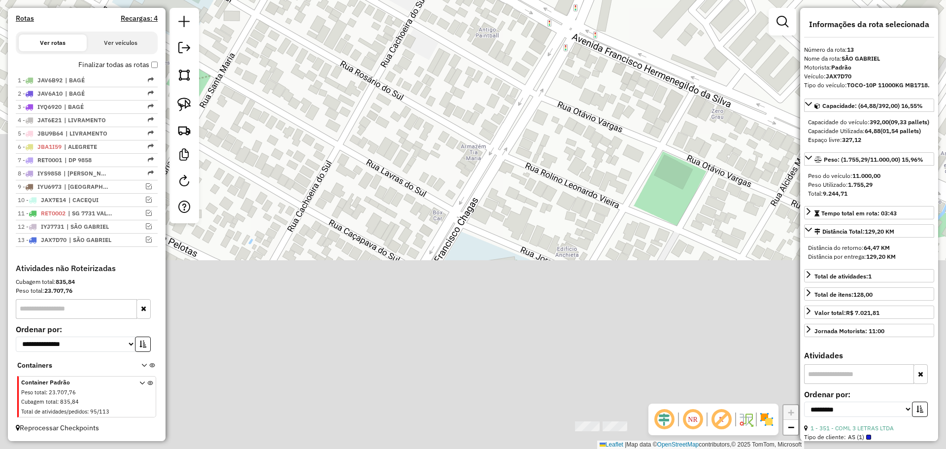
drag, startPoint x: 256, startPoint y: 297, endPoint x: 399, endPoint y: 3, distance: 326.4
click at [396, 14] on div "351 - COML 3 LETRAS LTDA Tipo de cliente: AS (1) Endereço: R CCFRANCISCO GONCAL…" at bounding box center [473, 224] width 946 height 449
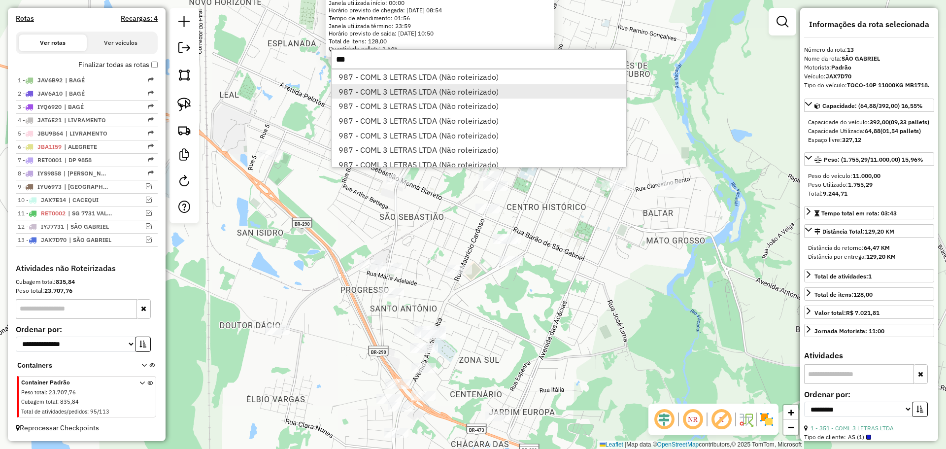
type input "***"
click at [503, 85] on li "987 - COML 3 LETRAS LTDA (Não roteirizado)" at bounding box center [479, 91] width 295 height 15
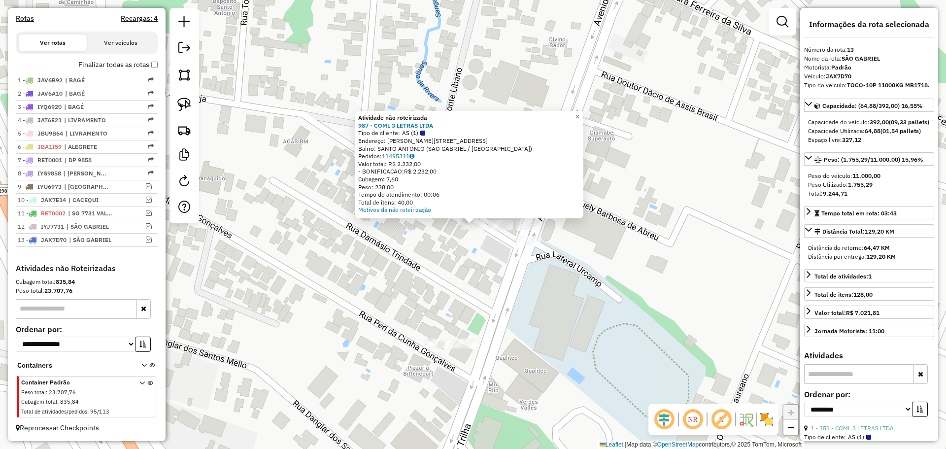
click at [462, 253] on div "Atividade não roteirizada 987 - COML 3 LETRAS LTDA Tipo de cliente: AS (1) Ende…" at bounding box center [473, 224] width 946 height 449
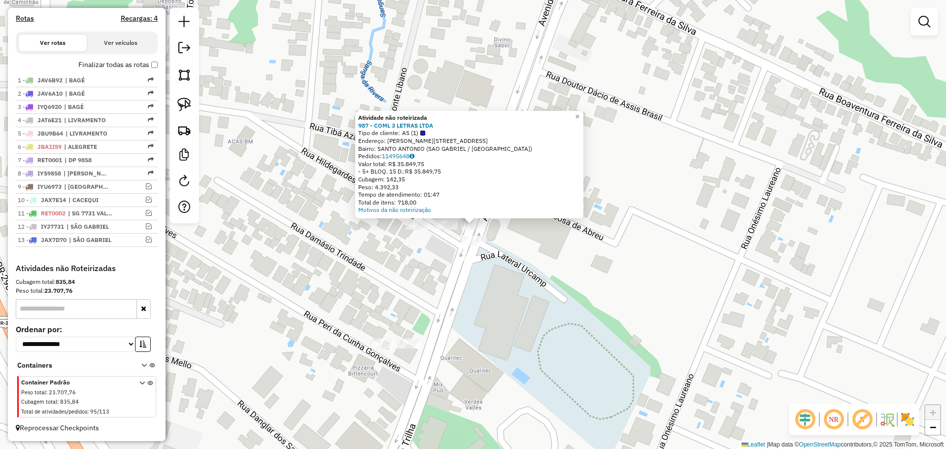
click at [472, 249] on div "Atividade não roteirizada 987 - COML 3 LETRAS LTDA Tipo de cliente: AS (1) Ende…" at bounding box center [473, 224] width 946 height 449
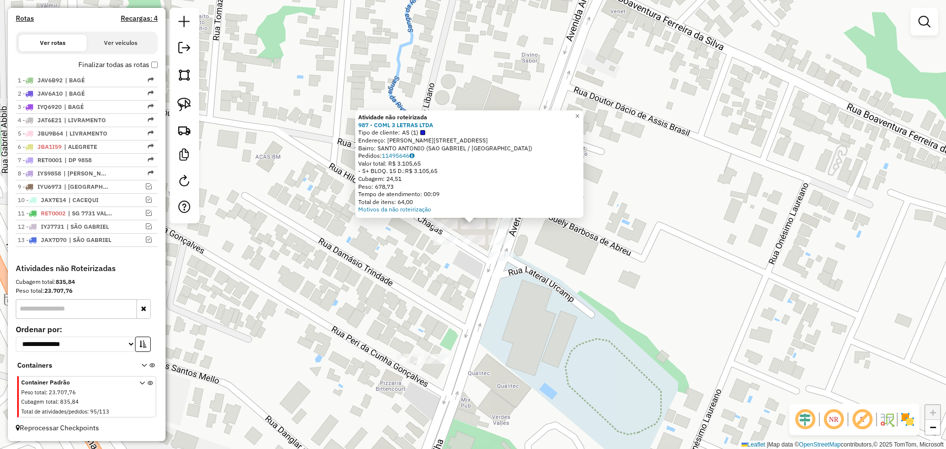
click at [452, 264] on div "Atividade não roteirizada 987 - COML 3 LETRAS LTDA Tipo de cliente: AS (1) Ende…" at bounding box center [473, 224] width 946 height 449
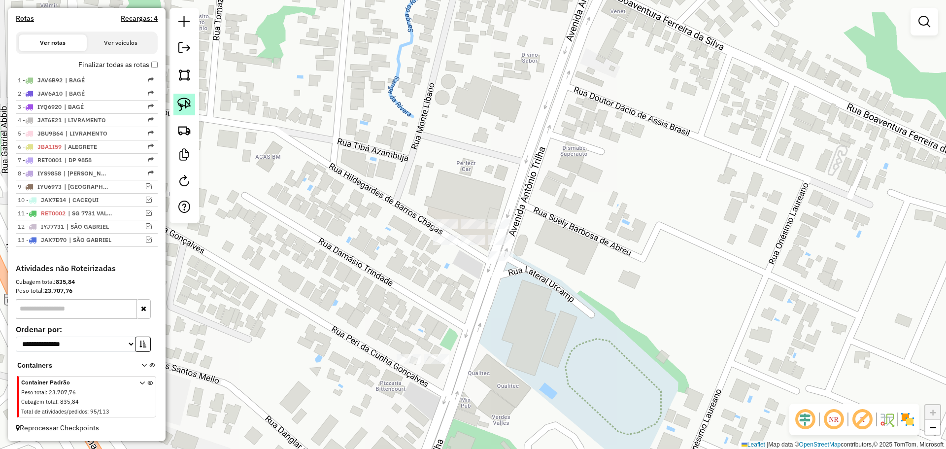
click at [193, 106] on link at bounding box center [184, 105] width 22 height 22
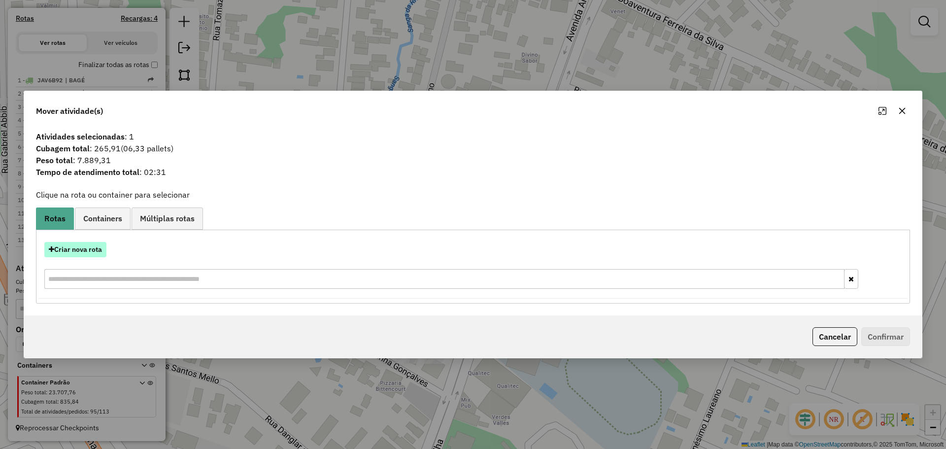
click at [92, 253] on button "Criar nova rota" at bounding box center [75, 249] width 62 height 15
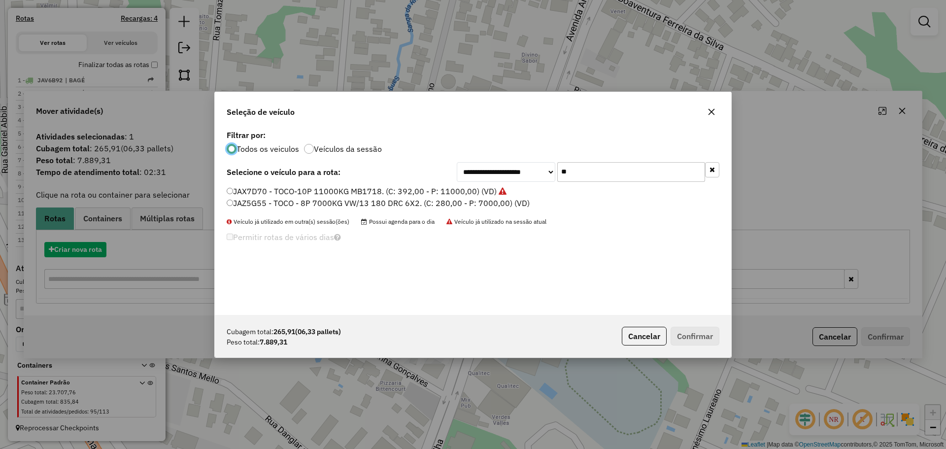
scroll to position [5, 3]
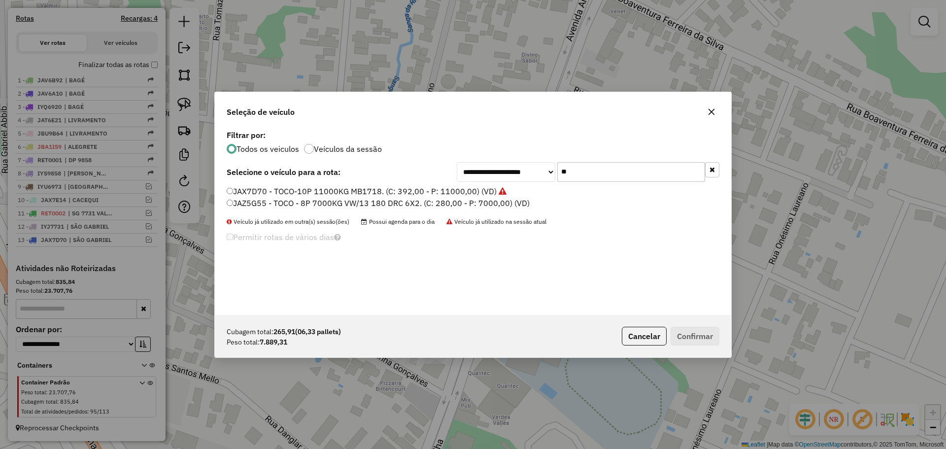
drag, startPoint x: 554, startPoint y: 169, endPoint x: 534, endPoint y: 170, distance: 20.2
click at [534, 170] on div "**********" at bounding box center [588, 172] width 263 height 20
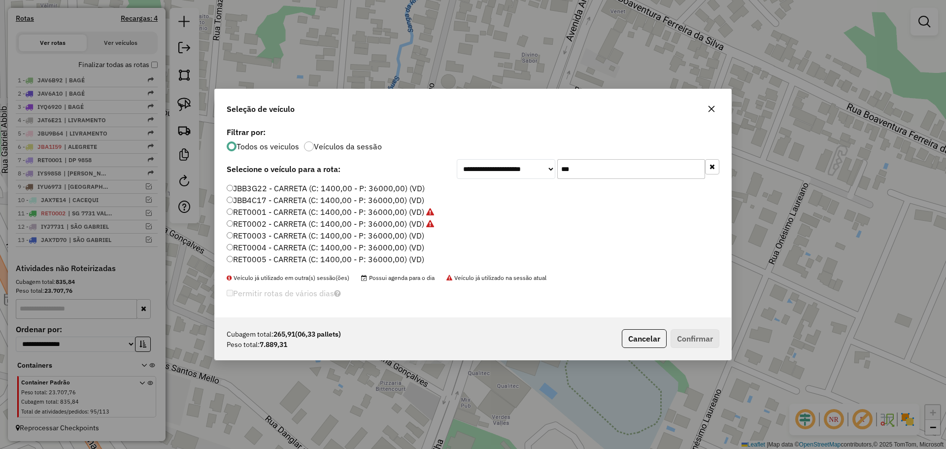
type input "***"
click at [326, 237] on label "RET0003 - CARRETA (C: 1400,00 - P: 36000,00) (VD)" at bounding box center [326, 236] width 198 height 12
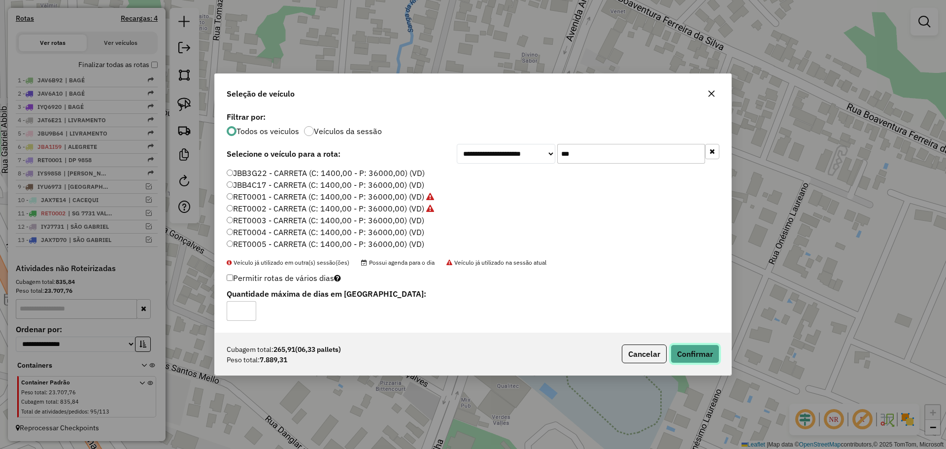
click at [703, 358] on button "Confirmar" at bounding box center [695, 353] width 49 height 19
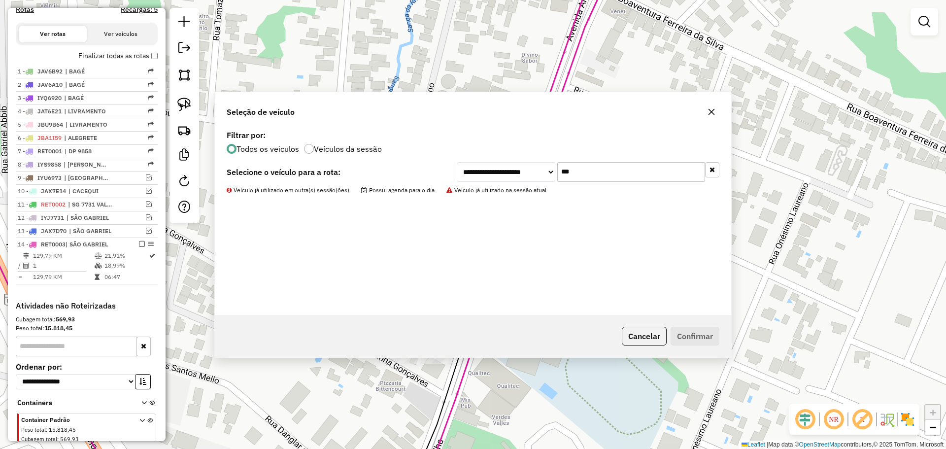
scroll to position [362, 0]
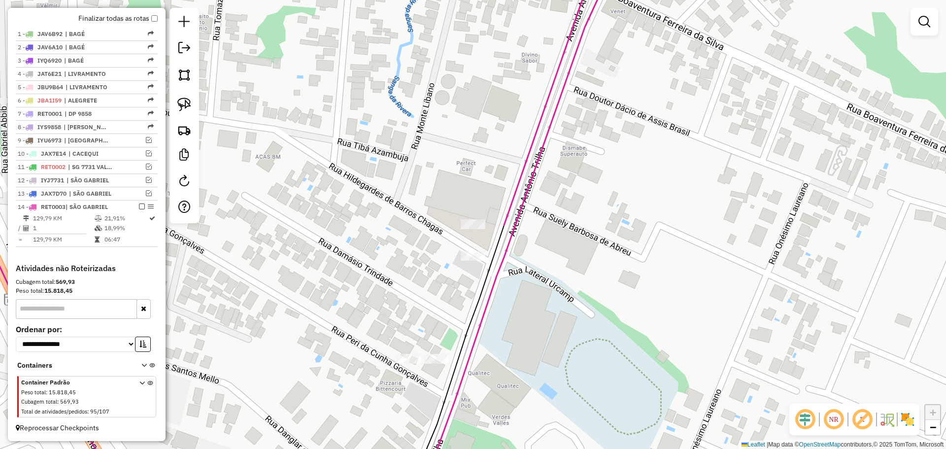
click at [474, 261] on div at bounding box center [473, 256] width 25 height 10
select select "**********"
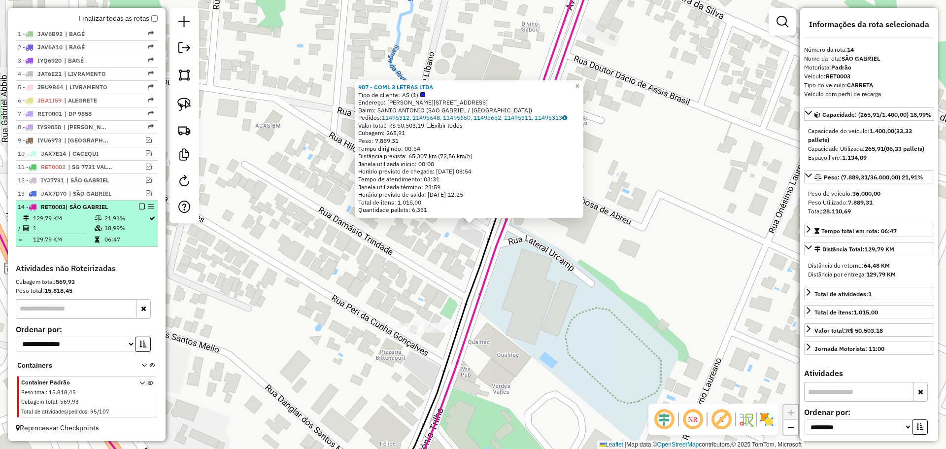
click at [139, 205] on em at bounding box center [142, 207] width 6 height 6
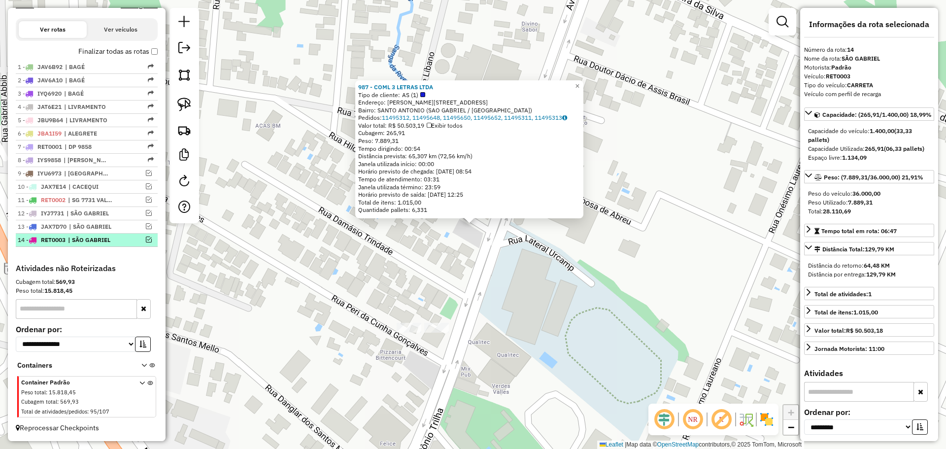
scroll to position [329, 0]
click at [124, 228] on div at bounding box center [139, 226] width 30 height 6
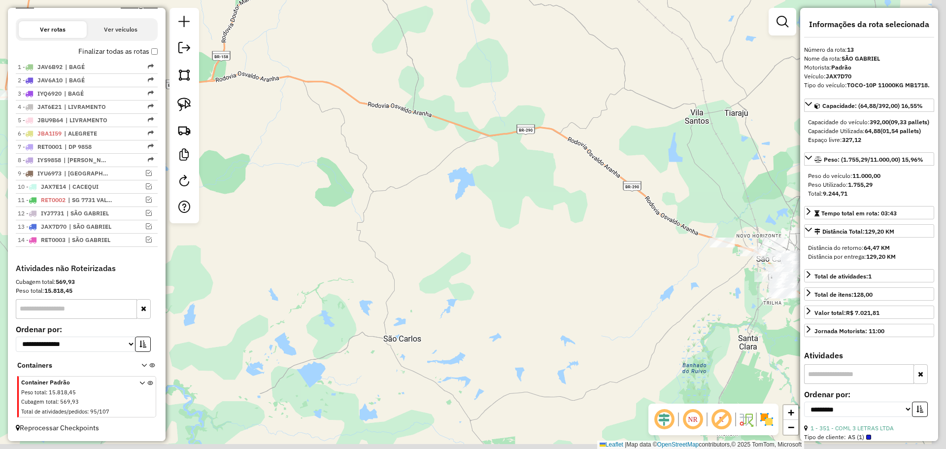
drag, startPoint x: 692, startPoint y: 258, endPoint x: 420, endPoint y: 132, distance: 299.4
click at [396, 129] on div "Janela de atendimento Grade de atendimento Capacidade Transportadoras Veículos …" at bounding box center [473, 224] width 946 height 449
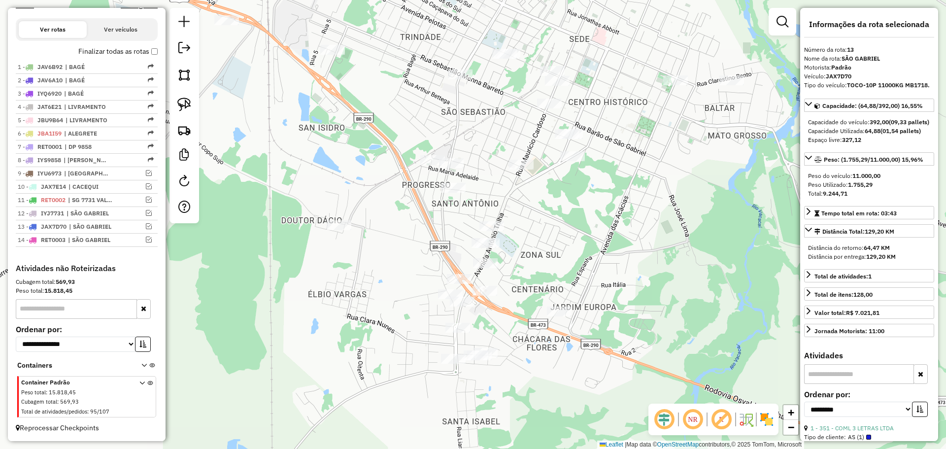
drag, startPoint x: 589, startPoint y: 178, endPoint x: 563, endPoint y: 219, distance: 48.4
click at [575, 219] on div "Janela de atendimento Grade de atendimento Capacidade Transportadoras Veículos …" at bounding box center [473, 224] width 946 height 449
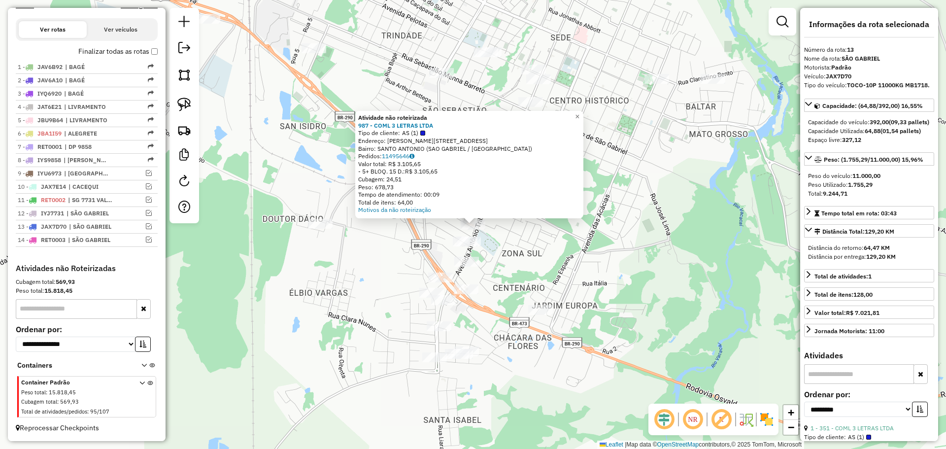
click at [502, 242] on div "Atividade não roteirizada 987 - COML 3 LETRAS LTDA Tipo de cliente: AS (1) Ende…" at bounding box center [473, 224] width 946 height 449
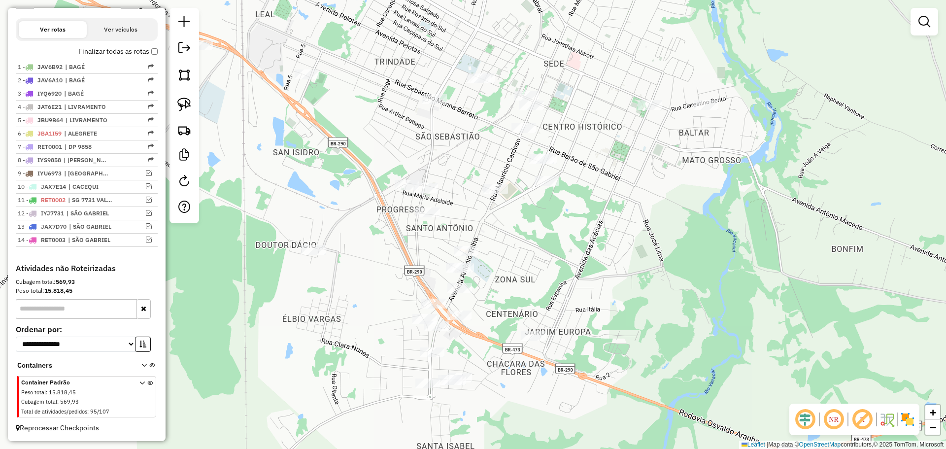
drag, startPoint x: 508, startPoint y: 266, endPoint x: 562, endPoint y: 230, distance: 64.9
click at [562, 230] on div "Janela de atendimento Grade de atendimento Capacidade Transportadoras Veículos …" at bounding box center [473, 224] width 946 height 449
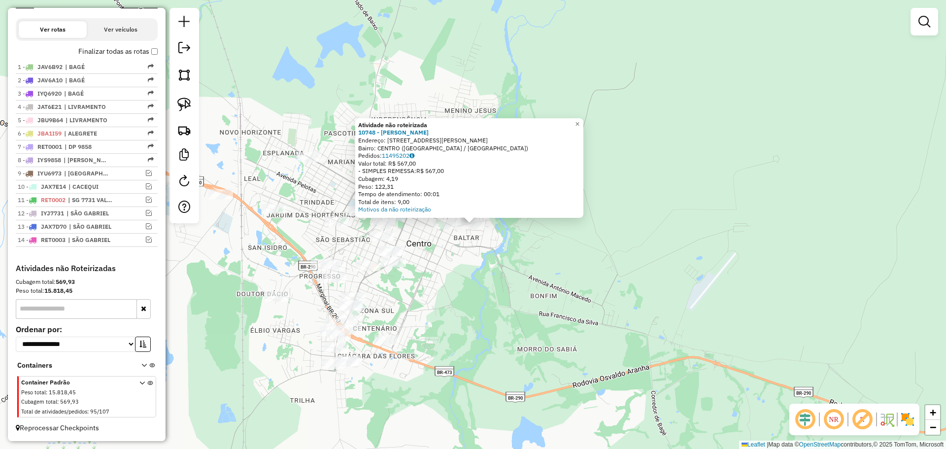
click at [464, 302] on div "Atividade não roteirizada 10748 - [PERSON_NAME] L Endereço: [STREET_ADDRESS] Pe…" at bounding box center [473, 224] width 946 height 449
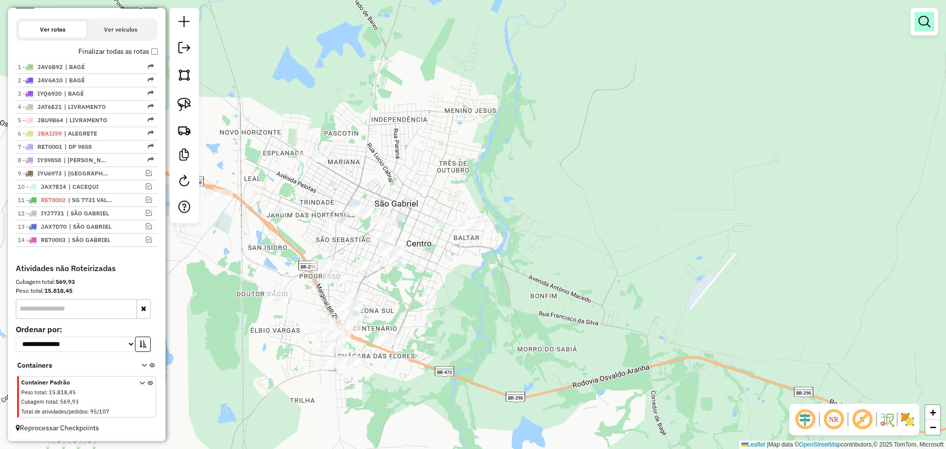
click at [920, 26] on em at bounding box center [924, 22] width 12 height 12
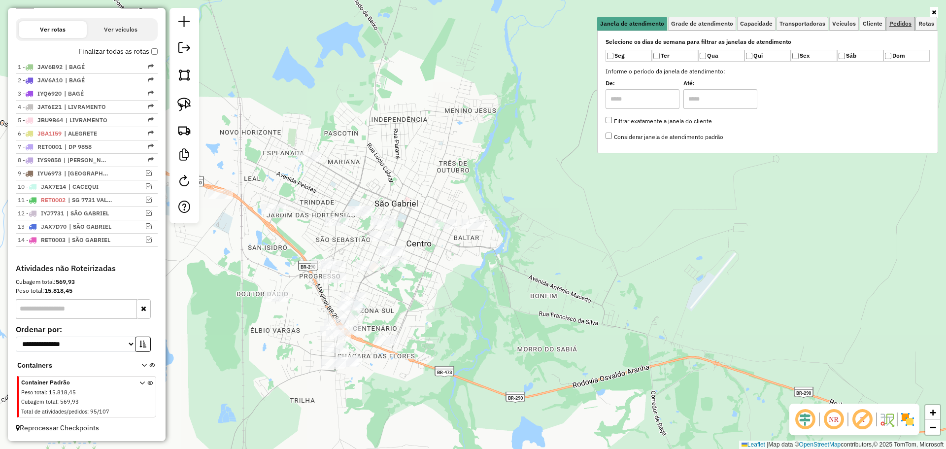
click at [907, 25] on span "Pedidos" at bounding box center [900, 24] width 22 height 6
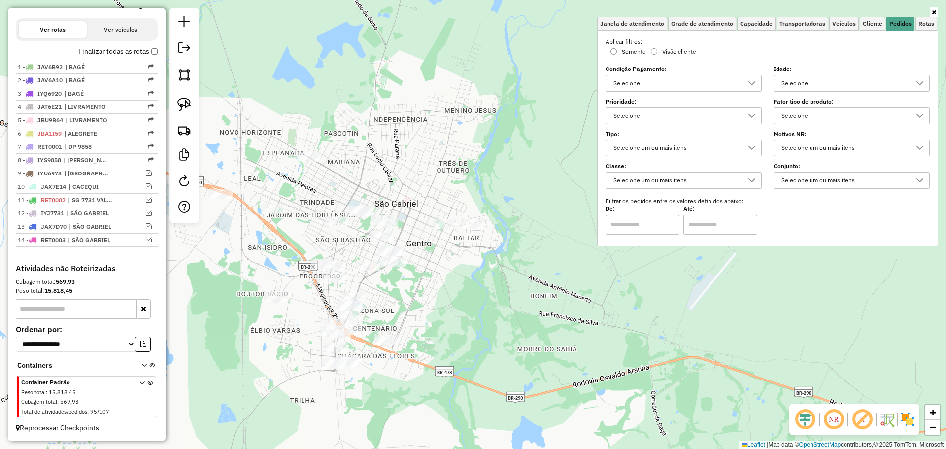
click at [837, 81] on div "Selecione" at bounding box center [844, 83] width 133 height 16
click at [788, 127] on div "1 dia(s)" at bounding box center [791, 127] width 9 height 9
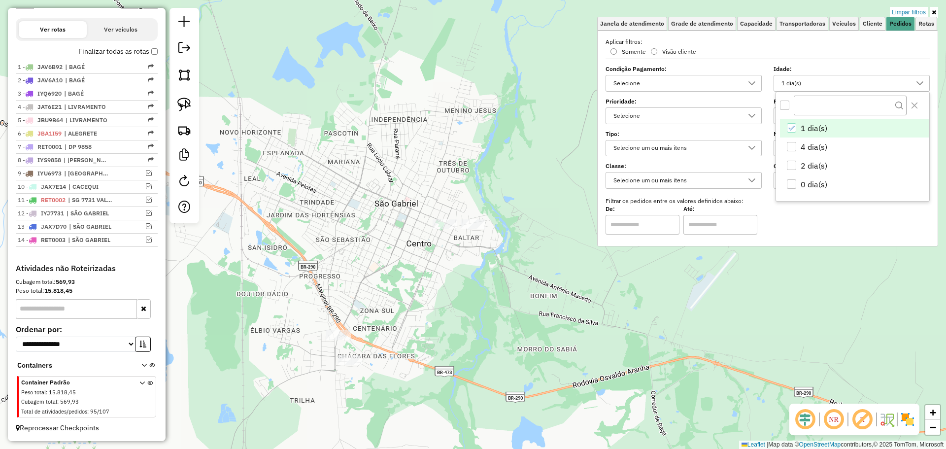
click at [536, 274] on div "Limpar filtros Janela de atendimento Grade de atendimento Capacidade Transporta…" at bounding box center [473, 224] width 946 height 449
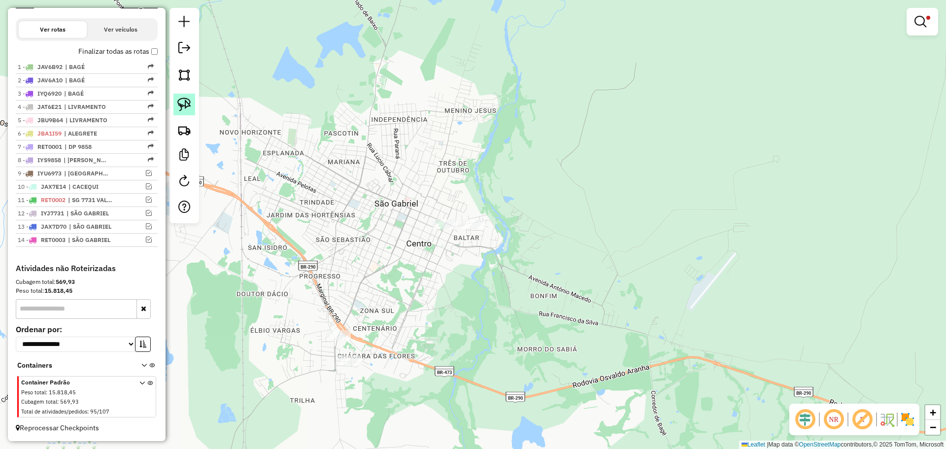
click at [188, 105] on img at bounding box center [184, 105] width 14 height 14
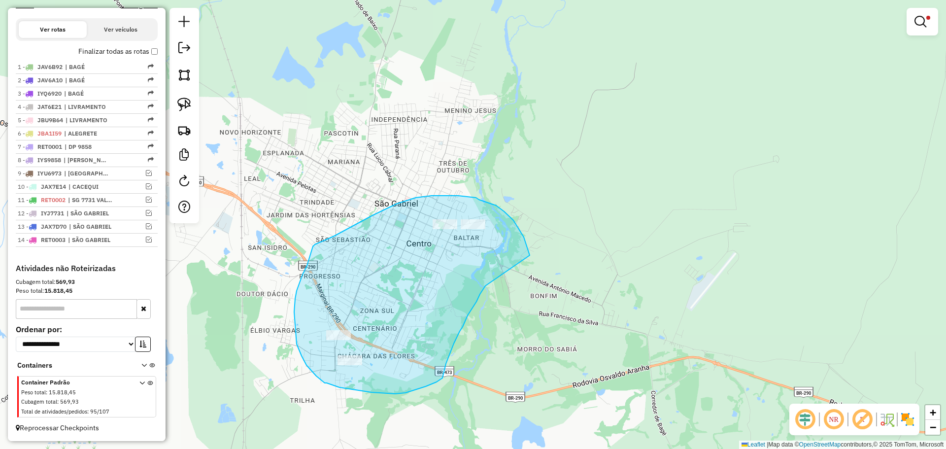
drag, startPoint x: 528, startPoint y: 248, endPoint x: 485, endPoint y: 286, distance: 56.6
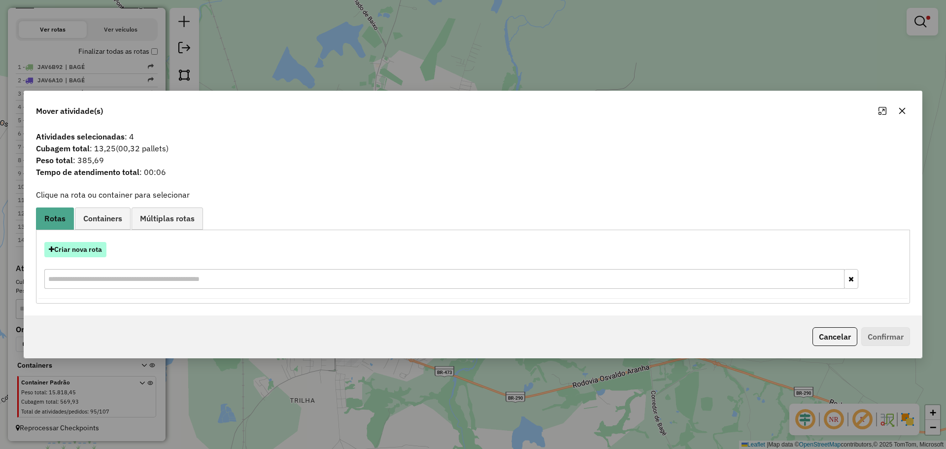
click at [102, 250] on button "Criar nova rota" at bounding box center [75, 249] width 62 height 15
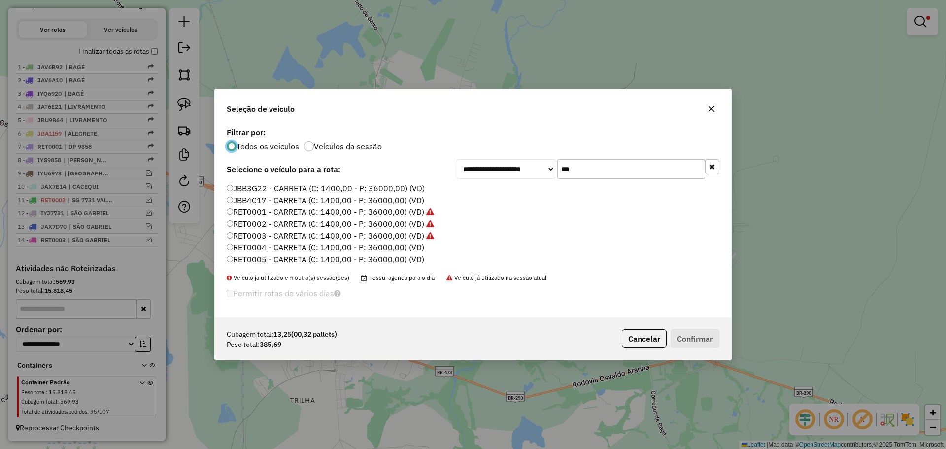
scroll to position [6, 3]
drag, startPoint x: 631, startPoint y: 169, endPoint x: 536, endPoint y: 163, distance: 95.3
click at [536, 163] on div "**********" at bounding box center [588, 169] width 263 height 20
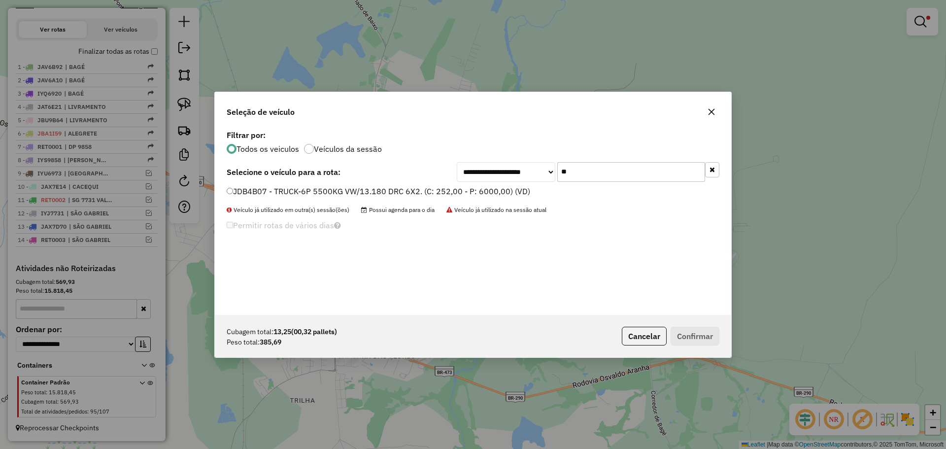
type input "**"
click at [452, 193] on label "JDB4B07 - TRUCK-6P 5500KG VW/13.180 DRC 6X2. (C: 252,00 - P: 6000,00) (VD)" at bounding box center [379, 191] width 304 height 12
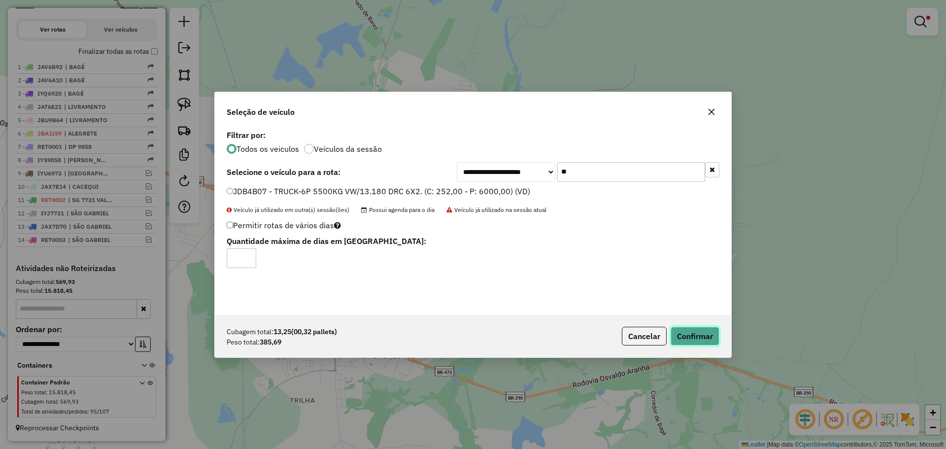
click at [701, 337] on button "Confirmar" at bounding box center [695, 336] width 49 height 19
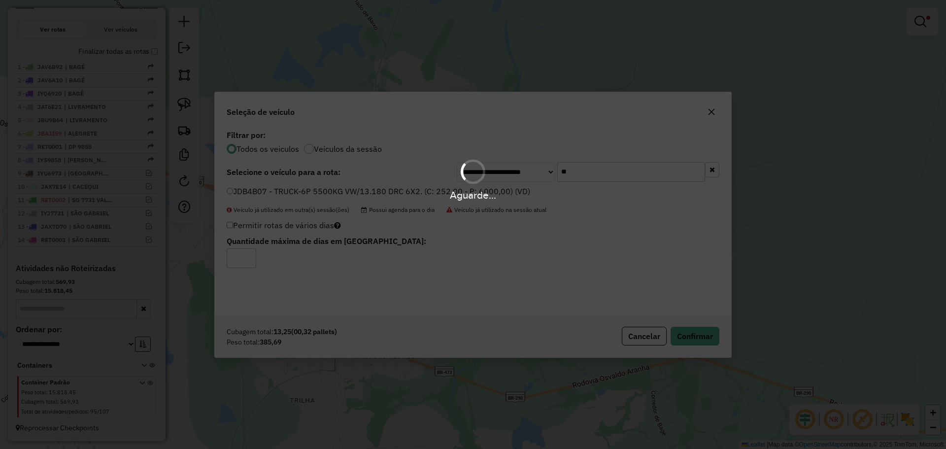
scroll to position [368, 0]
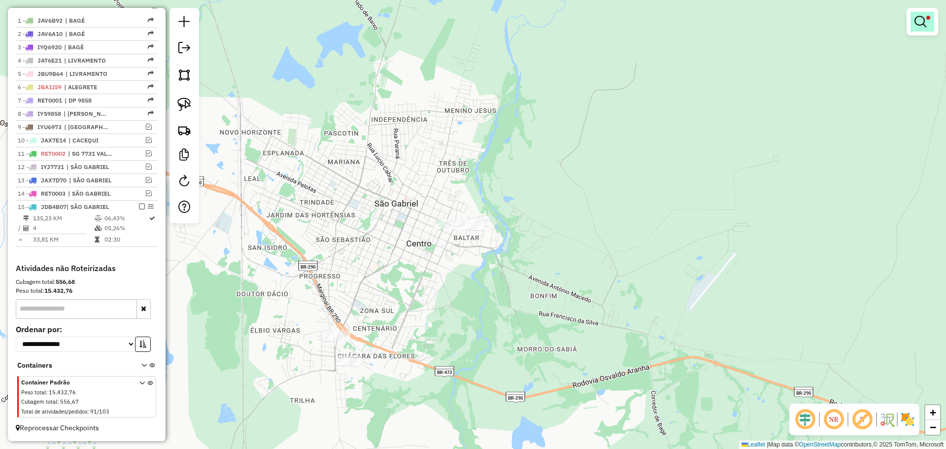
click at [927, 27] on link at bounding box center [923, 22] width 24 height 20
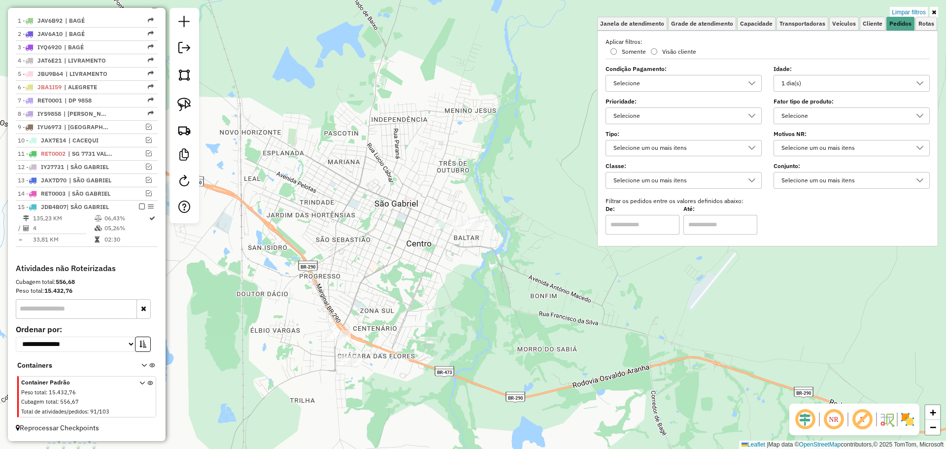
click at [870, 87] on div "1 dia(s)" at bounding box center [844, 83] width 133 height 16
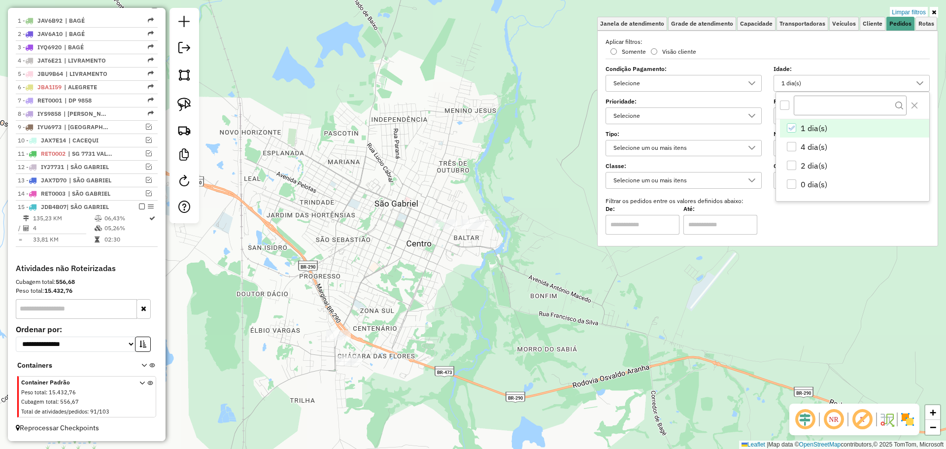
click at [789, 129] on icon "1 dia(s)" at bounding box center [791, 128] width 7 height 7
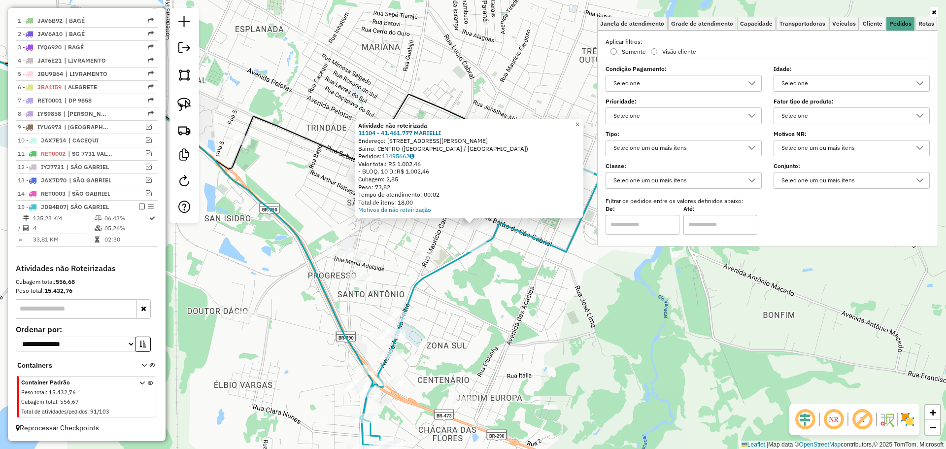
click at [480, 266] on div "Atividade não roteirizada 11104 - 41.461.777 [PERSON_NAME]: [STREET_ADDRESS][PE…" at bounding box center [473, 224] width 946 height 449
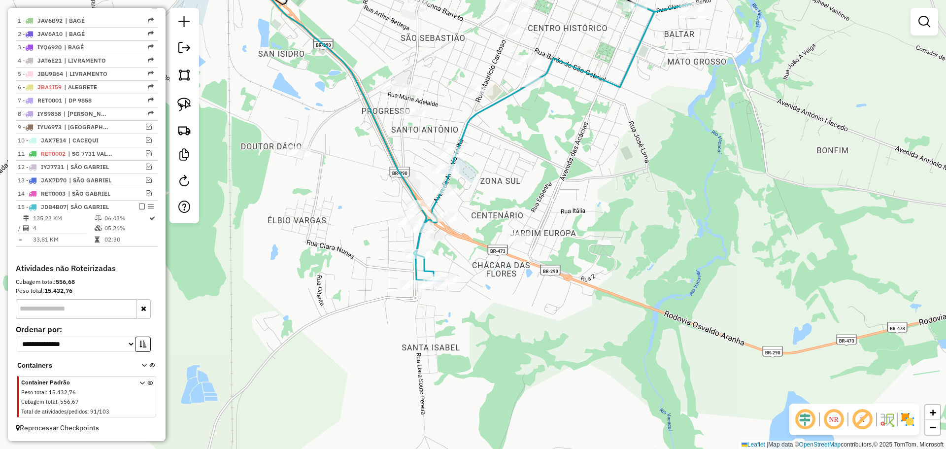
drag, startPoint x: 450, startPoint y: 347, endPoint x: 504, endPoint y: 183, distance: 173.1
click at [504, 183] on div "Janela de atendimento Grade de atendimento Capacidade Transportadoras Veículos …" at bounding box center [473, 224] width 946 height 449
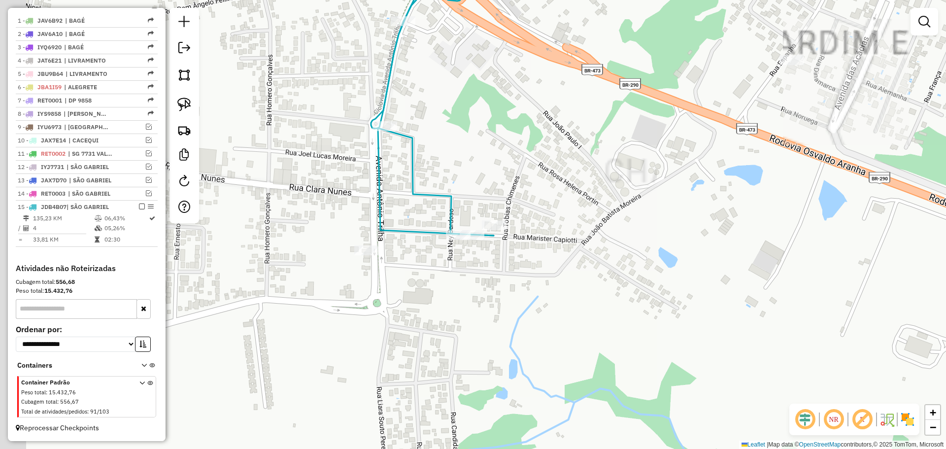
drag, startPoint x: 493, startPoint y: 287, endPoint x: 509, endPoint y: 284, distance: 17.0
click at [509, 284] on div "Janela de atendimento Grade de atendimento Capacidade Transportadoras Veículos …" at bounding box center [473, 224] width 946 height 449
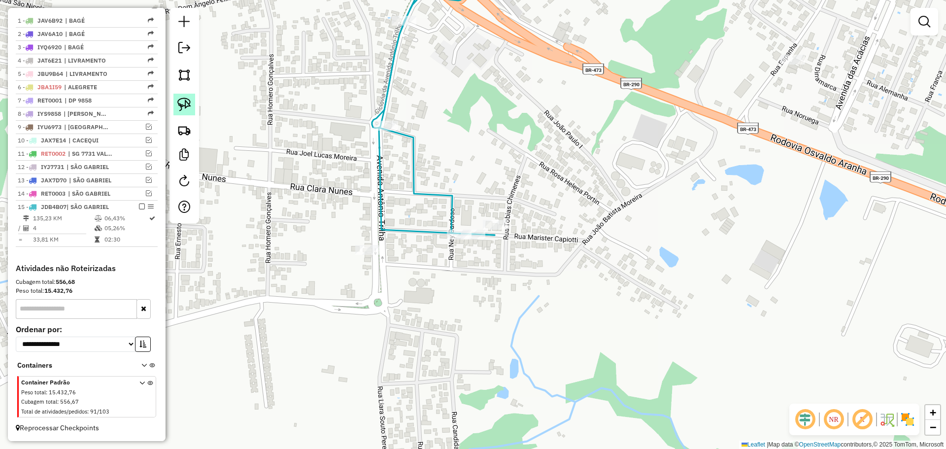
click at [188, 107] on img at bounding box center [184, 105] width 14 height 14
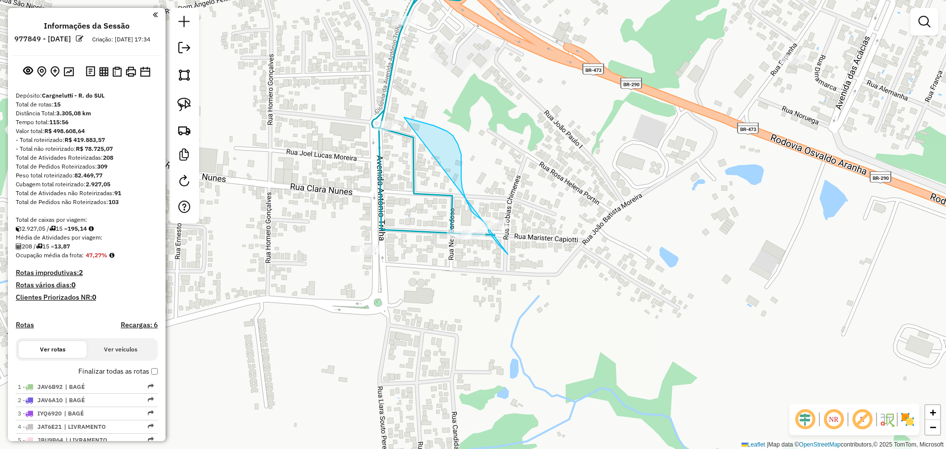
scroll to position [368, 0]
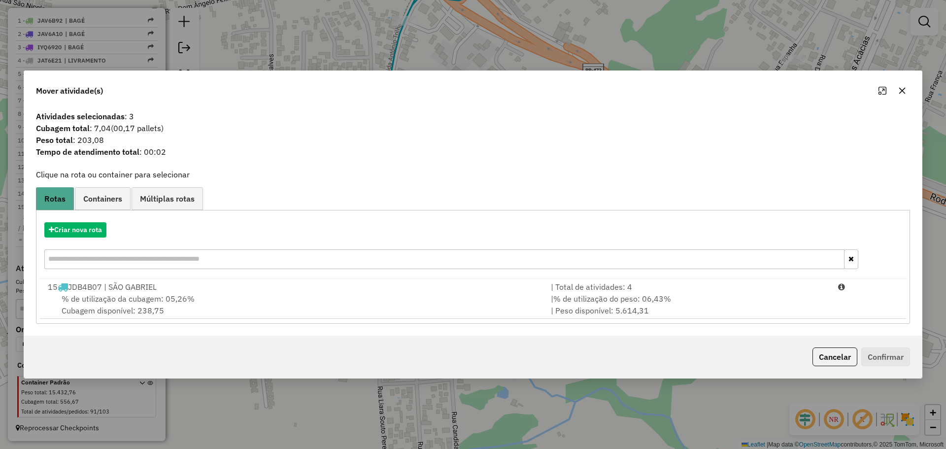
click at [436, 293] on div "% de utilização da cubagem: 05,26% Cubagem disponível: 238,75" at bounding box center [293, 305] width 503 height 24
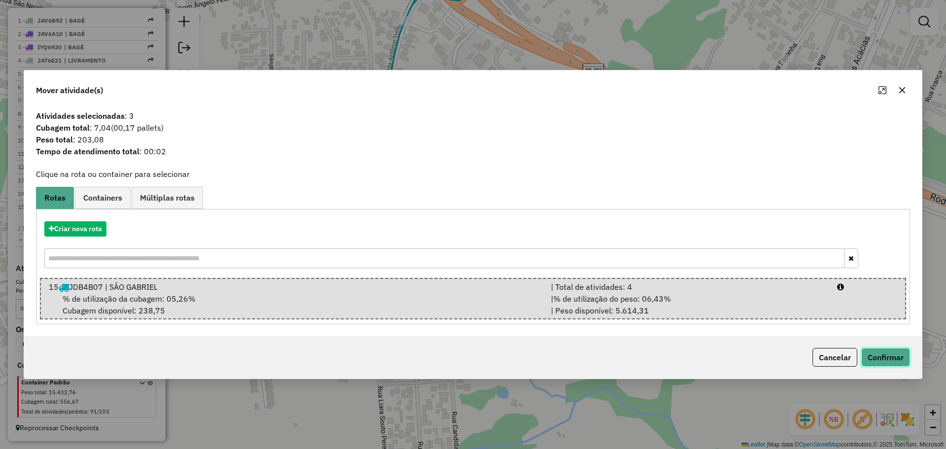
click at [886, 357] on button "Confirmar" at bounding box center [885, 357] width 49 height 19
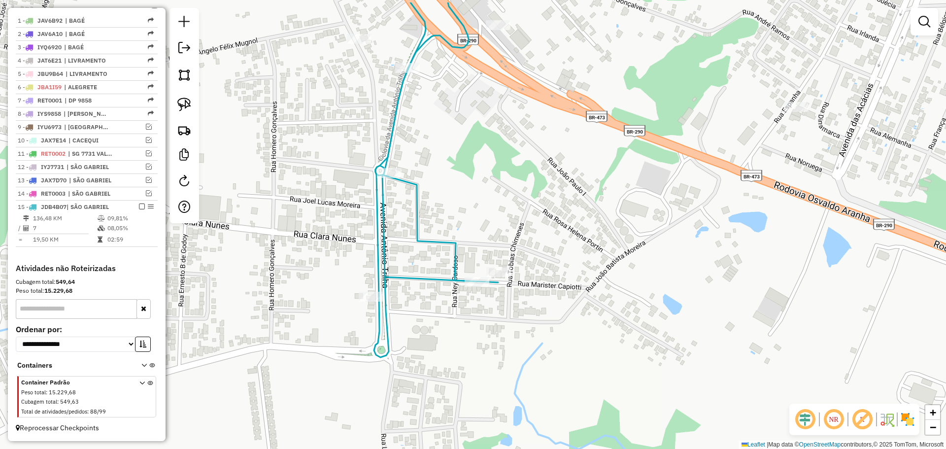
drag, startPoint x: 539, startPoint y: 135, endPoint x: 557, endPoint y: 464, distance: 329.2
click at [557, 448] on html "Aguarde... Pop-up bloqueado! Seu navegador bloqueou automáticamente a abertura …" at bounding box center [473, 224] width 946 height 449
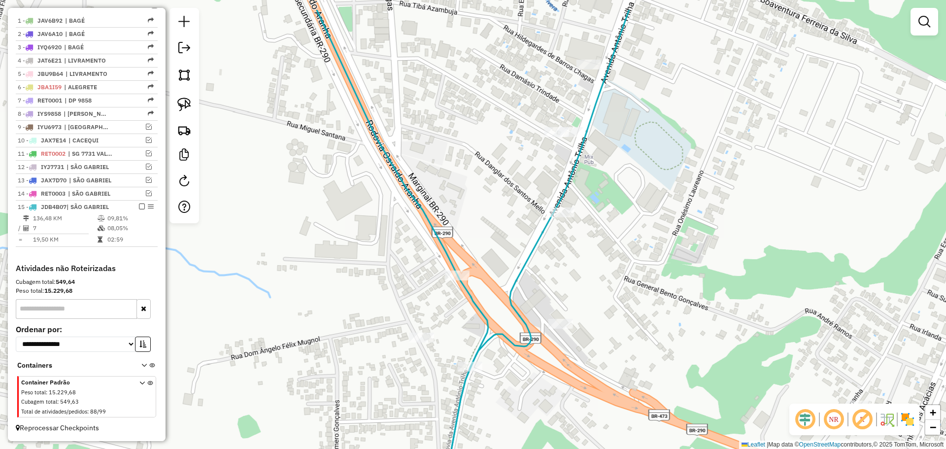
drag, startPoint x: 417, startPoint y: 311, endPoint x: 560, endPoint y: 365, distance: 152.4
click at [560, 365] on div "Janela de atendimento Grade de atendimento Capacidade Transportadoras Veículos …" at bounding box center [473, 224] width 946 height 449
drag, startPoint x: 182, startPoint y: 102, endPoint x: 192, endPoint y: 102, distance: 9.9
click at [182, 102] on img at bounding box center [184, 105] width 14 height 14
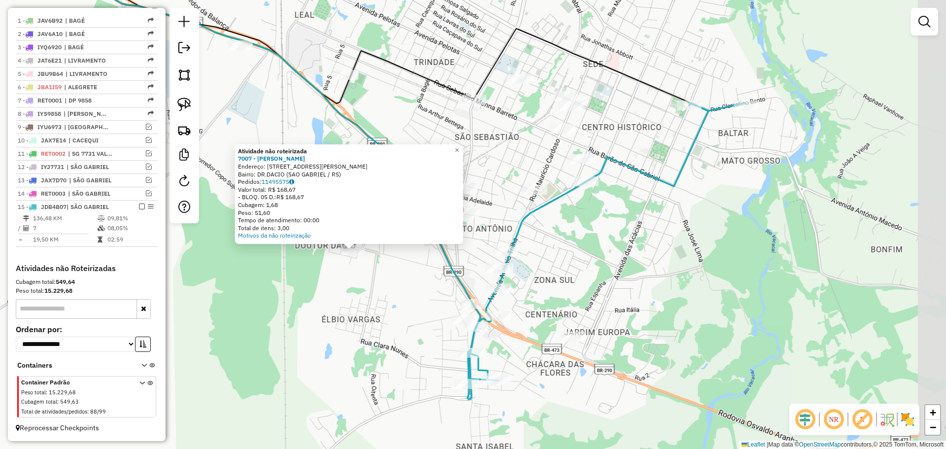
drag, startPoint x: 541, startPoint y: 286, endPoint x: 418, endPoint y: 314, distance: 125.9
click at [418, 314] on div "Atividade não roteirizada 7007 - Sabrina Dos Santos M Endereço: R Miguel Santan…" at bounding box center [473, 224] width 946 height 449
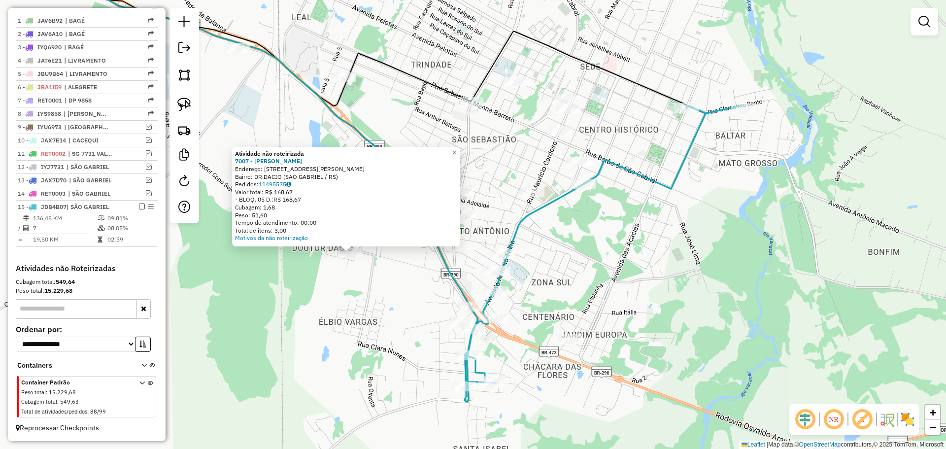
click at [658, 317] on div "Atividade não roteirizada 7007 - Sabrina Dos Santos M Endereço: R Miguel Santan…" at bounding box center [473, 224] width 946 height 449
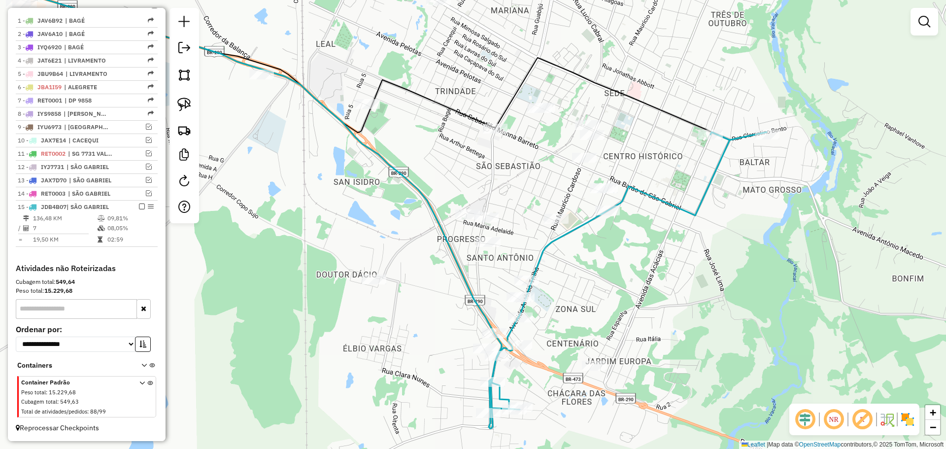
drag, startPoint x: 634, startPoint y: 305, endPoint x: 658, endPoint y: 332, distance: 35.9
click at [658, 332] on div "Janela de atendimento Grade de atendimento Capacidade Transportadoras Veículos …" at bounding box center [473, 224] width 946 height 449
click at [189, 102] on img at bounding box center [184, 105] width 14 height 14
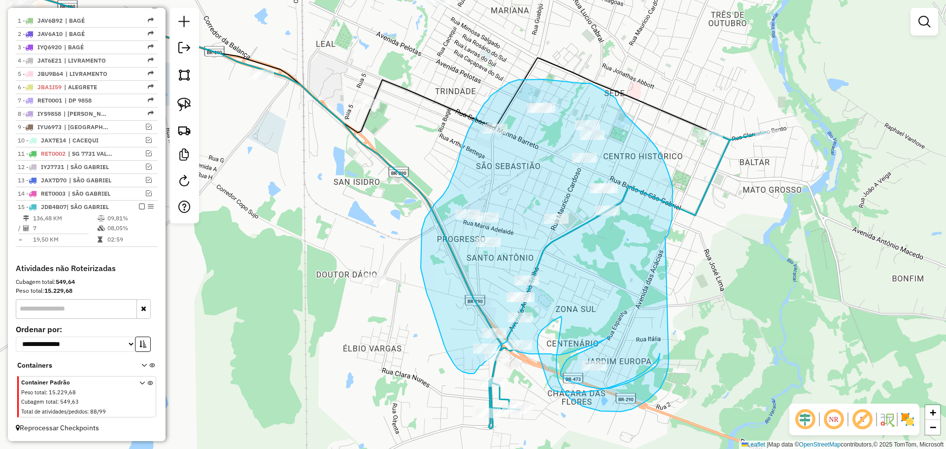
drag, startPoint x: 672, startPoint y: 219, endPoint x: 669, endPoint y: 359, distance: 140.5
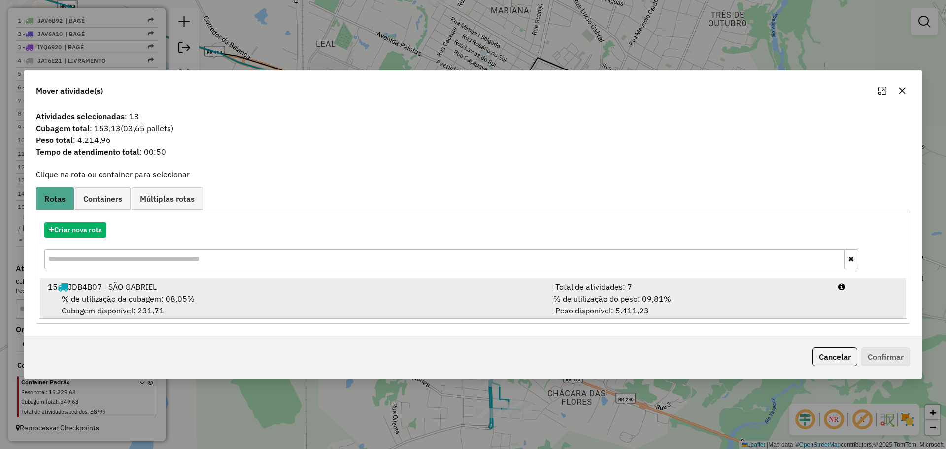
drag, startPoint x: 425, startPoint y: 296, endPoint x: 471, endPoint y: 303, distance: 46.3
click at [425, 296] on div "% de utilização da cubagem: 08,05% Cubagem disponível: 231,71" at bounding box center [293, 305] width 503 height 24
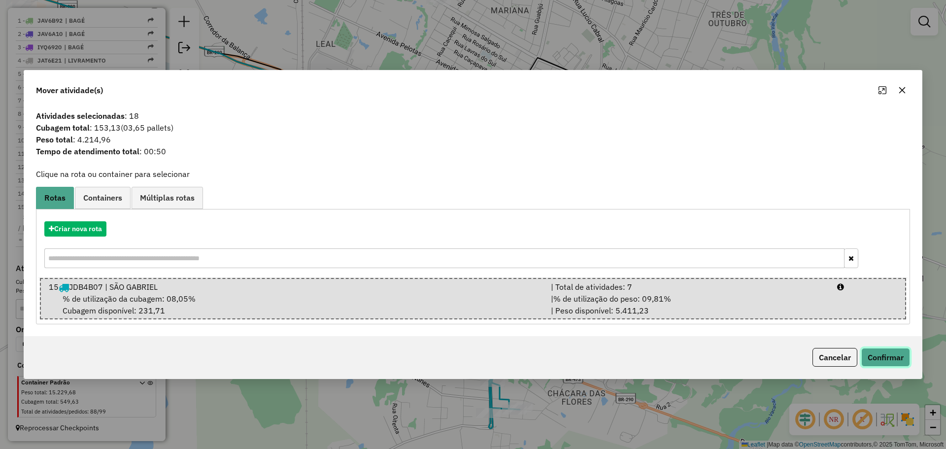
click at [875, 356] on button "Confirmar" at bounding box center [885, 357] width 49 height 19
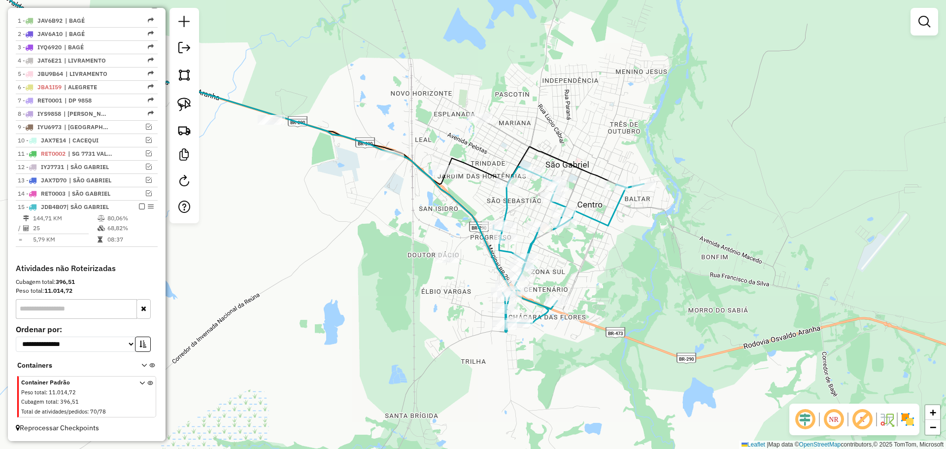
click at [470, 106] on div "Rota 15 - Placa JDB4B07 12161 - MARCIO HONORIO GONC Janela de atendimento Grade…" at bounding box center [473, 224] width 946 height 449
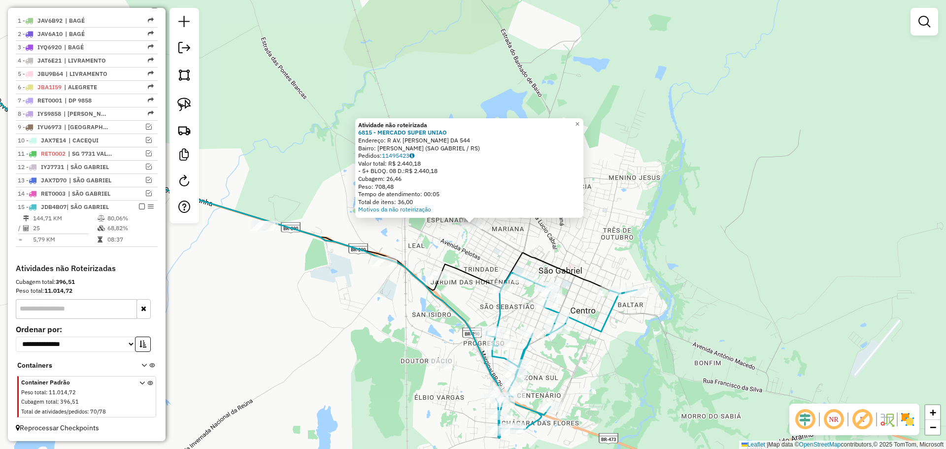
click at [439, 267] on icon at bounding box center [257, 145] width 704 height 291
select select "**********"
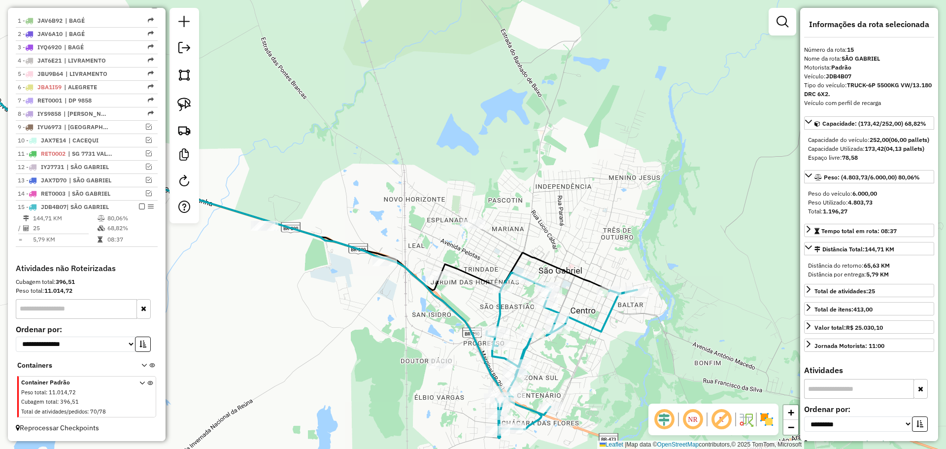
scroll to position [375, 0]
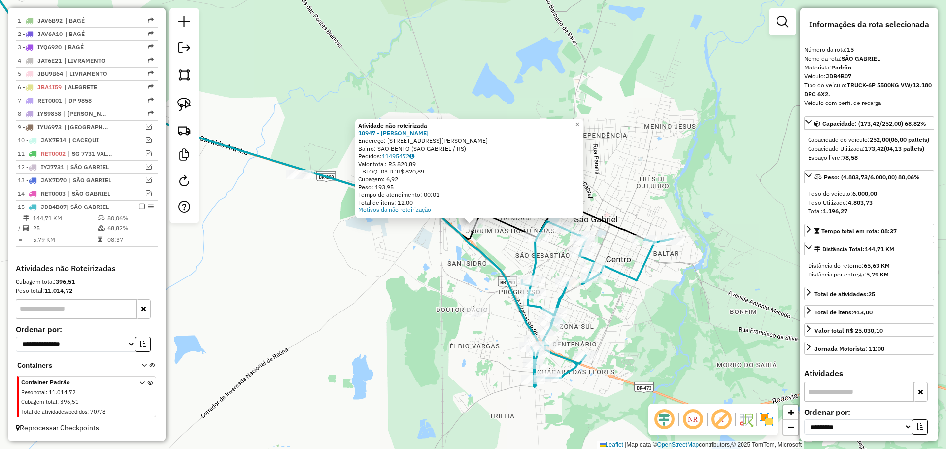
click at [478, 284] on div "Atividade não roteirizada 10947 - ELISANDRA LEITE RODR Endereço: R RUA ANASTACI…" at bounding box center [473, 224] width 946 height 449
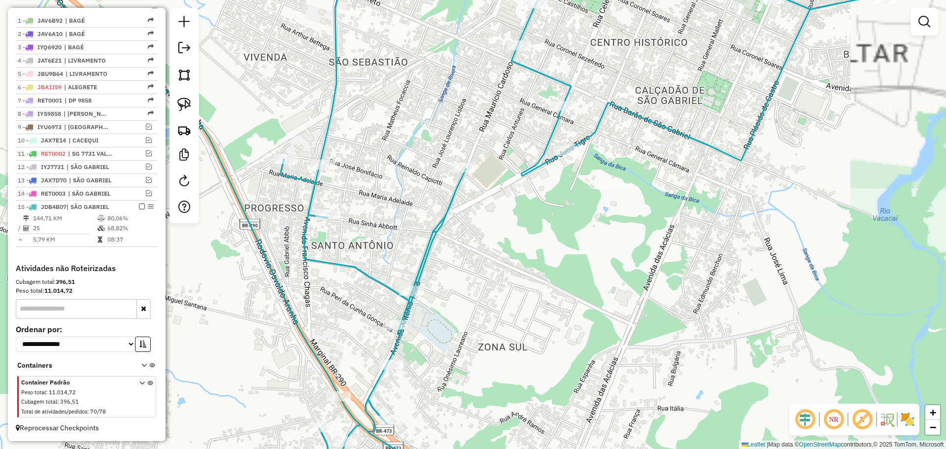
drag, startPoint x: 513, startPoint y: 303, endPoint x: 567, endPoint y: 235, distance: 86.7
click at [567, 235] on div "Janela de atendimento Grade de atendimento Capacidade Transportadoras Veículos …" at bounding box center [473, 224] width 946 height 449
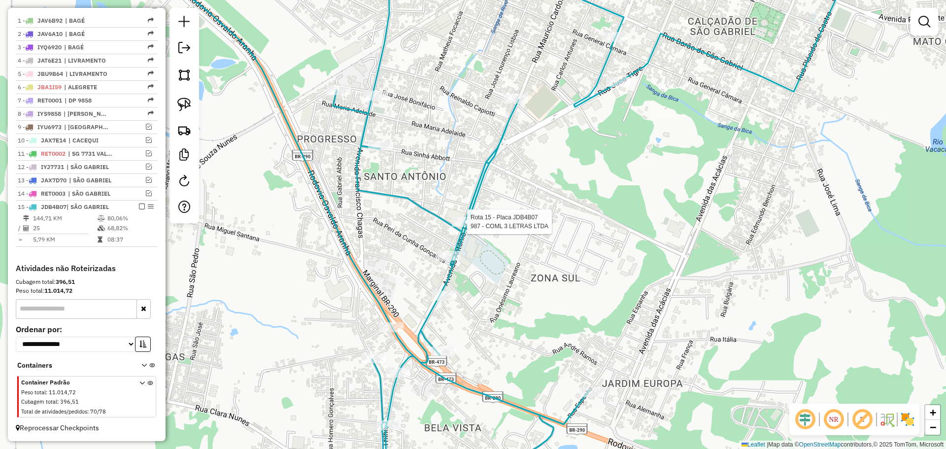
select select "**********"
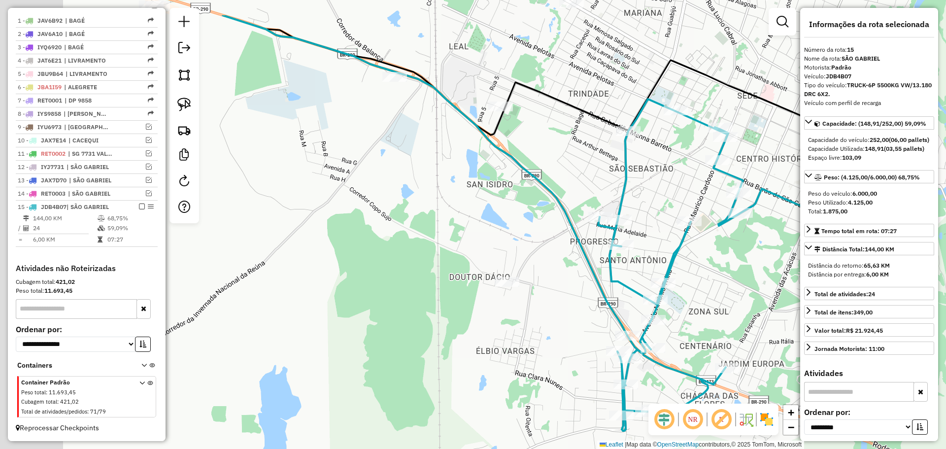
drag, startPoint x: 676, startPoint y: 234, endPoint x: 754, endPoint y: 309, distance: 108.4
click at [754, 309] on div "Janela de atendimento Grade de atendimento Capacidade Transportadoras Veículos …" at bounding box center [473, 224] width 946 height 449
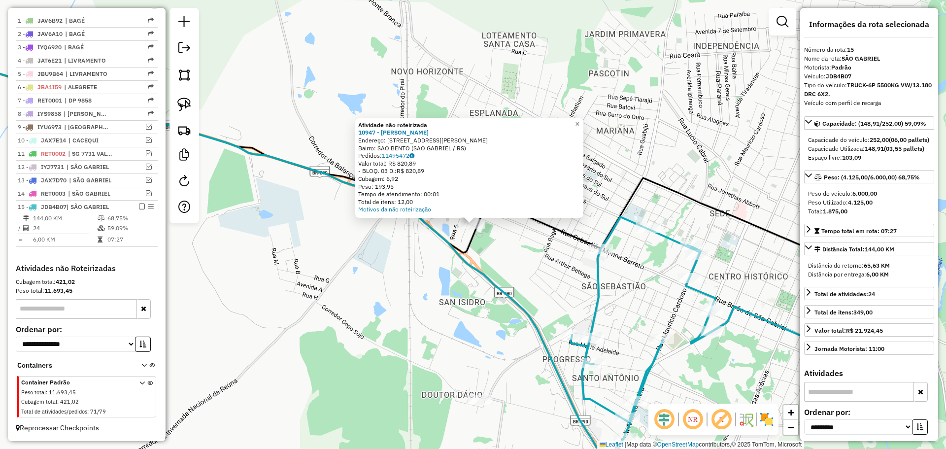
click at [538, 264] on div "Atividade não roteirizada 10947 - ELISANDRA LEITE RODR Endereço: R RUA ANASTACI…" at bounding box center [473, 224] width 946 height 449
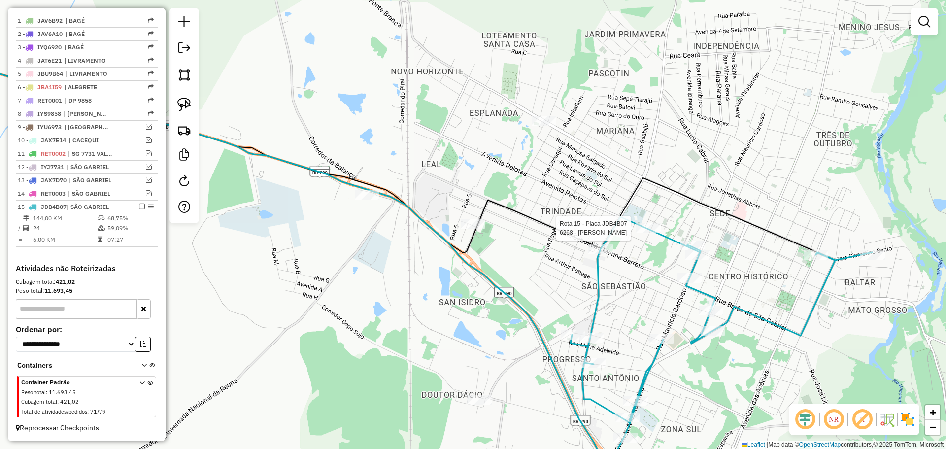
select select "**********"
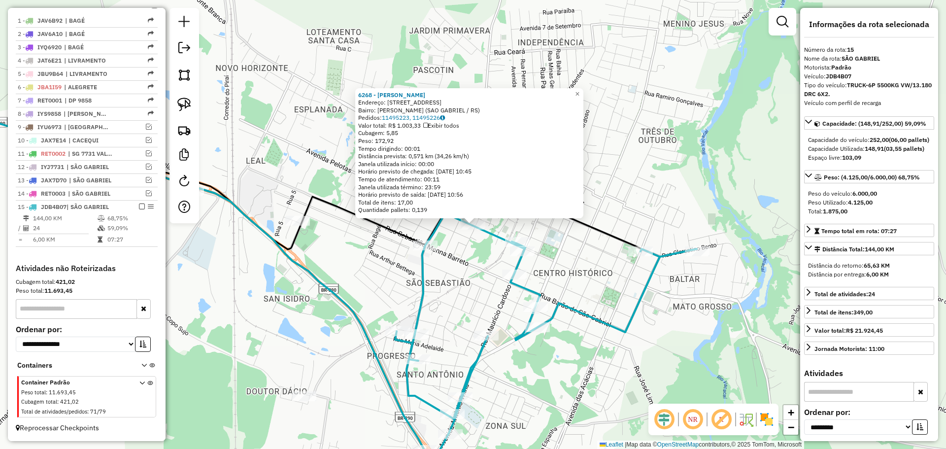
click at [479, 244] on div "Rota 15 - Placa JDB4B07 10747 - PAULO CESAR GOMES RO 6268 - IZABEL CRISTINA TEI…" at bounding box center [473, 224] width 946 height 449
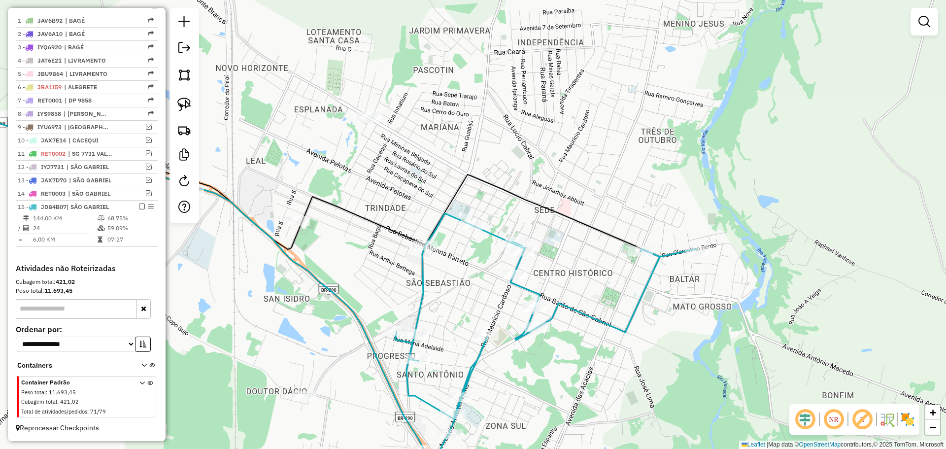
click at [364, 110] on div "Janela de atendimento Grade de atendimento Capacidade Transportadoras Veículos …" at bounding box center [473, 224] width 946 height 449
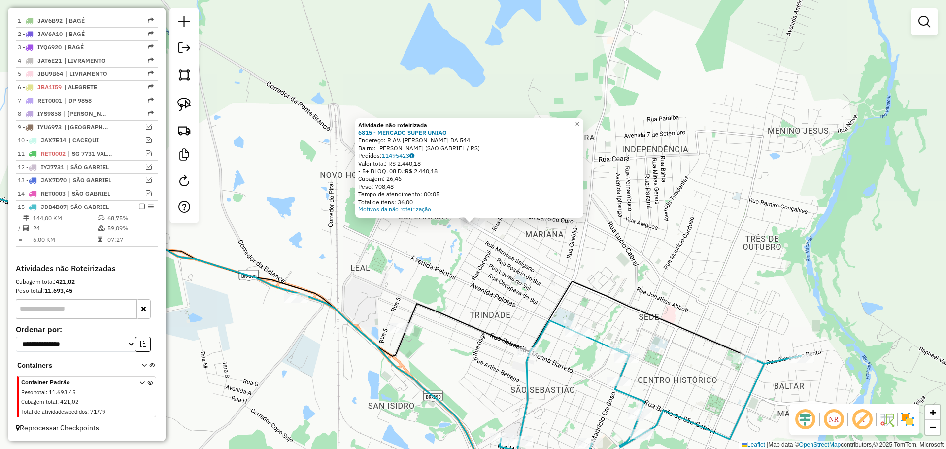
click at [466, 253] on div "Atividade não roteirizada 6815 - MERCADO SUPER UNIAO Endereço: R AV. FRANCISCO …" at bounding box center [473, 224] width 946 height 449
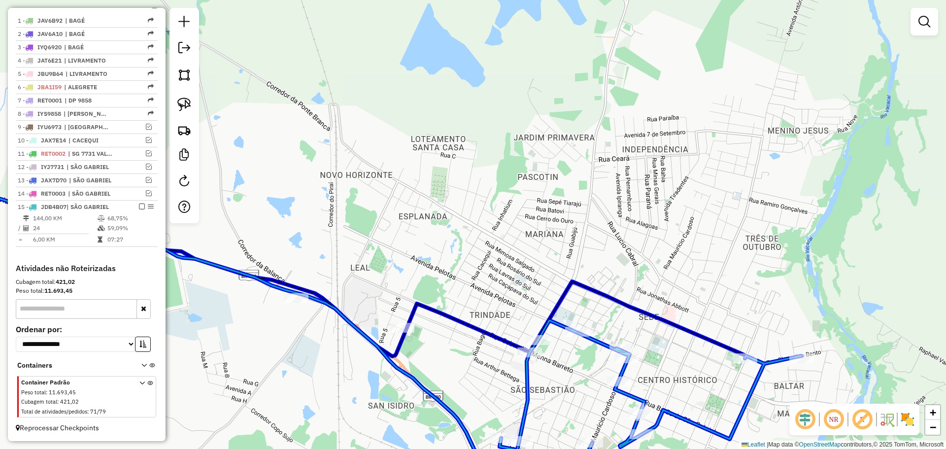
click at [539, 345] on div at bounding box center [538, 340] width 25 height 10
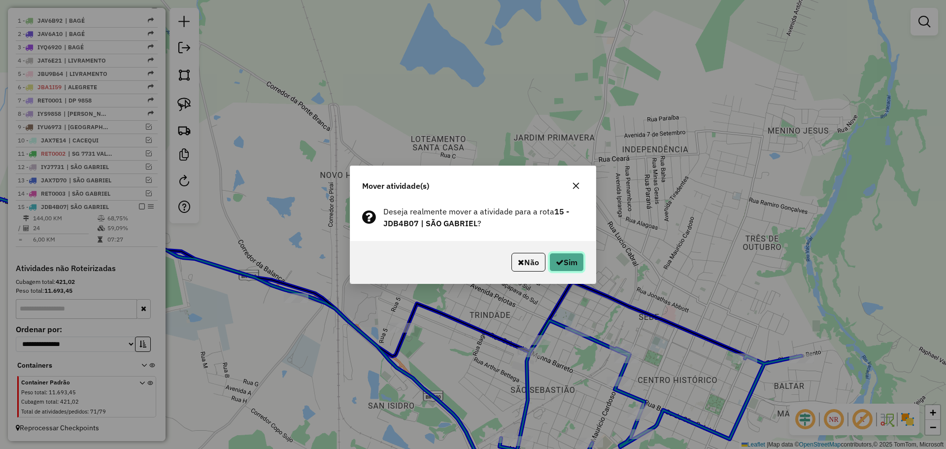
click at [573, 264] on button "Sim" at bounding box center [566, 262] width 34 height 19
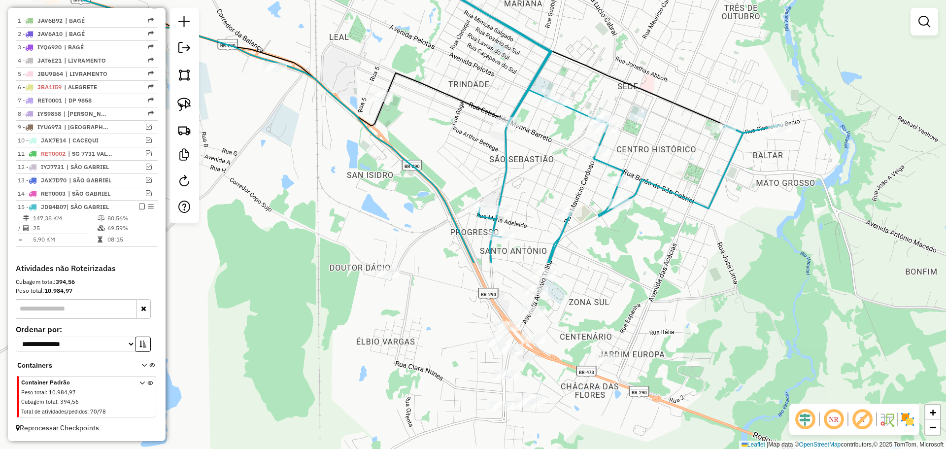
drag, startPoint x: 561, startPoint y: 365, endPoint x: 540, endPoint y: 134, distance: 231.6
click at [540, 134] on div "Janela de atendimento Grade de atendimento Capacidade Transportadoras Veículos …" at bounding box center [473, 224] width 946 height 449
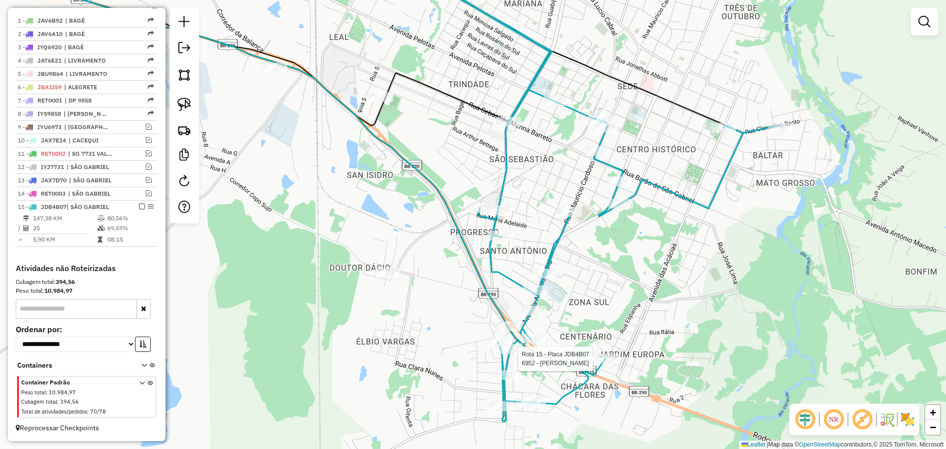
select select "**********"
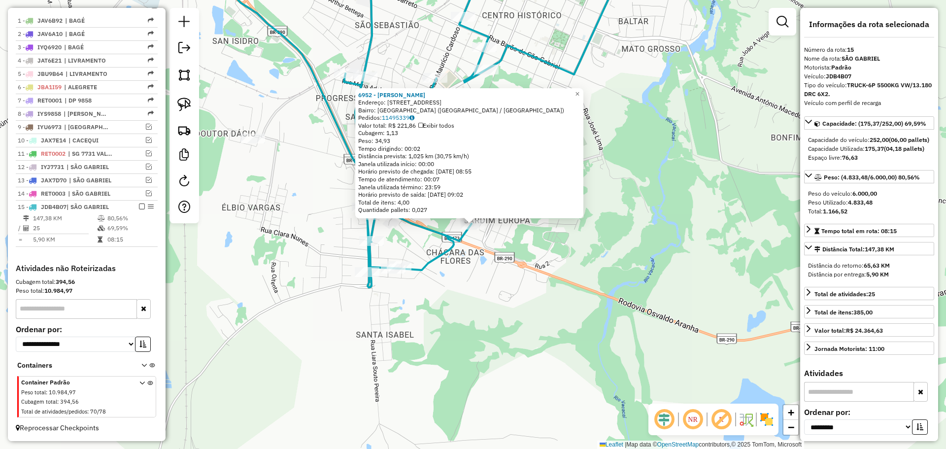
click at [516, 290] on div "6952 - ELIANE MONTAGNER Endereço: R RUA ESPANHA 133 Bairro: JARDIM EUROPA (SAO …" at bounding box center [473, 224] width 946 height 449
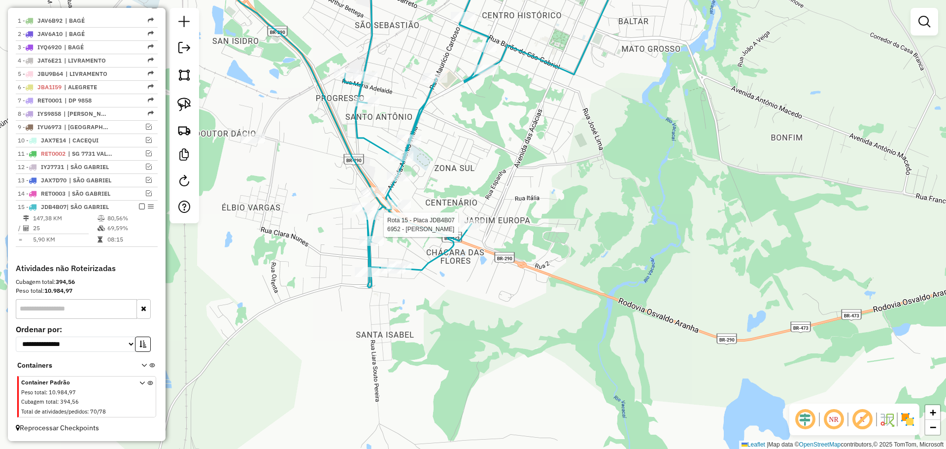
select select "**********"
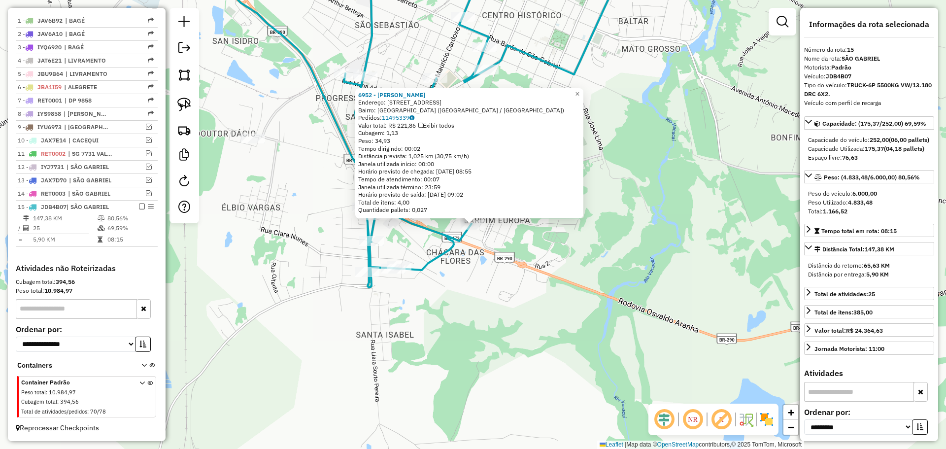
click at [487, 238] on div "6952 - ELIANE MONTAGNER Endereço: R RUA ESPANHA 133 Bairro: JARDIM EUROPA (SAO …" at bounding box center [473, 224] width 946 height 449
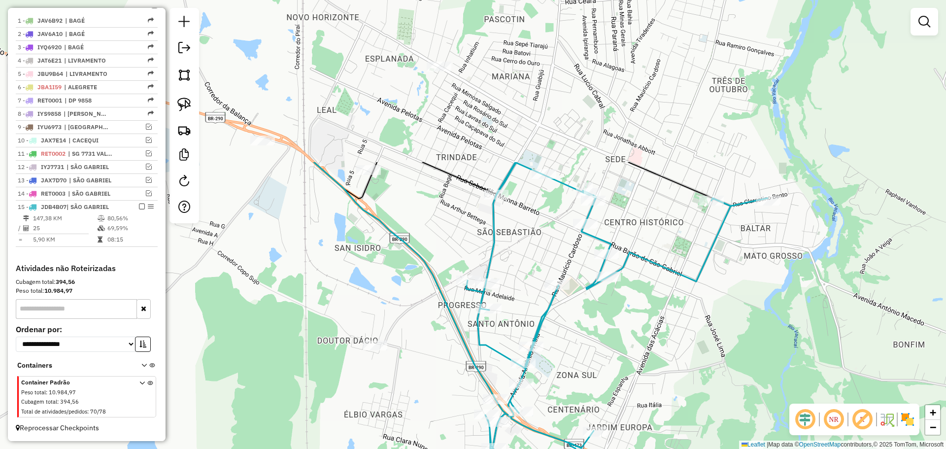
drag, startPoint x: 521, startPoint y: 154, endPoint x: 642, endPoint y: 361, distance: 239.3
click at [642, 361] on div "Janela de atendimento Grade de atendimento Capacidade Transportadoras Veículos …" at bounding box center [473, 224] width 946 height 449
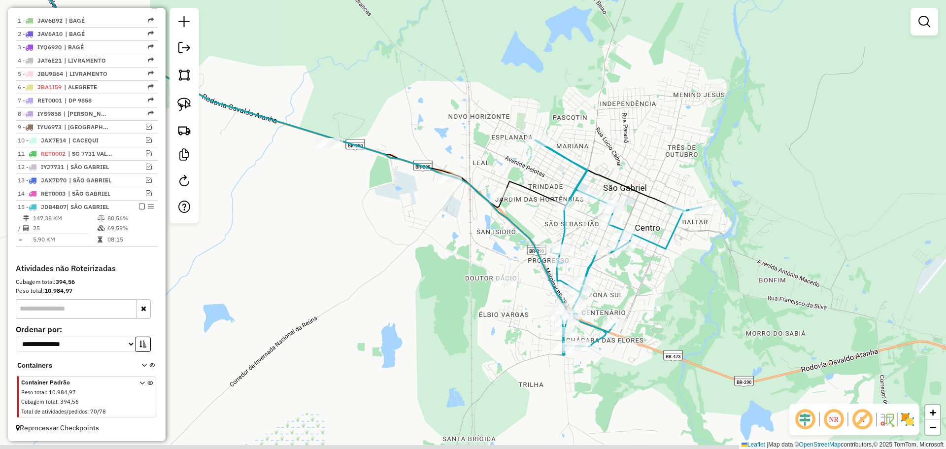
drag, startPoint x: 629, startPoint y: 307, endPoint x: 629, endPoint y: 290, distance: 16.8
click at [629, 290] on div "Janela de atendimento Grade de atendimento Capacidade Transportadoras Veículos …" at bounding box center [473, 224] width 946 height 449
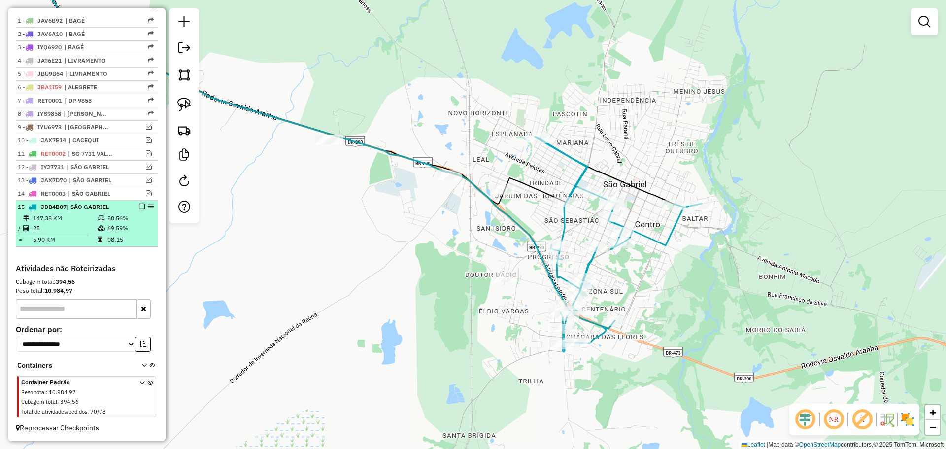
click at [139, 205] on em at bounding box center [142, 207] width 6 height 6
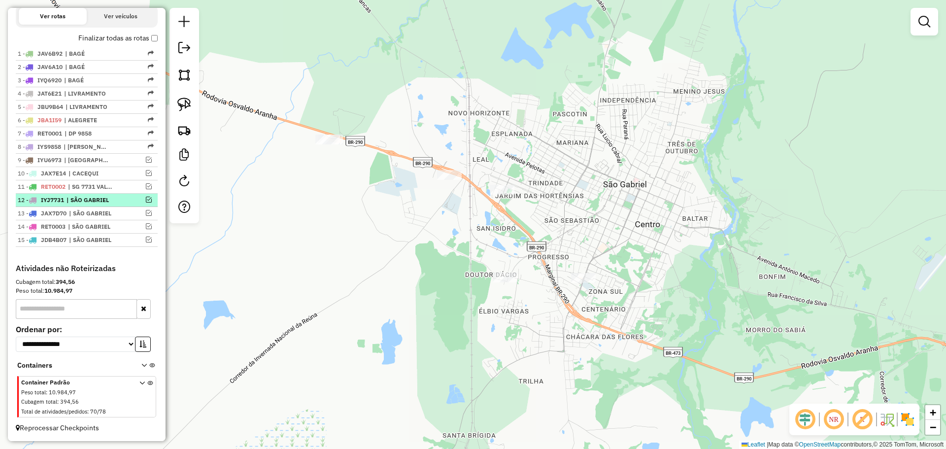
scroll to position [342, 0]
click at [182, 104] on img at bounding box center [184, 105] width 14 height 14
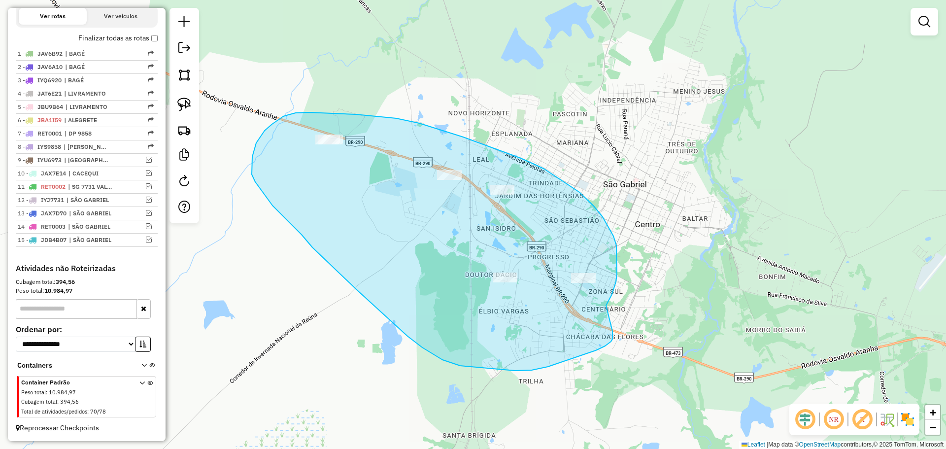
drag, startPoint x: 607, startPoint y: 305, endPoint x: 612, endPoint y: 330, distance: 25.8
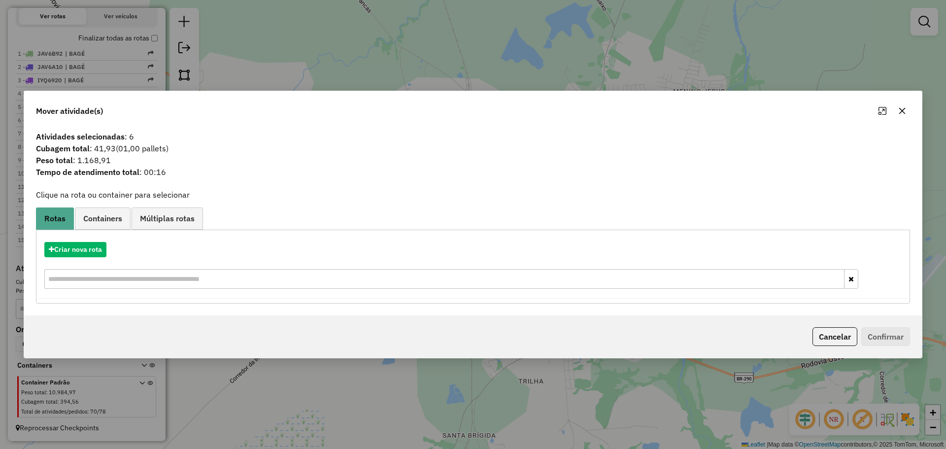
click at [906, 111] on icon "button" at bounding box center [902, 111] width 8 height 8
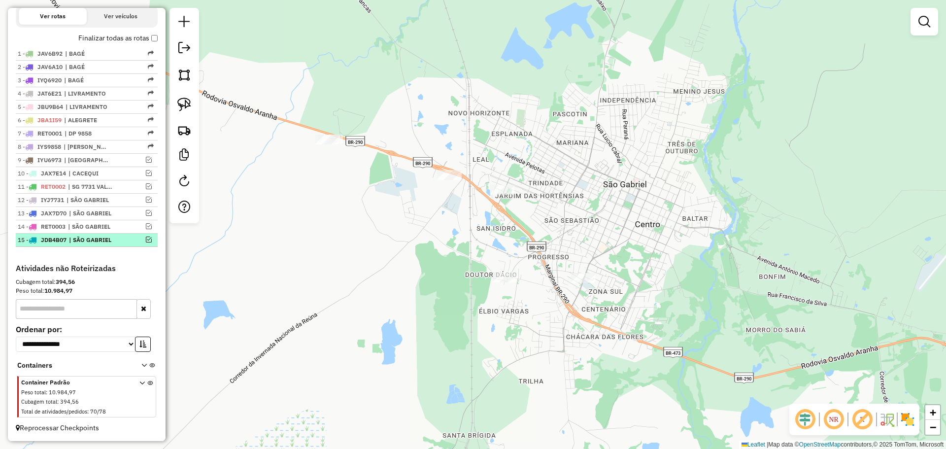
click at [147, 241] on em at bounding box center [149, 240] width 6 height 6
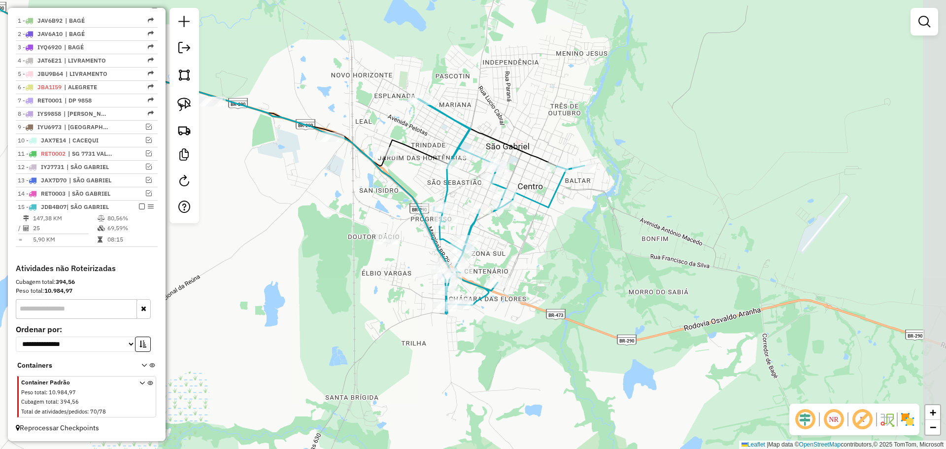
drag, startPoint x: 522, startPoint y: 259, endPoint x: 405, endPoint y: 221, distance: 123.3
click at [405, 221] on div "Janela de atendimento Grade de atendimento Capacidade Transportadoras Veículos …" at bounding box center [473, 224] width 946 height 449
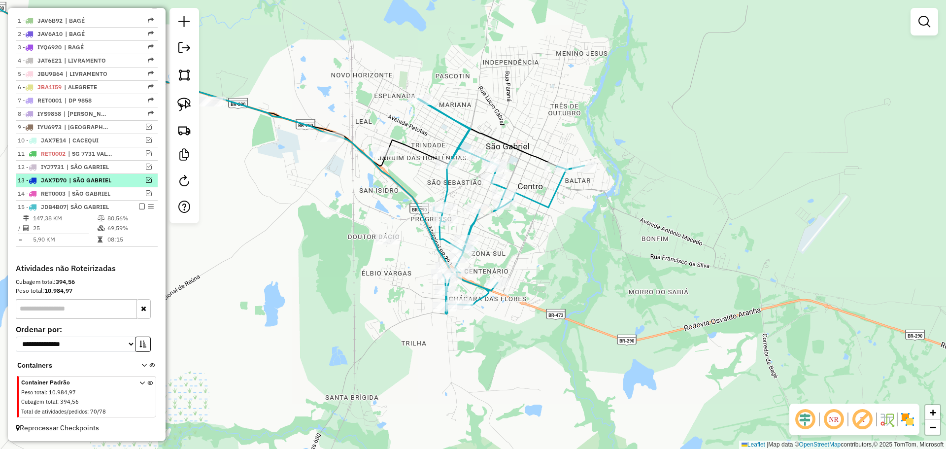
click at [139, 209] on em at bounding box center [142, 207] width 6 height 6
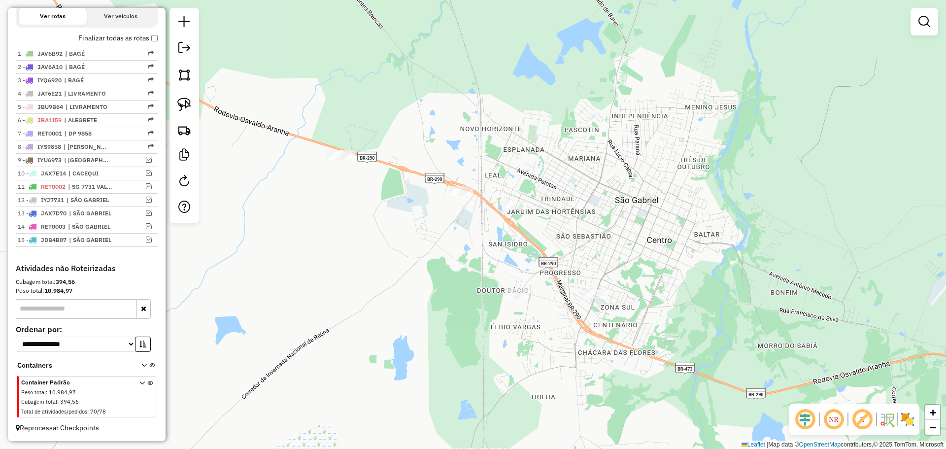
drag, startPoint x: 398, startPoint y: 253, endPoint x: 526, endPoint y: 306, distance: 139.2
click at [526, 306] on div "Janela de atendimento Grade de atendimento Capacidade Transportadoras Veículos …" at bounding box center [473, 224] width 946 height 449
click at [182, 105] on img at bounding box center [184, 105] width 14 height 14
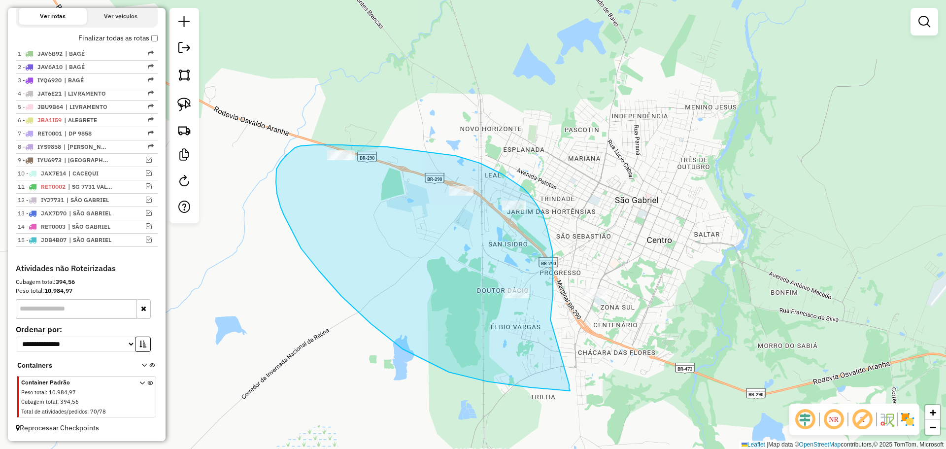
drag, startPoint x: 550, startPoint y: 319, endPoint x: 569, endPoint y: 384, distance: 67.7
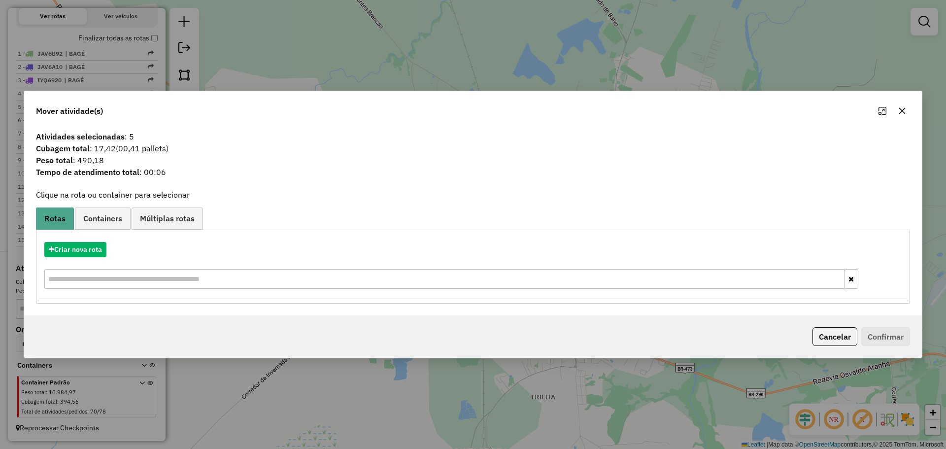
click at [901, 113] on icon "button" at bounding box center [902, 111] width 8 height 8
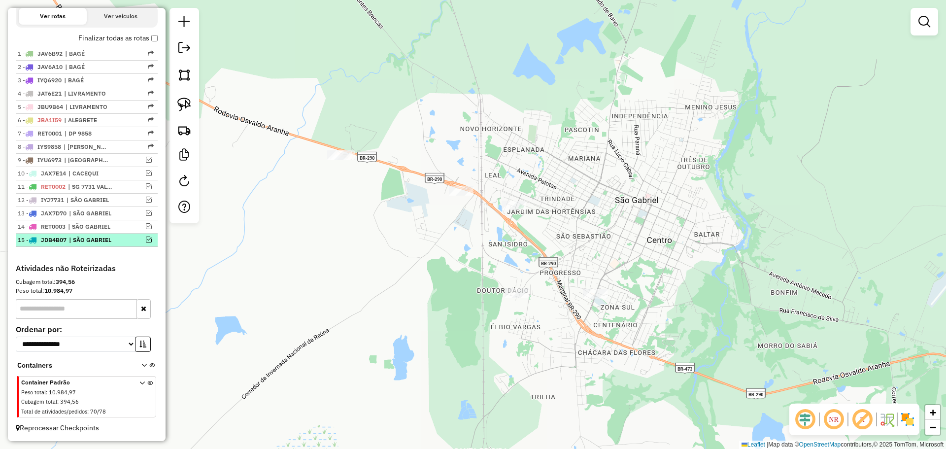
click at [146, 237] on em at bounding box center [149, 240] width 6 height 6
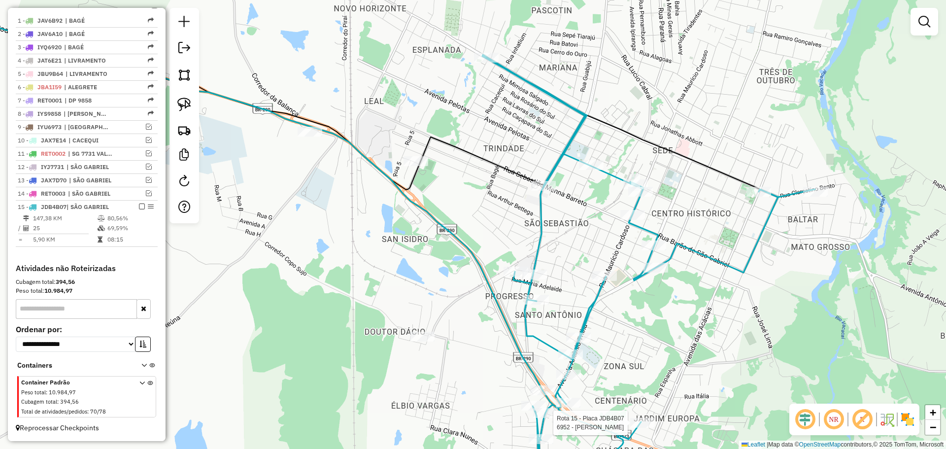
select select "**********"
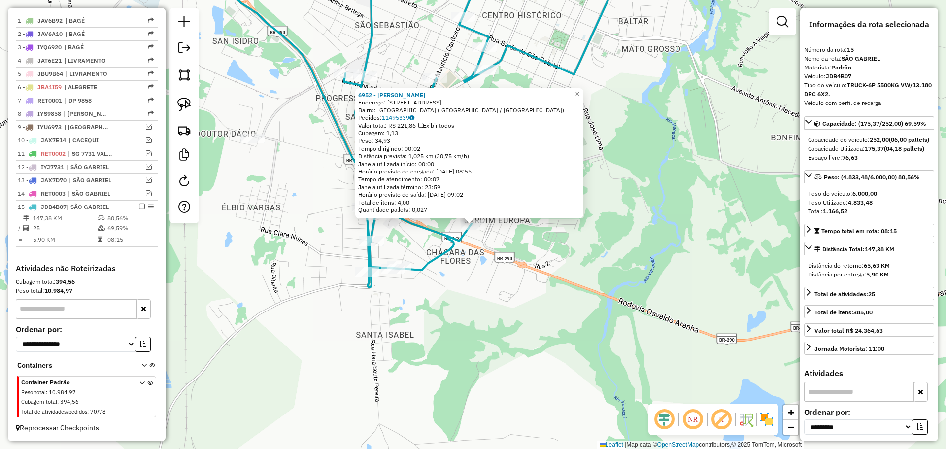
click at [526, 320] on div "6952 - ELIANE MONTAGNER Endereço: R RUA ESPANHA 133 Bairro: JARDIM EUROPA (SAO …" at bounding box center [473, 224] width 946 height 449
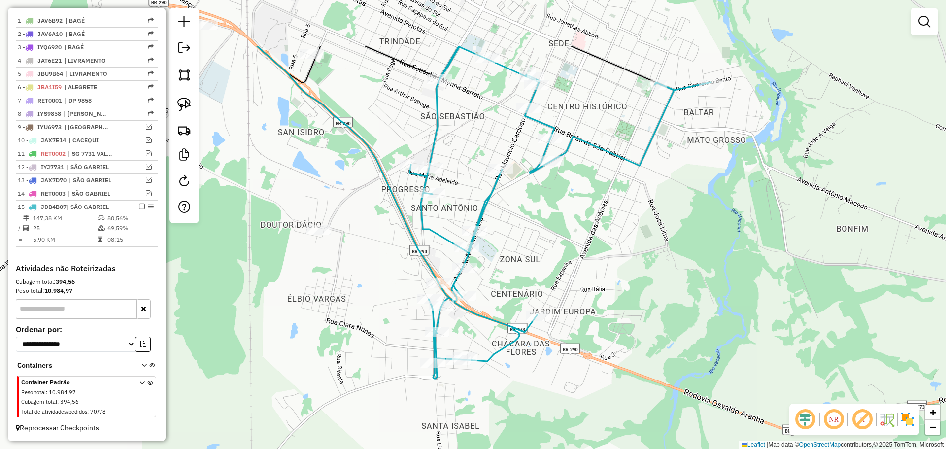
drag, startPoint x: 521, startPoint y: 302, endPoint x: 582, endPoint y: 389, distance: 106.2
click at [582, 389] on div "Janela de atendimento Grade de atendimento Capacidade Transportadoras Veículos …" at bounding box center [473, 224] width 946 height 449
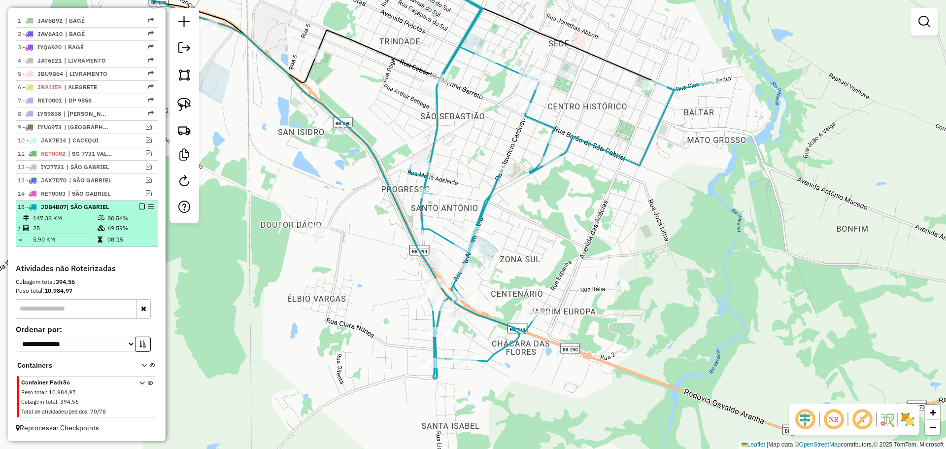
click at [139, 207] on em at bounding box center [142, 207] width 6 height 6
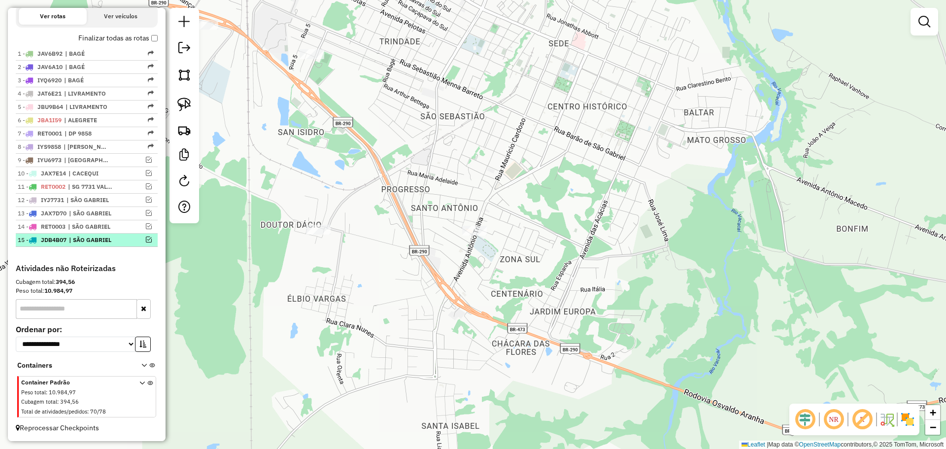
scroll to position [342, 0]
click at [410, 291] on div "Janela de atendimento Grade de atendimento Capacidade Transportadoras Veículos …" at bounding box center [473, 224] width 946 height 449
click at [318, 238] on div "Janela de atendimento Grade de atendimento Capacidade Transportadoras Veículos …" at bounding box center [473, 224] width 946 height 449
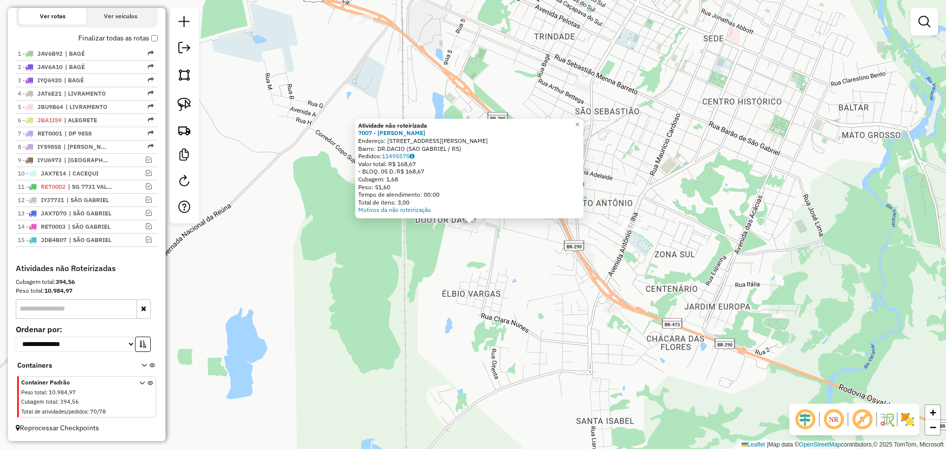
click at [501, 268] on div "Atividade não roteirizada 7007 - Sabrina Dos Santos M Endereço: R Miguel Santan…" at bounding box center [473, 224] width 946 height 449
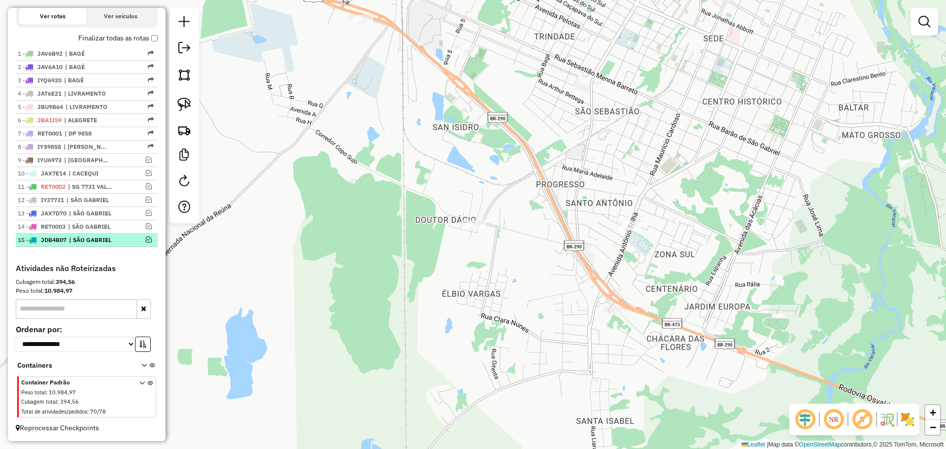
click at [146, 239] on em at bounding box center [149, 240] width 6 height 6
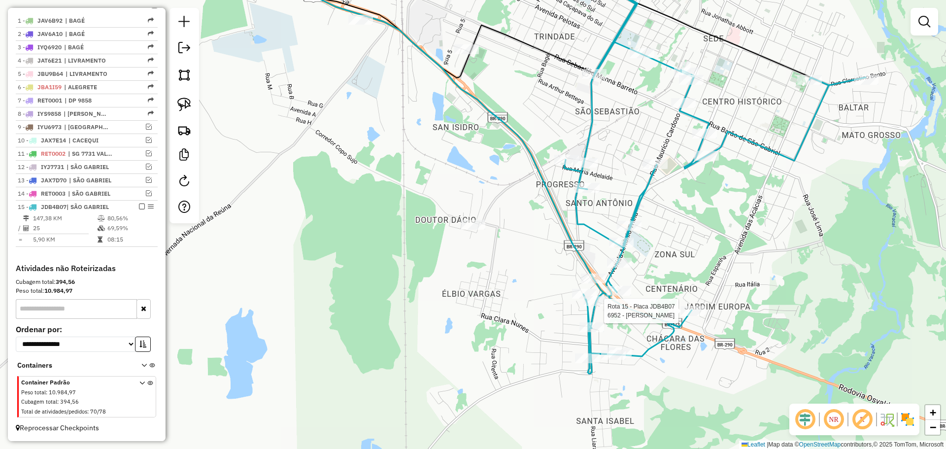
select select "**********"
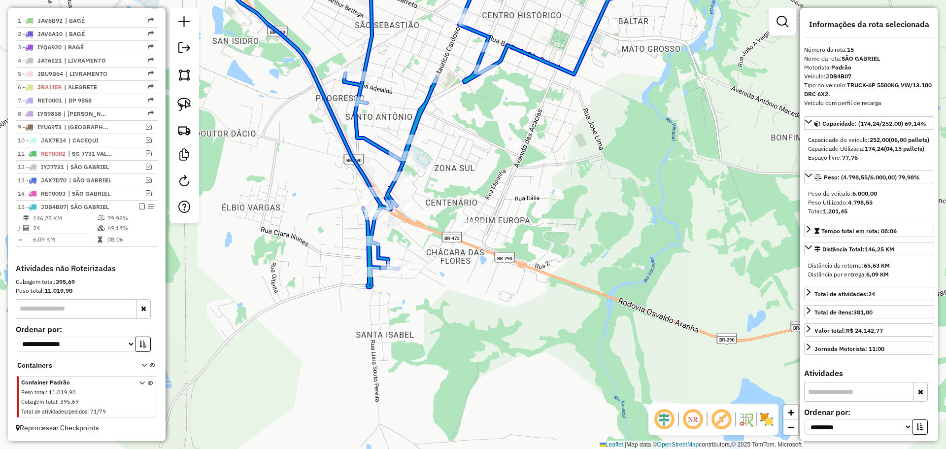
click at [371, 214] on div at bounding box center [377, 212] width 25 height 10
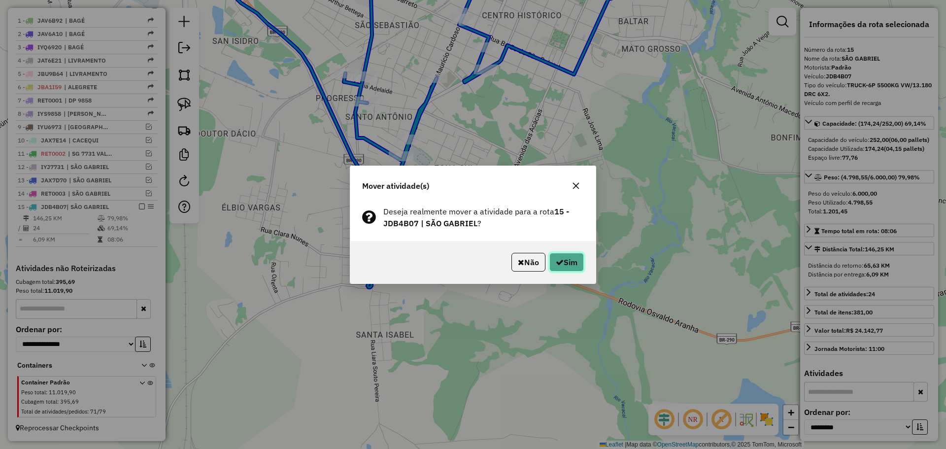
click at [559, 256] on button "Sim" at bounding box center [566, 262] width 34 height 19
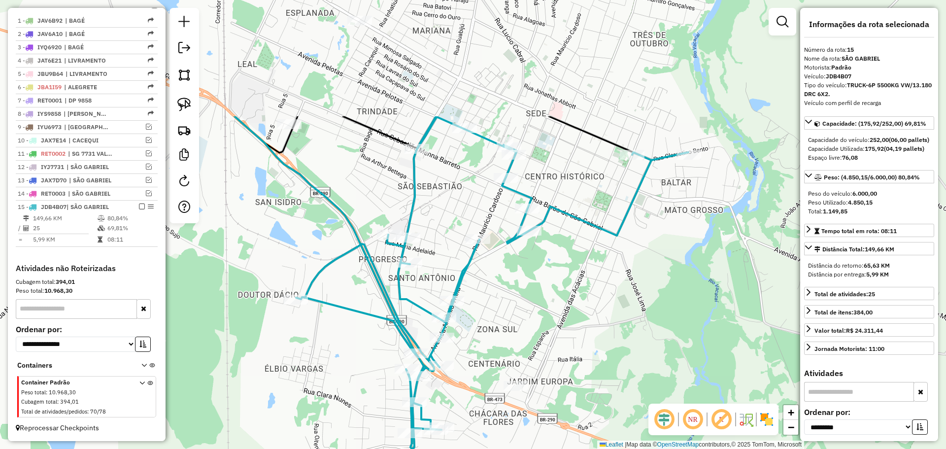
drag, startPoint x: 473, startPoint y: 224, endPoint x: 513, endPoint y: 354, distance: 135.9
click at [513, 354] on div "Janela de atendimento Grade de atendimento Capacidade Transportadoras Veículos …" at bounding box center [473, 224] width 946 height 449
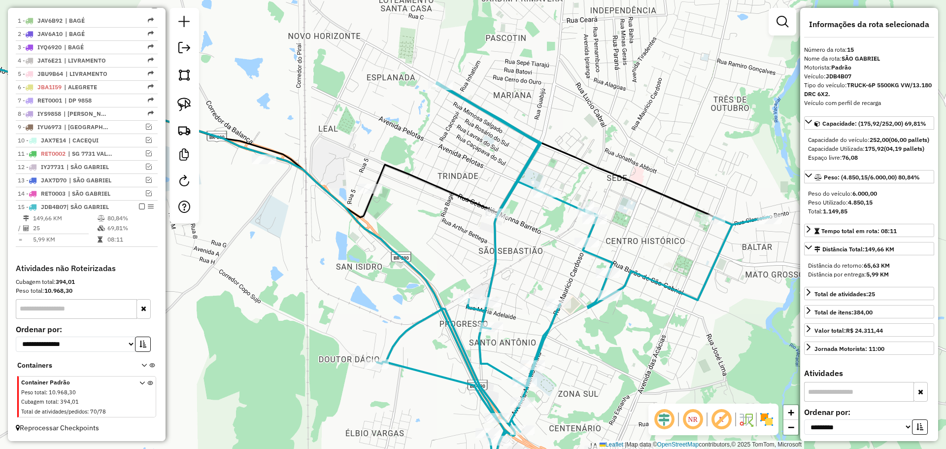
drag, startPoint x: 351, startPoint y: 159, endPoint x: 429, endPoint y: 222, distance: 100.6
click at [429, 222] on div "Janela de atendimento Grade de atendimento Capacidade Transportadoras Veículos …" at bounding box center [473, 224] width 946 height 449
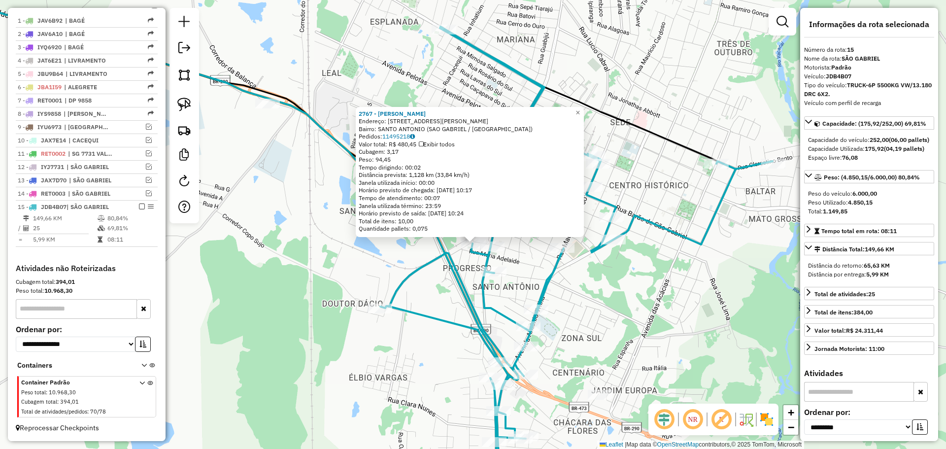
drag, startPoint x: 566, startPoint y: 347, endPoint x: 567, endPoint y: 367, distance: 19.2
click at [567, 367] on div "2767 - ELIANE DE CARVALHO S Endereço: AV AV FRANCISCO CHAGAS 1218 Bairro: SANTO…" at bounding box center [473, 224] width 946 height 449
click at [654, 279] on div "2767 - ELIANE DE CARVALHO S Endereço: AV AV FRANCISCO CHAGAS 1218 Bairro: SANTO…" at bounding box center [473, 224] width 946 height 449
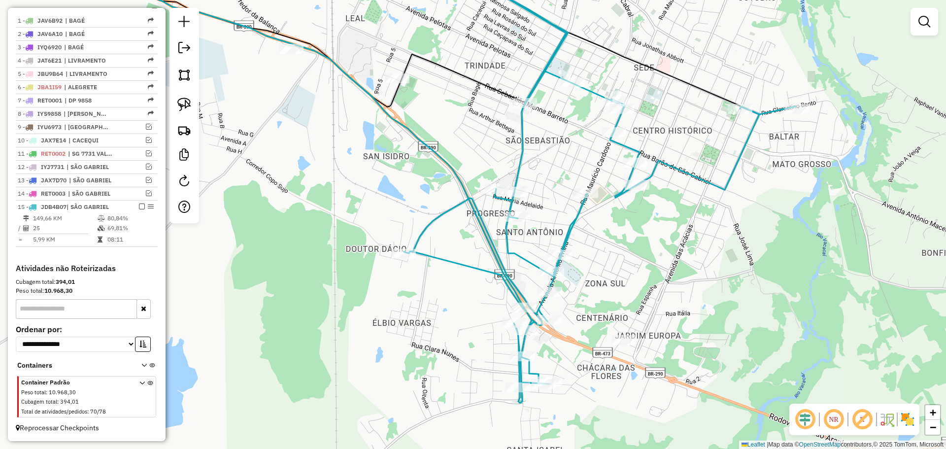
drag, startPoint x: 621, startPoint y: 300, endPoint x: 645, endPoint y: 245, distance: 59.6
click at [645, 245] on div "Janela de atendimento Grade de atendimento Capacidade Transportadoras Veículos …" at bounding box center [473, 224] width 946 height 449
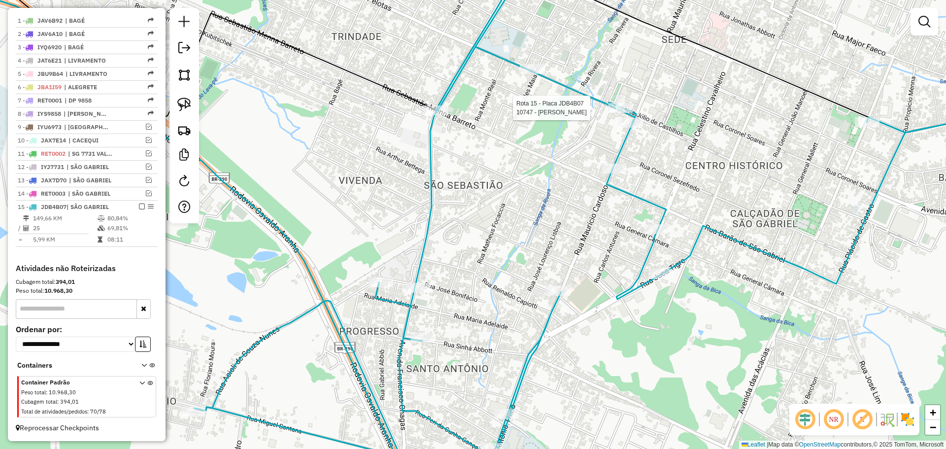
select select "**********"
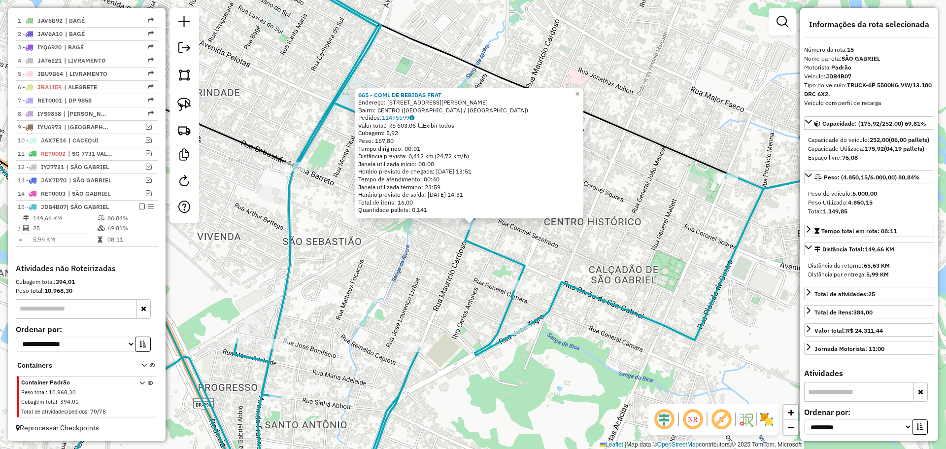
click at [503, 288] on div "665 - COML DE BEBIDAS FRAT Endereço: R DR MAURICIO CARDOSO 701 701 Bairro: CENT…" at bounding box center [473, 224] width 946 height 449
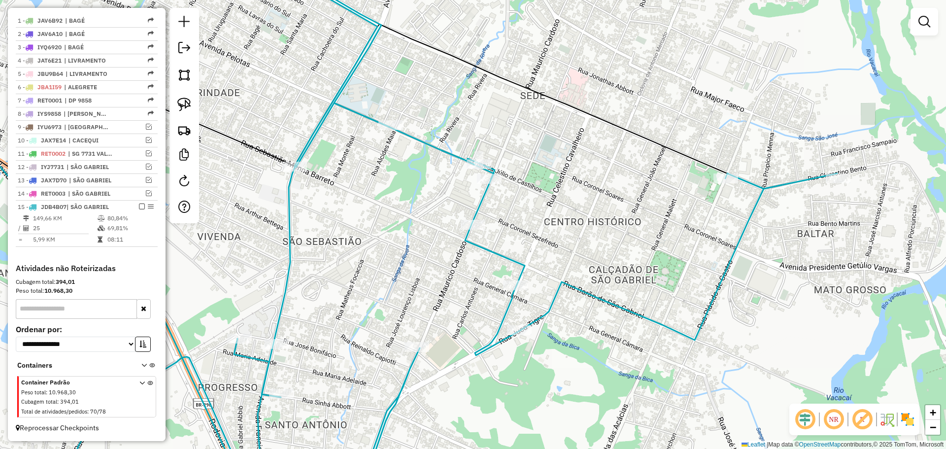
click at [518, 290] on div at bounding box center [515, 285] width 25 height 10
select select "**********"
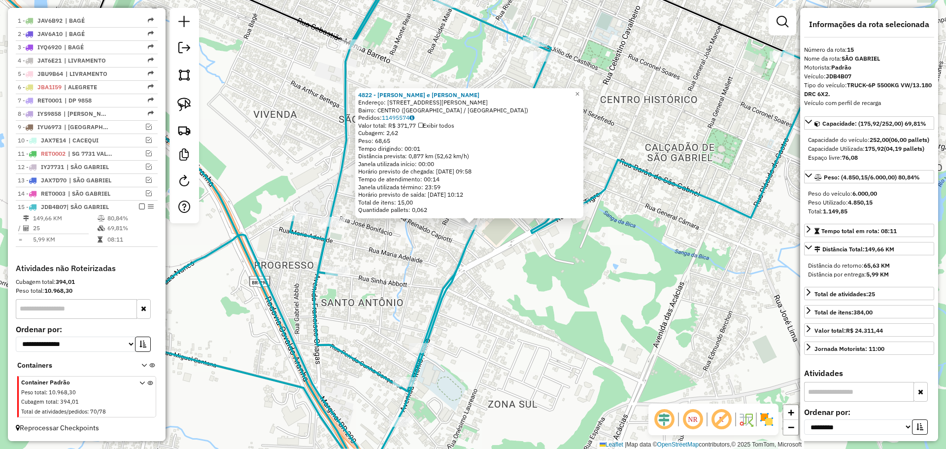
click at [398, 283] on div "4822 - CHERINI e RODRIGUES Endereço: R DR MAURICIO CARDOSO 194 Bairro: CENTRO (…" at bounding box center [473, 224] width 946 height 449
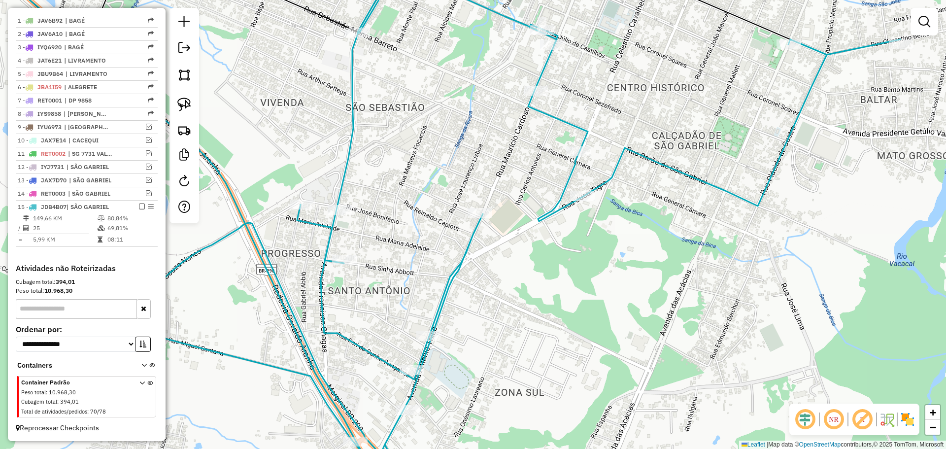
drag, startPoint x: 418, startPoint y: 292, endPoint x: 336, endPoint y: 200, distance: 123.2
click at [459, 217] on div "Janela de atendimento Grade de atendimento Capacidade Transportadoras Veículos …" at bounding box center [473, 224] width 946 height 449
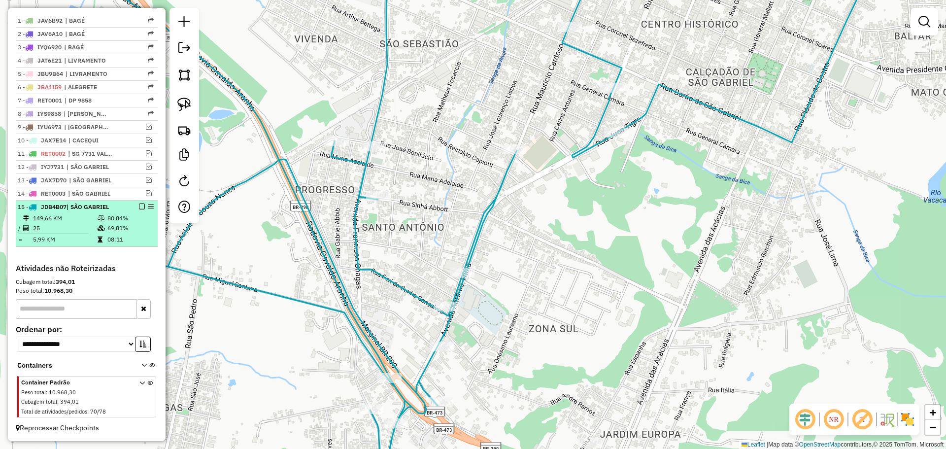
click at [139, 206] on em at bounding box center [142, 207] width 6 height 6
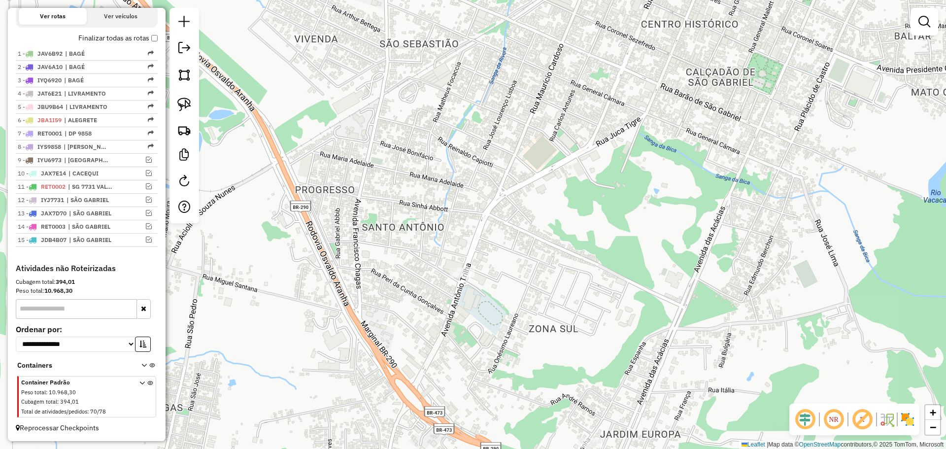
scroll to position [342, 0]
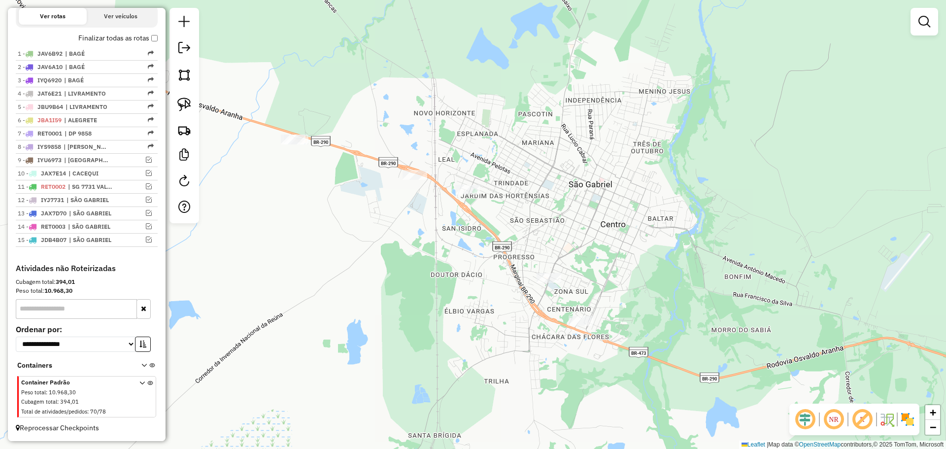
click at [455, 186] on div "Janela de atendimento Grade de atendimento Capacidade Transportadoras Veículos …" at bounding box center [473, 224] width 946 height 449
drag, startPoint x: 186, startPoint y: 105, endPoint x: 319, endPoint y: 137, distance: 137.0
click at [186, 104] on img at bounding box center [184, 105] width 14 height 14
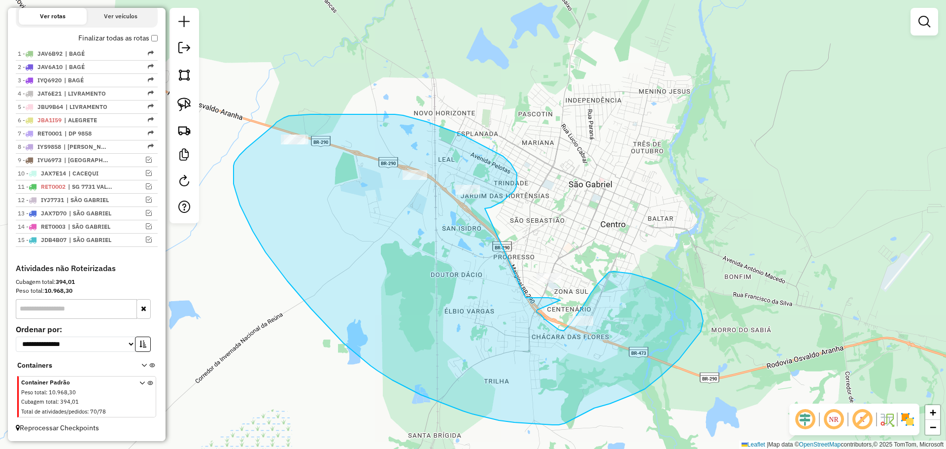
drag, startPoint x: 507, startPoint y: 198, endPoint x: 525, endPoint y: 298, distance: 101.7
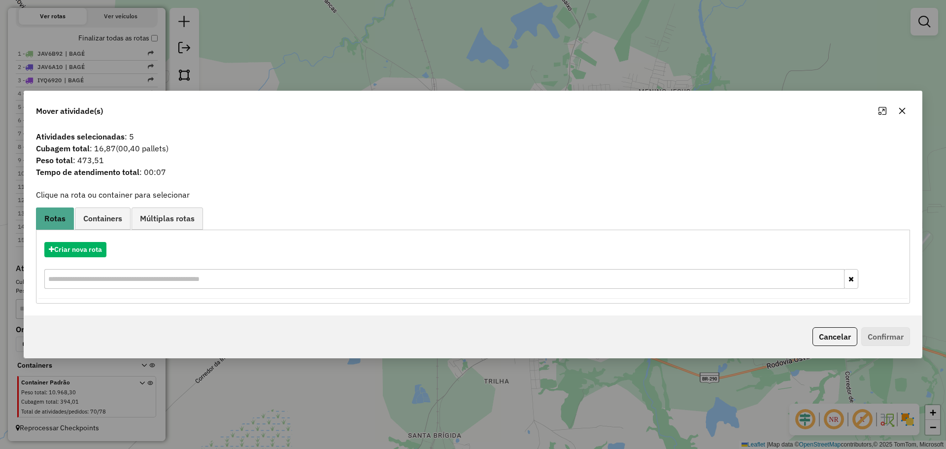
click at [900, 111] on icon "button" at bounding box center [902, 111] width 8 height 8
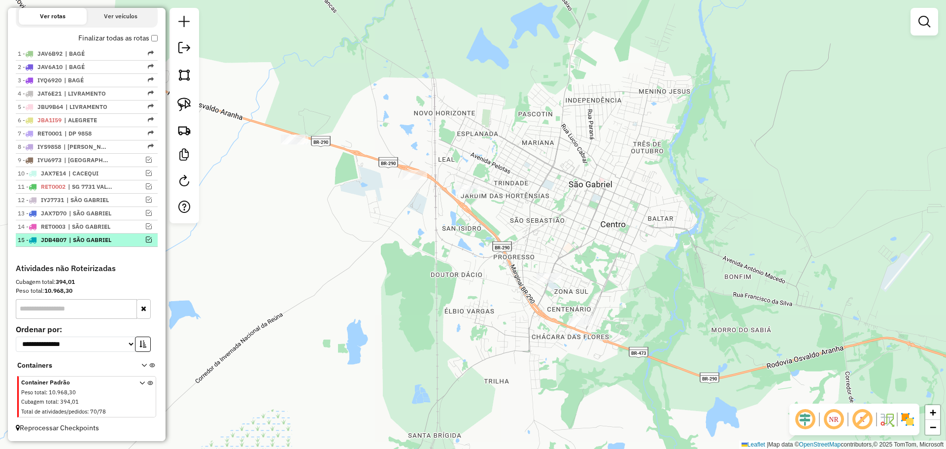
click at [146, 242] on em at bounding box center [149, 240] width 6 height 6
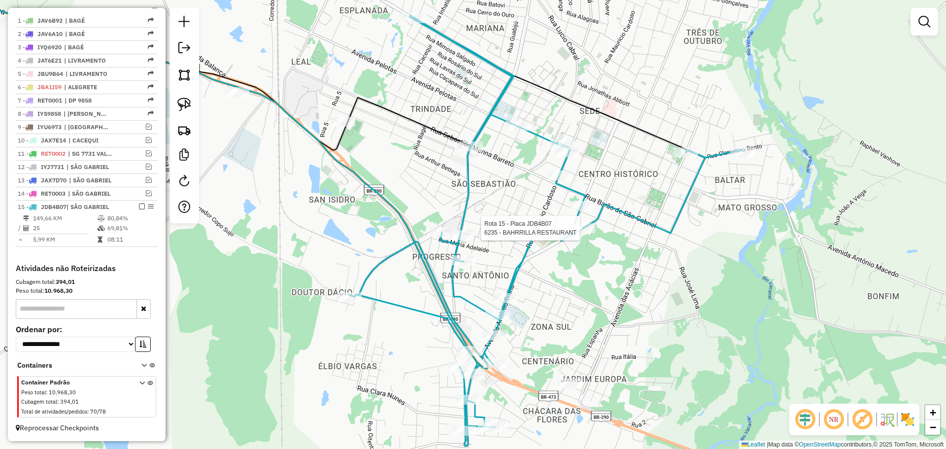
select select "**********"
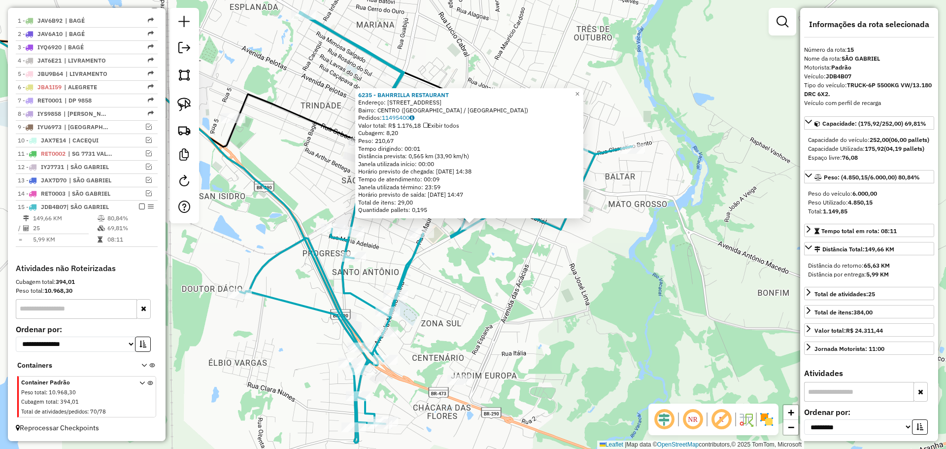
drag, startPoint x: 506, startPoint y: 272, endPoint x: 487, endPoint y: 286, distance: 23.2
click at [506, 272] on div "6235 - BAHRRILLA RESTAURANT Endereço: R JUCA TIGRE 2173 Bairro: CENTRO (SAO GAB…" at bounding box center [473, 224] width 946 height 449
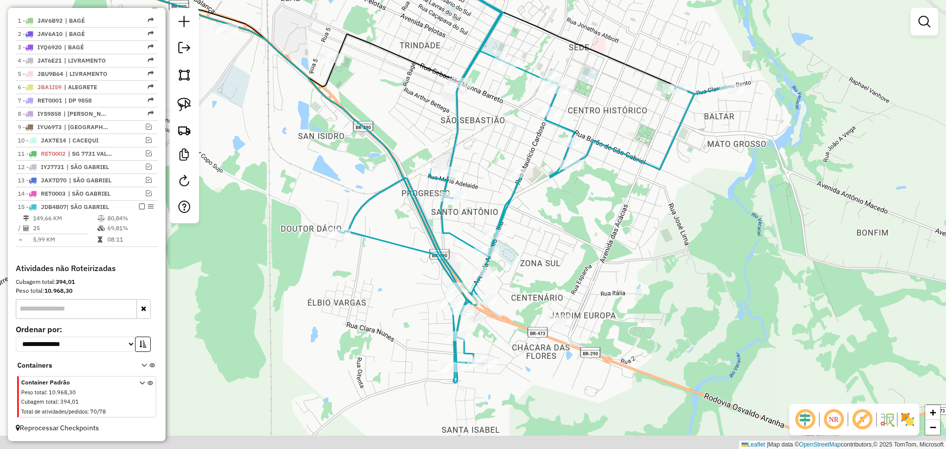
drag, startPoint x: 471, startPoint y: 305, endPoint x: 570, endPoint y: 244, distance: 116.1
click at [570, 244] on div "Janela de atendimento Grade de atendimento Capacidade Transportadoras Veículos …" at bounding box center [473, 224] width 946 height 449
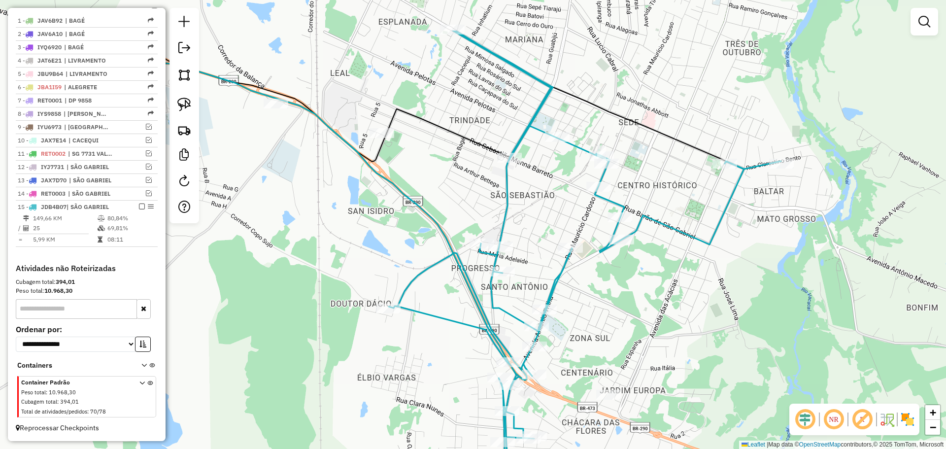
drag, startPoint x: 596, startPoint y: 289, endPoint x: 645, endPoint y: 364, distance: 90.3
click at [645, 364] on div "Janela de atendimento Grade de atendimento Capacidade Transportadoras Veículos …" at bounding box center [473, 224] width 946 height 449
select select "**********"
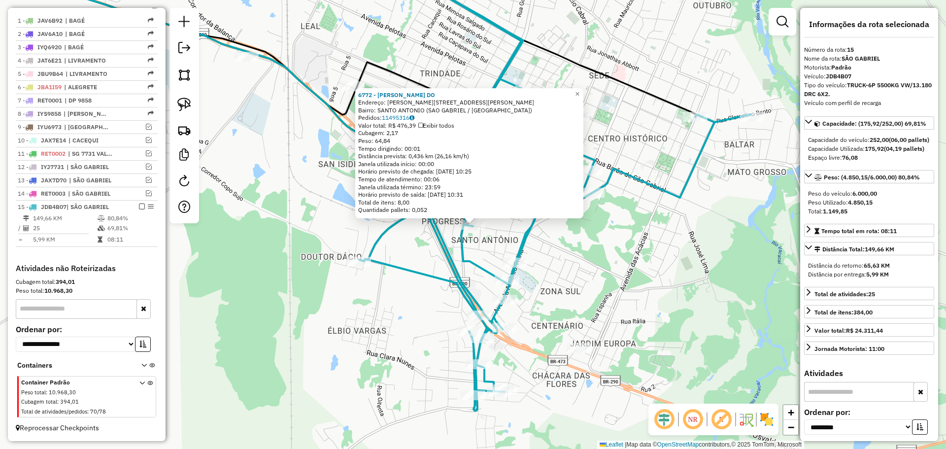
click at [407, 323] on div "6772 - PATRICIA SAMBORAY DO Endereço: R Rua Sinha Abbott 71 Bairro: SANTO ANTON…" at bounding box center [473, 224] width 946 height 449
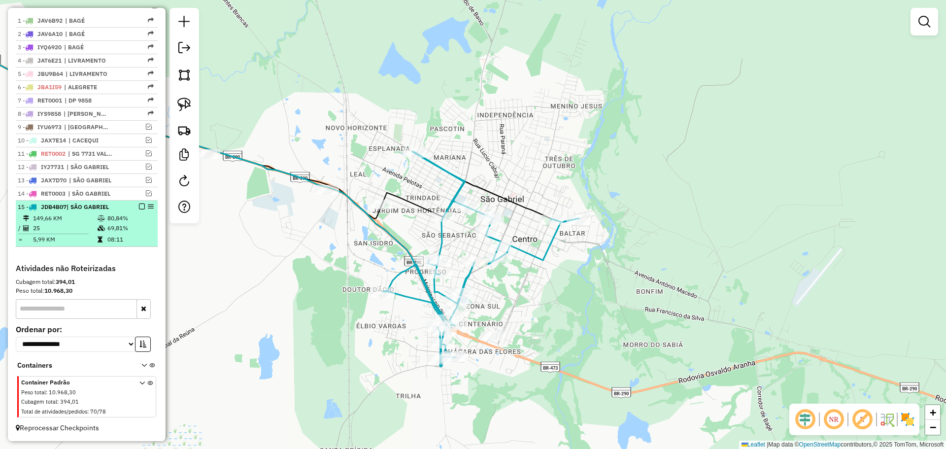
click at [139, 206] on em at bounding box center [142, 207] width 6 height 6
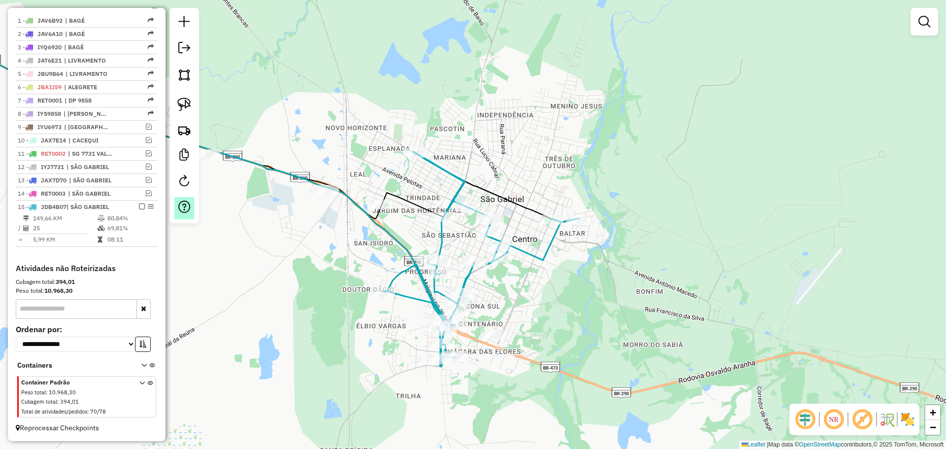
scroll to position [342, 0]
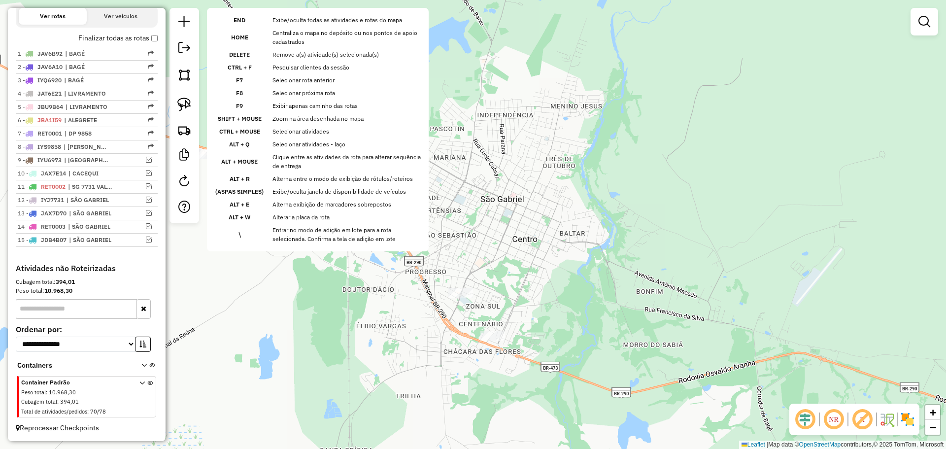
click at [319, 258] on div "Janela de atendimento Grade de atendimento Capacidade Transportadoras Veículos …" at bounding box center [473, 224] width 946 height 449
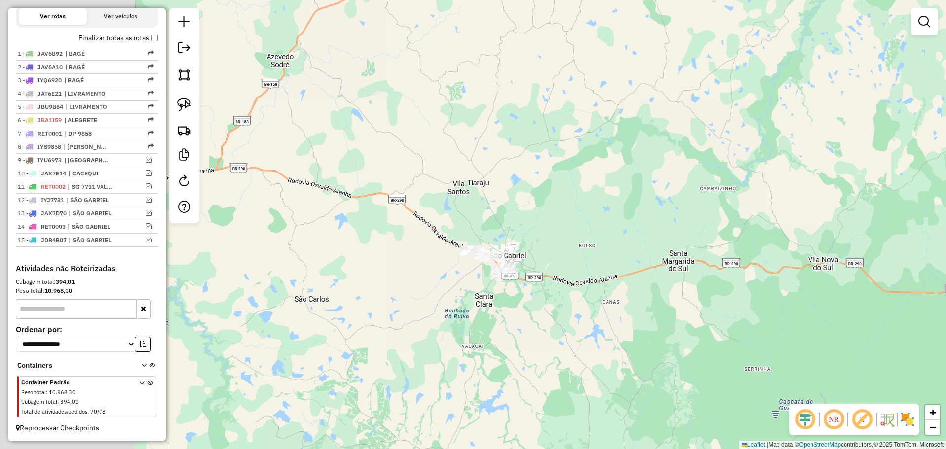
drag, startPoint x: 309, startPoint y: 305, endPoint x: 735, endPoint y: 294, distance: 426.3
click at [735, 294] on div "Janela de atendimento Grade de atendimento Capacidade Transportadoras Veículos …" at bounding box center [473, 224] width 946 height 449
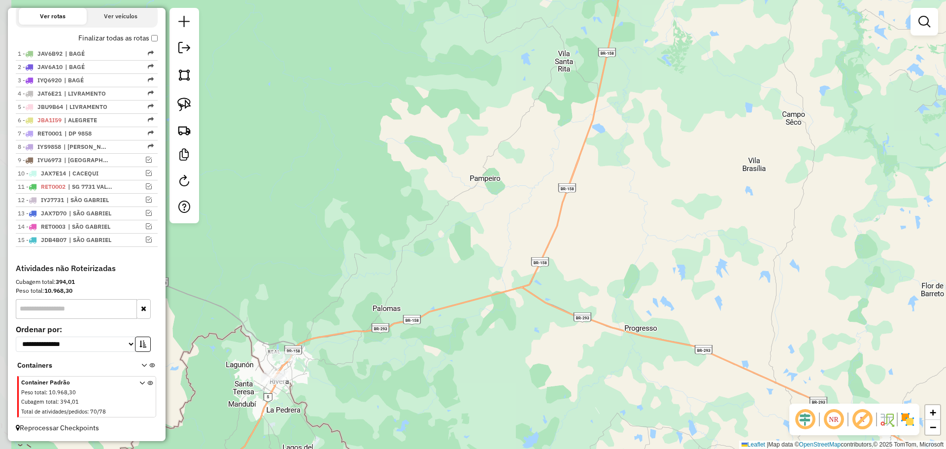
drag, startPoint x: 324, startPoint y: 372, endPoint x: 385, endPoint y: 319, distance: 80.7
click at [385, 319] on div "Janela de atendimento Grade de atendimento Capacidade Transportadoras Veículos …" at bounding box center [473, 224] width 946 height 449
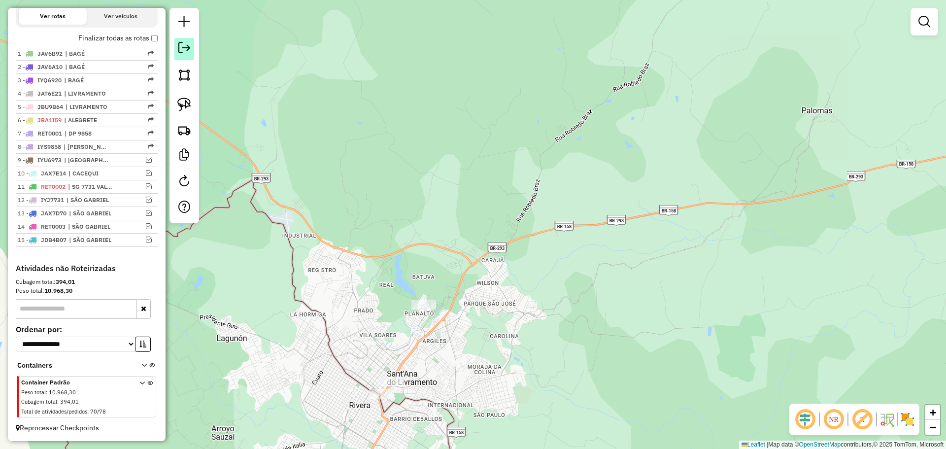
click at [186, 54] on link at bounding box center [184, 49] width 20 height 22
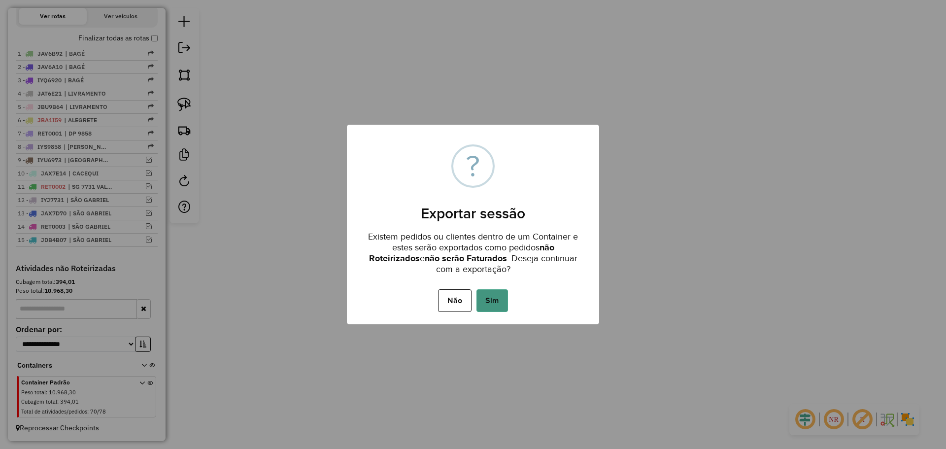
click at [494, 300] on button "Sim" at bounding box center [492, 300] width 32 height 23
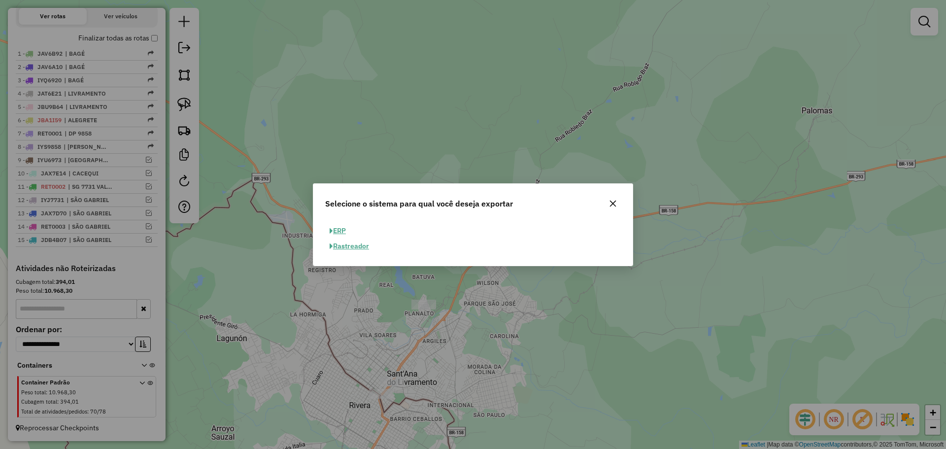
click at [338, 226] on button "ERP" at bounding box center [337, 230] width 25 height 15
select select "**"
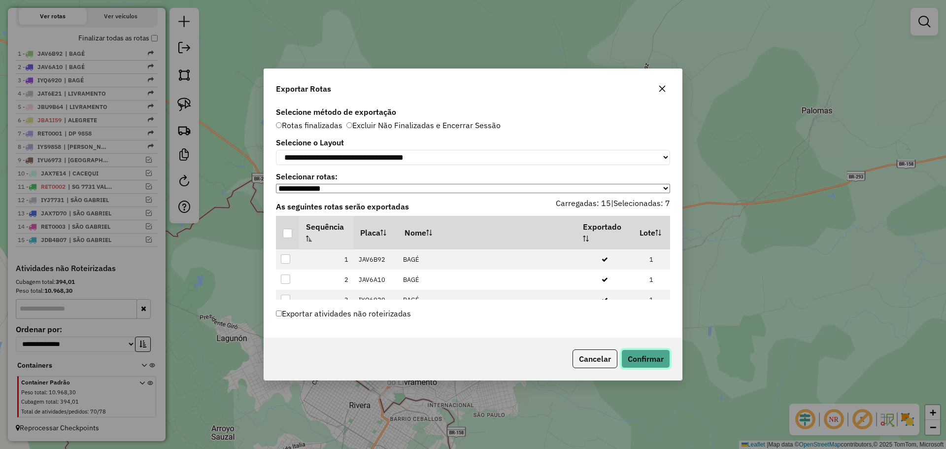
click at [647, 362] on button "Confirmar" at bounding box center [645, 358] width 49 height 19
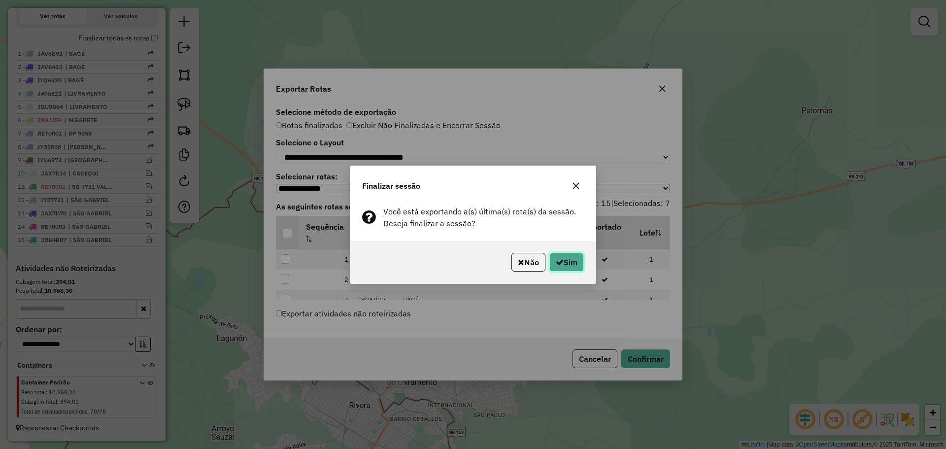
click at [559, 258] on icon "button" at bounding box center [560, 262] width 8 height 8
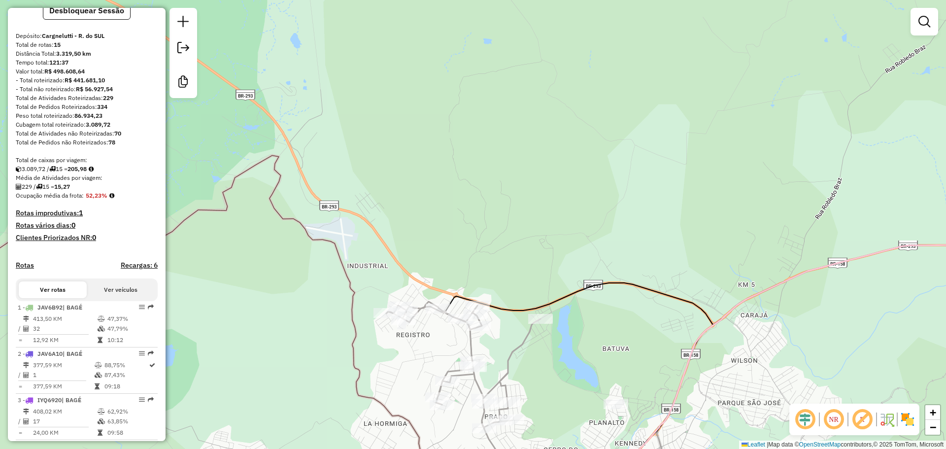
scroll to position [0, 0]
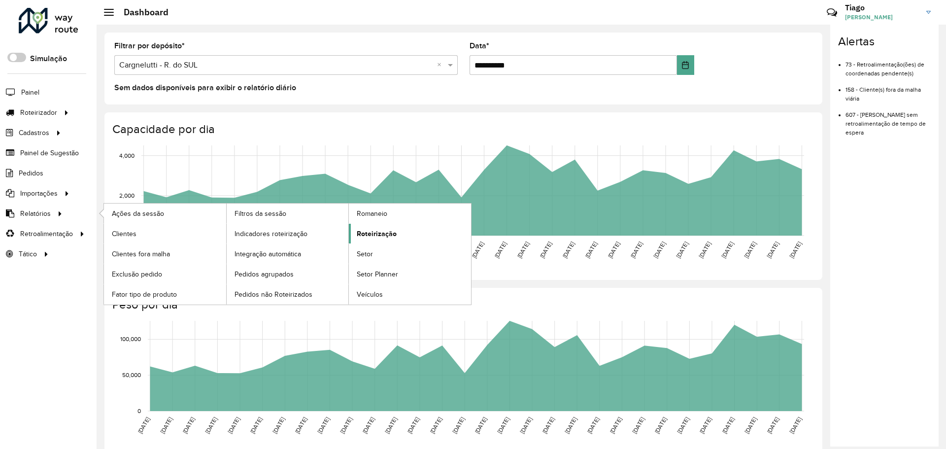
click at [383, 236] on span "Roteirização" at bounding box center [377, 234] width 40 height 10
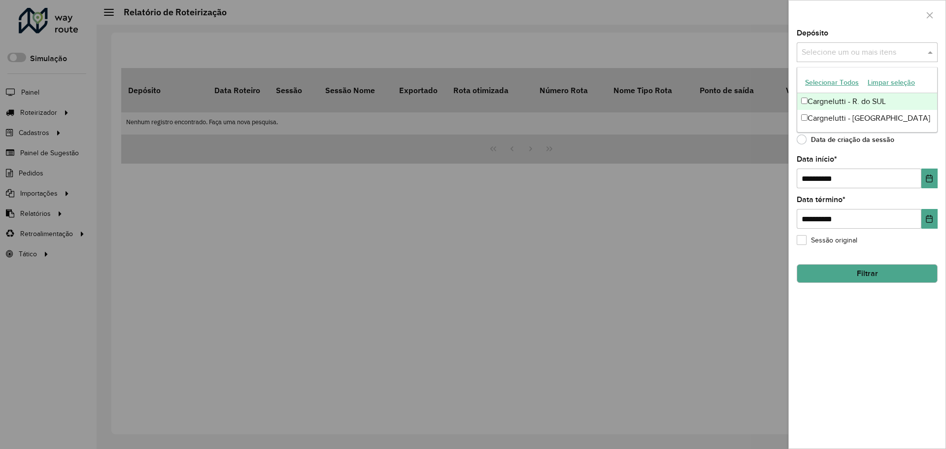
click at [877, 53] on input "text" at bounding box center [862, 53] width 126 height 12
click at [836, 83] on button "Selecionar Todos" at bounding box center [832, 82] width 63 height 15
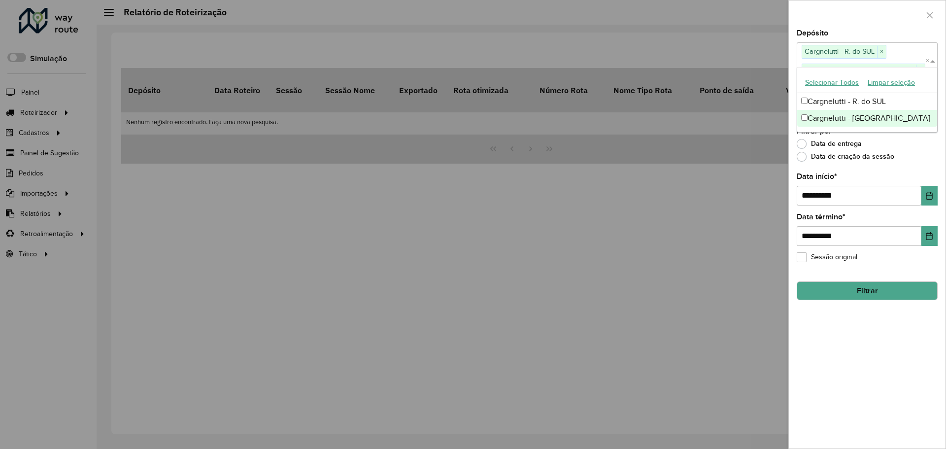
click at [892, 165] on div "Data de criação da sessão" at bounding box center [867, 159] width 141 height 12
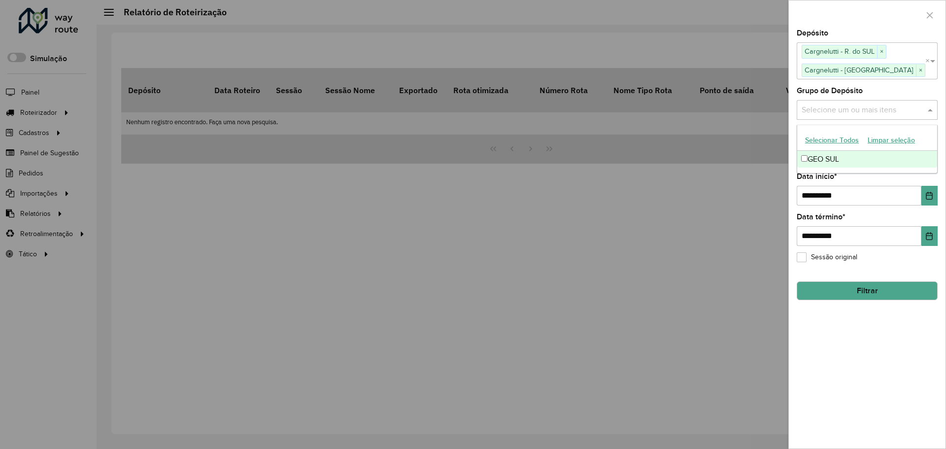
click at [862, 110] on input "text" at bounding box center [862, 110] width 126 height 12
click at [831, 145] on button "Selecionar Todos" at bounding box center [832, 140] width 63 height 15
click at [892, 187] on input "**********" at bounding box center [859, 196] width 125 height 20
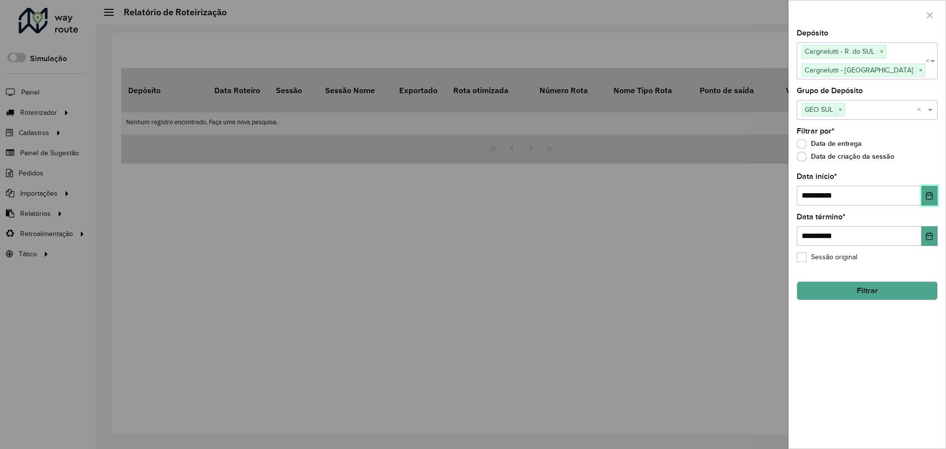
click at [923, 193] on button "Choose Date" at bounding box center [929, 196] width 16 height 20
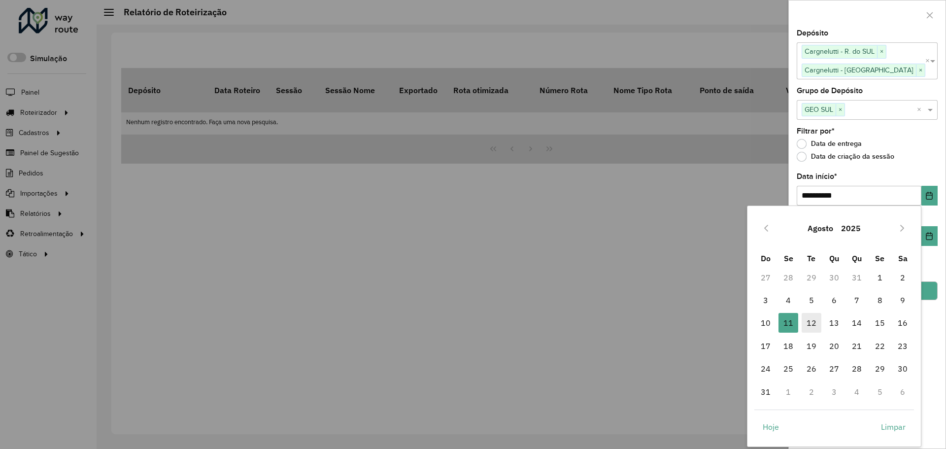
click at [810, 325] on span "12" at bounding box center [812, 323] width 20 height 20
type input "**********"
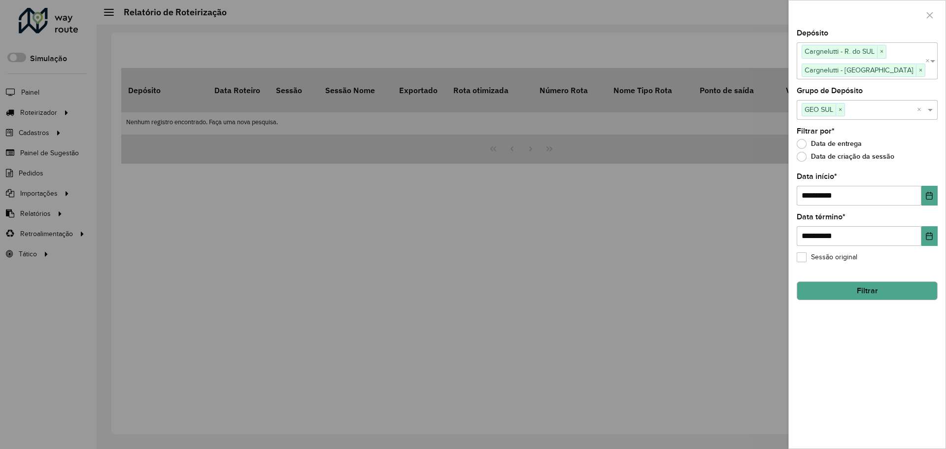
click at [882, 298] on button "Filtrar" at bounding box center [867, 290] width 141 height 19
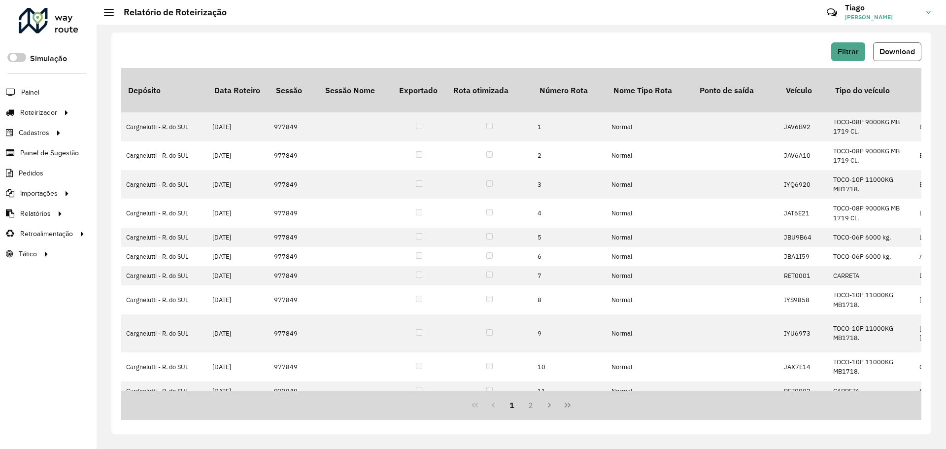
click at [904, 57] on button "Download" at bounding box center [897, 51] width 48 height 19
